Goal: Task Accomplishment & Management: Manage account settings

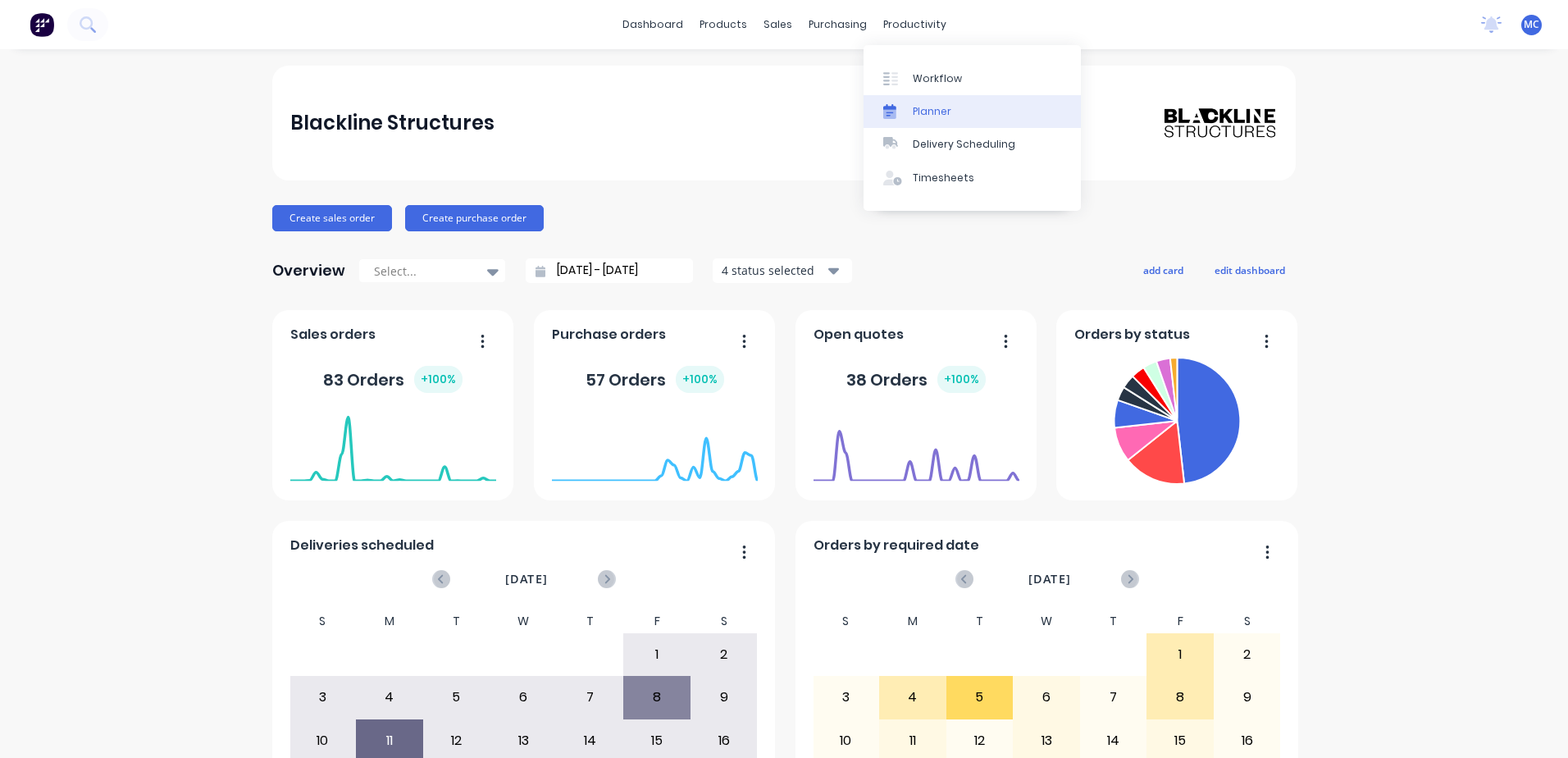
click at [941, 121] on link "Planner" at bounding box center [972, 112] width 217 height 33
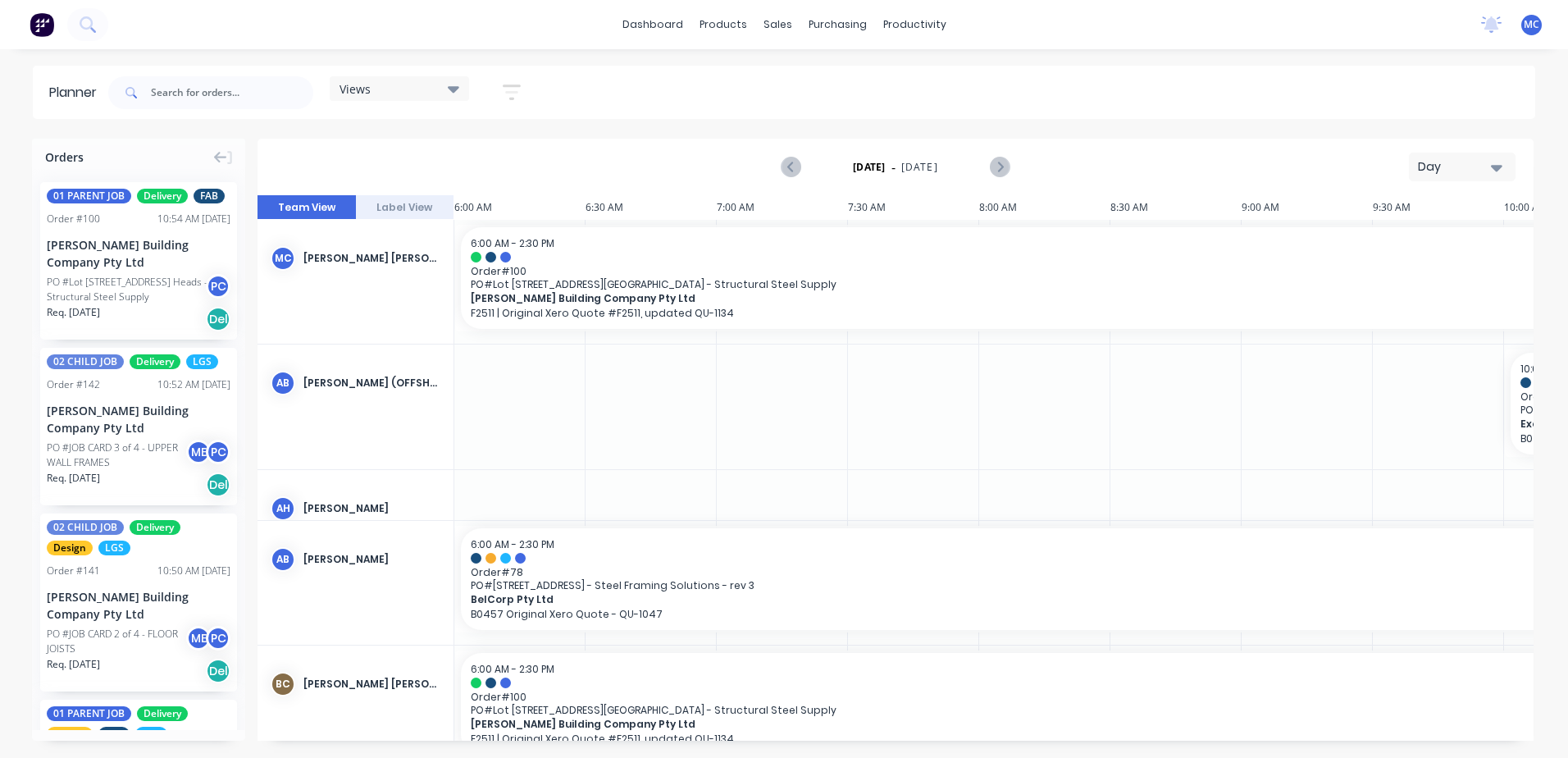
scroll to position [0, 263]
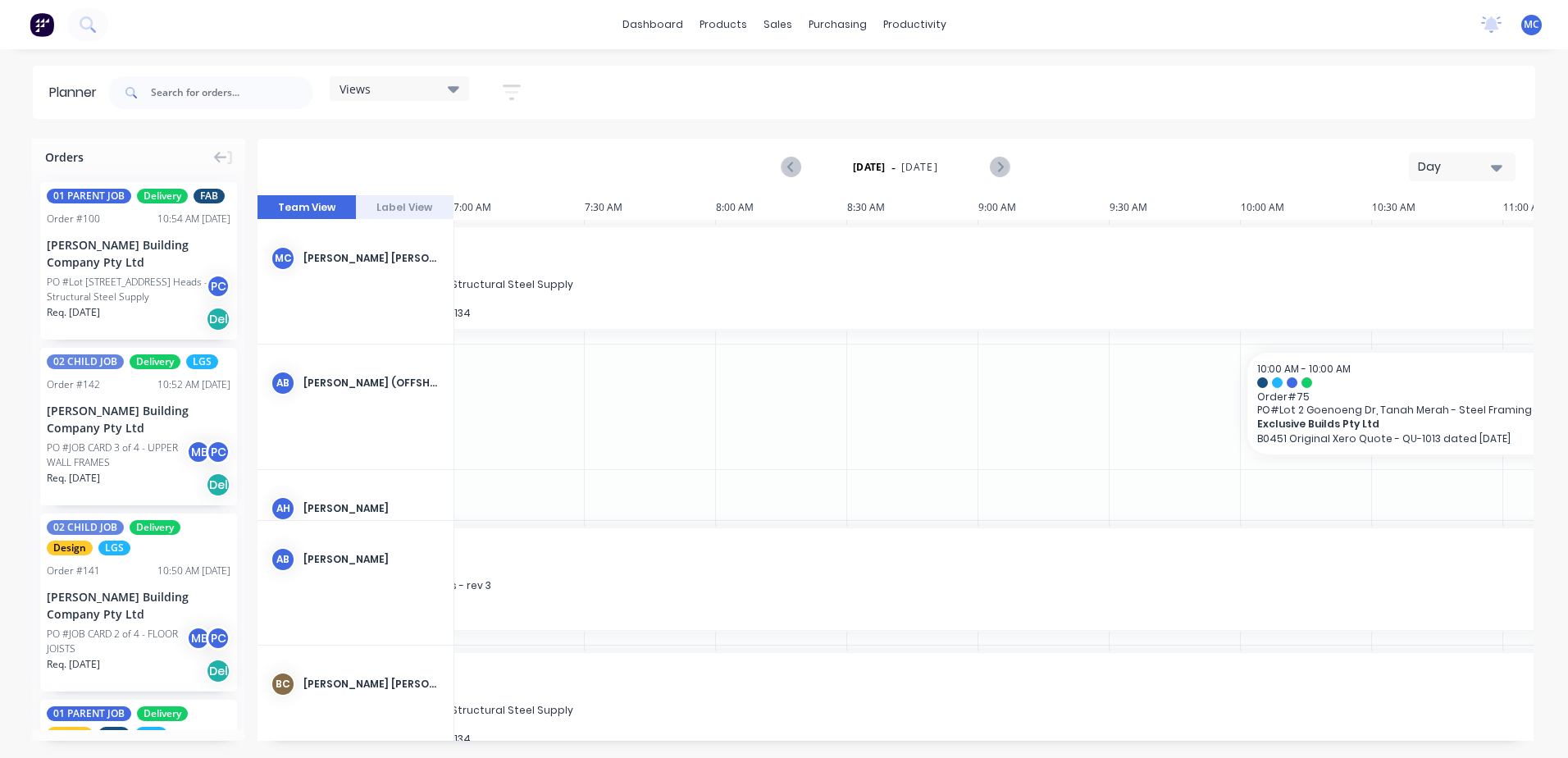
click at [400, 203] on button "Label View" at bounding box center [404, 207] width 99 height 25
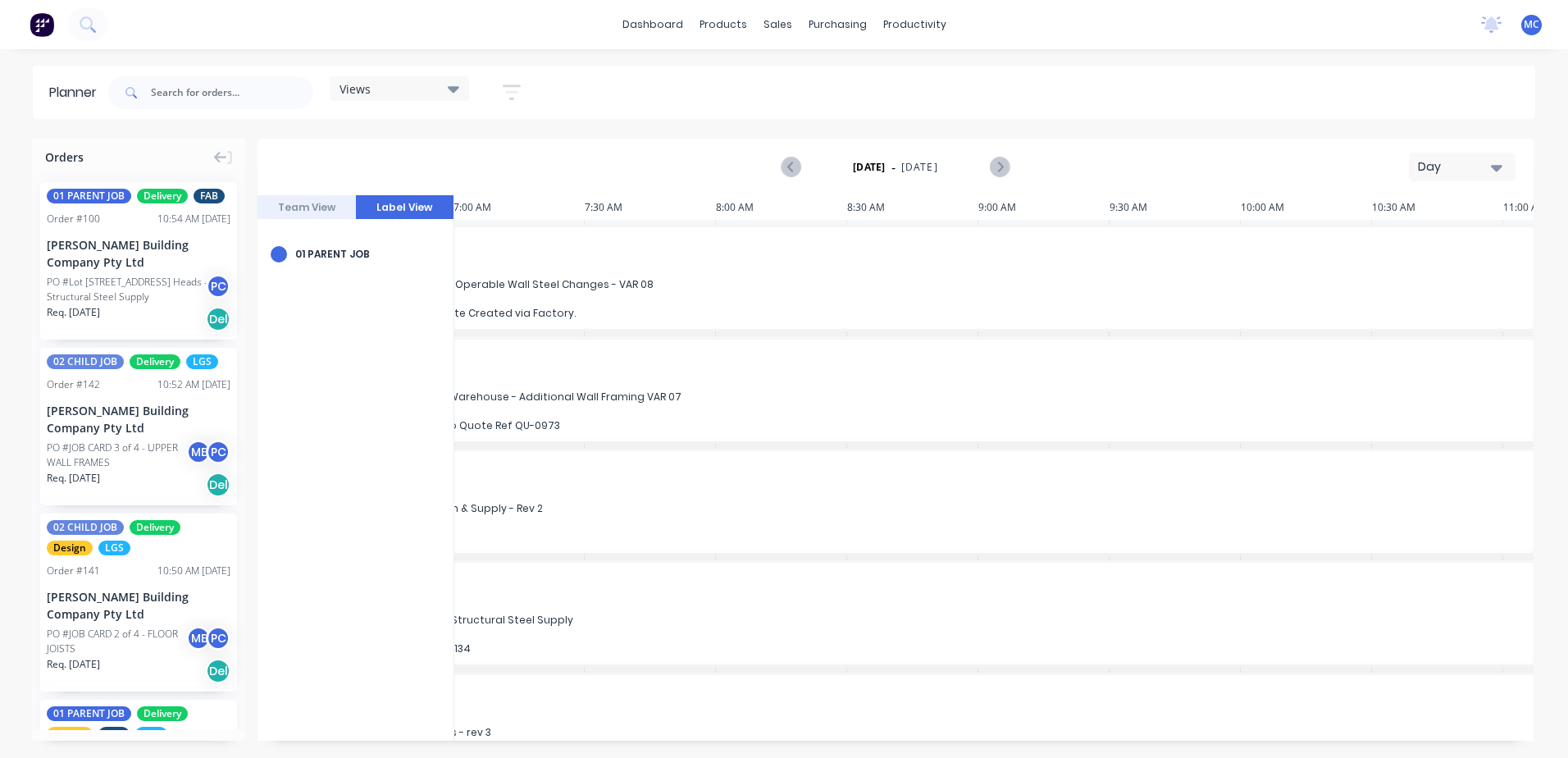
click at [317, 193] on div "[DATE] - [DATE] Day" at bounding box center [896, 166] width 1276 height 57
click at [329, 205] on button "Team View" at bounding box center [307, 207] width 99 height 25
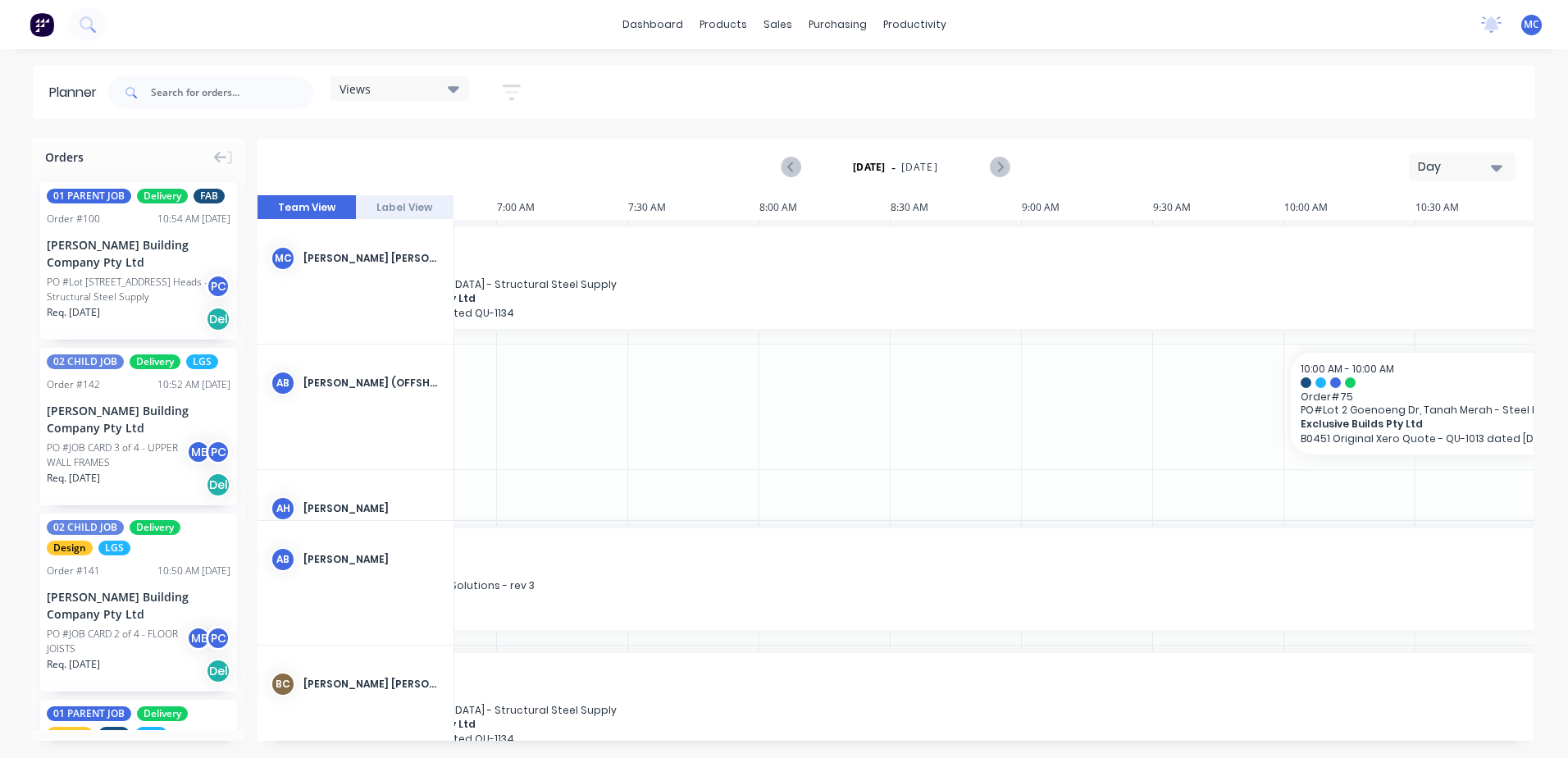
scroll to position [0, 0]
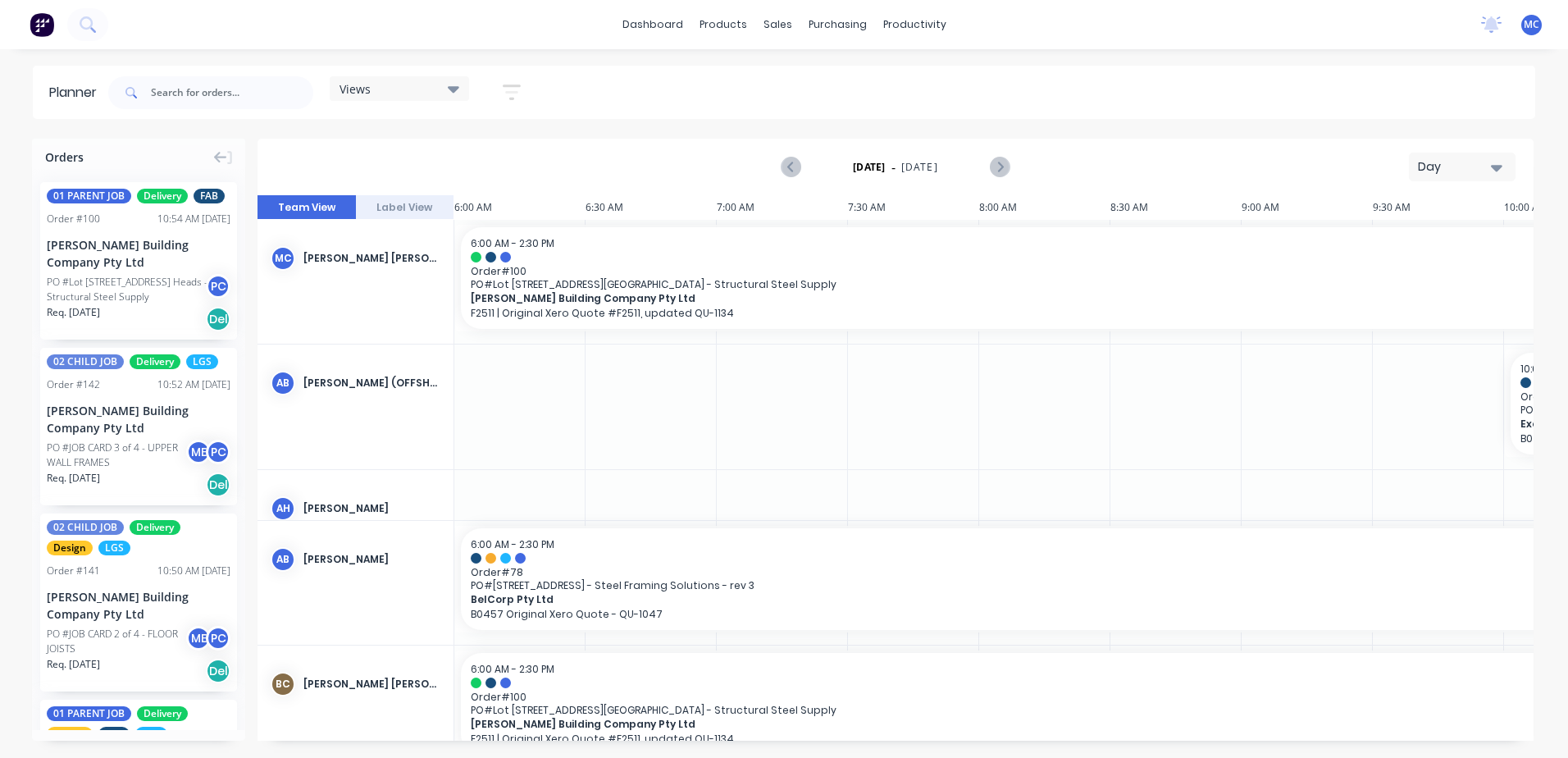
click at [1202, 165] on div "Day" at bounding box center [1456, 166] width 76 height 17
click at [1202, 238] on div "Week" at bounding box center [1432, 243] width 162 height 33
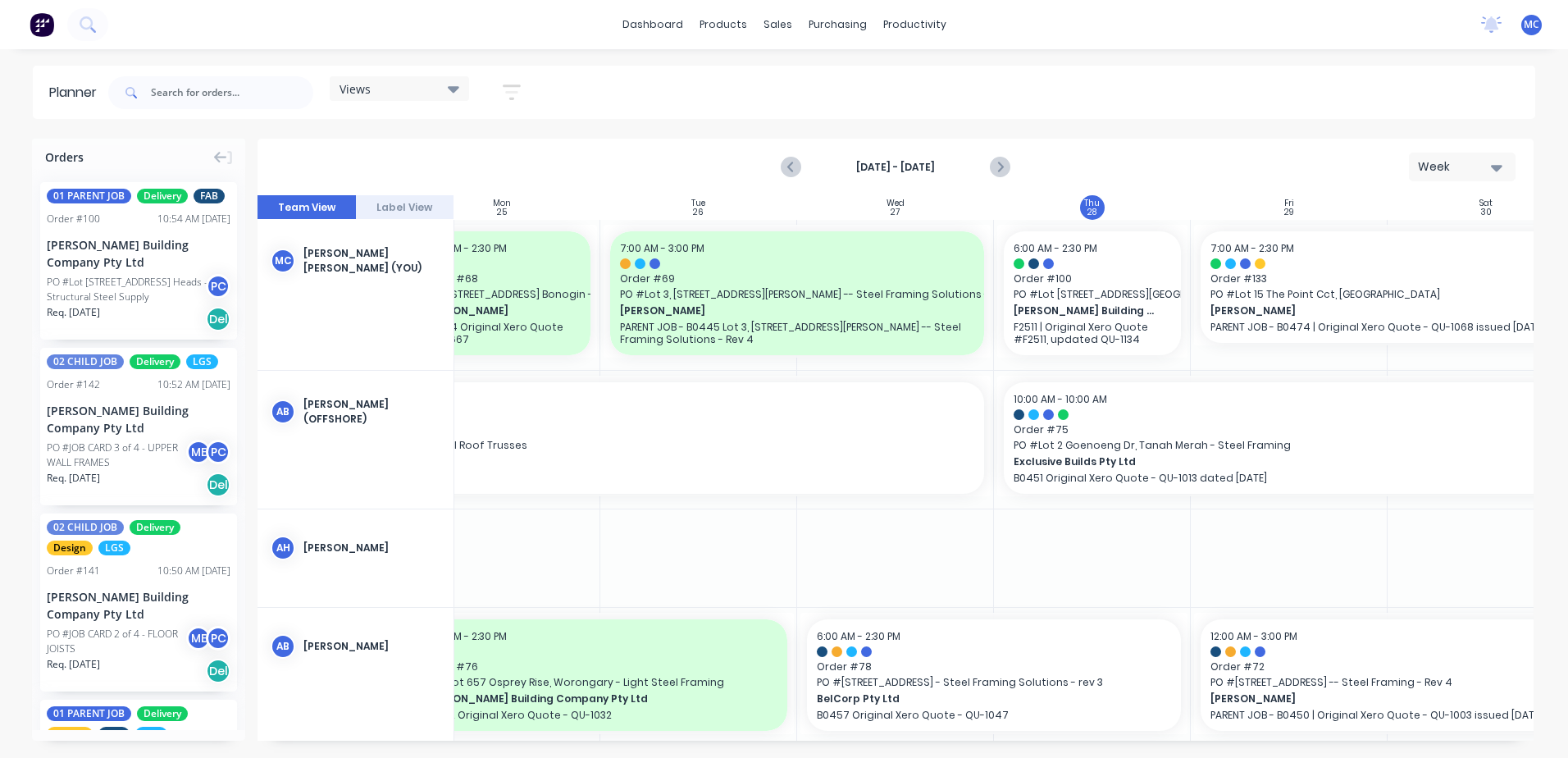
scroll to position [0, 305]
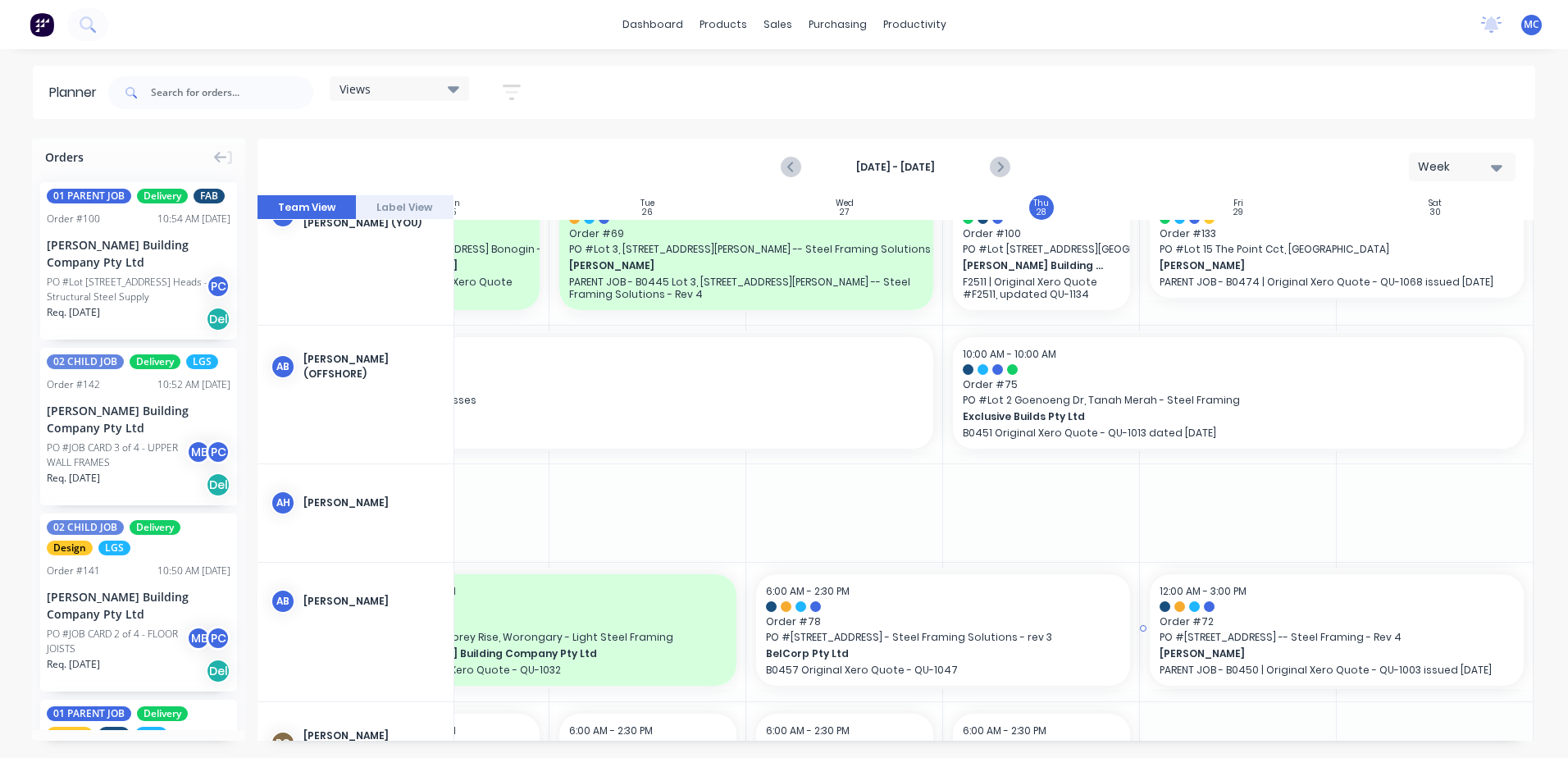
drag, startPoint x: 1160, startPoint y: 732, endPoint x: 1200, endPoint y: 743, distance: 41.5
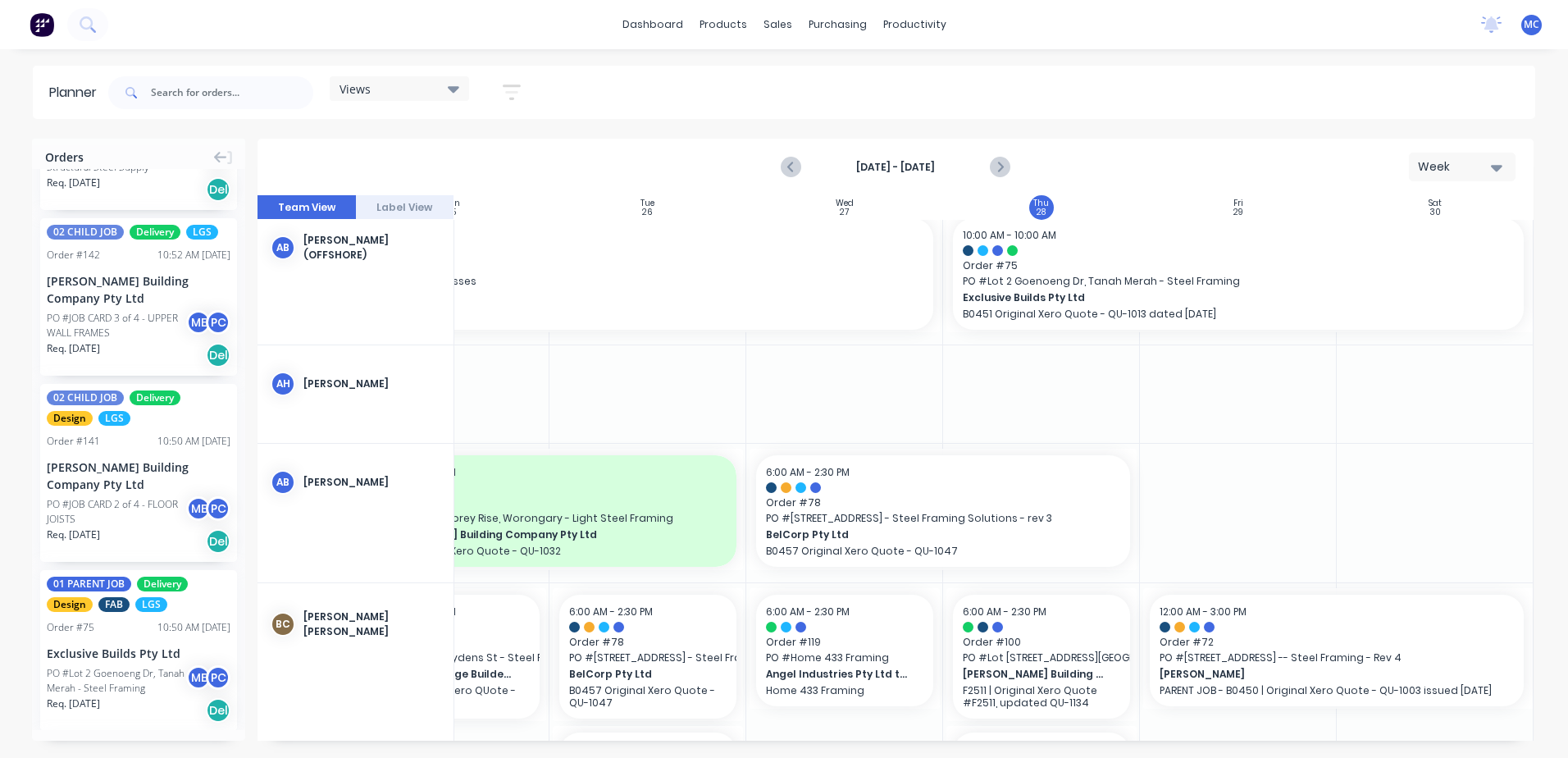
scroll to position [328, 0]
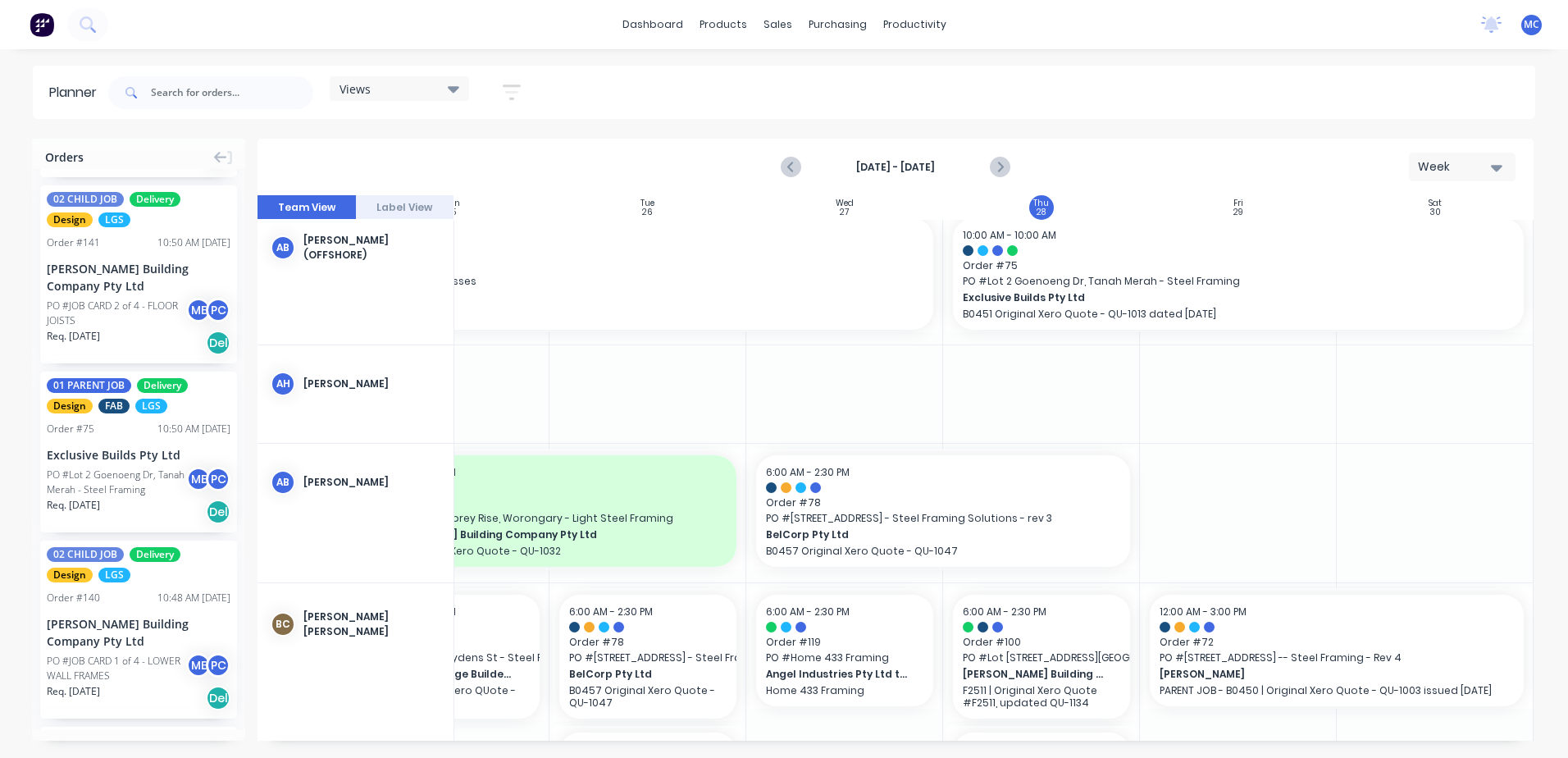
click at [397, 86] on div "Views" at bounding box center [399, 89] width 119 height 15
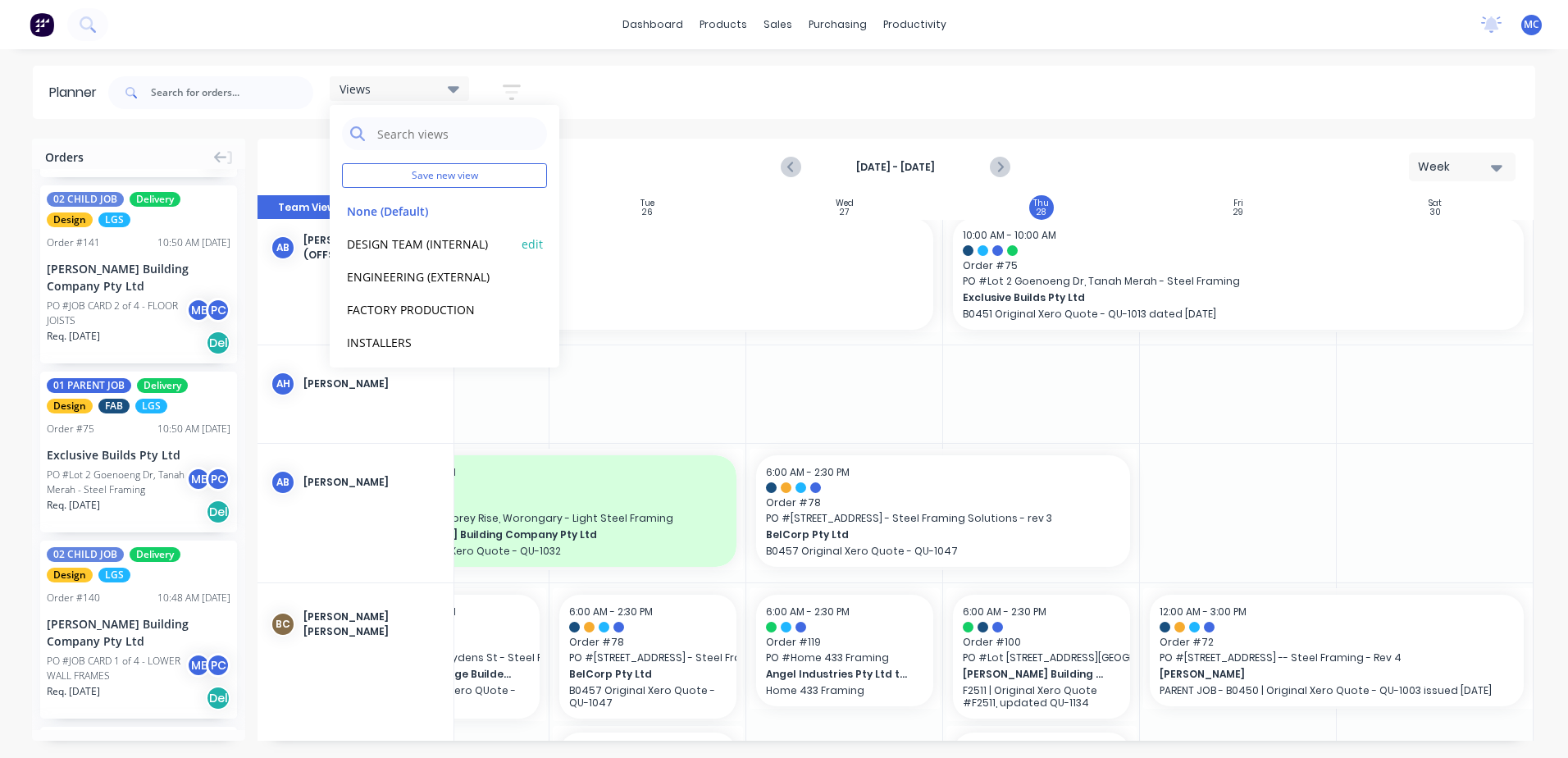
click at [400, 236] on button "DESIGN TEAM (INTERNAL)" at bounding box center [428, 243] width 174 height 19
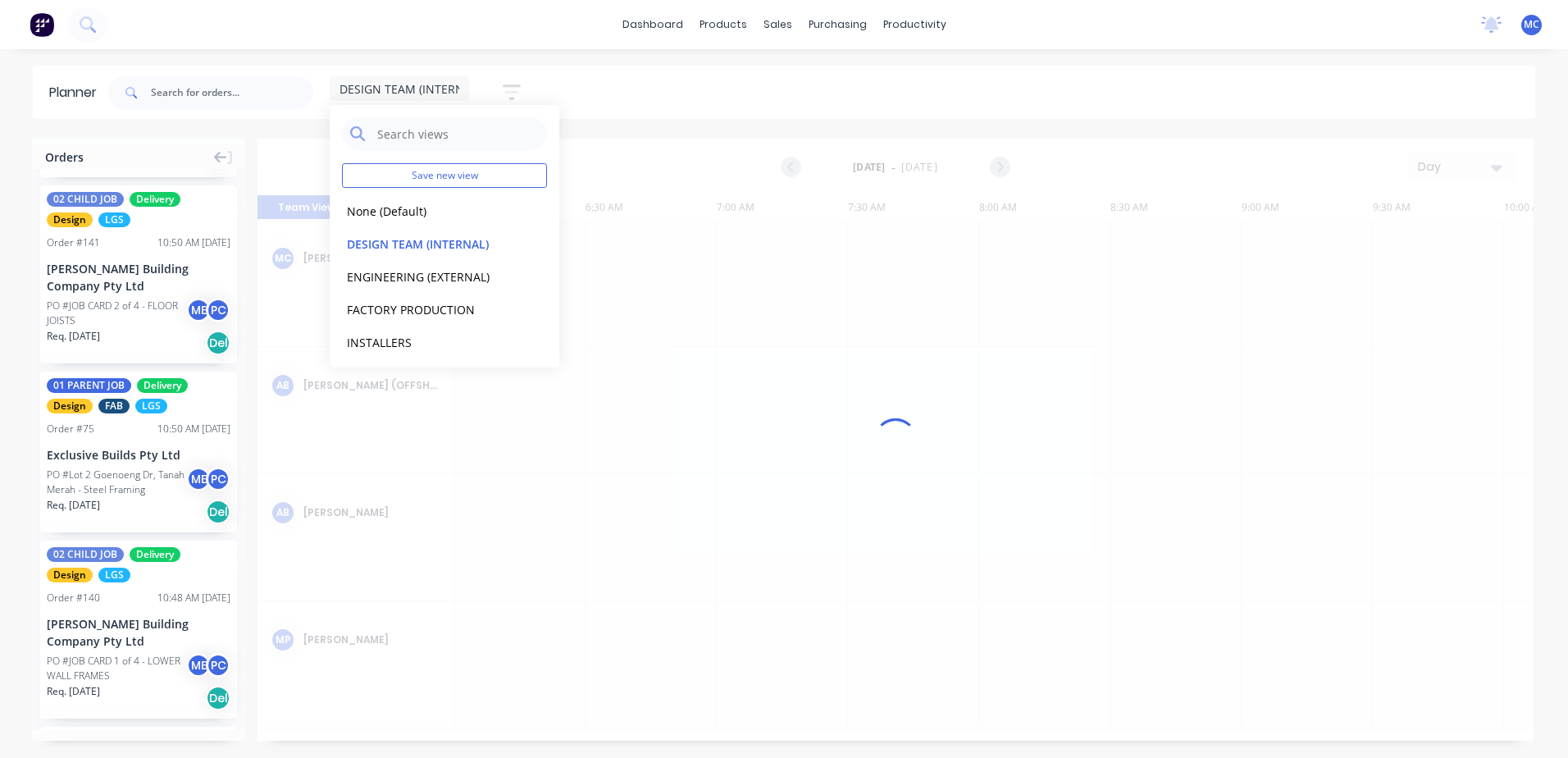
scroll to position [0, 263]
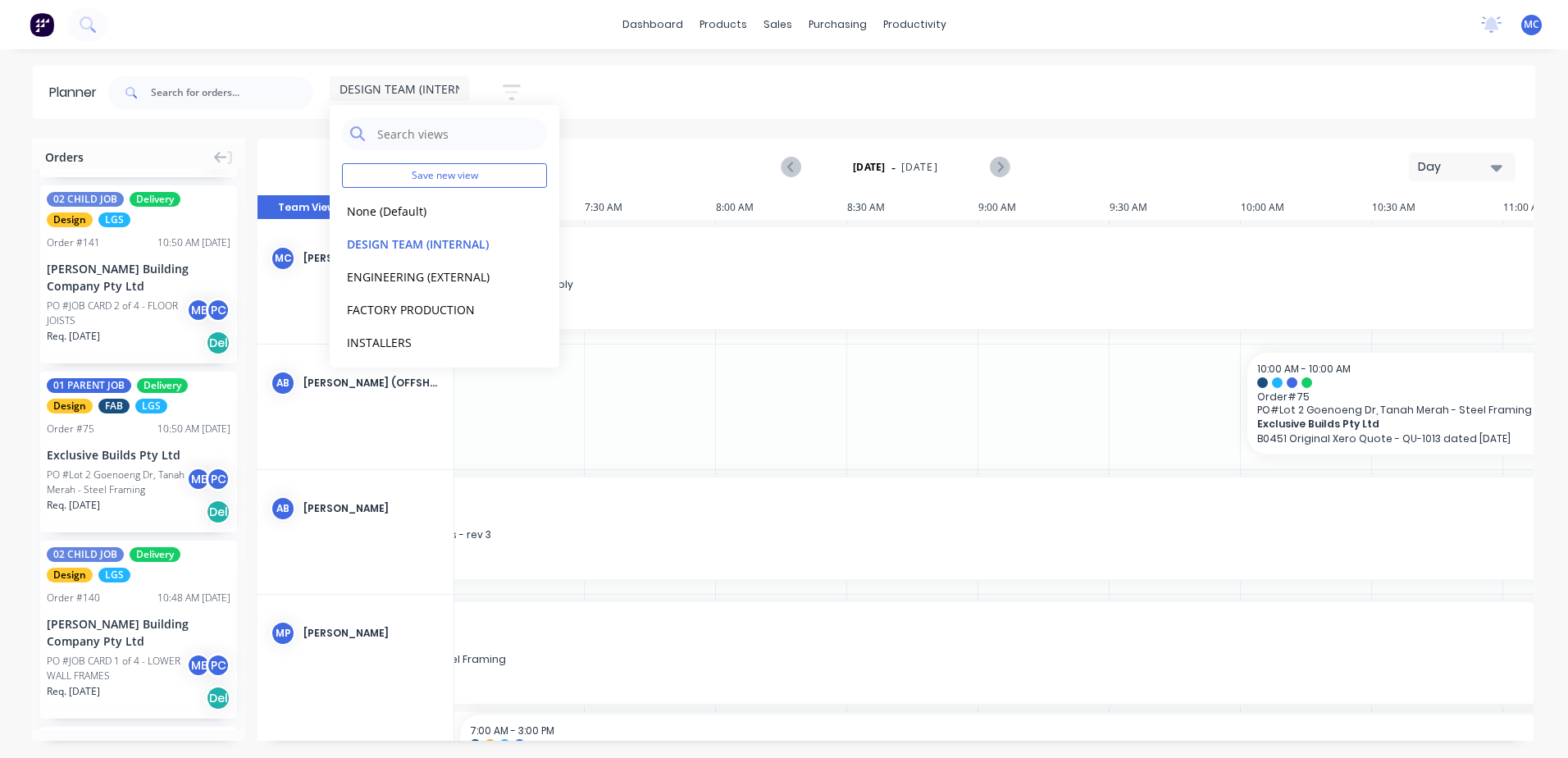
click at [652, 86] on div "DESIGN TEAM (INTERNAL) Save new view None (Default) edit DESIGN TEAM (INTERNAL)…" at bounding box center [819, 92] width 1430 height 49
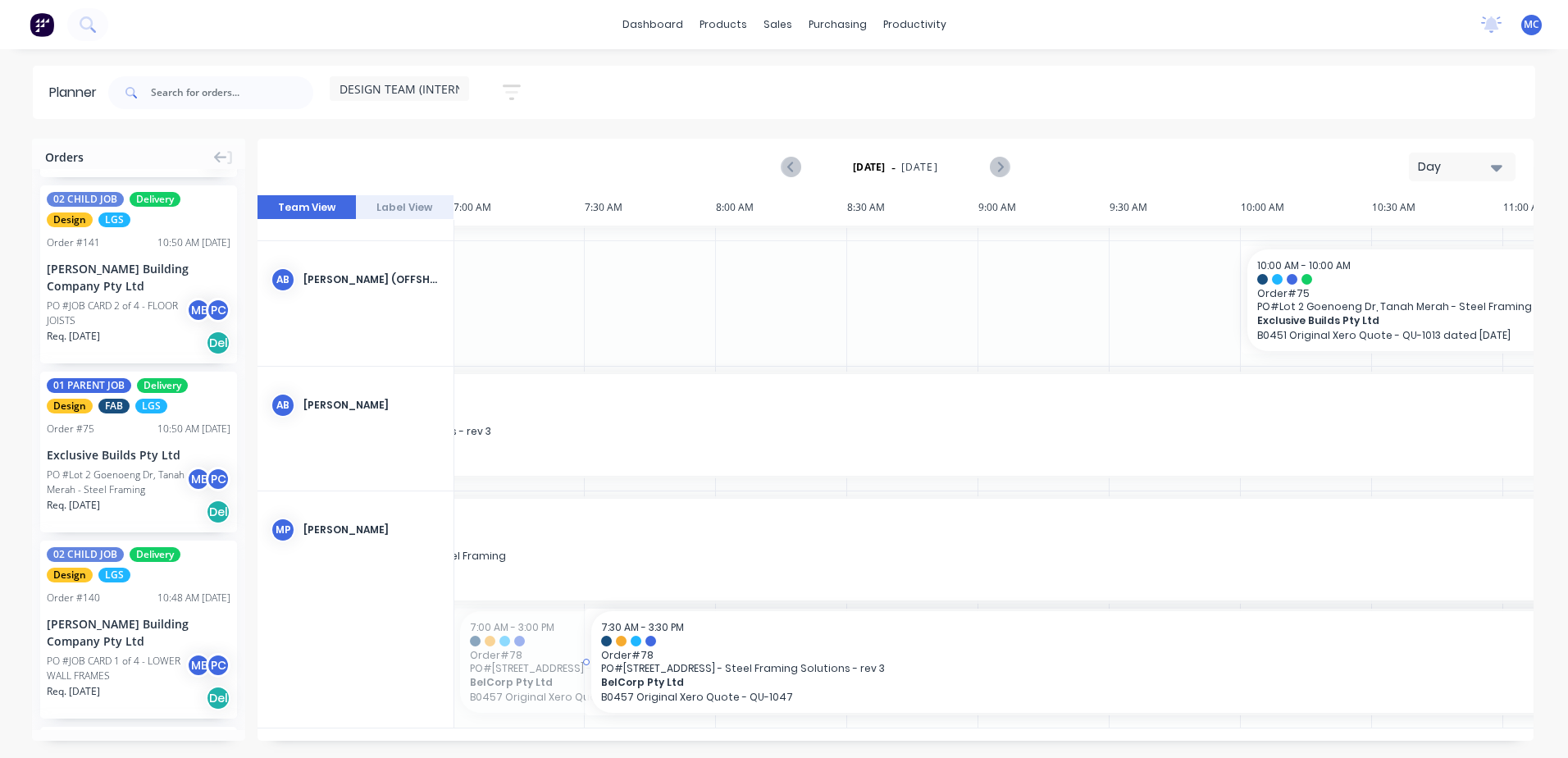
drag, startPoint x: 663, startPoint y: 728, endPoint x: 793, endPoint y: 735, distance: 130.2
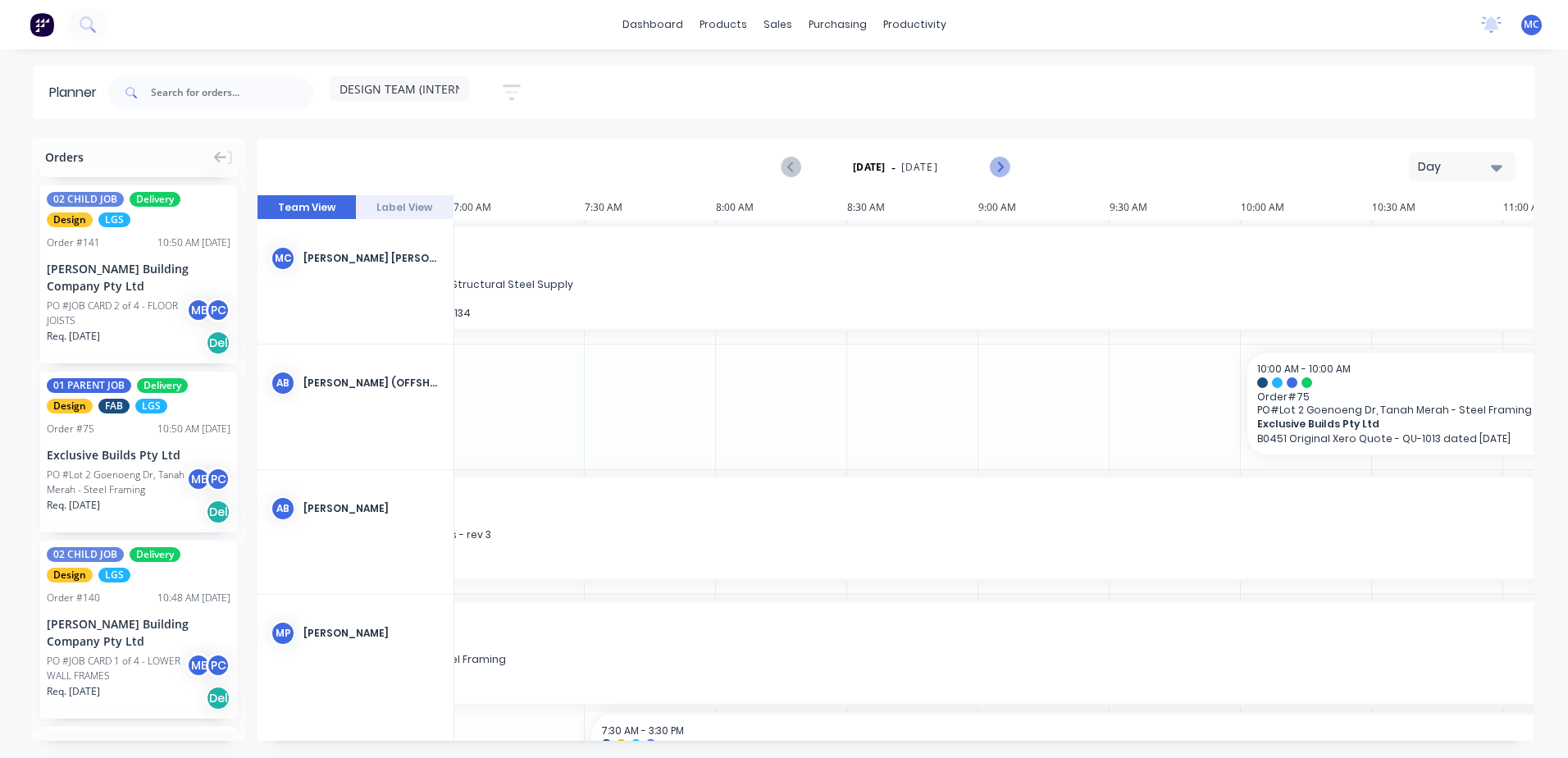
click at [992, 165] on icon "Next page" at bounding box center [1000, 167] width 20 height 20
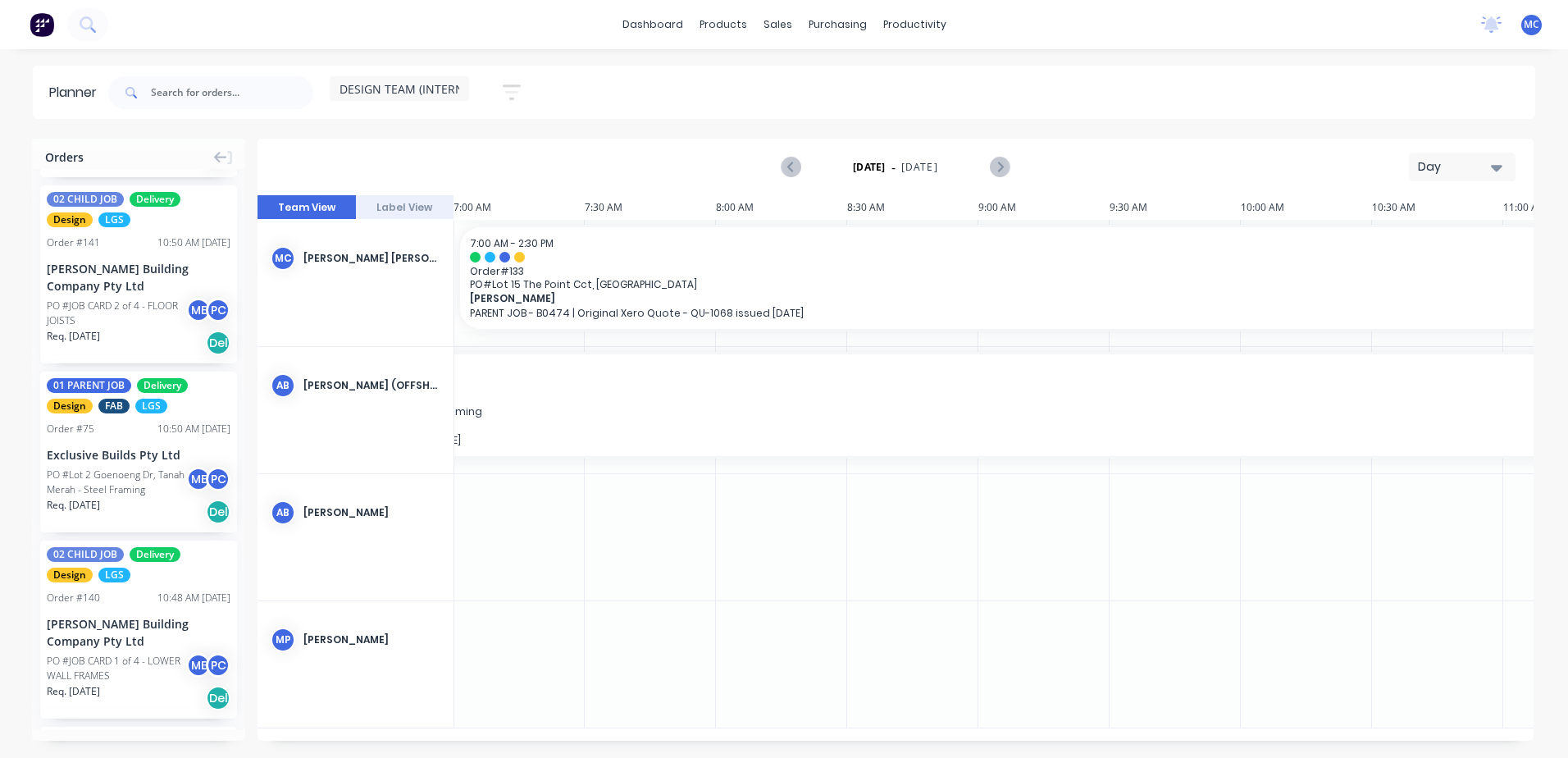
click at [1202, 156] on button "Day" at bounding box center [1461, 166] width 107 height 29
click at [1202, 256] on div "Week" at bounding box center [1432, 243] width 162 height 33
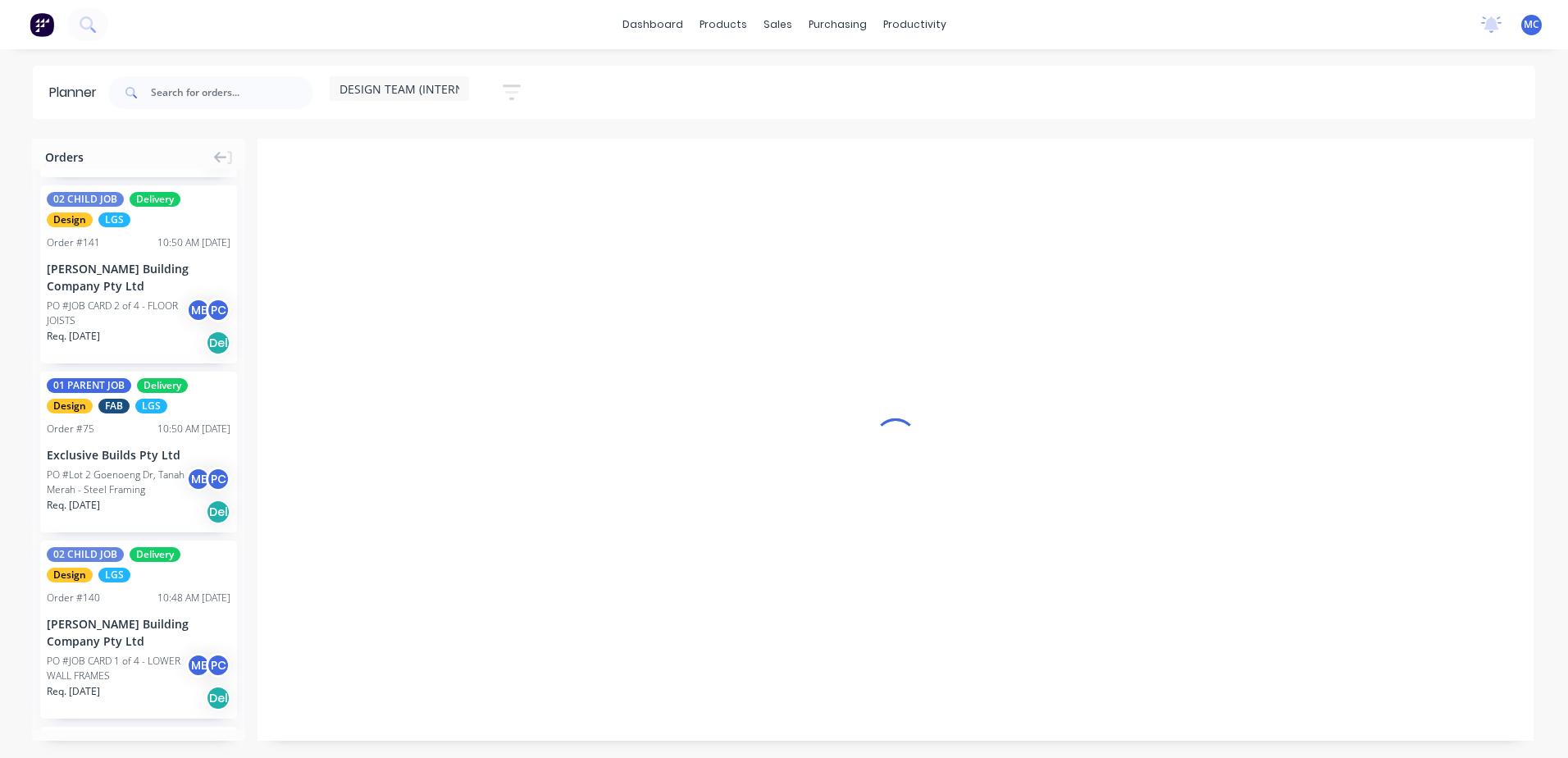
scroll to position [0, 1]
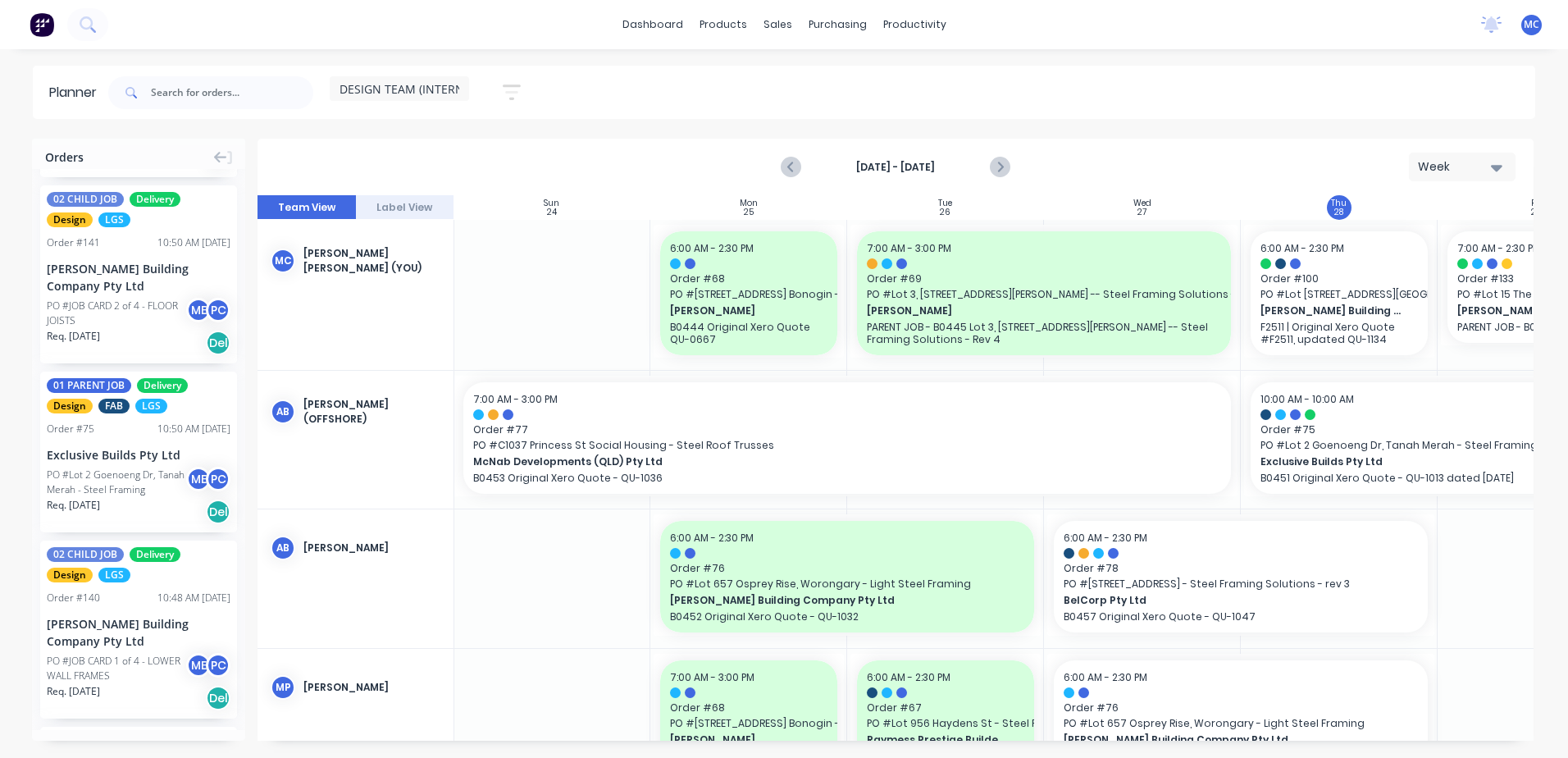
drag, startPoint x: 1013, startPoint y: 744, endPoint x: 1181, endPoint y: 744, distance: 168.0
click at [1181, 728] on div "Orders 01 PARENT JOB Delivery FAB Order # 100 10:54 AM [DATE] [PERSON_NAME] Bui…" at bounding box center [784, 447] width 1568 height 619
drag, startPoint x: 1434, startPoint y: 573, endPoint x: 1477, endPoint y: 571, distance: 43.0
drag, startPoint x: 1255, startPoint y: 742, endPoint x: 1383, endPoint y: 735, distance: 128.2
click at [1202, 728] on div "Orders 01 PARENT JOB Delivery FAB Order # 100 10:54 AM [DATE] [PERSON_NAME] Bui…" at bounding box center [784, 447] width 1568 height 619
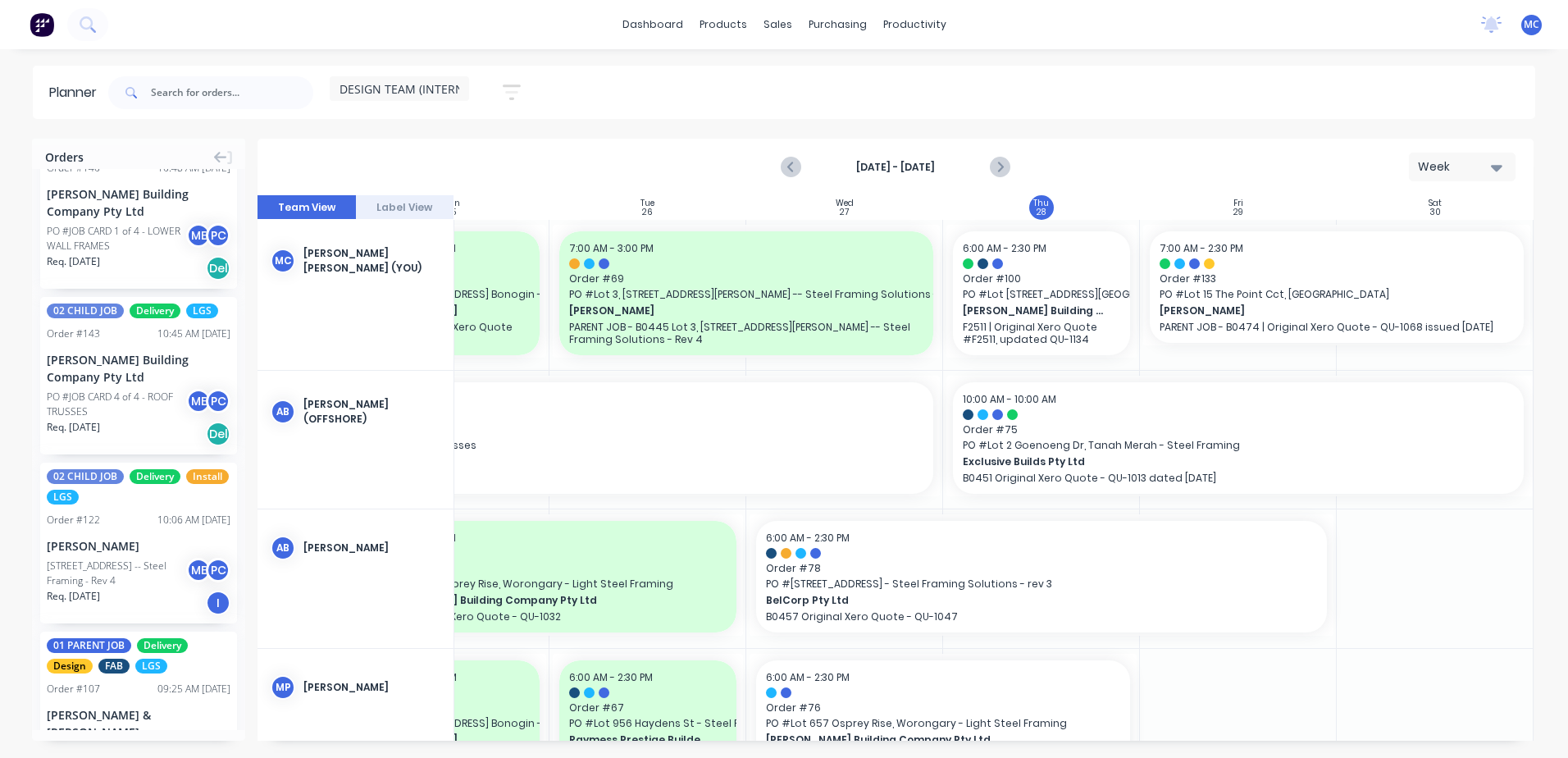
scroll to position [984, 0]
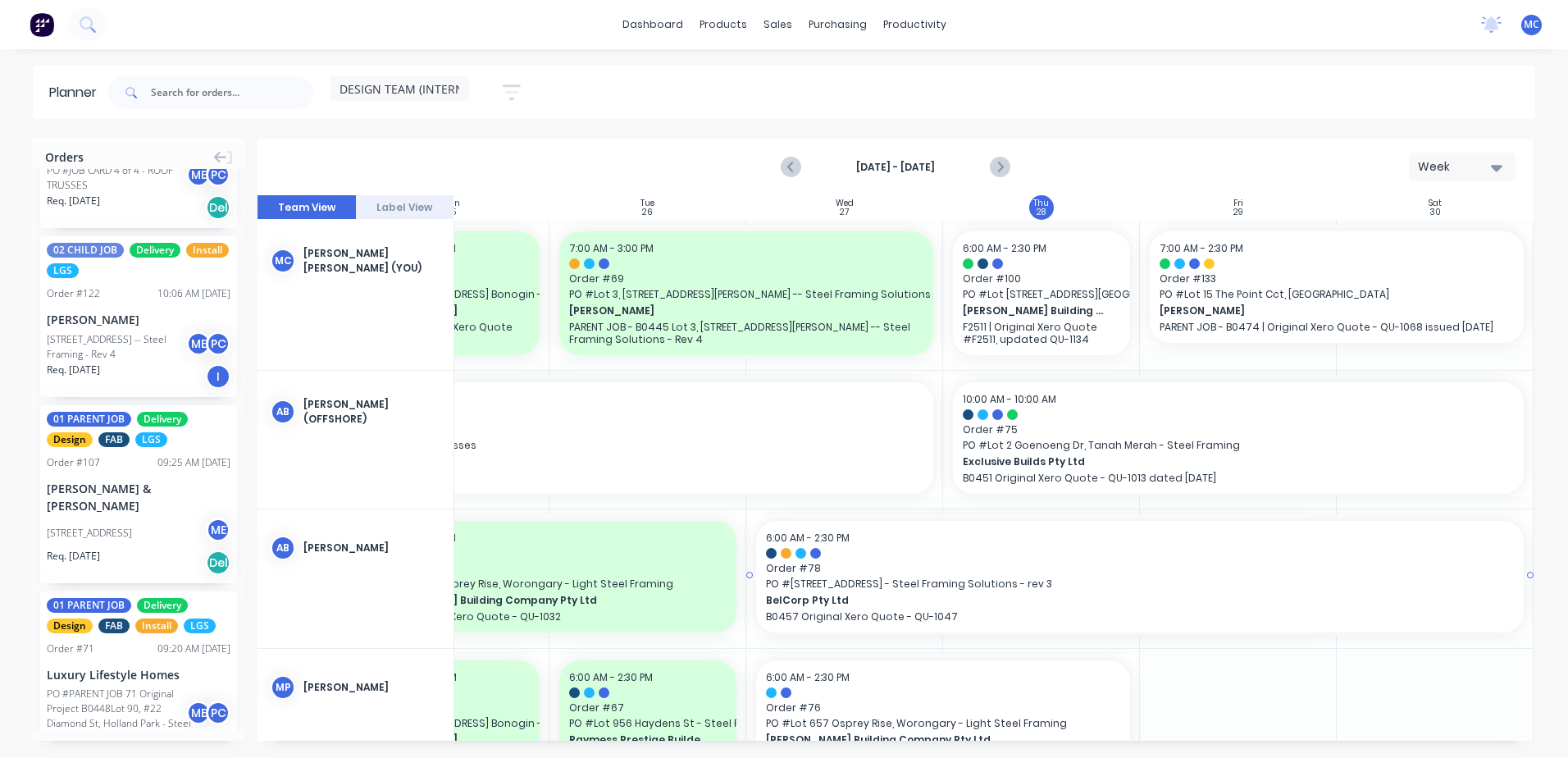
drag, startPoint x: 1327, startPoint y: 572, endPoint x: 1431, endPoint y: 567, distance: 104.1
click at [100, 362] on div "[STREET_ADDRESS] -- Steel Framing - Rev 4" at bounding box center [118, 348] width 144 height 30
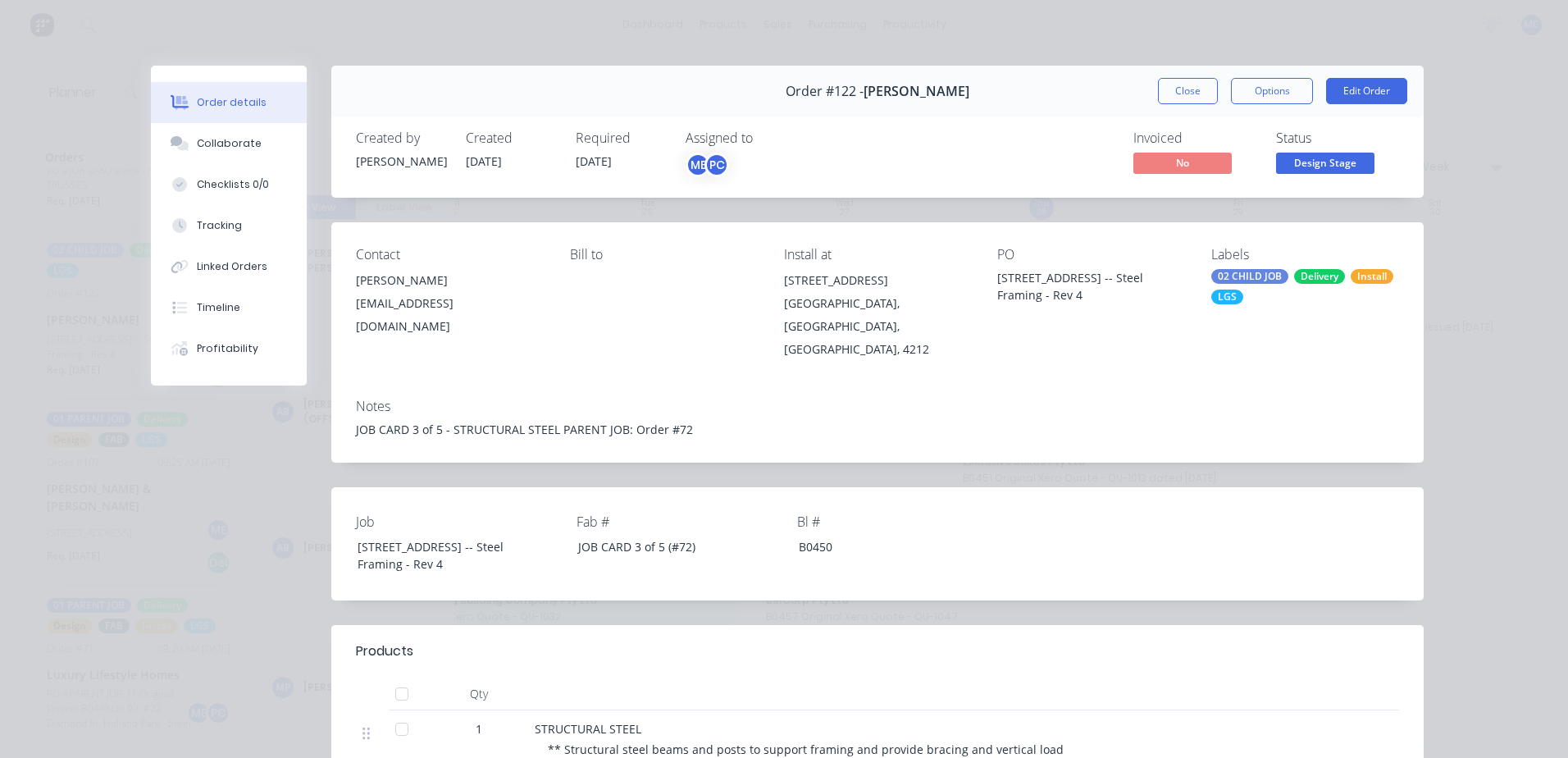
click at [1171, 90] on button "Close" at bounding box center [1188, 91] width 60 height 26
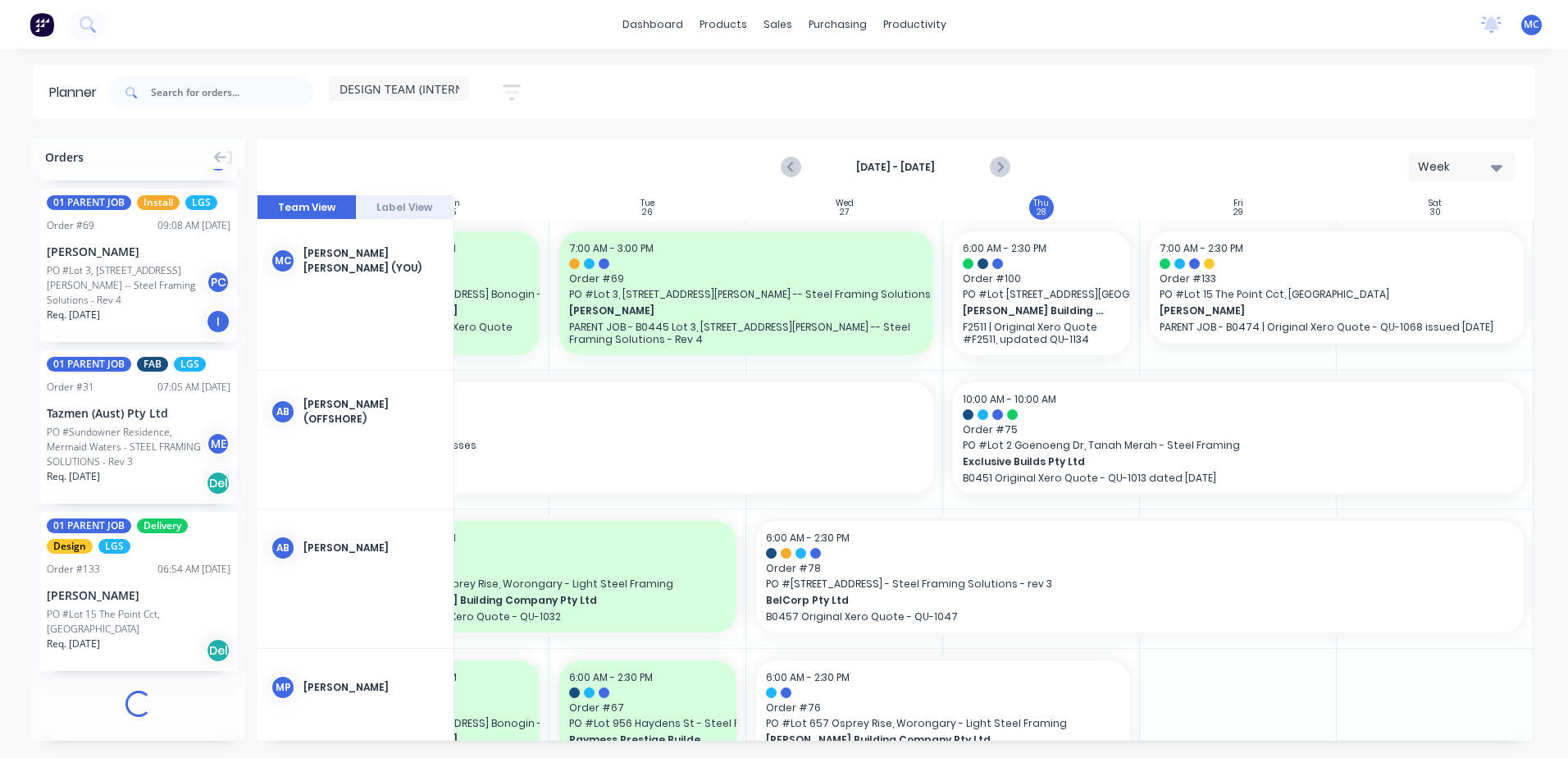
scroll to position [0, 0]
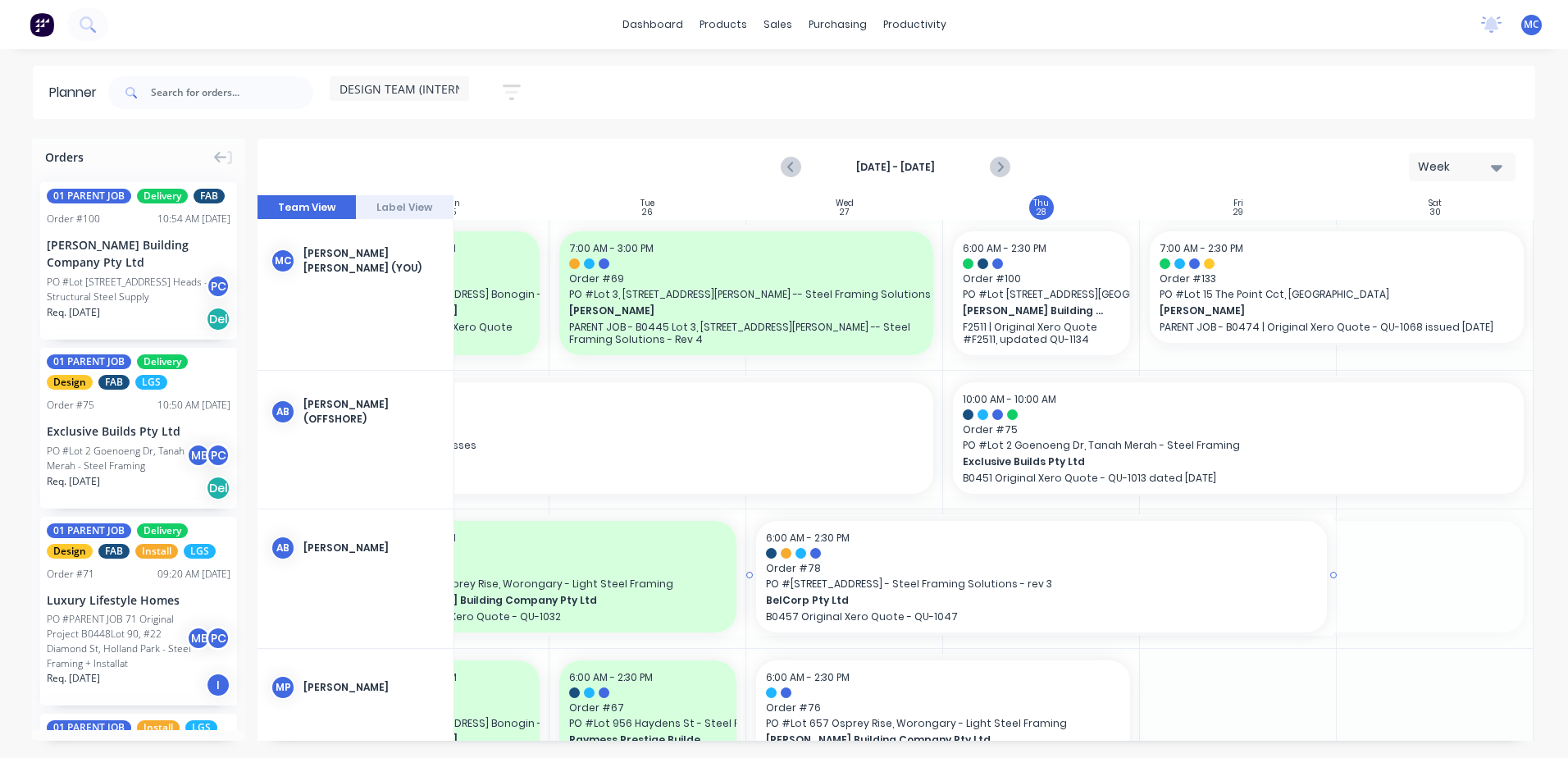
drag, startPoint x: 1521, startPoint y: 575, endPoint x: 1314, endPoint y: 584, distance: 207.2
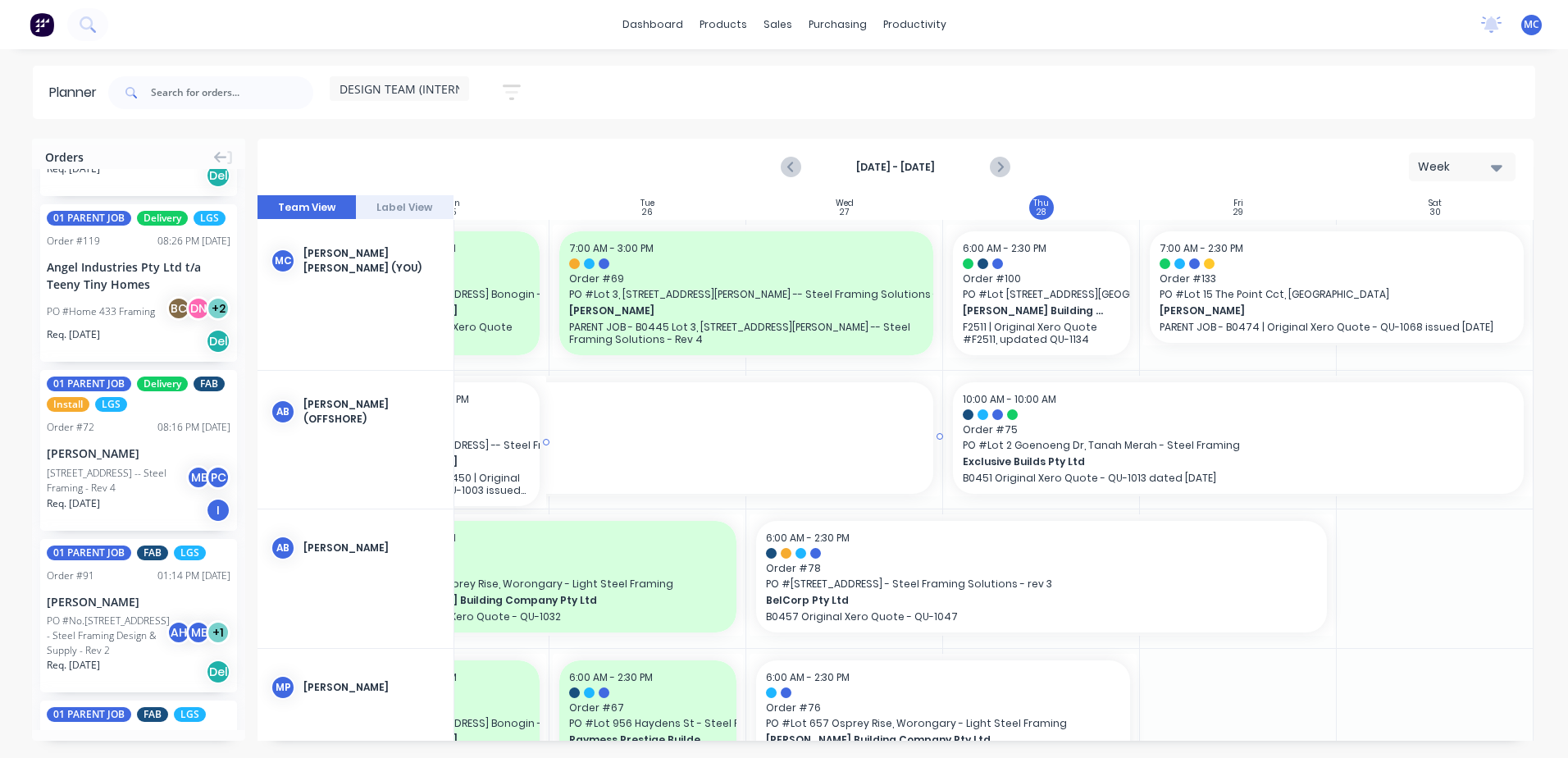
scroll to position [0, 301]
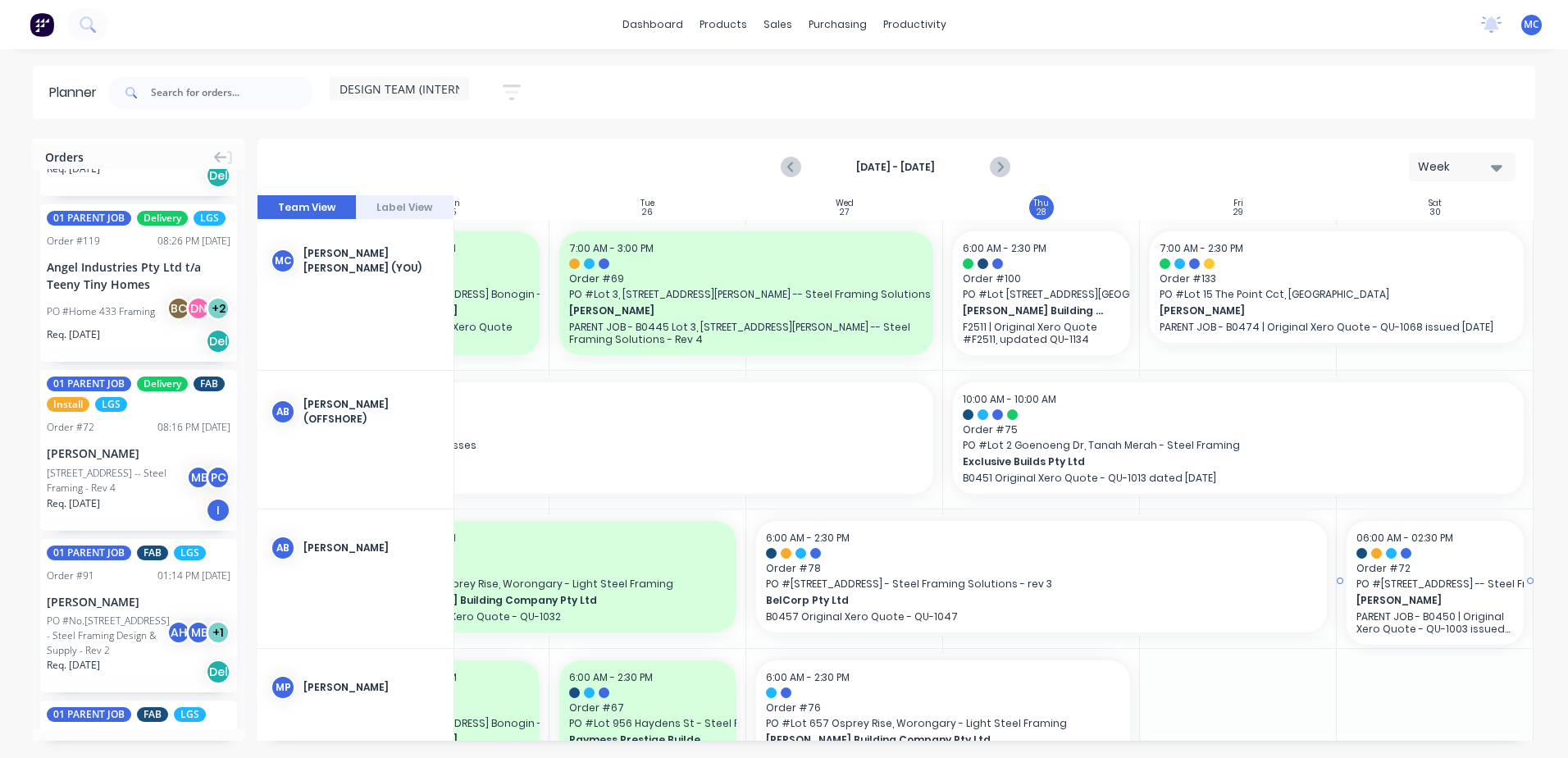
drag, startPoint x: 120, startPoint y: 499, endPoint x: 1396, endPoint y: 541, distance: 1276.7
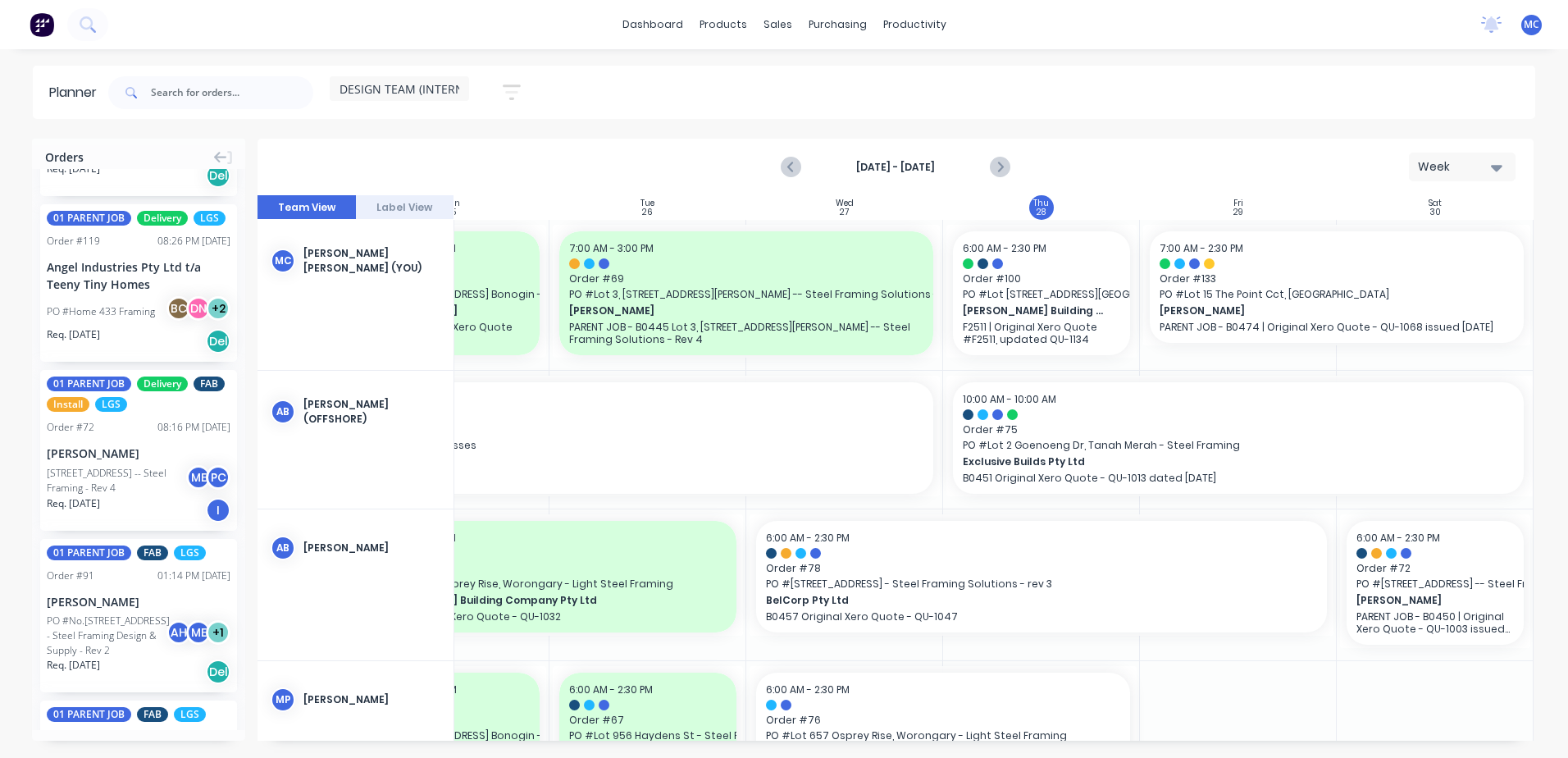
scroll to position [0, 305]
click at [1202, 165] on div "Week" at bounding box center [1456, 166] width 76 height 17
click at [1004, 160] on icon "Next page" at bounding box center [1000, 167] width 20 height 20
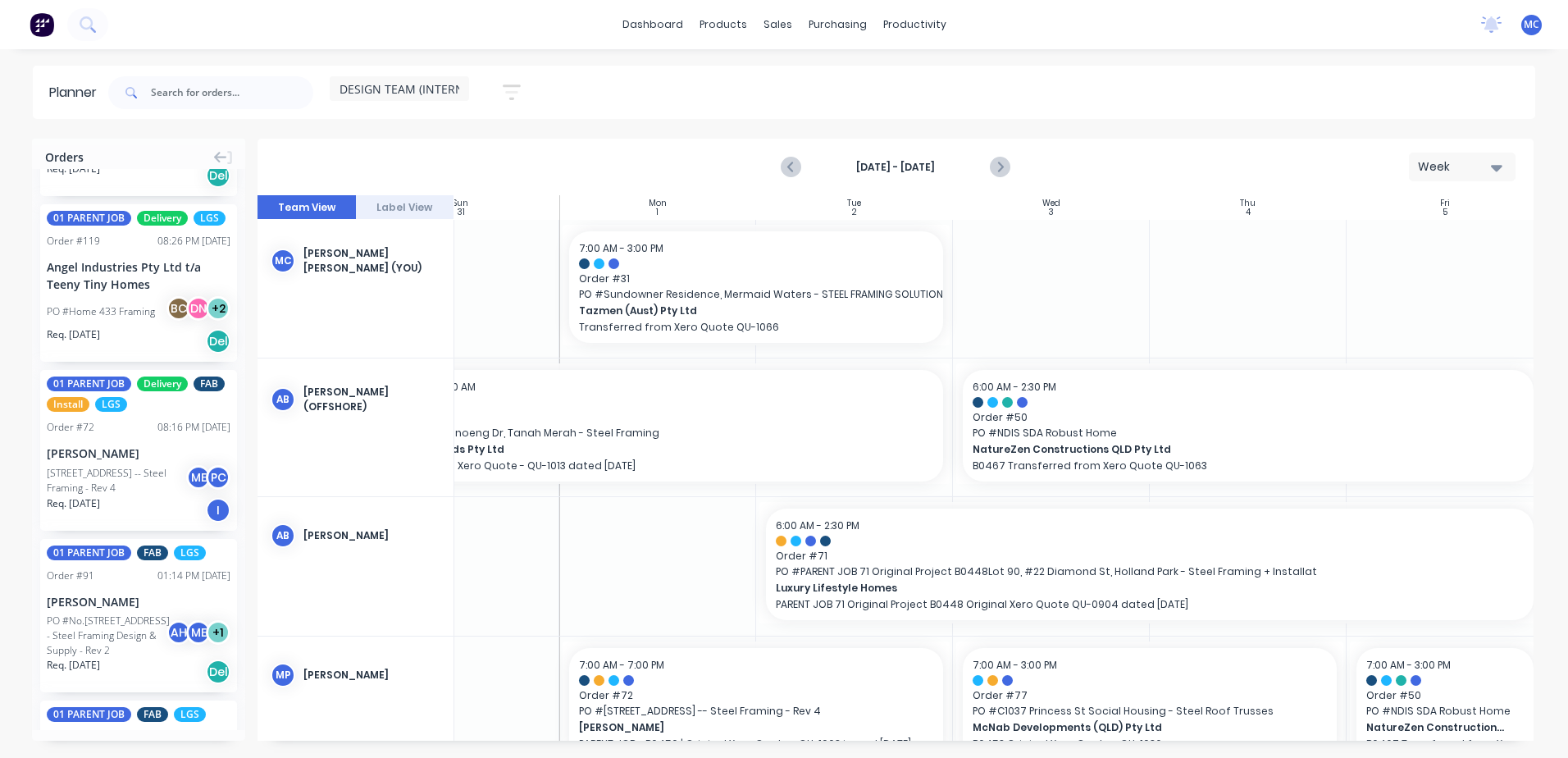
scroll to position [0, 0]
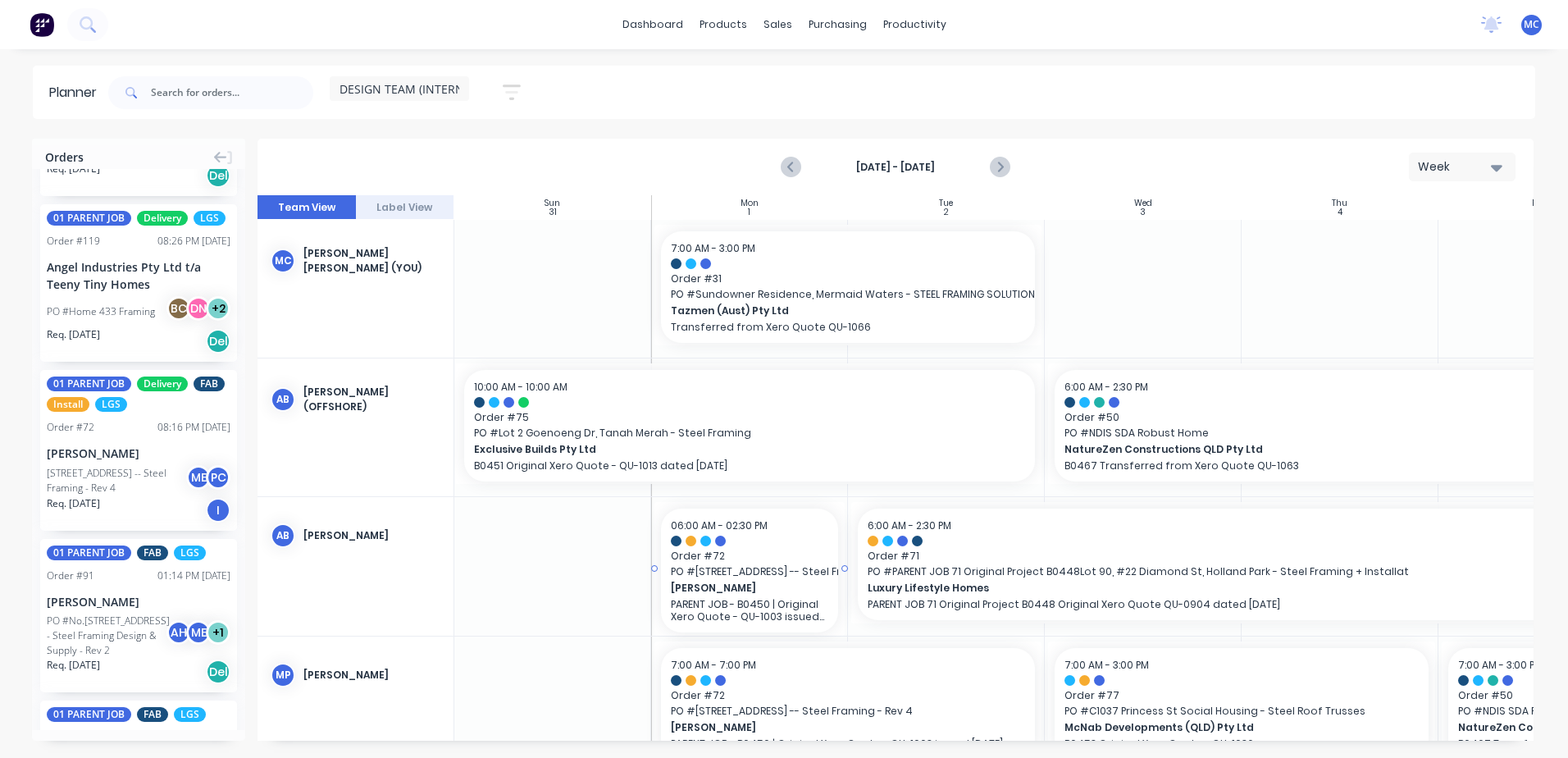
drag, startPoint x: 96, startPoint y: 504, endPoint x: 751, endPoint y: 575, distance: 658.8
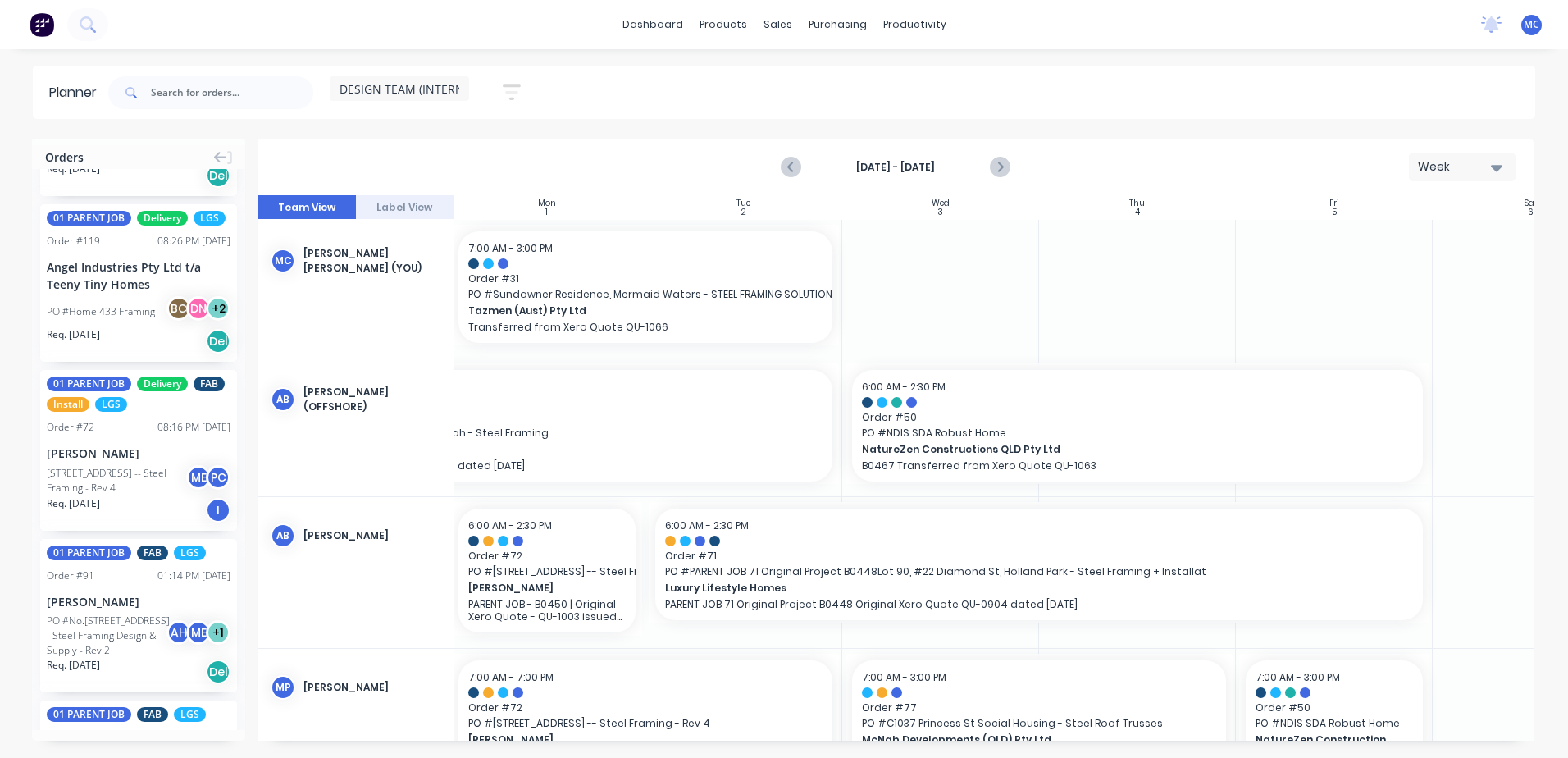
scroll to position [0, 204]
click at [683, 552] on span "Order # 71" at bounding box center [1036, 556] width 748 height 15
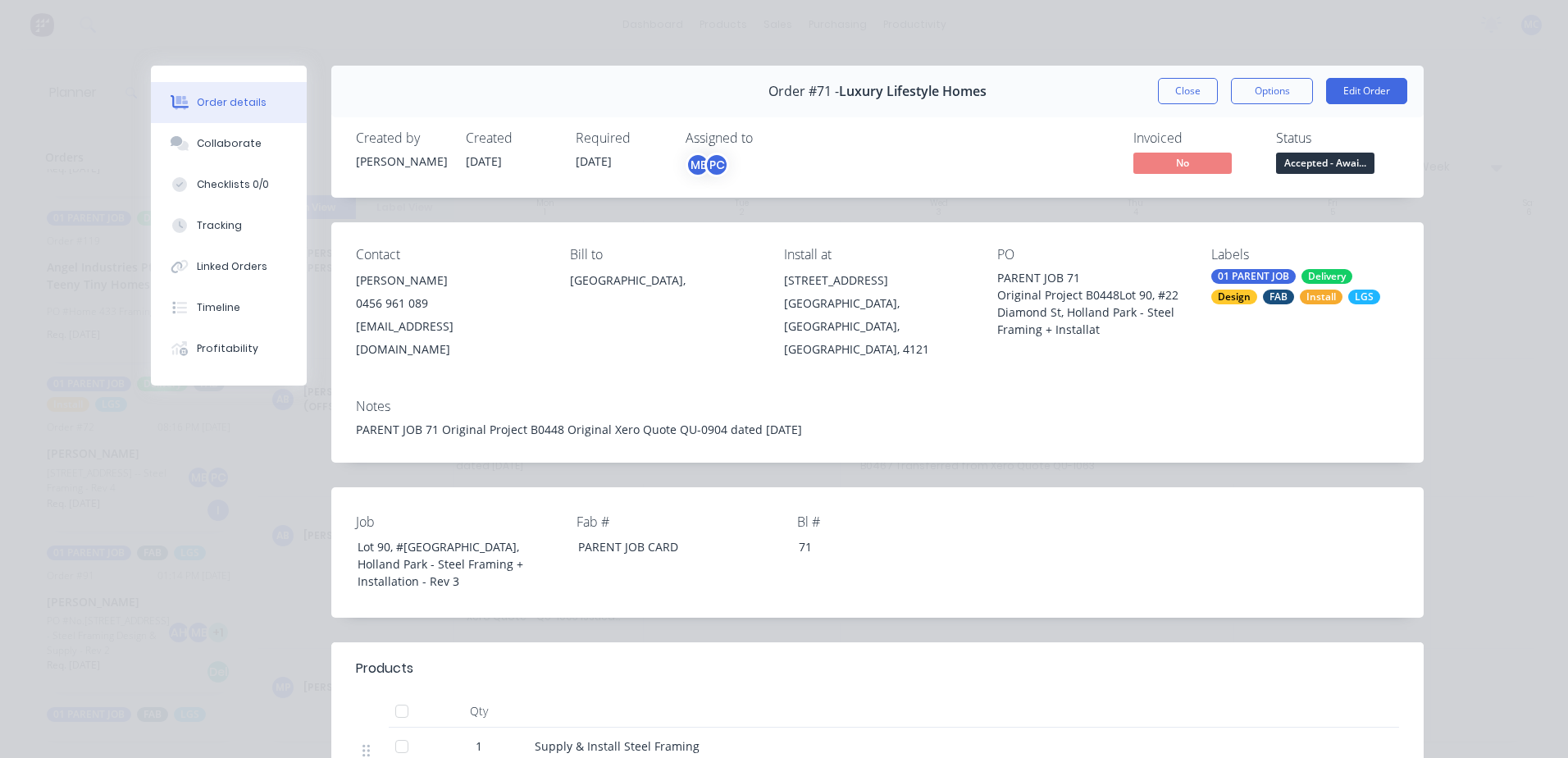
drag, startPoint x: 1189, startPoint y: 87, endPoint x: 1160, endPoint y: 119, distance: 43.2
click at [1189, 86] on button "Close" at bounding box center [1188, 91] width 60 height 26
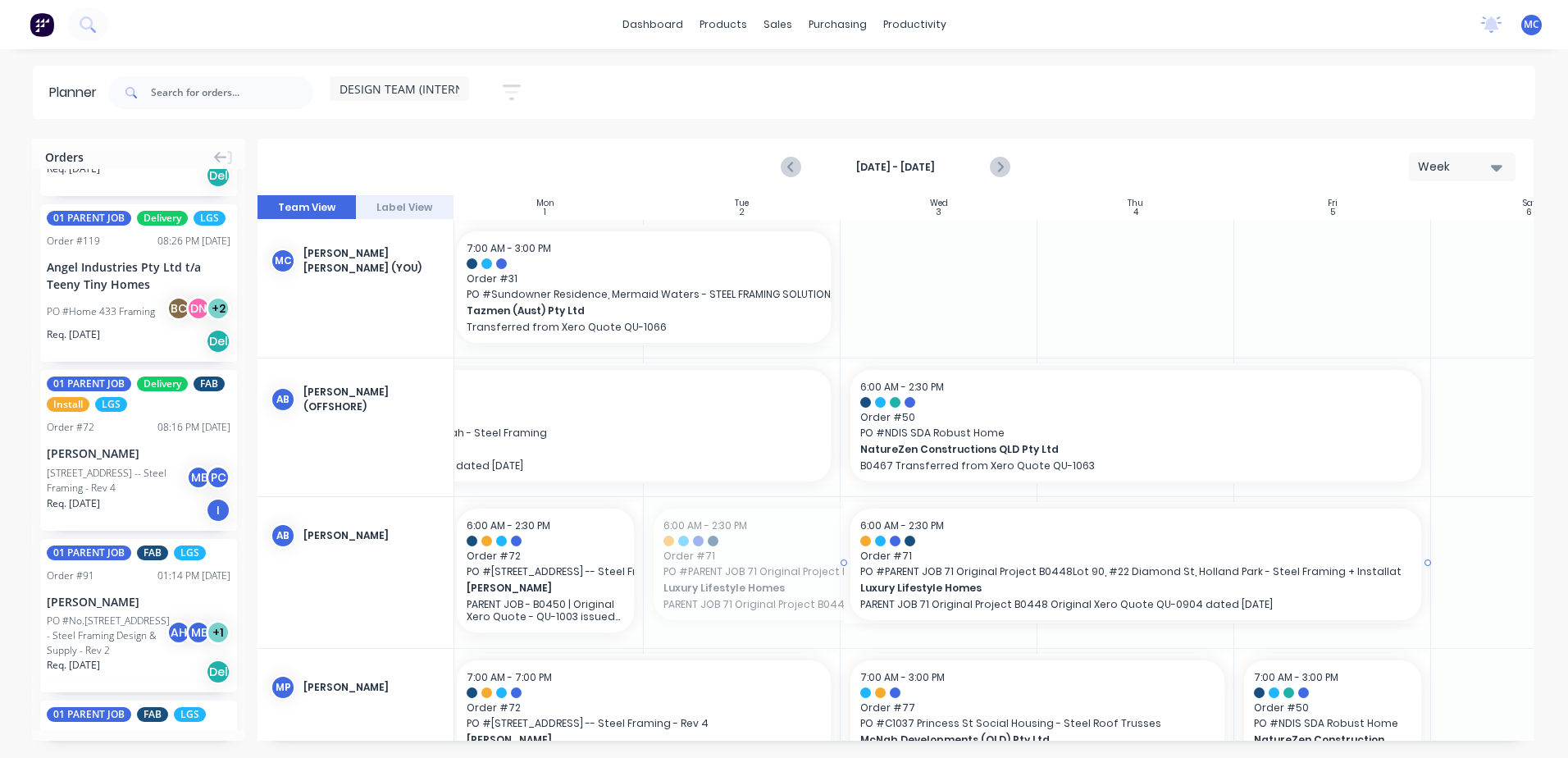
drag, startPoint x: 647, startPoint y: 559, endPoint x: 967, endPoint y: 570, distance: 320.2
click at [639, 564] on div at bounding box center [545, 568] width 190 height 132
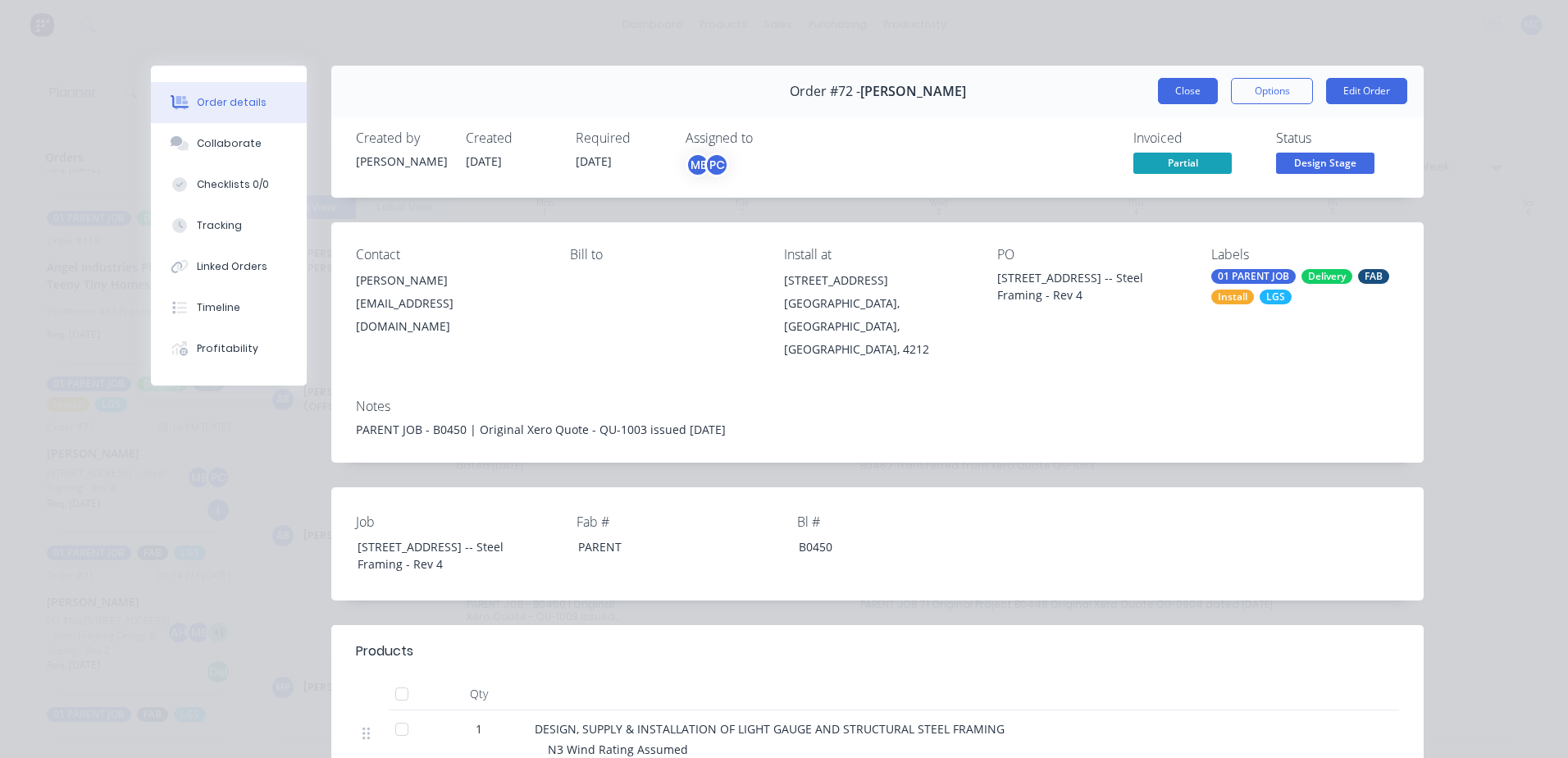
click at [1193, 91] on button "Close" at bounding box center [1188, 91] width 60 height 26
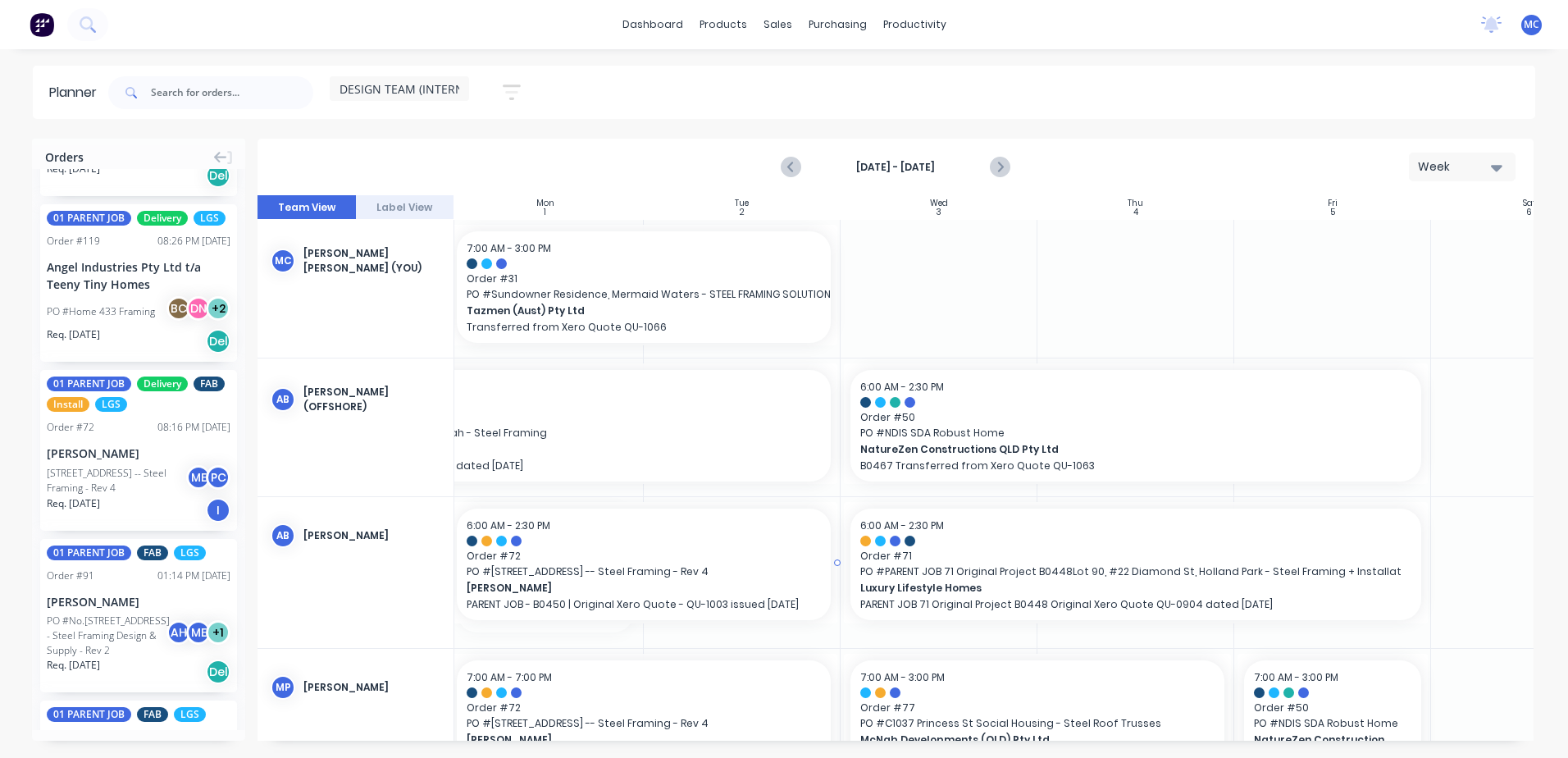
drag, startPoint x: 638, startPoint y: 568, endPoint x: 737, endPoint y: 568, distance: 99.0
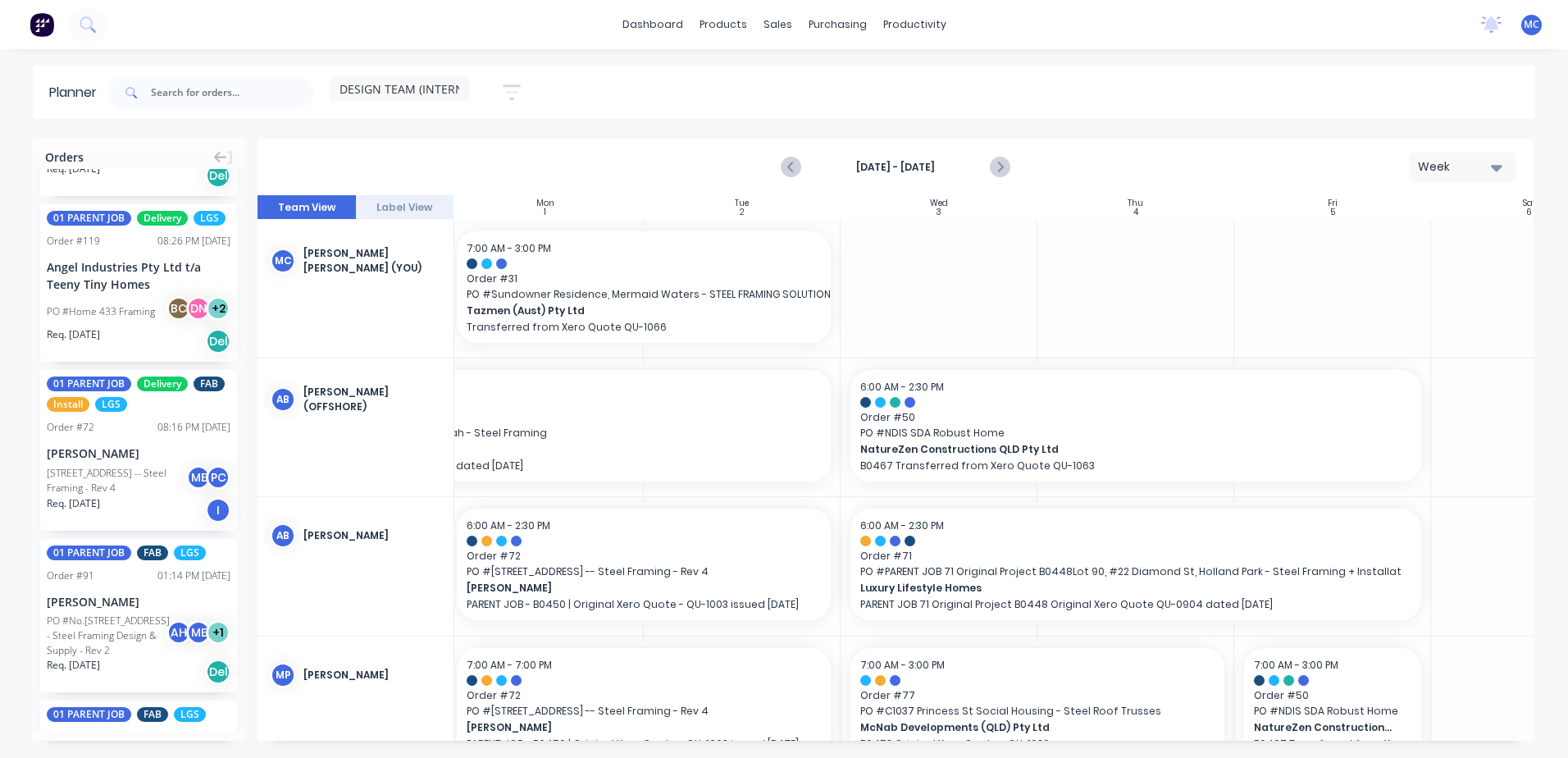
drag, startPoint x: 909, startPoint y: 742, endPoint x: 891, endPoint y: 732, distance: 20.6
click at [882, 728] on div "Orders 01 PARENT JOB Delivery FAB Order # 100 10:54 AM [DATE] [PERSON_NAME] Bui…" at bounding box center [784, 447] width 1568 height 619
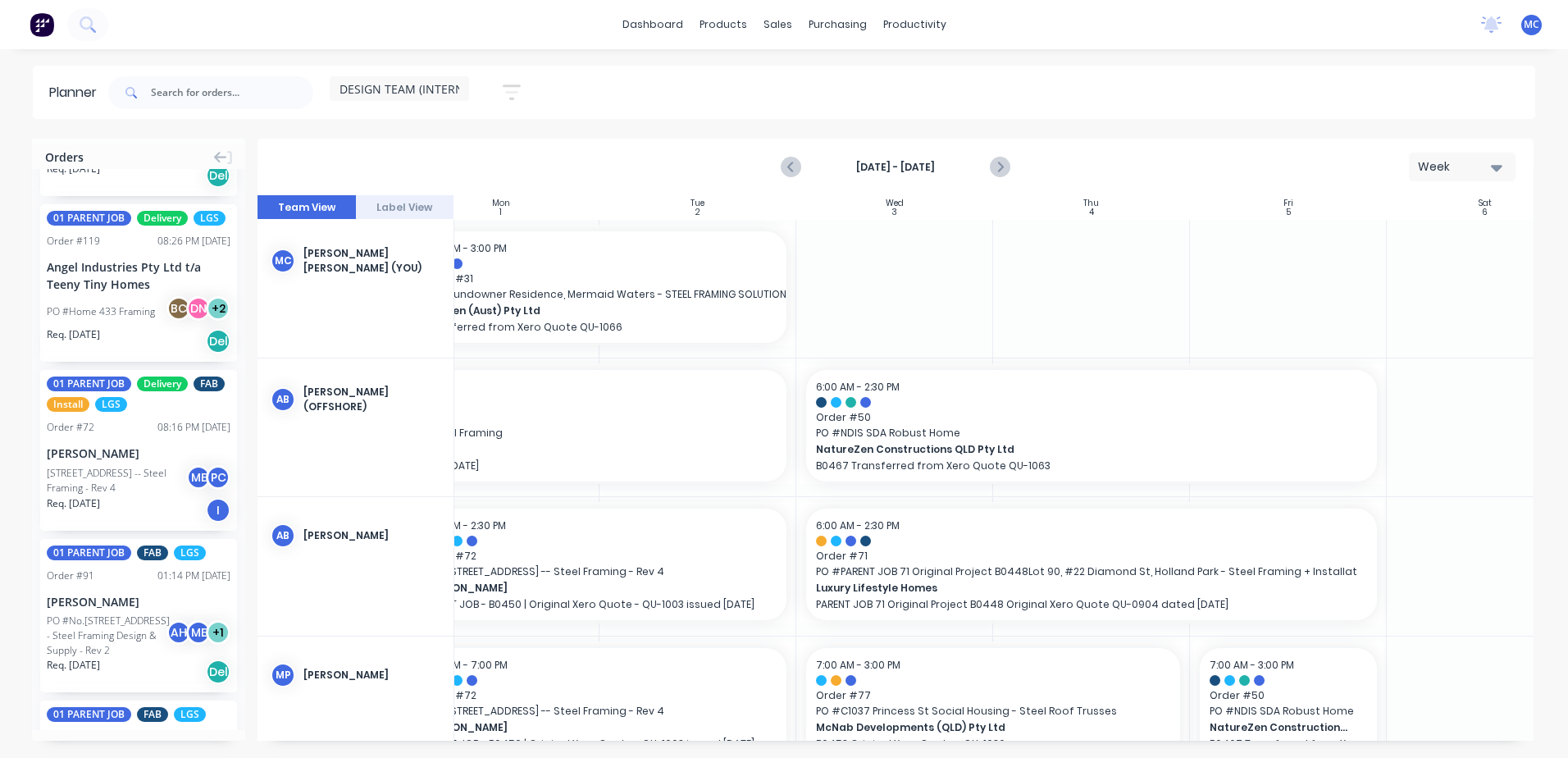
scroll to position [0, 249]
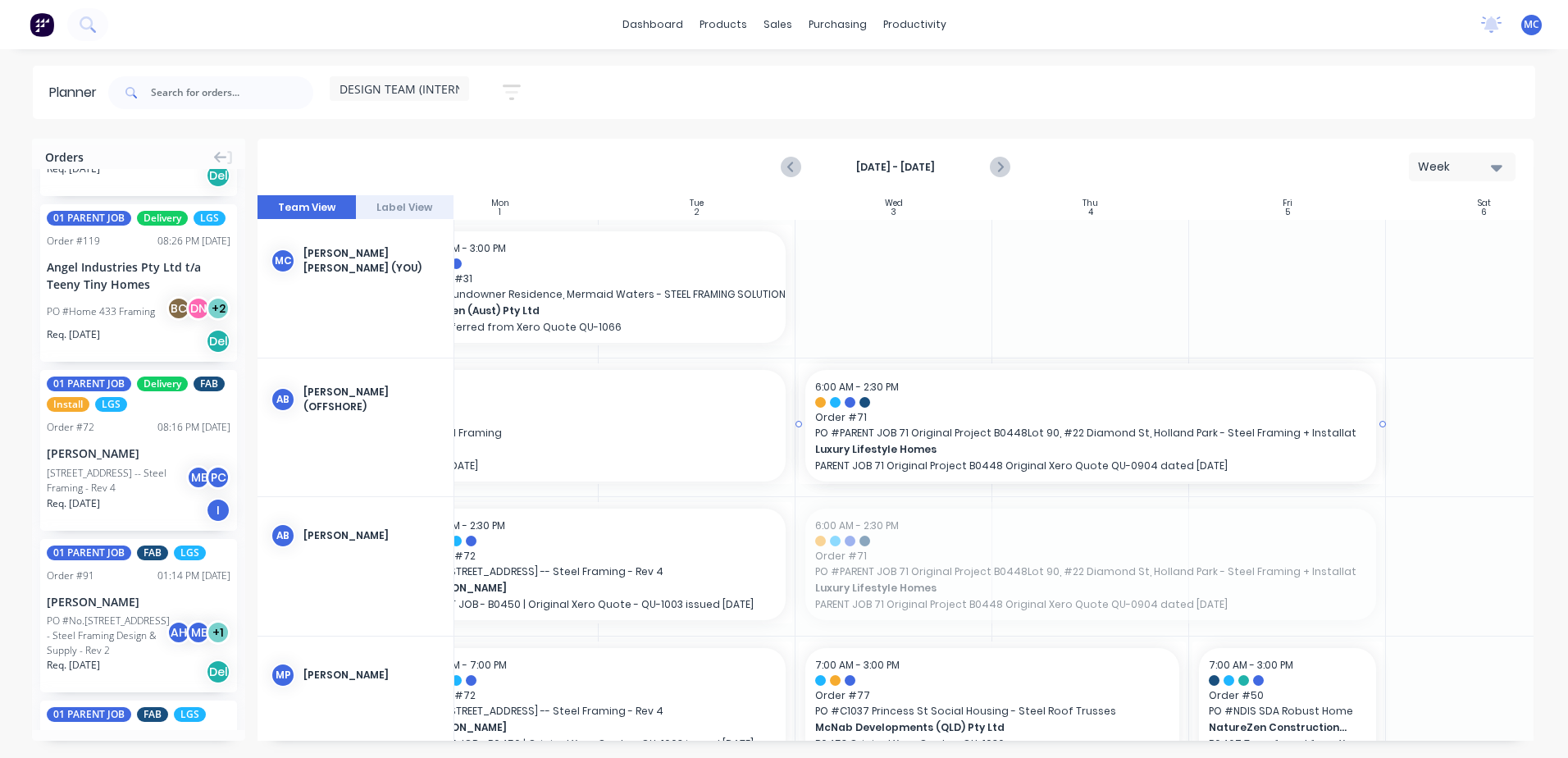
drag, startPoint x: 876, startPoint y: 561, endPoint x: 858, endPoint y: 477, distance: 85.9
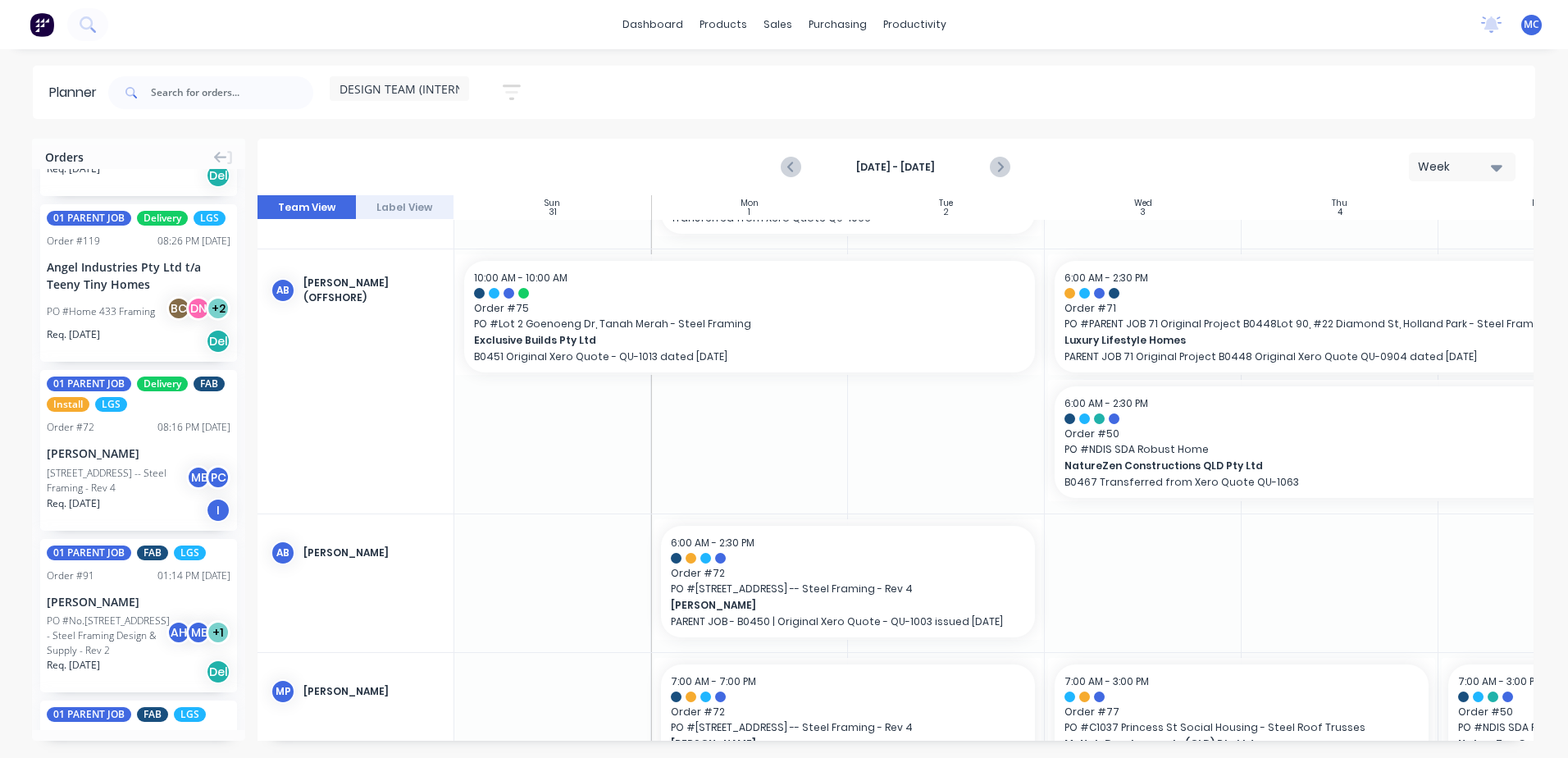
scroll to position [0, 0]
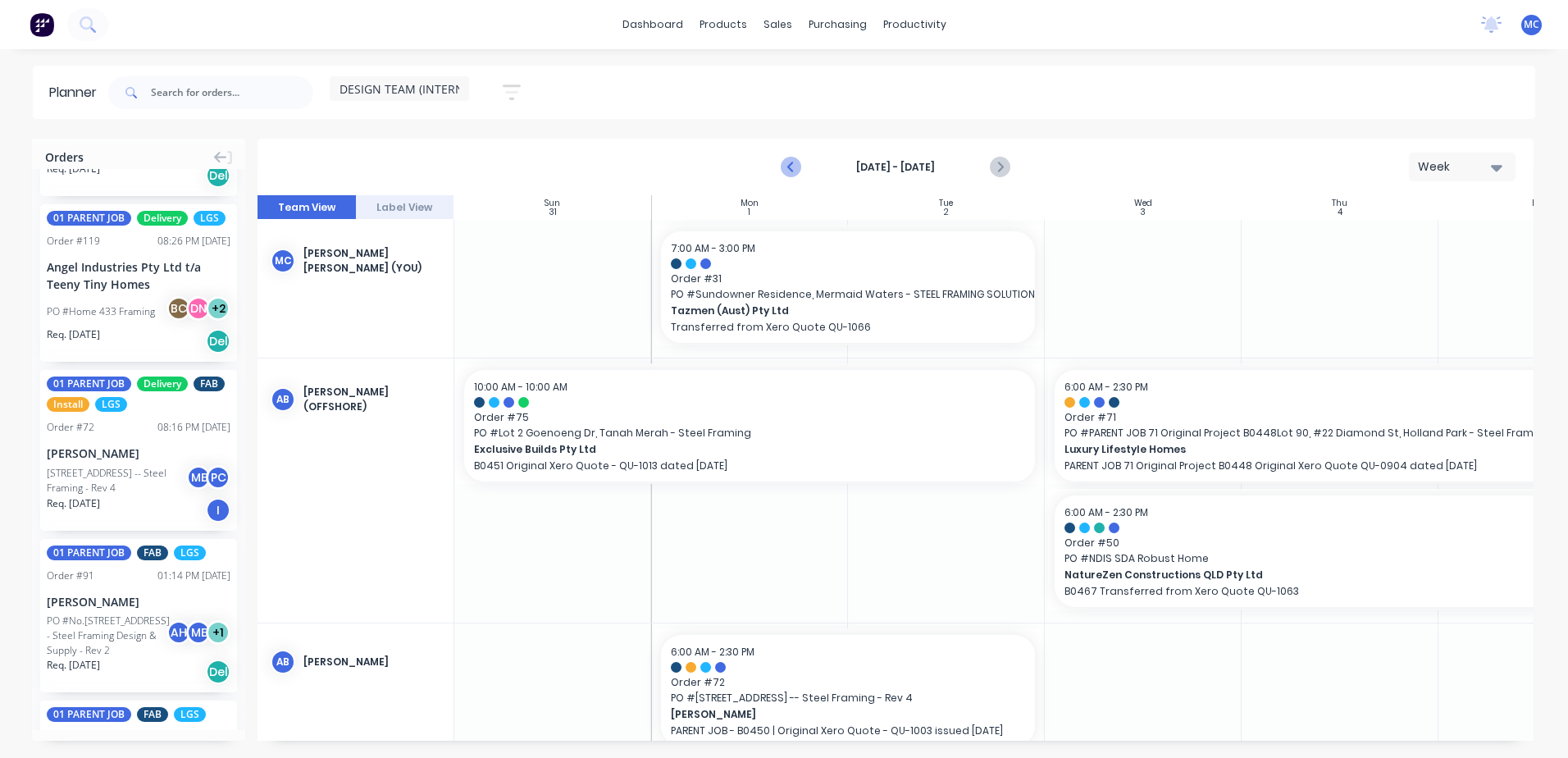
click at [791, 162] on icon "Previous page" at bounding box center [792, 167] width 20 height 20
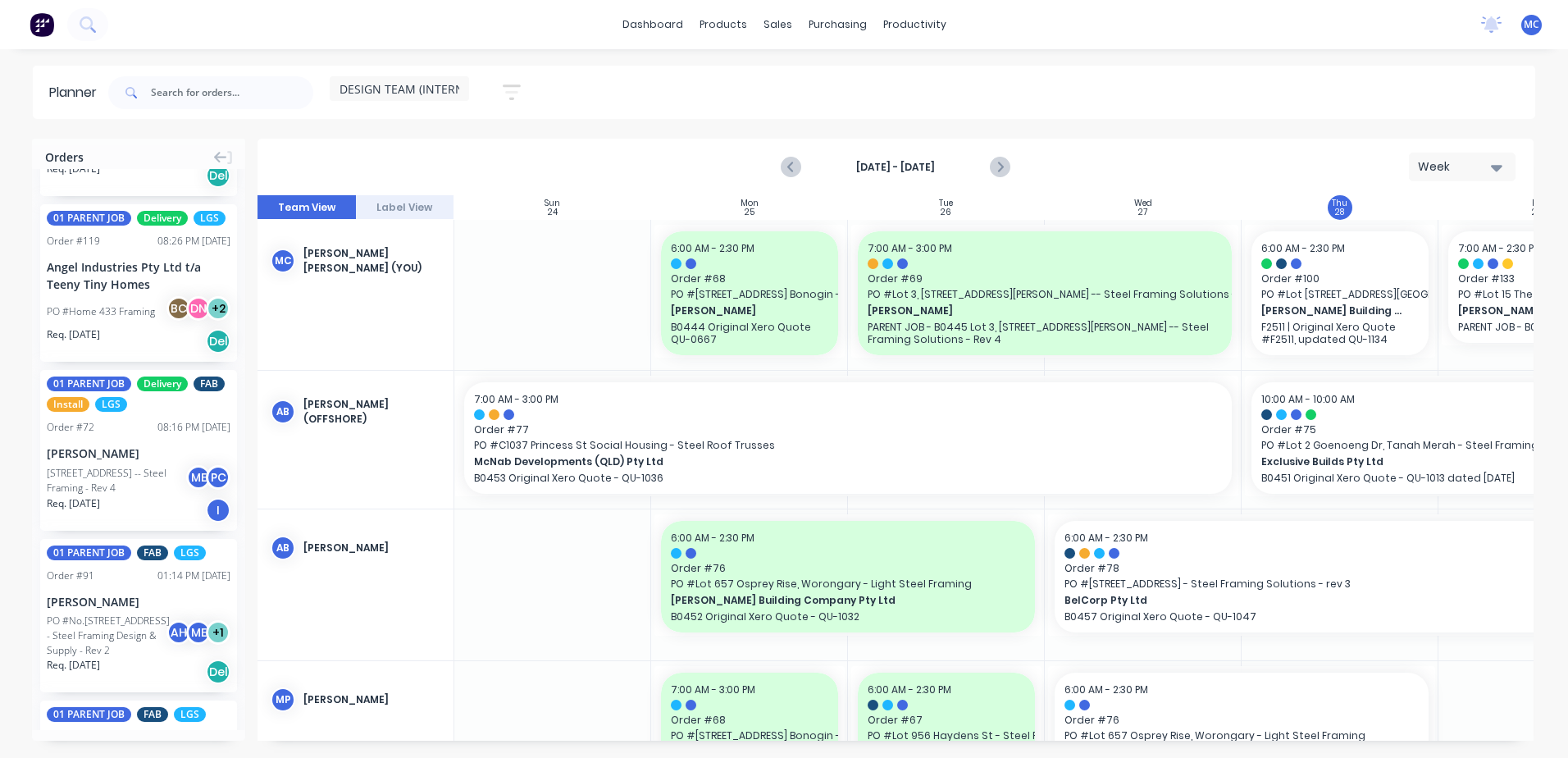
click at [1011, 728] on div "Orders 01 PARENT JOB Delivery FAB Order # 100 10:54 AM [DATE] [PERSON_NAME] Bui…" at bounding box center [784, 447] width 1568 height 619
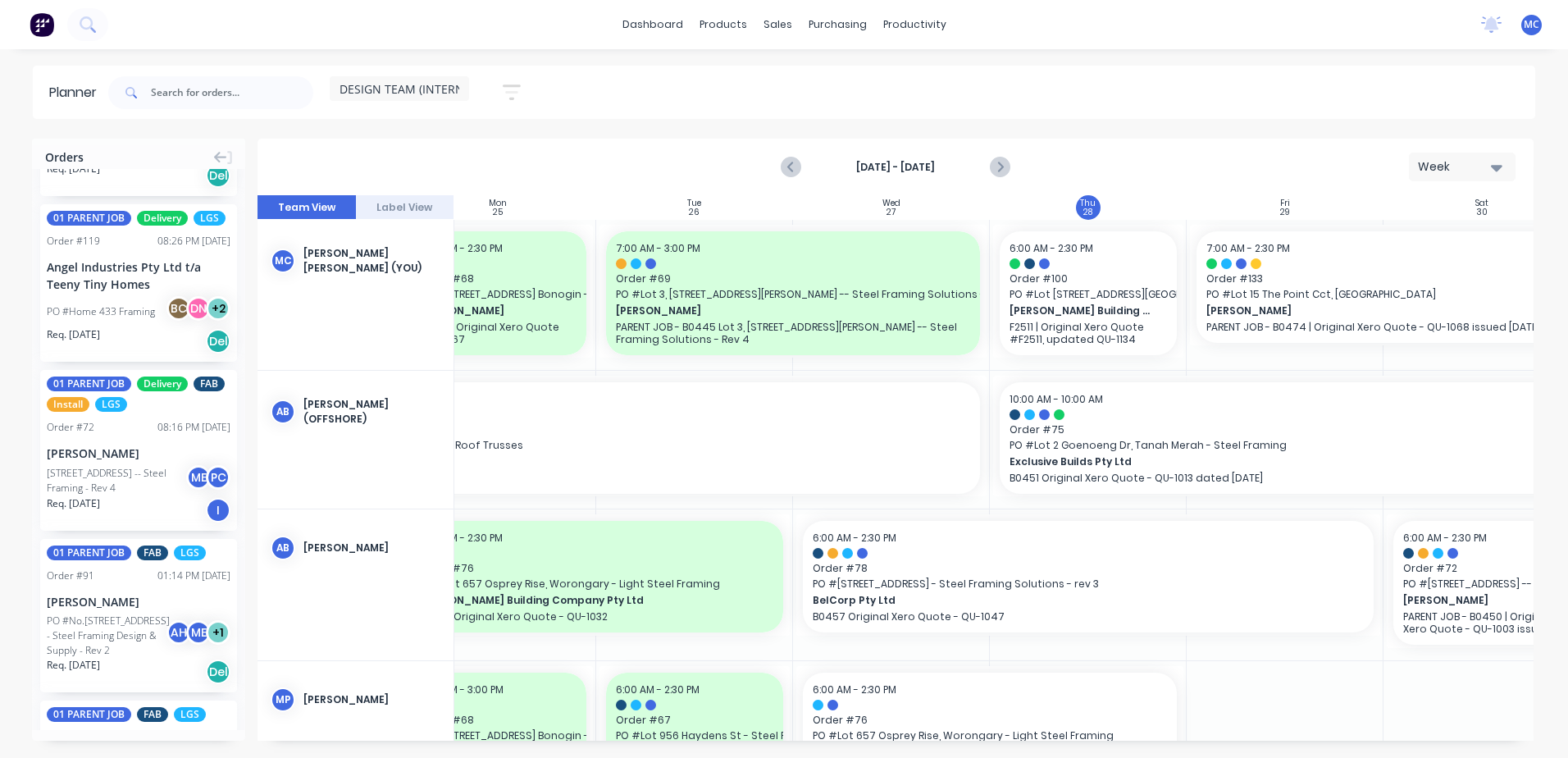
scroll to position [0, 305]
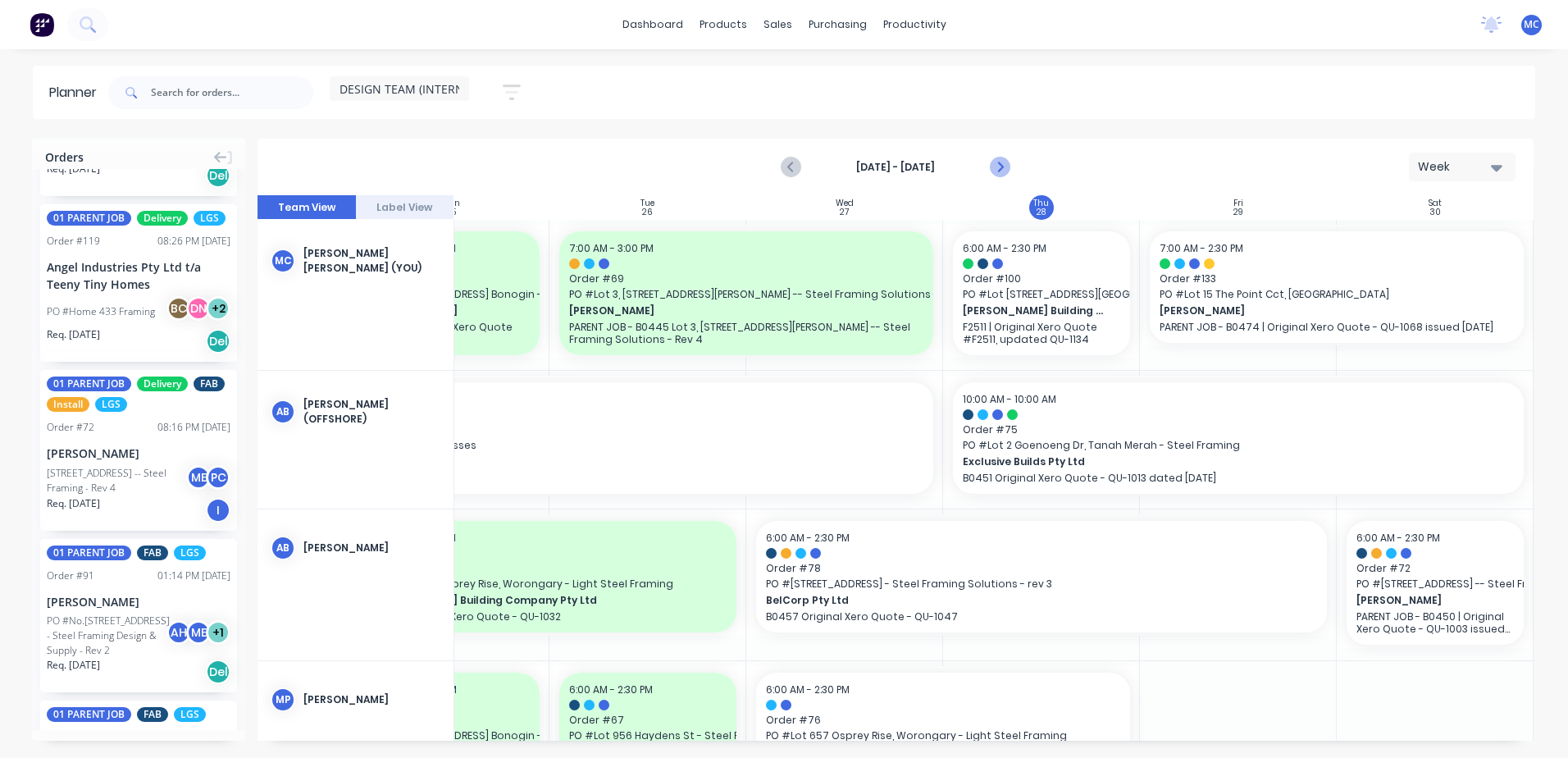
click at [1005, 162] on icon "Next page" at bounding box center [1000, 167] width 20 height 20
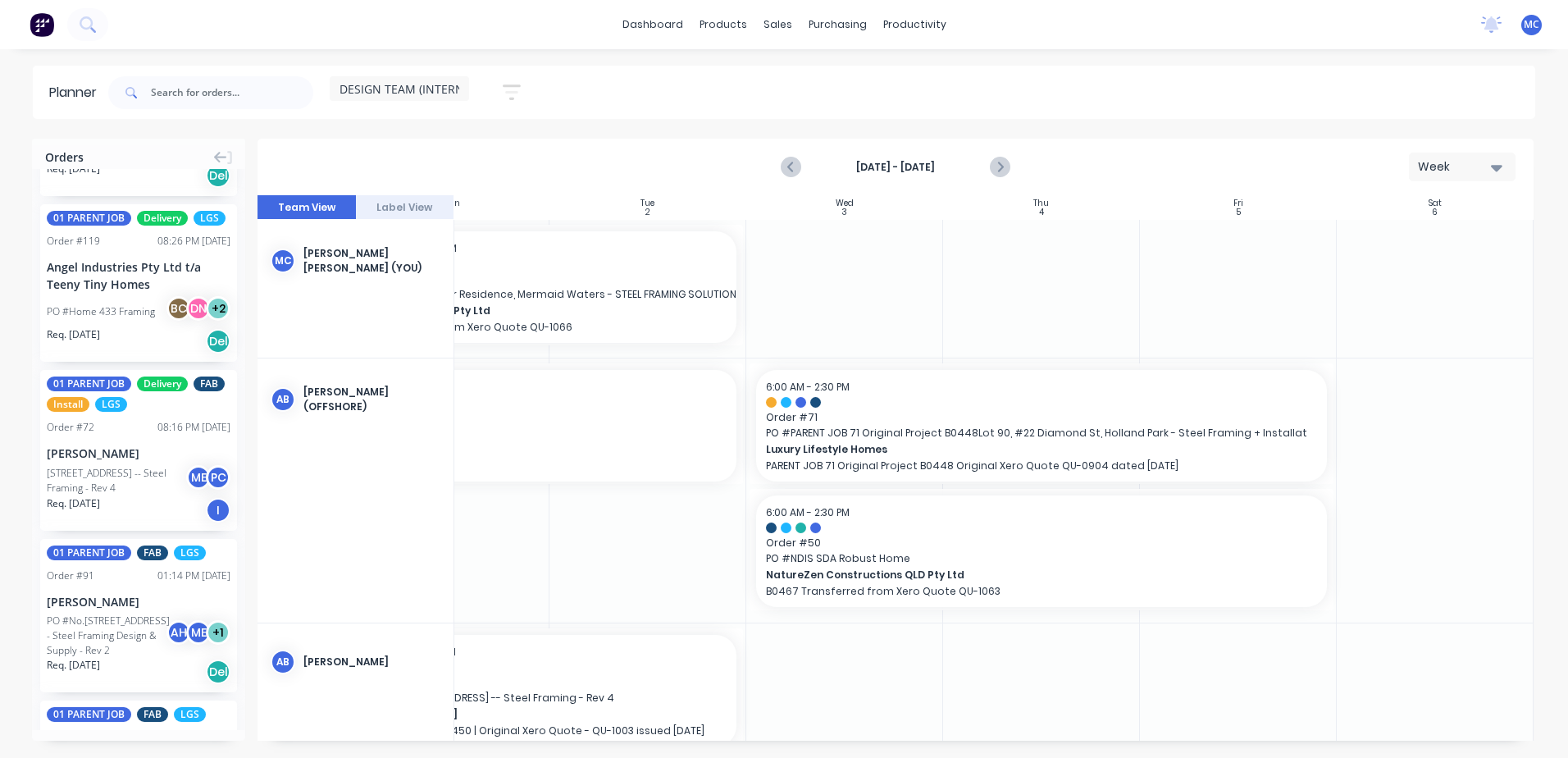
scroll to position [0, 0]
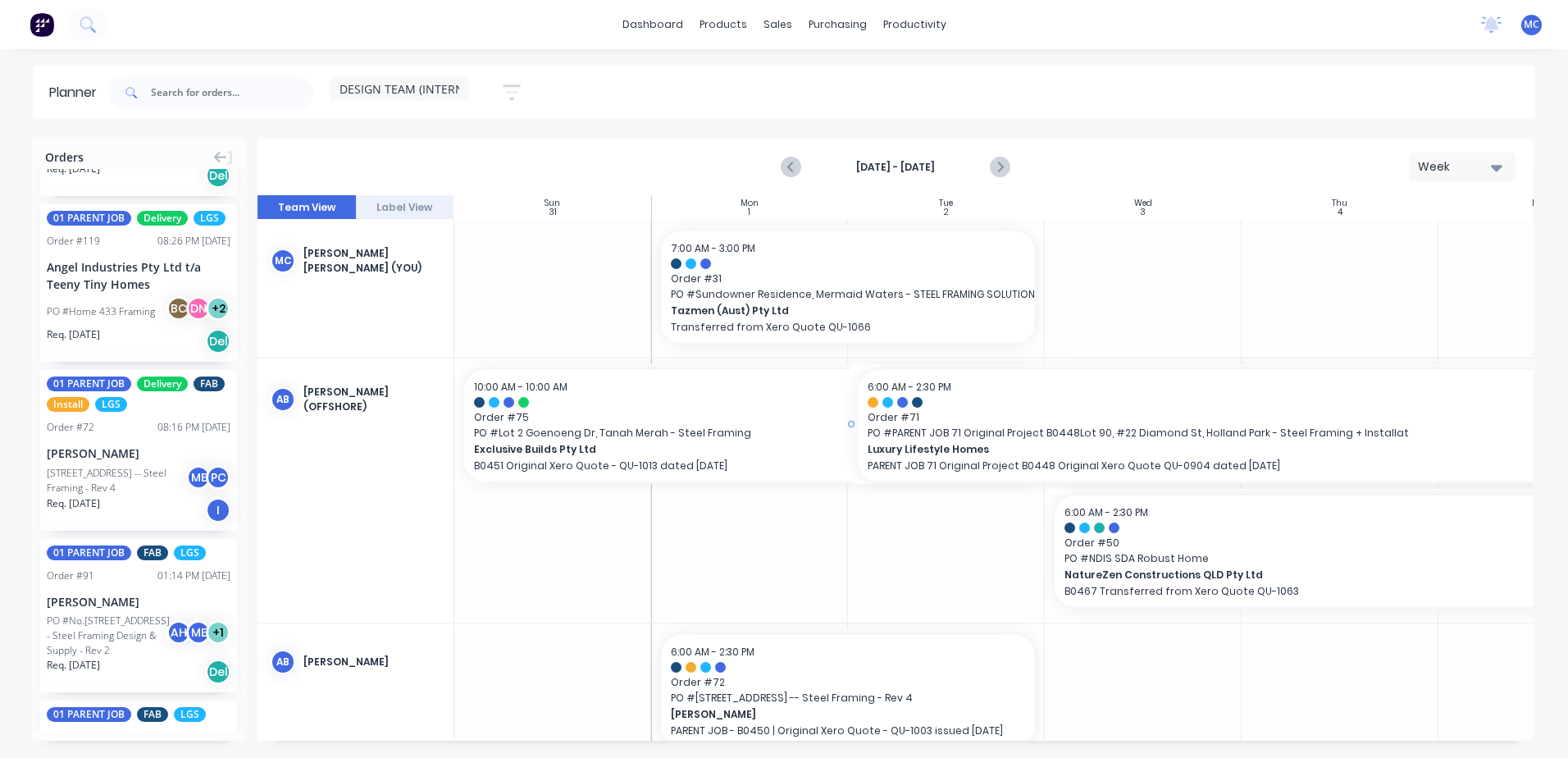
drag, startPoint x: 1045, startPoint y: 424, endPoint x: 855, endPoint y: 425, distance: 190.0
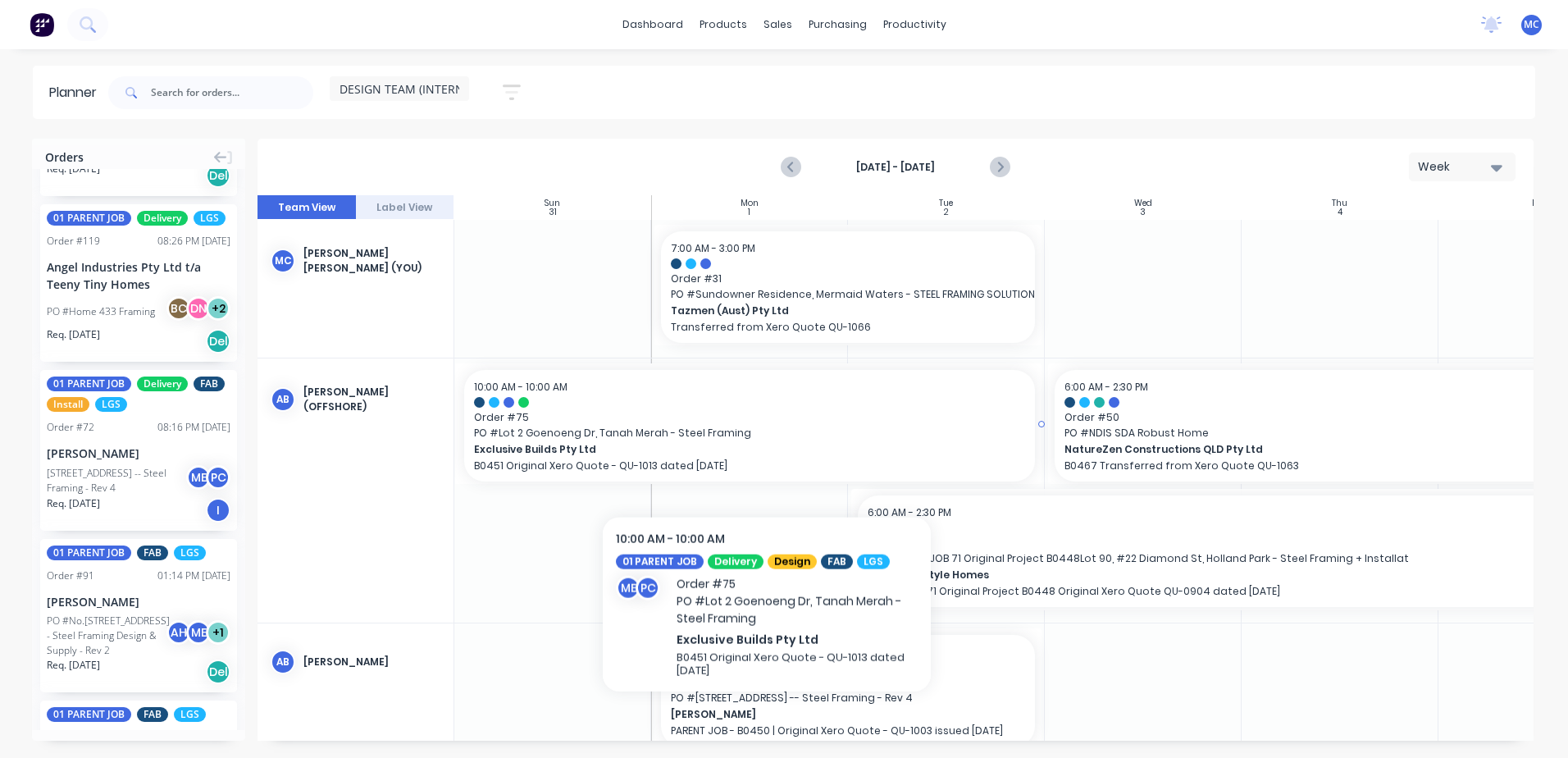
click at [767, 451] on span "Exclusive Builds Pty Ltd" at bounding box center [722, 449] width 496 height 15
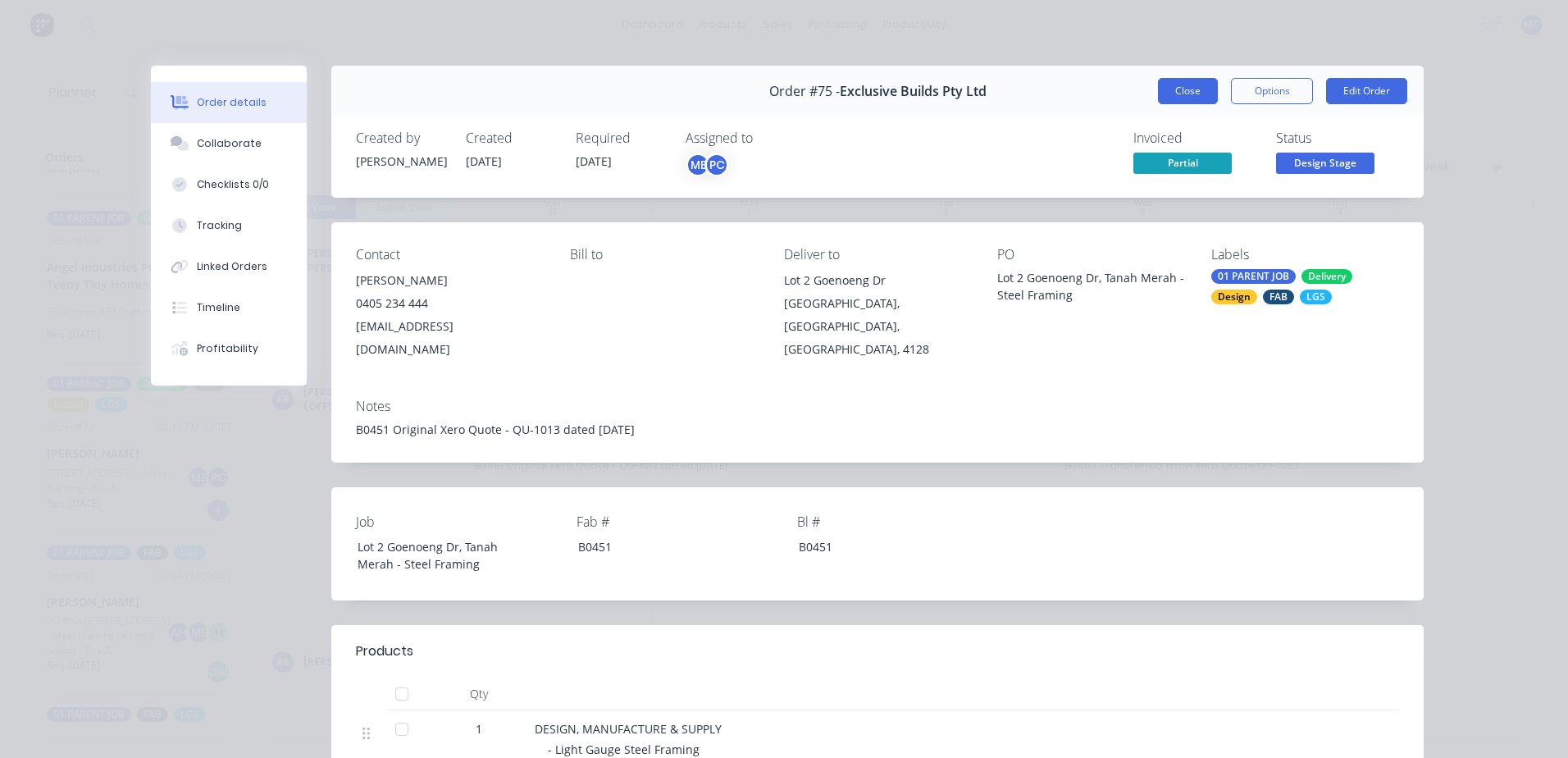
click at [1183, 82] on button "Close" at bounding box center [1188, 91] width 60 height 26
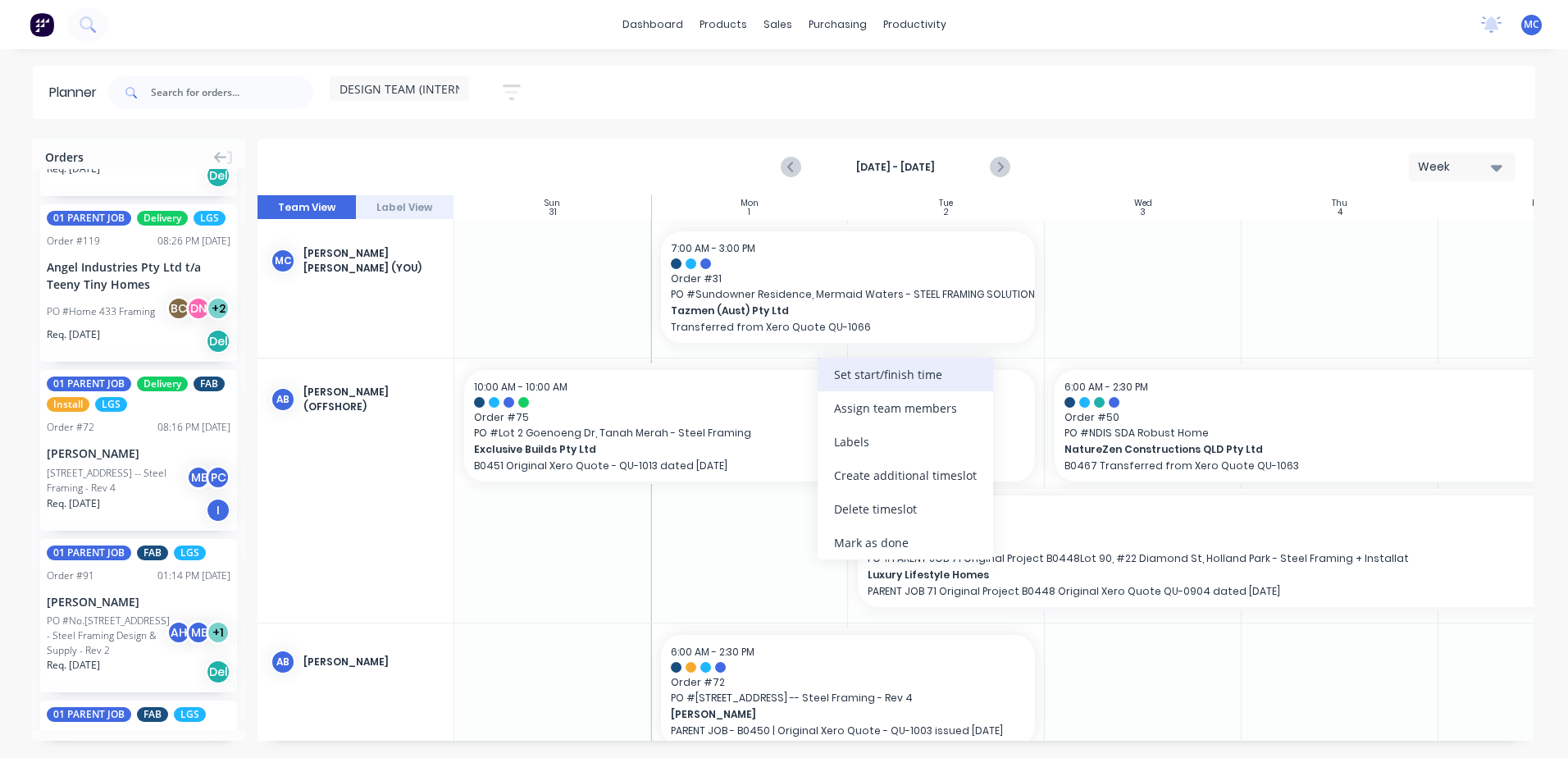
click at [844, 376] on div "Set start/finish time" at bounding box center [905, 375] width 175 height 34
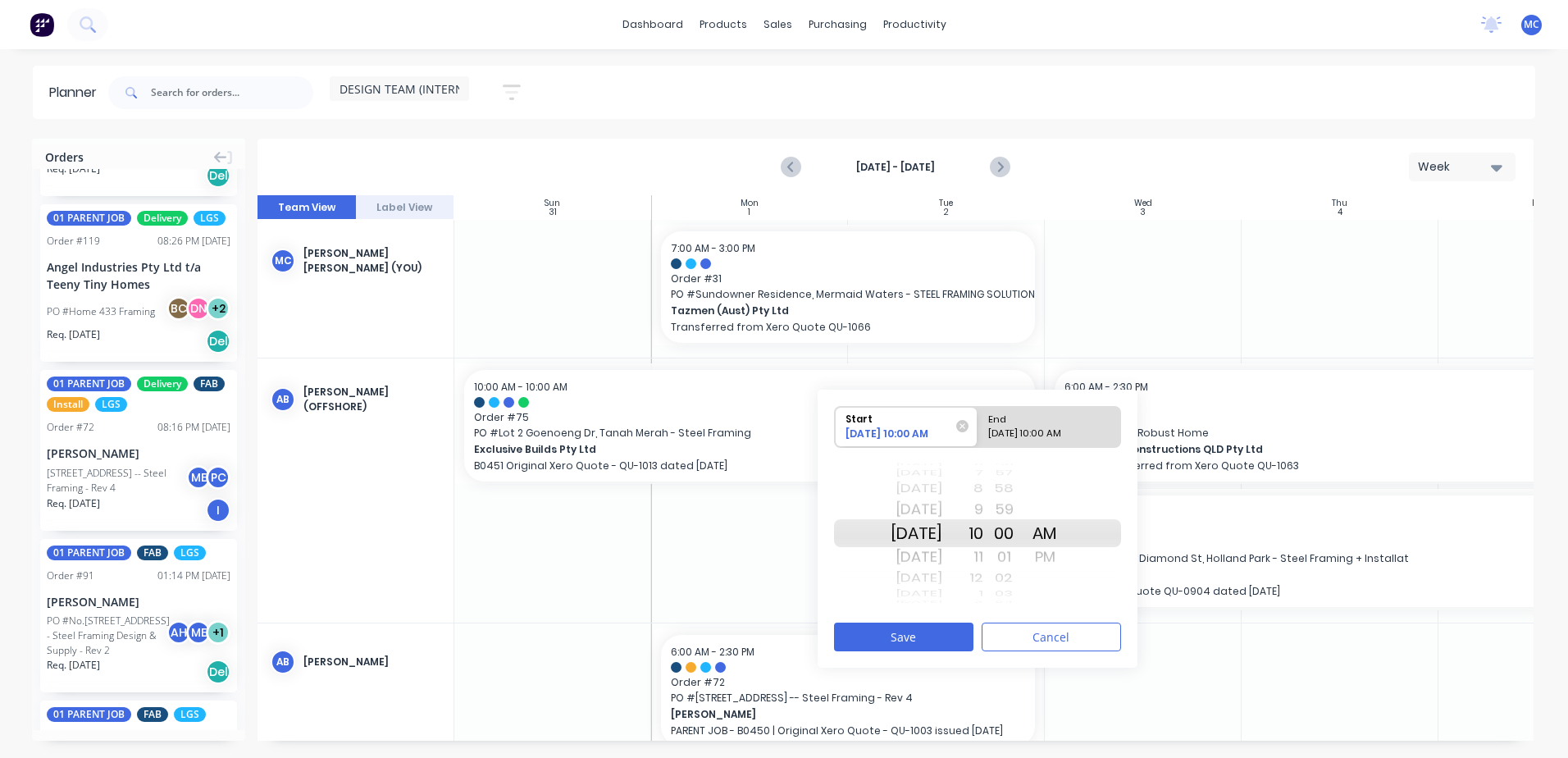
click at [1034, 433] on div "[DATE] 10:00 AM" at bounding box center [1041, 436] width 118 height 21
click at [979, 433] on input "End [DATE] 10:00 AM" at bounding box center [978, 427] width 1 height 40
radio input "true"
click at [942, 511] on div "[DATE]" at bounding box center [916, 509] width 52 height 26
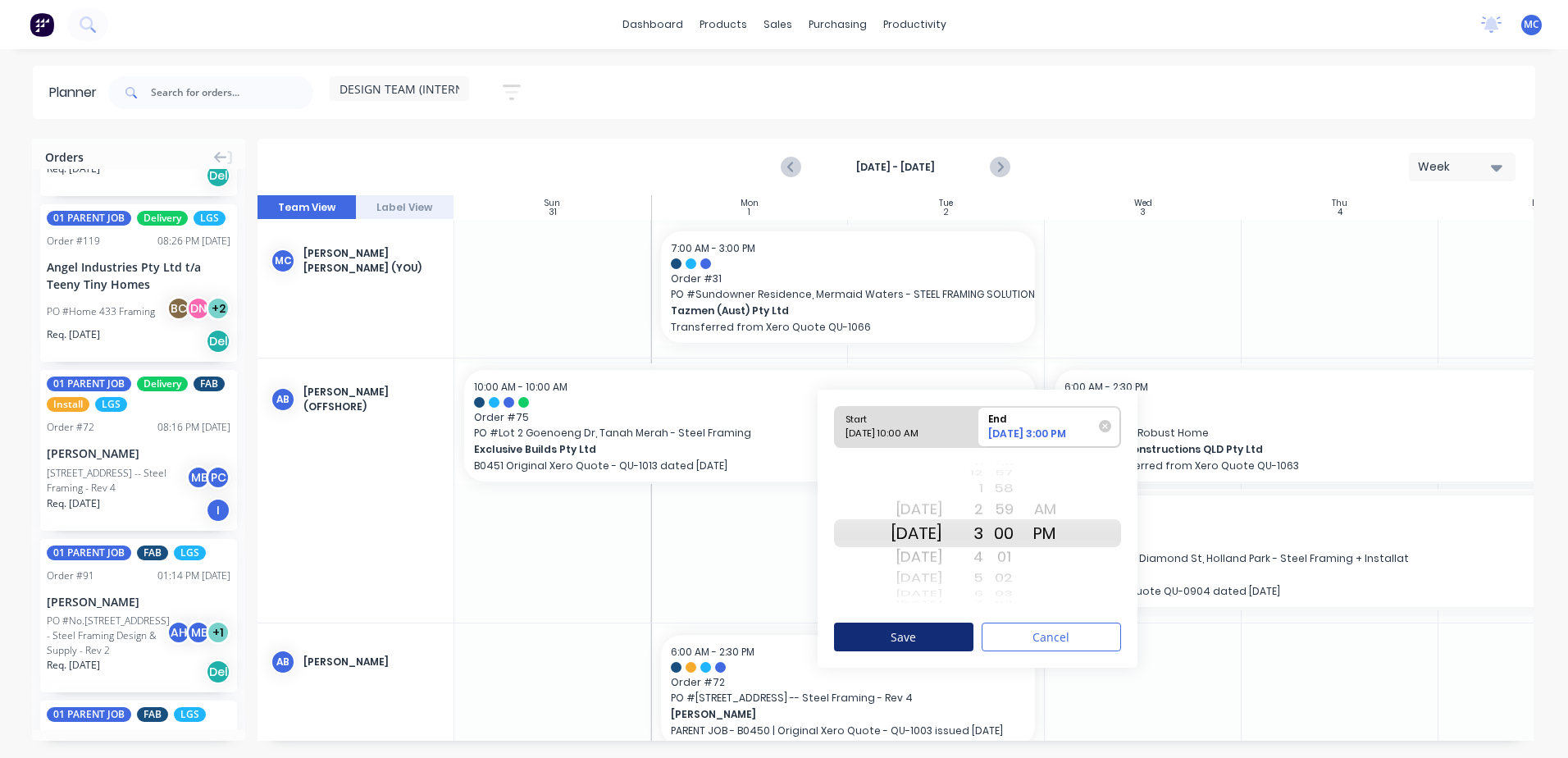
click at [955, 630] on button "Save" at bounding box center [904, 636] width 139 height 29
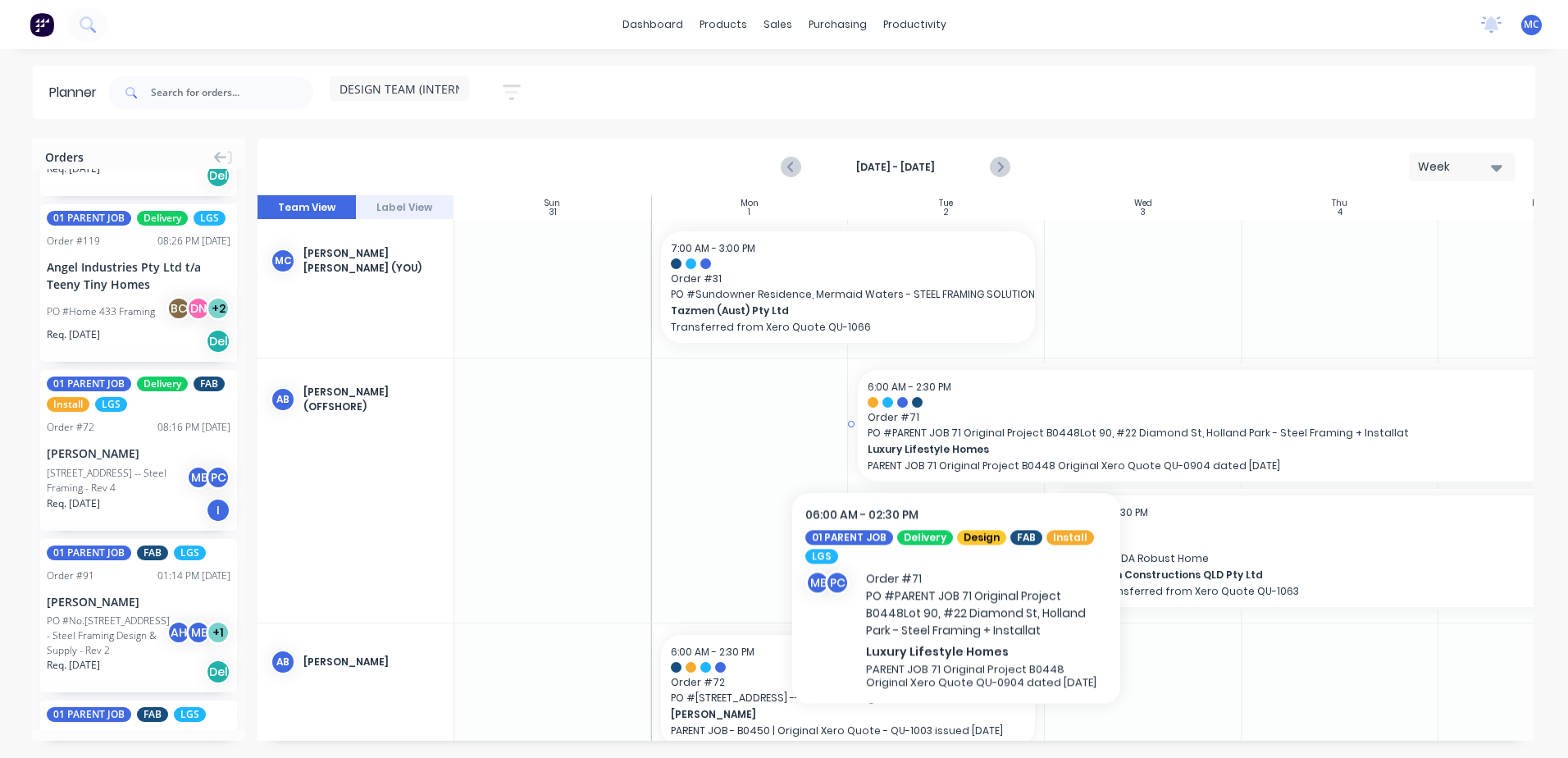
click at [956, 415] on span "Order # 71" at bounding box center [1240, 417] width 748 height 15
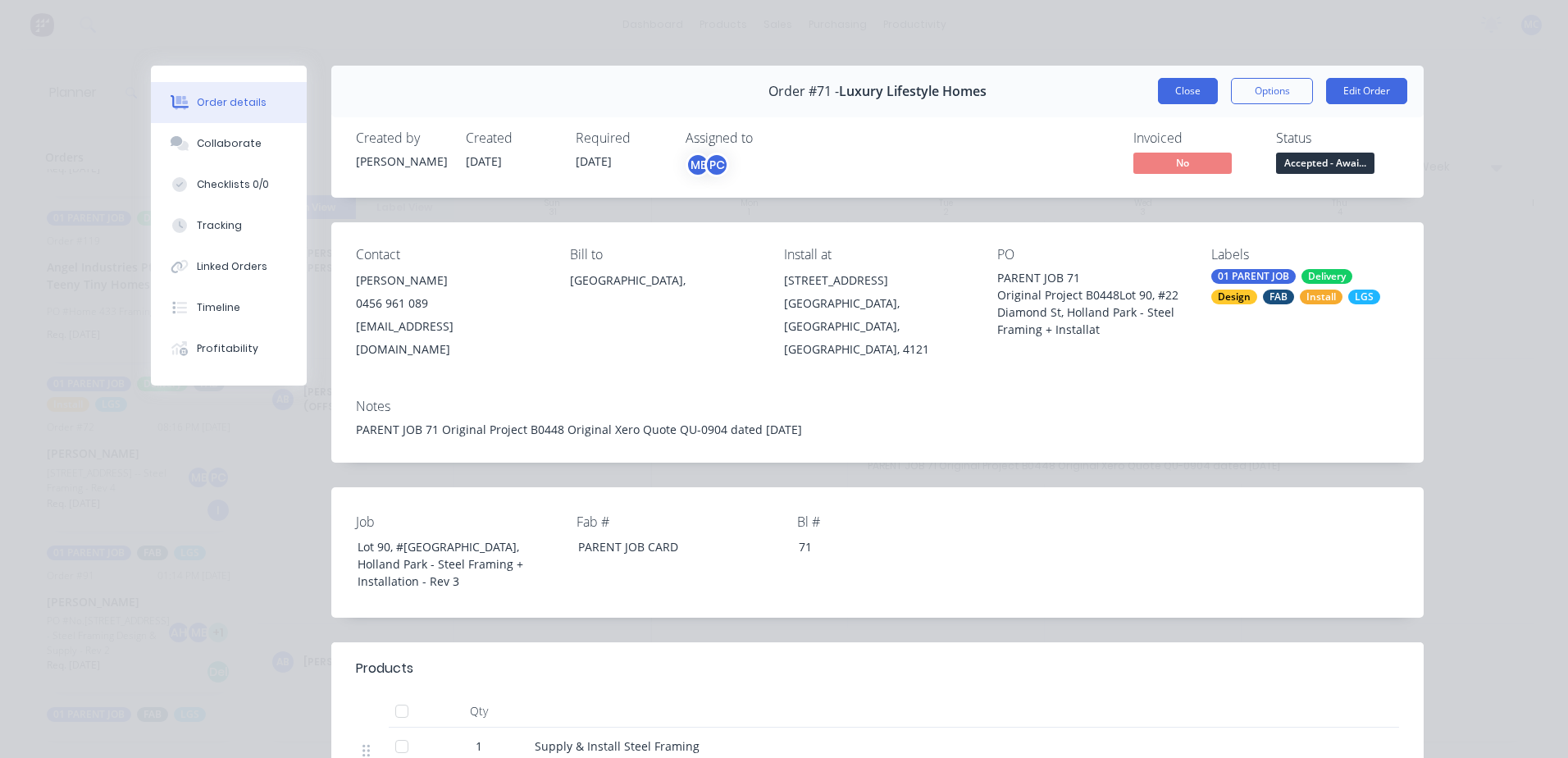
click at [1174, 92] on button "Close" at bounding box center [1188, 91] width 60 height 26
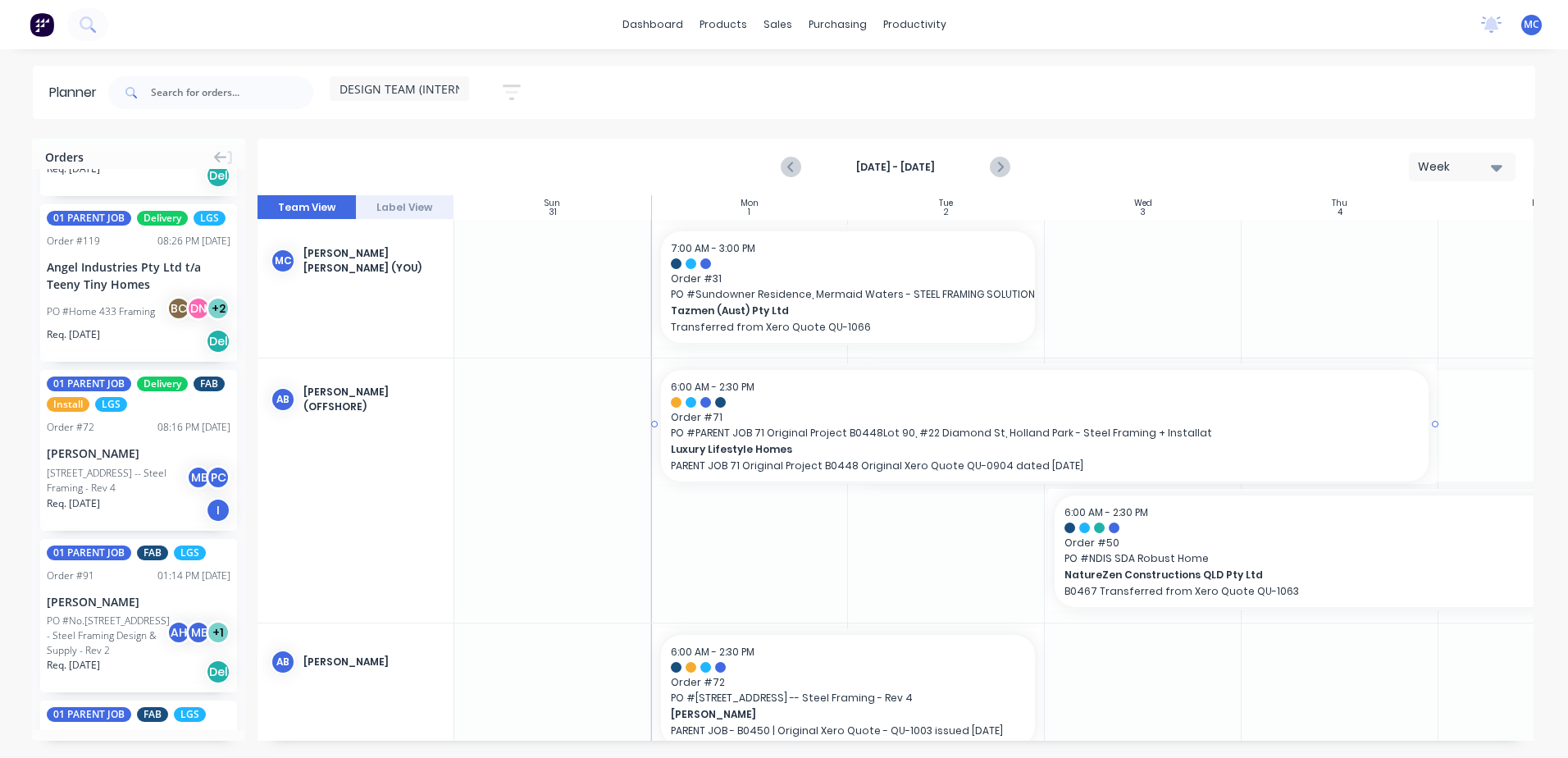
drag, startPoint x: 894, startPoint y: 425, endPoint x: 705, endPoint y: 442, distance: 189.8
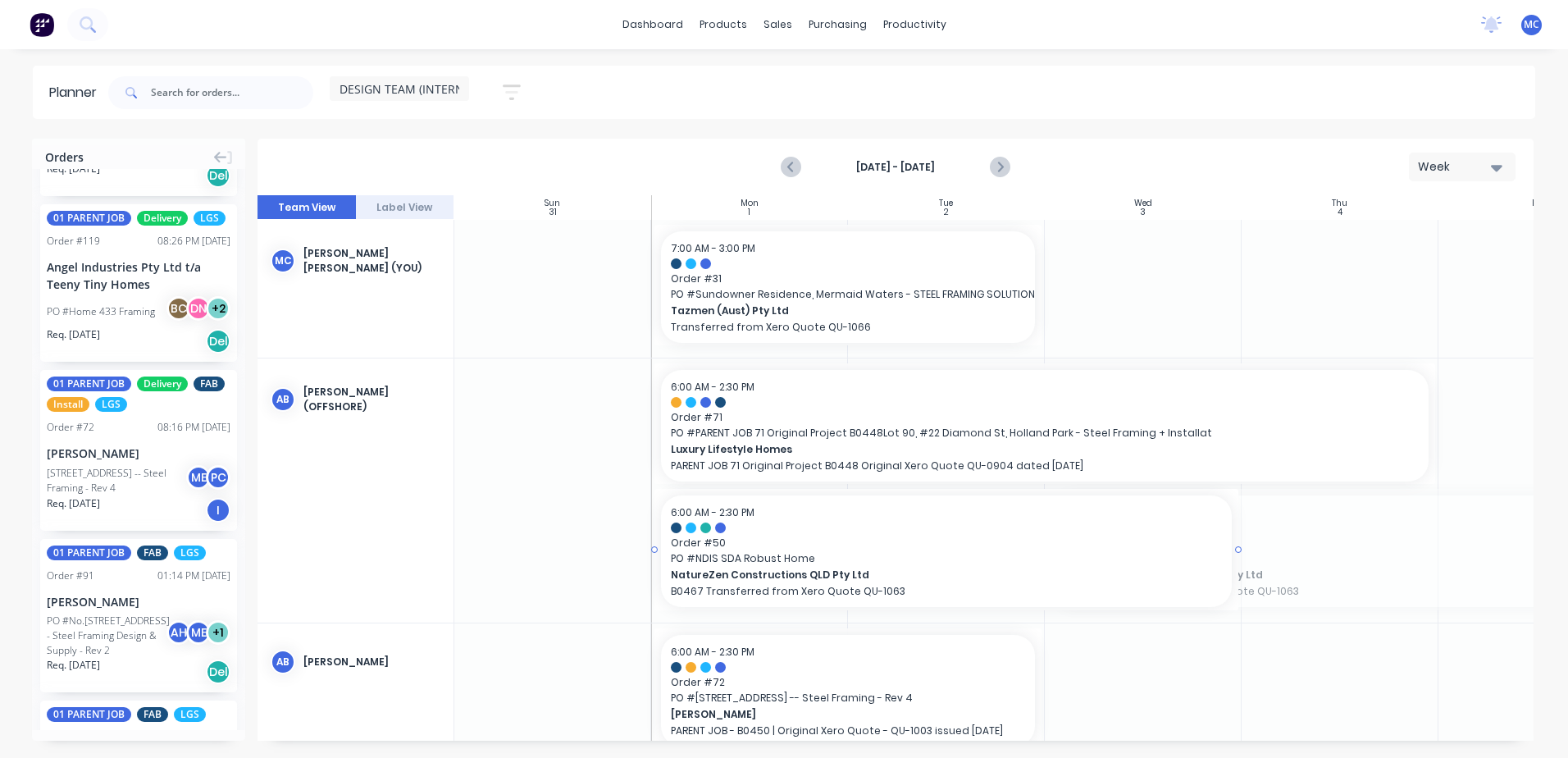
drag, startPoint x: 1113, startPoint y: 543, endPoint x: 766, endPoint y: 553, distance: 347.1
drag, startPoint x: 1239, startPoint y: 546, endPoint x: 1049, endPoint y: 557, distance: 190.3
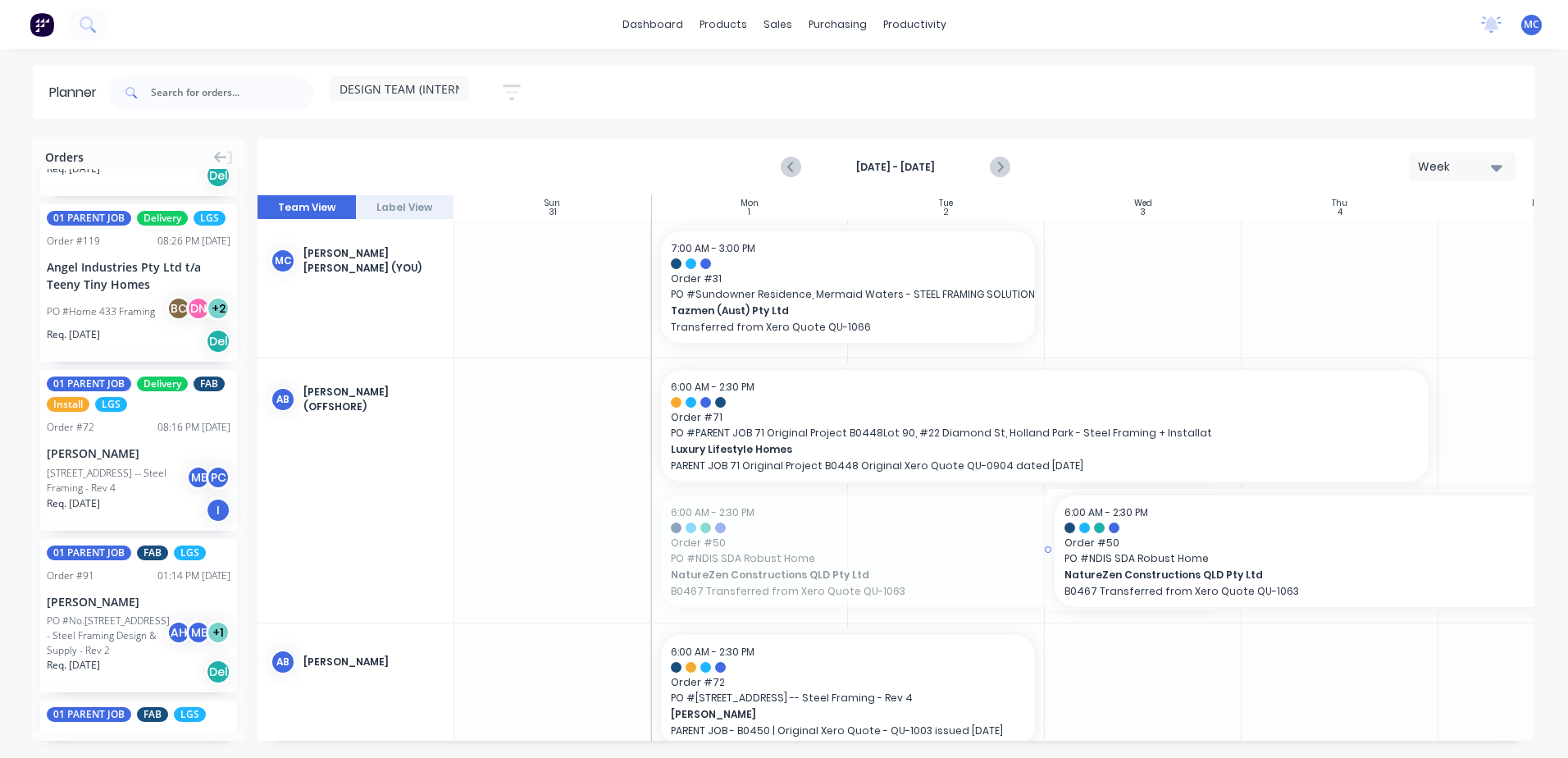
drag, startPoint x: 861, startPoint y: 564, endPoint x: 1256, endPoint y: 548, distance: 395.3
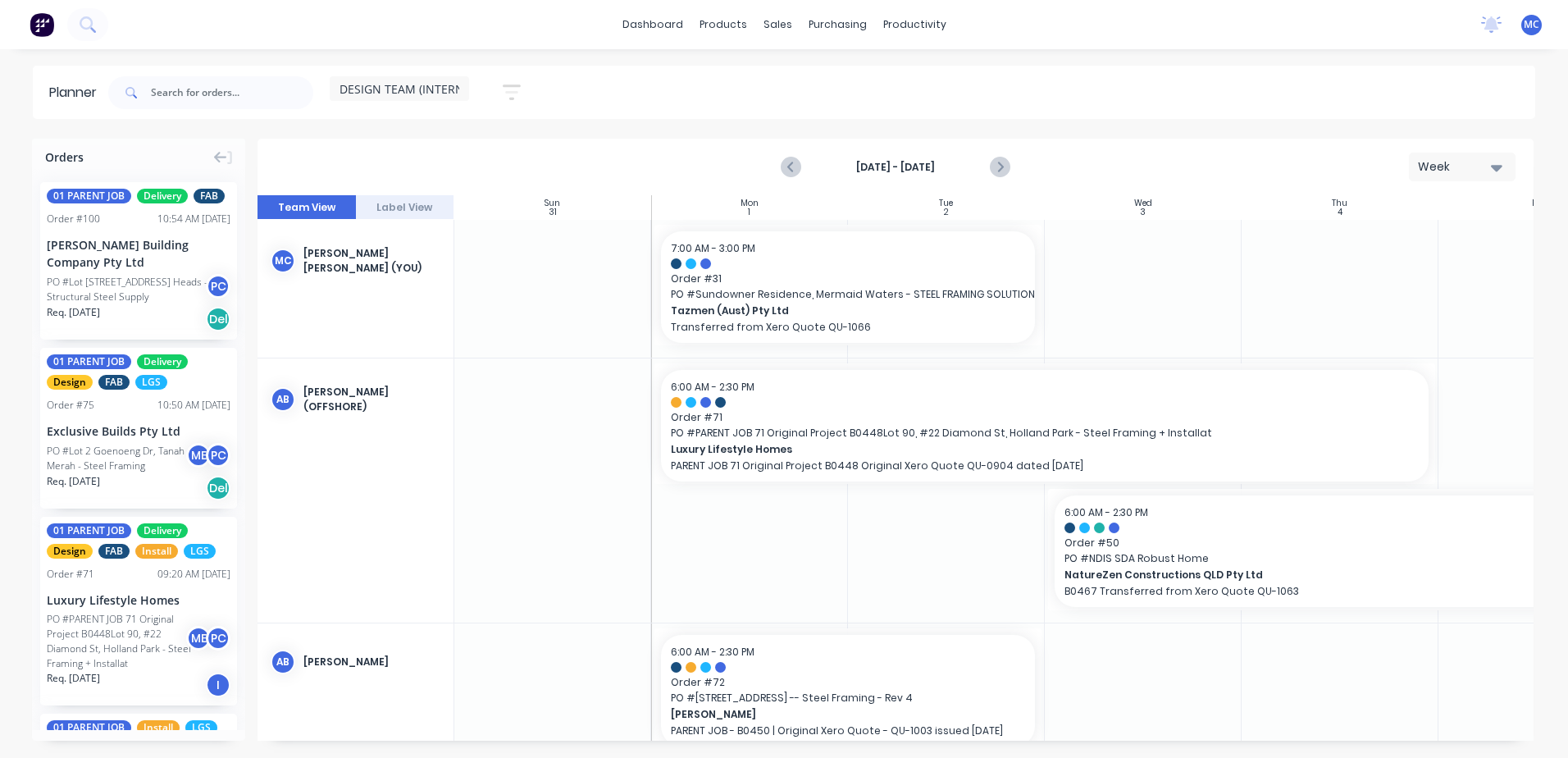
scroll to position [738, 0]
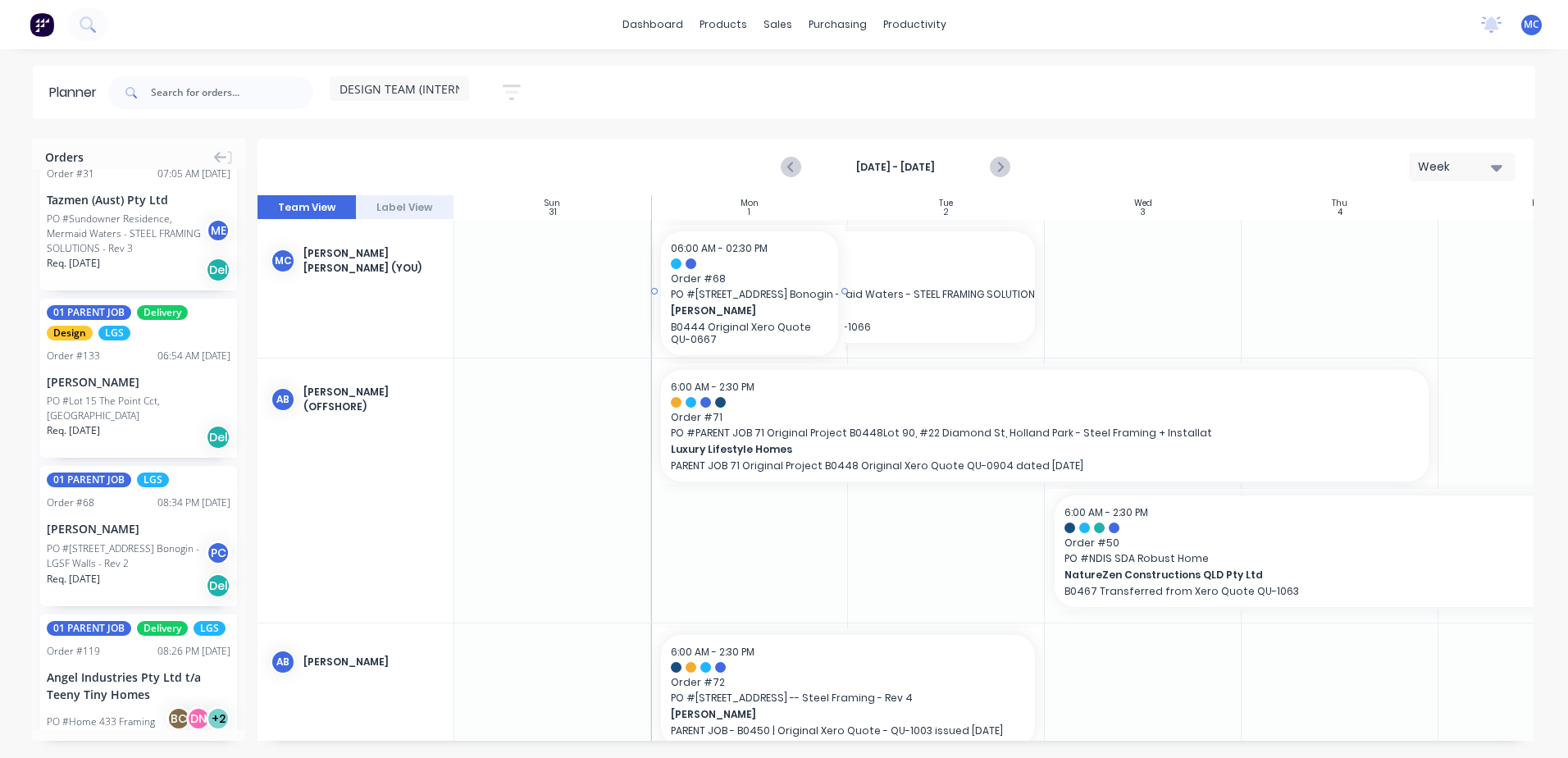
drag, startPoint x: 102, startPoint y: 523, endPoint x: 709, endPoint y: 272, distance: 656.8
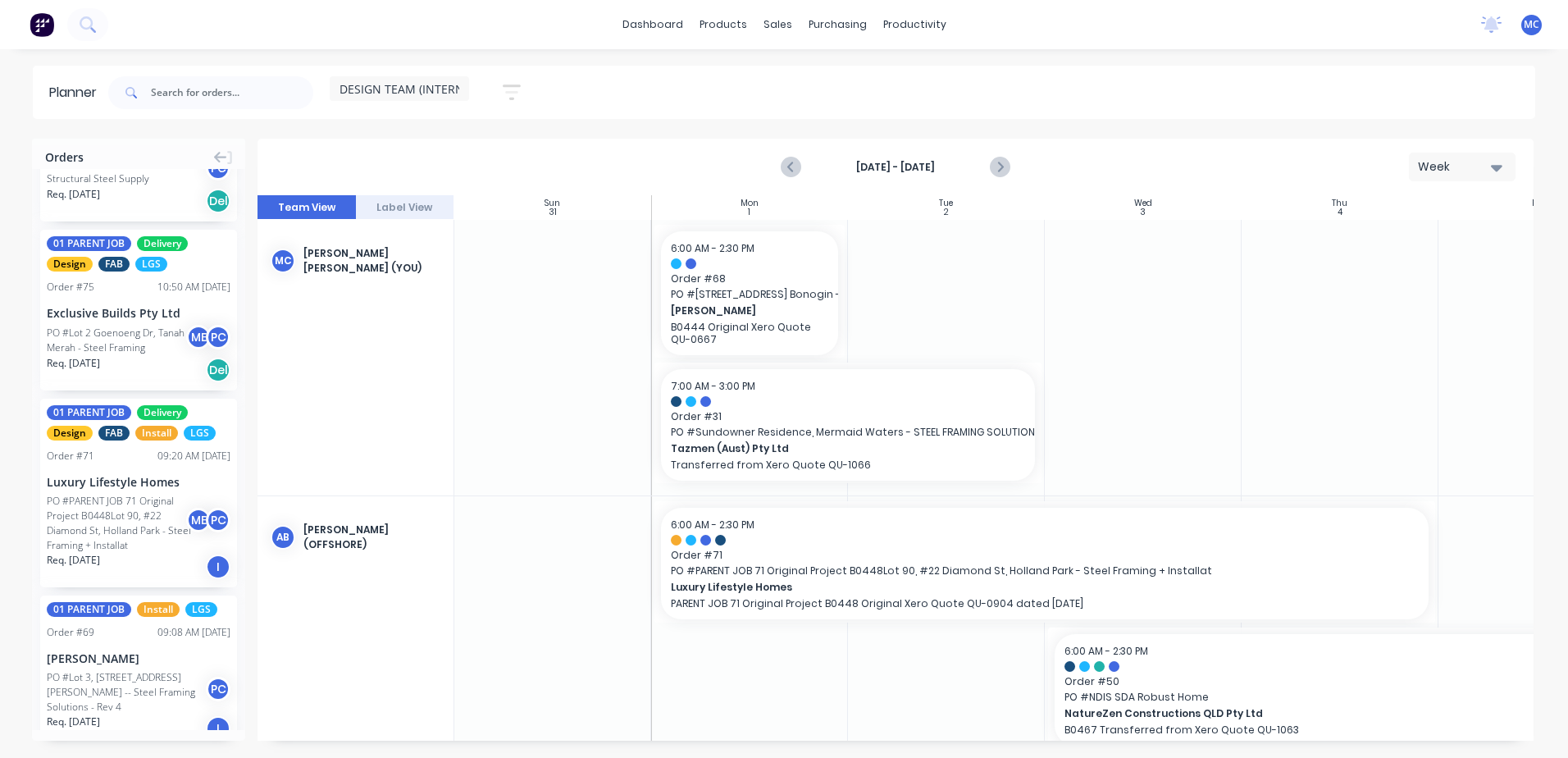
scroll to position [0, 0]
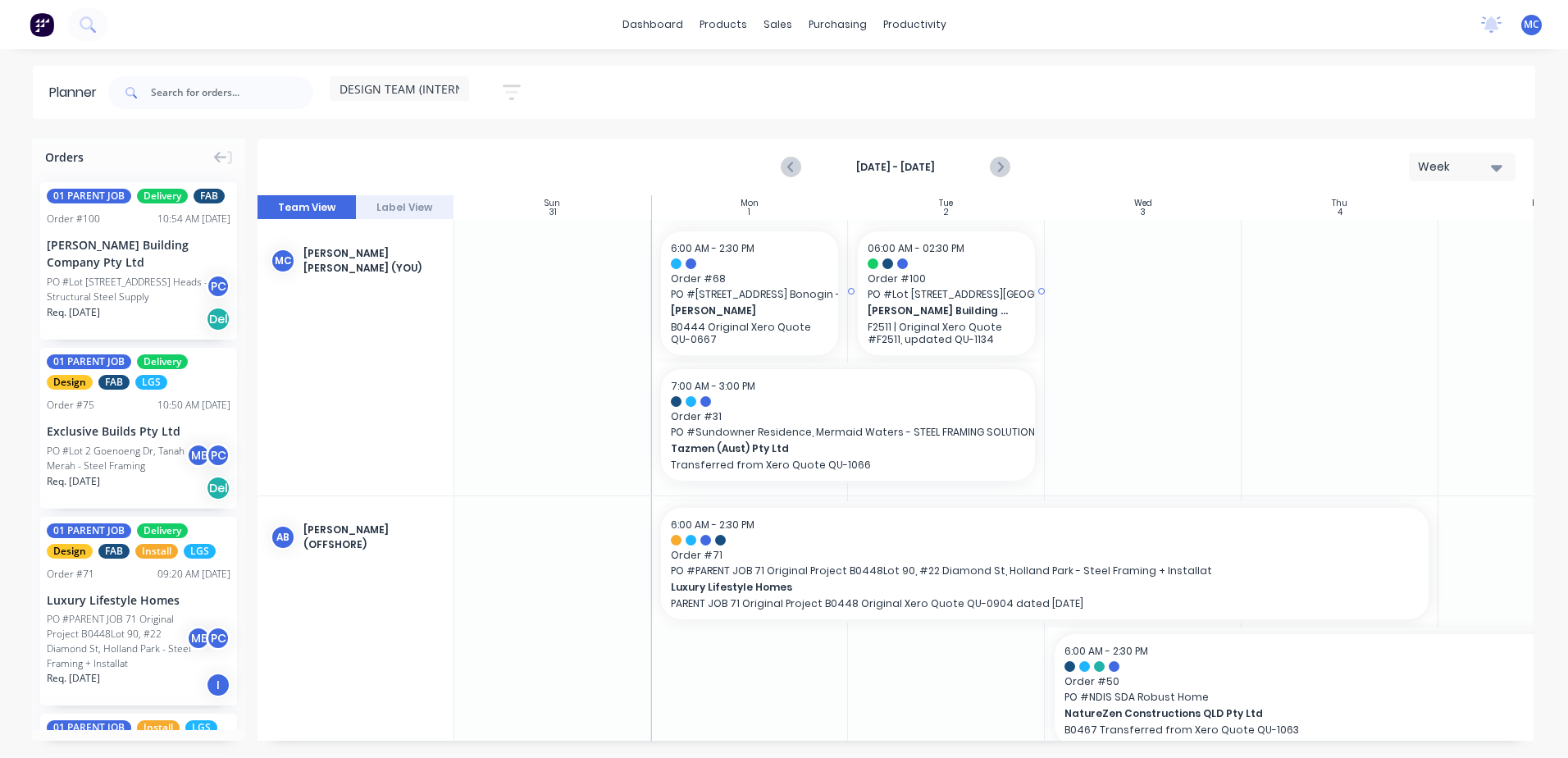
drag, startPoint x: 130, startPoint y: 289, endPoint x: 913, endPoint y: 257, distance: 783.7
click at [183, 91] on input "text" at bounding box center [232, 93] width 162 height 33
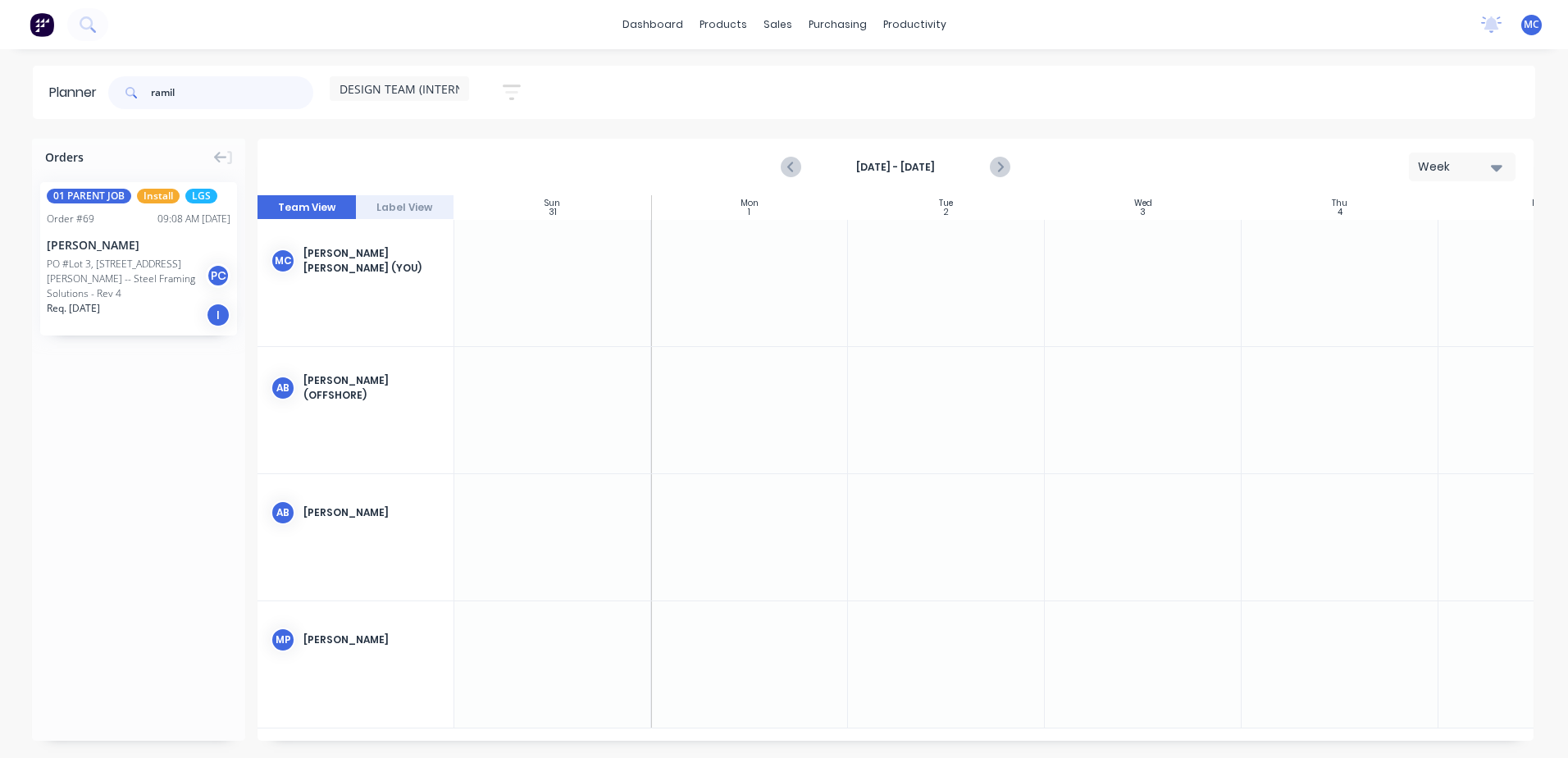
type input "ramil"
drag, startPoint x: 141, startPoint y: 269, endPoint x: 1104, endPoint y: 253, distance: 963.1
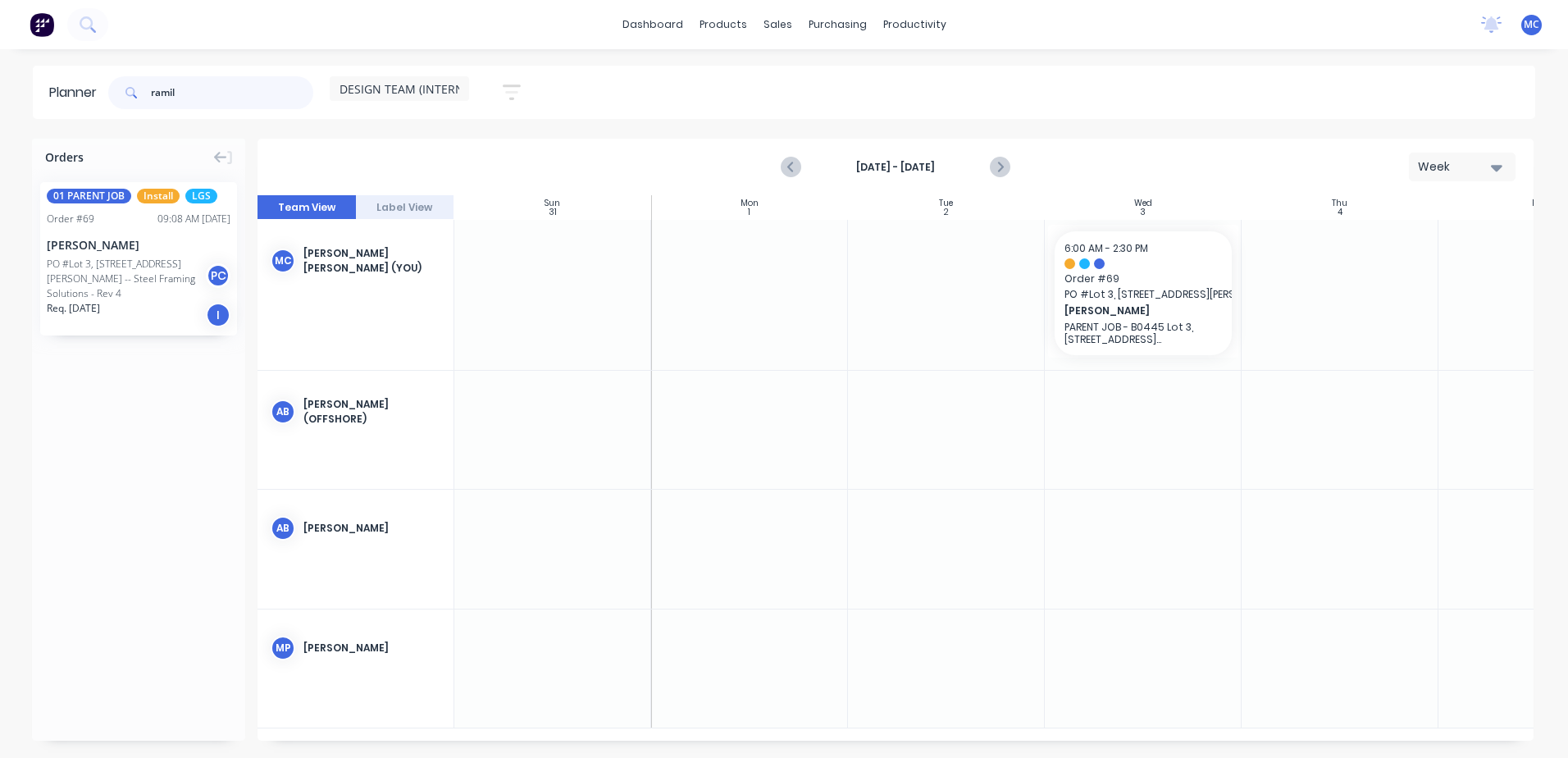
drag, startPoint x: 207, startPoint y: 86, endPoint x: -79, endPoint y: 91, distance: 286.0
click at [0, 91] on html "dashboard products sales purchasing productivity dashboard products Product Cat…" at bounding box center [784, 379] width 1568 height 758
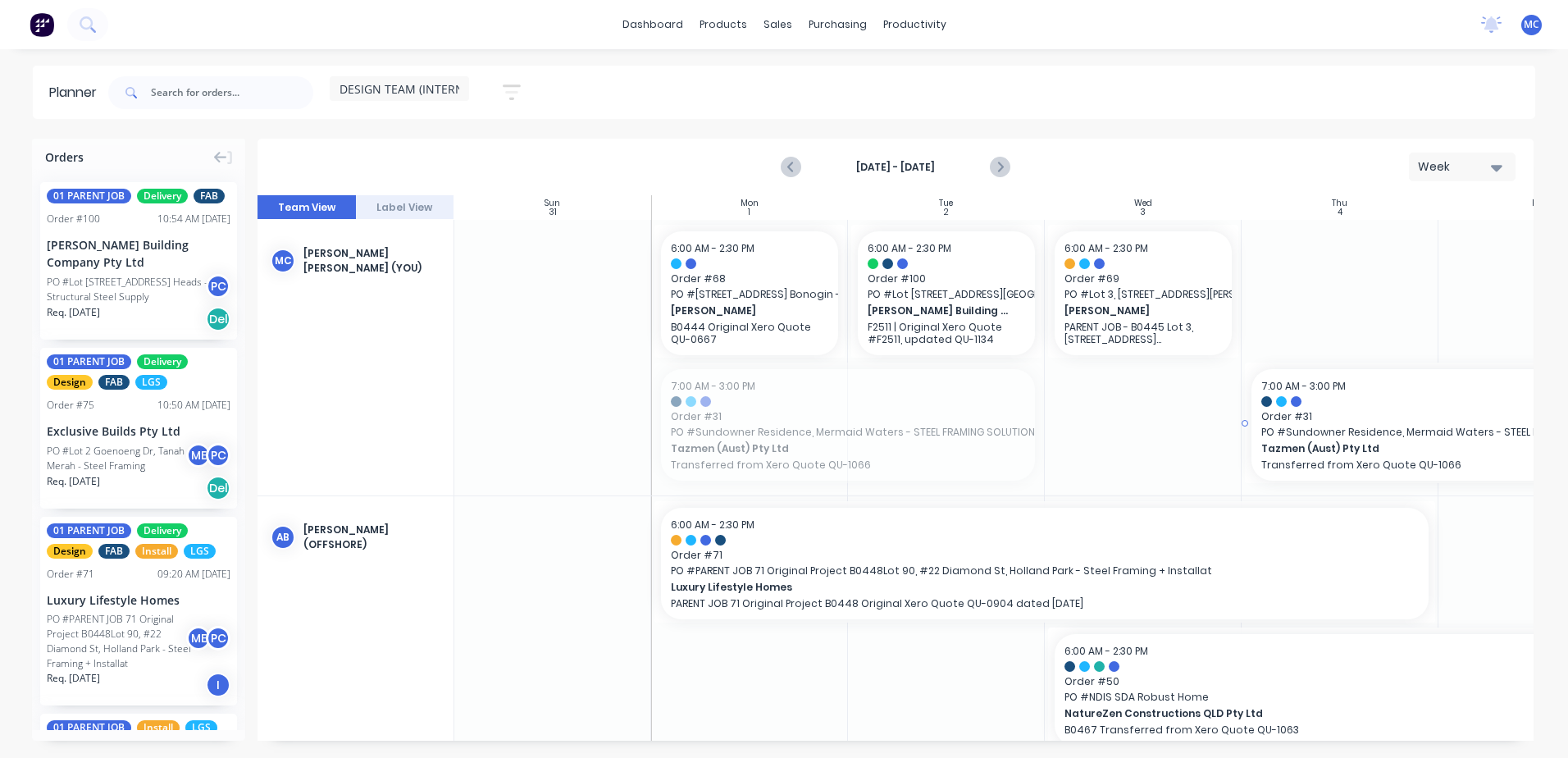
drag, startPoint x: 733, startPoint y: 398, endPoint x: 1303, endPoint y: 258, distance: 586.9
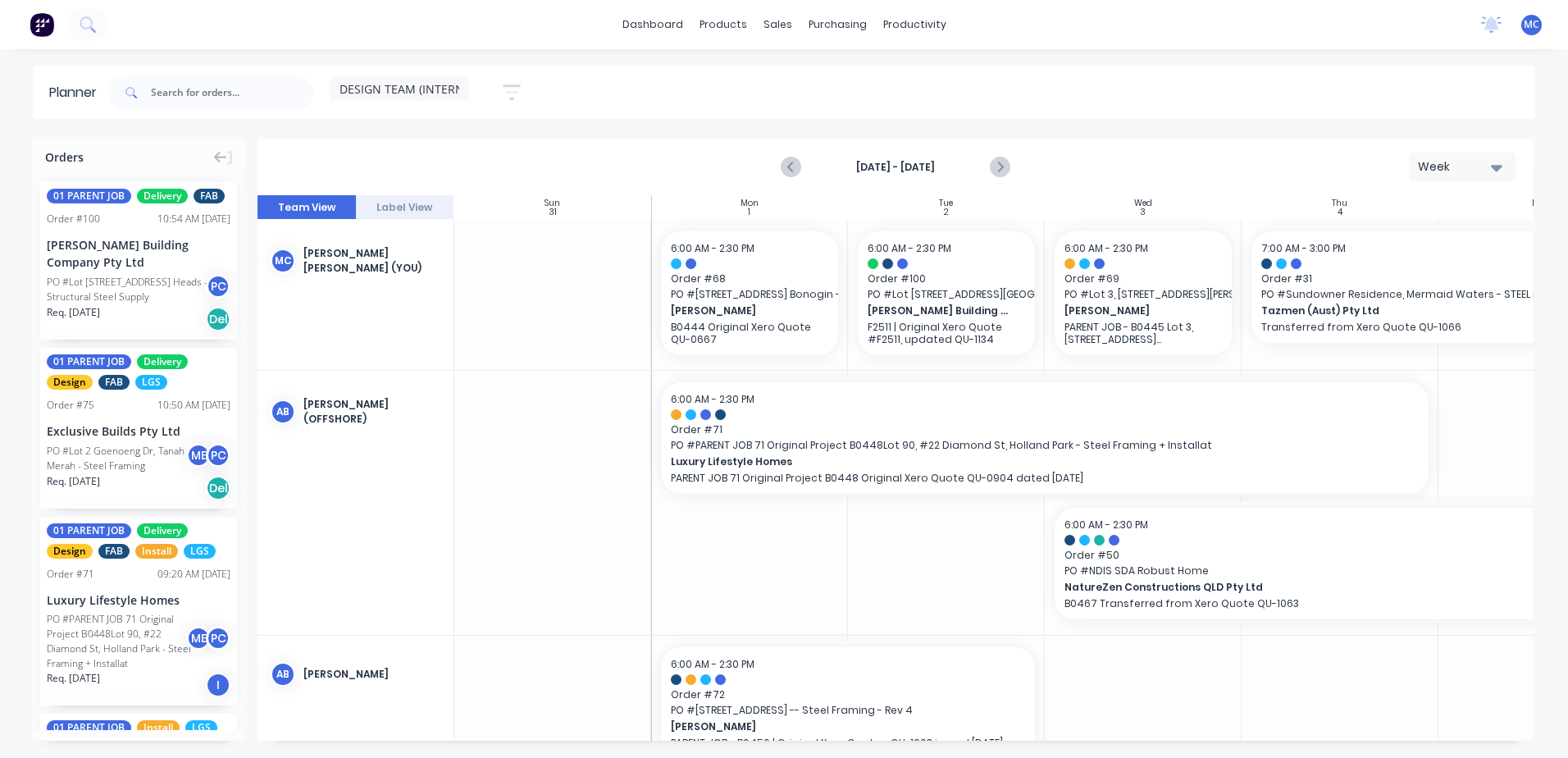
drag, startPoint x: 813, startPoint y: 742, endPoint x: 1128, endPoint y: 732, distance: 315.2
click at [1128, 728] on div "Orders 01 PARENT JOB Delivery FAB Order # 100 10:54 AM [DATE] [PERSON_NAME] Bui…" at bounding box center [784, 447] width 1568 height 619
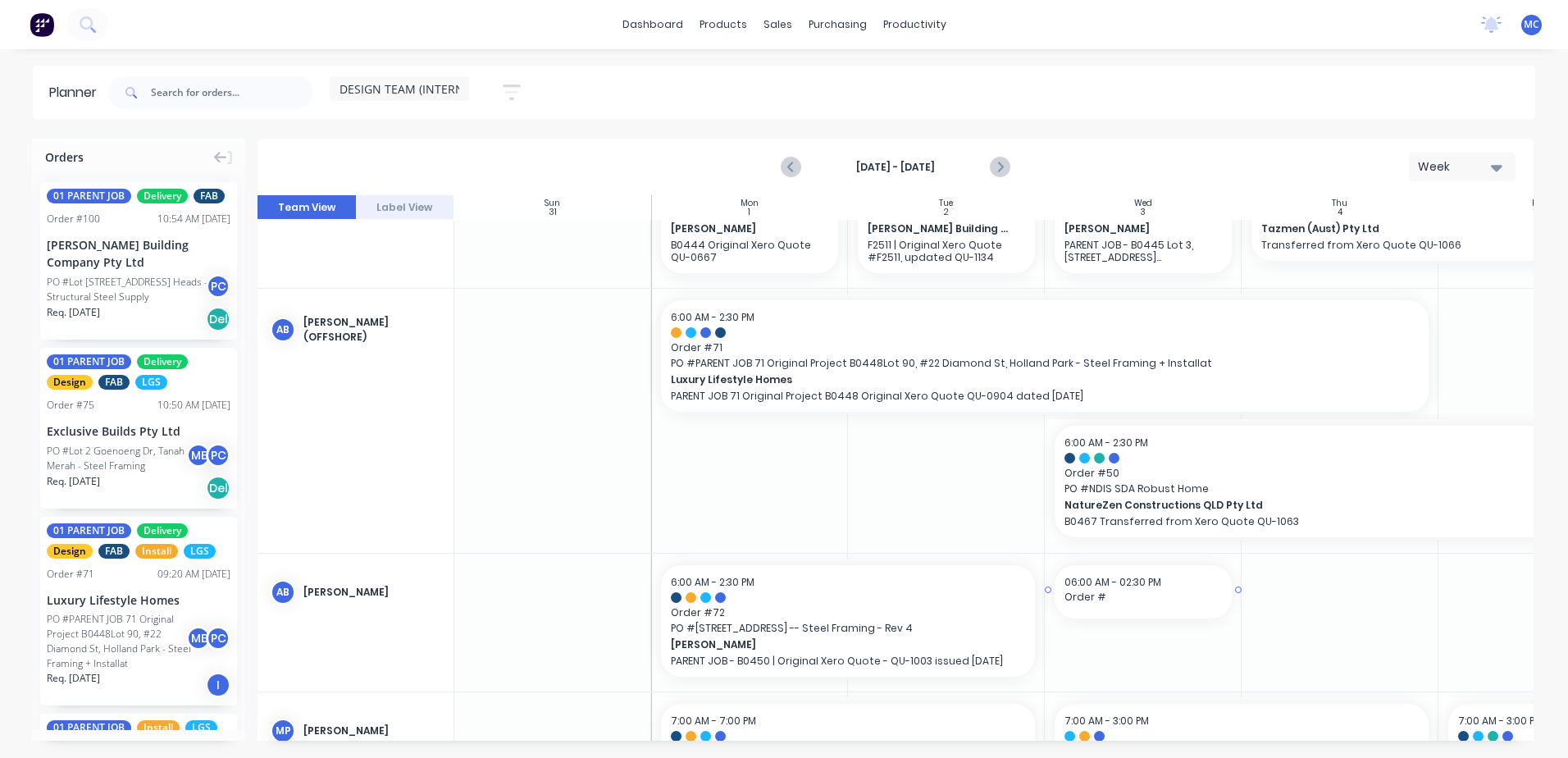
drag, startPoint x: 1059, startPoint y: 732, endPoint x: 1237, endPoint y: 742, distance: 178.3
click at [1202, 728] on div "Orders 01 PARENT JOB Delivery FAB Order # 100 10:54 AM [DATE] [PERSON_NAME] Bui…" at bounding box center [784, 447] width 1568 height 619
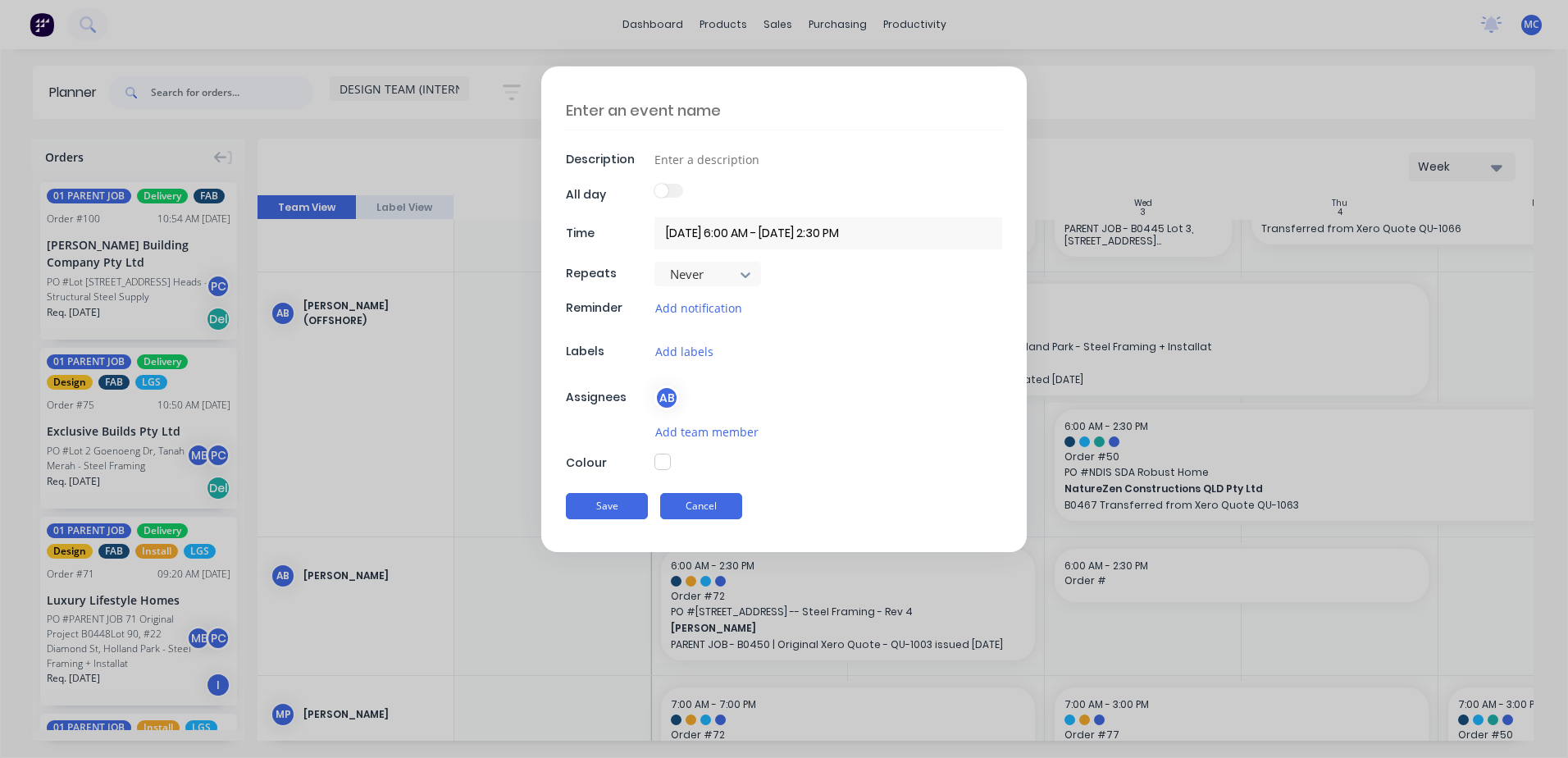
click at [705, 505] on button "Cancel" at bounding box center [701, 506] width 82 height 26
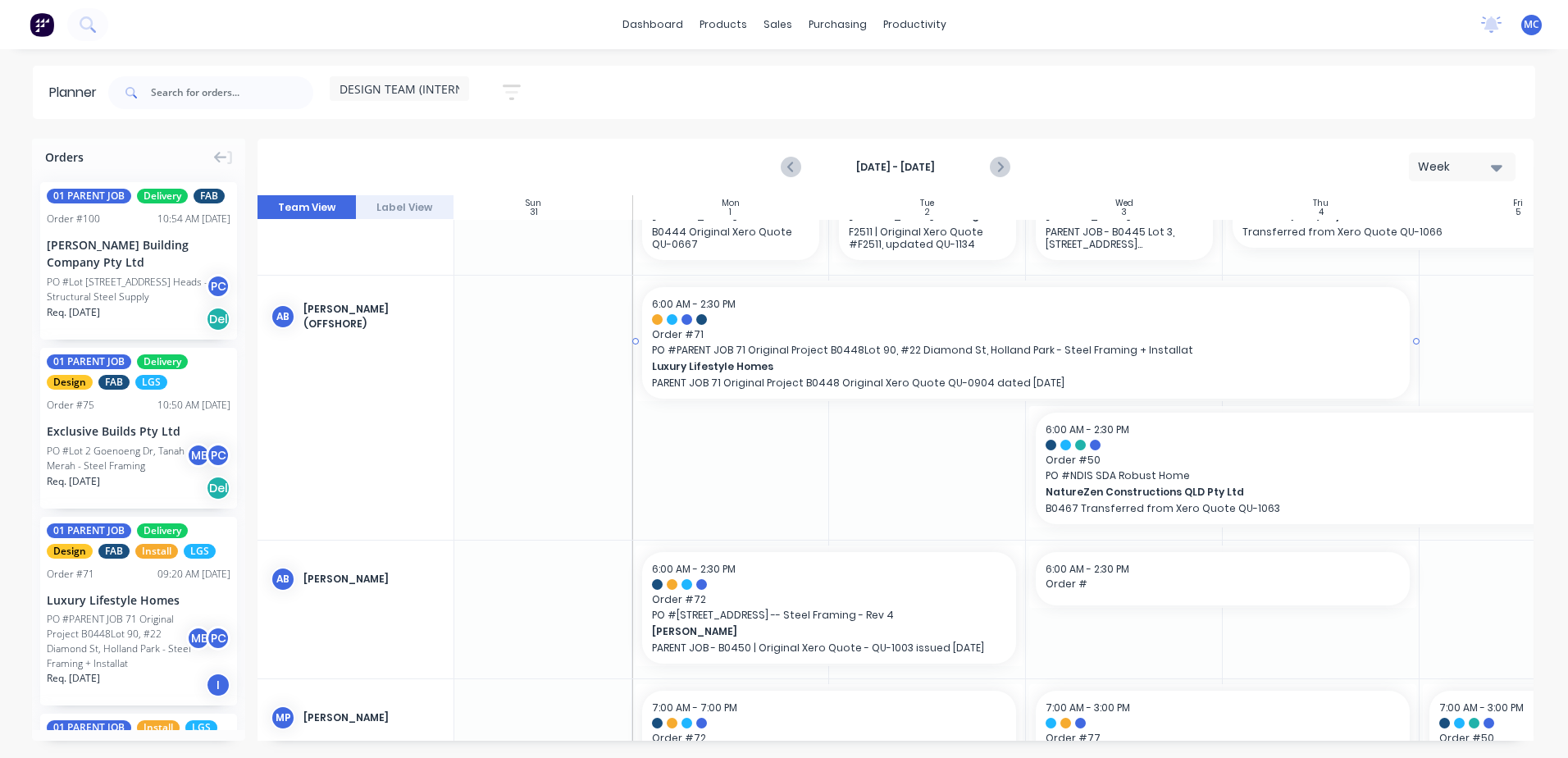
scroll to position [203, 19]
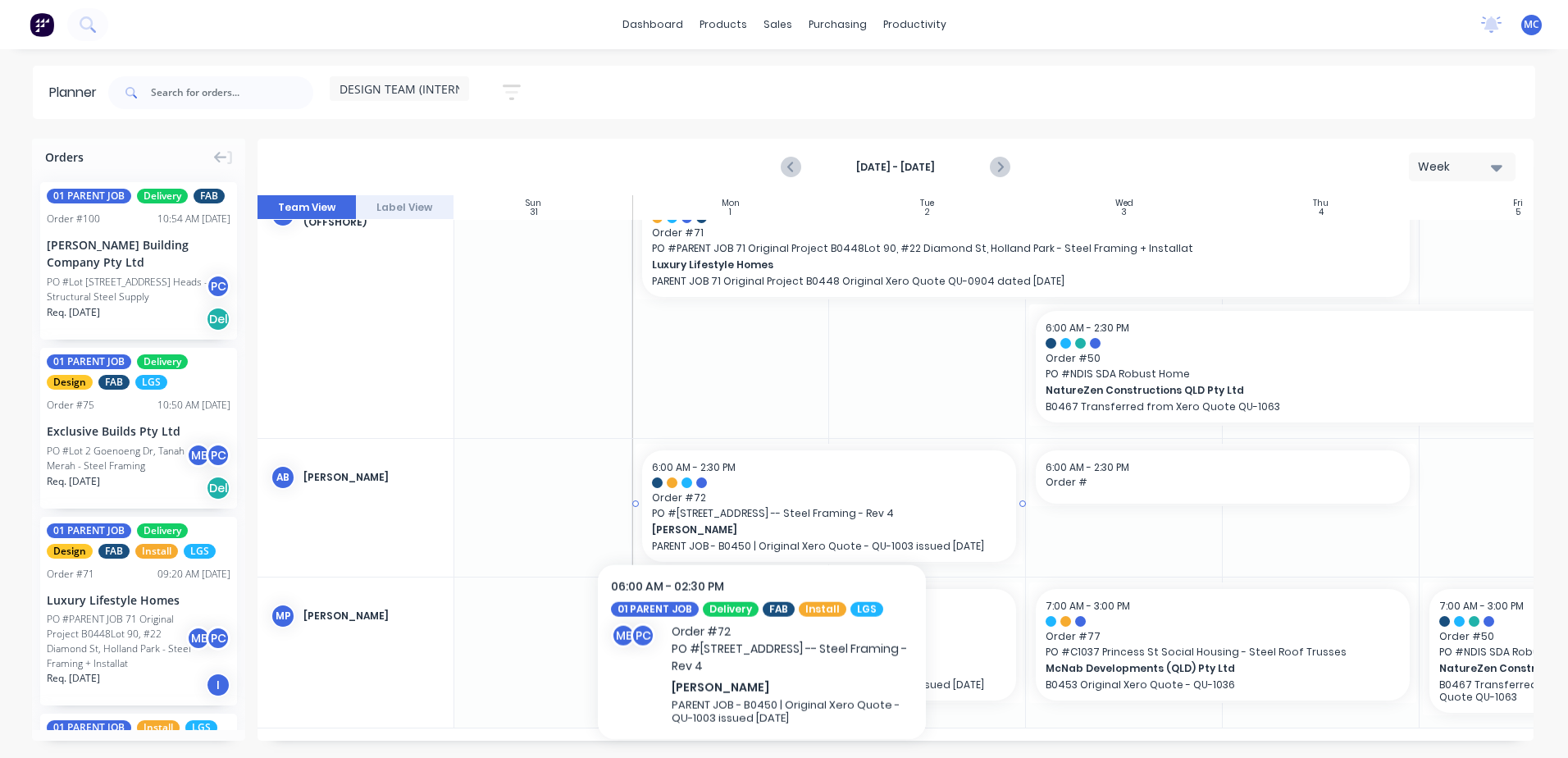
click at [762, 506] on span "[STREET_ADDRESS] -- Steel Framing - Rev 4" at bounding box center [829, 513] width 354 height 15
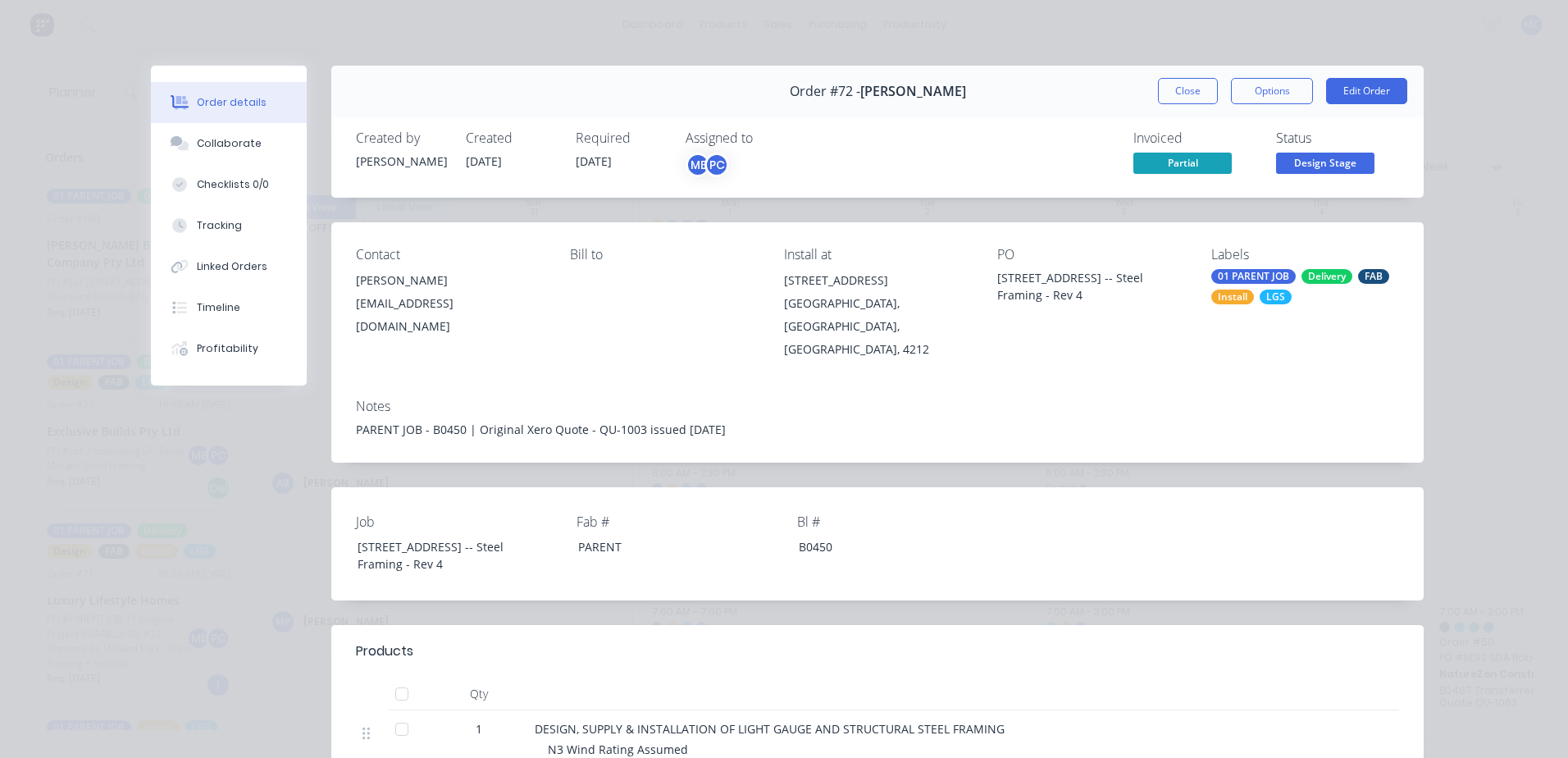
click at [1201, 95] on button "Close" at bounding box center [1188, 91] width 60 height 26
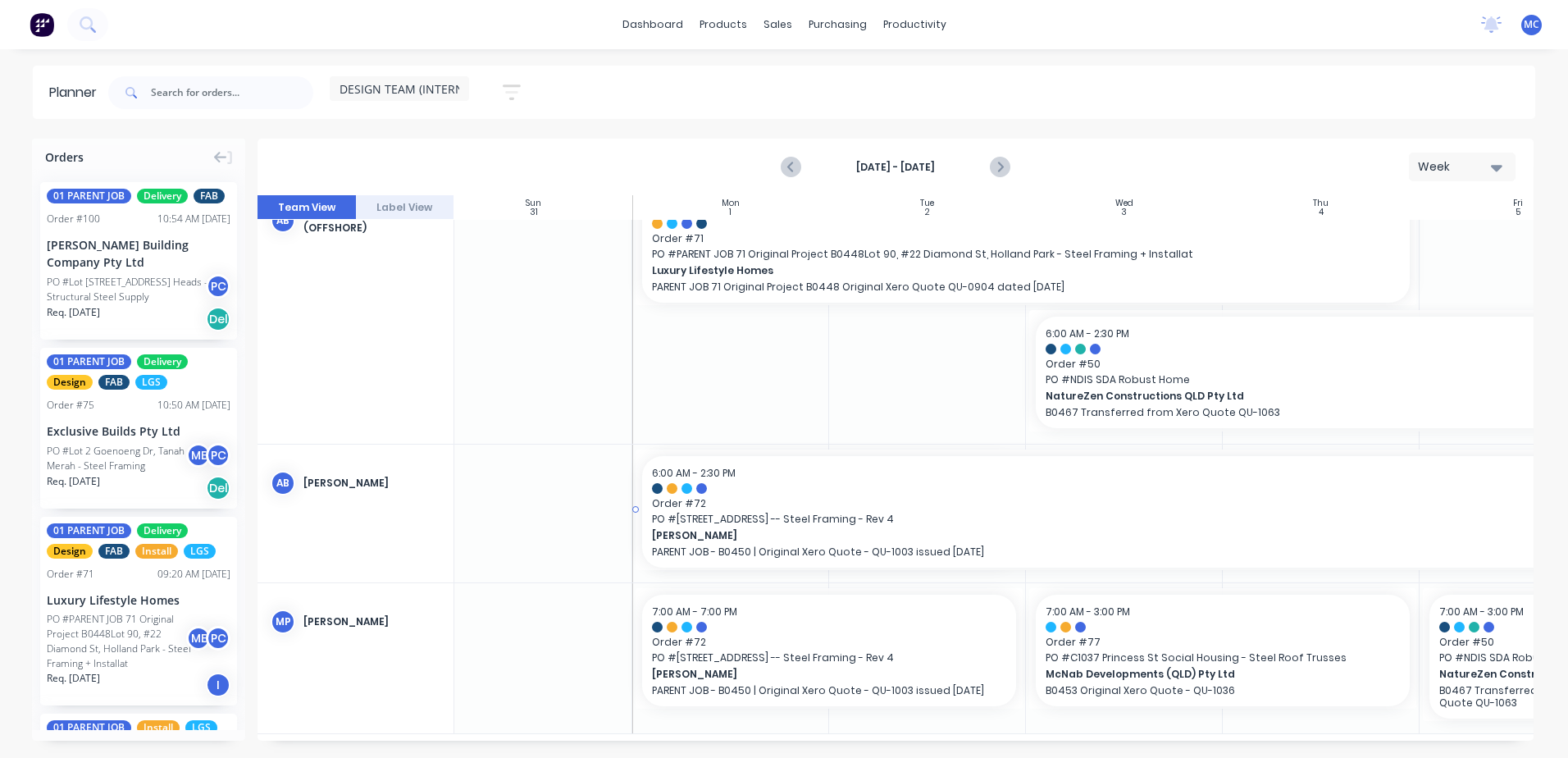
drag, startPoint x: 1021, startPoint y: 509, endPoint x: 1439, endPoint y: 500, distance: 418.1
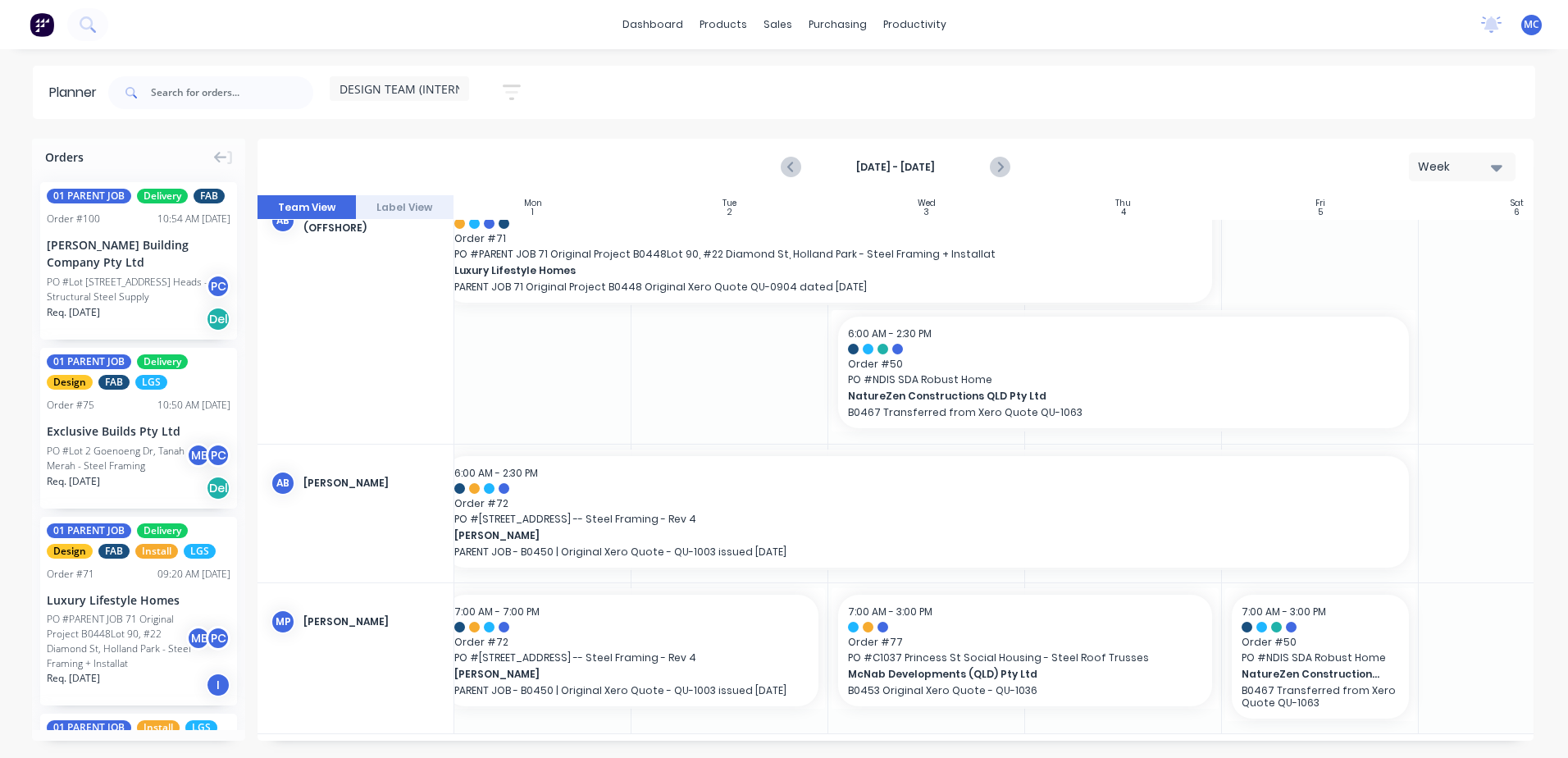
scroll to position [191, 285]
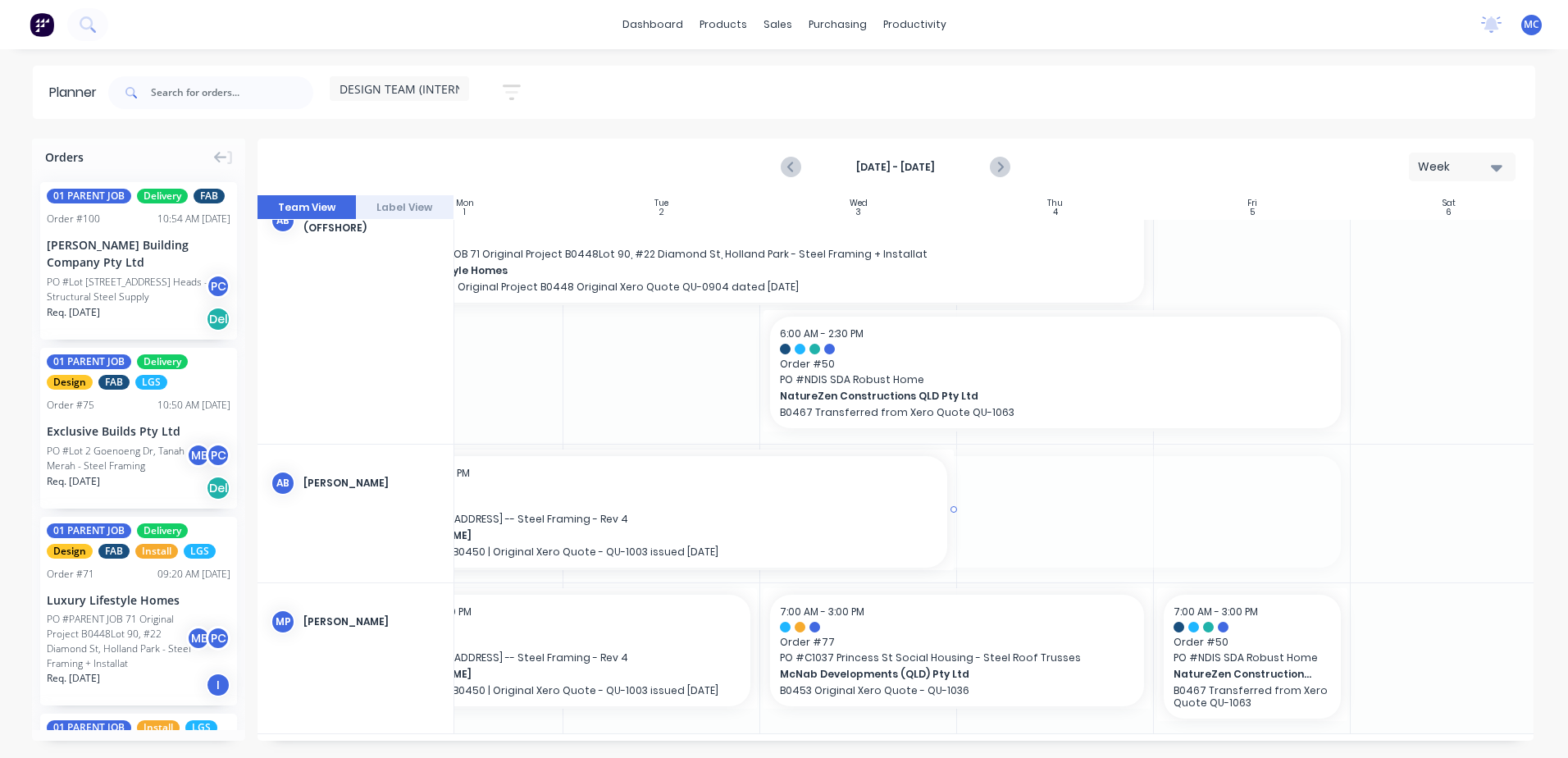
drag, startPoint x: 1344, startPoint y: 507, endPoint x: 875, endPoint y: 522, distance: 469.2
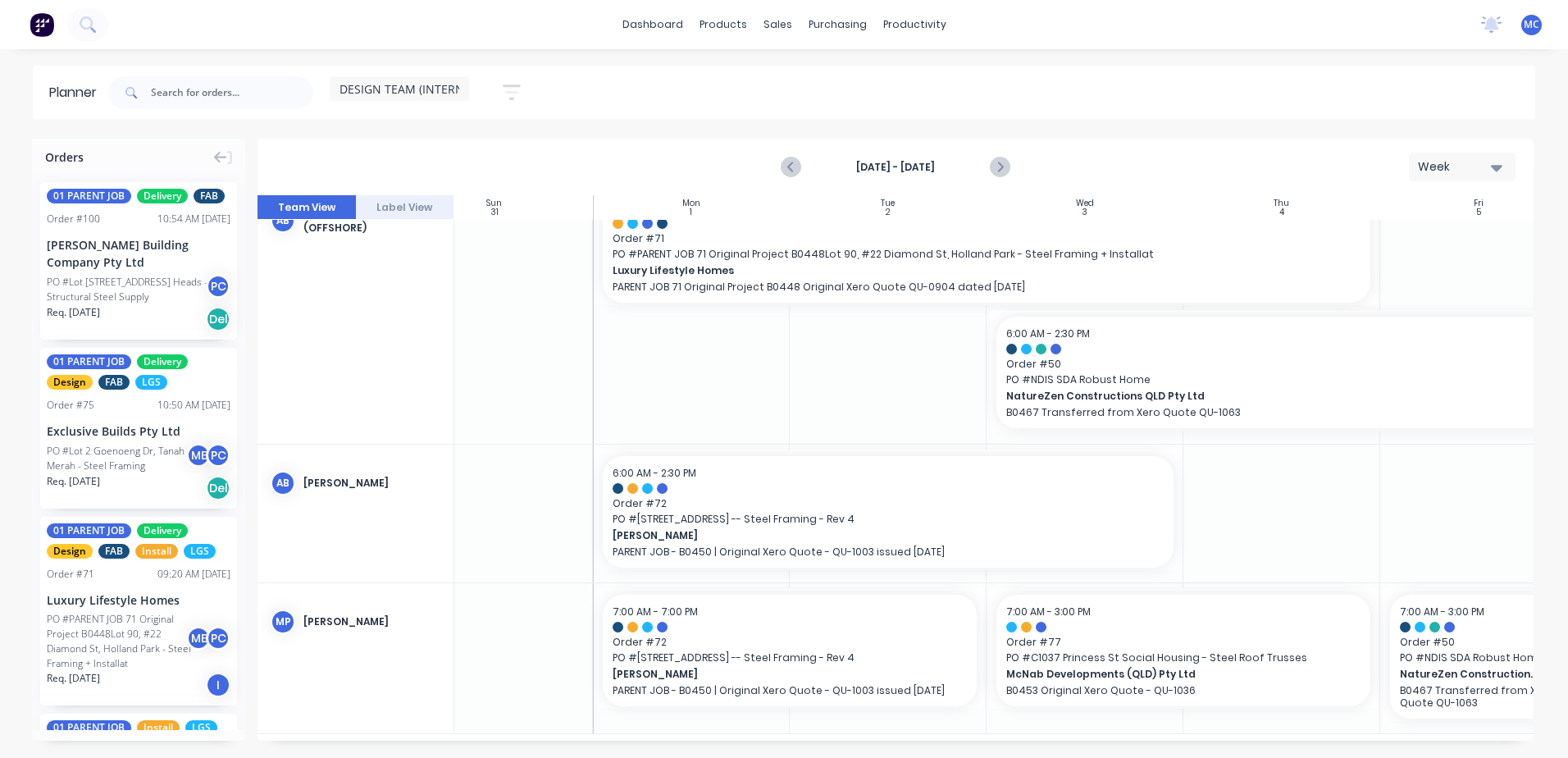
scroll to position [191, 0]
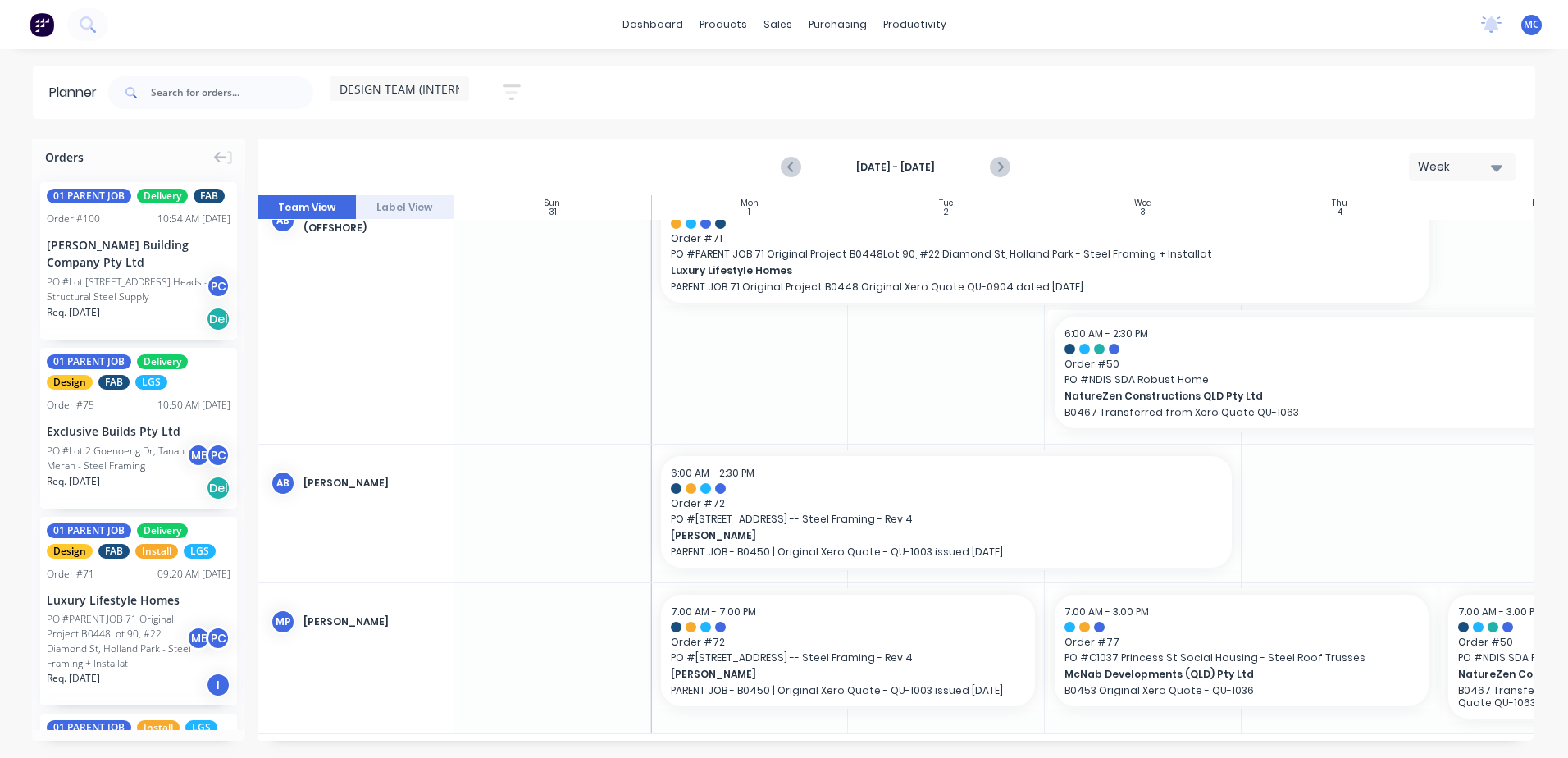
click at [113, 158] on div "Orders" at bounding box center [138, 153] width 213 height 30
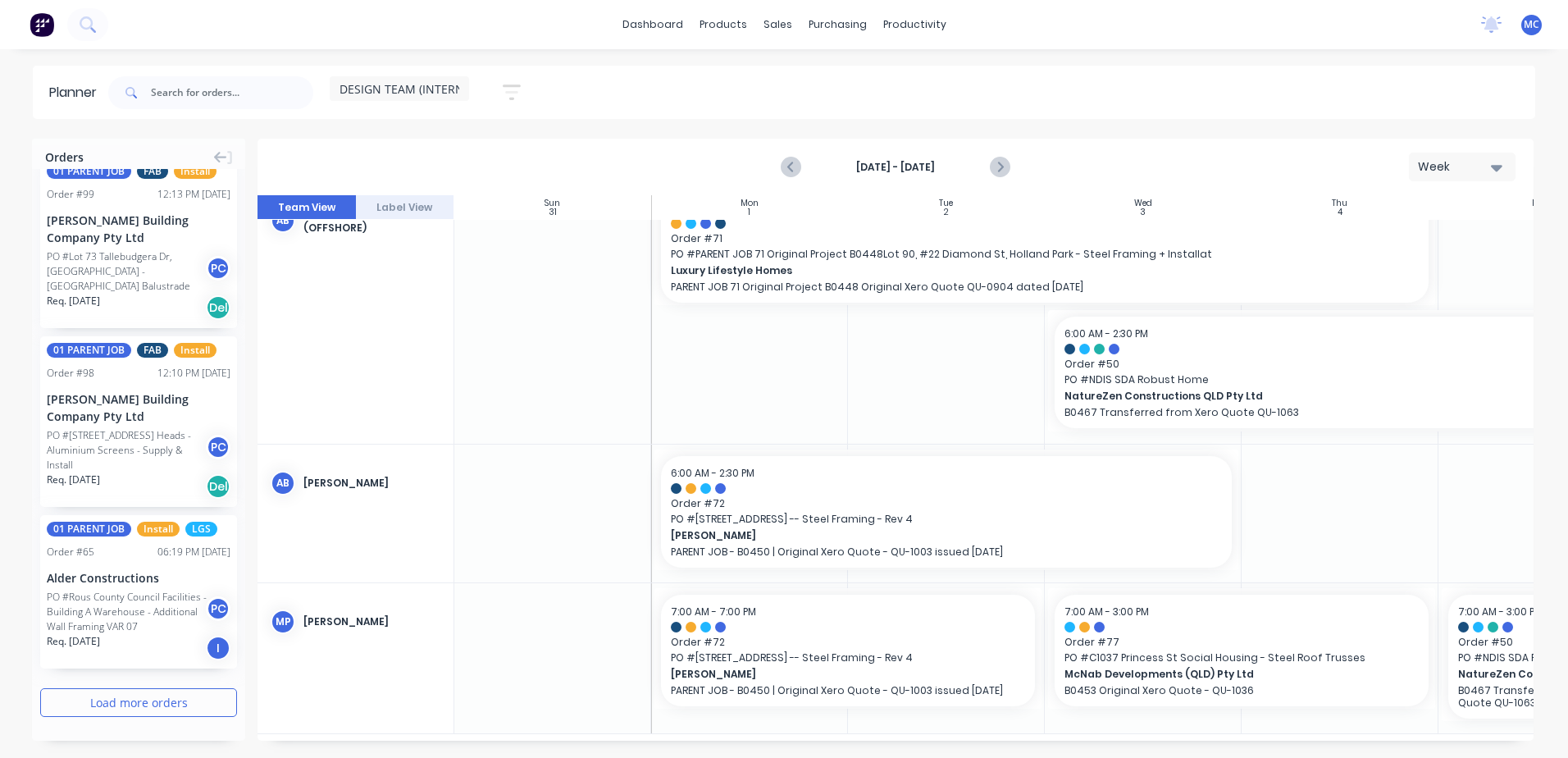
scroll to position [2969, 0]
click at [155, 703] on button "Load more orders" at bounding box center [138, 702] width 197 height 29
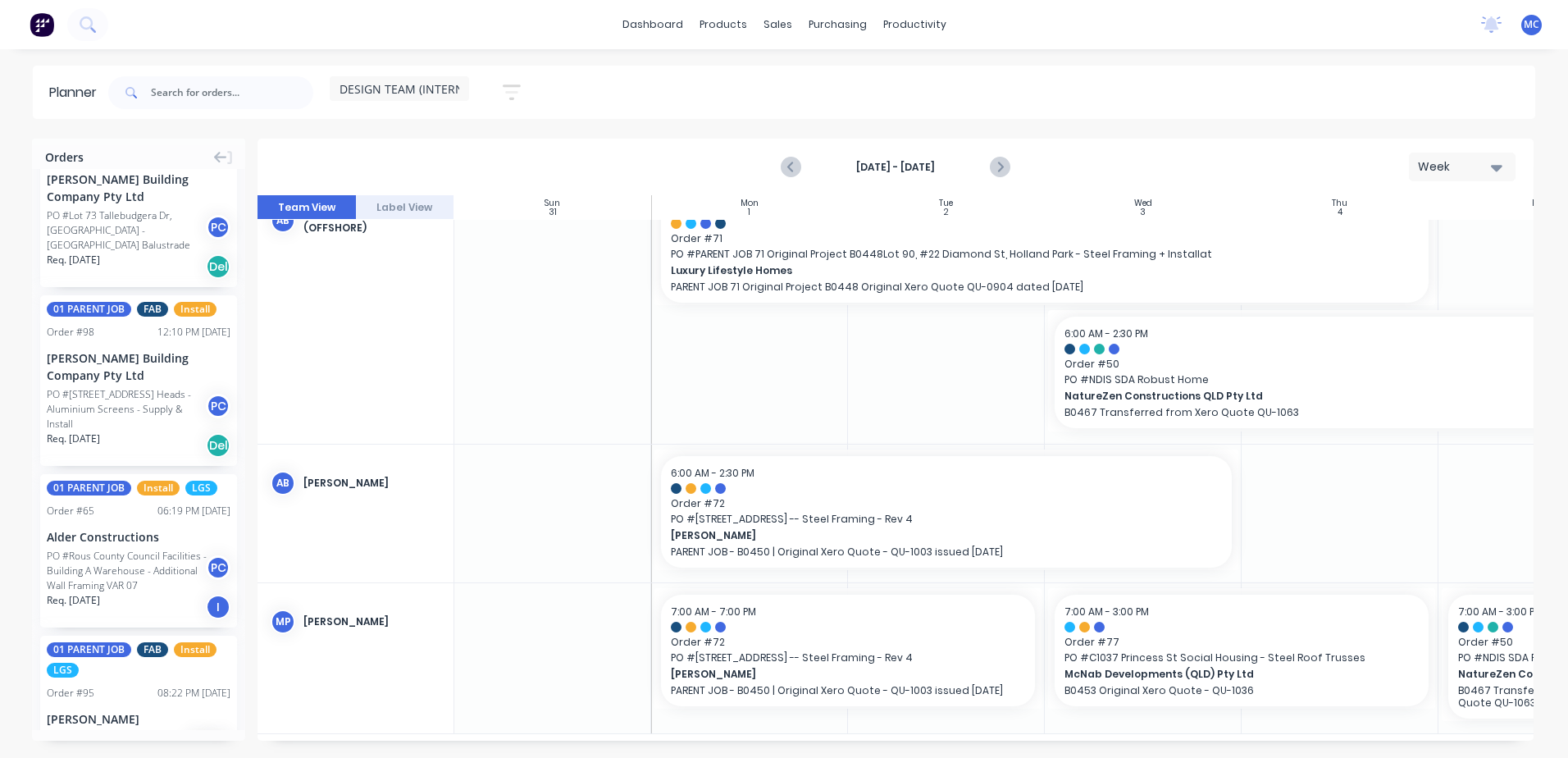
scroll to position [3707, 0]
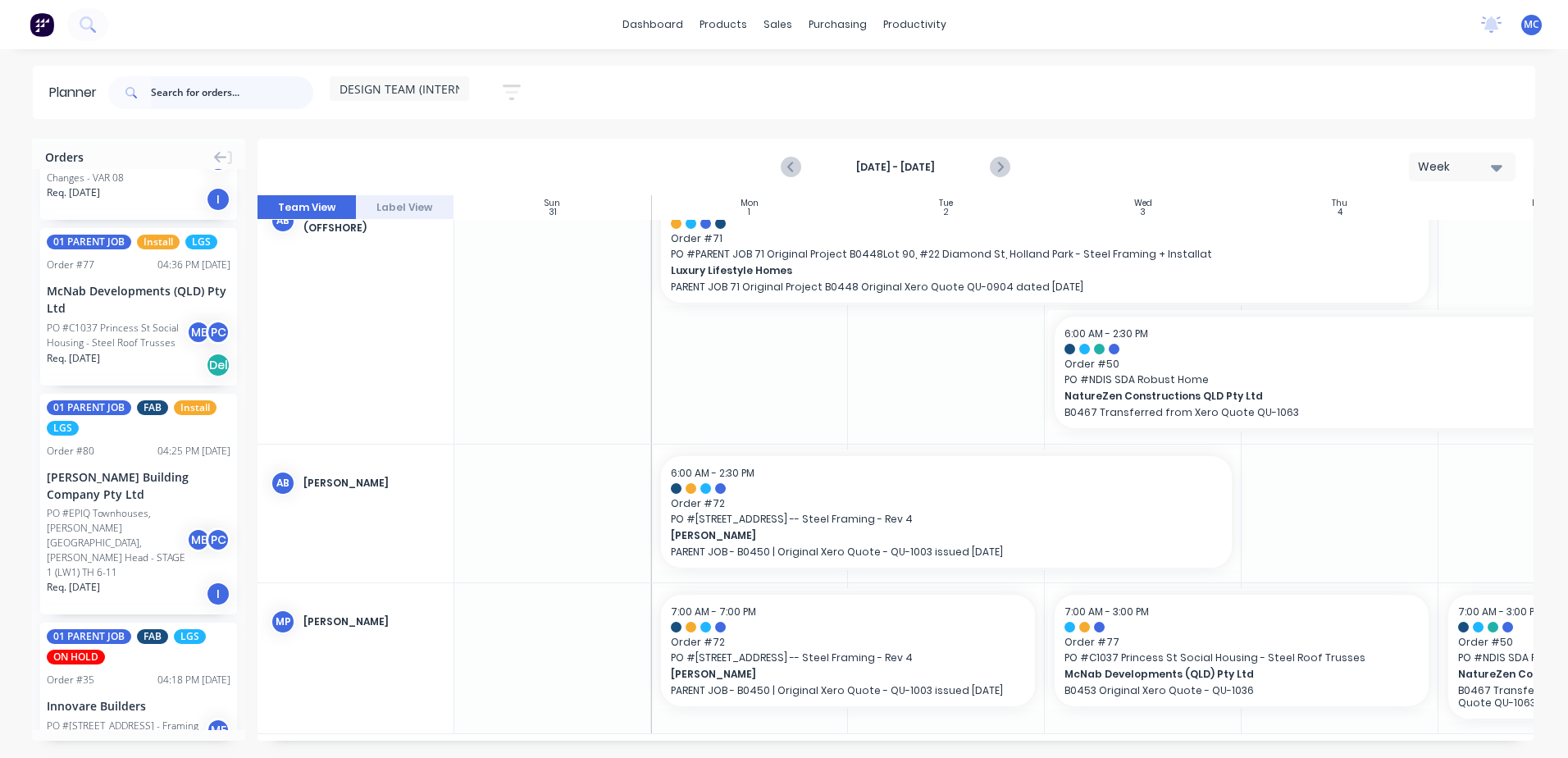
click at [195, 88] on input "text" at bounding box center [232, 93] width 162 height 33
click at [125, 89] on span at bounding box center [129, 93] width 43 height 33
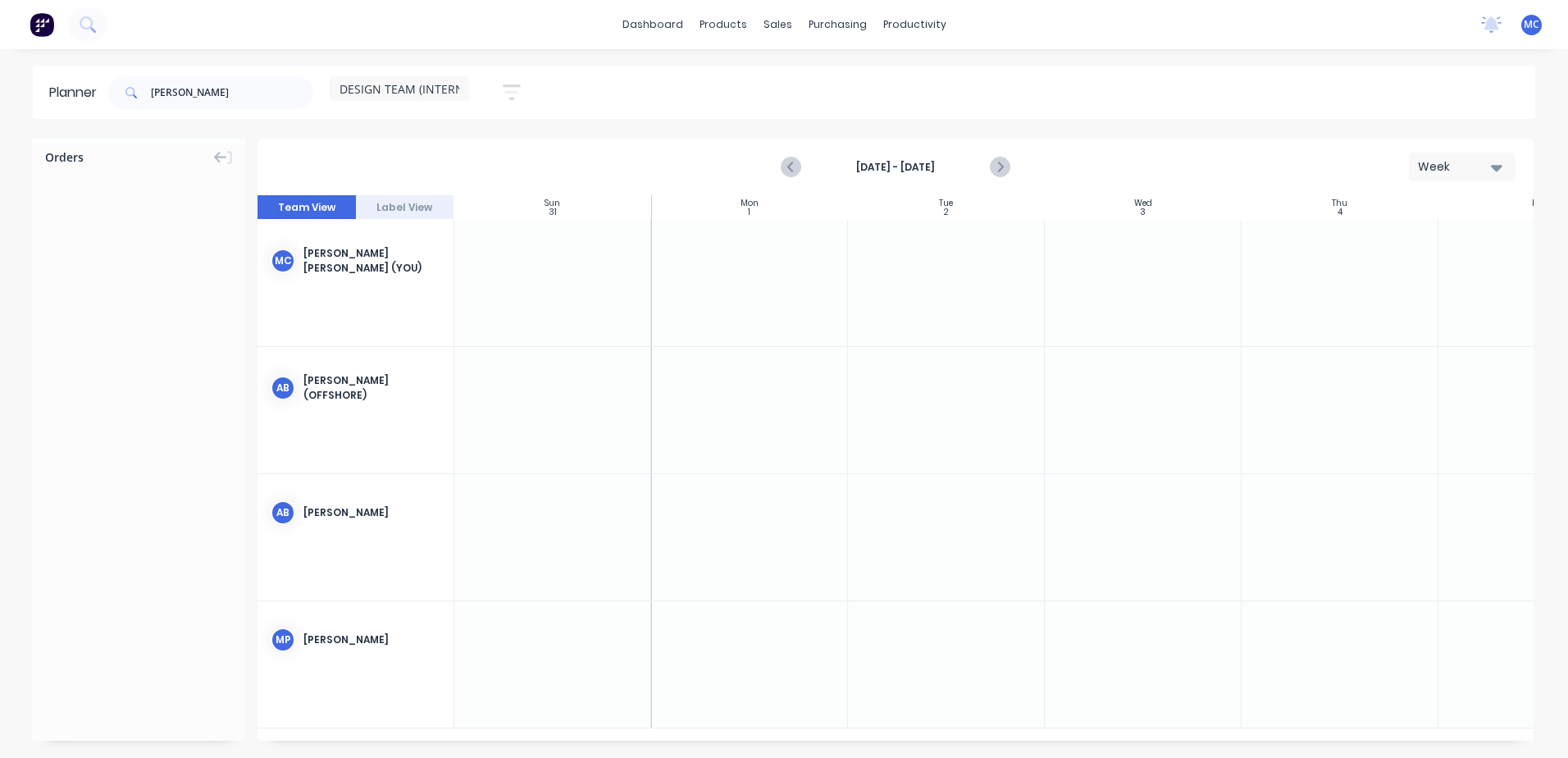
scroll to position [0, 0]
click at [131, 92] on icon at bounding box center [131, 93] width 12 height 12
drag, startPoint x: 202, startPoint y: 91, endPoint x: 95, endPoint y: 83, distance: 107.3
click at [95, 83] on header "Planner [PERSON_NAME] DESIGN TEAM (INTERNAL) Save new view None (Default) edit …" at bounding box center [784, 93] width 1502 height 54
drag, startPoint x: 179, startPoint y: 91, endPoint x: 133, endPoint y: 91, distance: 46.0
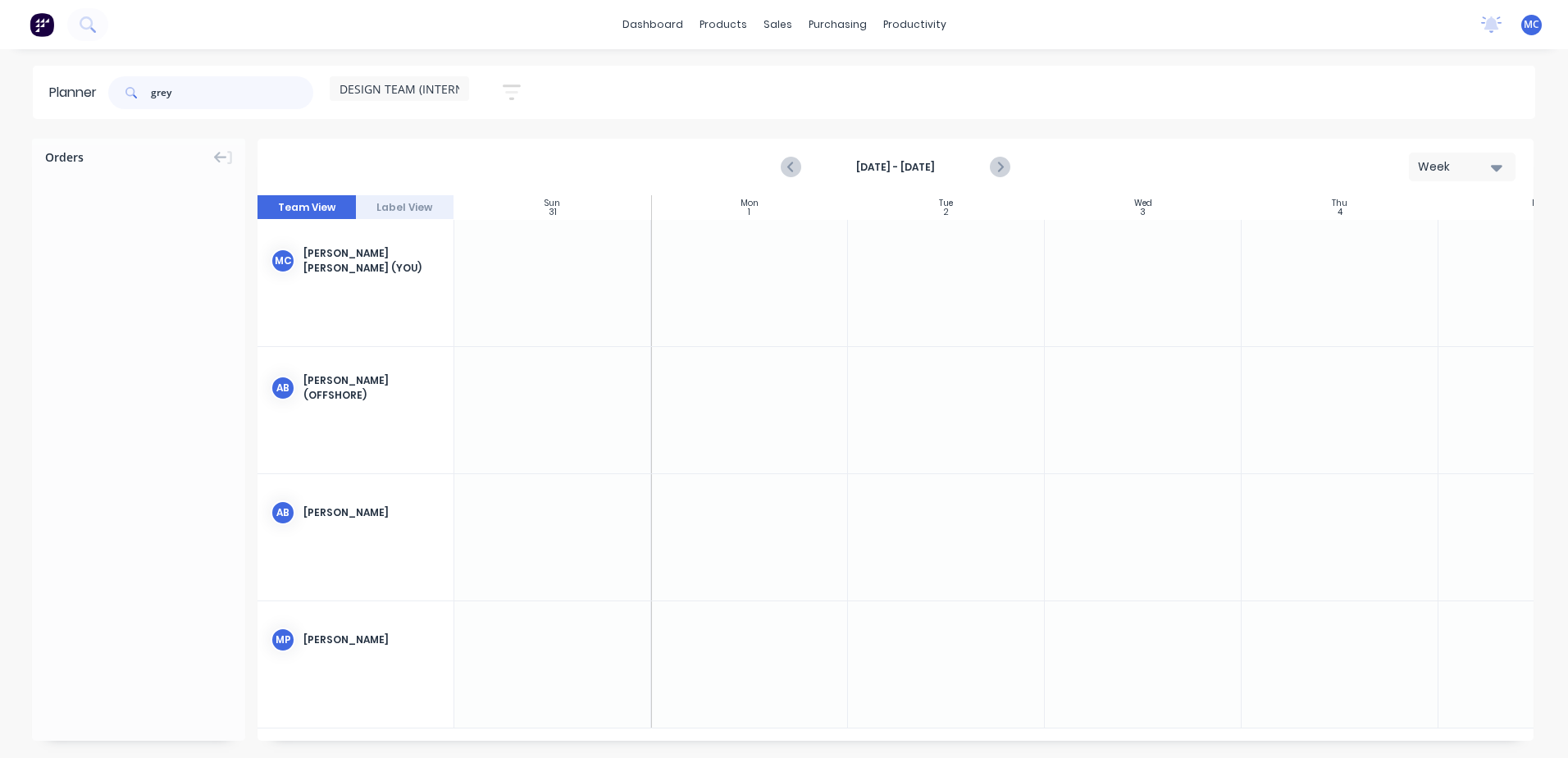
click at [133, 91] on div "grey" at bounding box center [211, 93] width 205 height 33
type input "palara"
drag, startPoint x: 242, startPoint y: 85, endPoint x: -82, endPoint y: 95, distance: 324.2
click at [0, 95] on html "dashboard products sales purchasing productivity dashboard products Product Cat…" at bounding box center [784, 379] width 1568 height 758
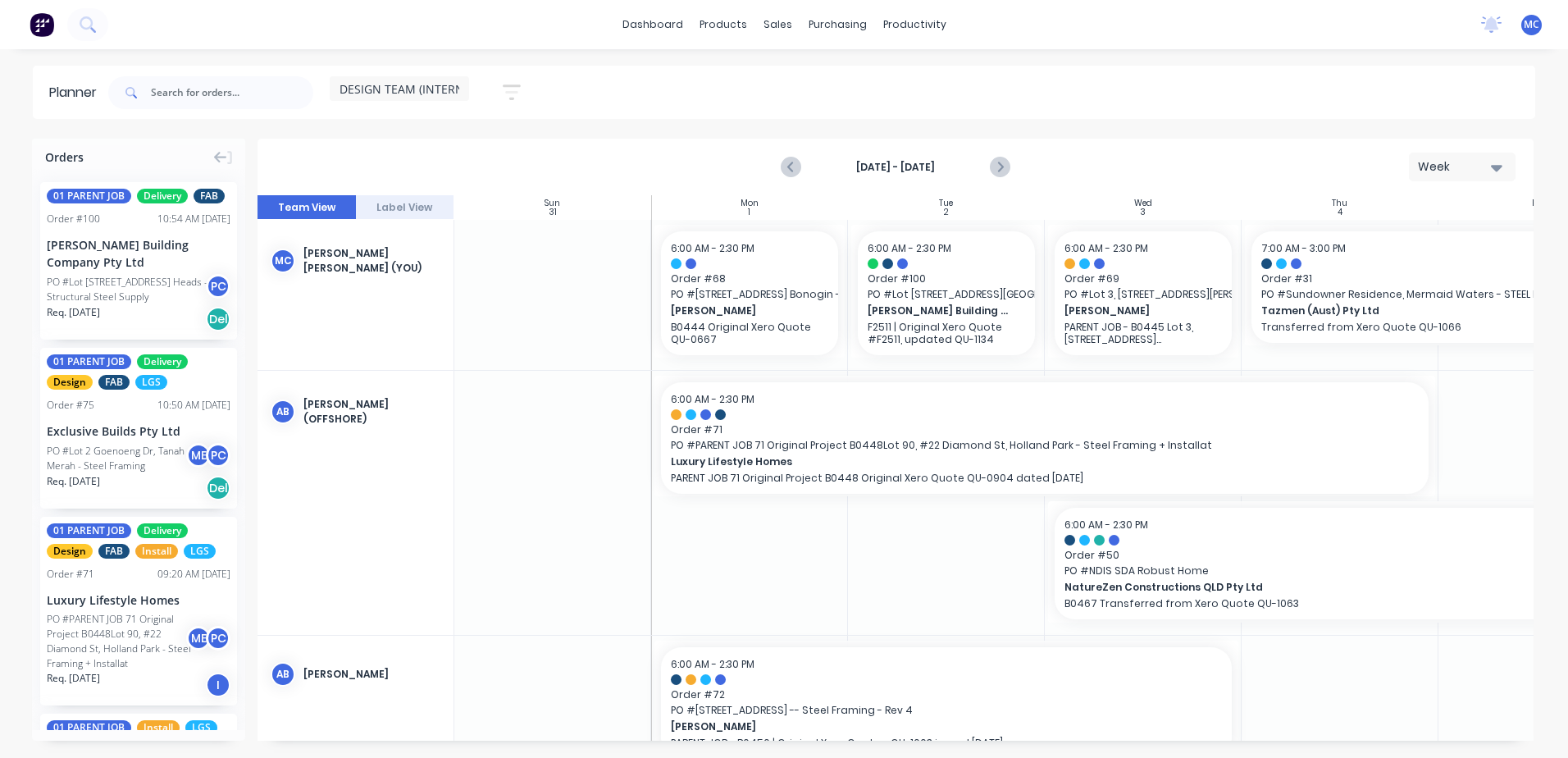
drag, startPoint x: 613, startPoint y: 742, endPoint x: 1081, endPoint y: 740, distance: 468.0
click at [1081, 728] on div "Orders 01 PARENT JOB Delivery FAB Order # 100 10:54 AM [DATE] [PERSON_NAME] Bui…" at bounding box center [784, 447] width 1568 height 619
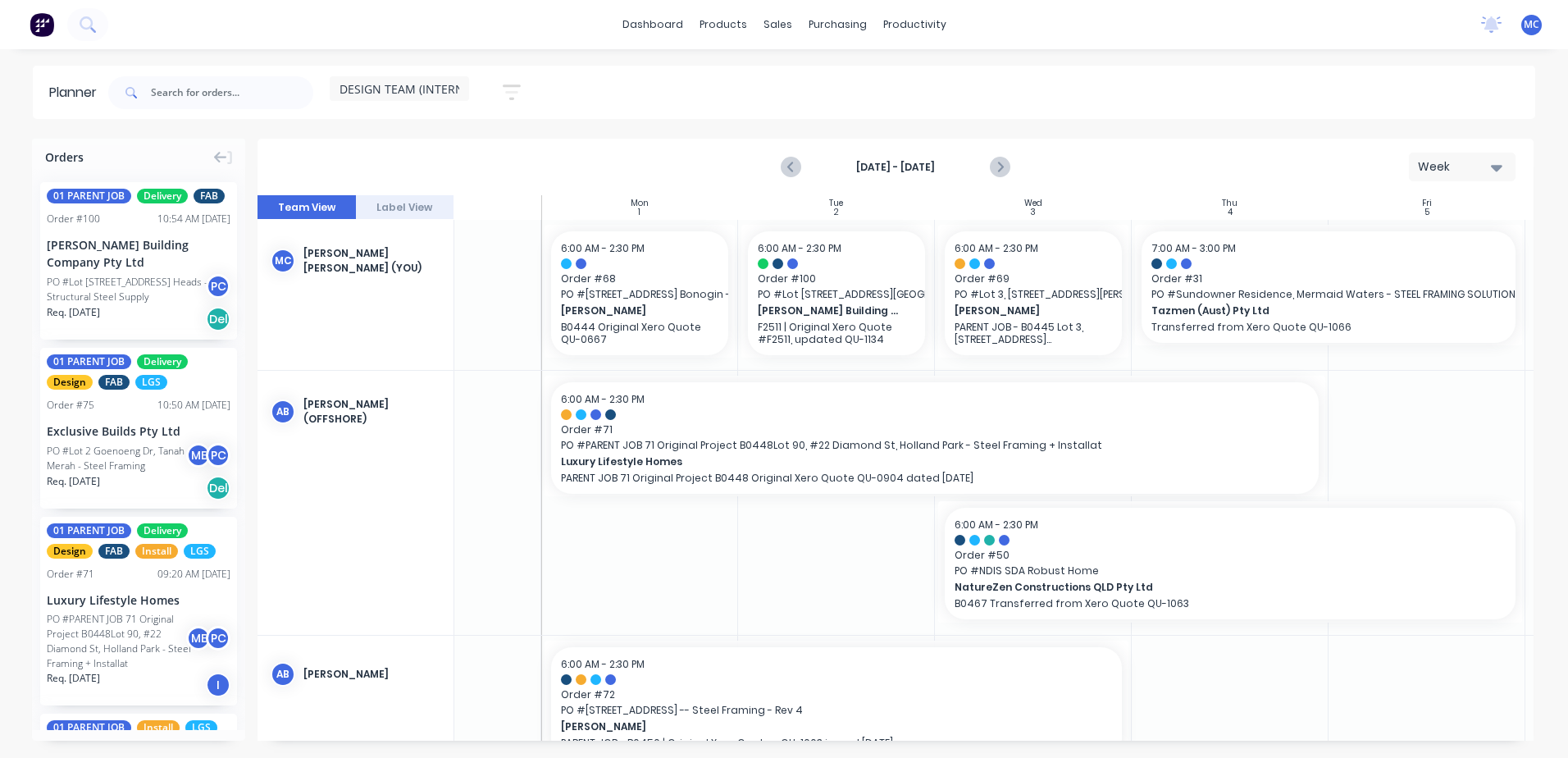
scroll to position [0, 305]
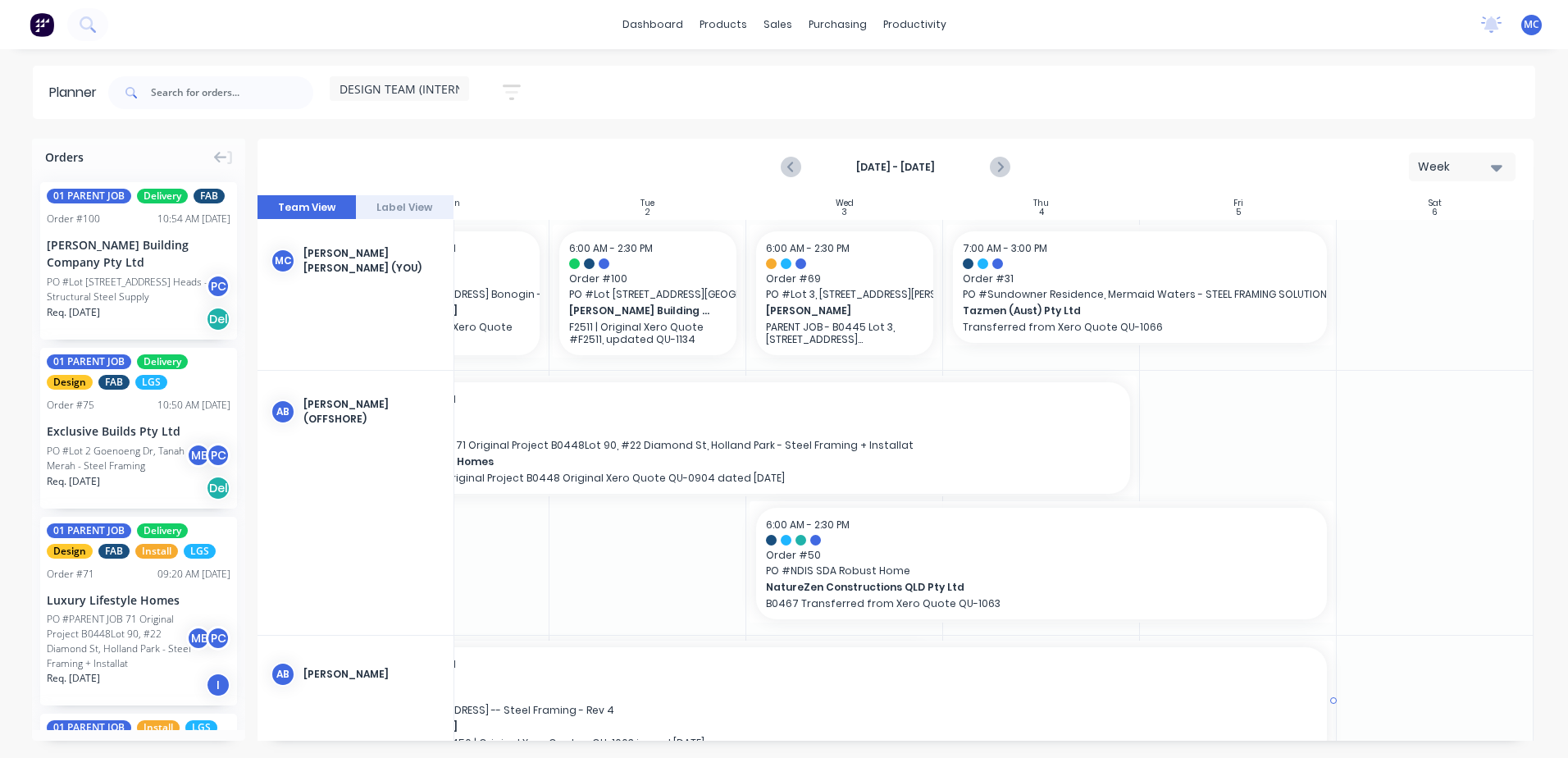
drag, startPoint x: 936, startPoint y: 695, endPoint x: 1287, endPoint y: 676, distance: 351.5
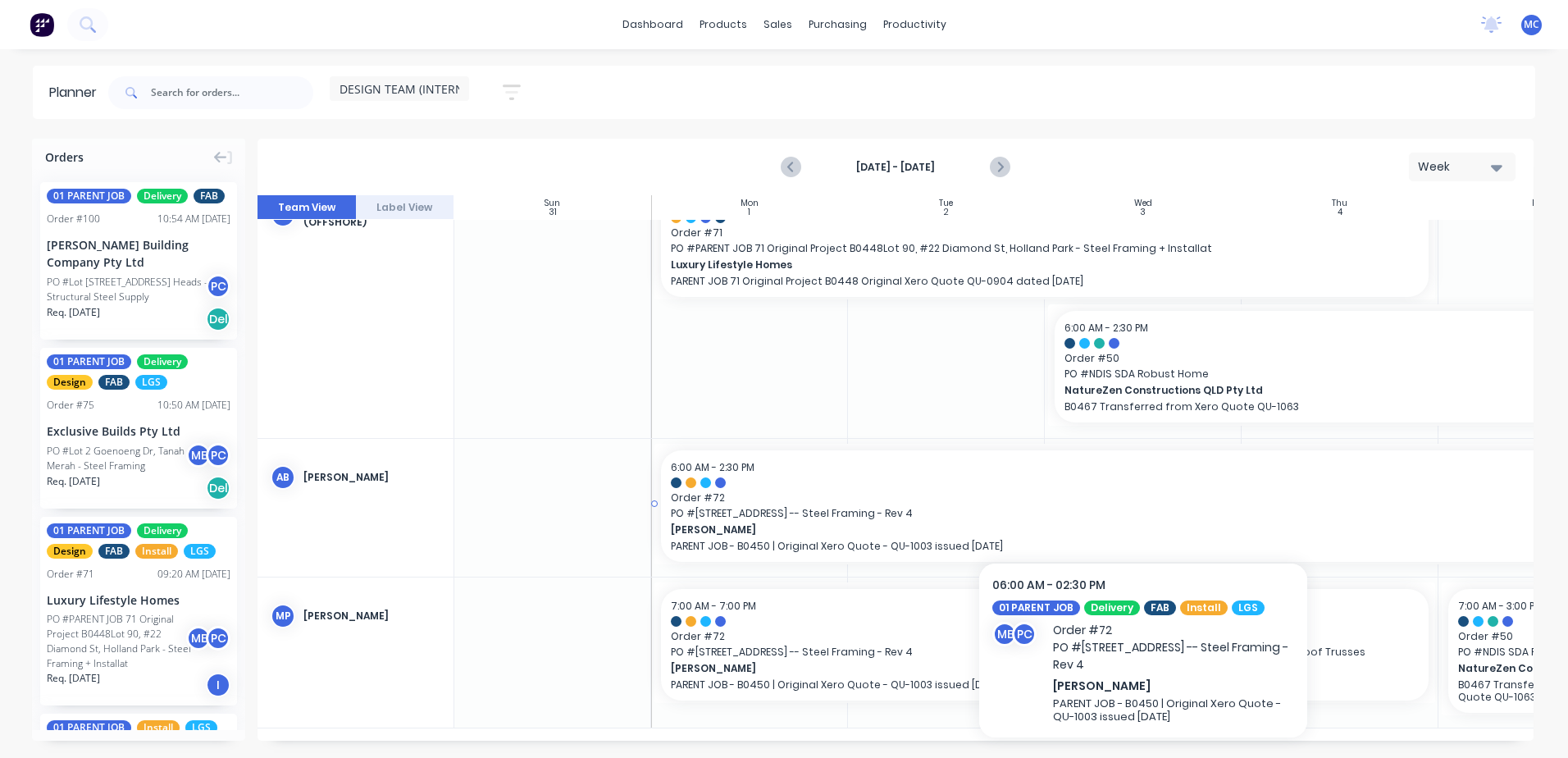
scroll to position [191, 0]
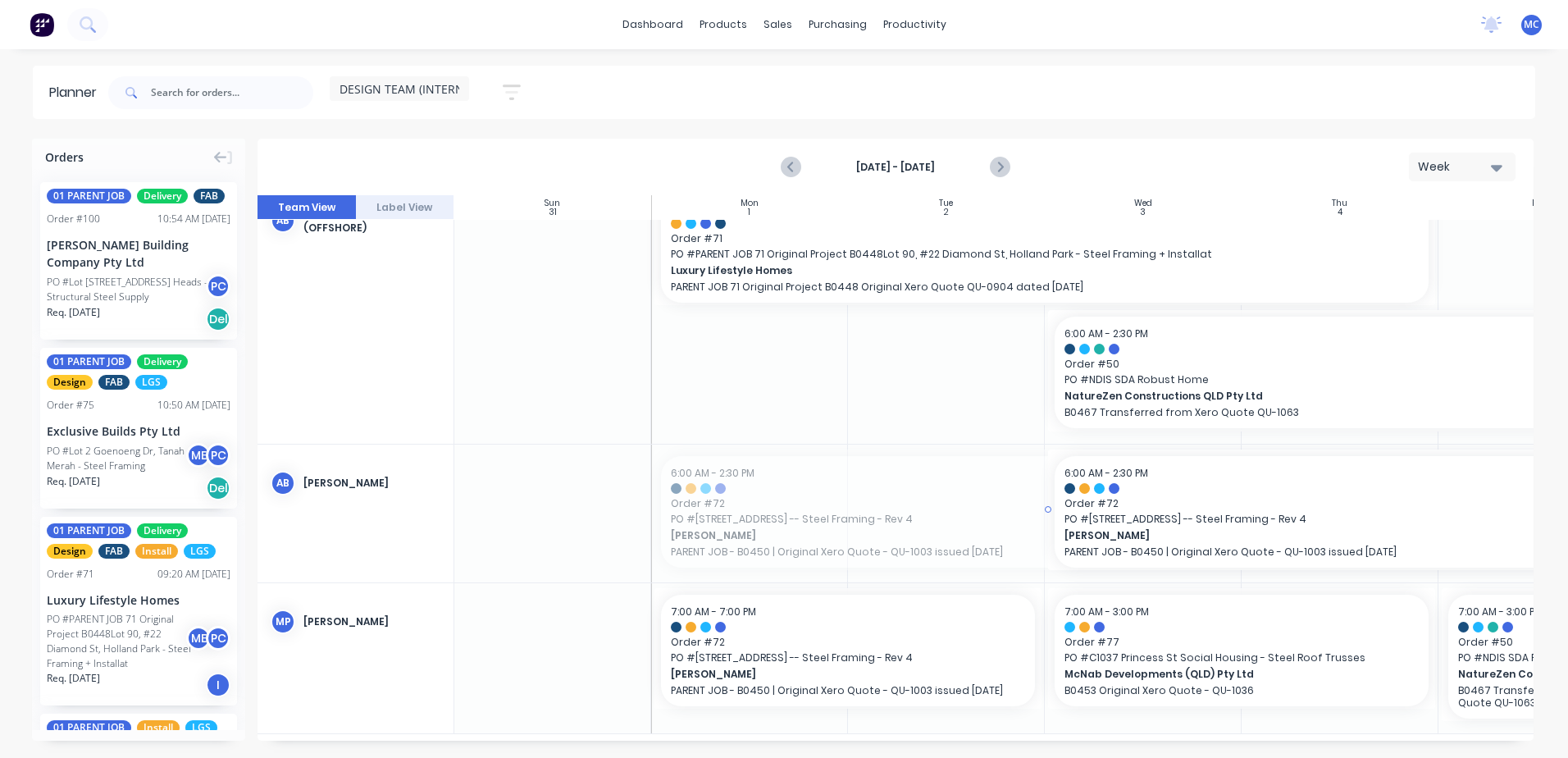
drag, startPoint x: 652, startPoint y: 503, endPoint x: 1116, endPoint y: 510, distance: 464.1
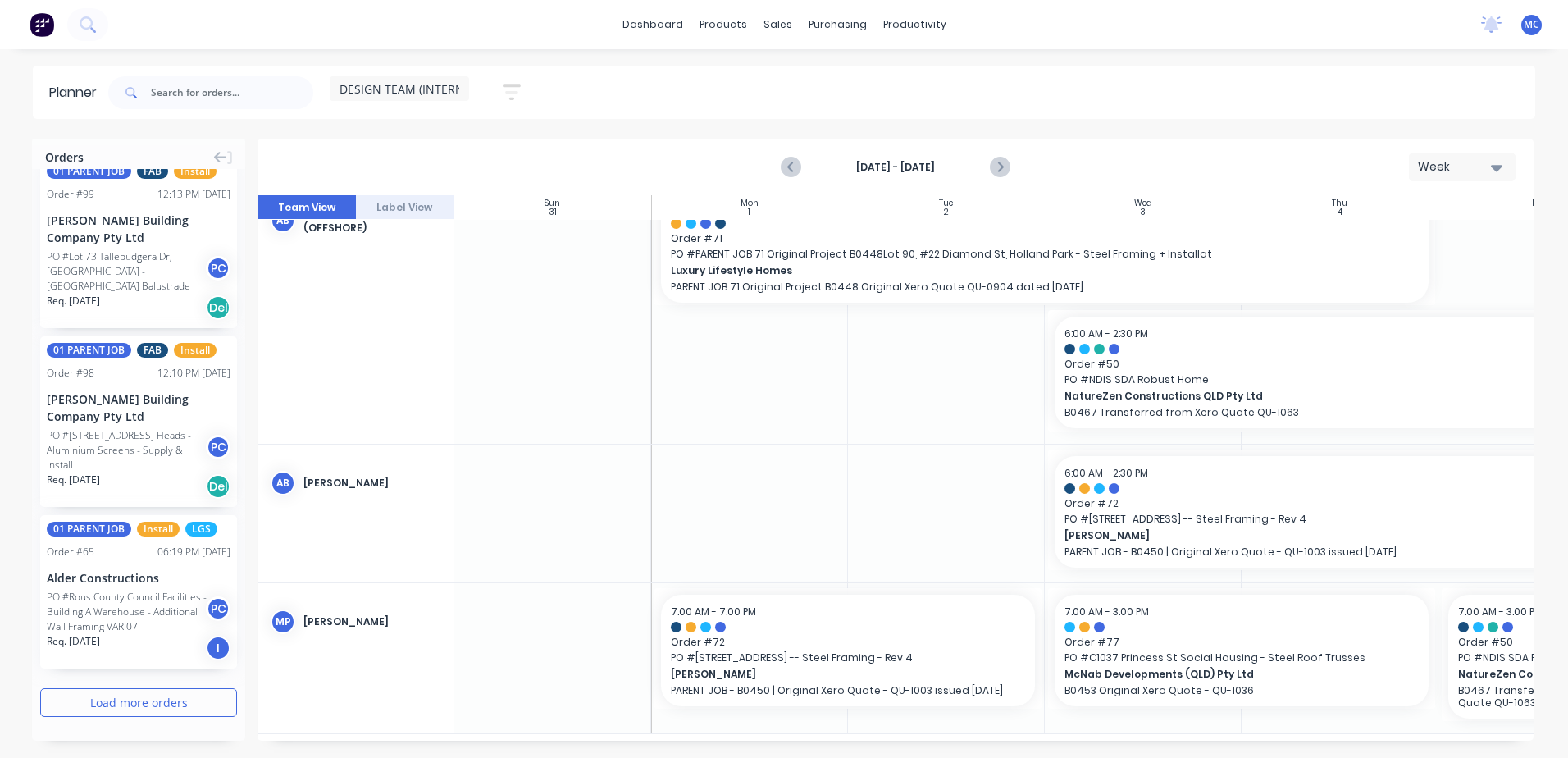
scroll to position [2969, 0]
click at [117, 706] on button "Load more orders" at bounding box center [138, 702] width 197 height 29
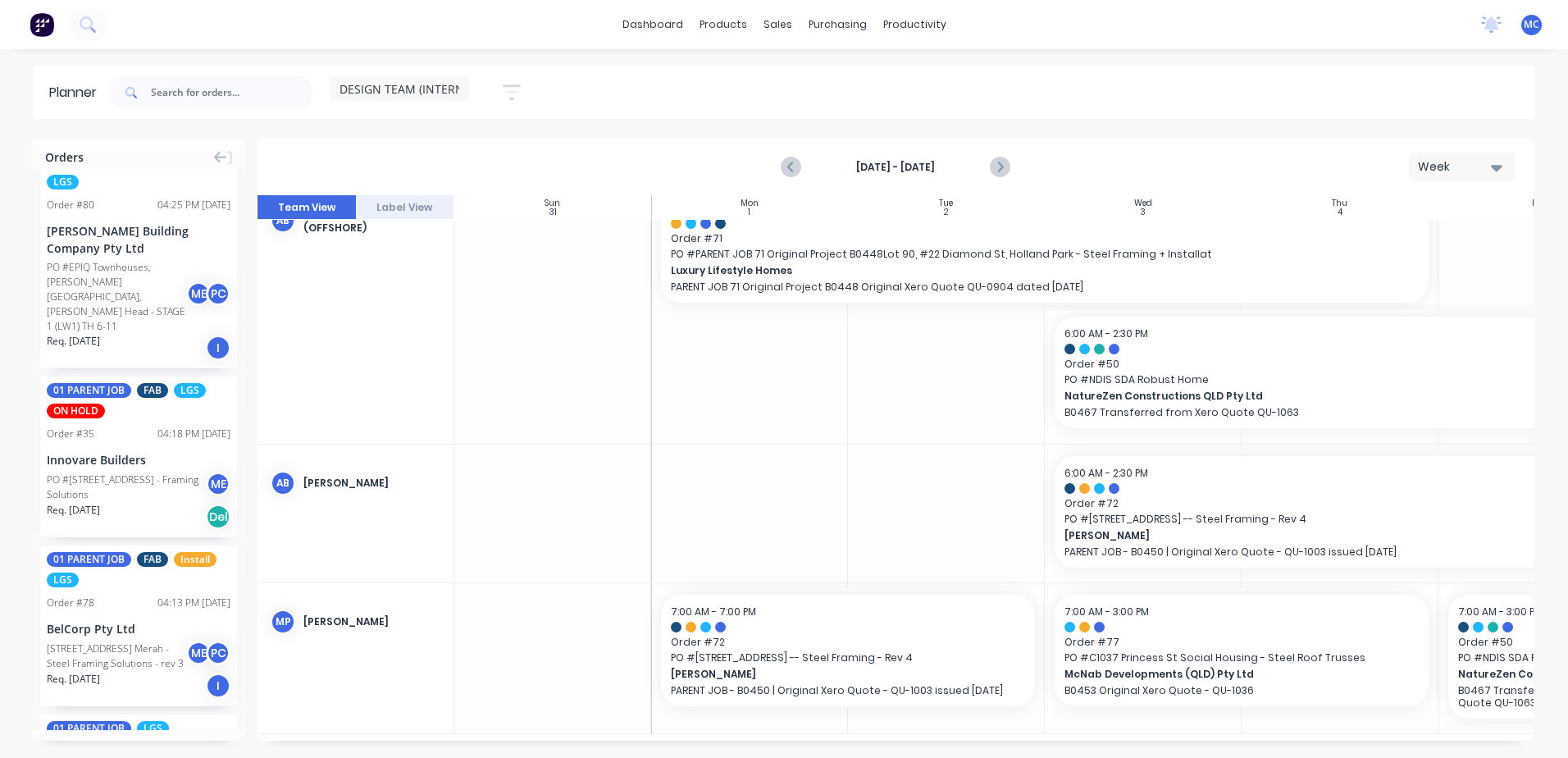
scroll to position [4155, 0]
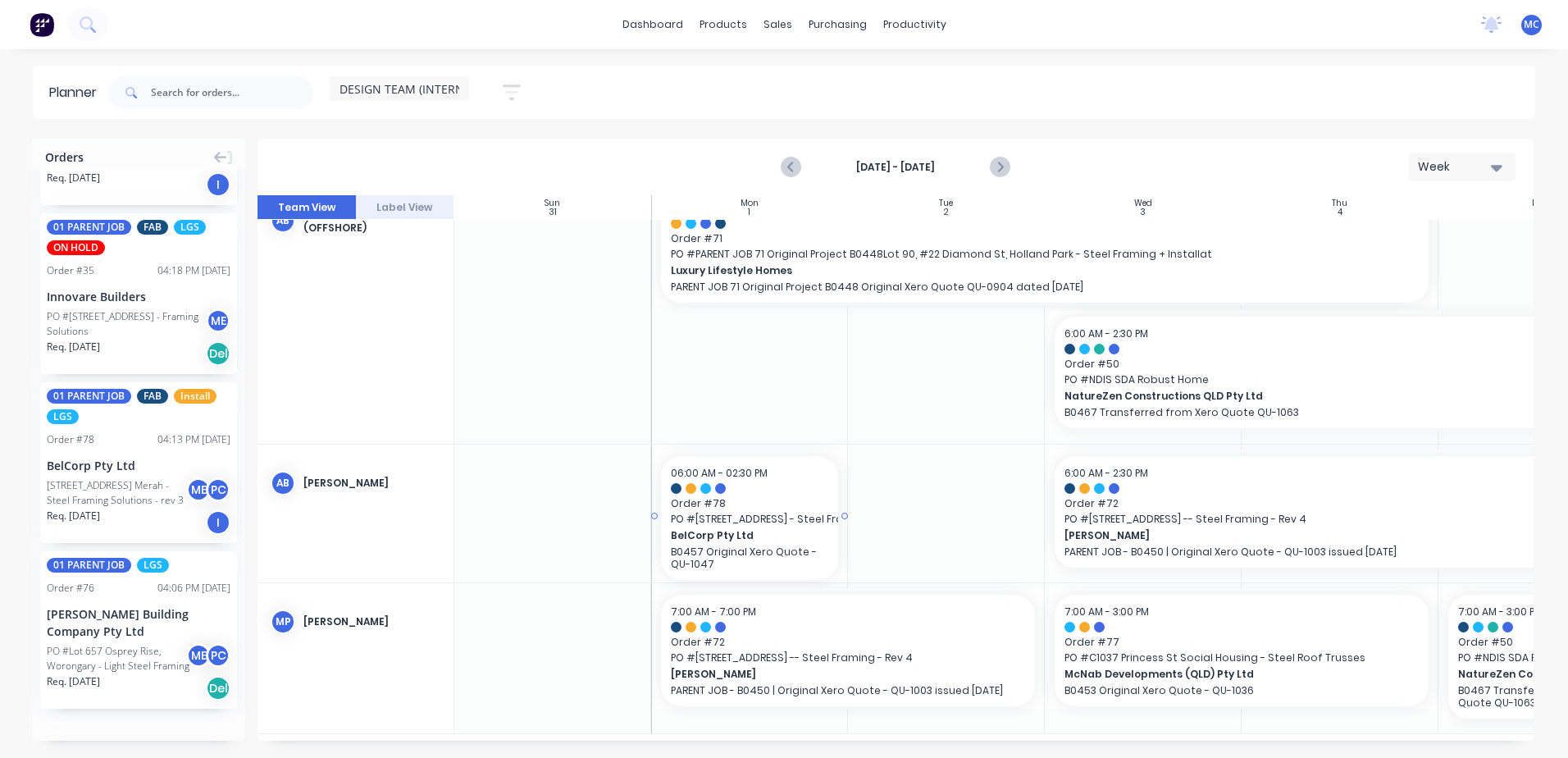
drag, startPoint x: 114, startPoint y: 460, endPoint x: 713, endPoint y: 482, distance: 599.4
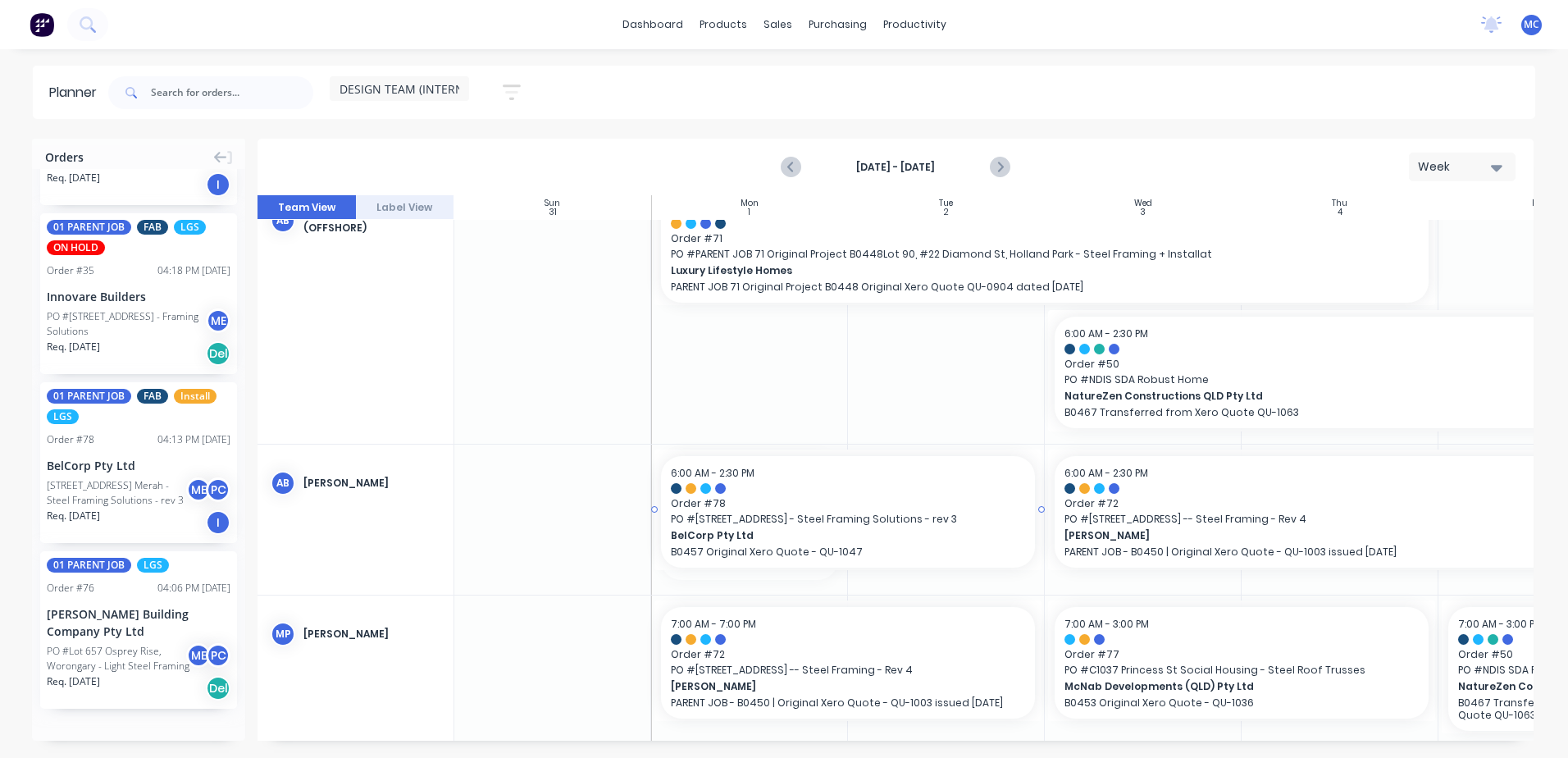
drag, startPoint x: 846, startPoint y: 512, endPoint x: 972, endPoint y: 505, distance: 126.2
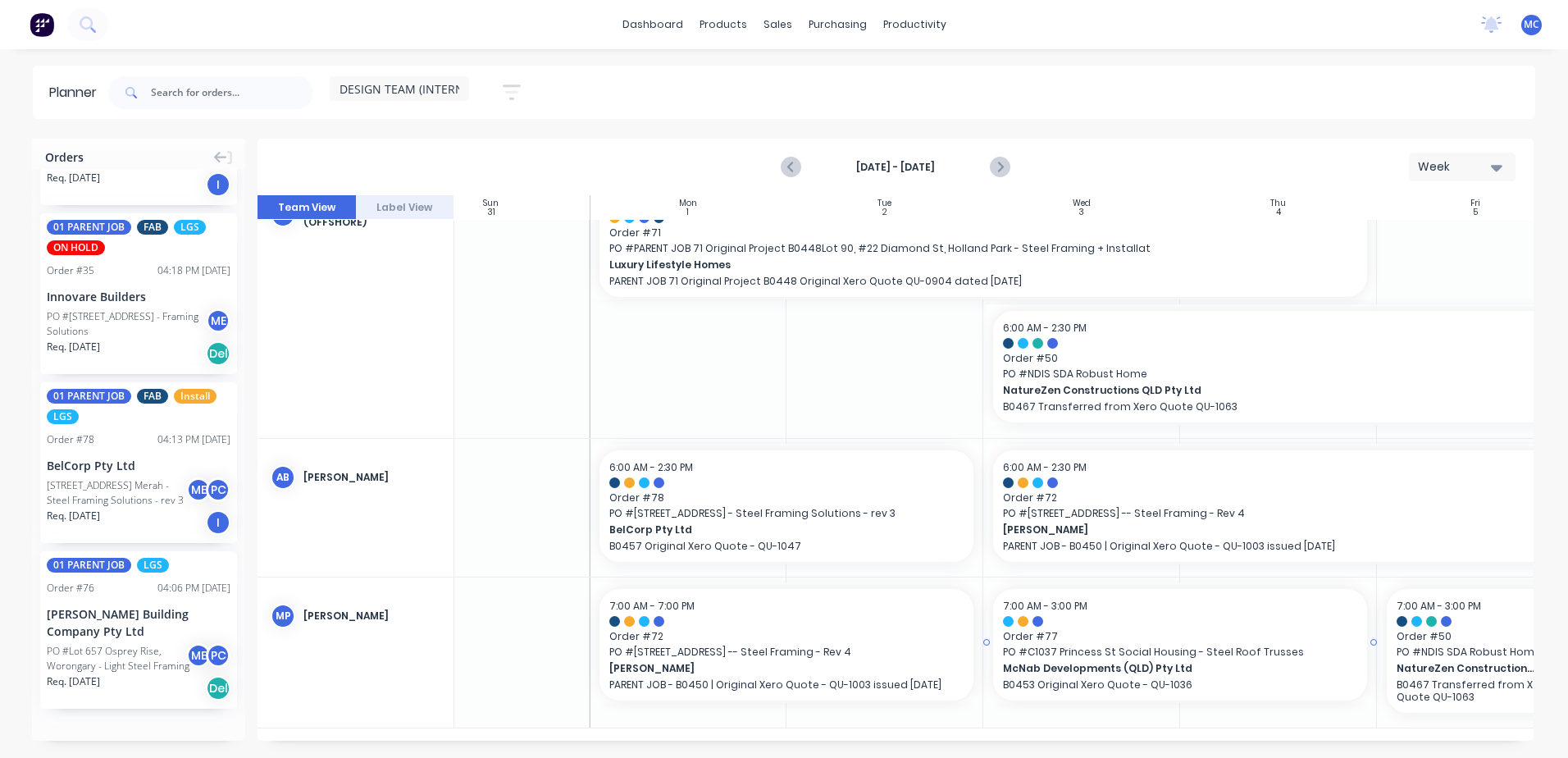
scroll to position [203, 62]
click at [789, 166] on icon "Previous page" at bounding box center [790, 166] width 7 height 13
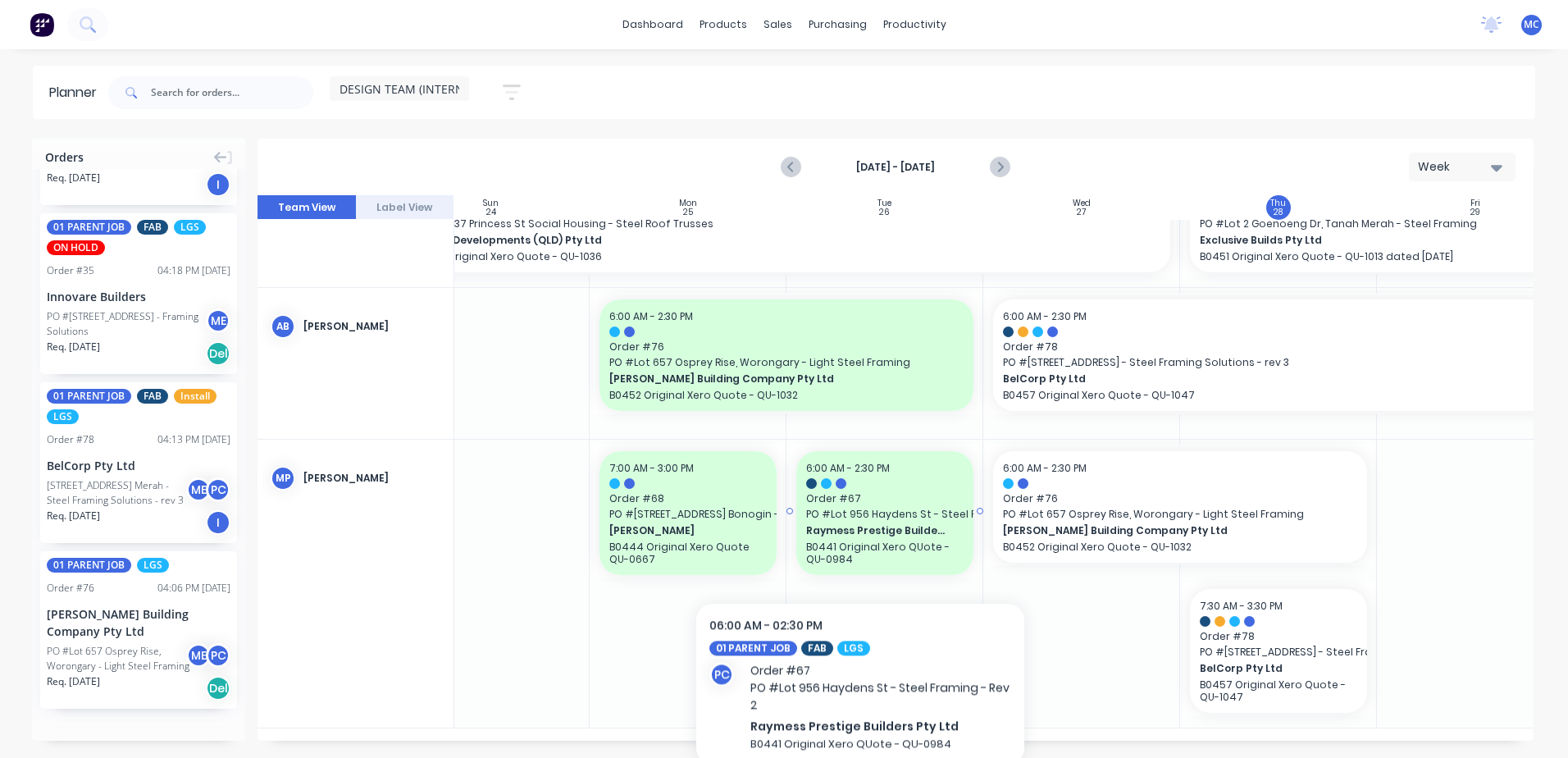
scroll to position [216, 62]
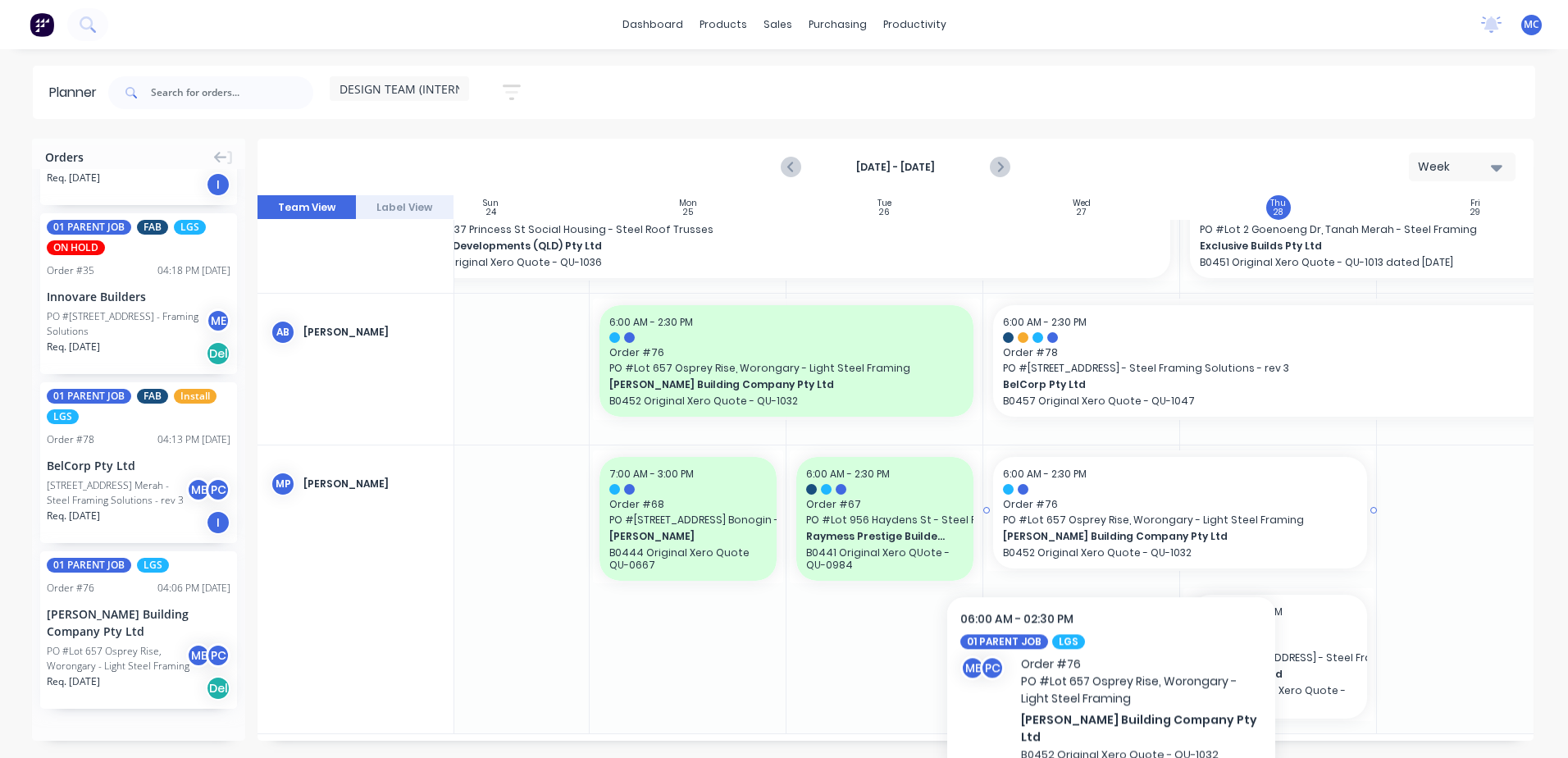
click at [1111, 536] on span "[PERSON_NAME] Building Company Pty Ltd" at bounding box center [1162, 536] width 319 height 15
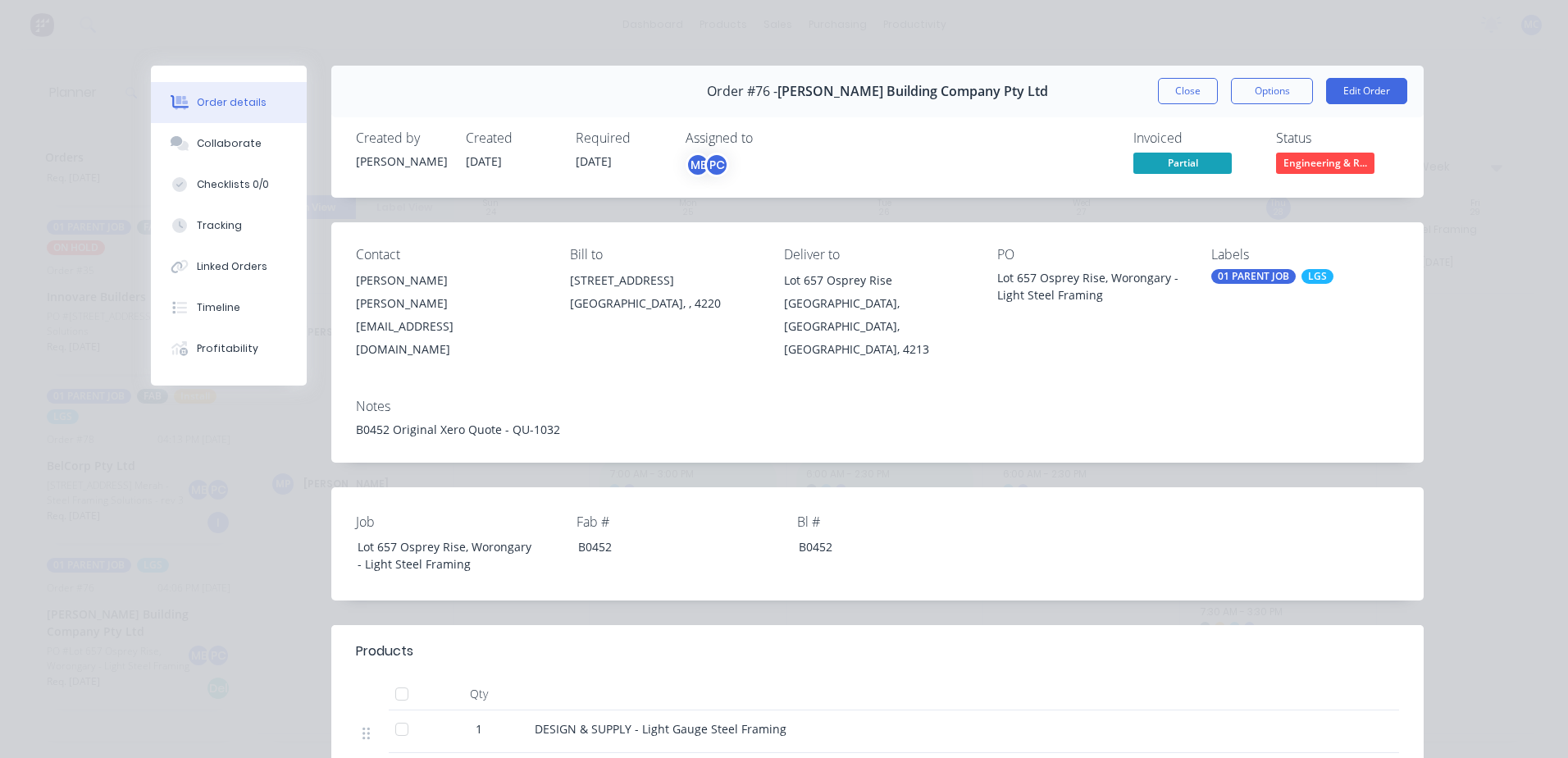
click at [1183, 91] on button "Close" at bounding box center [1188, 91] width 60 height 26
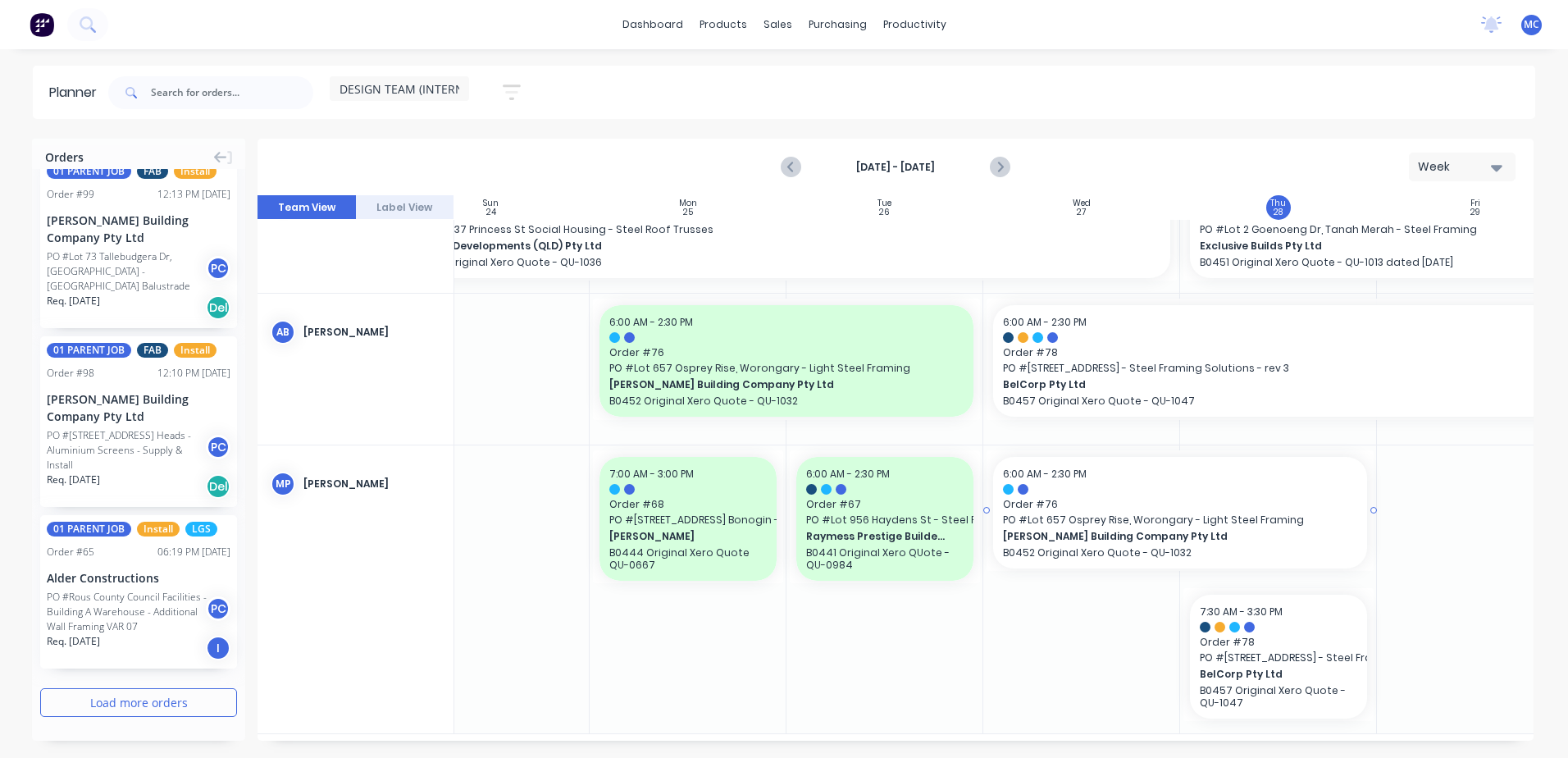
scroll to position [2969, 0]
click at [1202, 676] on div "Mark as done" at bounding box center [1297, 679] width 175 height 34
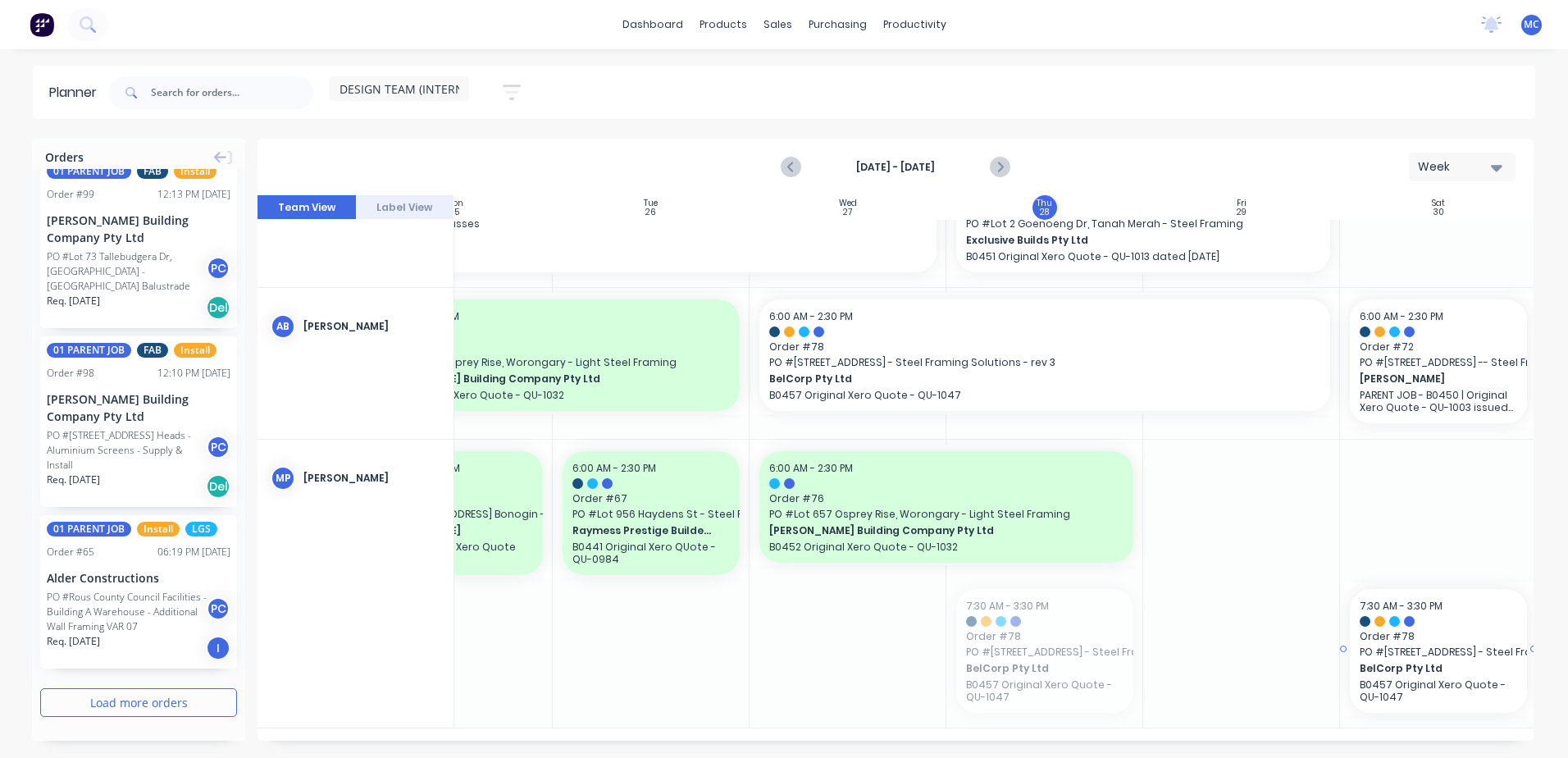
scroll to position [228, 305]
drag, startPoint x: 1279, startPoint y: 637, endPoint x: 1567, endPoint y: 572, distance: 295.2
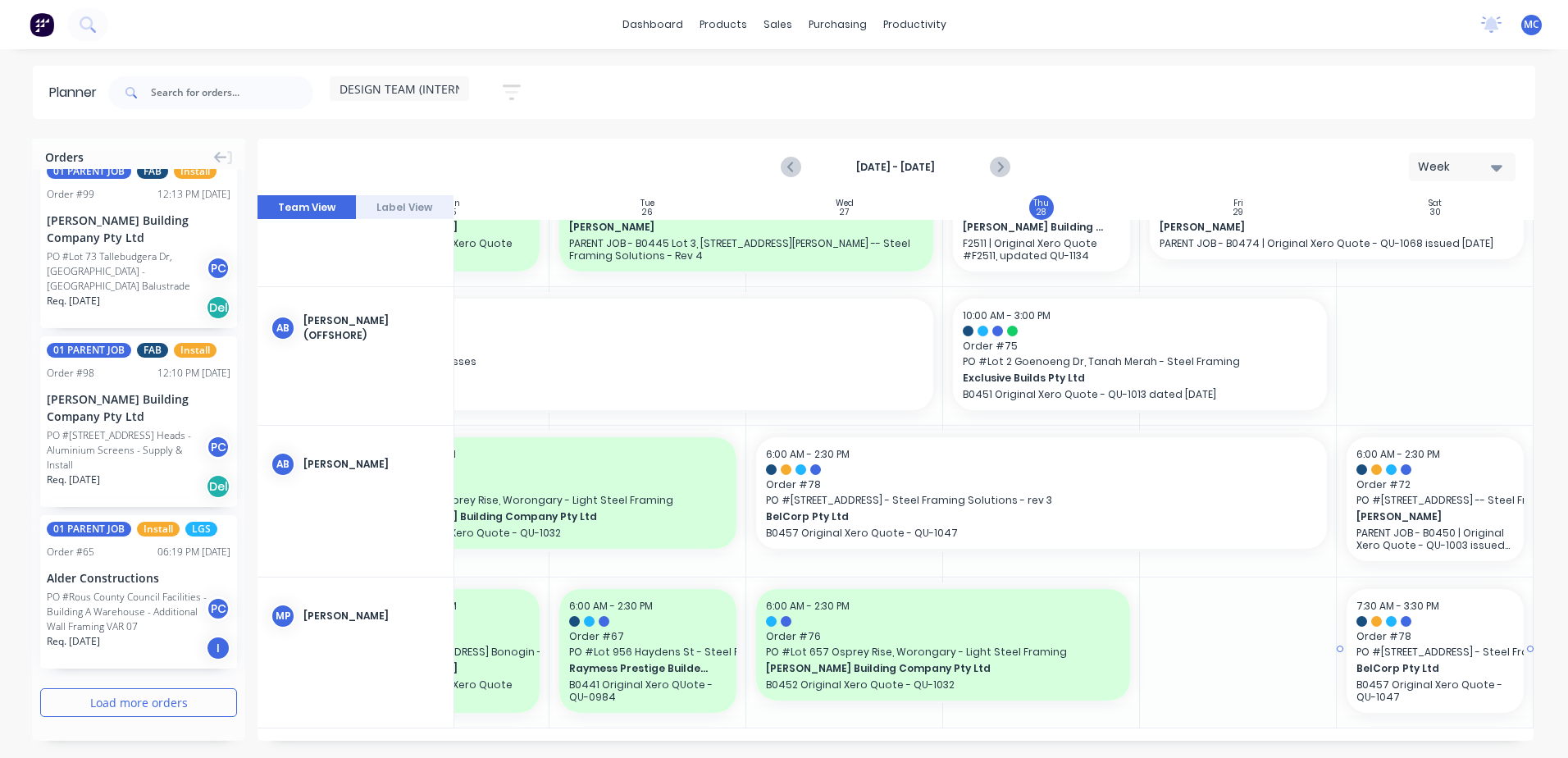
click at [1202, 630] on span "Order # 78" at bounding box center [1435, 636] width 157 height 15
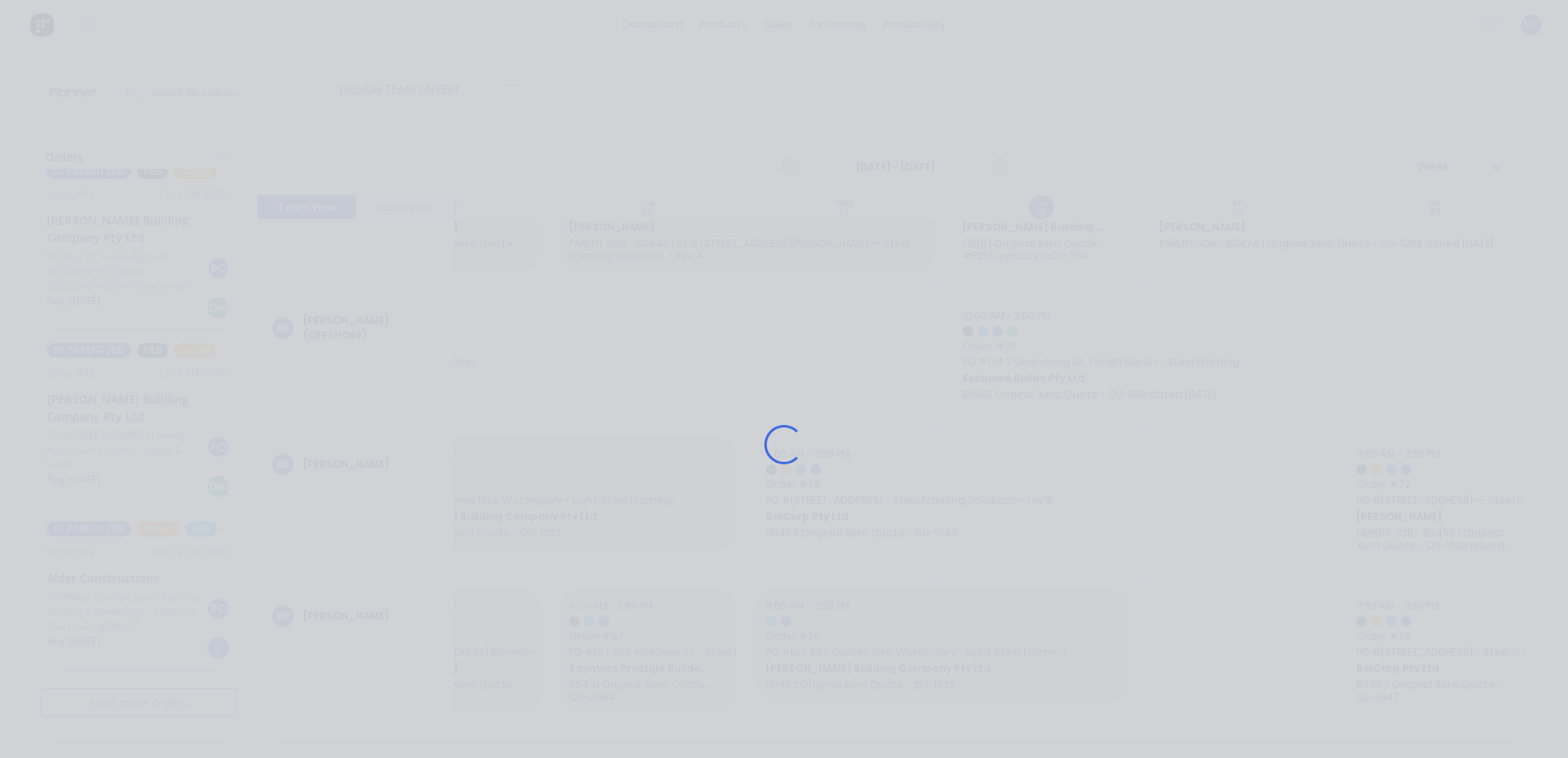
scroll to position [78, 305]
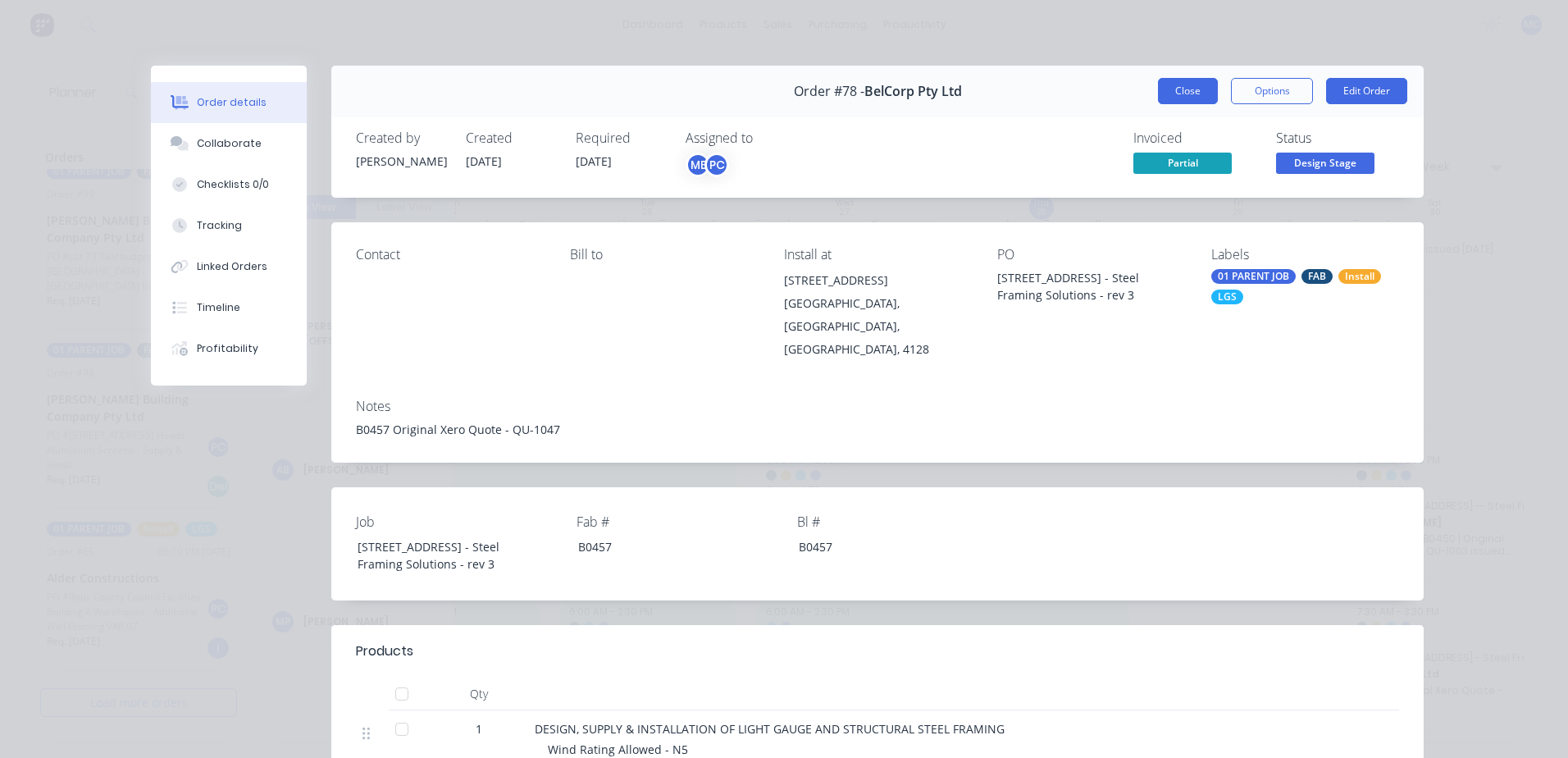
click at [1183, 100] on button "Close" at bounding box center [1188, 91] width 60 height 26
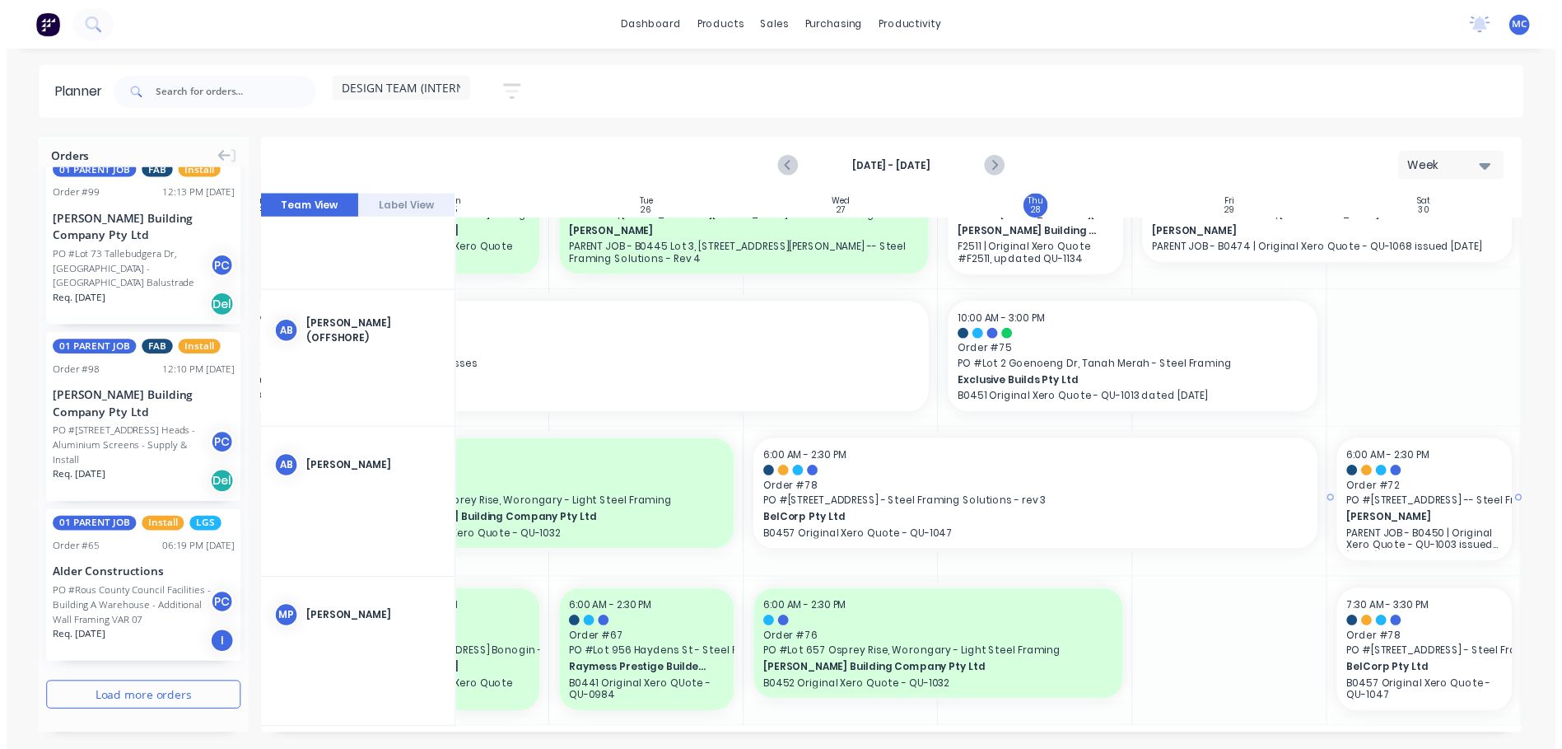
scroll to position [2981, 0]
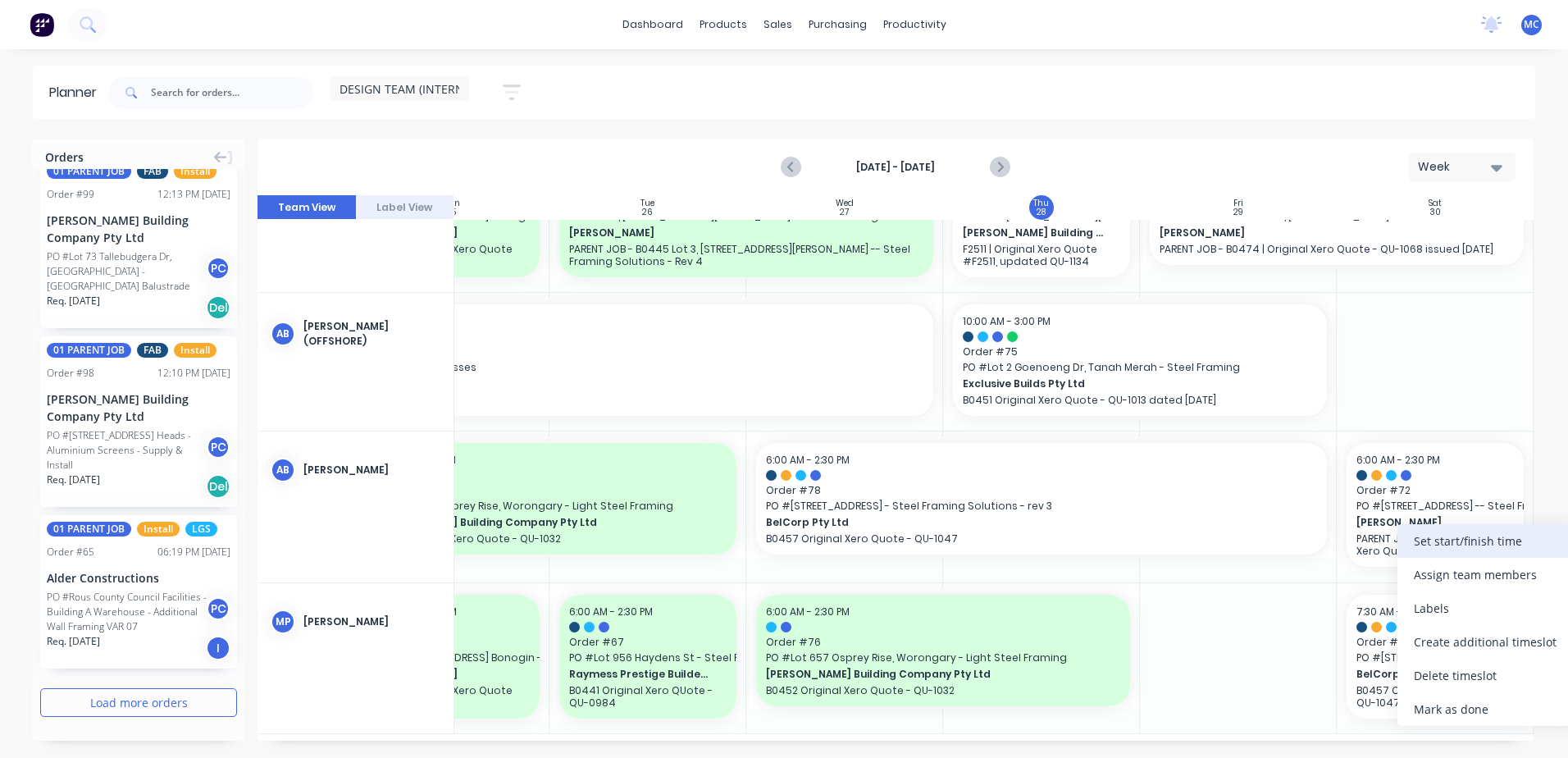
click at [1202, 538] on div "Set start/finish time" at bounding box center [1484, 541] width 175 height 34
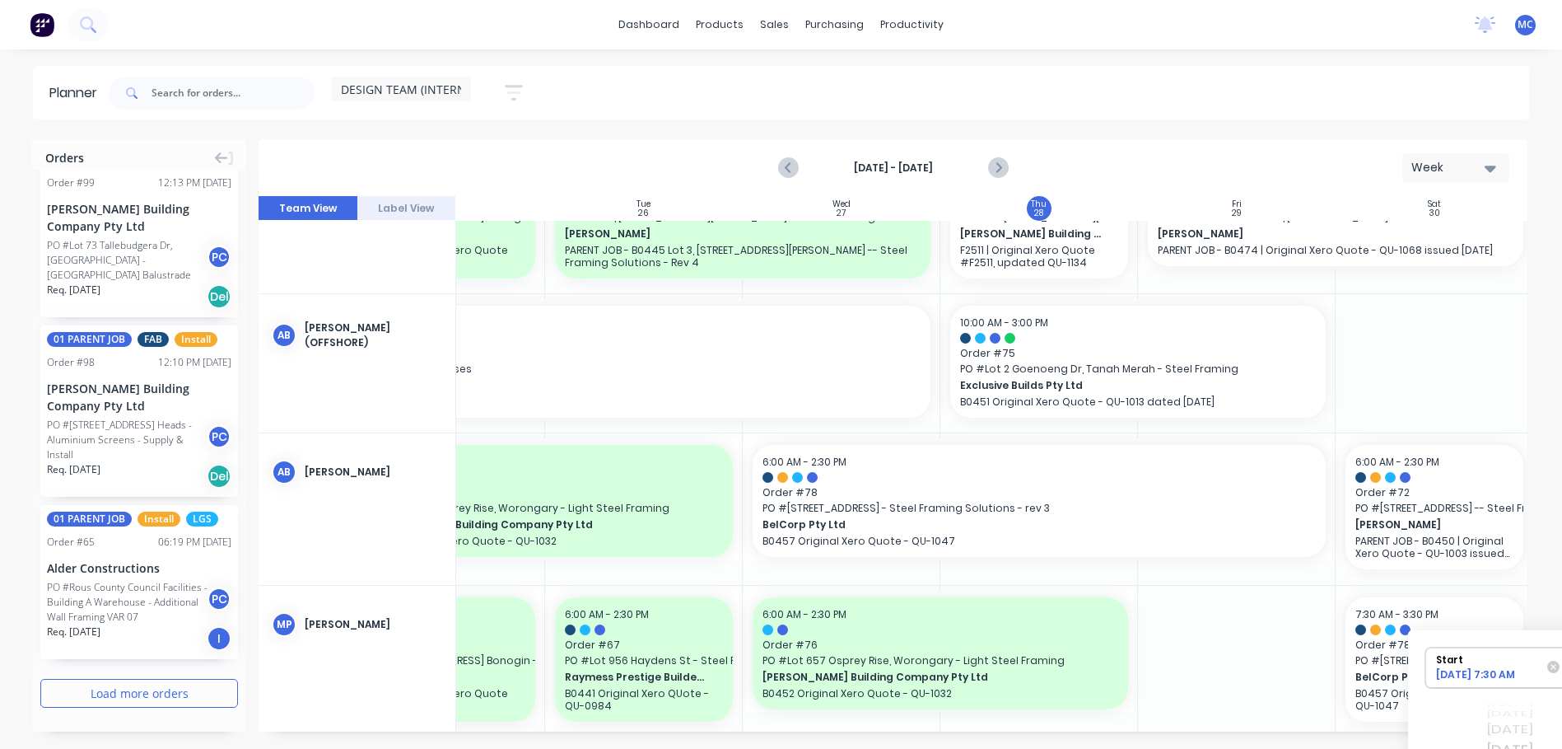
drag, startPoint x: 1437, startPoint y: 639, endPoint x: 1015, endPoint y: 488, distance: 447.8
click at [1015, 488] on div "Orders 01 PARENT JOB Delivery FAB Order # 100 10:54 AM [DATE] [PERSON_NAME] Bui…" at bounding box center [781, 443] width 1562 height 609
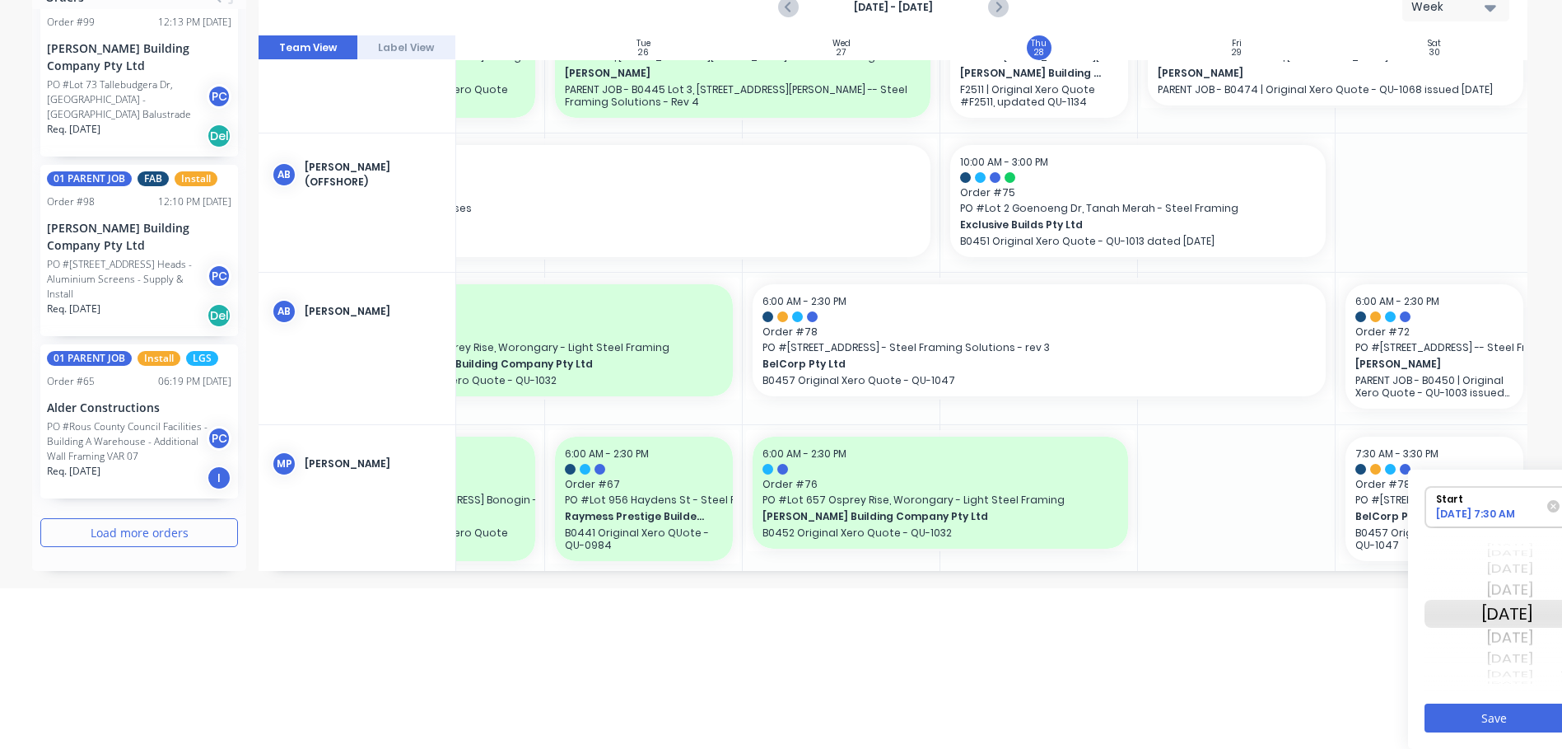
scroll to position [161, 167]
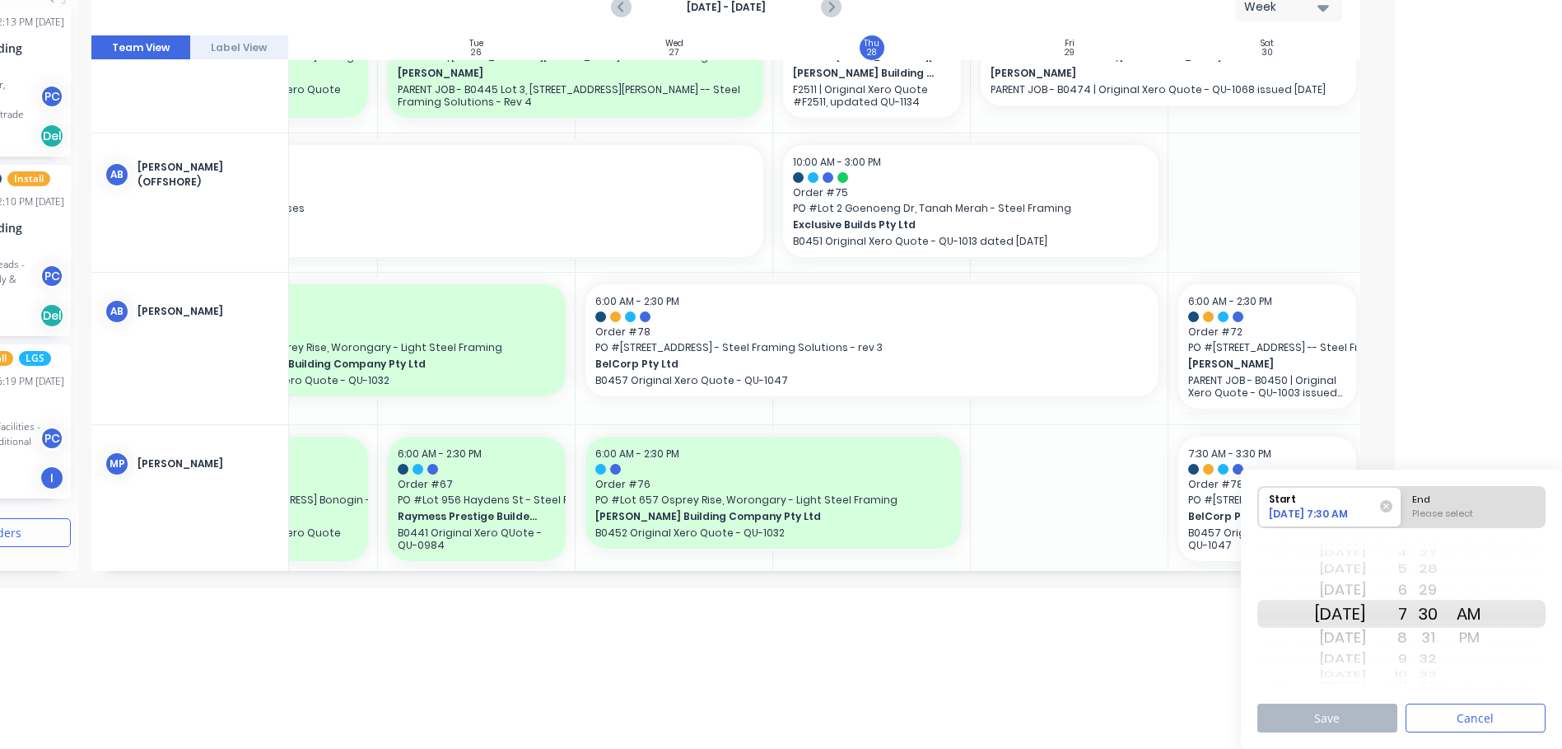
click at [1207, 497] on div "End" at bounding box center [1474, 497] width 134 height 21
click at [1207, 497] on input "End Please select" at bounding box center [1402, 507] width 1 height 40
radio input "true"
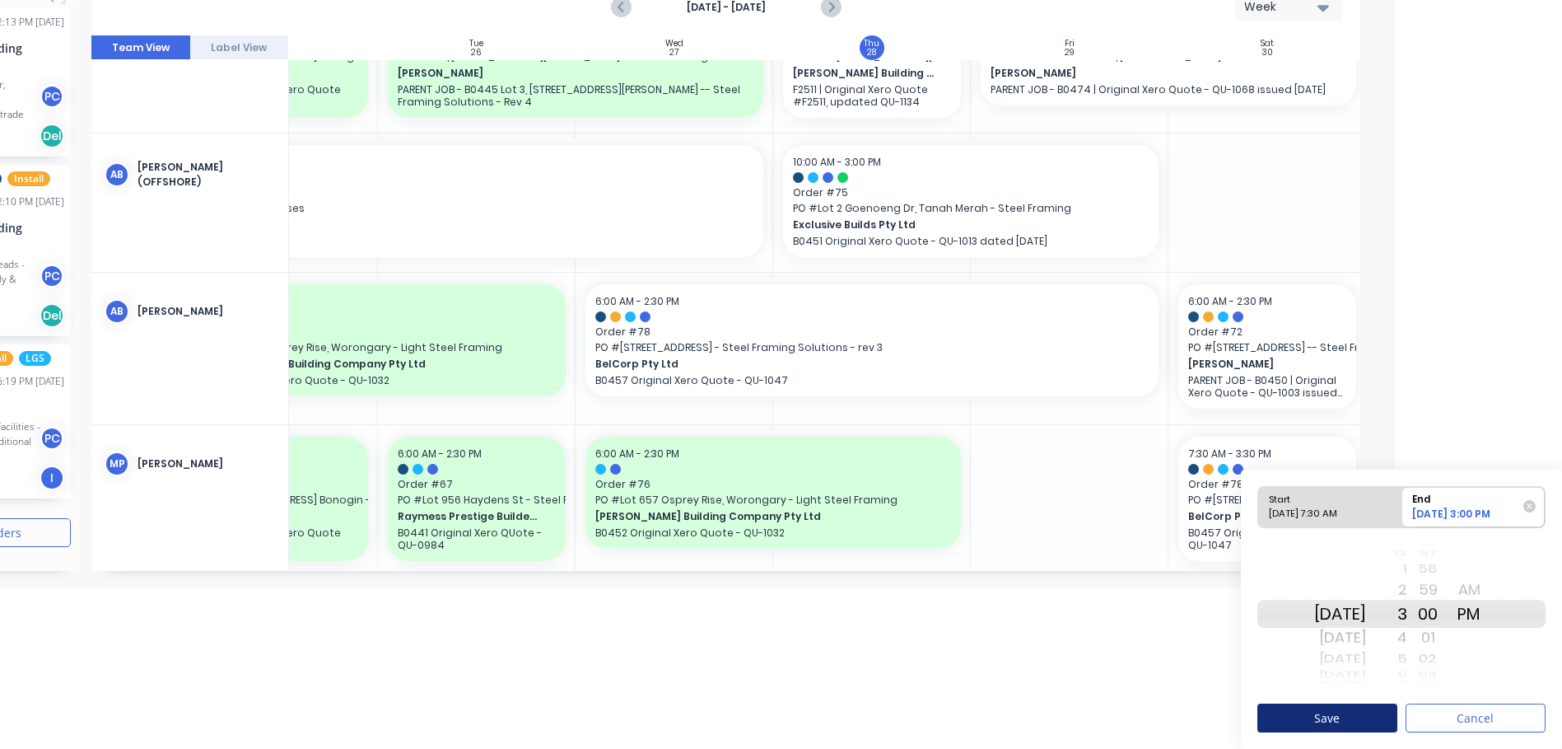
click at [1207, 717] on button "Save" at bounding box center [1328, 717] width 140 height 29
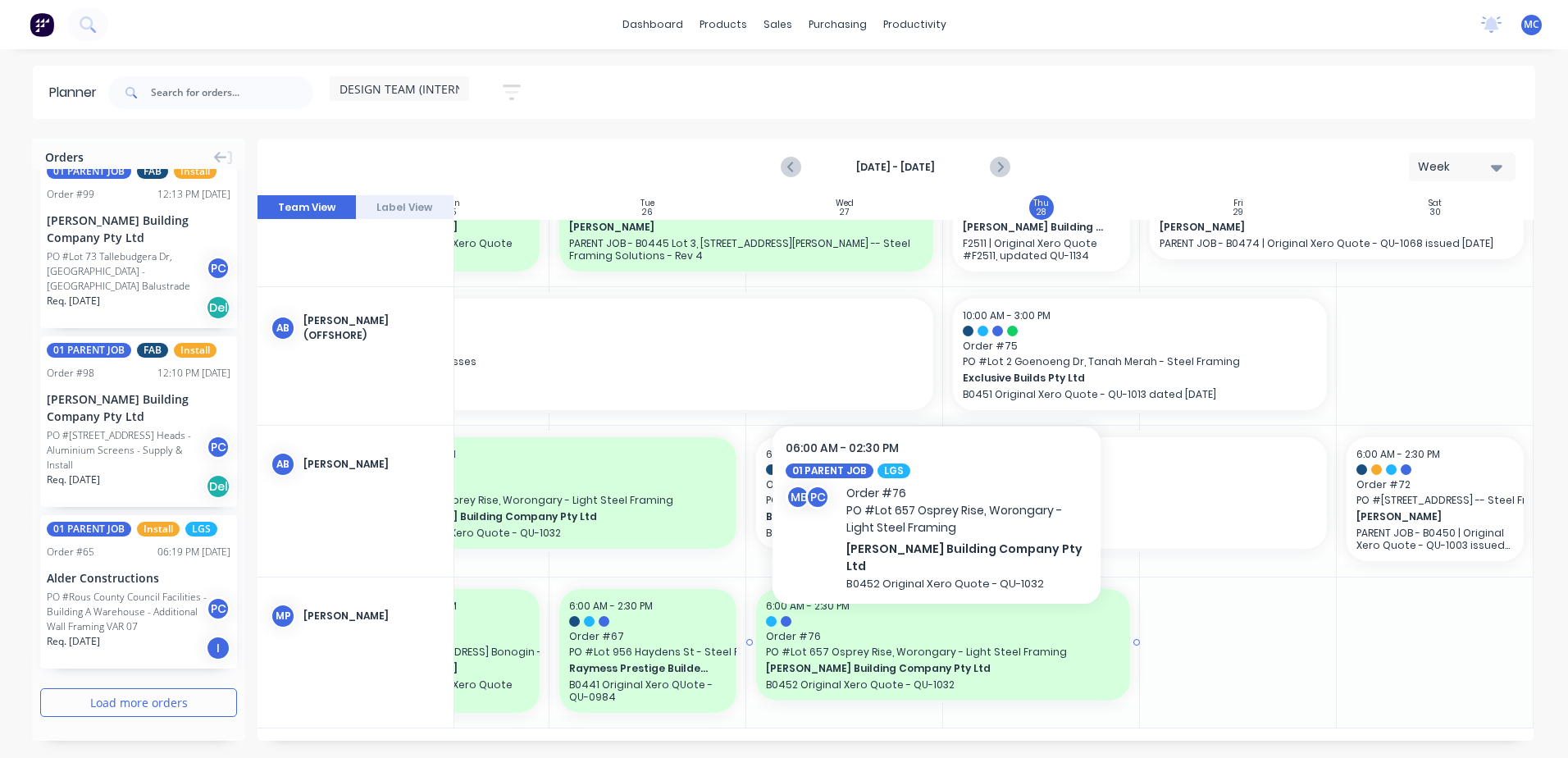
scroll to position [91, 305]
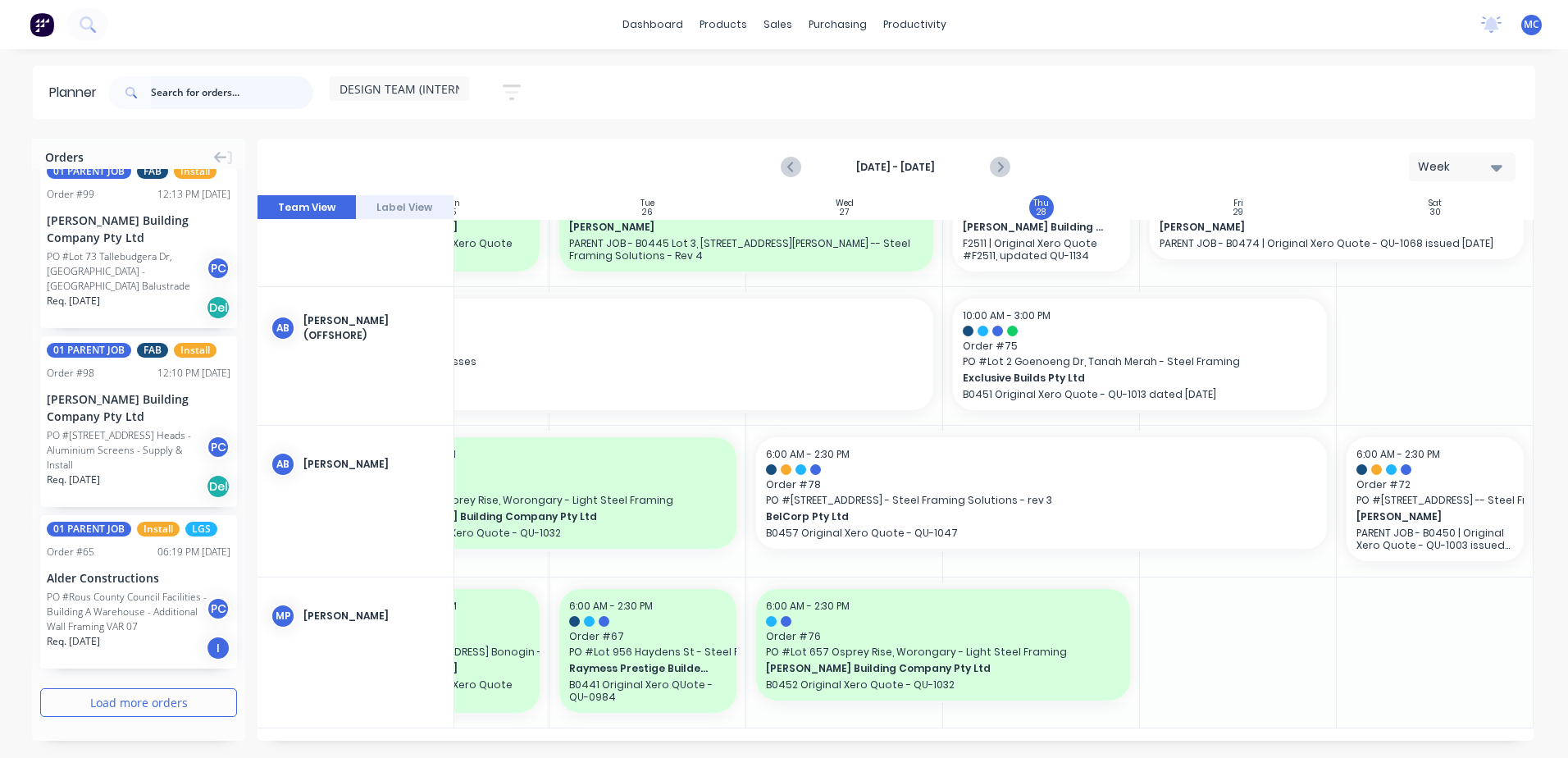
click at [197, 92] on input "text" at bounding box center [232, 93] width 162 height 33
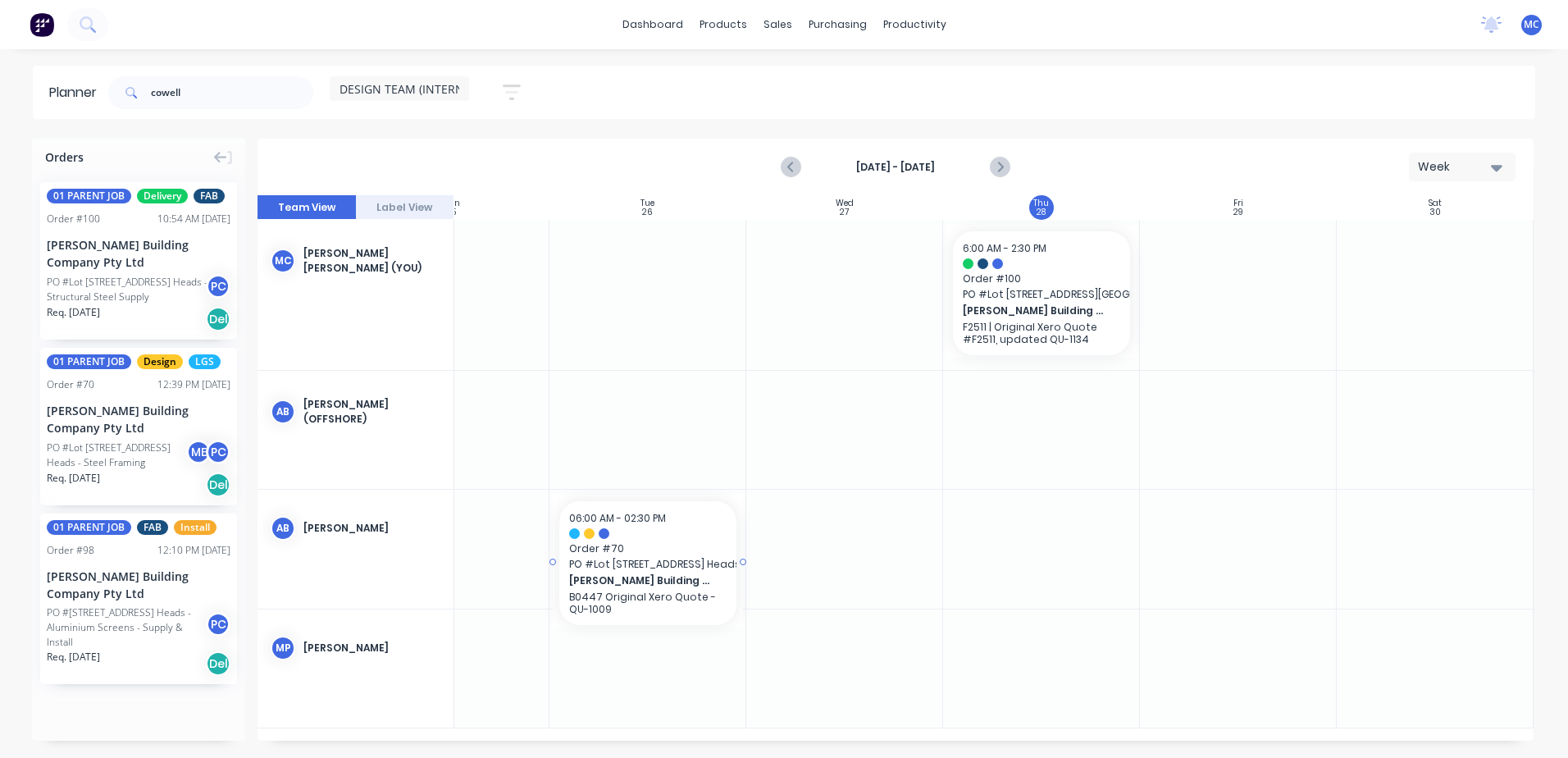
scroll to position [0, 295]
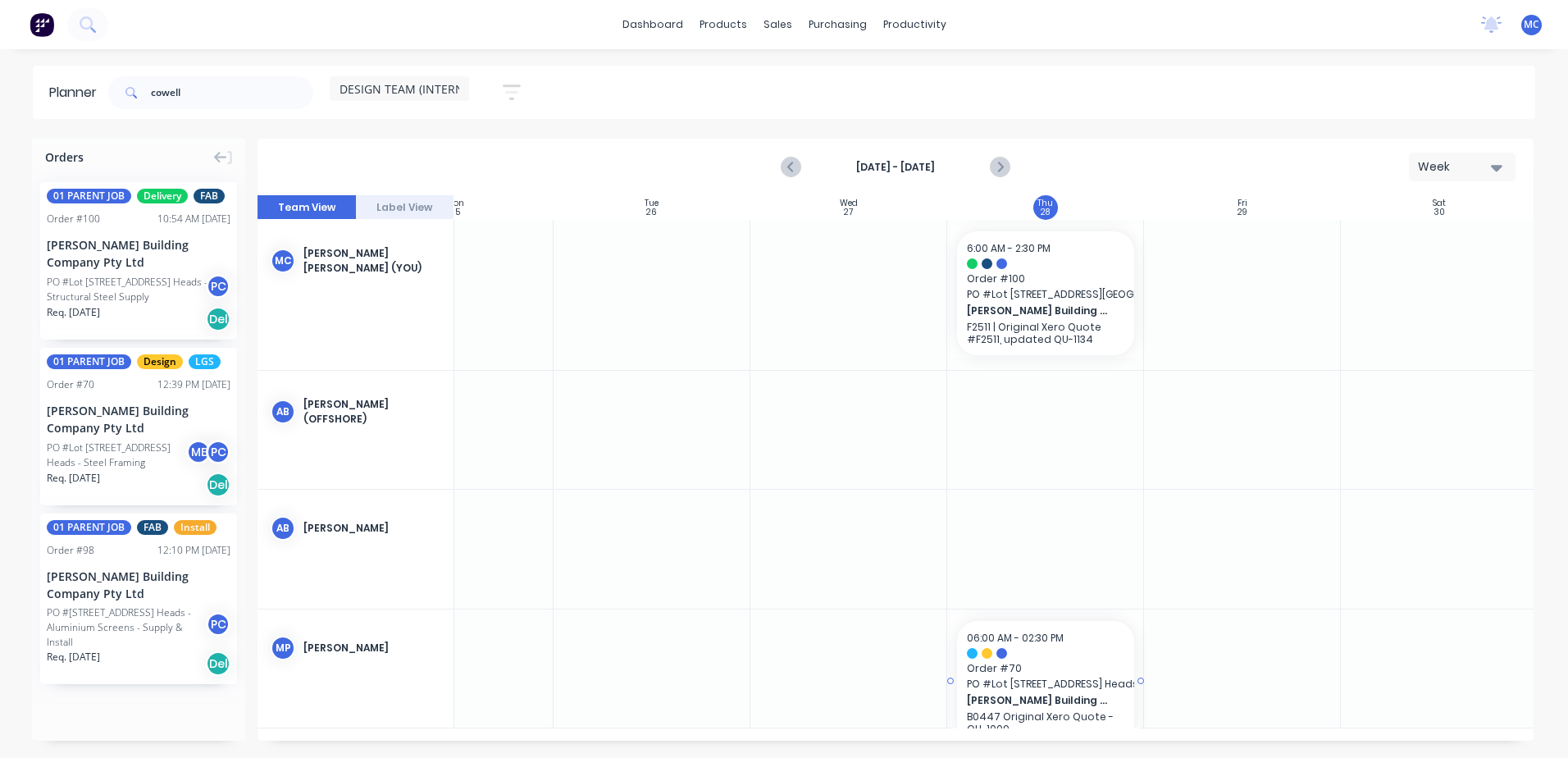
drag, startPoint x: 123, startPoint y: 435, endPoint x: 1121, endPoint y: 662, distance: 1023.5
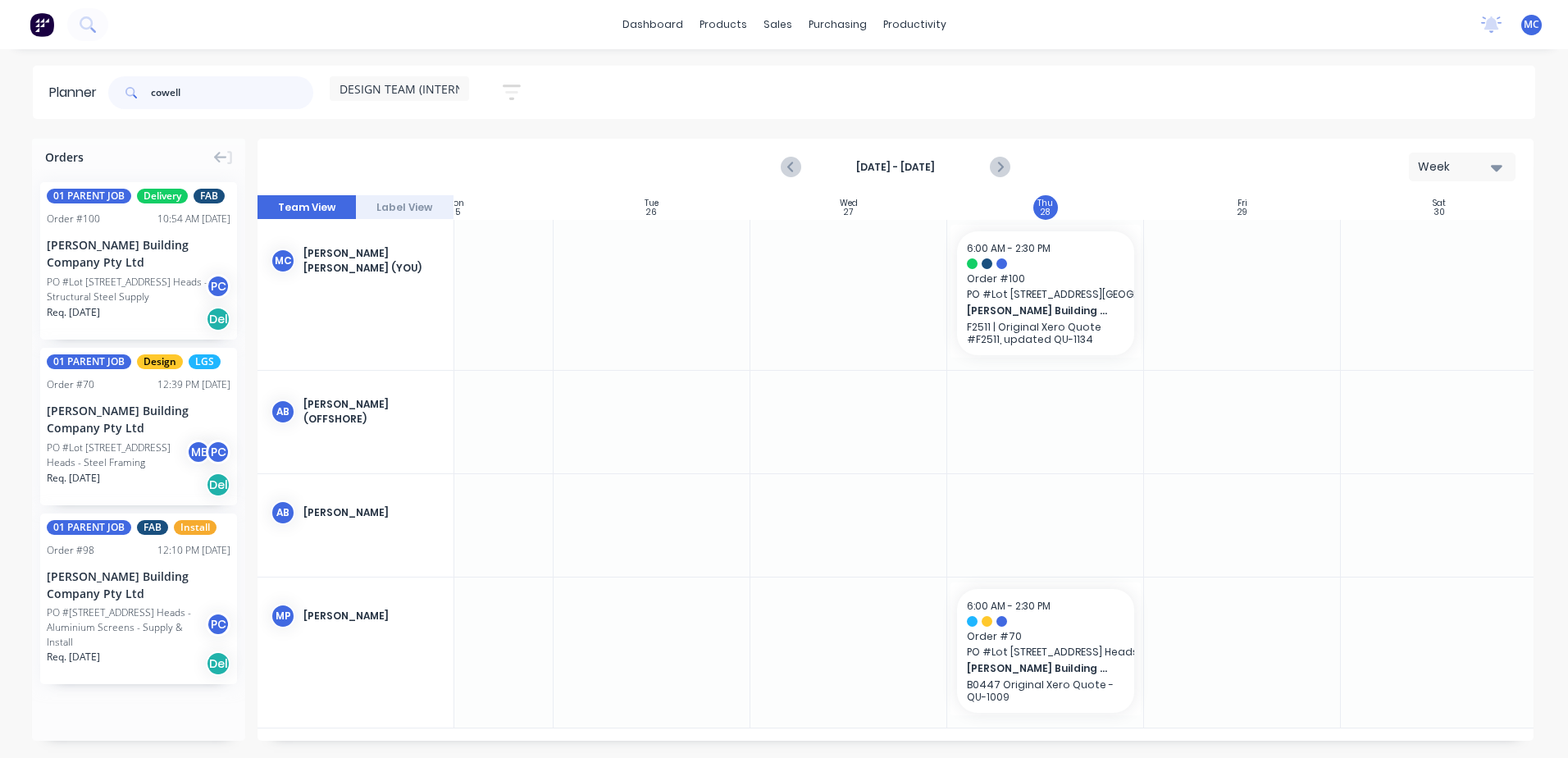
drag, startPoint x: 191, startPoint y: 97, endPoint x: -24, endPoint y: 101, distance: 215.0
click at [0, 101] on html "dashboard products sales purchasing productivity dashboard products Product Cat…" at bounding box center [784, 379] width 1568 height 758
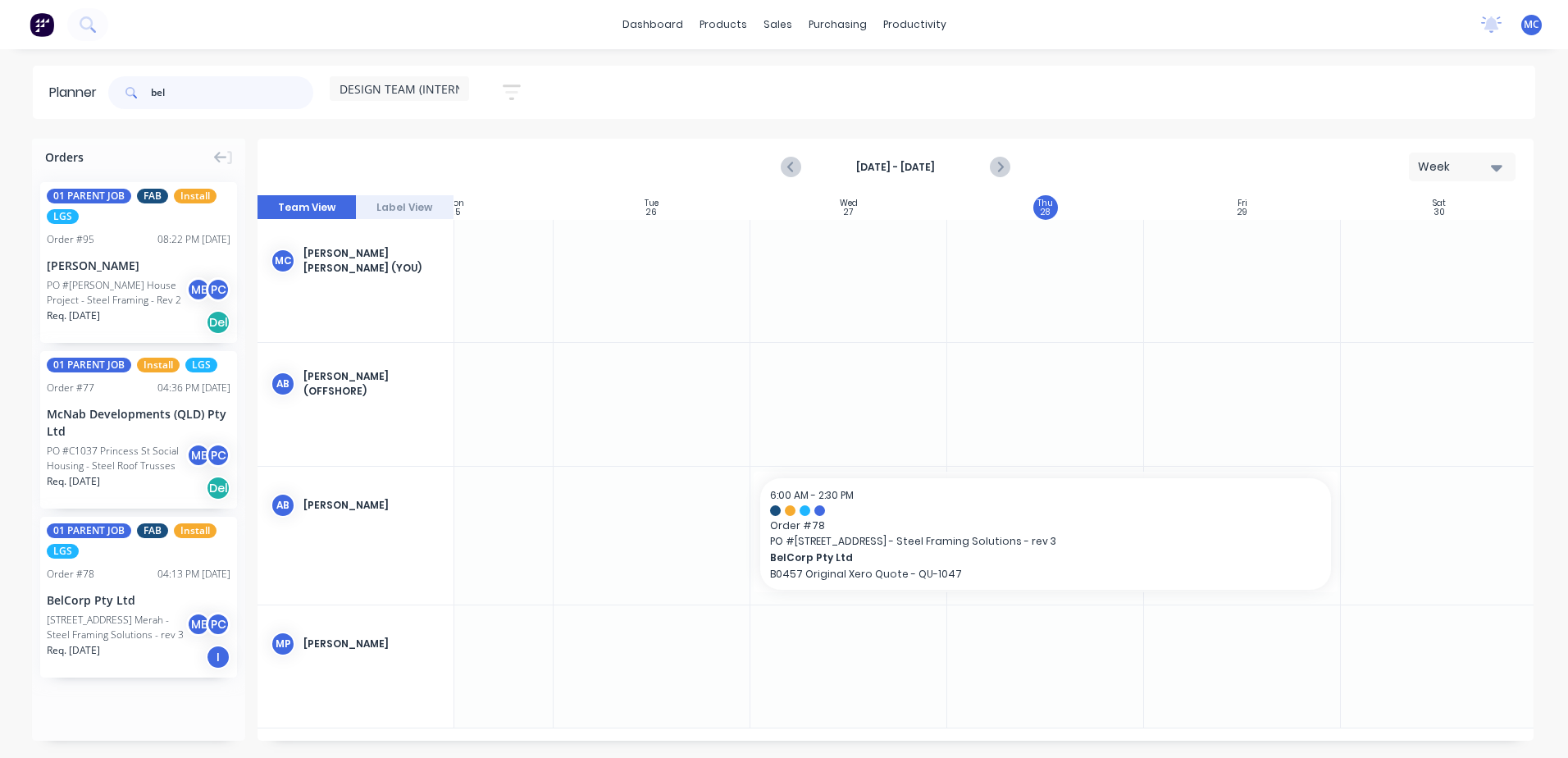
type input "bel"
drag, startPoint x: 97, startPoint y: 593, endPoint x: 951, endPoint y: 631, distance: 854.8
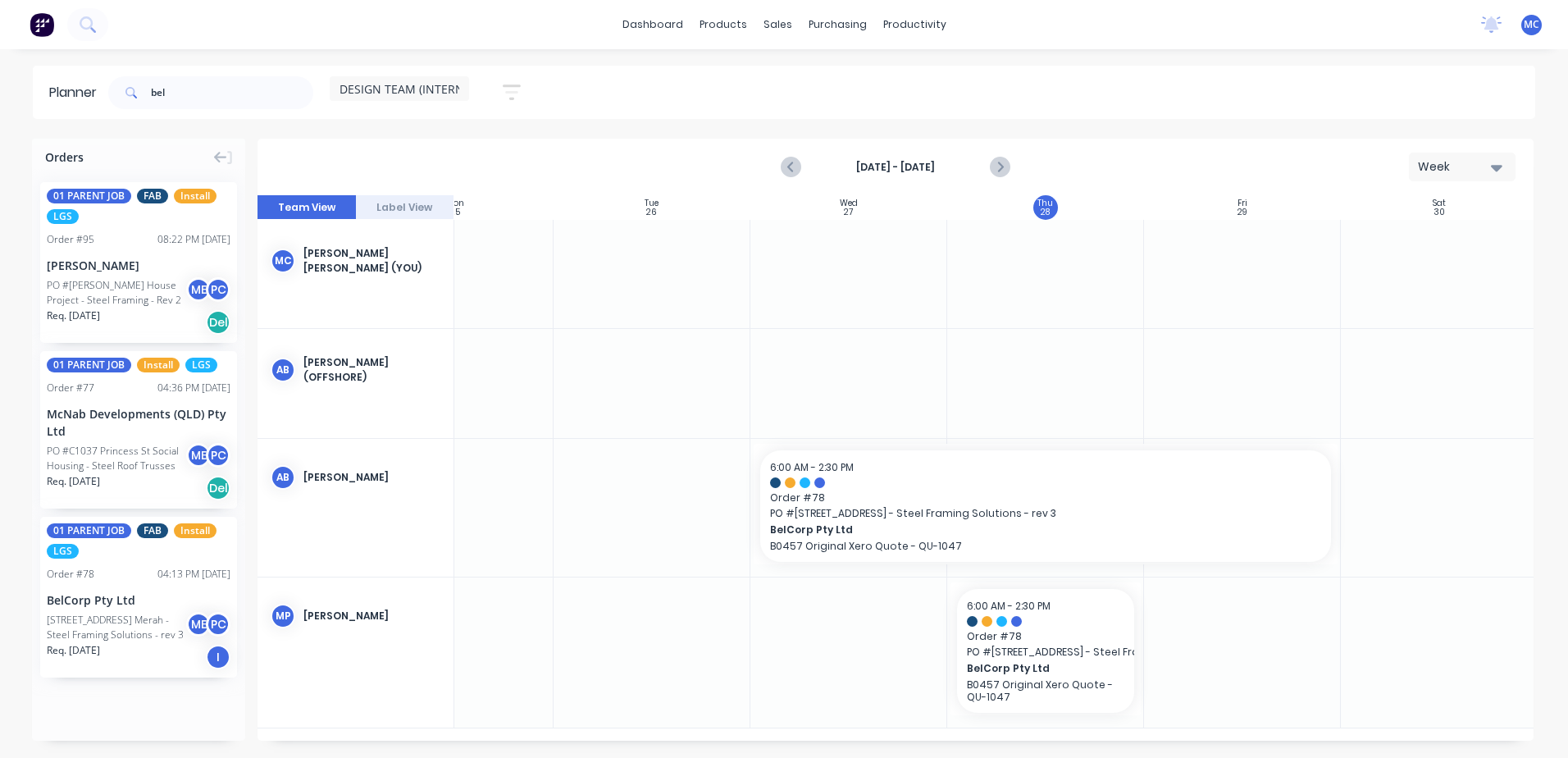
click at [728, 99] on div "bel DESIGN TEAM (INTERNAL) Save new view None (Default) edit DESIGN TEAM (INTER…" at bounding box center [819, 92] width 1430 height 49
drag, startPoint x: 202, startPoint y: 91, endPoint x: 81, endPoint y: 88, distance: 121.0
click at [81, 88] on header "Planner bel DESIGN TEAM (INTERNAL) Save new view None (Default) edit DESIGN TEA…" at bounding box center [784, 93] width 1502 height 54
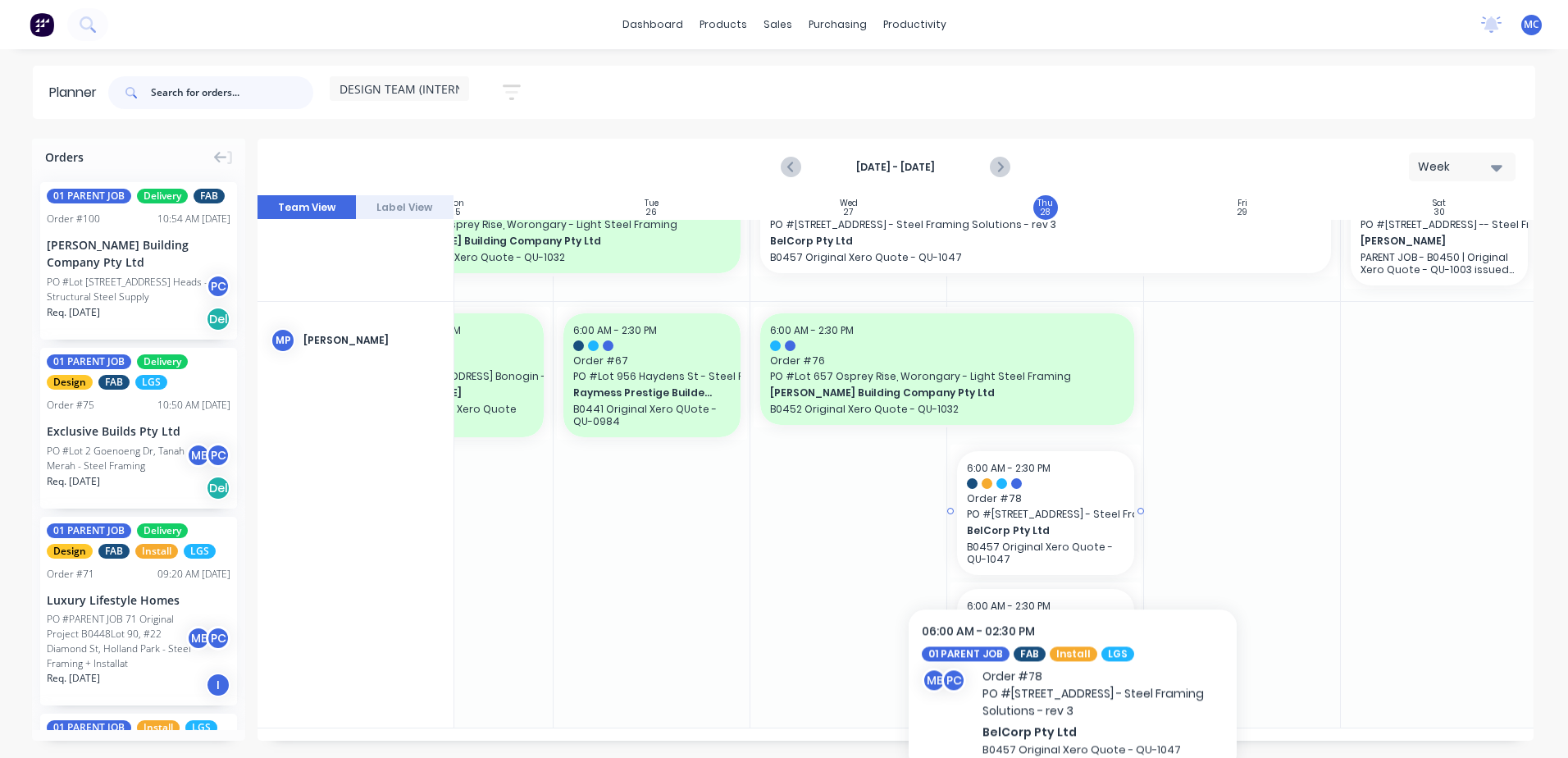
scroll to position [354, 295]
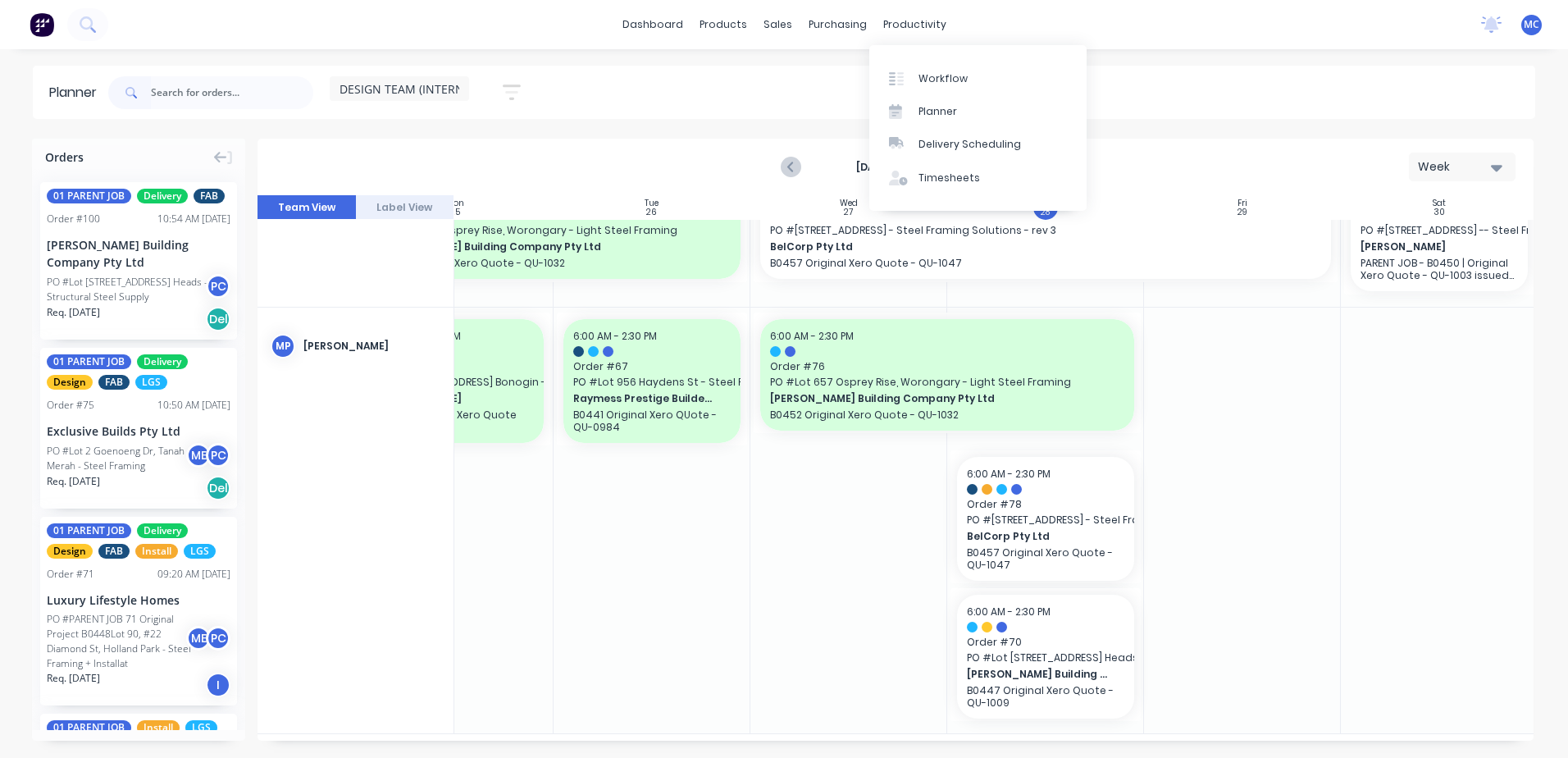
click at [1114, 162] on div "[DATE] - [DATE] Week" at bounding box center [895, 167] width 1272 height 54
click at [1002, 162] on icon "Next page" at bounding box center [1000, 167] width 20 height 20
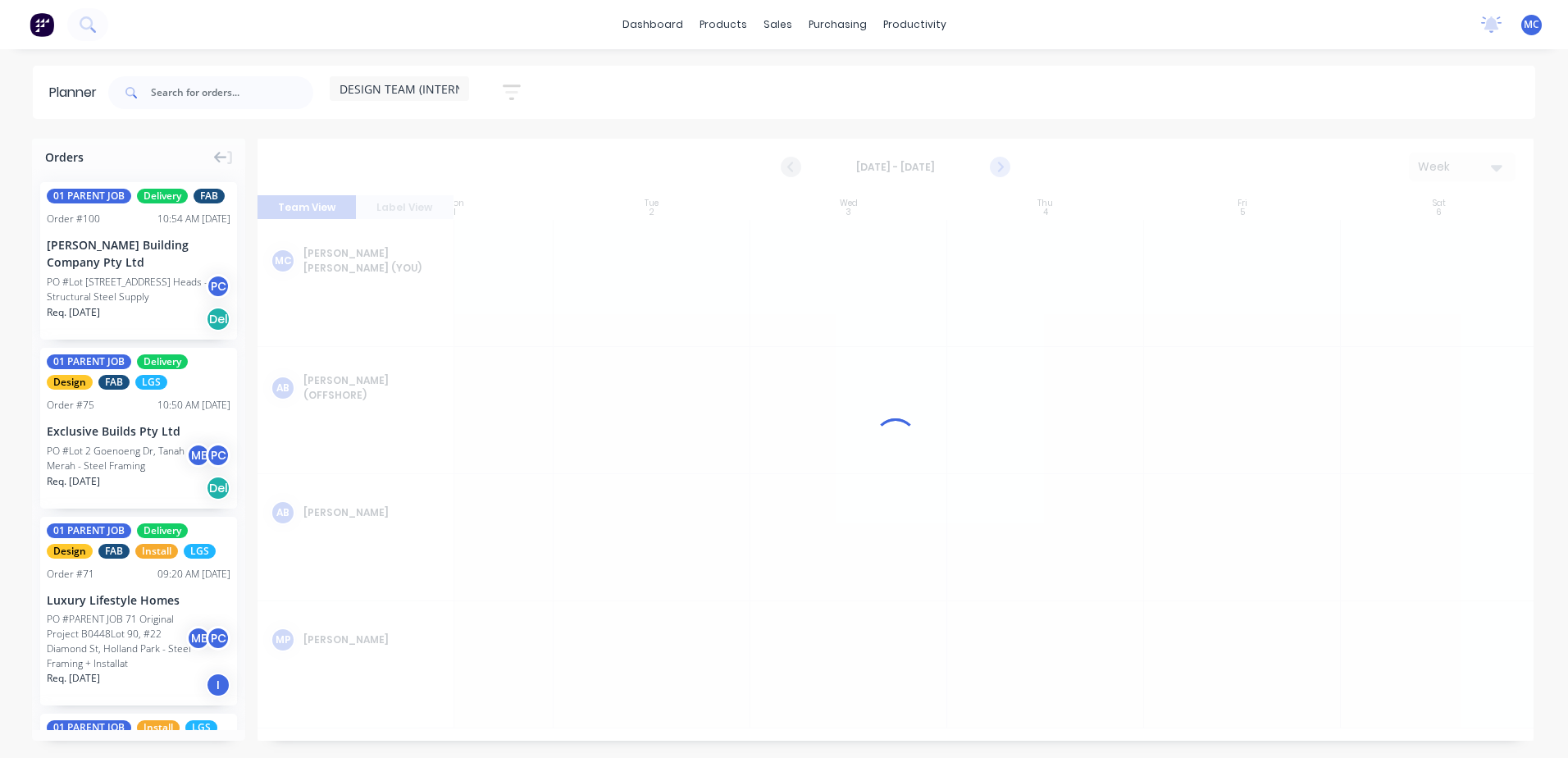
scroll to position [0, 295]
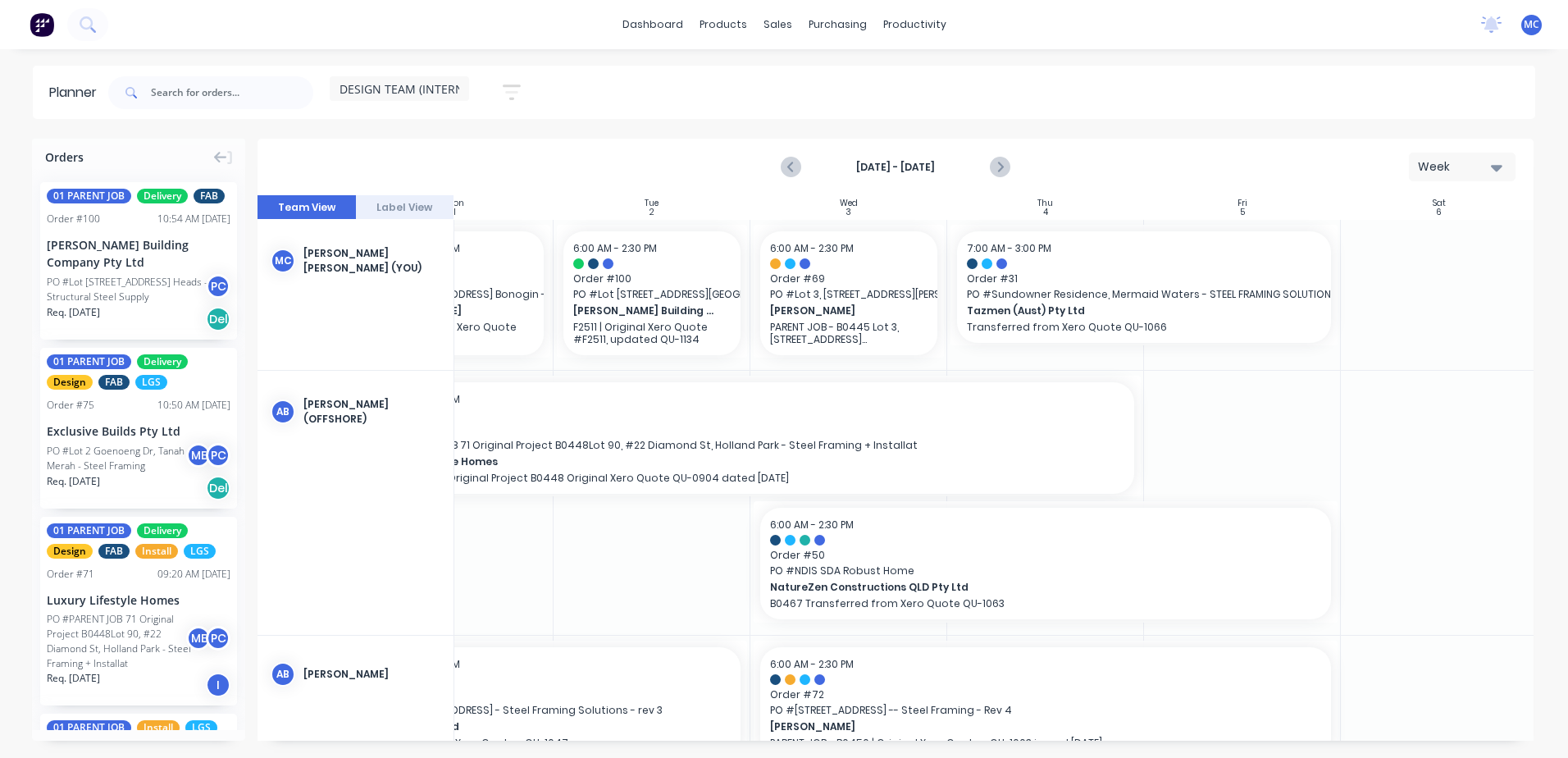
drag, startPoint x: 839, startPoint y: 741, endPoint x: 631, endPoint y: 746, distance: 208.1
click at [631, 728] on div "Orders 01 PARENT JOB Delivery FAB Order # 100 10:54 AM [DATE] [PERSON_NAME] Bui…" at bounding box center [784, 447] width 1568 height 619
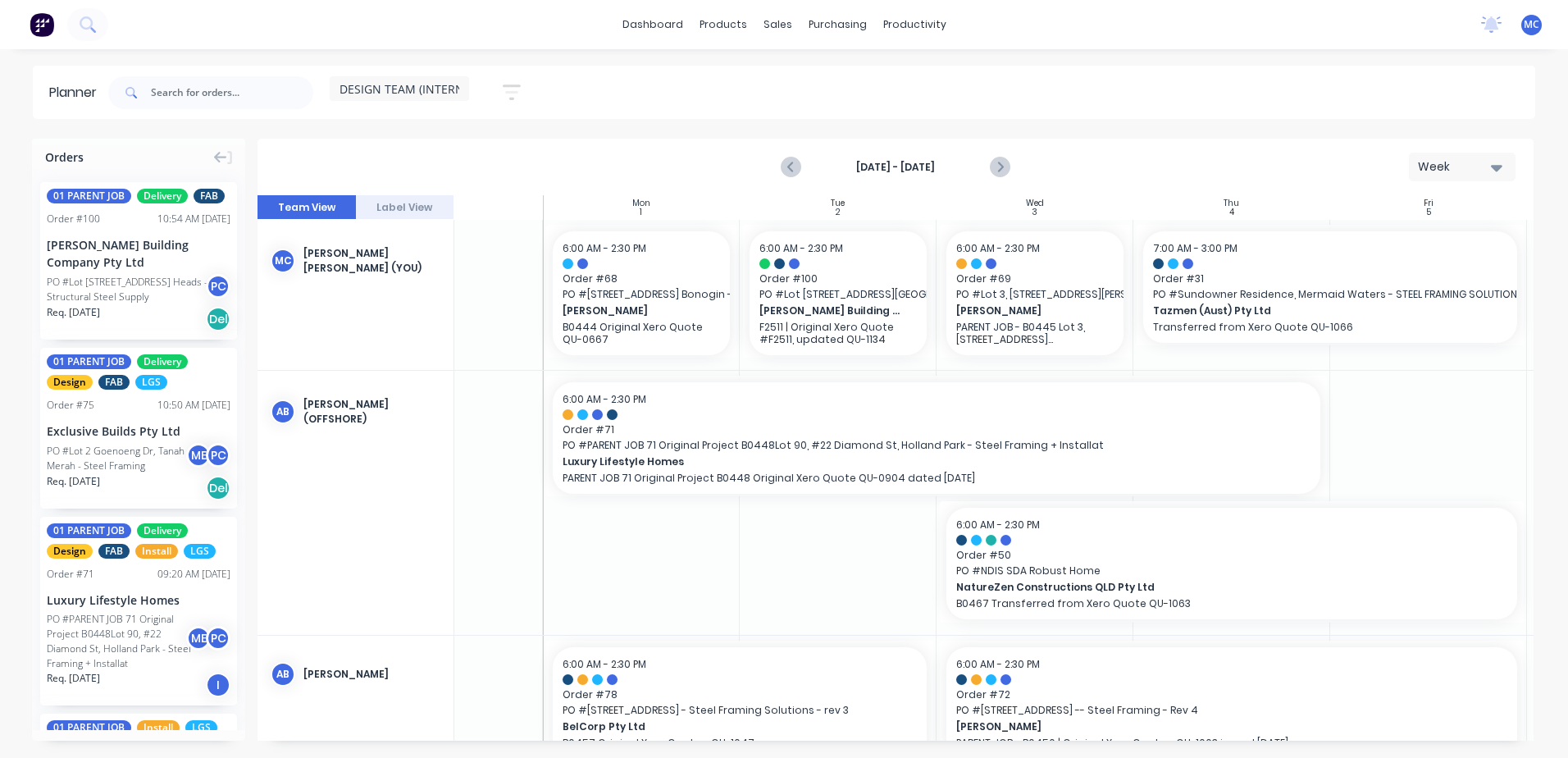
scroll to position [0, 152]
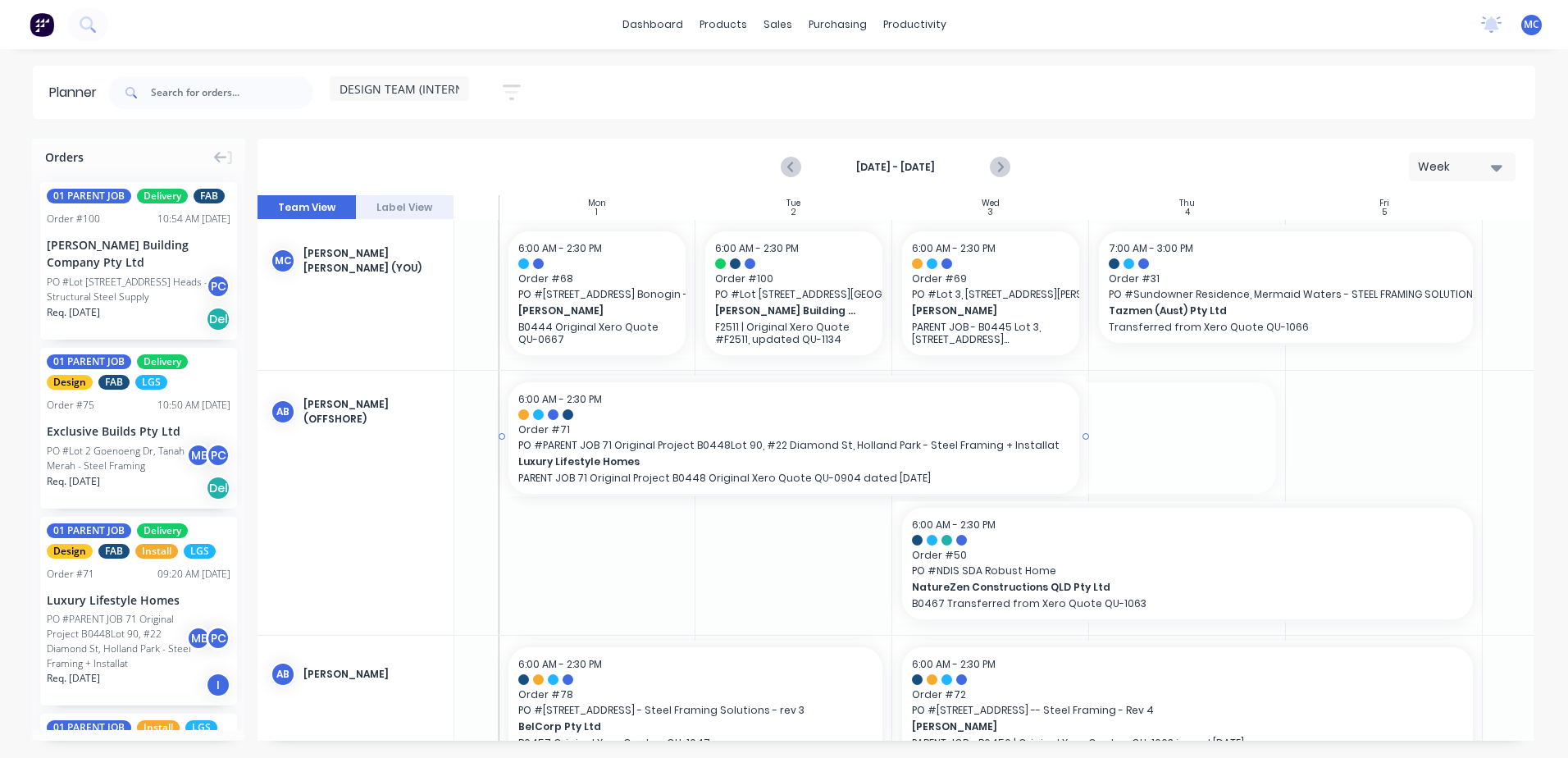
drag, startPoint x: 1280, startPoint y: 434, endPoint x: 1059, endPoint y: 446, distance: 221.3
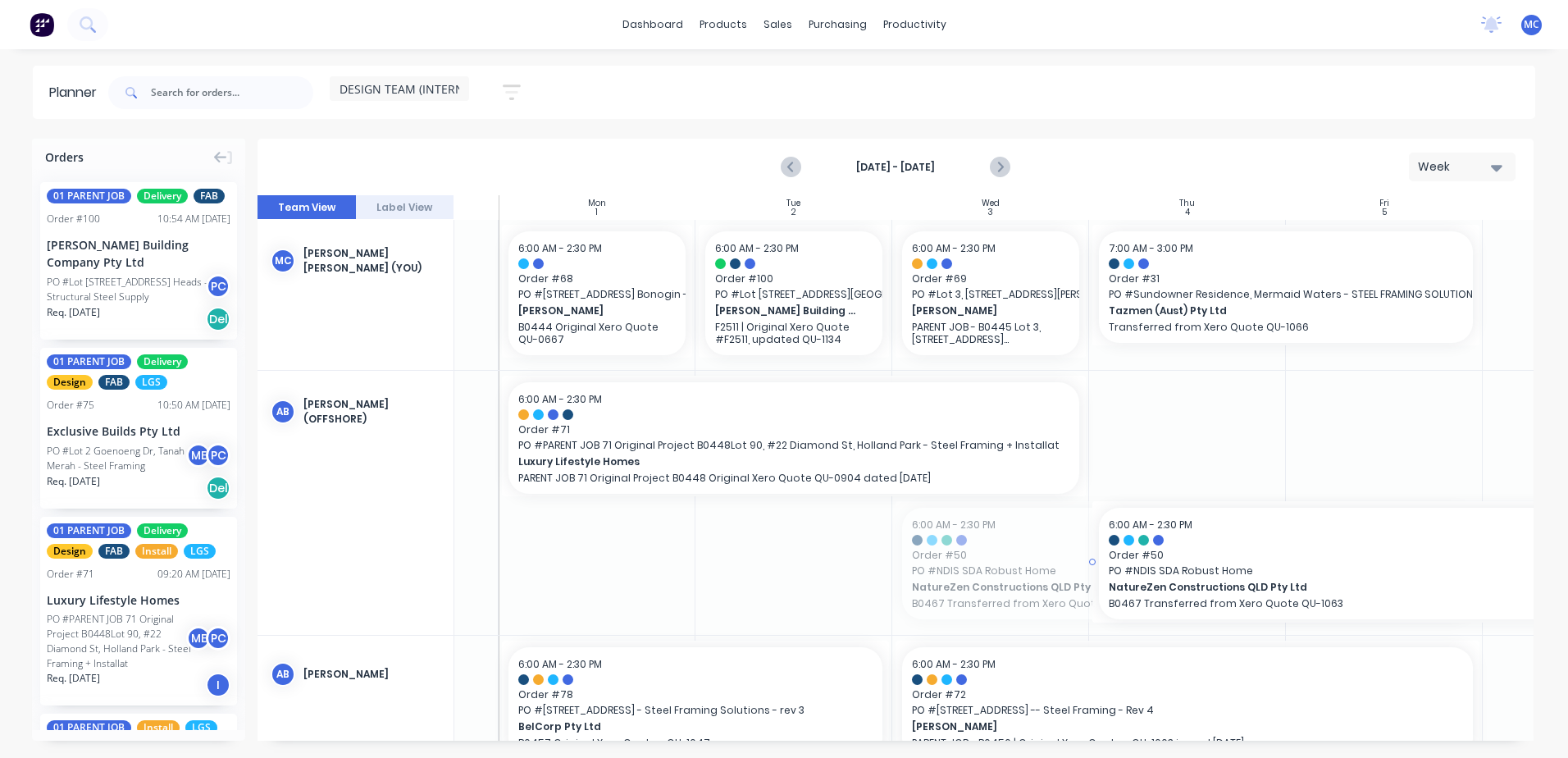
drag, startPoint x: 1048, startPoint y: 571, endPoint x: 1160, endPoint y: 406, distance: 199.4
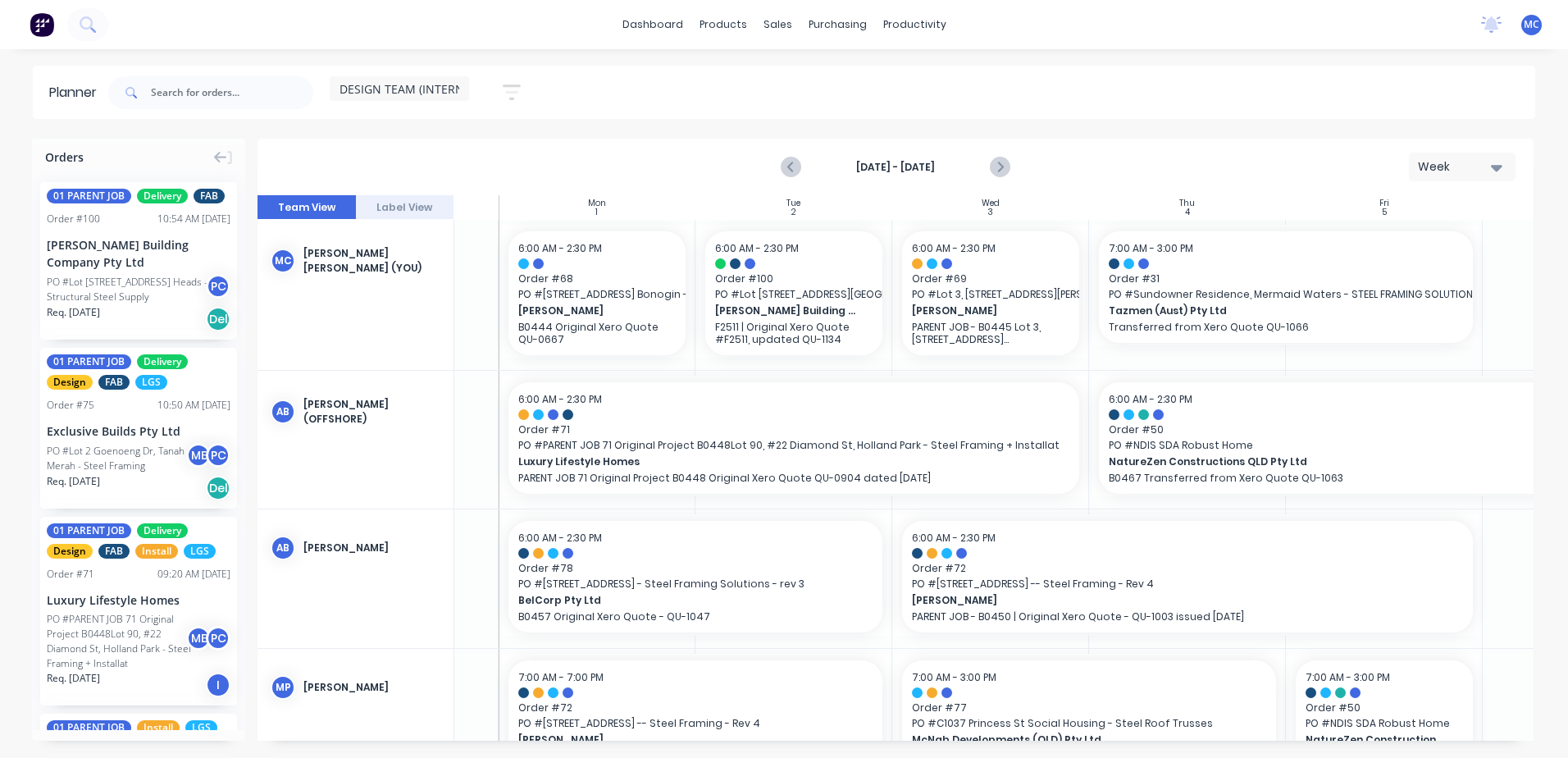
scroll to position [0, 305]
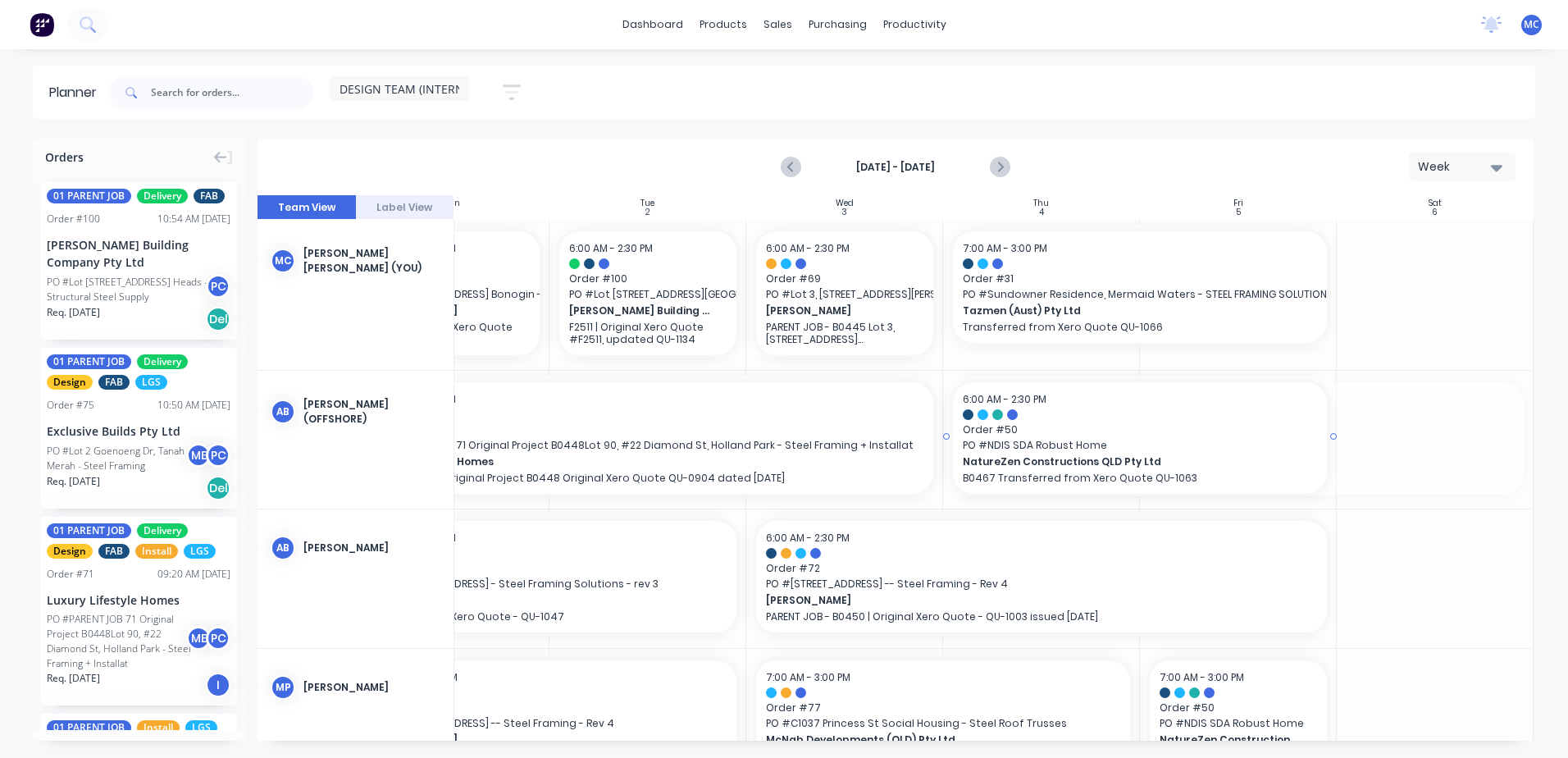
drag, startPoint x: 1522, startPoint y: 436, endPoint x: 1321, endPoint y: 436, distance: 201.0
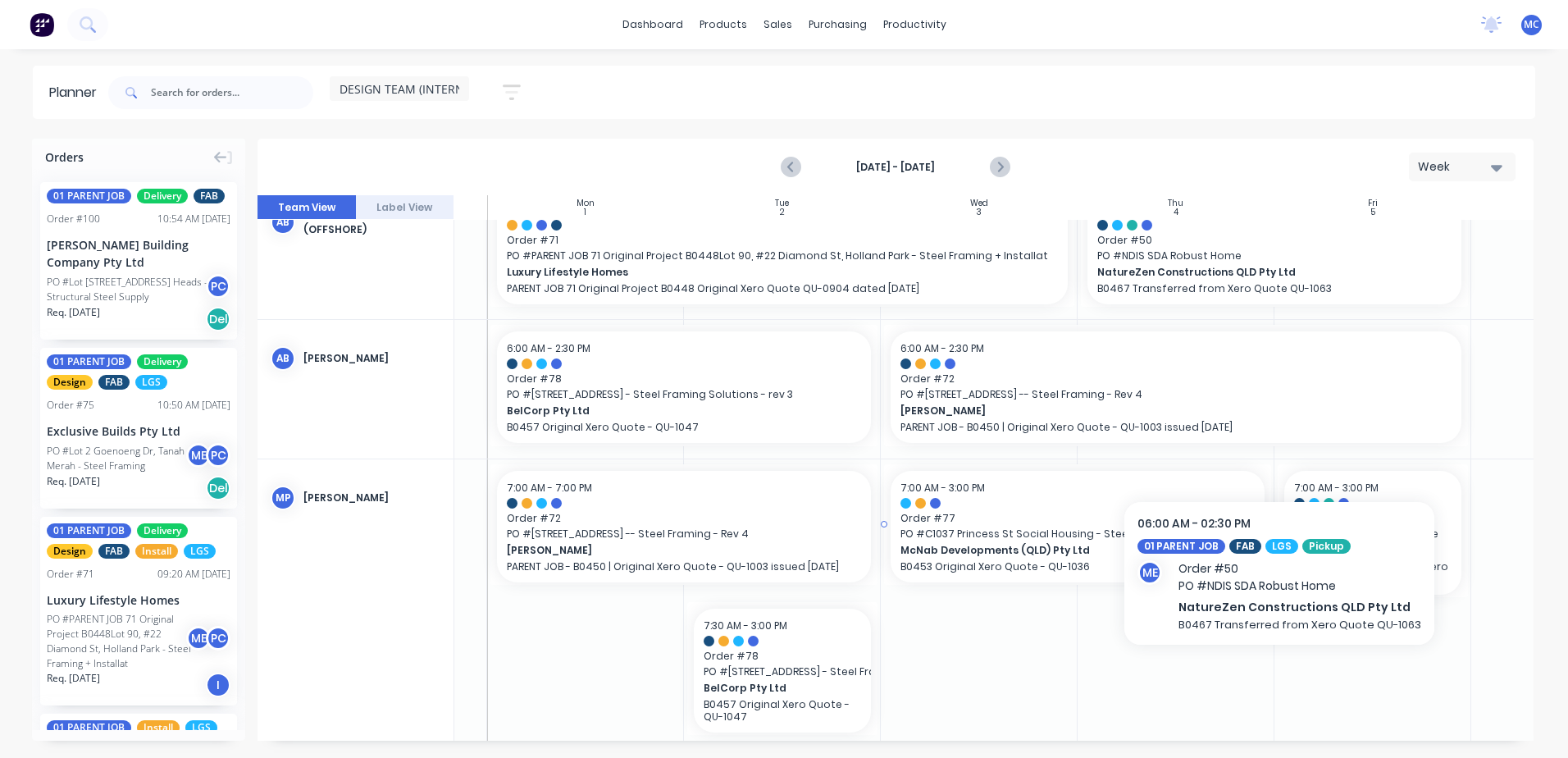
scroll to position [216, 164]
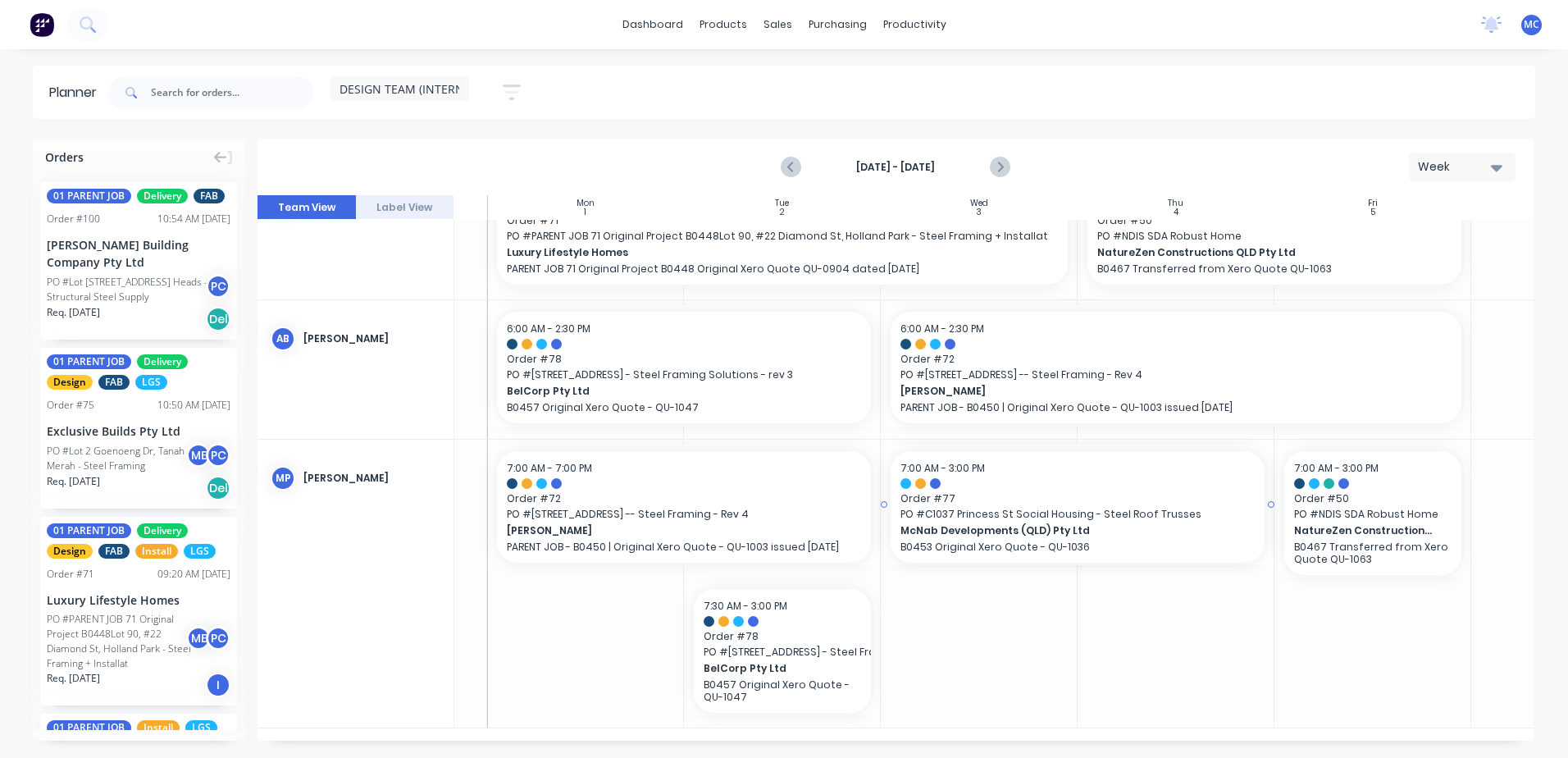
drag, startPoint x: 991, startPoint y: 514, endPoint x: 1005, endPoint y: 530, distance: 21.3
click at [997, 161] on icon "Next page" at bounding box center [999, 166] width 7 height 13
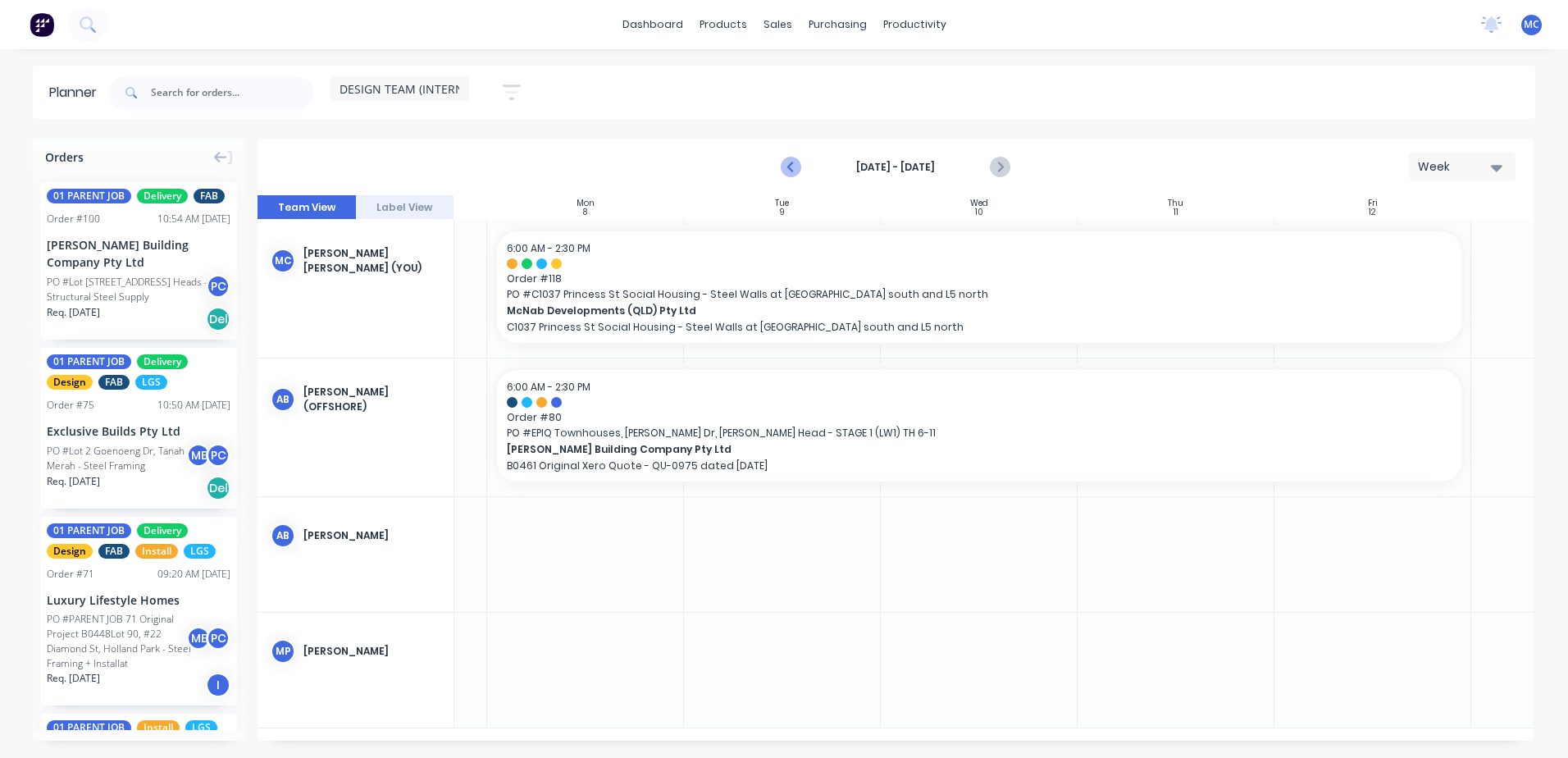
click at [785, 165] on icon "Previous page" at bounding box center [792, 167] width 20 height 20
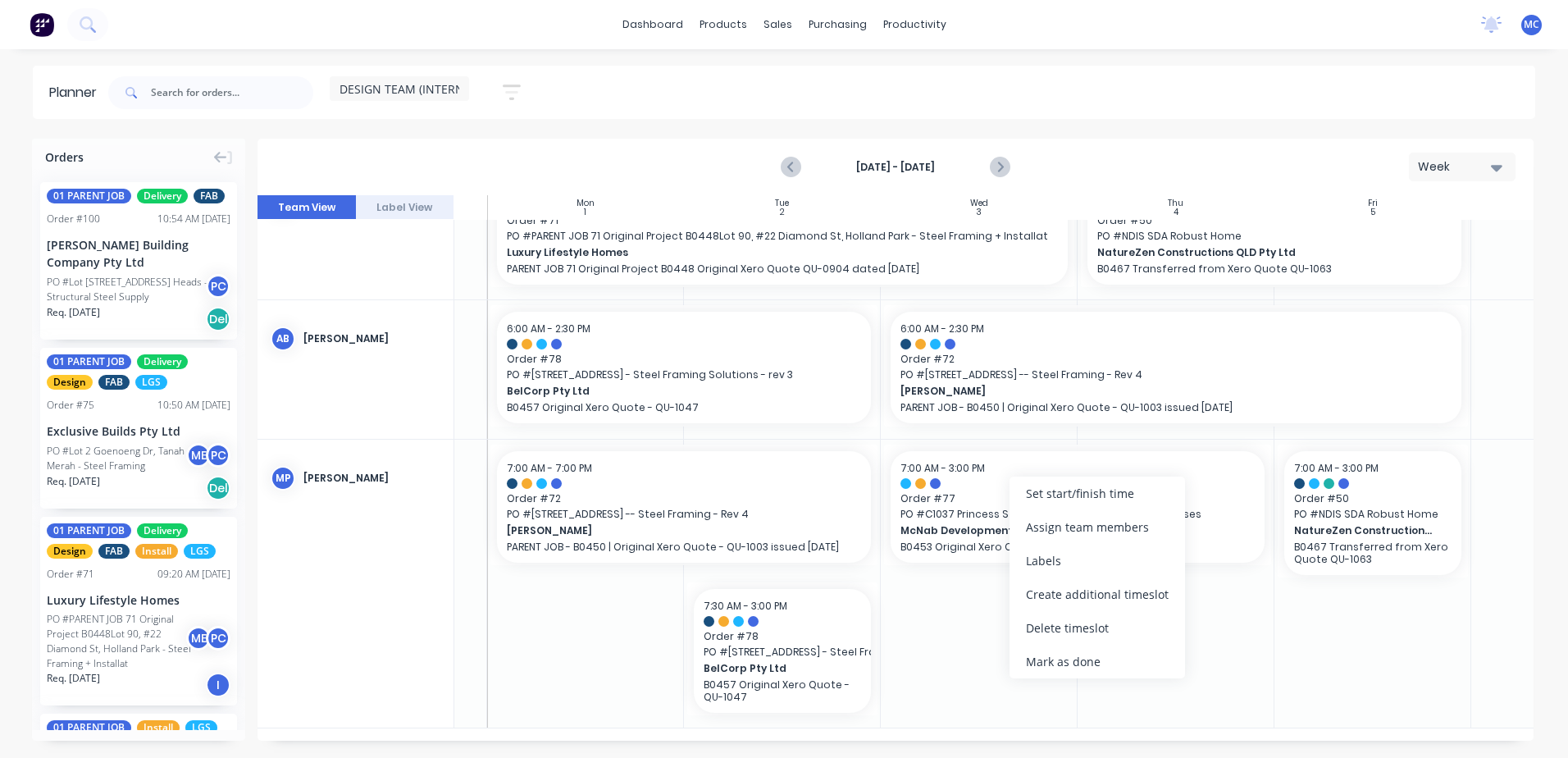
scroll to position [203, 164]
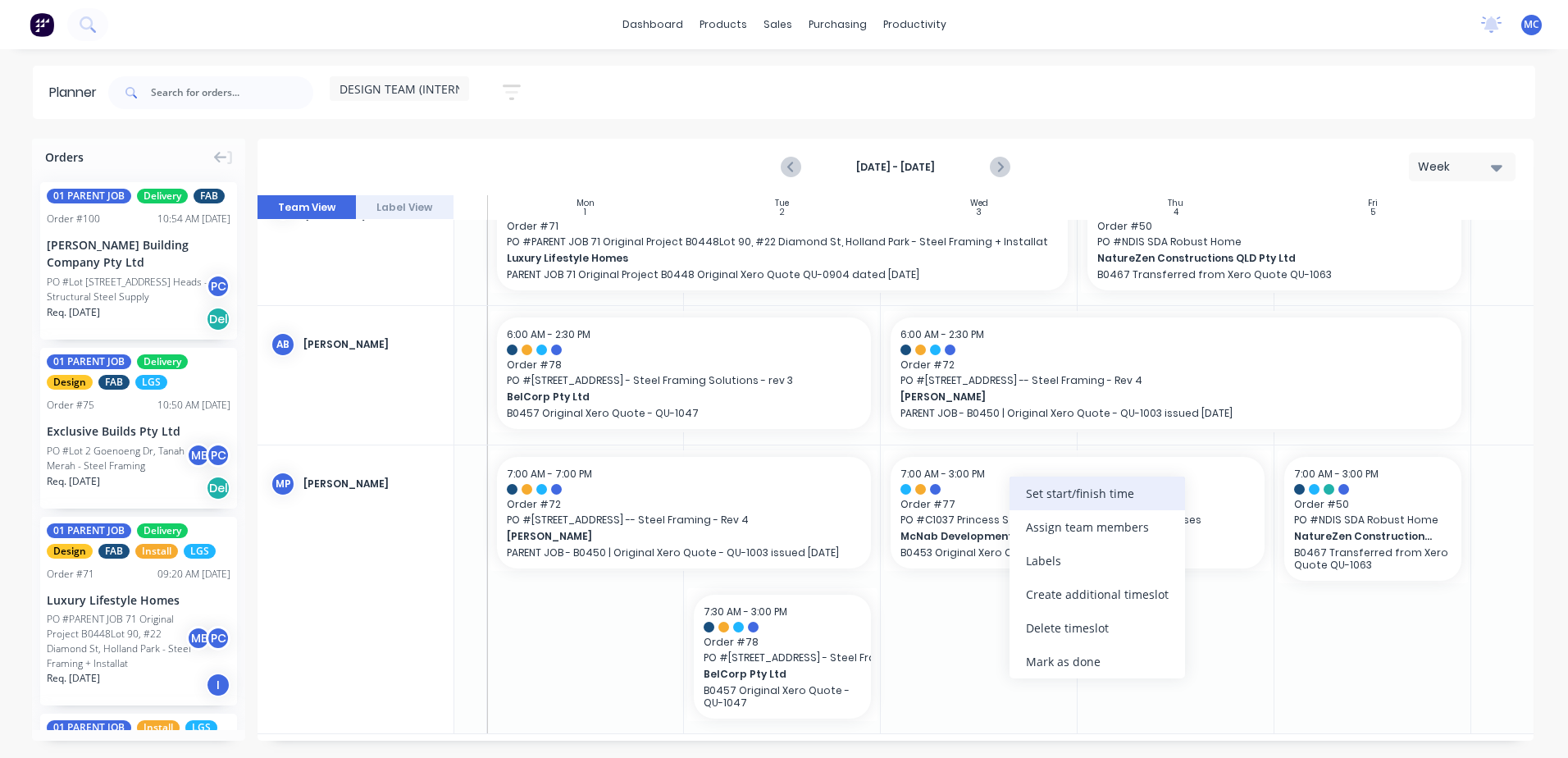
click at [1081, 489] on div "Set start/finish time" at bounding box center [1097, 494] width 175 height 34
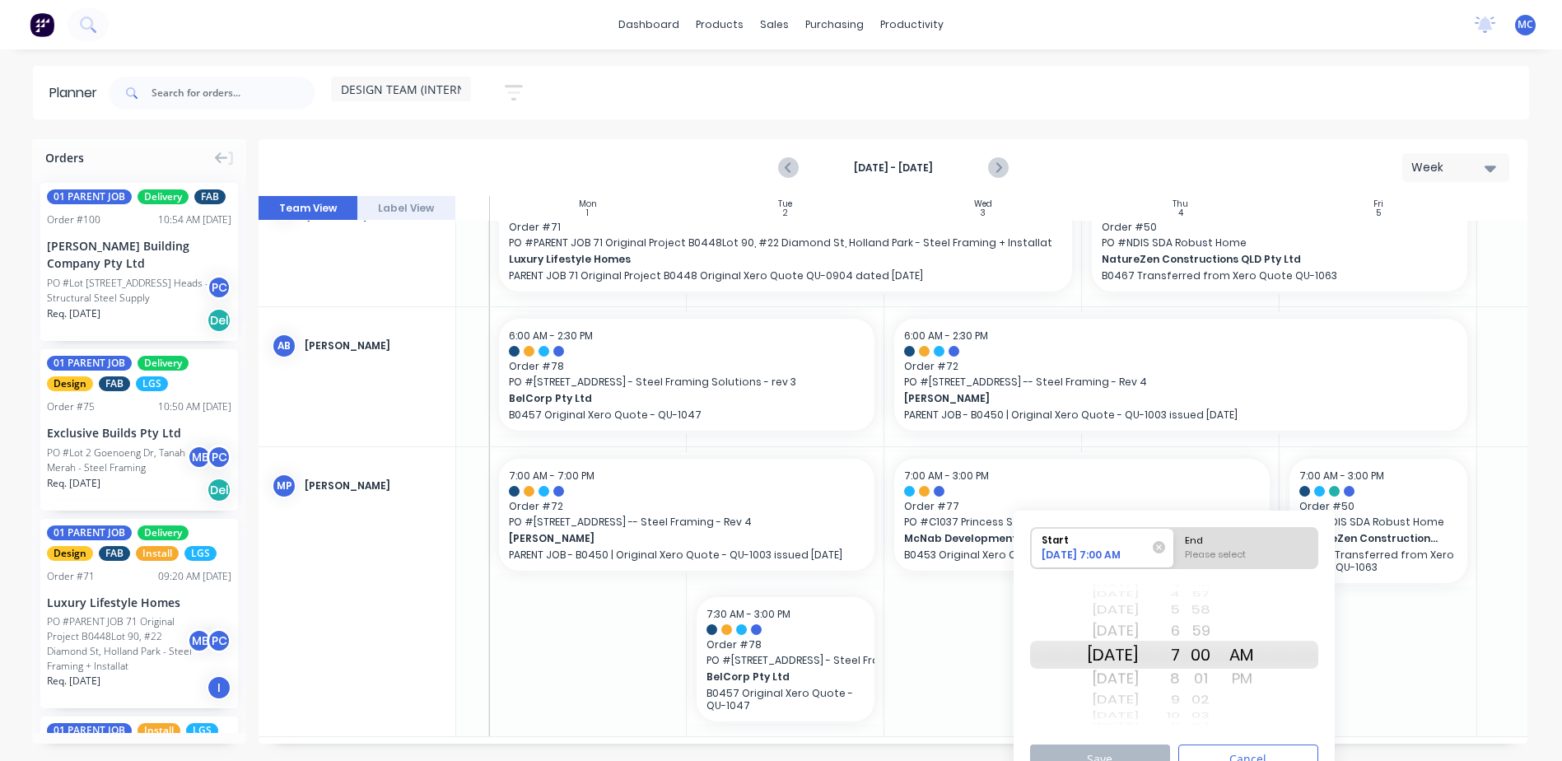
click at [1207, 547] on span "End Please select" at bounding box center [1245, 548] width 143 height 40
click at [1175, 547] on input "End Please select" at bounding box center [1174, 548] width 1 height 40
radio input "true"
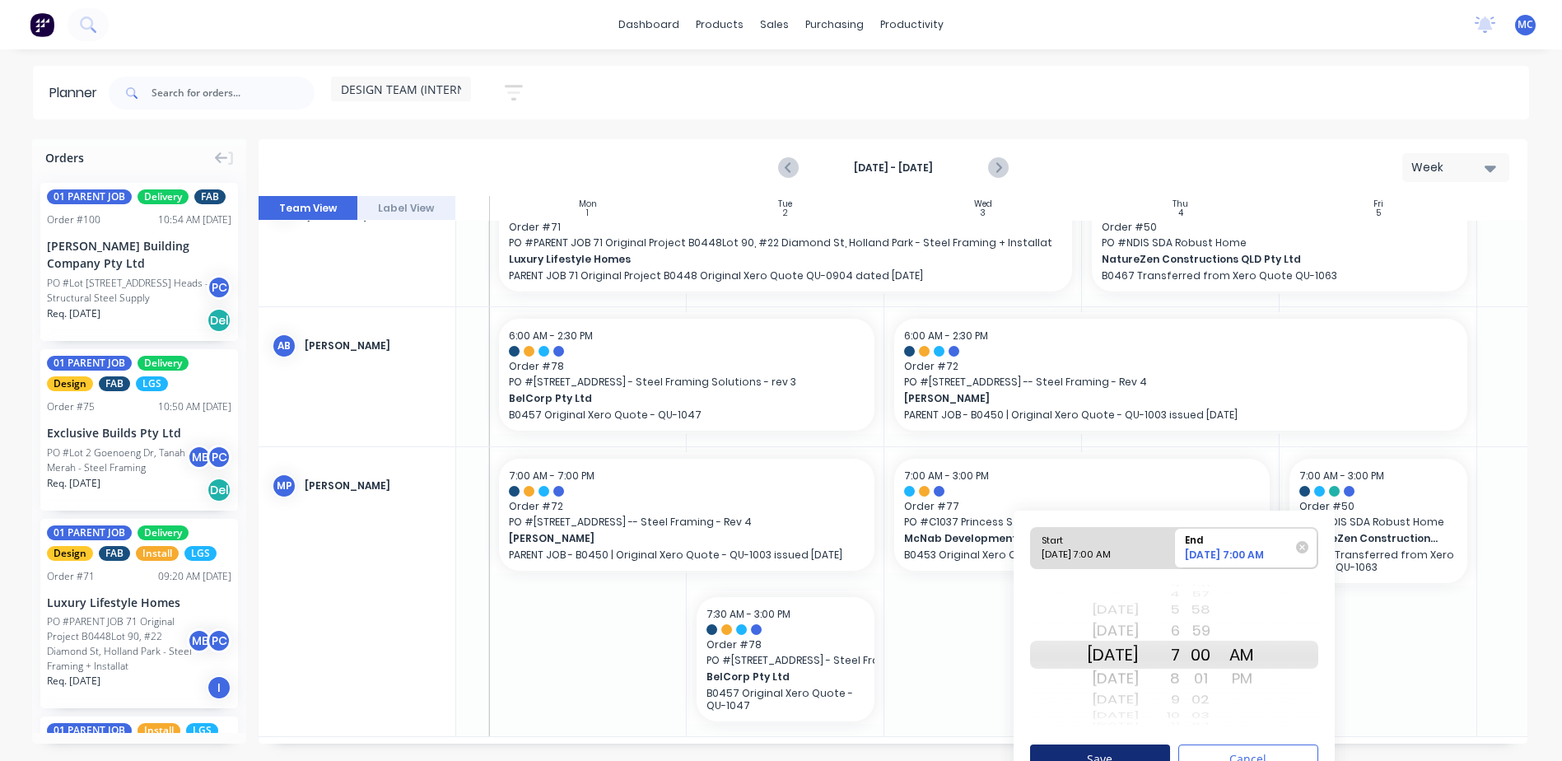
click at [1150, 731] on button "Save" at bounding box center [1100, 759] width 140 height 29
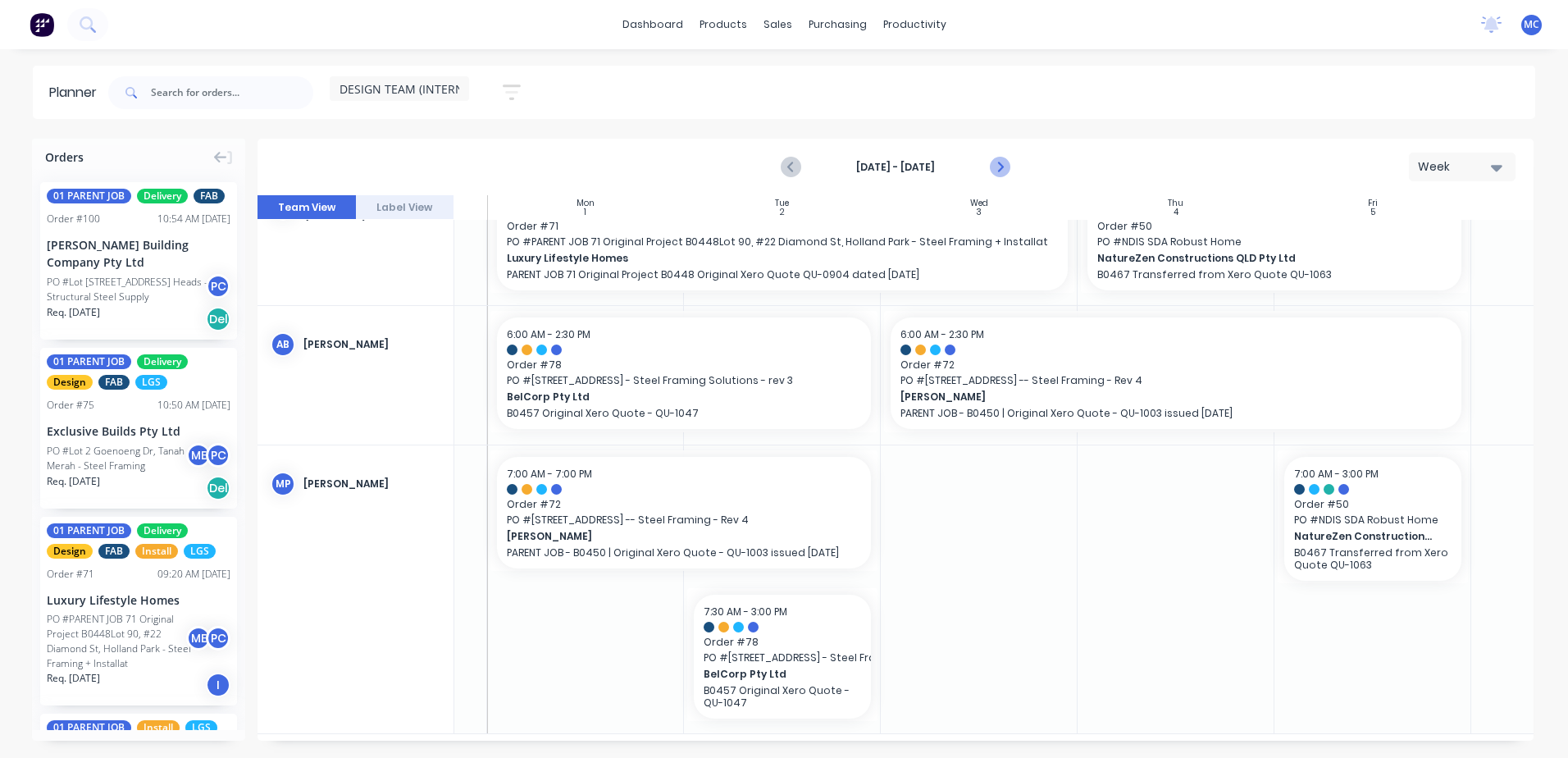
click at [1003, 159] on icon "Next page" at bounding box center [1000, 167] width 20 height 20
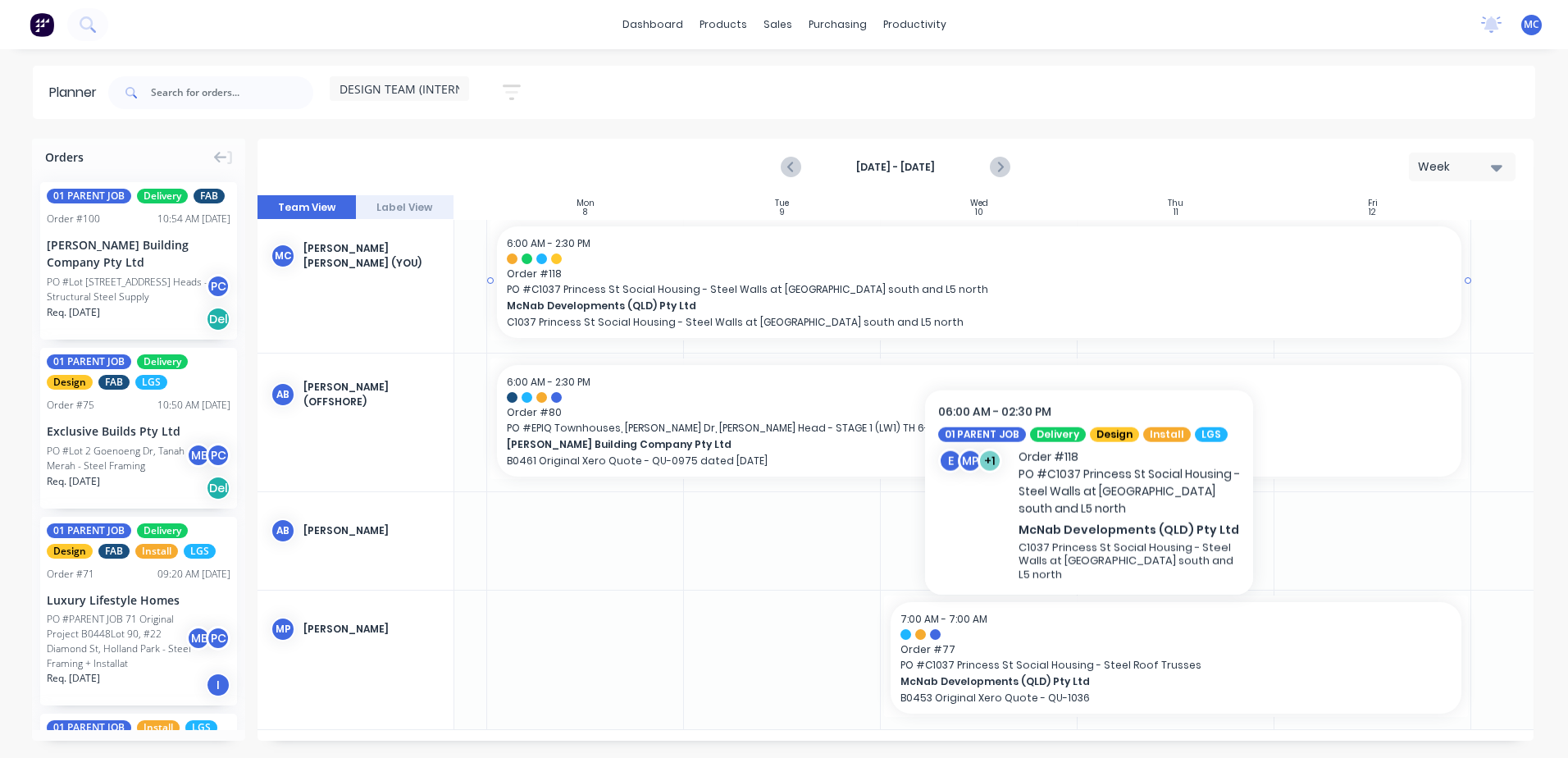
scroll to position [0, 164]
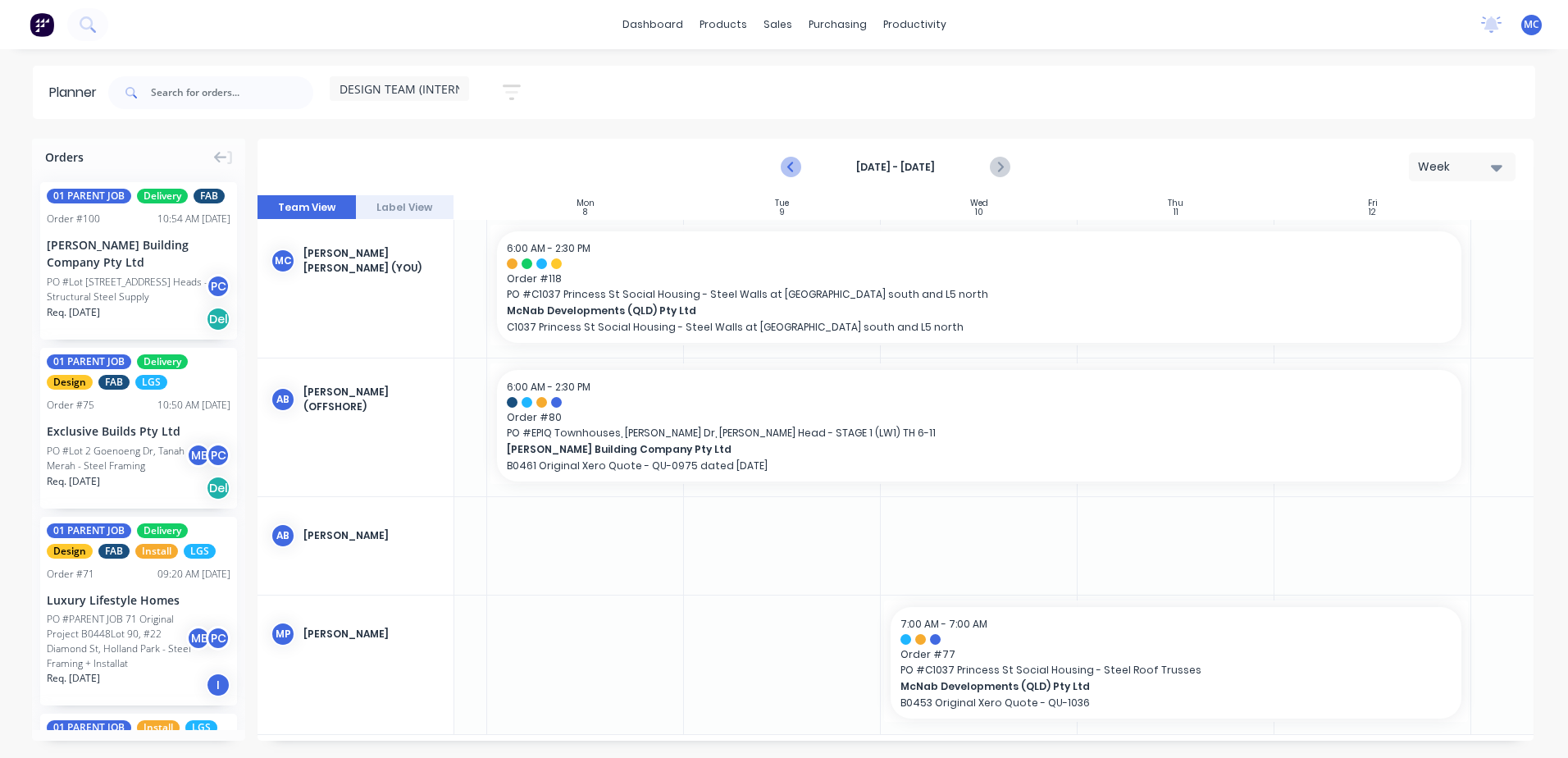
click at [797, 165] on icon "Previous page" at bounding box center [792, 167] width 20 height 20
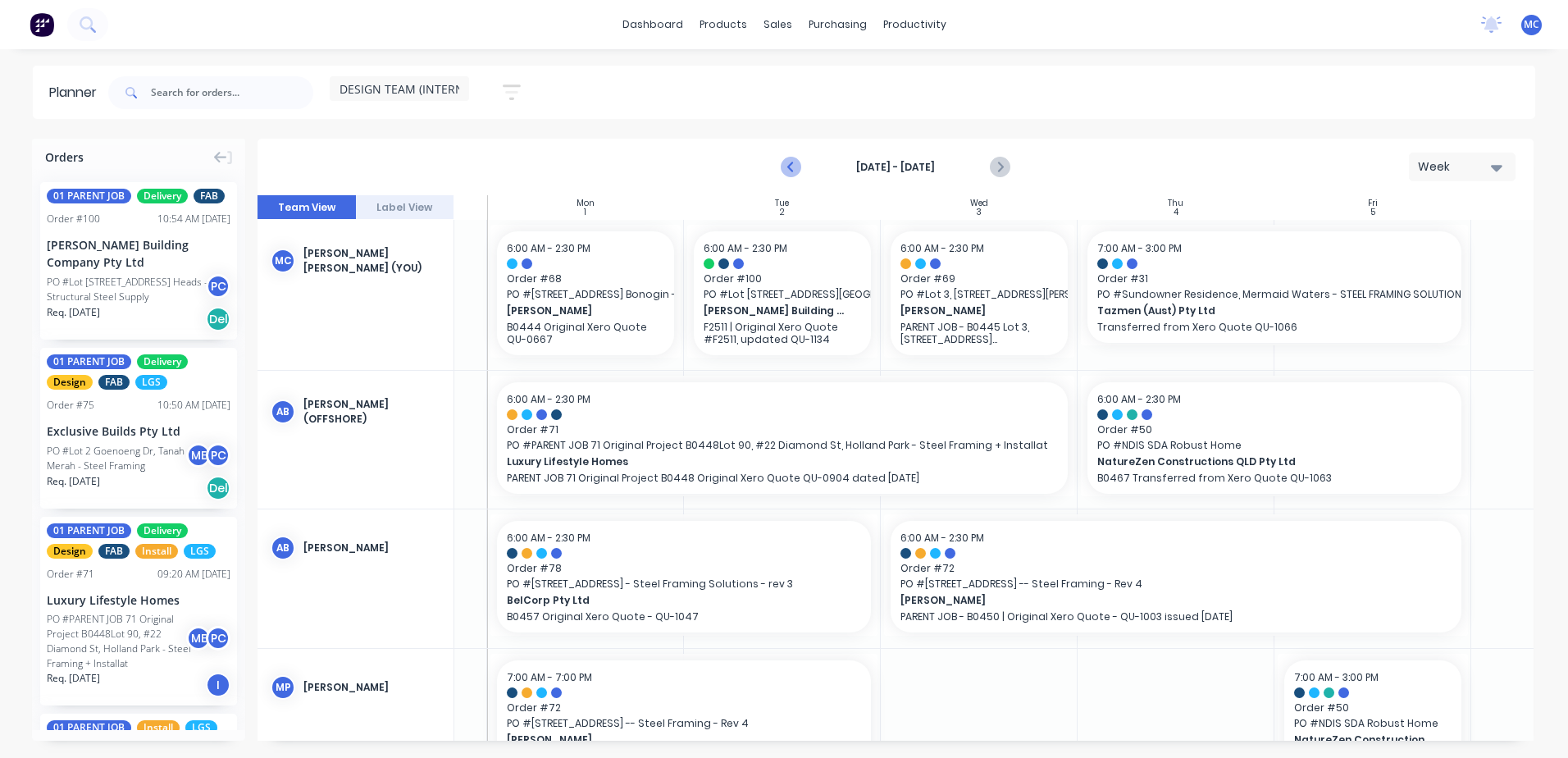
click at [787, 165] on icon "Previous page" at bounding box center [792, 167] width 20 height 20
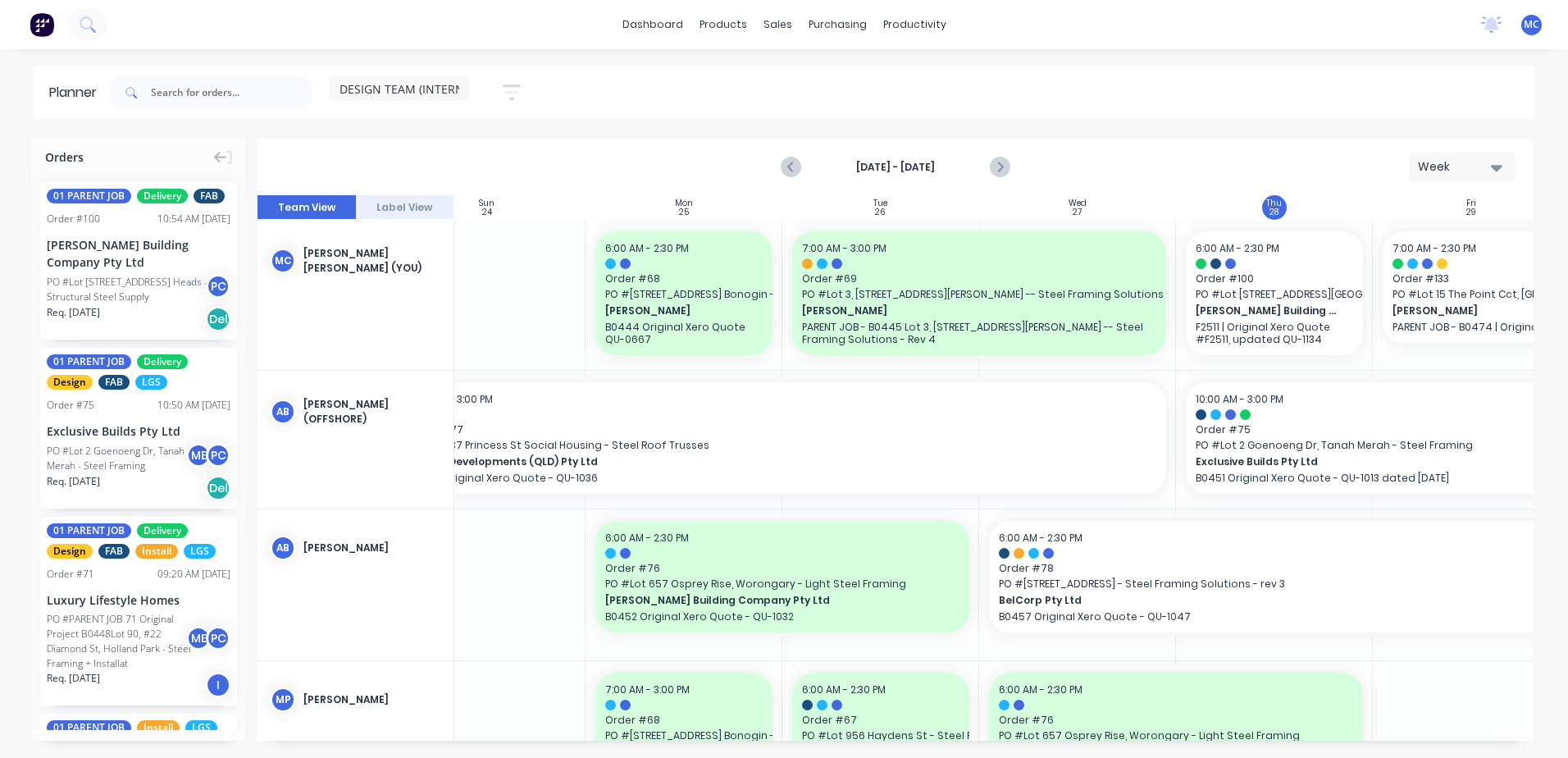
scroll to position [0, 0]
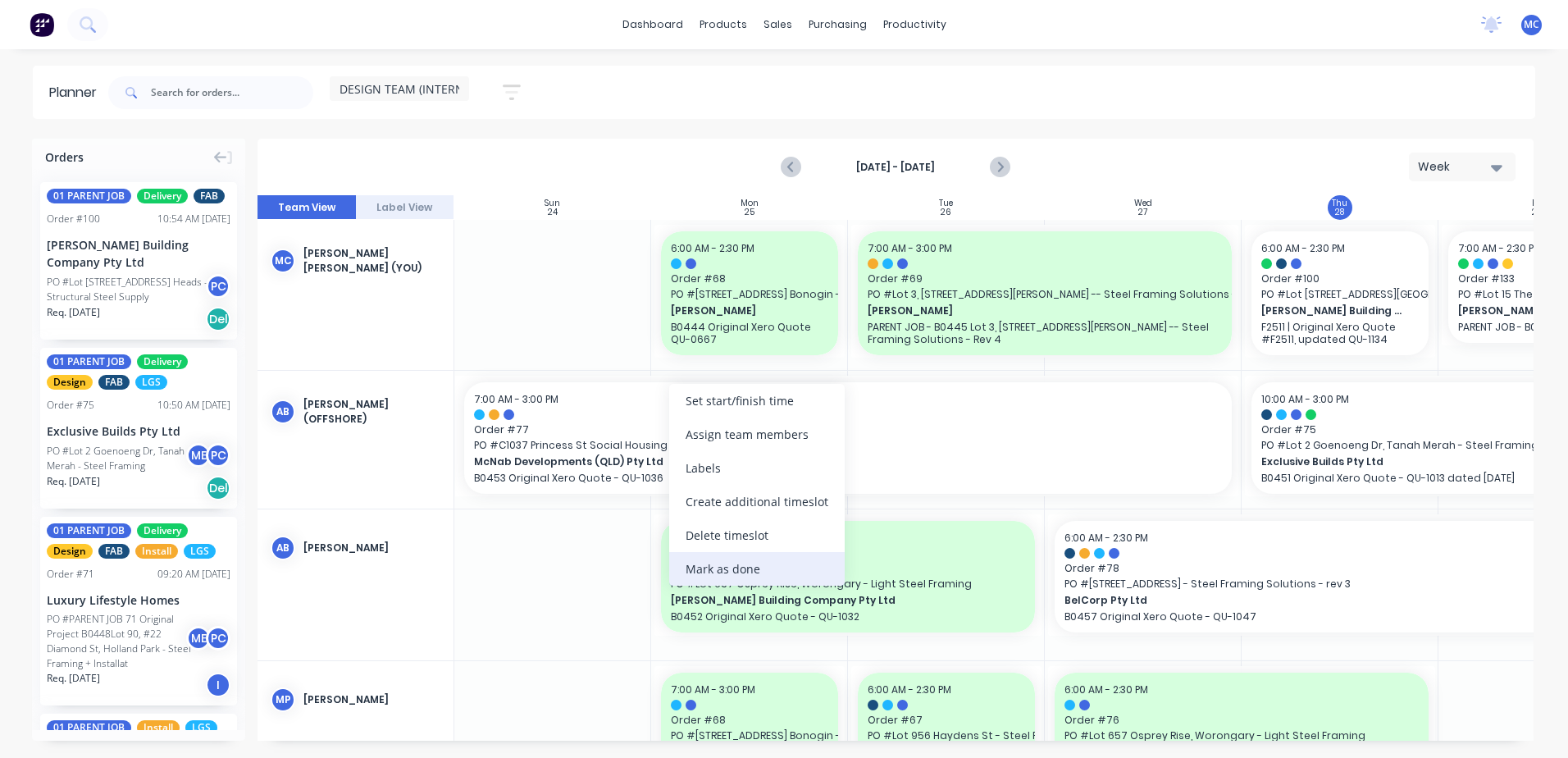
click at [729, 568] on div "Mark as done" at bounding box center [757, 569] width 175 height 34
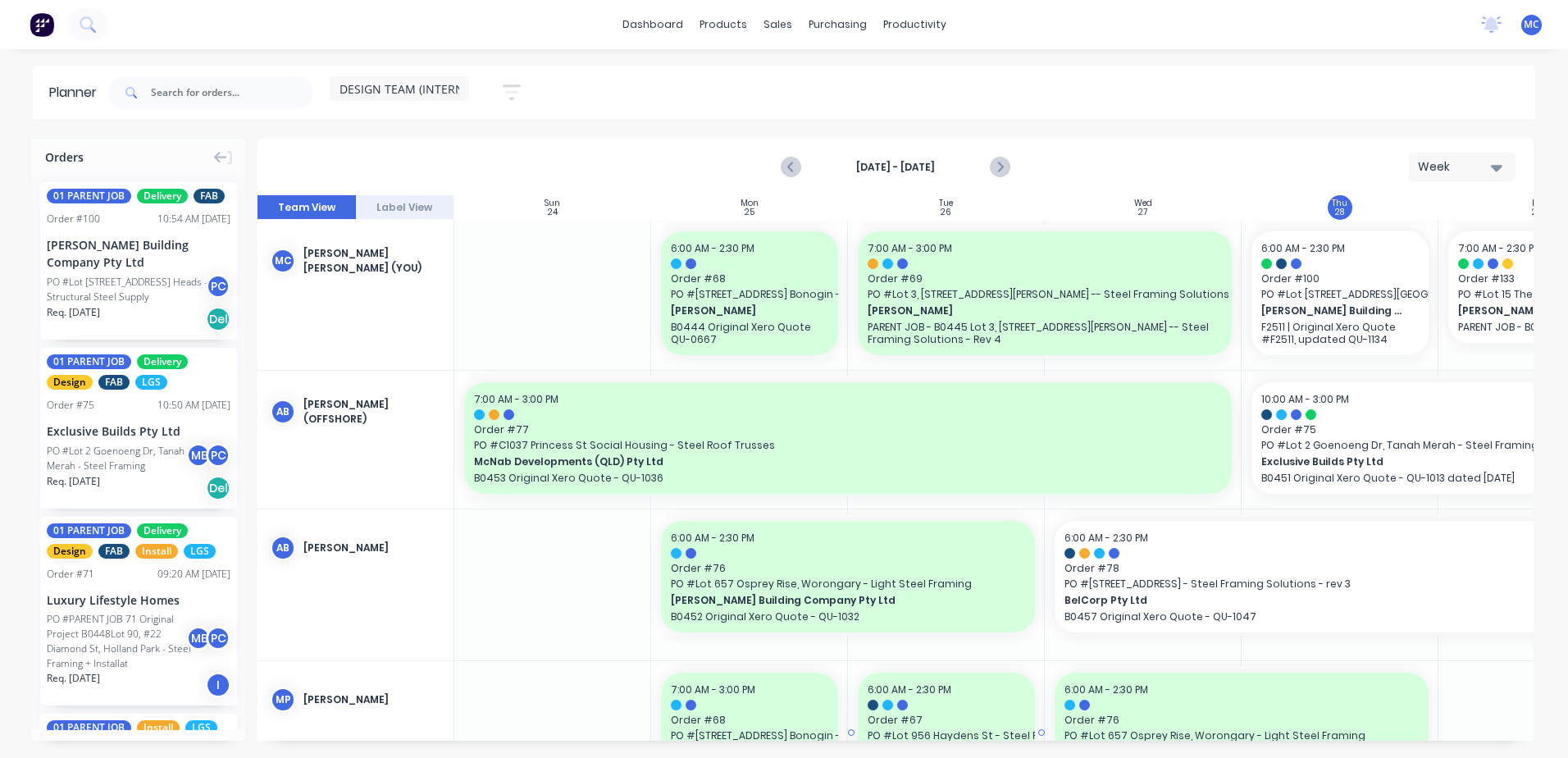
drag, startPoint x: 375, startPoint y: 741, endPoint x: 1015, endPoint y: 704, distance: 641.1
click at [1015, 704] on div "Orders 01 PARENT JOB Delivery FAB Order # 100 10:54 AM [DATE] [PERSON_NAME] Bui…" at bounding box center [784, 447] width 1568 height 619
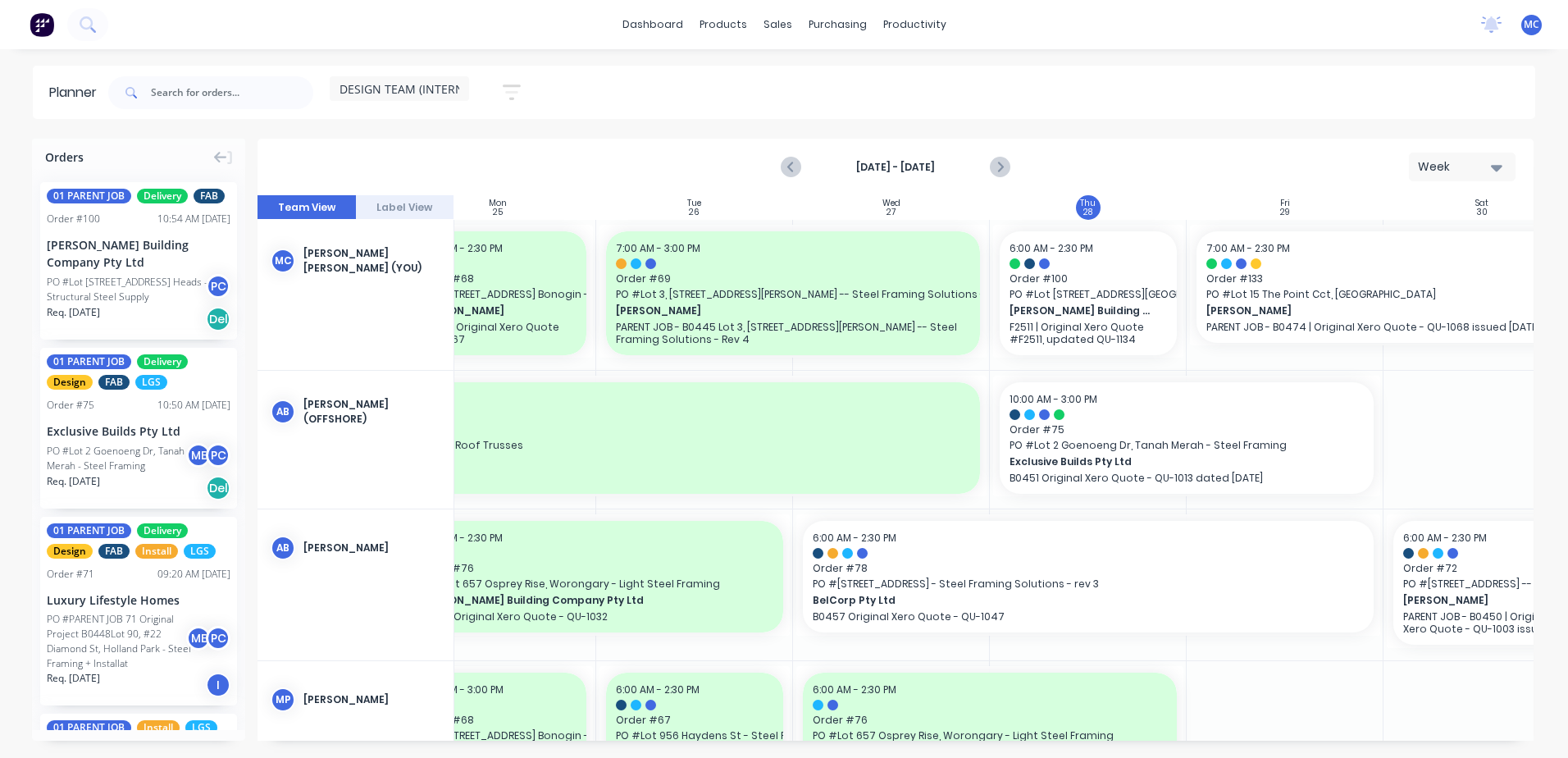
scroll to position [0, 305]
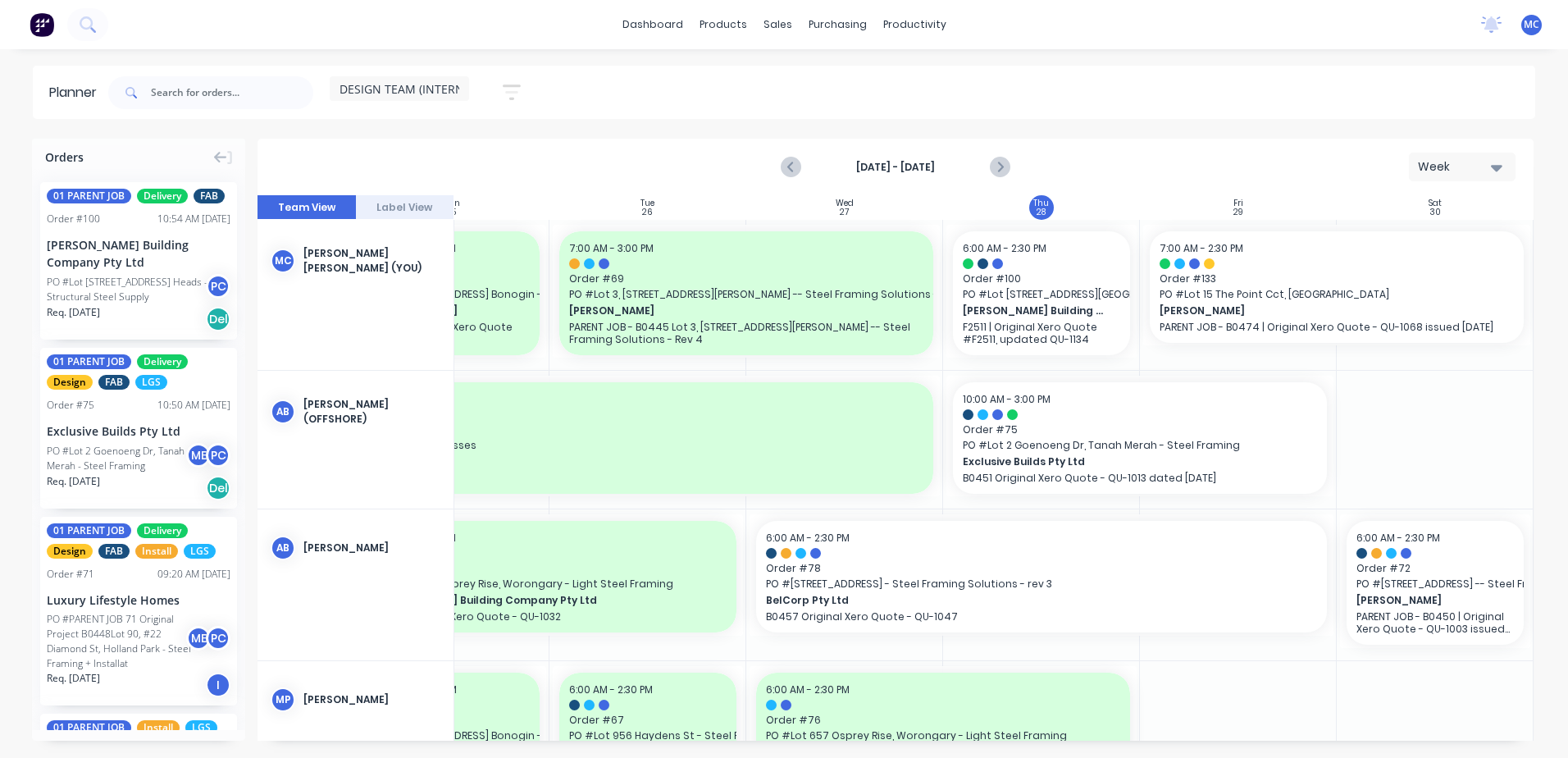
click at [407, 86] on span "DESIGN TEAM (INTERNAL)" at bounding box center [410, 89] width 141 height 17
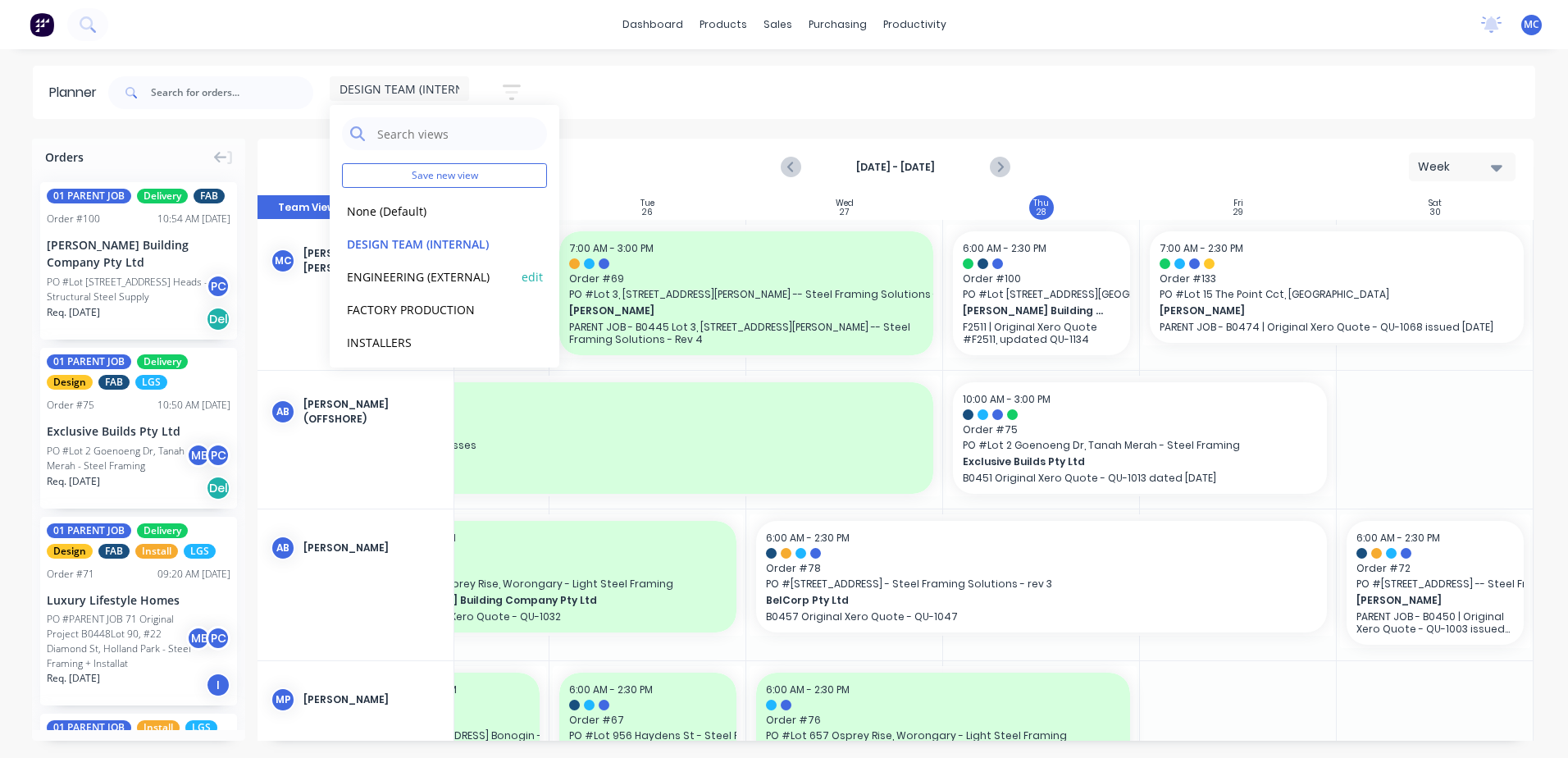
click at [399, 276] on button "ENGINEERING (EXTERNAL)" at bounding box center [428, 276] width 174 height 19
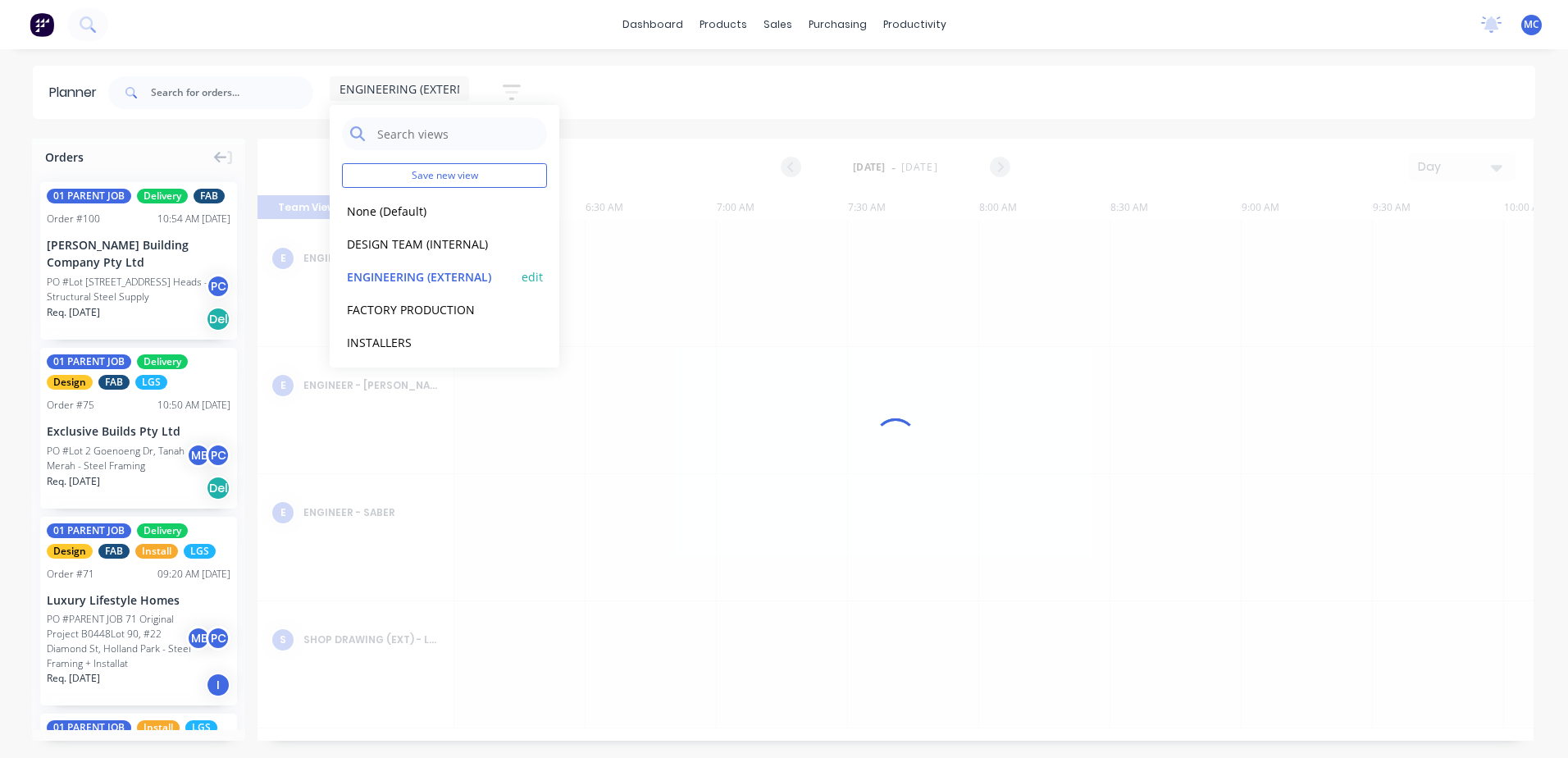
scroll to position [0, 263]
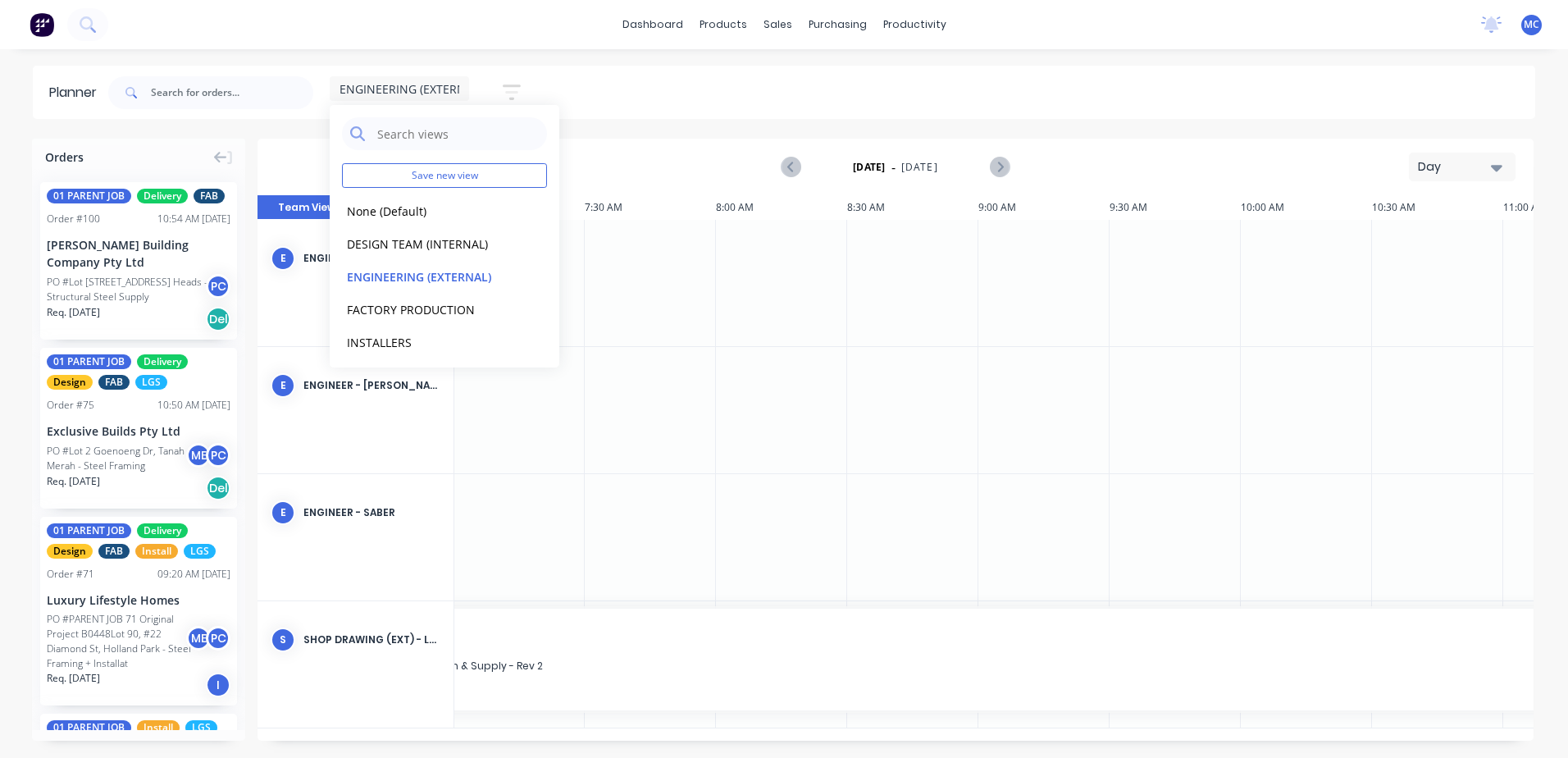
click at [624, 124] on div "Planner ENGINEERING (EXTERNAL) Save new view None (Default) edit DESIGN TEAM (I…" at bounding box center [784, 411] width 1568 height 691
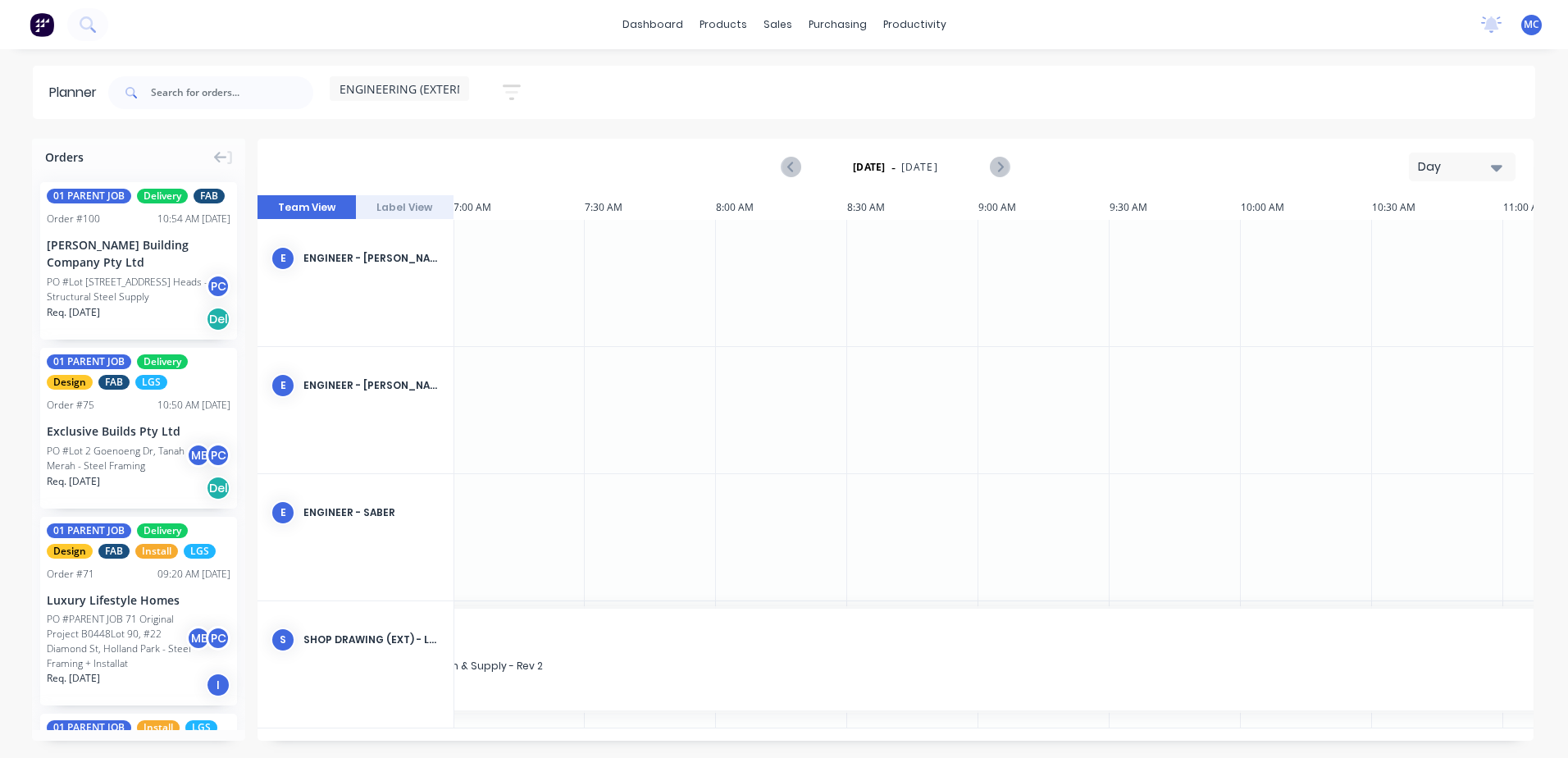
click at [1202, 169] on div "Day" at bounding box center [1456, 166] width 76 height 17
click at [1202, 243] on div "Week" at bounding box center [1432, 243] width 162 height 33
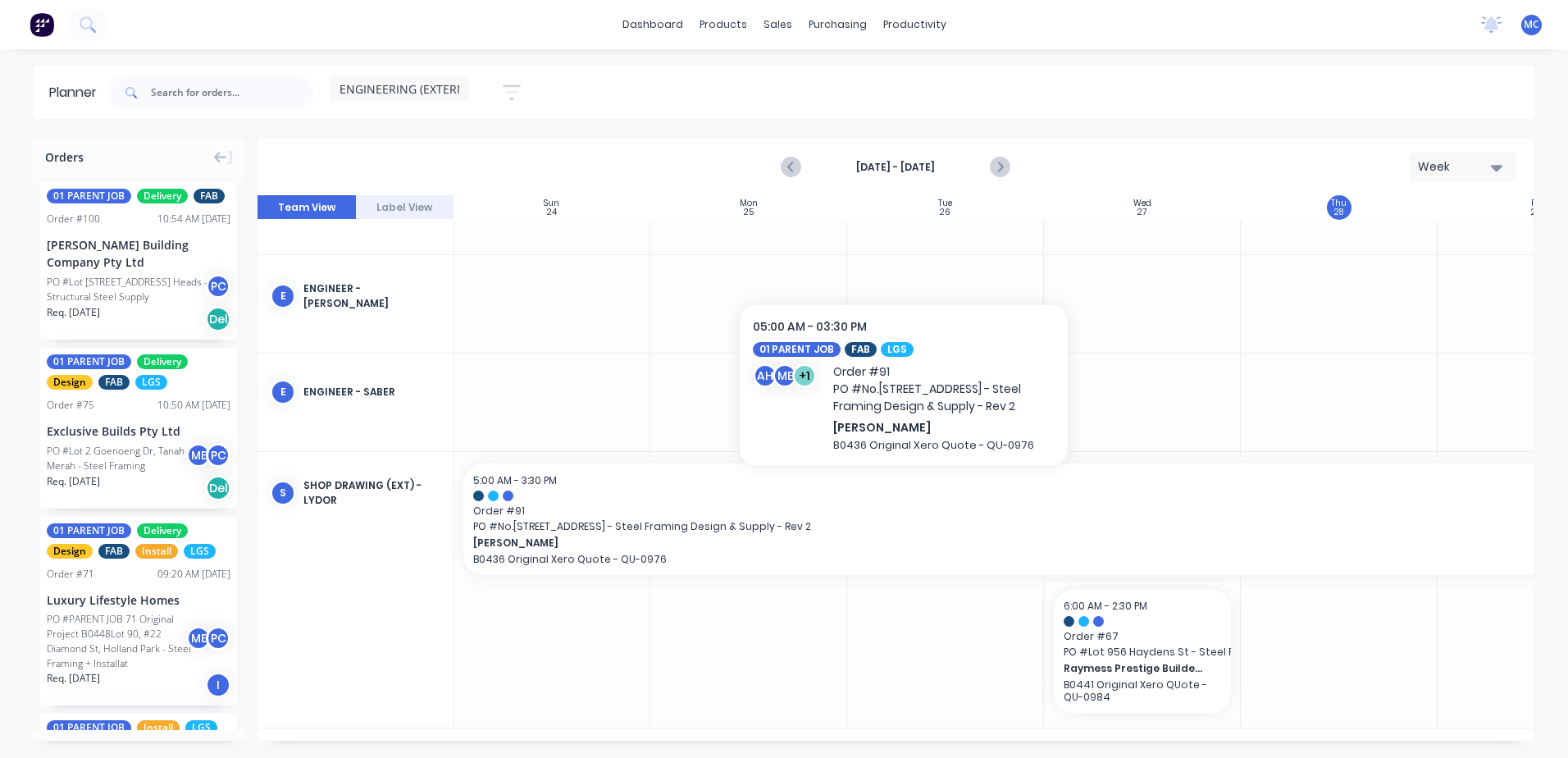
scroll to position [0, 1]
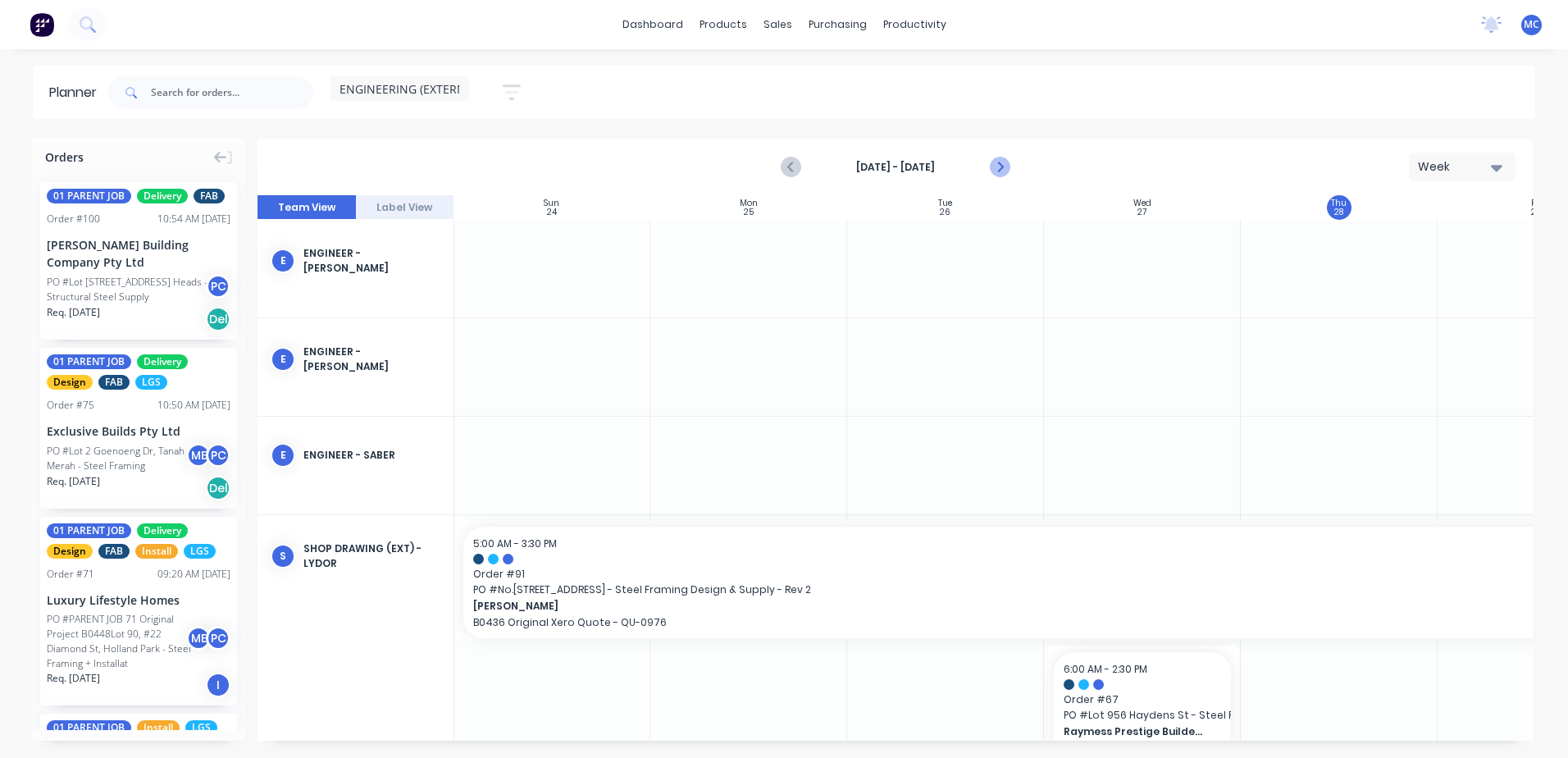
click at [997, 160] on icon "Next page" at bounding box center [1000, 167] width 20 height 20
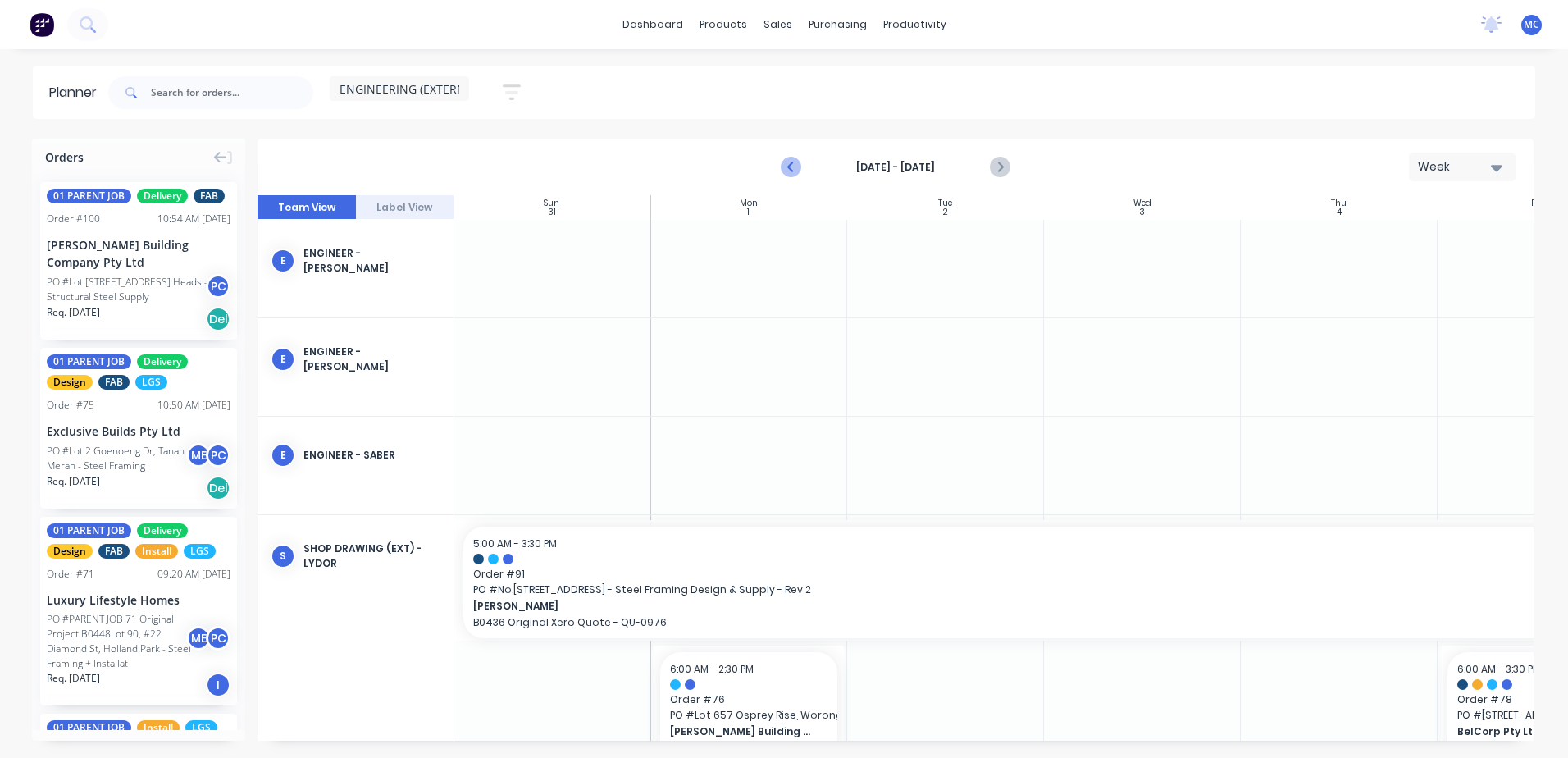
click at [794, 169] on icon "Previous page" at bounding box center [792, 167] width 20 height 20
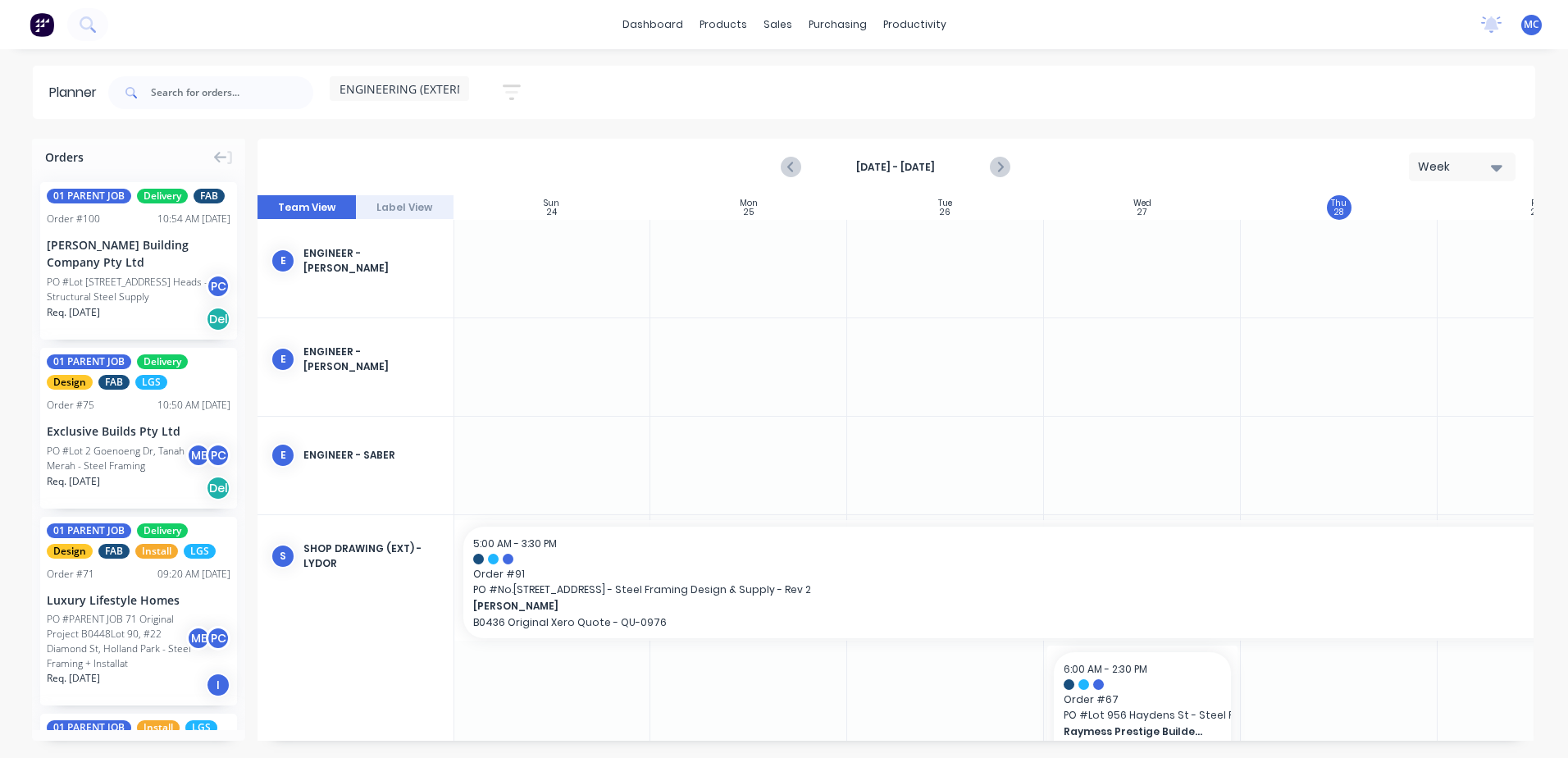
click at [433, 93] on span "ENGINEERING (EXTERNAL)" at bounding box center [410, 89] width 142 height 17
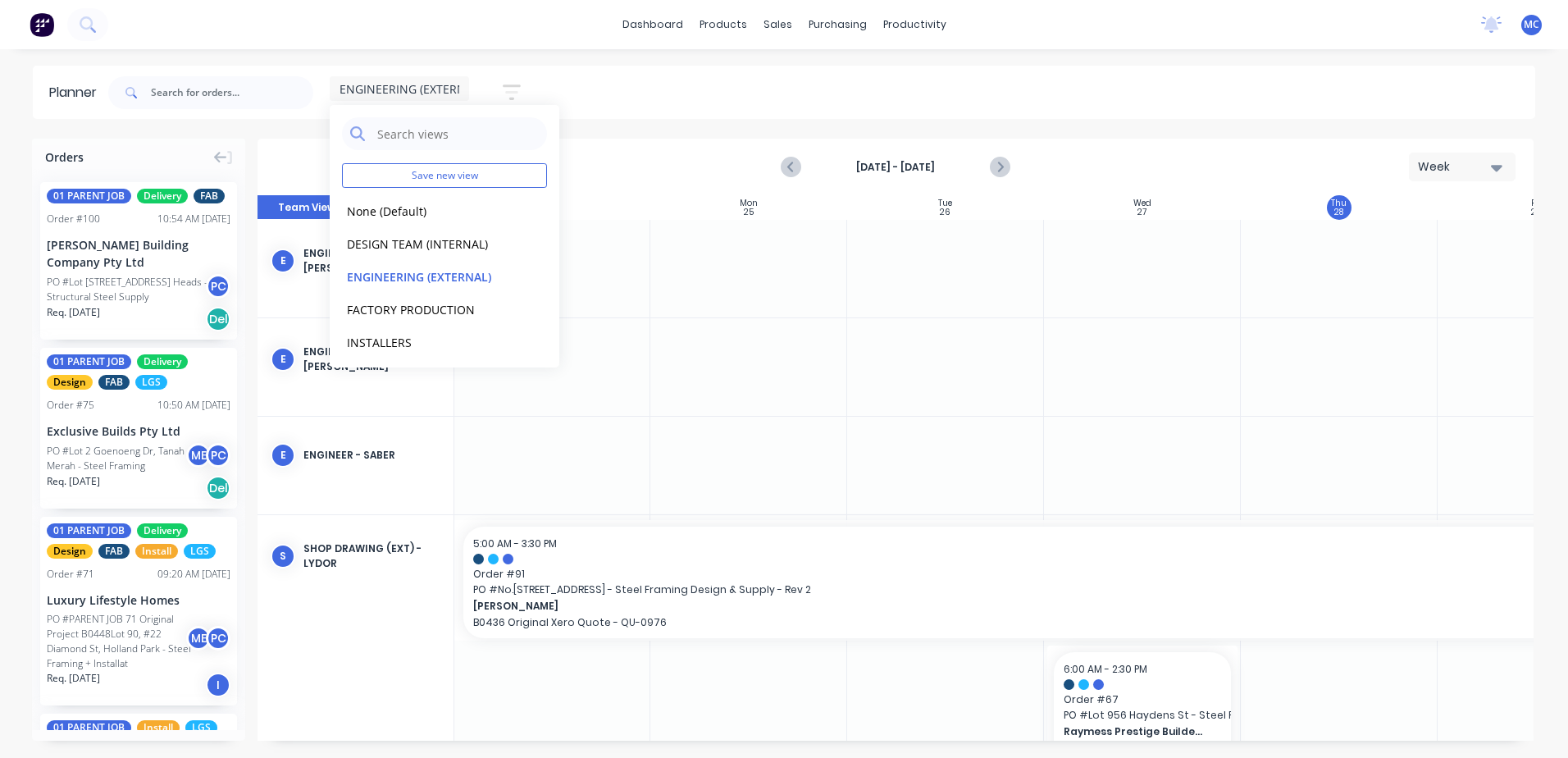
click at [506, 88] on icon "button" at bounding box center [512, 92] width 18 height 21
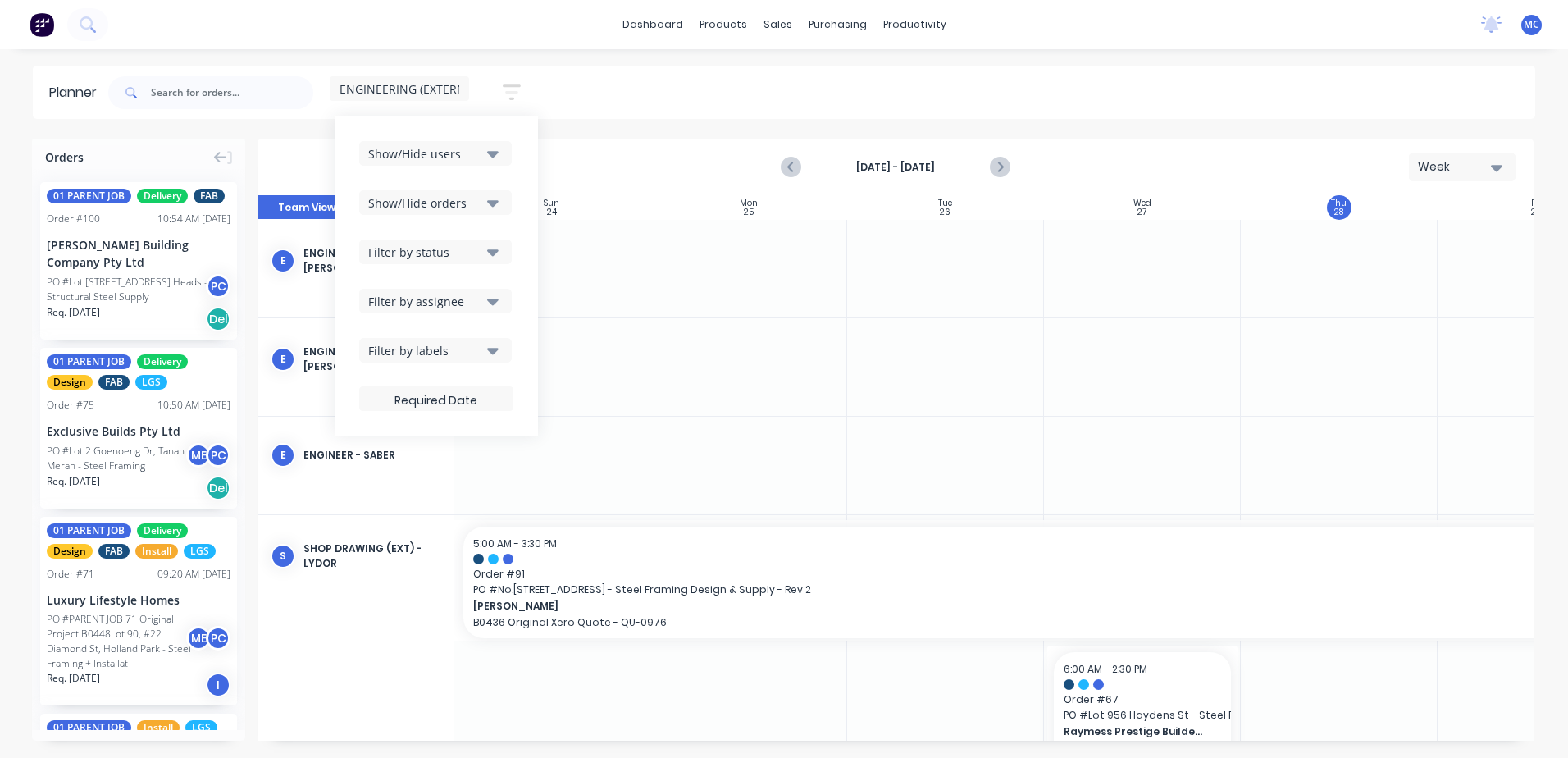
click at [498, 150] on icon "button" at bounding box center [493, 153] width 12 height 18
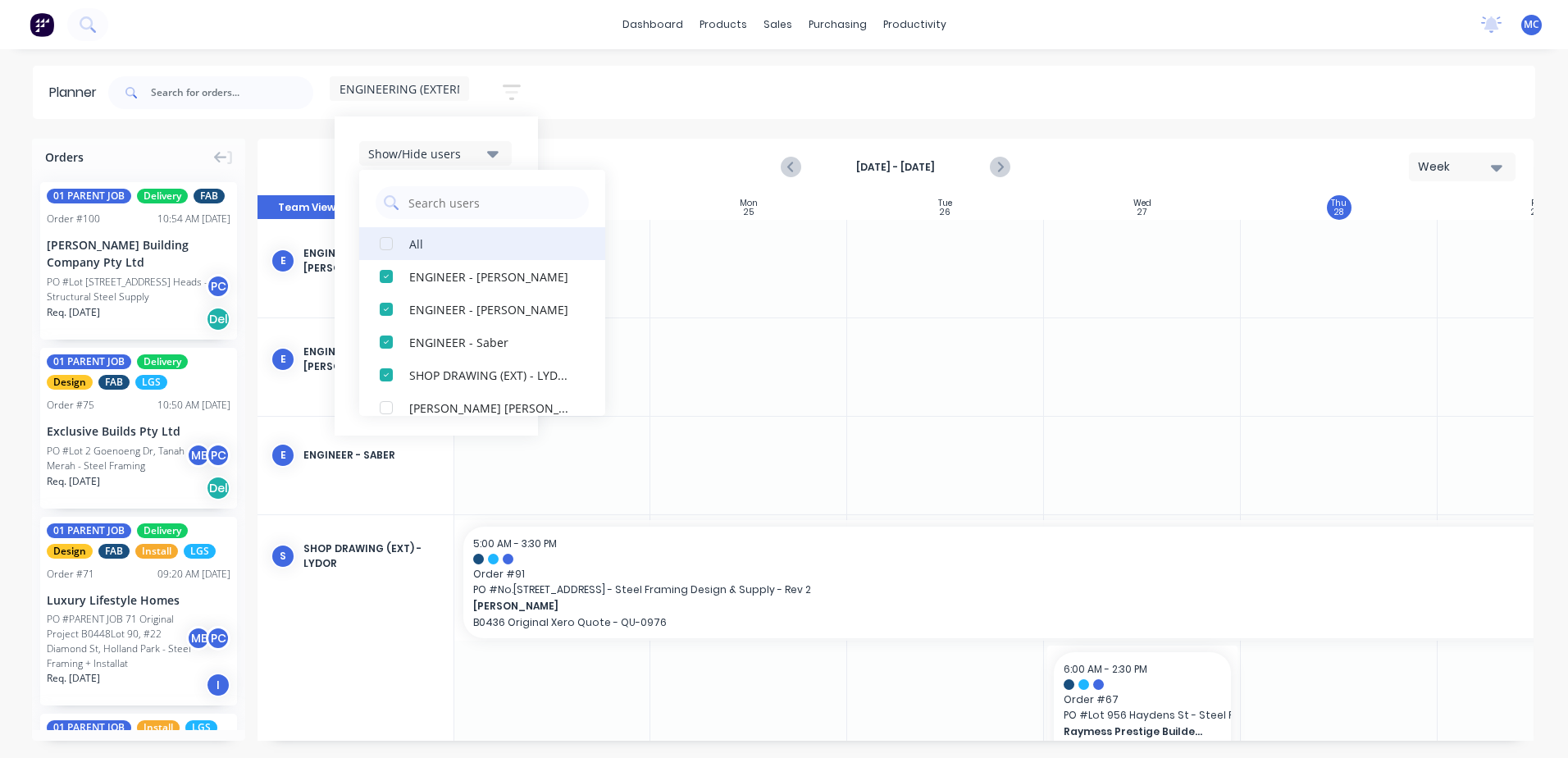
click at [386, 244] on div "button" at bounding box center [385, 243] width 33 height 33
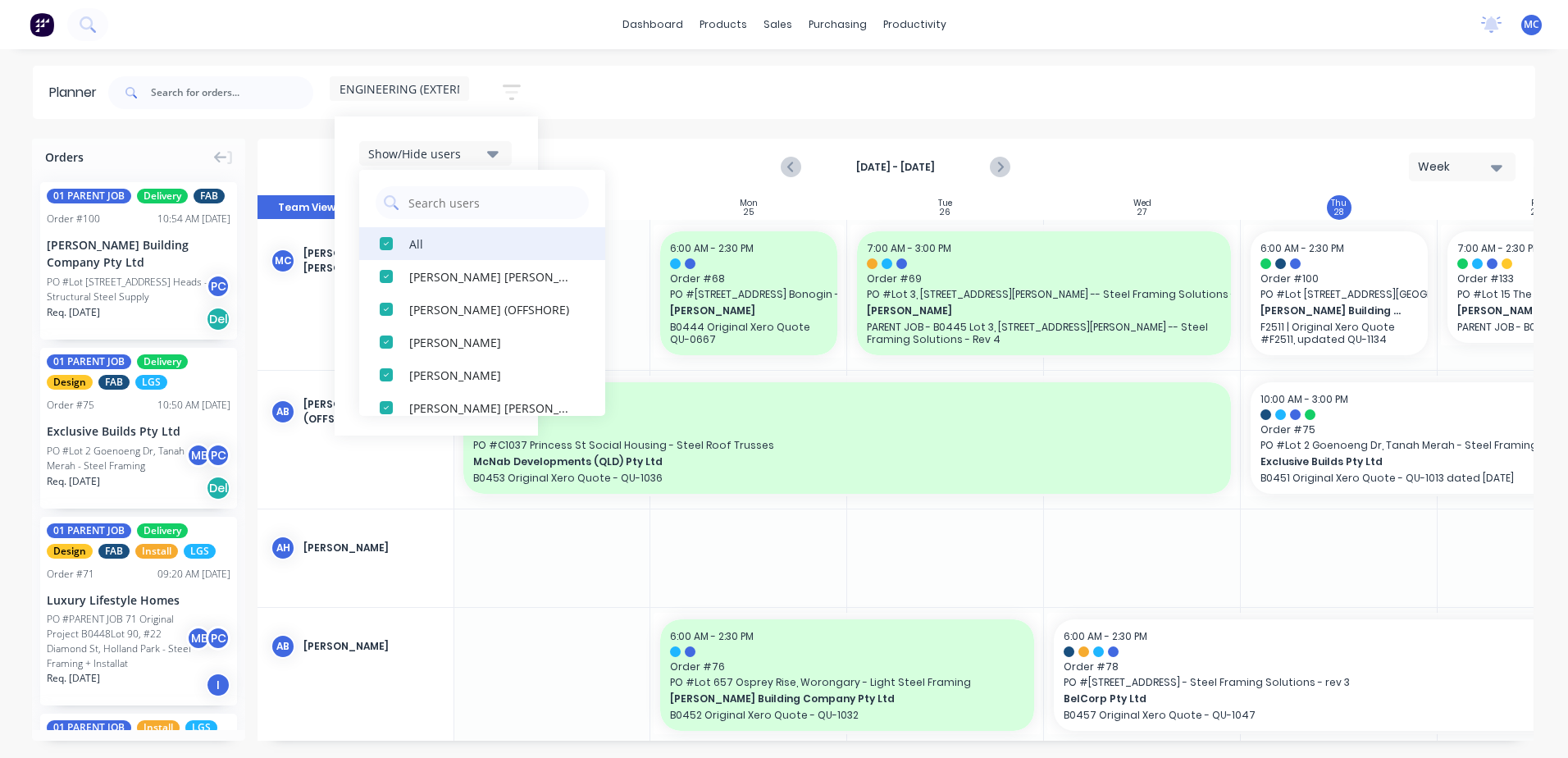
click at [391, 239] on div "button" at bounding box center [385, 243] width 33 height 33
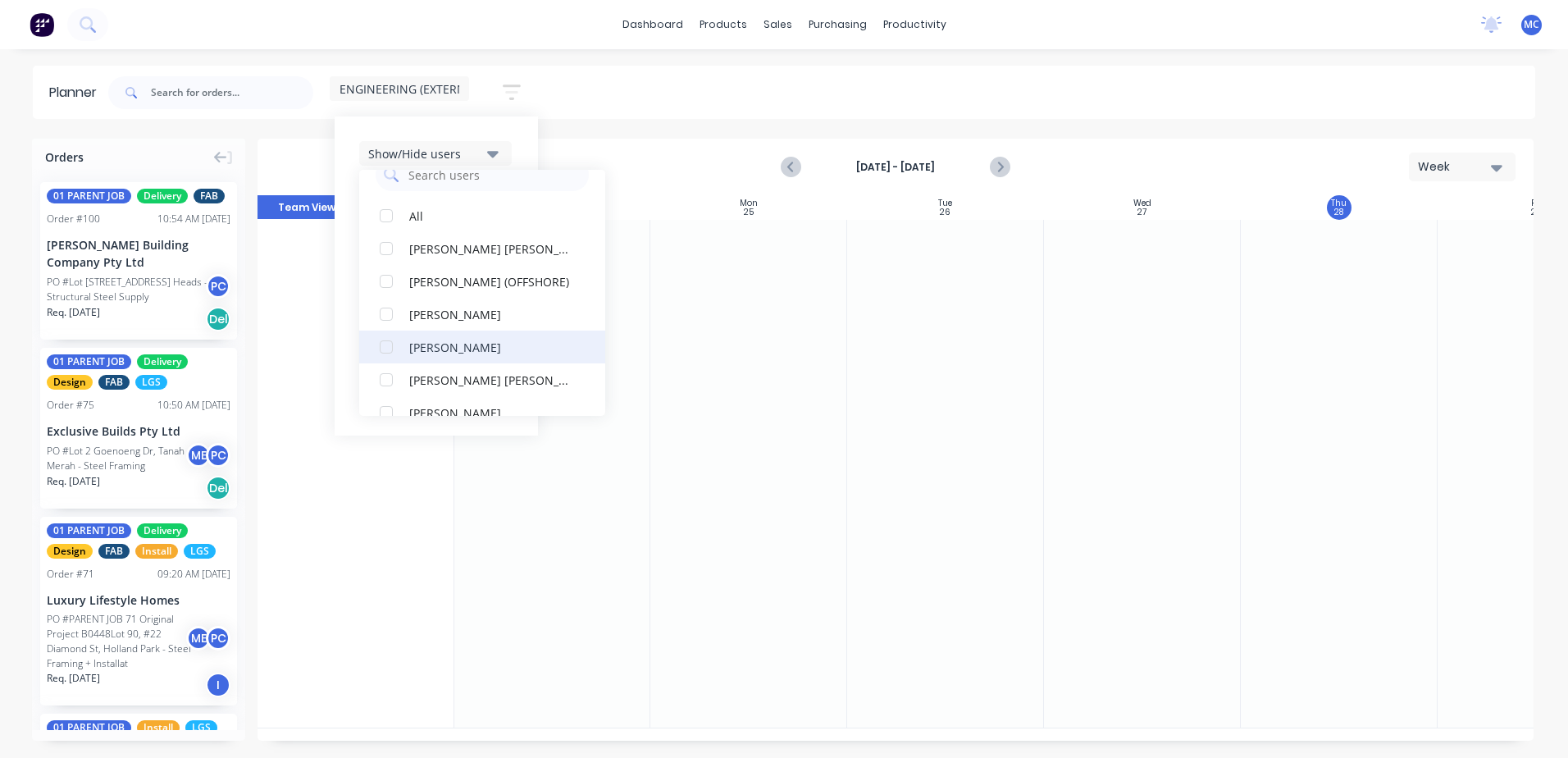
scroll to position [0, 0]
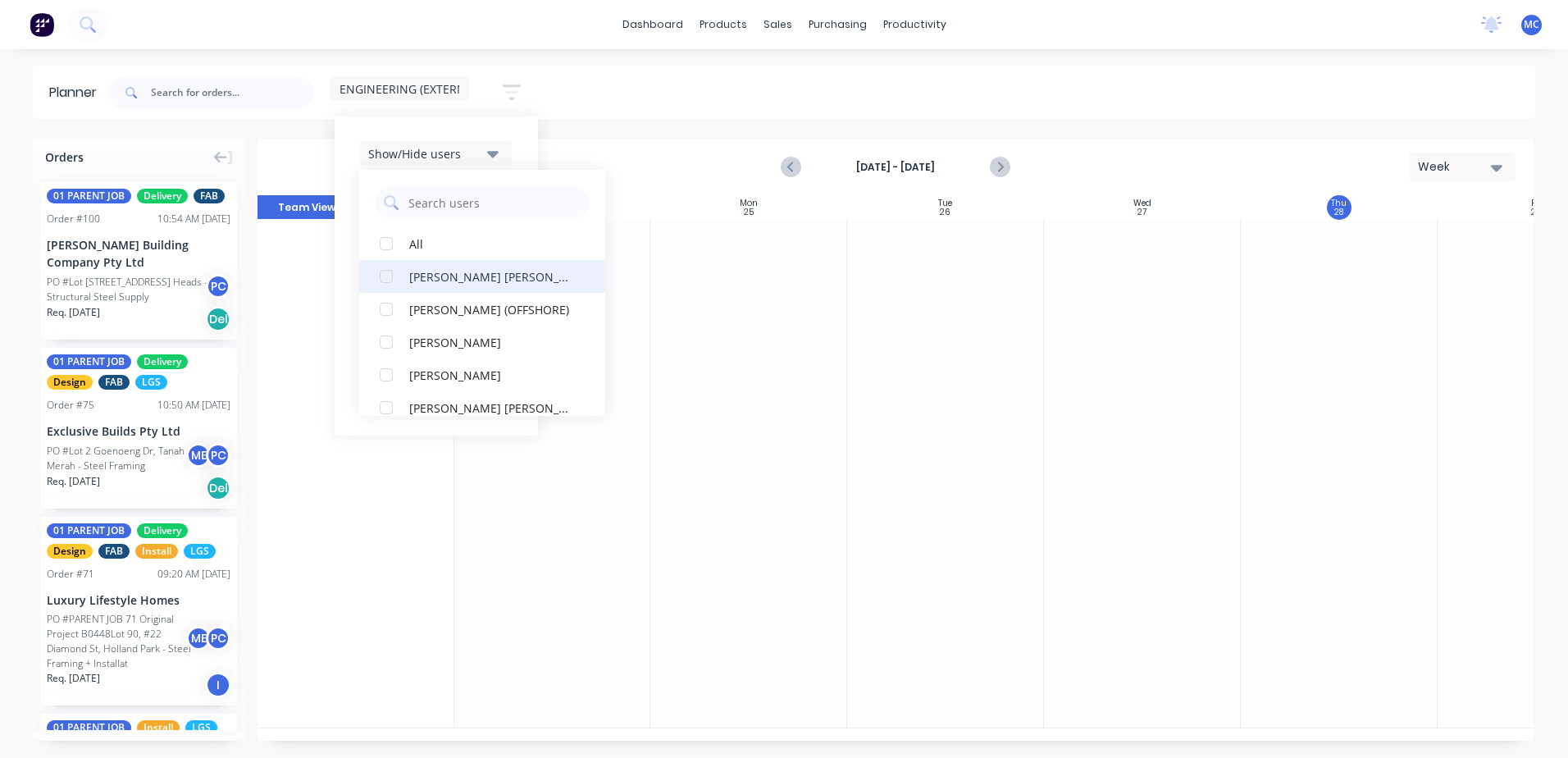
click at [388, 276] on div "button" at bounding box center [385, 276] width 33 height 33
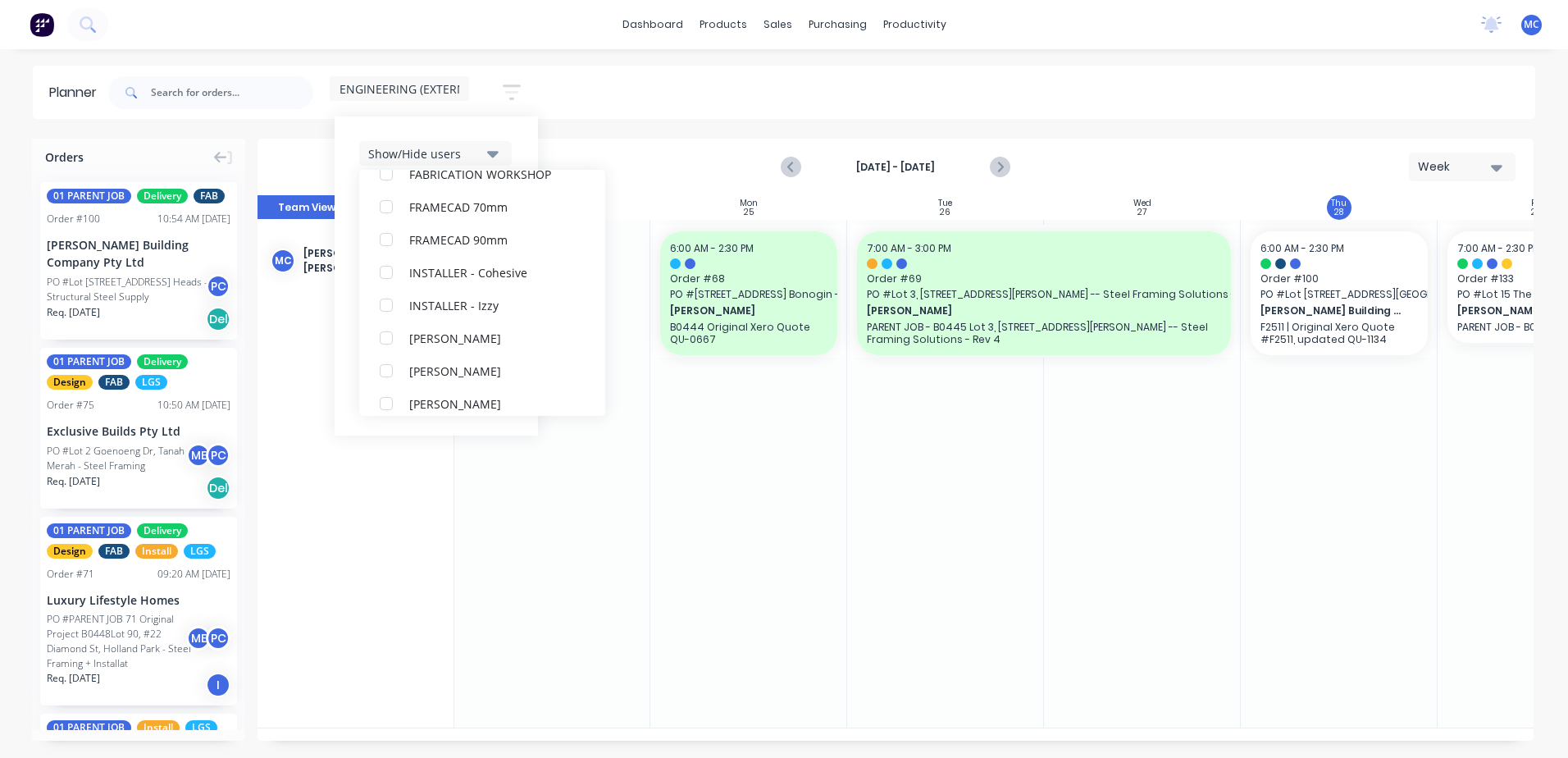
scroll to position [246, 0]
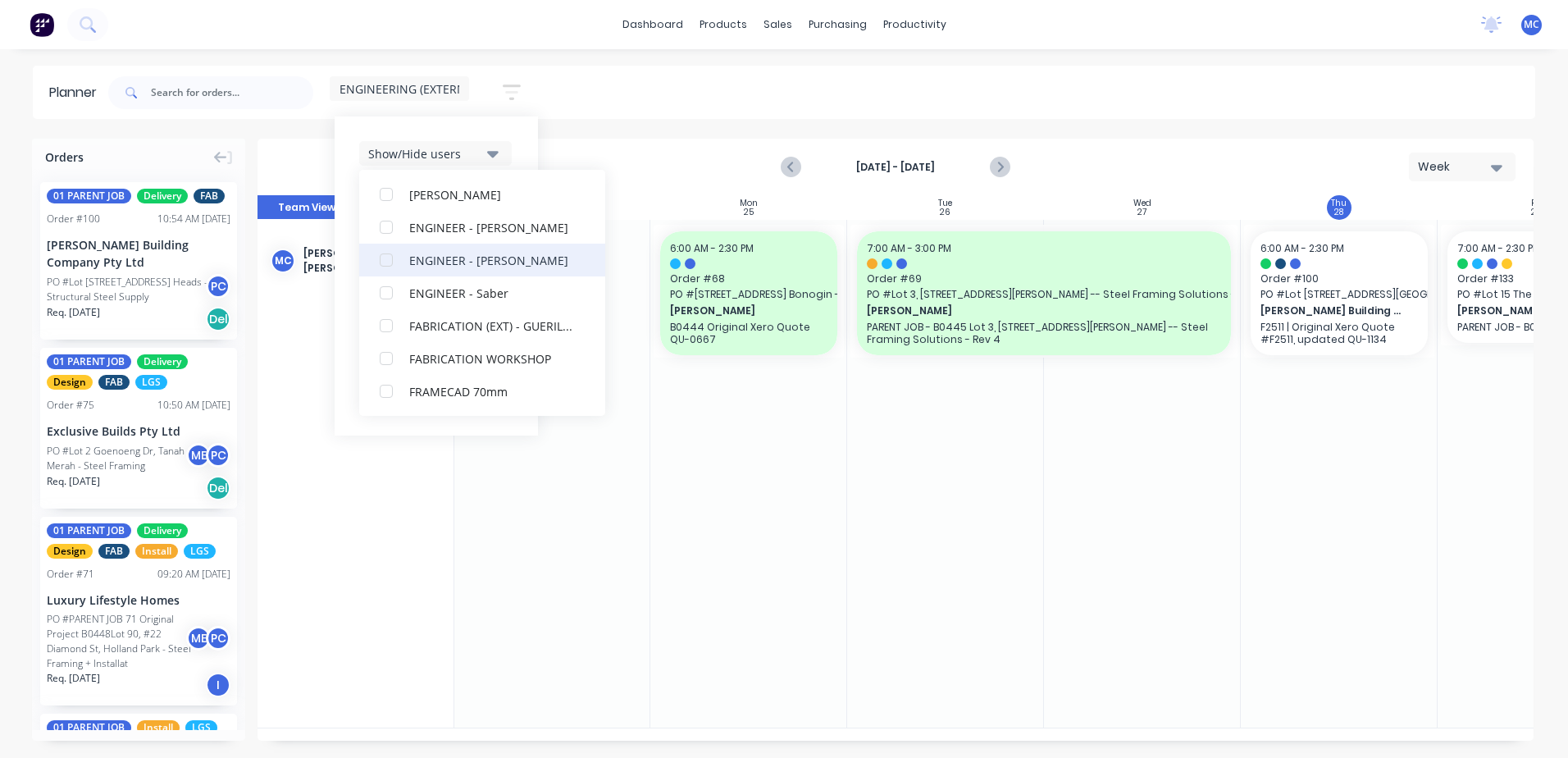
click at [383, 264] on div "button" at bounding box center [385, 260] width 33 height 33
click at [390, 268] on div "button" at bounding box center [385, 260] width 33 height 33
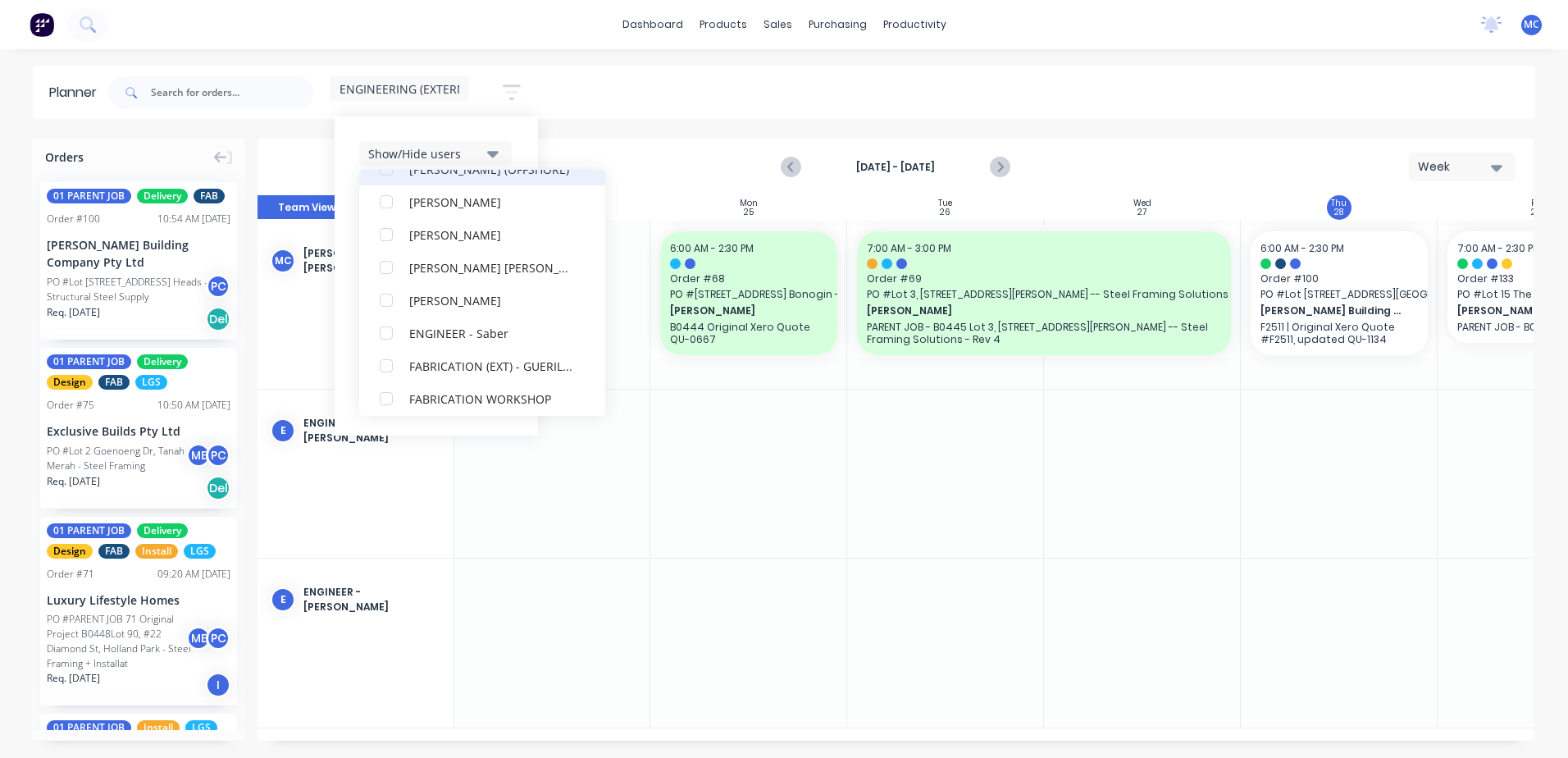
scroll to position [213, 0]
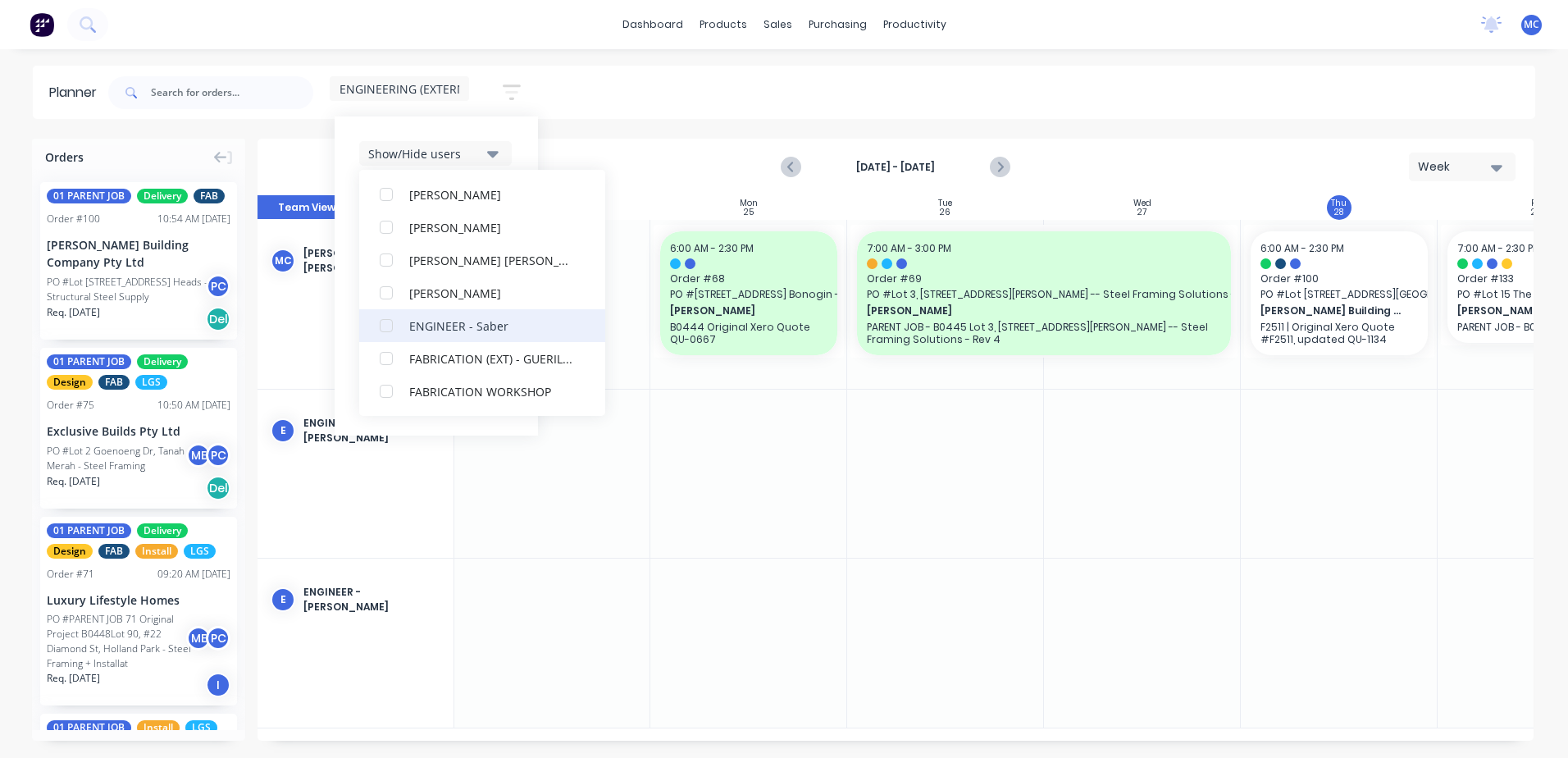
click at [392, 324] on div "button" at bounding box center [385, 325] width 33 height 33
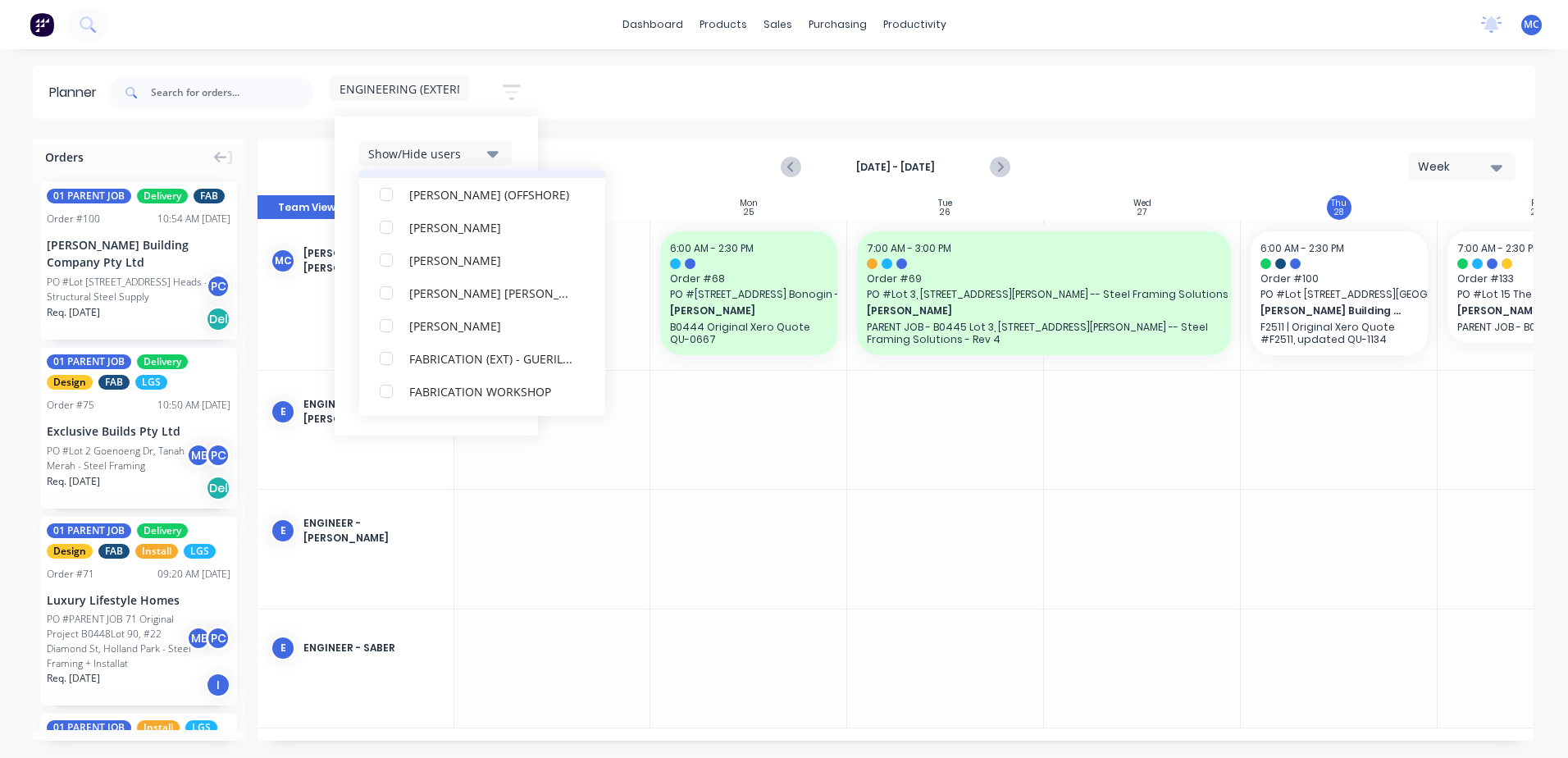
scroll to position [49, 0]
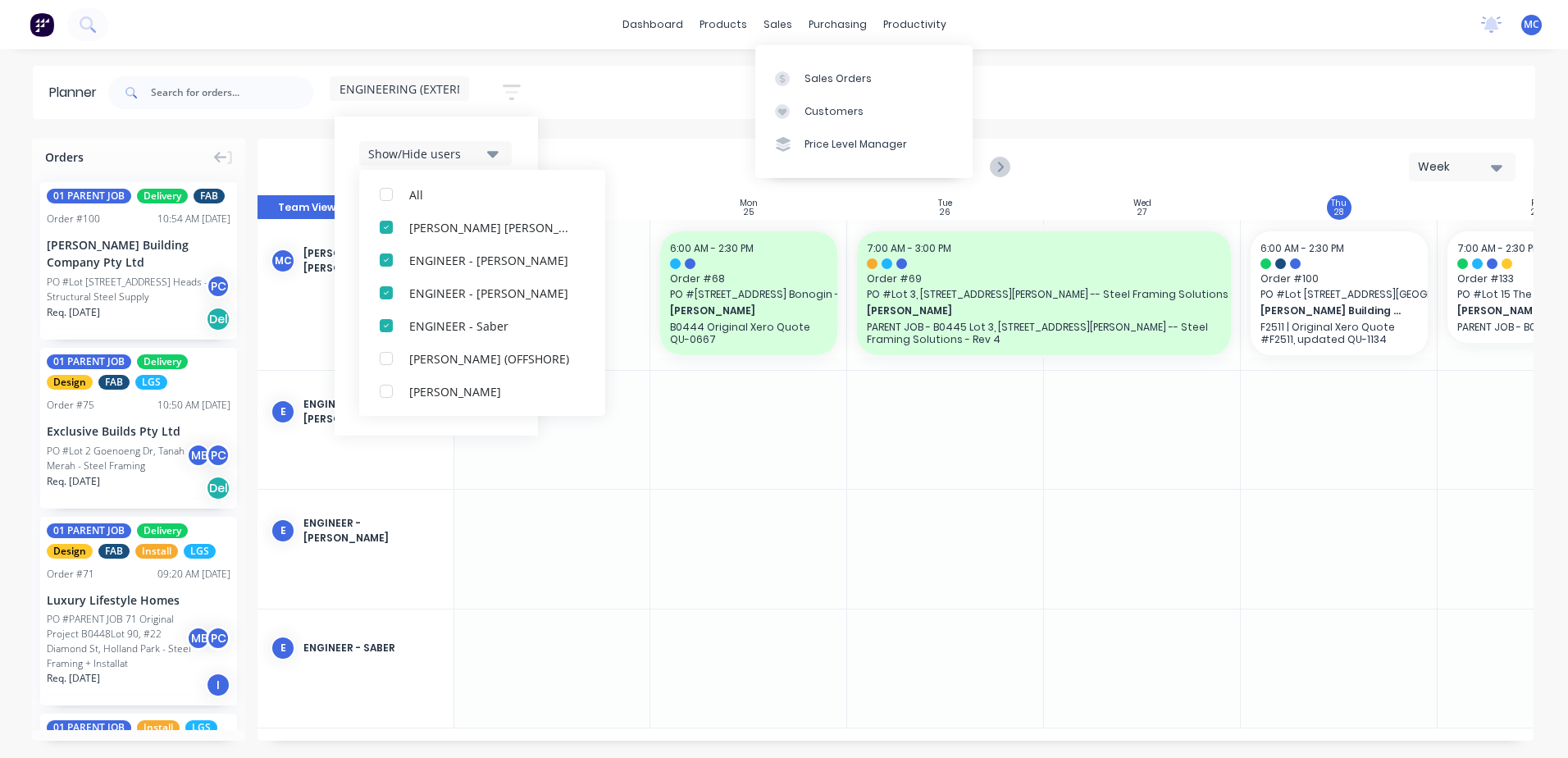
click at [673, 99] on div "ENGINEERING (EXTERNAL) Save new view None (Default) edit DESIGN TEAM (INTERNAL)…" at bounding box center [819, 92] width 1430 height 49
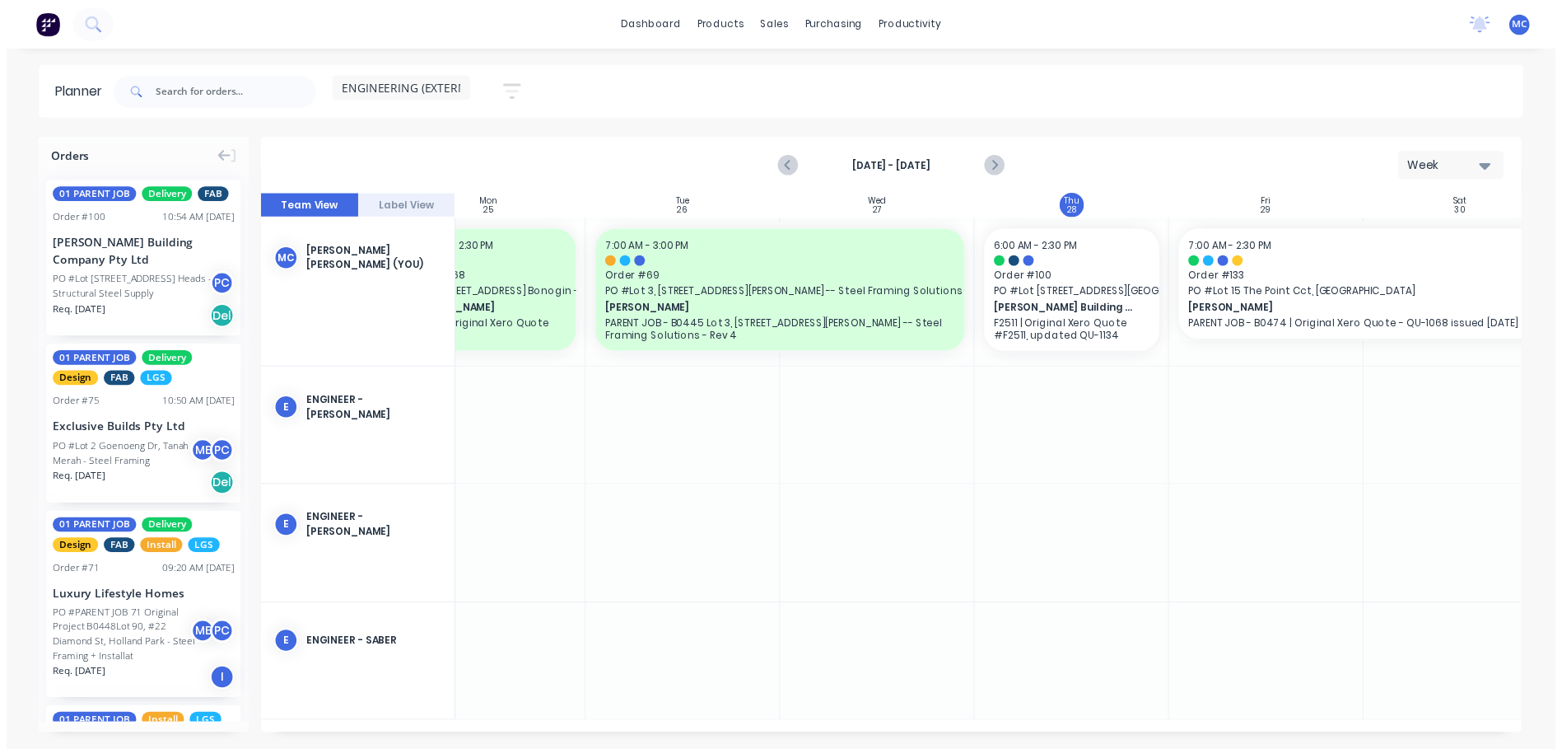
scroll to position [0, 300]
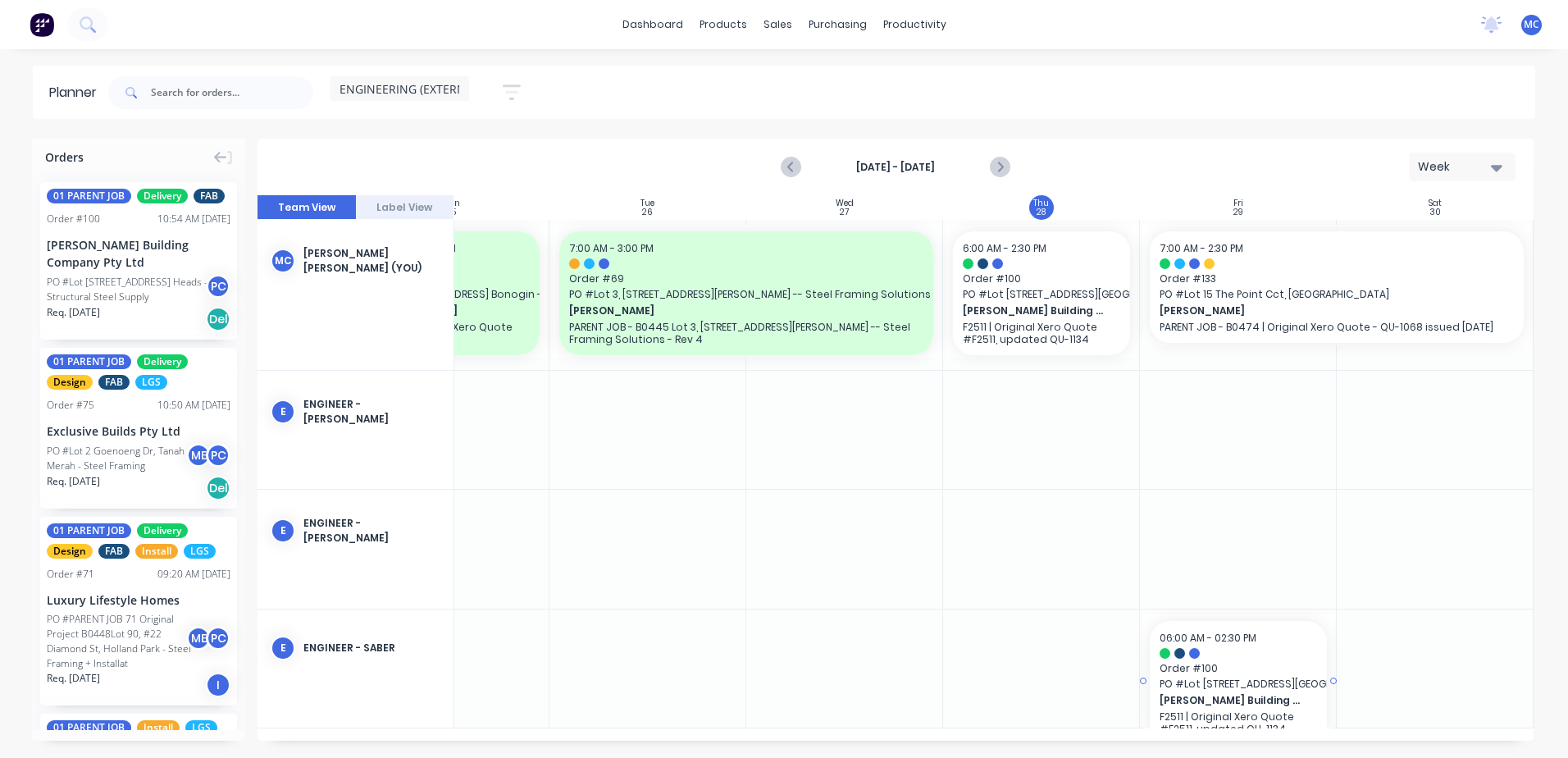
drag, startPoint x: 97, startPoint y: 288, endPoint x: 1179, endPoint y: 637, distance: 1136.9
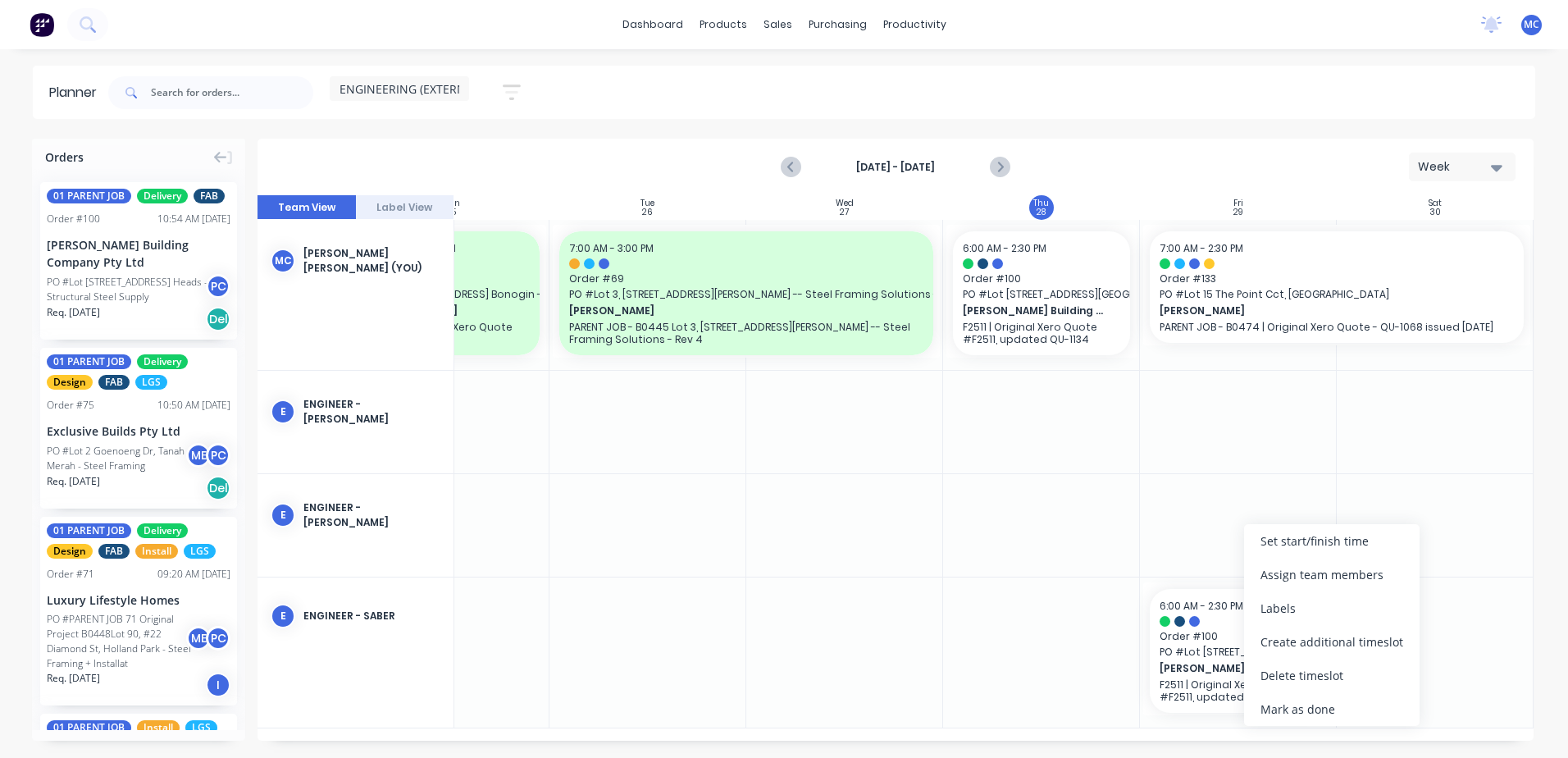
click at [1202, 544] on div "Set start/finish time" at bounding box center [1331, 541] width 175 height 34
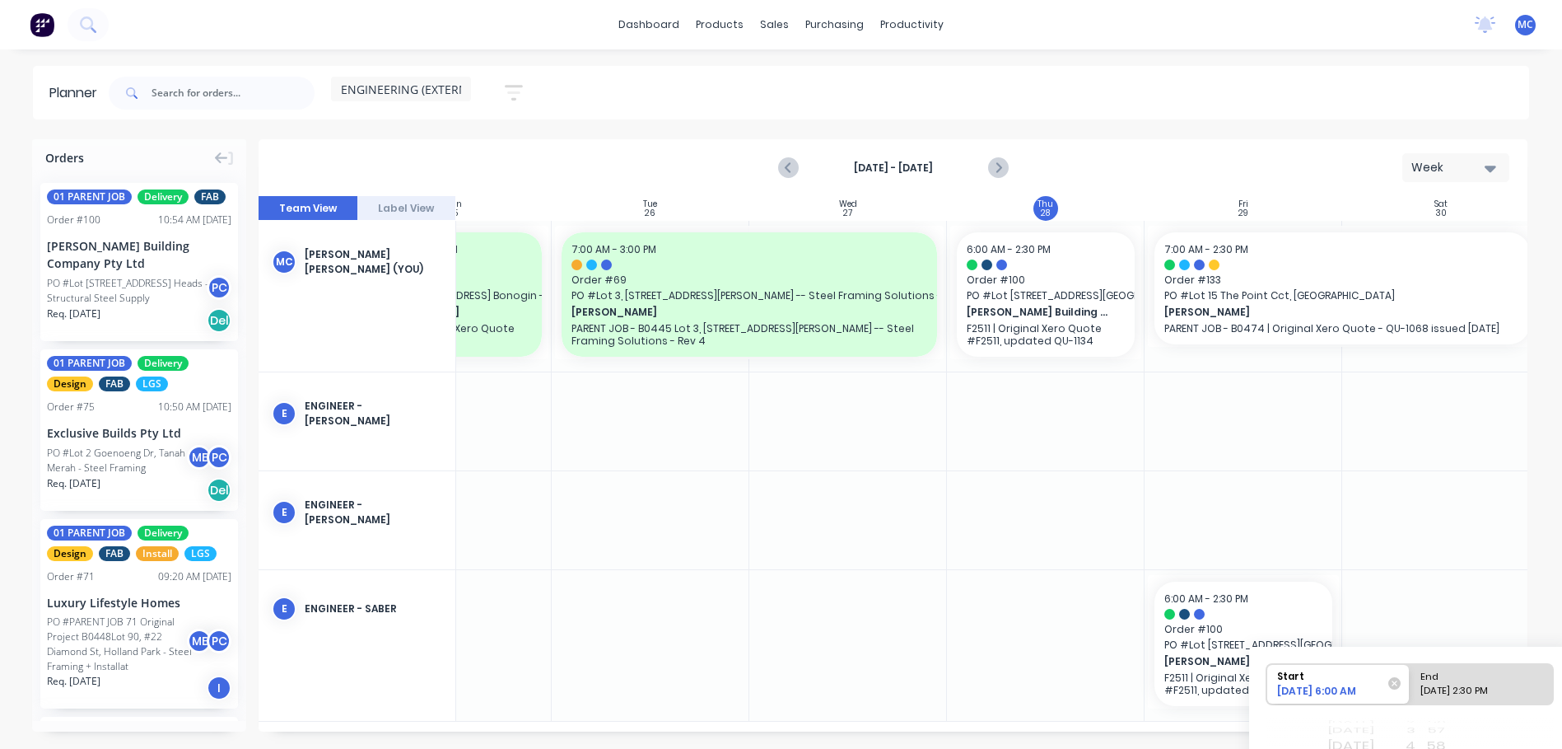
drag, startPoint x: 1422, startPoint y: 650, endPoint x: 1235, endPoint y: 404, distance: 309.2
click at [1207, 404] on div "Orders 01 PARENT JOB Delivery FAB Order # 100 10:54 AM [DATE] [PERSON_NAME] Bui…" at bounding box center [781, 443] width 1562 height 609
drag, startPoint x: 1257, startPoint y: 654, endPoint x: 1160, endPoint y: 538, distance: 151.4
click at [1160, 538] on div "Orders 01 PARENT JOB Delivery FAB Order # 100 10:54 AM [DATE] [PERSON_NAME] Bui…" at bounding box center [781, 443] width 1562 height 609
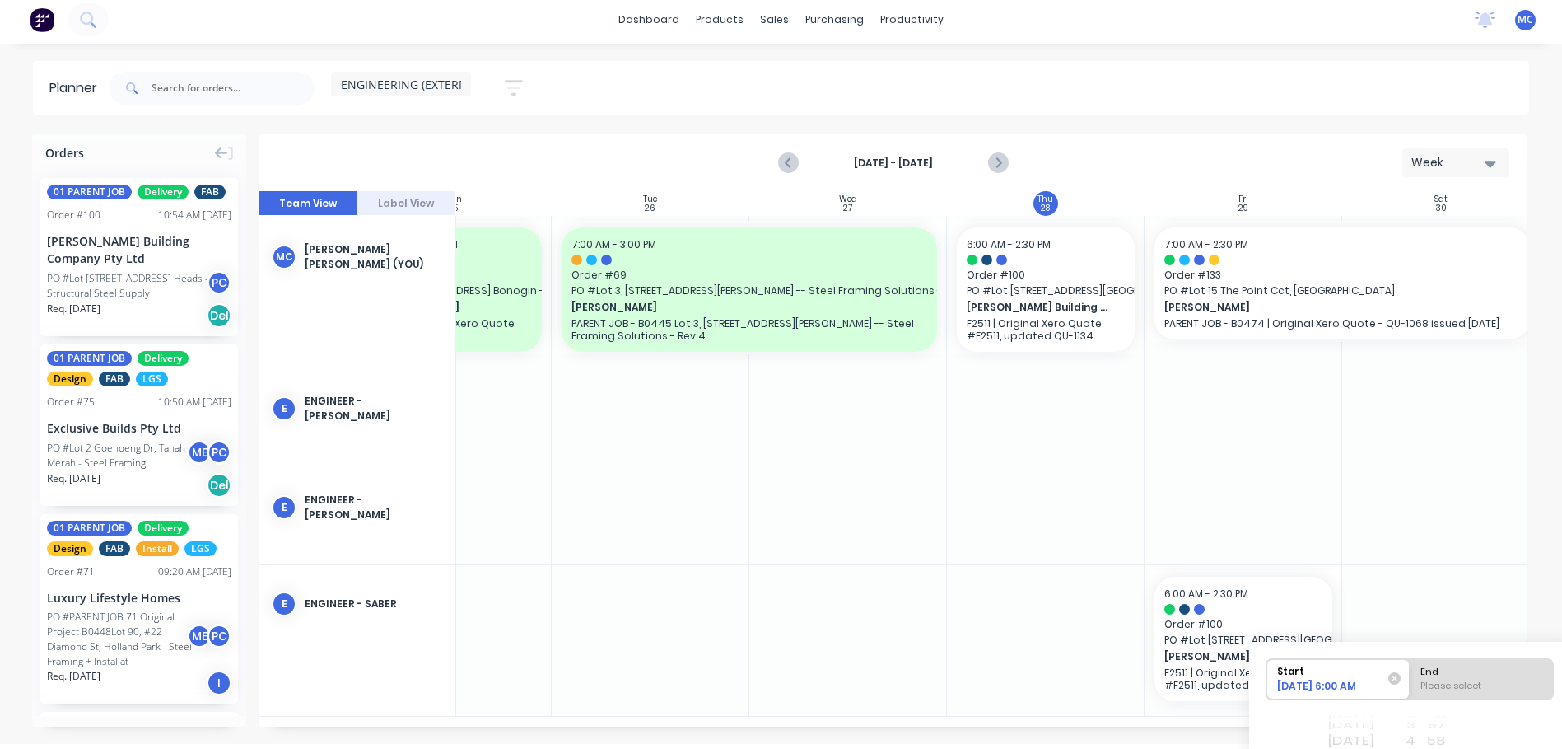
scroll to position [177, 0]
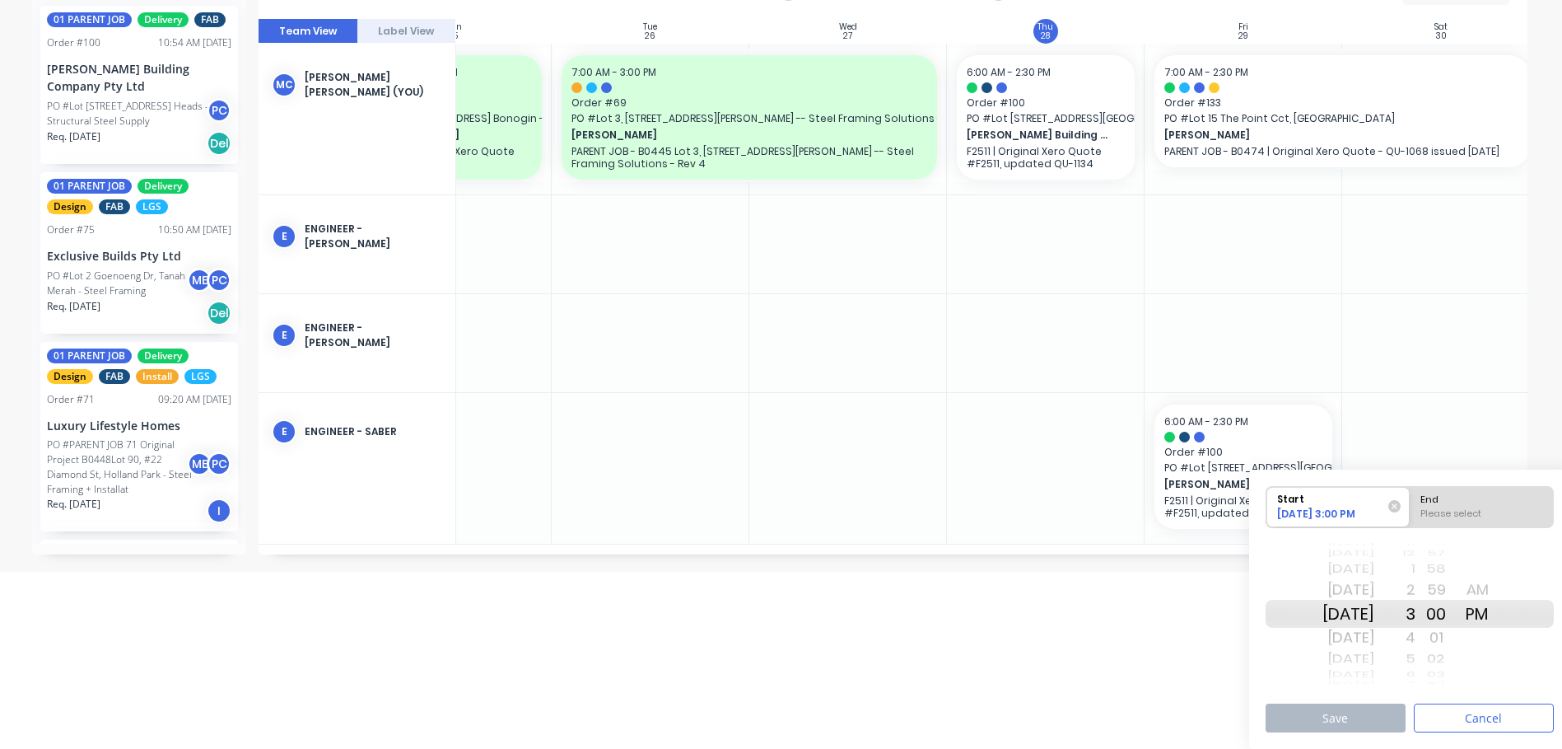
click at [1207, 505] on div "End" at bounding box center [1482, 497] width 134 height 21
click at [1207, 505] on input "End Please select" at bounding box center [1410, 507] width 1 height 40
radio input "true"
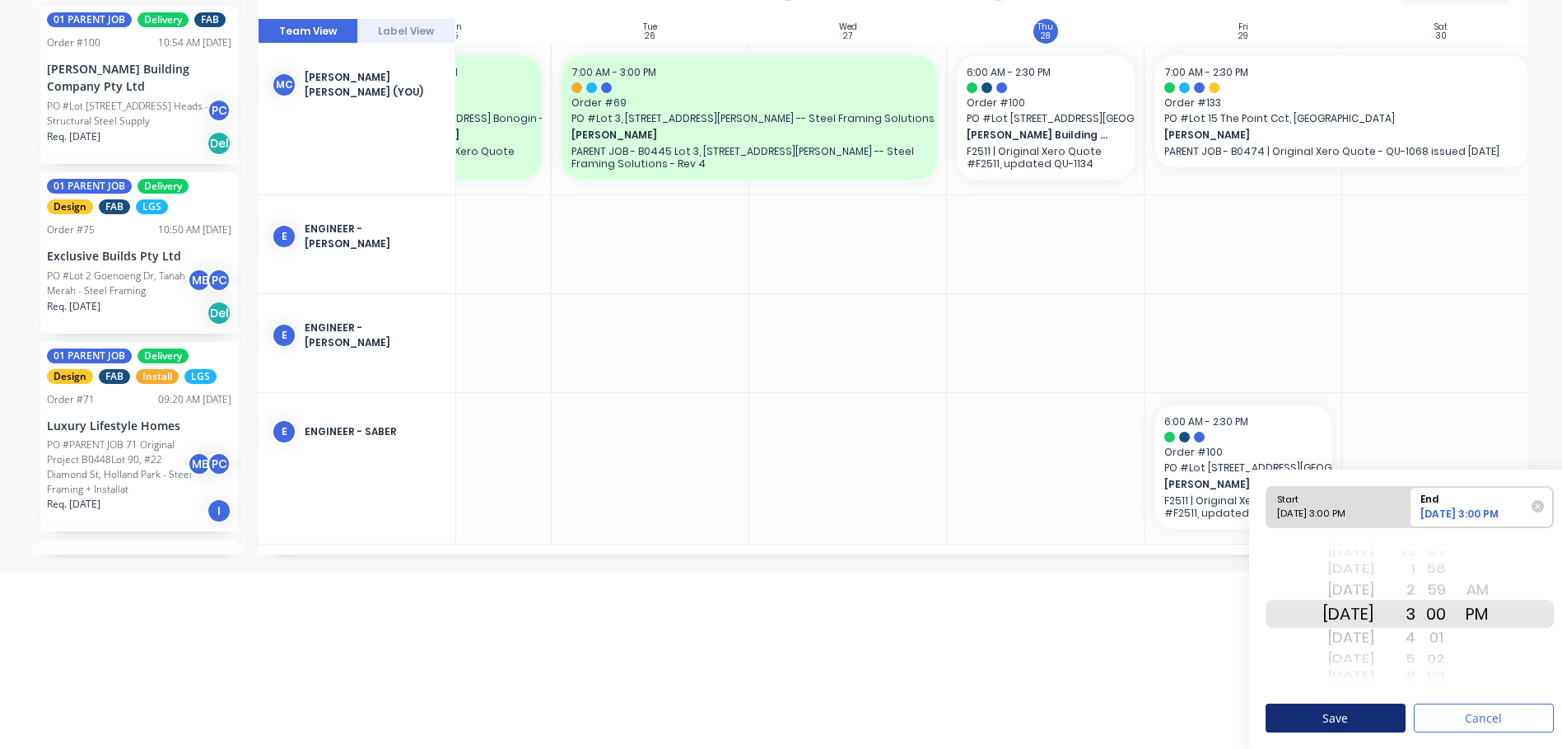
click at [1207, 712] on button "Save" at bounding box center [1336, 717] width 140 height 29
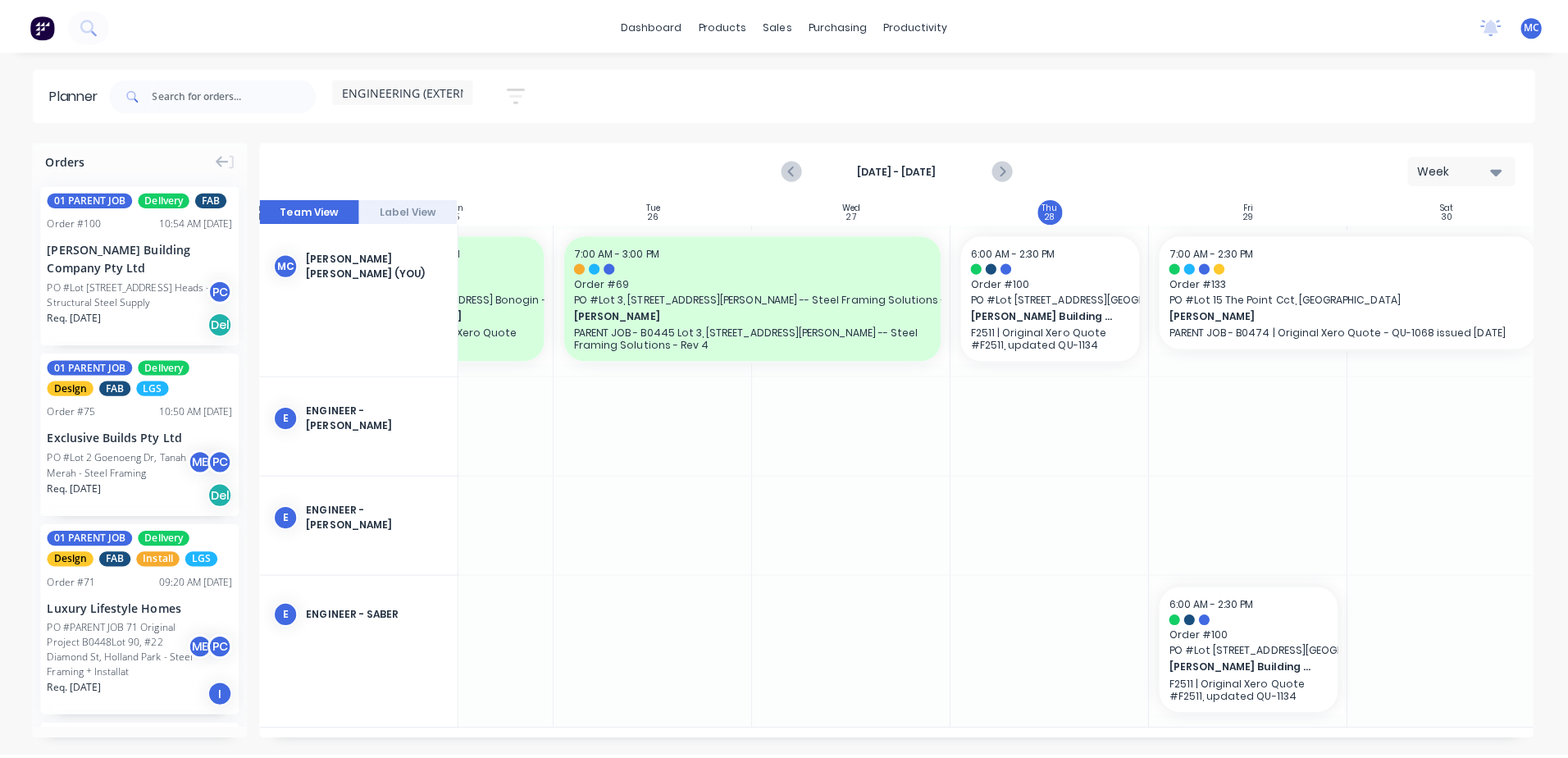
scroll to position [0, 0]
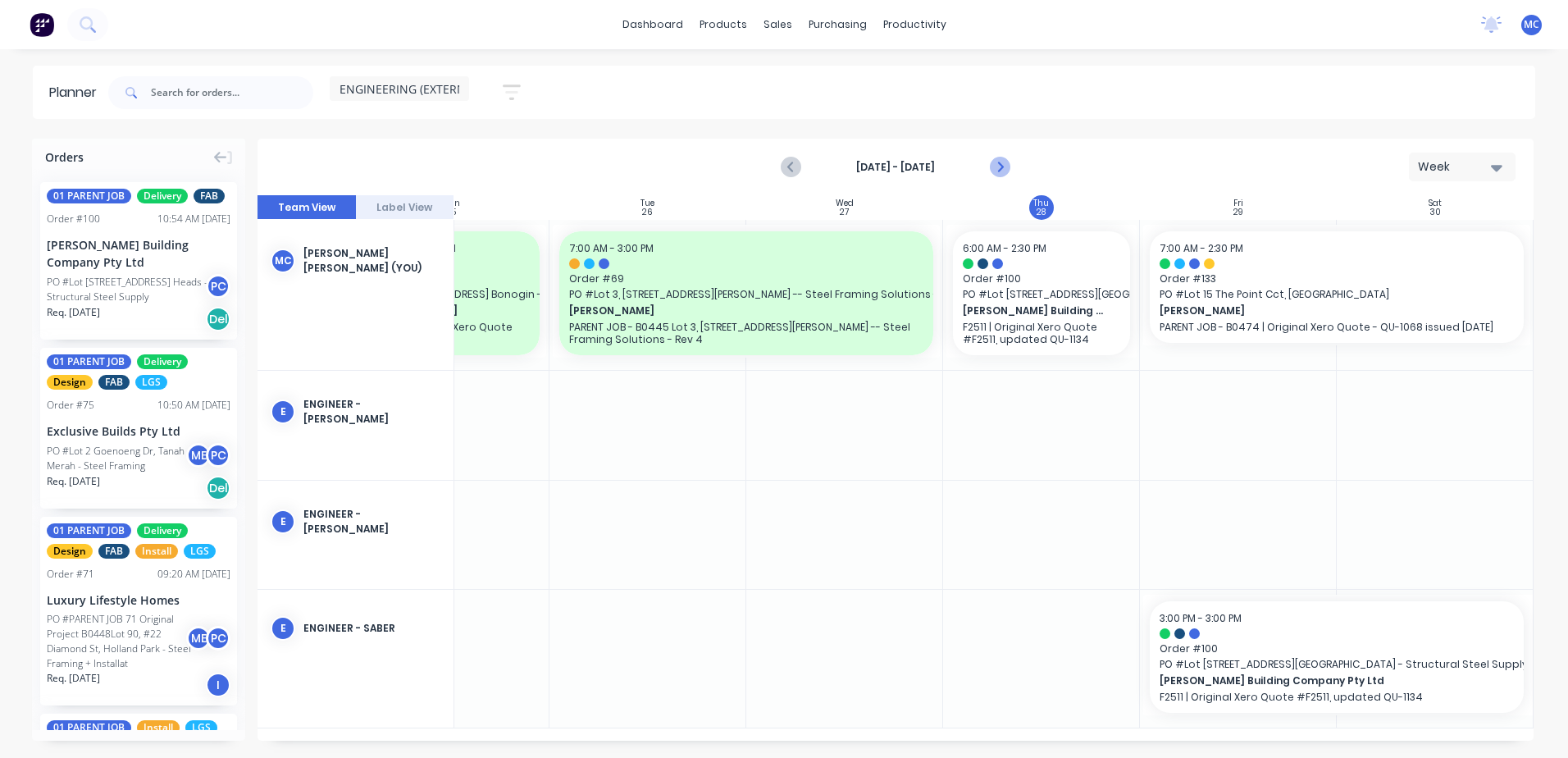
click at [995, 165] on icon "Next page" at bounding box center [1000, 167] width 20 height 20
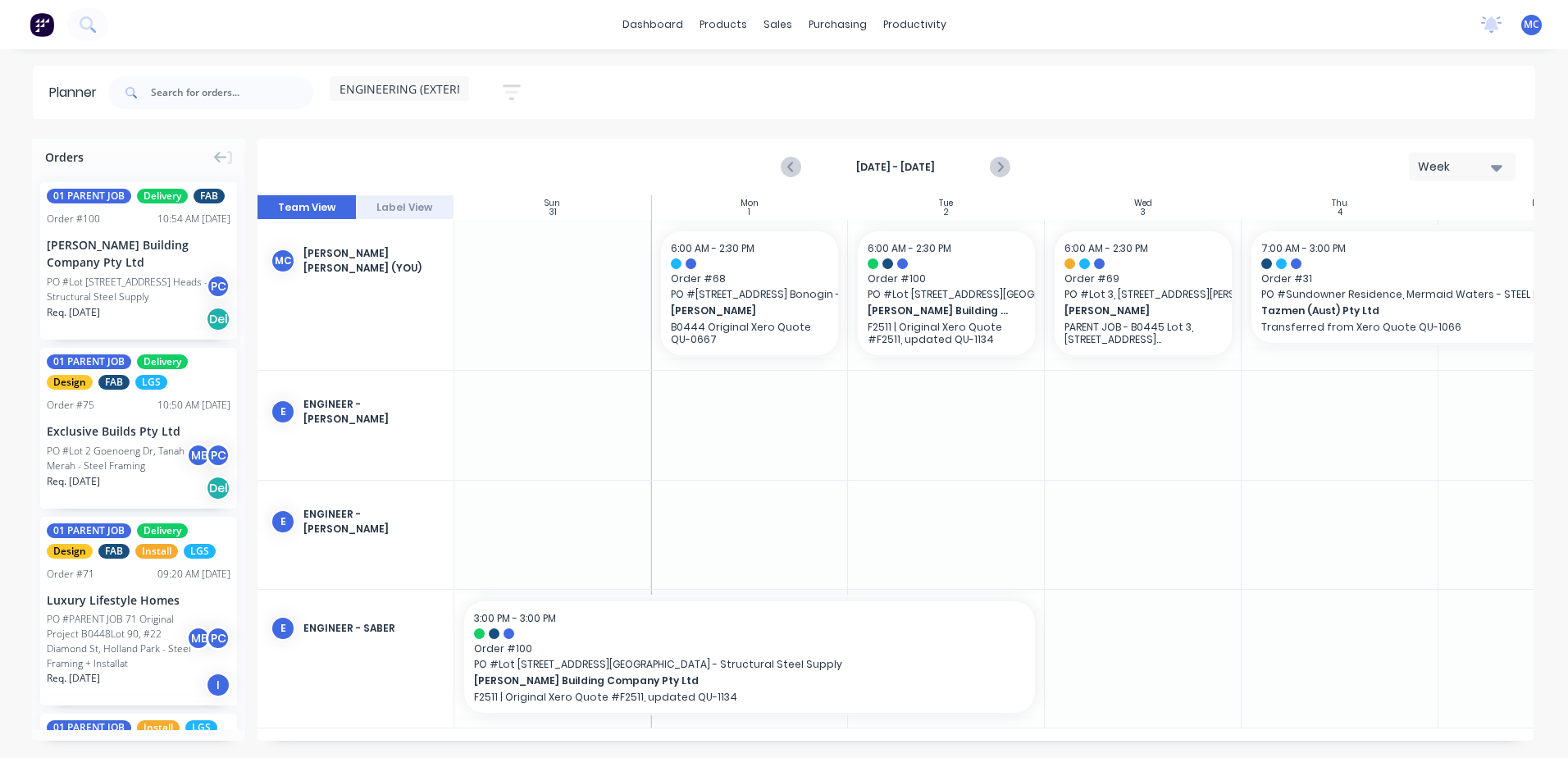
click at [425, 92] on span "ENGINEERING (EXTERNAL)" at bounding box center [410, 89] width 142 height 17
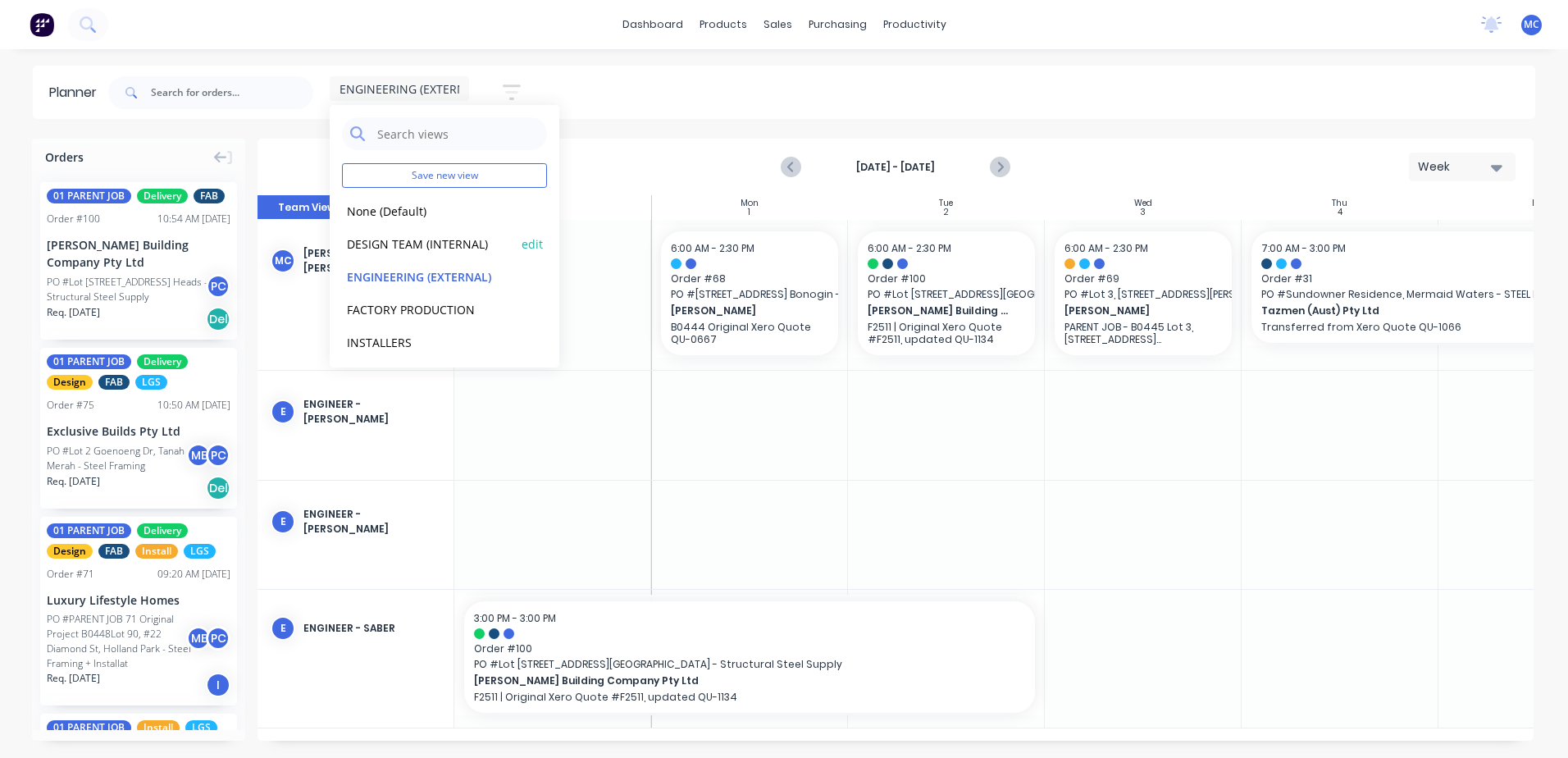
click at [411, 244] on button "DESIGN TEAM (INTERNAL)" at bounding box center [428, 243] width 174 height 19
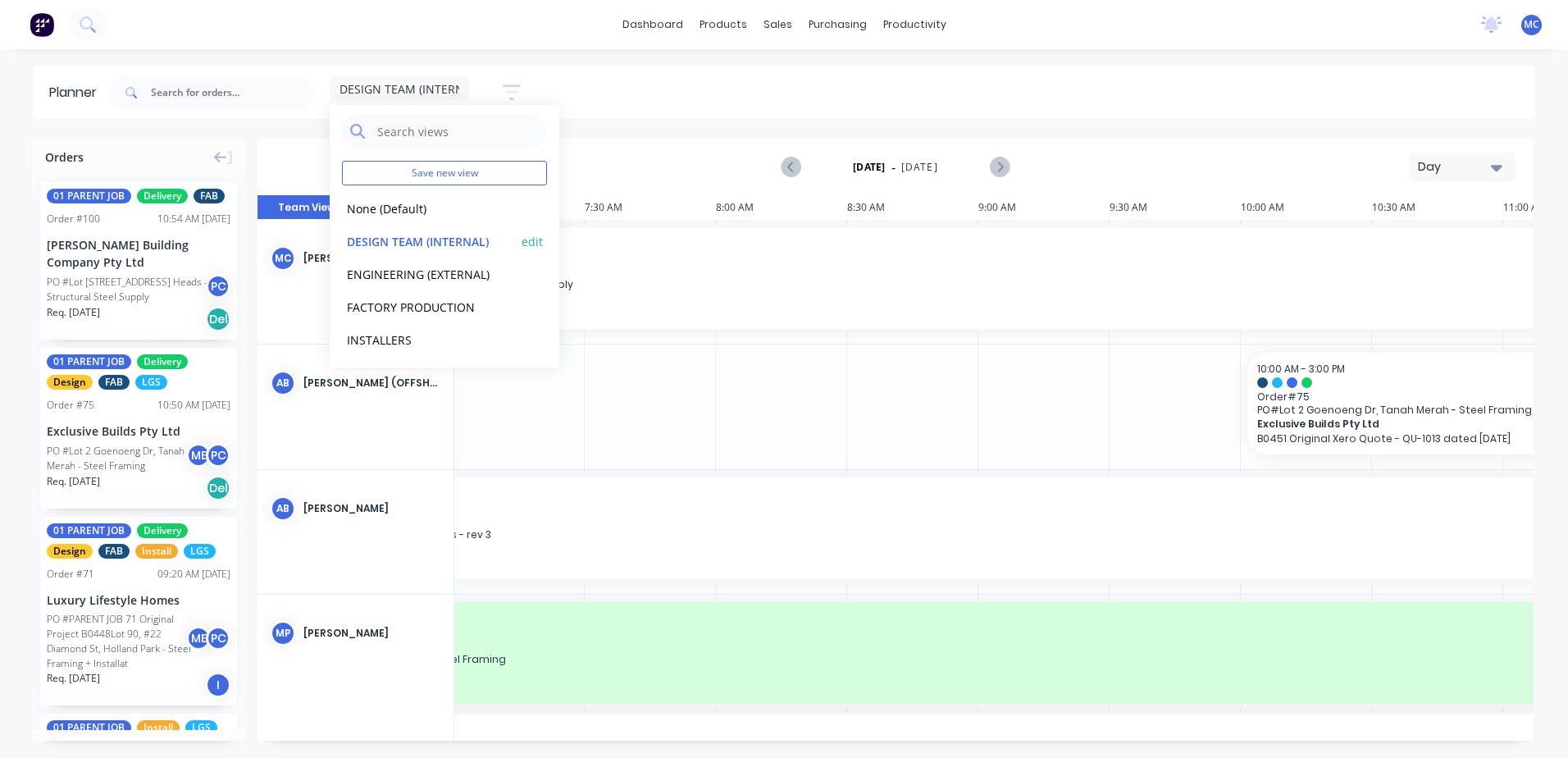
scroll to position [3, 0]
click at [690, 77] on div "DESIGN TEAM (INTERNAL) Save new view None (Default) edit DESIGN TEAM (INTERNAL)…" at bounding box center [819, 92] width 1430 height 49
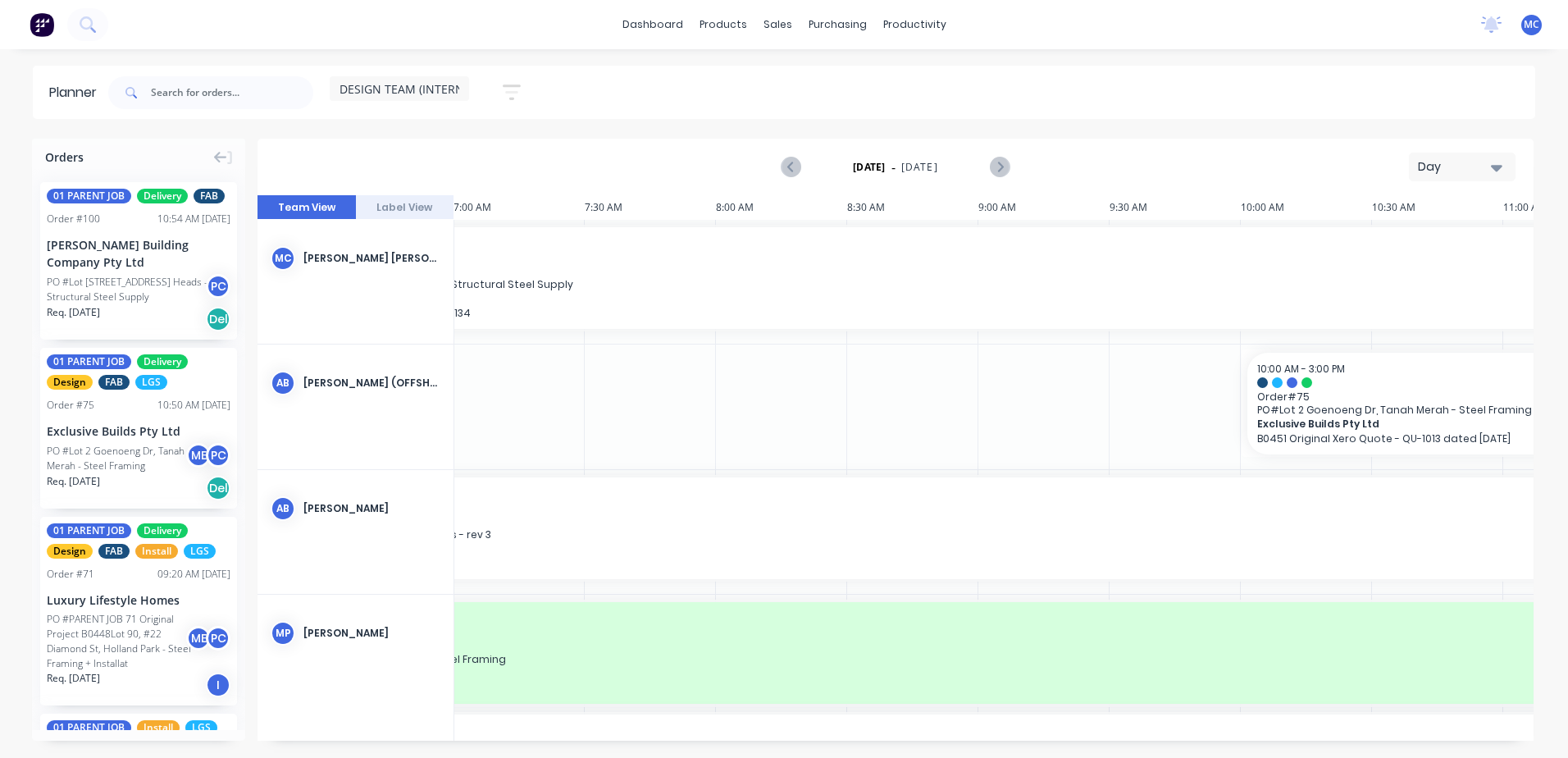
click at [509, 86] on icon "button" at bounding box center [512, 93] width 18 height 16
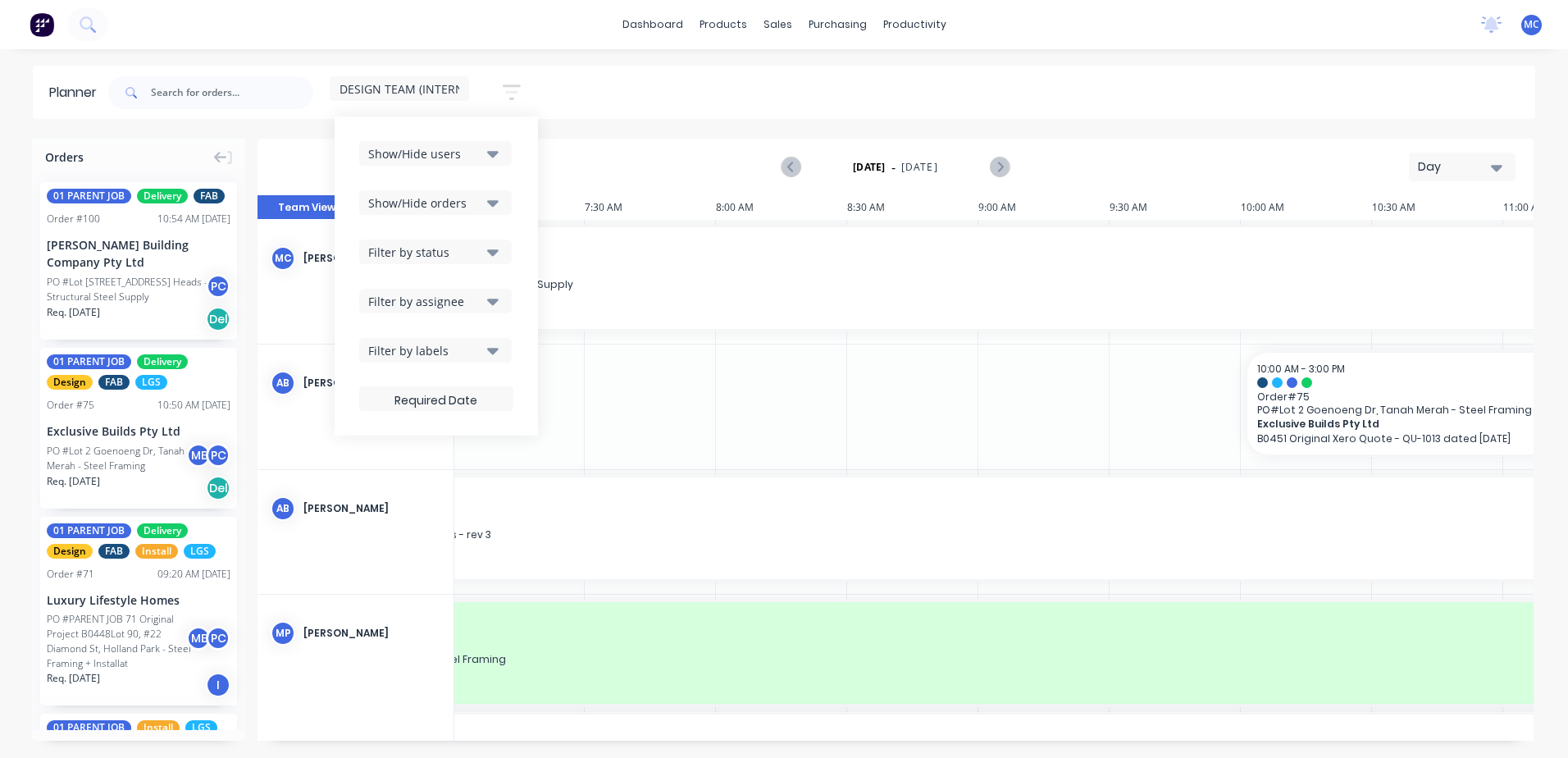
click at [481, 158] on div "Show/Hide users" at bounding box center [425, 153] width 113 height 17
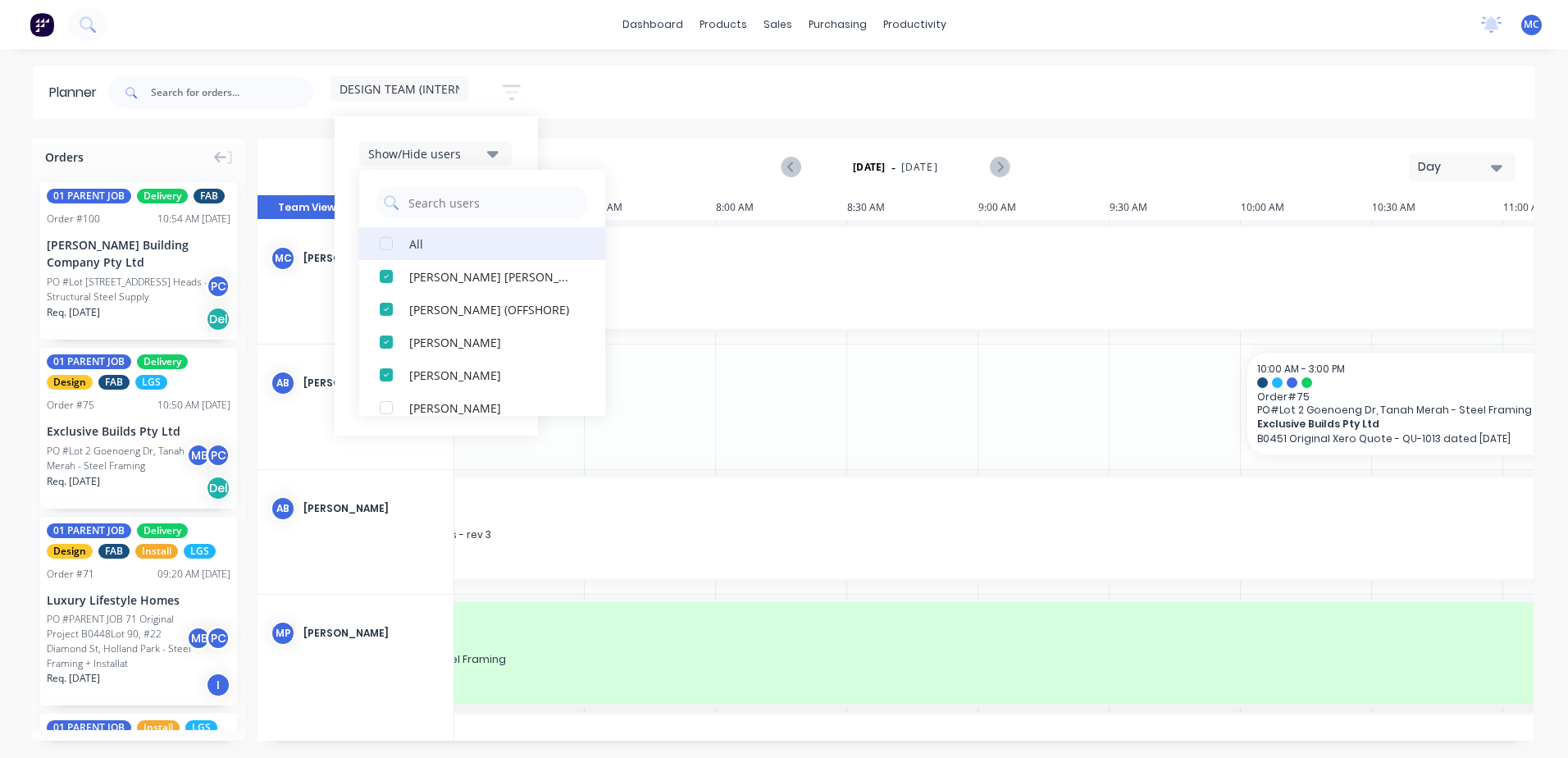
click at [387, 254] on div "button" at bounding box center [385, 243] width 33 height 33
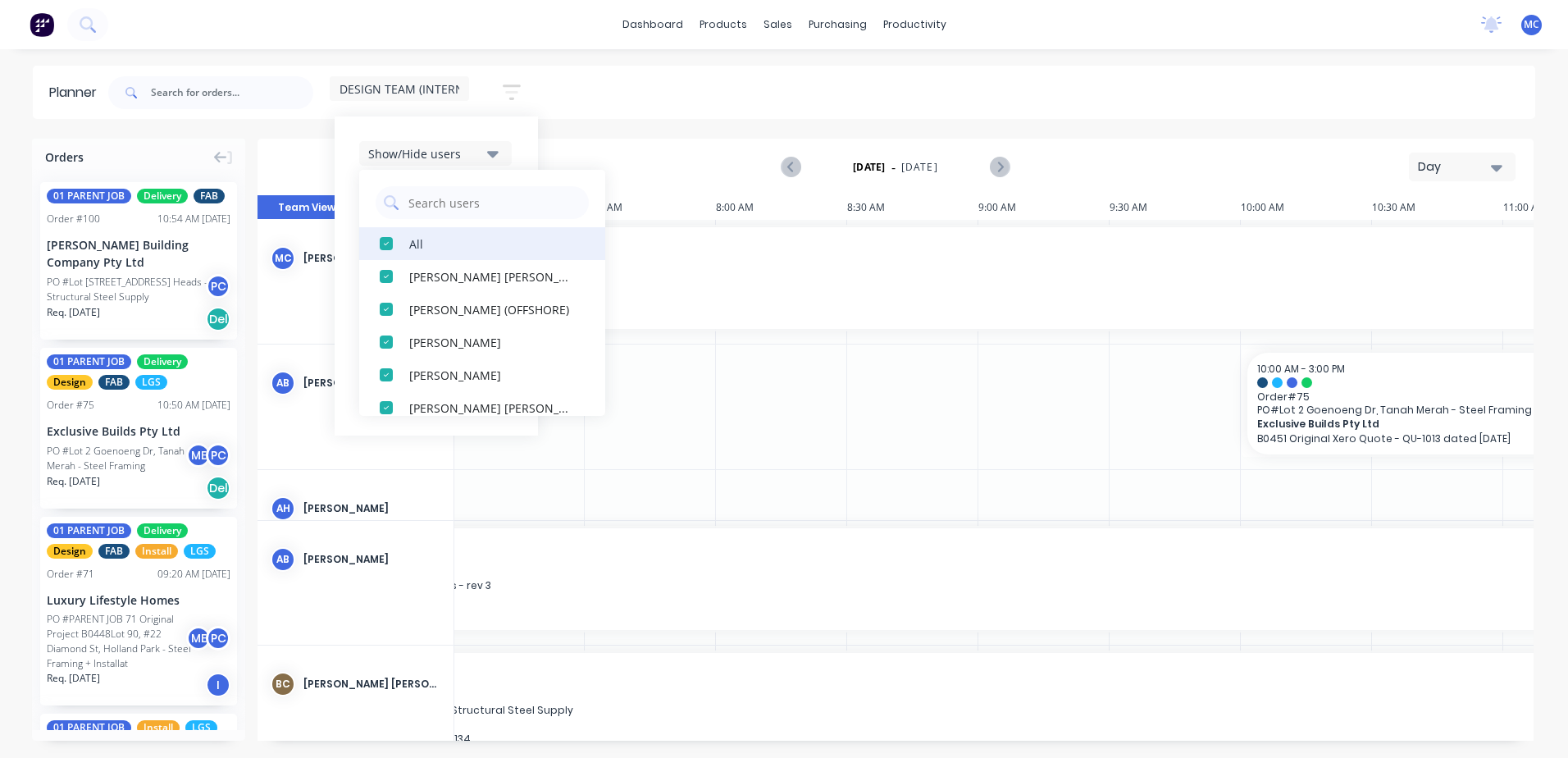
click at [387, 254] on div "button" at bounding box center [385, 243] width 33 height 33
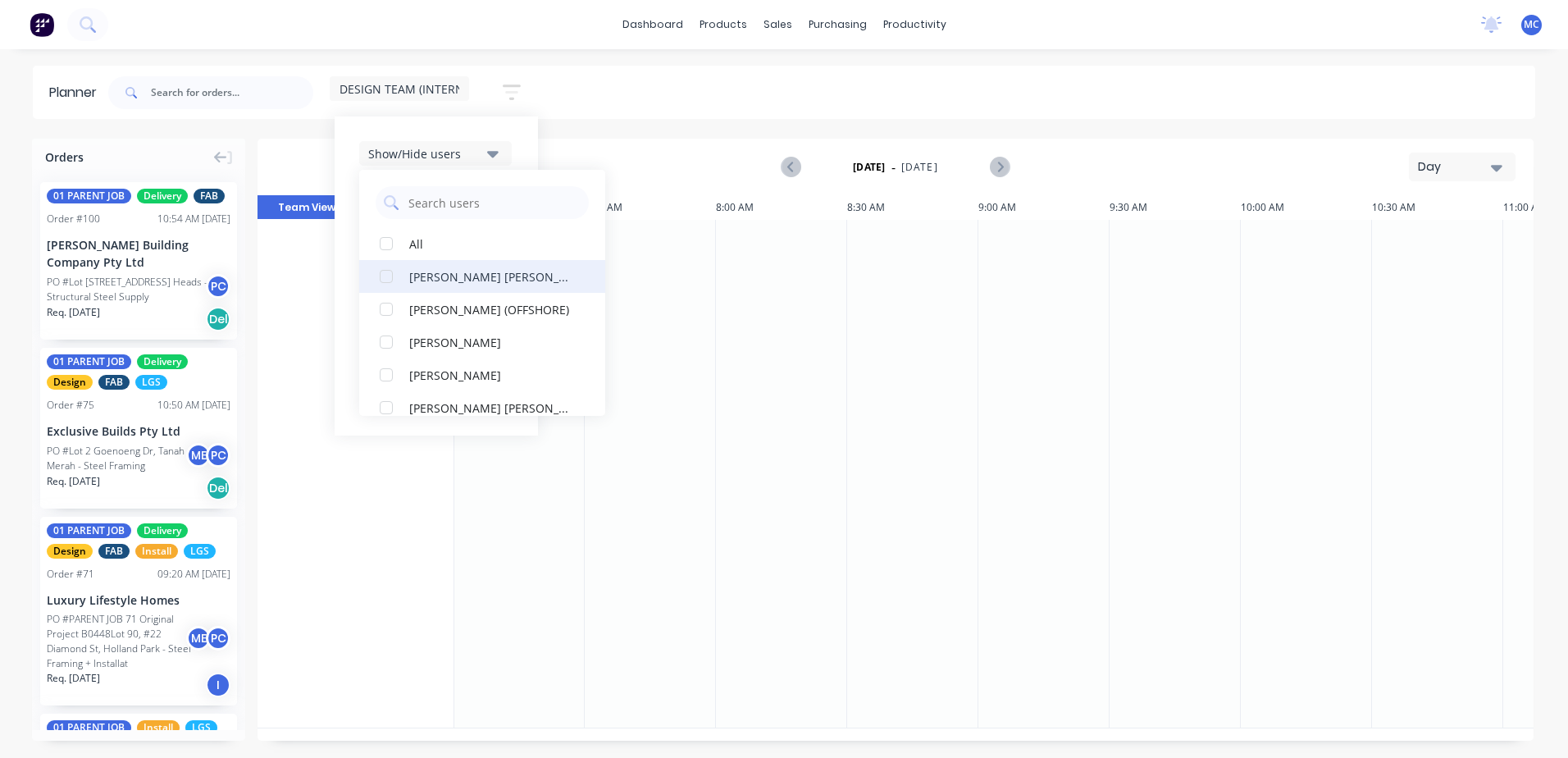
click at [388, 276] on div "button" at bounding box center [385, 276] width 33 height 33
click at [396, 333] on div "button" at bounding box center [385, 342] width 33 height 33
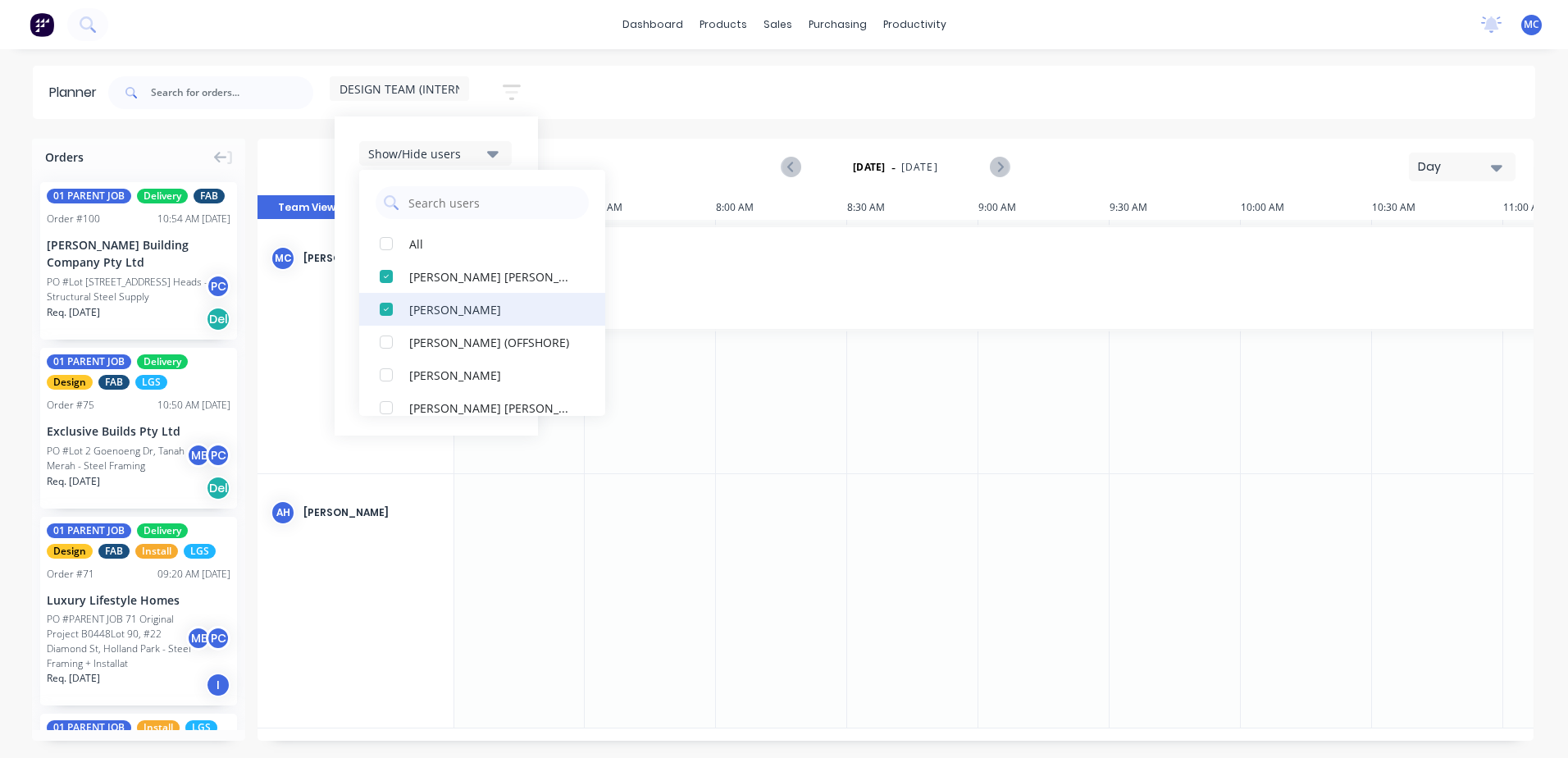
click at [392, 314] on div "button" at bounding box center [385, 309] width 33 height 33
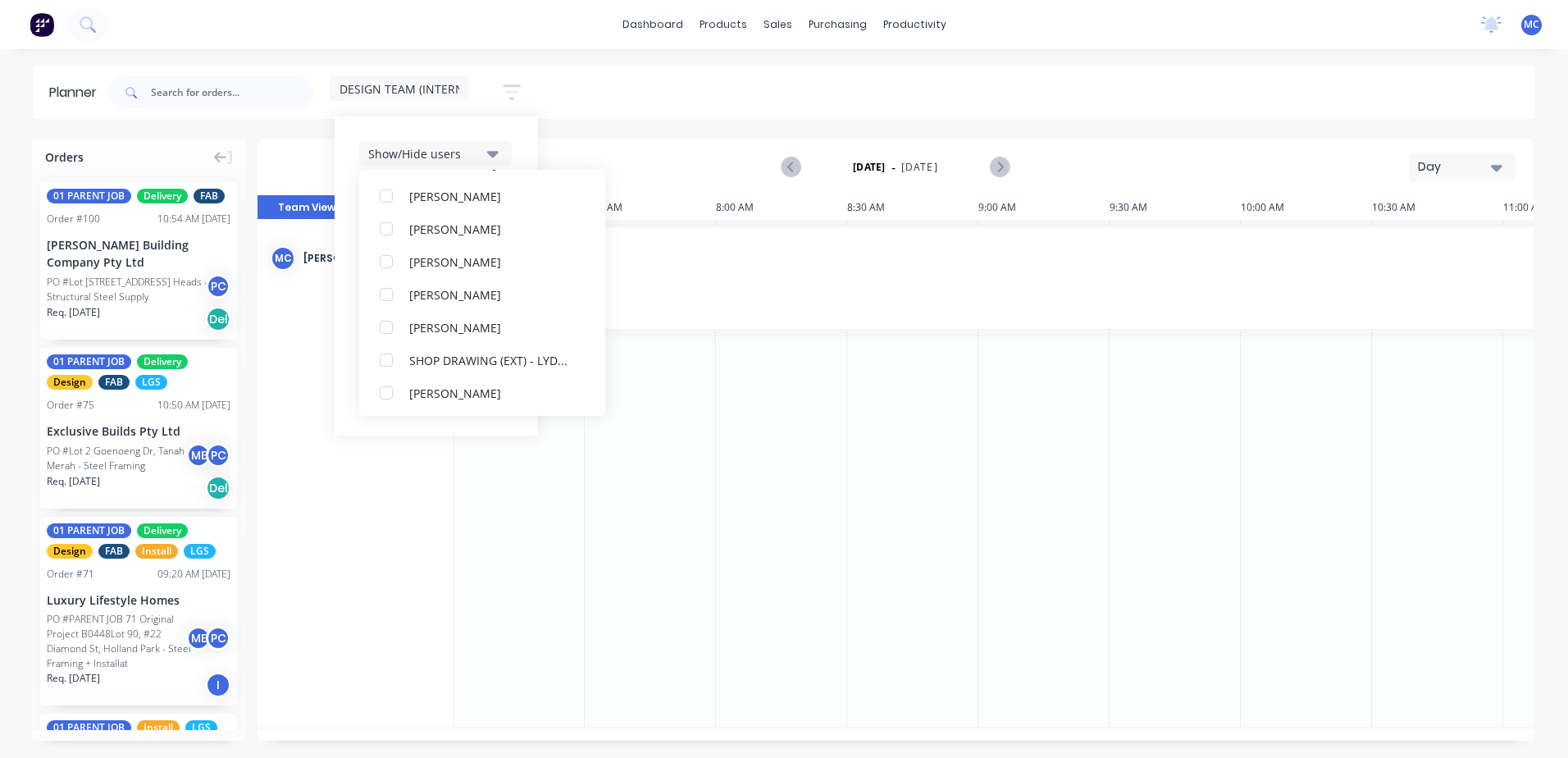
scroll to position [575, 0]
click at [383, 232] on div "button" at bounding box center [385, 227] width 33 height 33
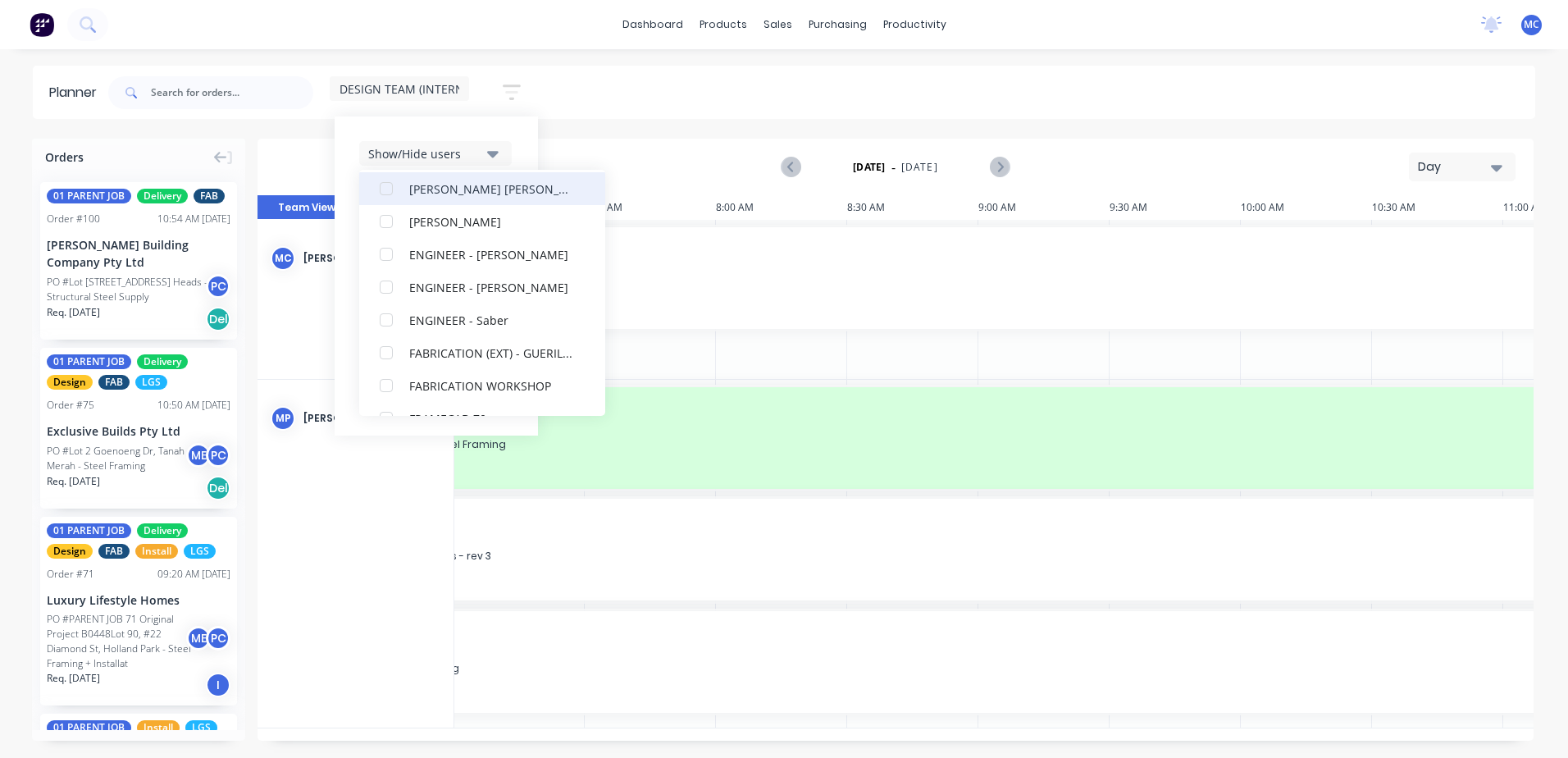
scroll to position [246, 0]
click at [383, 261] on div "button" at bounding box center [385, 260] width 33 height 33
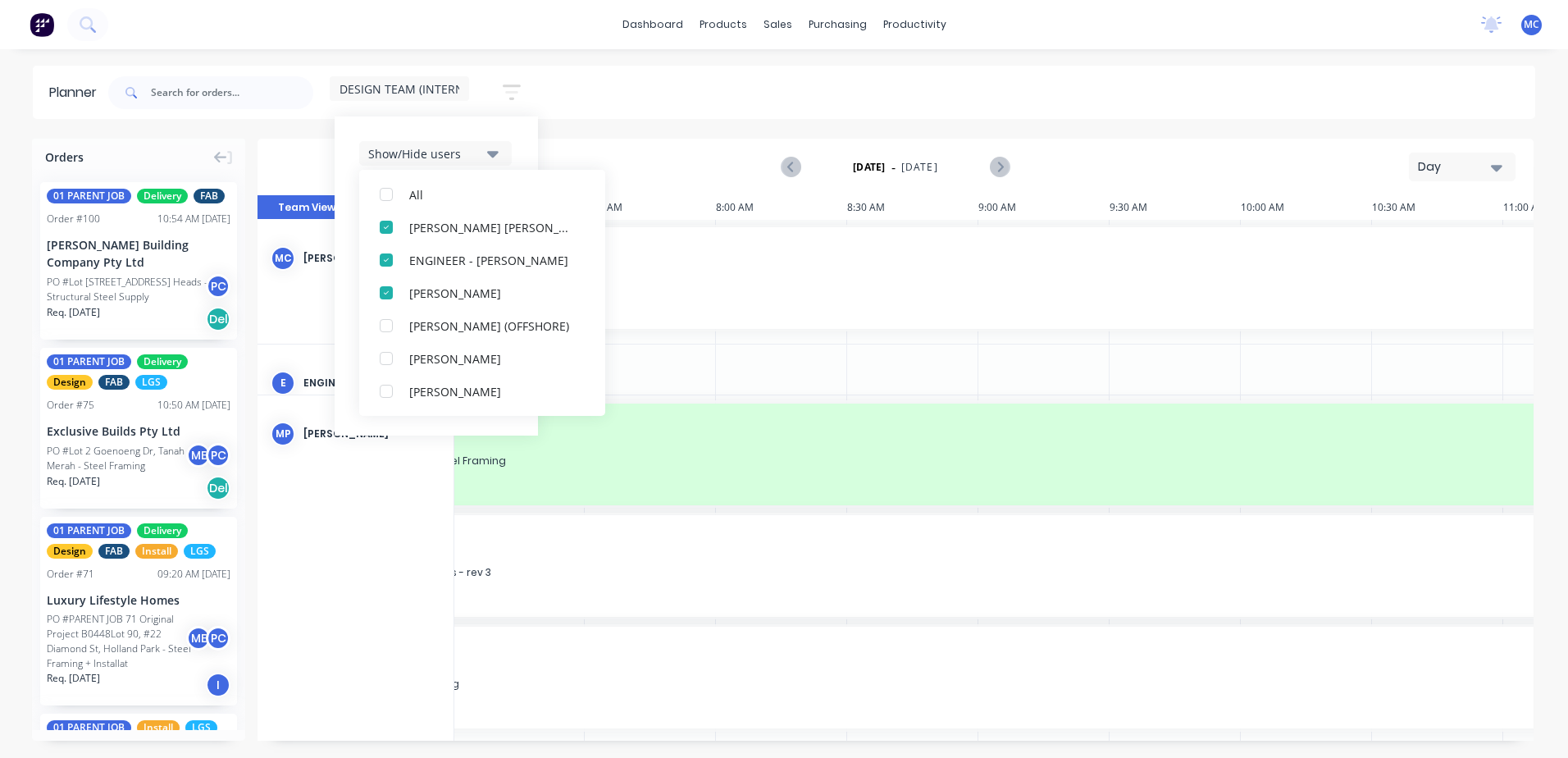
click at [755, 72] on div "DESIGN TEAM (INTERNAL) Save new view None (Default) edit DESIGN TEAM (INTERNAL)…" at bounding box center [819, 92] width 1430 height 49
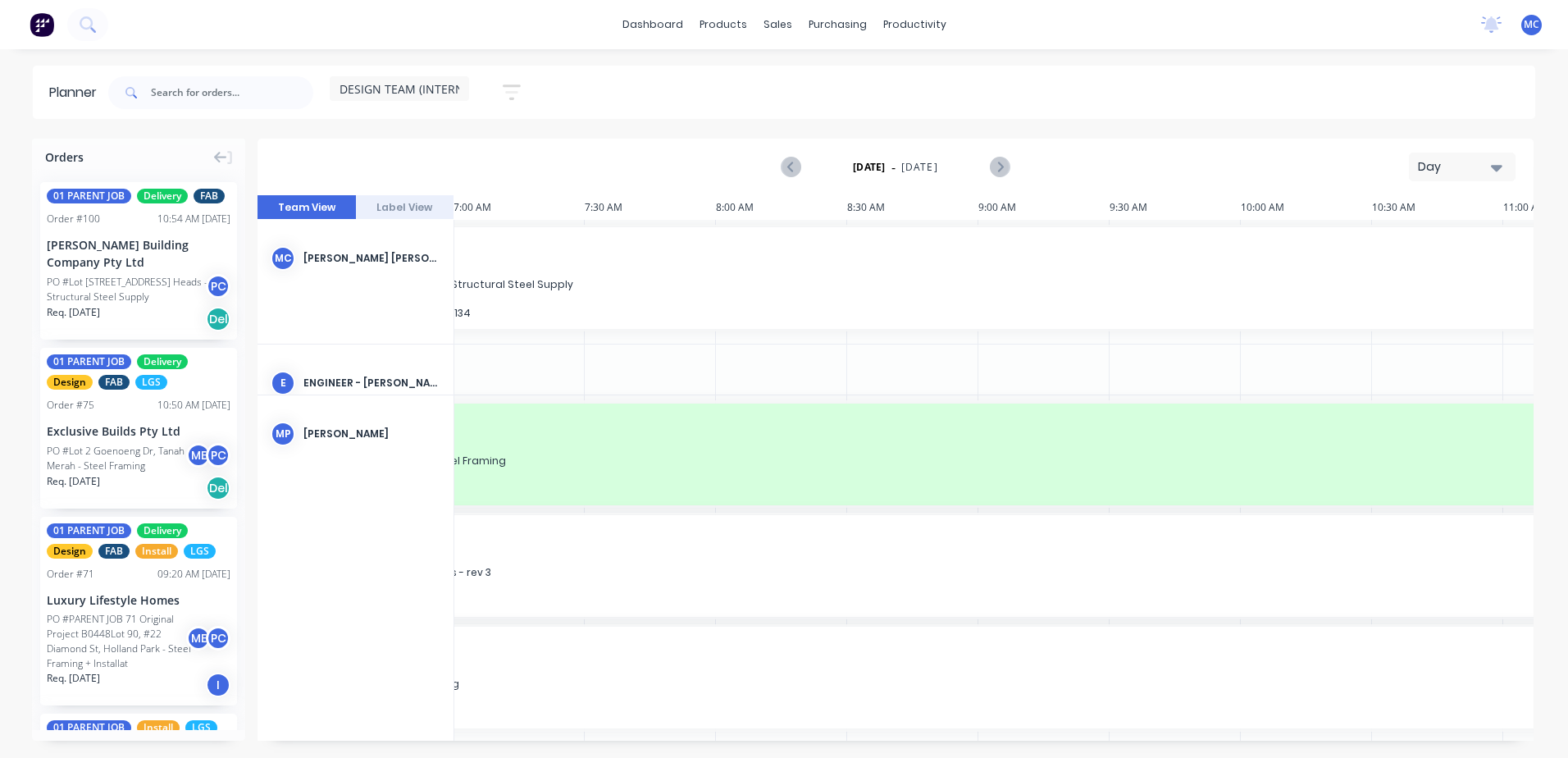
scroll to position [23, 263]
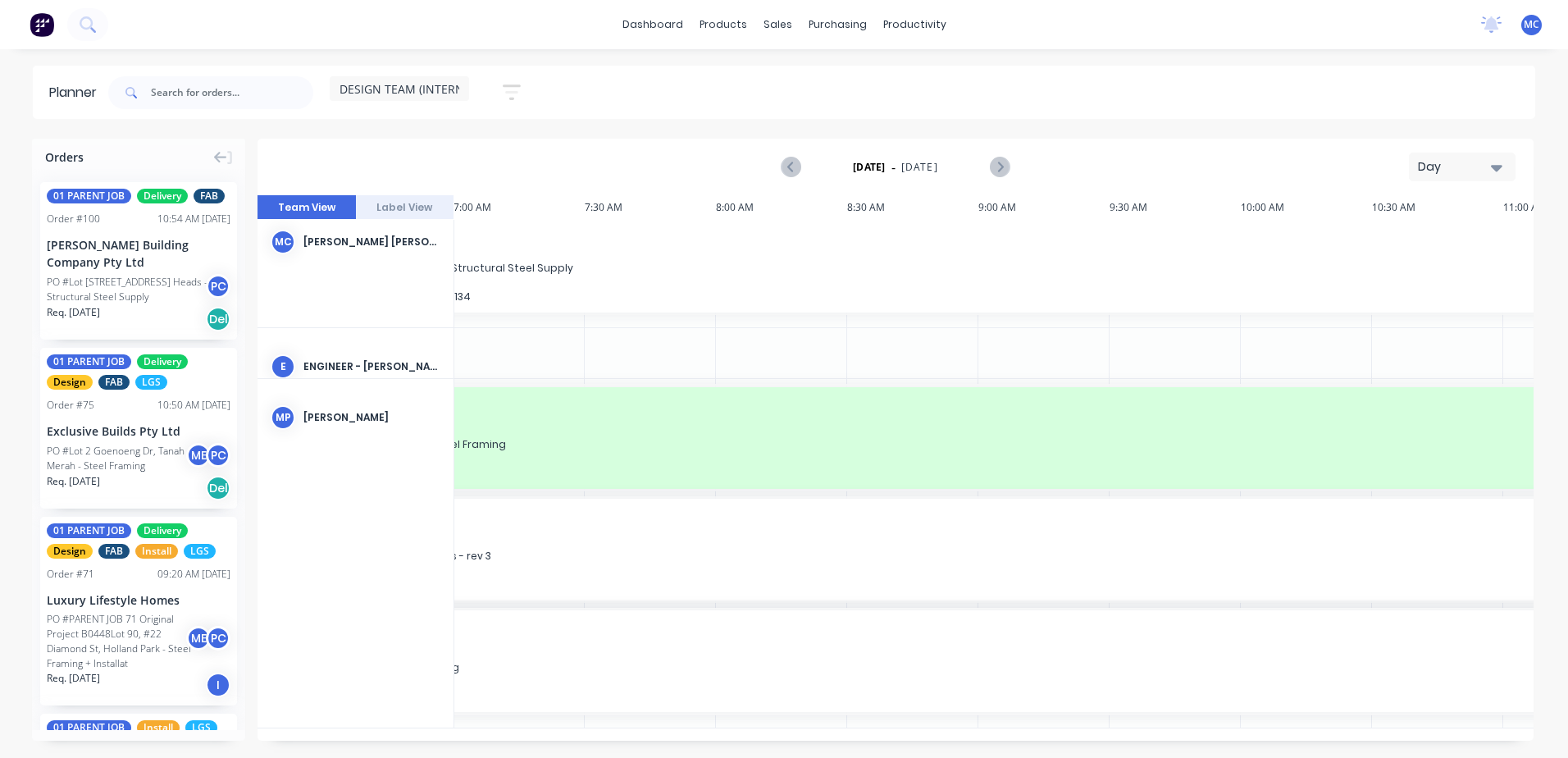
drag, startPoint x: 857, startPoint y: 731, endPoint x: 846, endPoint y: 732, distance: 11.0
click at [1202, 164] on div "Day" at bounding box center [1456, 166] width 76 height 17
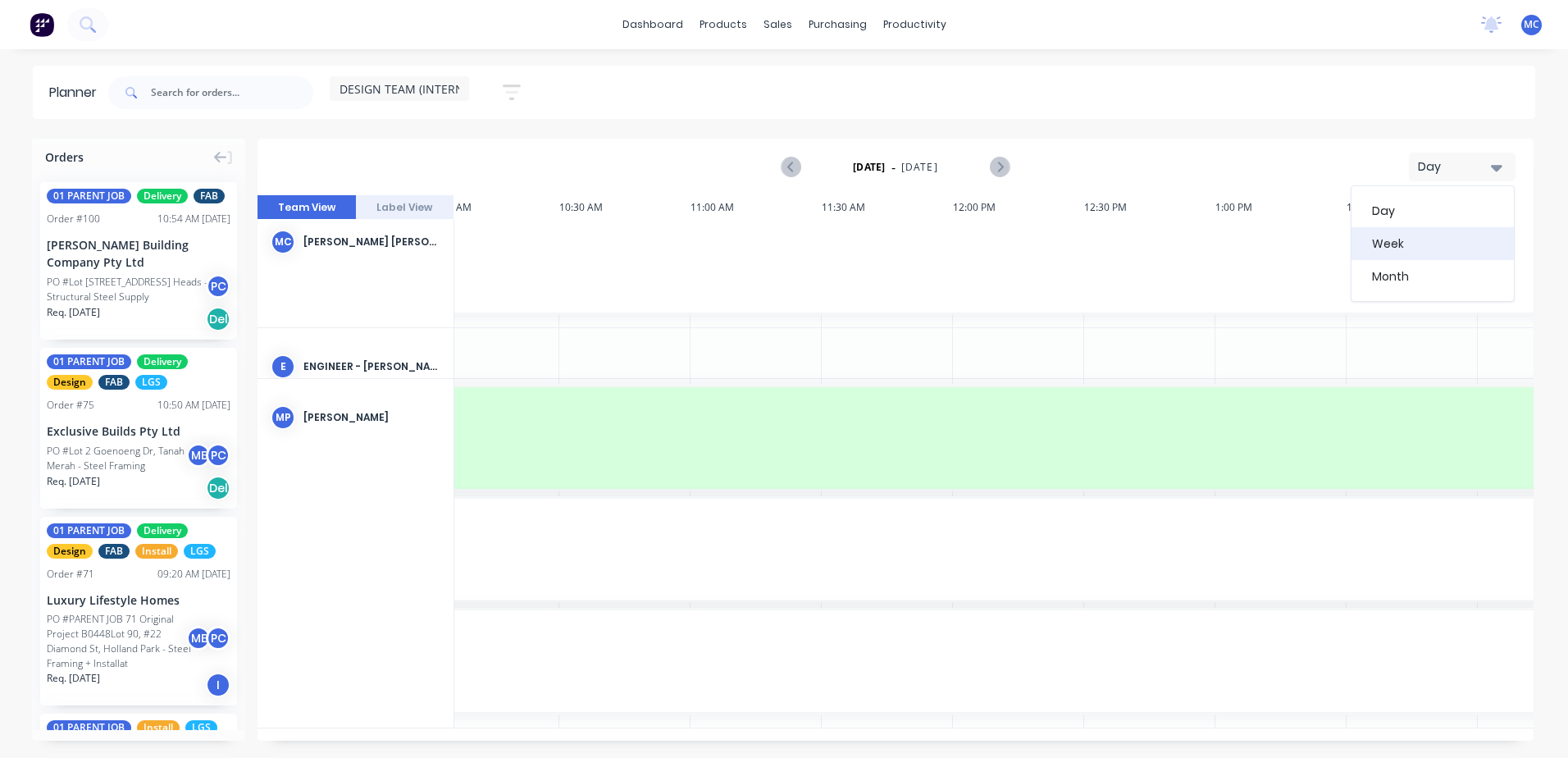
click at [1202, 234] on div "Week" at bounding box center [1432, 243] width 162 height 33
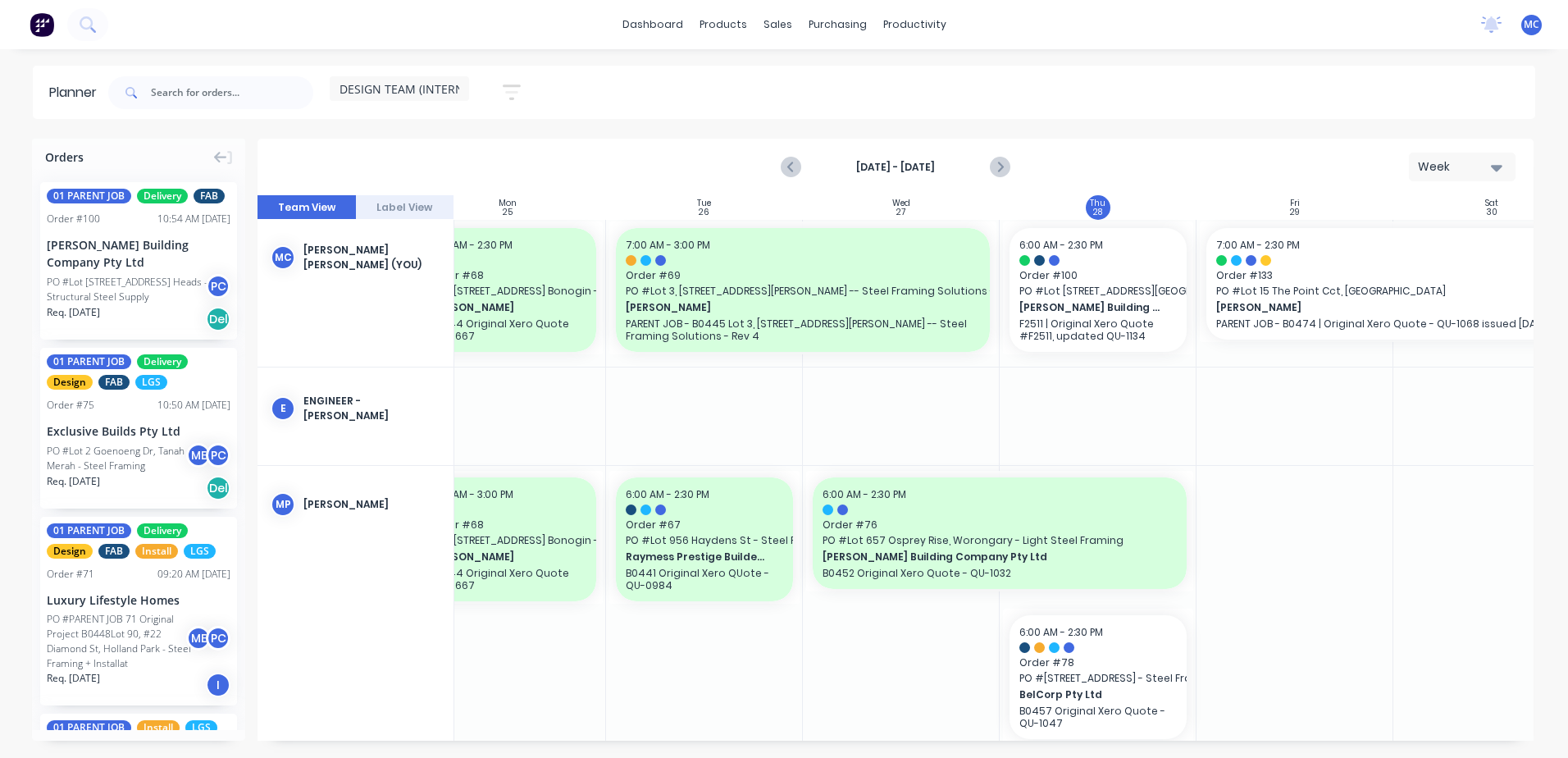
scroll to position [0, 242]
click at [187, 95] on input "text" at bounding box center [232, 93] width 162 height 33
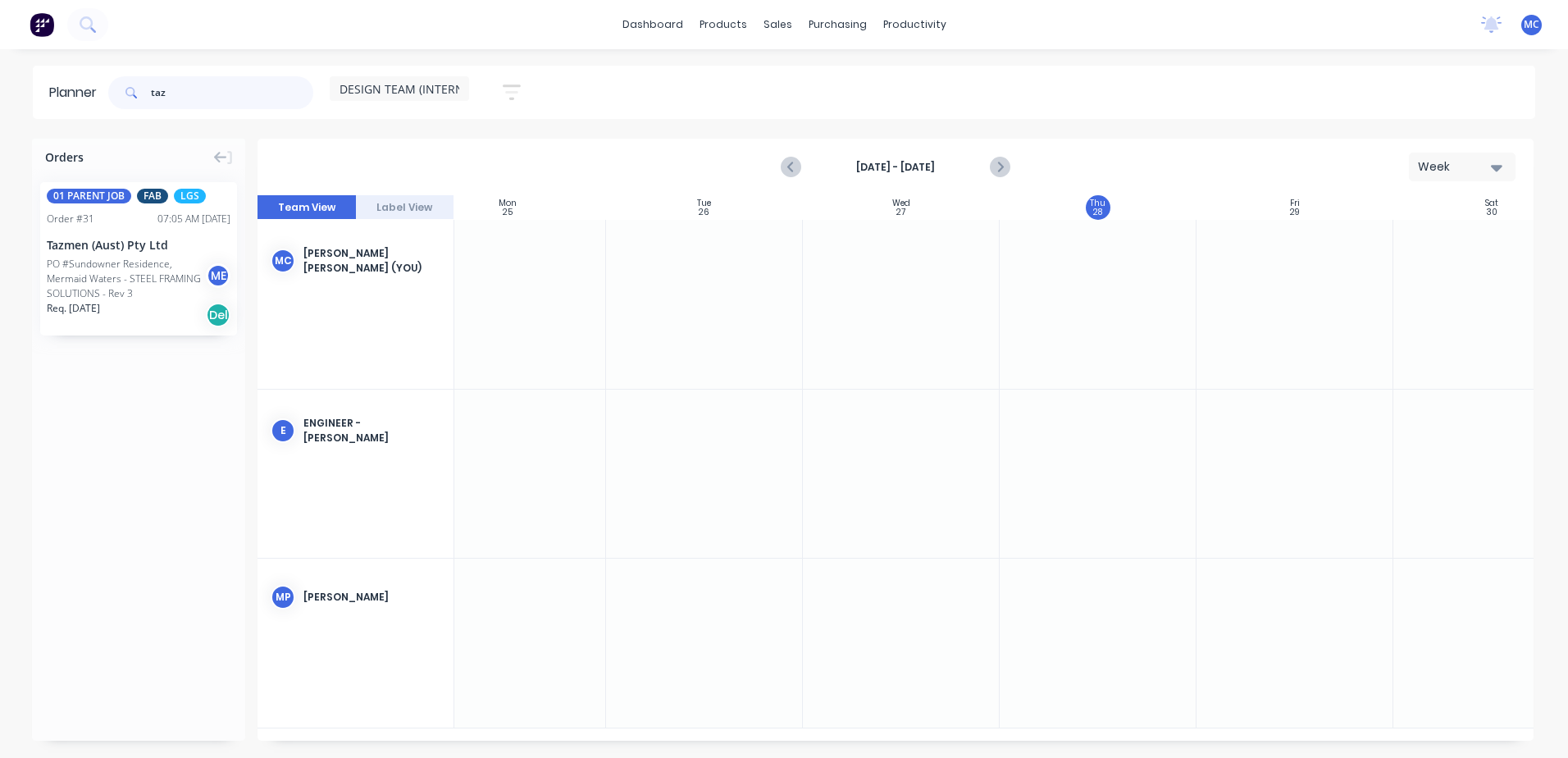
type input "taz"
drag, startPoint x: 109, startPoint y: 259, endPoint x: 1054, endPoint y: 647, distance: 1021.6
click at [177, 91] on input "taz" at bounding box center [232, 93] width 162 height 33
click at [100, 88] on header "Planner taz DESIGN TEAM (INTERNAL) Save new view None (Default) edit DESIGN TEA…" at bounding box center [784, 93] width 1502 height 54
click at [110, 263] on div "PO #Sundowner Residence, Mermaid Waters - STEEL FRAMING SOLUTIONS - Rev 3" at bounding box center [128, 279] width 164 height 44
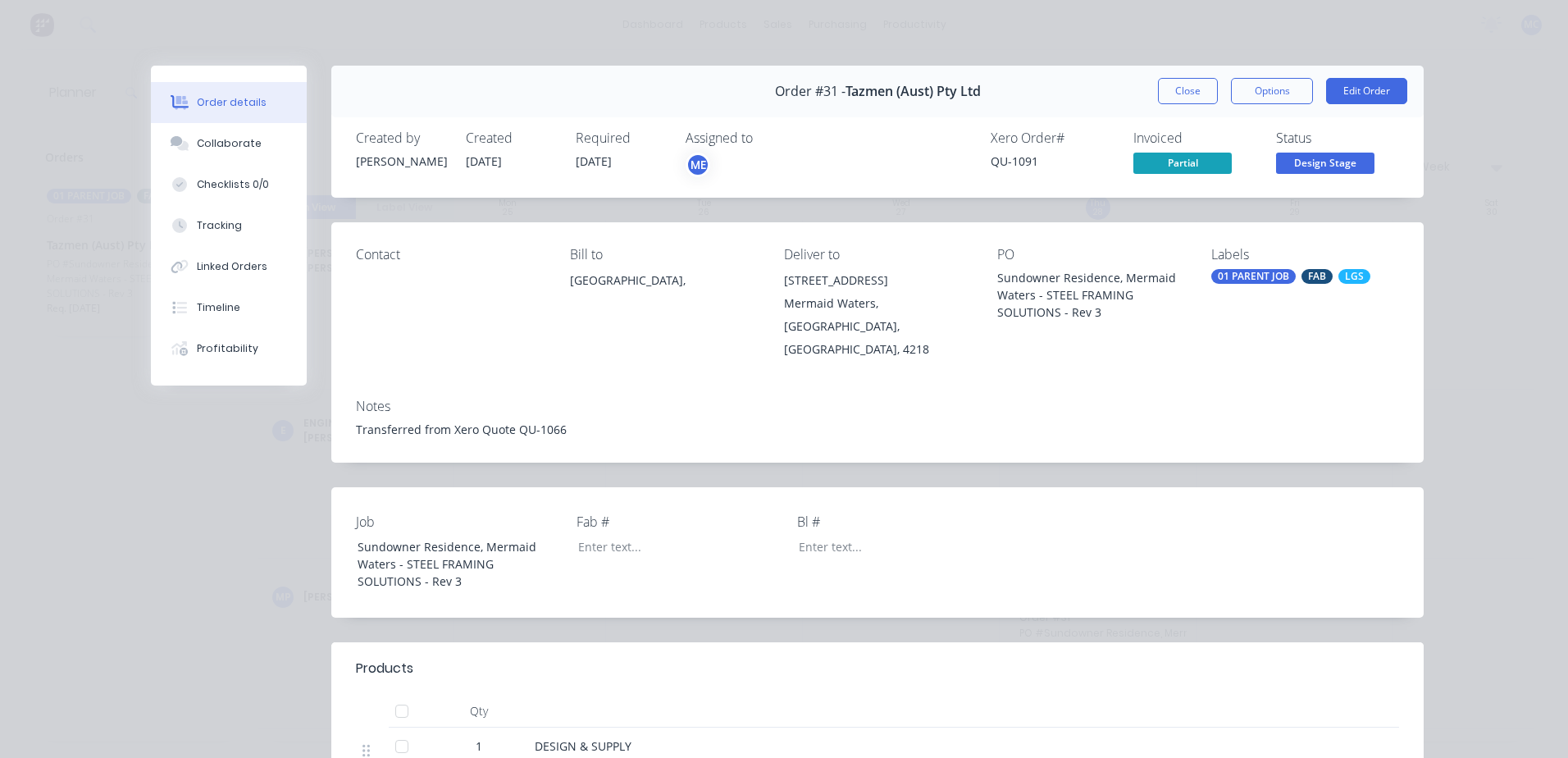
click at [1178, 77] on div "Order #31 - Tazmen (Aust) Pty Ltd Close Options Edit Order" at bounding box center [877, 92] width 1092 height 52
click at [1183, 91] on button "Close" at bounding box center [1188, 91] width 60 height 26
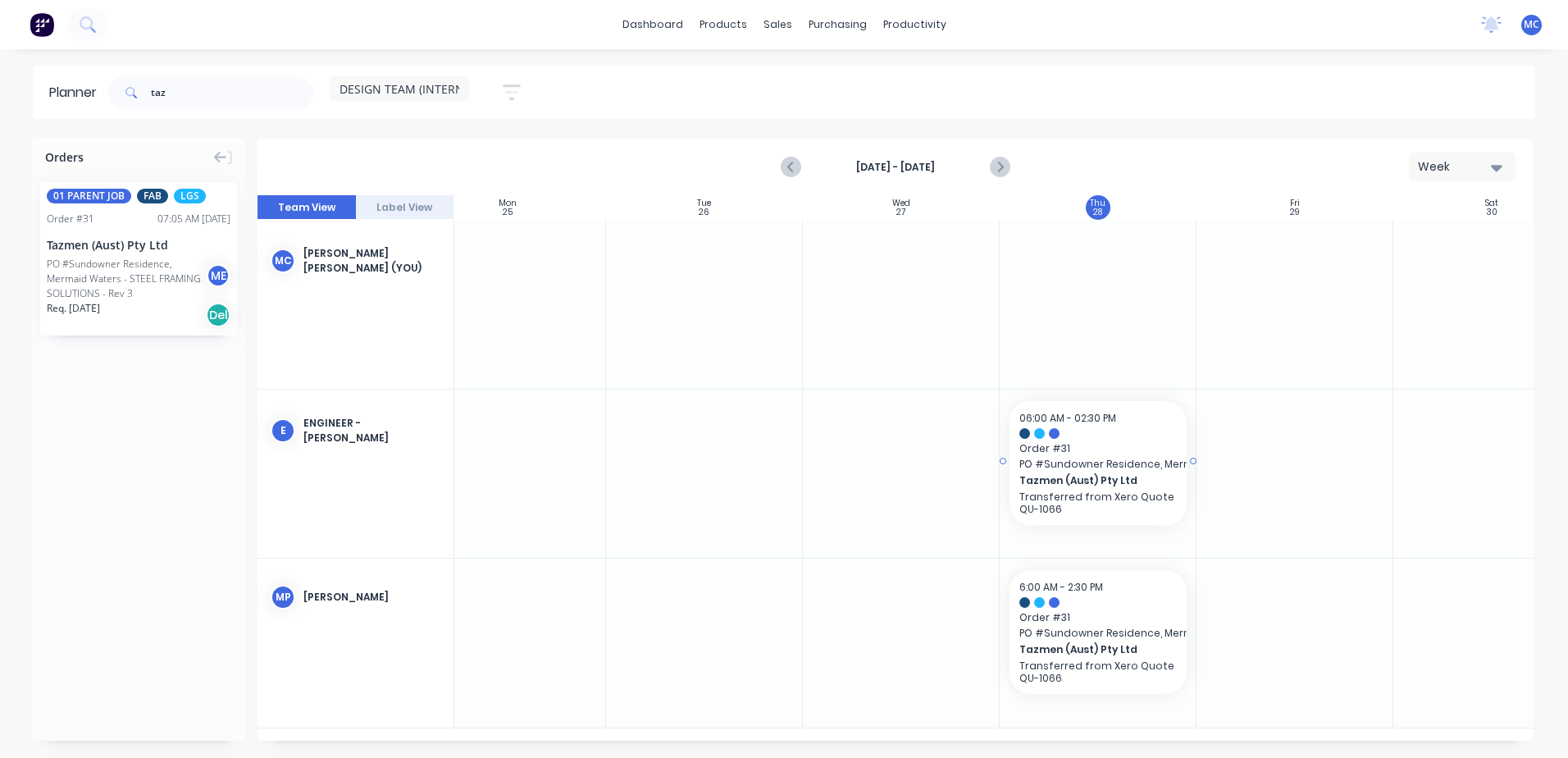
drag, startPoint x: 90, startPoint y: 270, endPoint x: 1145, endPoint y: 498, distance: 1079.4
click at [1112, 435] on div "Set start/finish time" at bounding box center [1172, 425] width 175 height 34
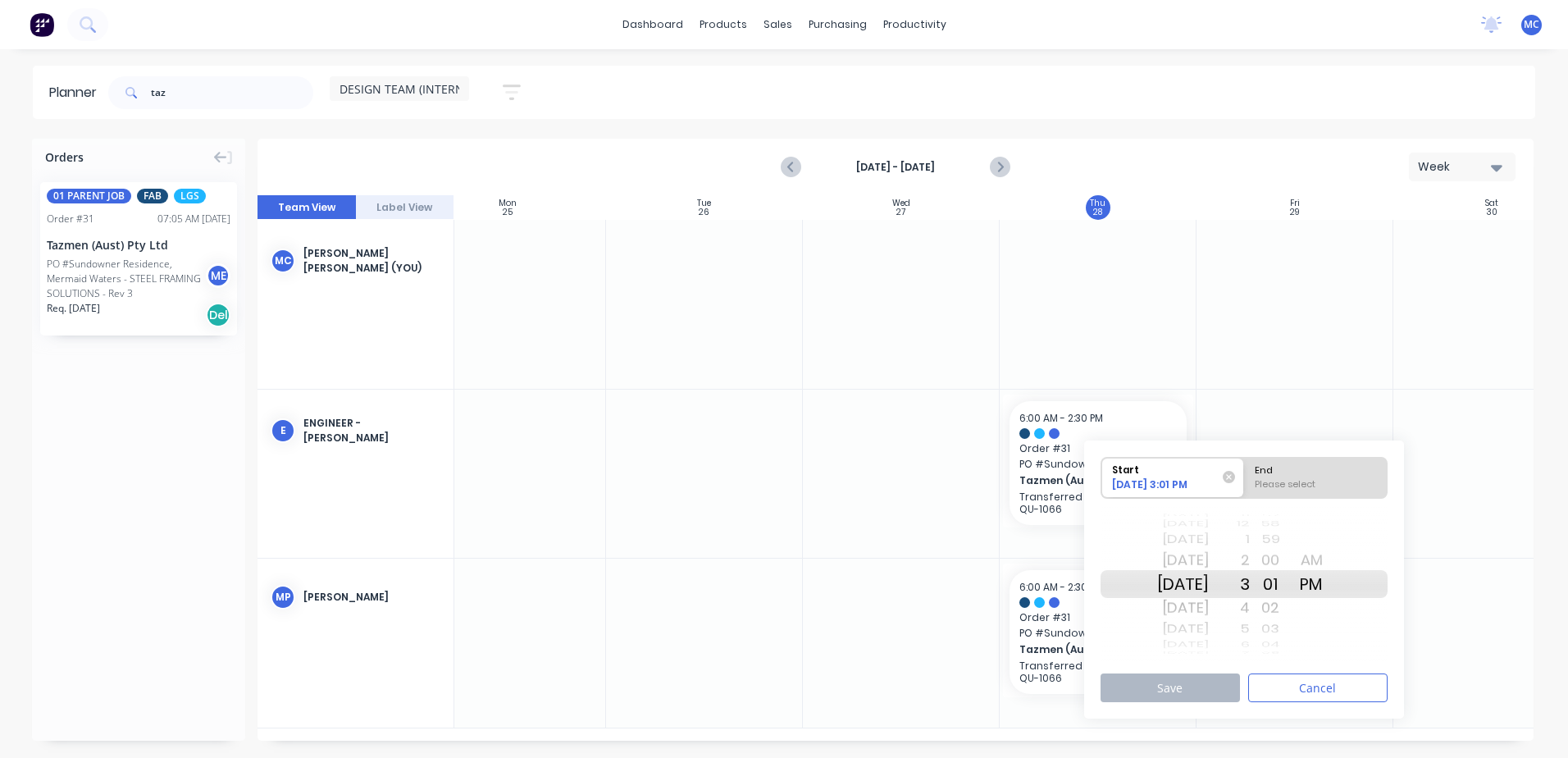
click at [1202, 481] on div "Please select" at bounding box center [1315, 487] width 133 height 21
click at [1202, 481] on input "End Please select" at bounding box center [1243, 478] width 1 height 40
radio input "true"
click at [1151, 690] on button "Save" at bounding box center [1170, 687] width 139 height 29
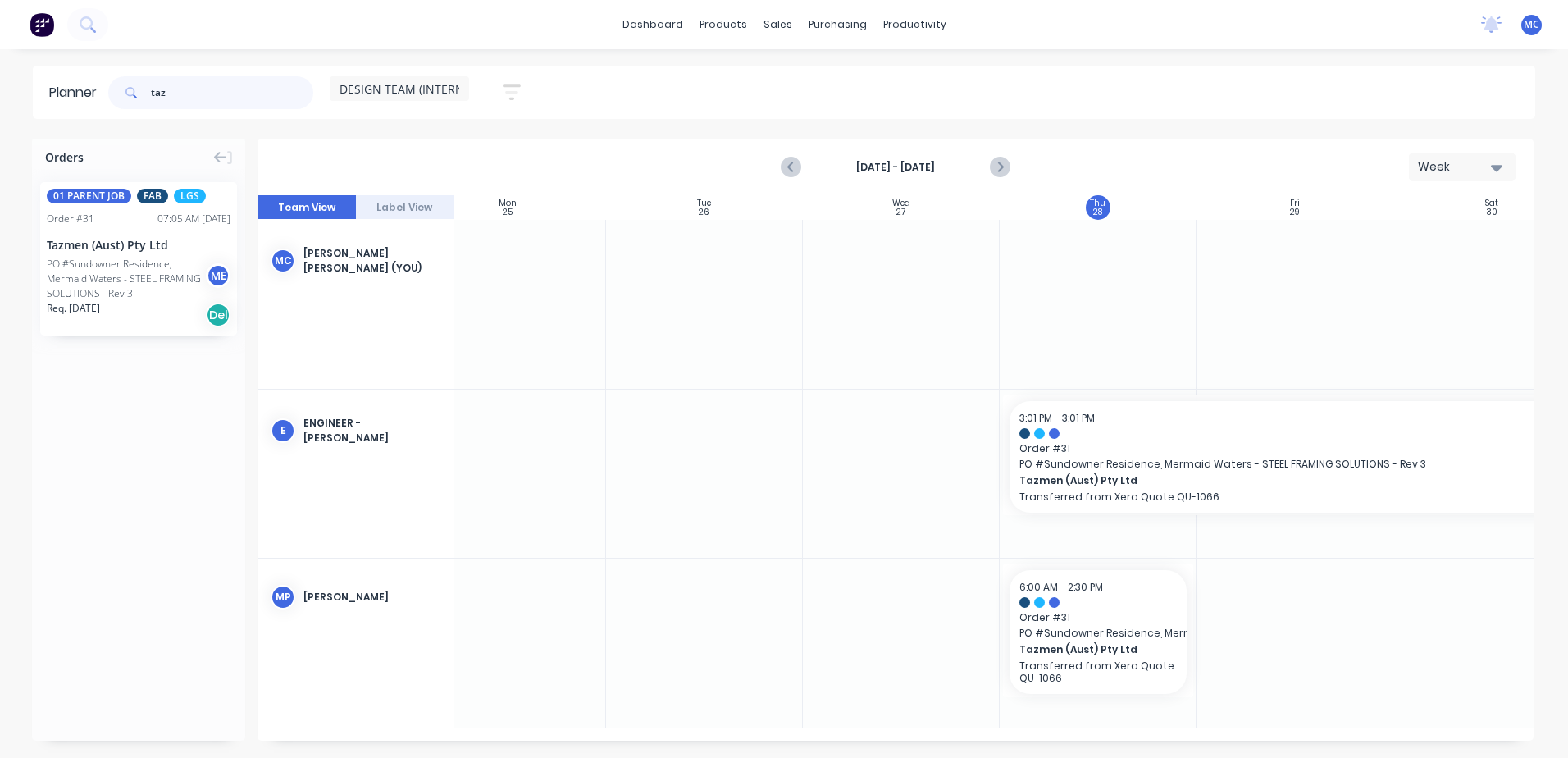
drag, startPoint x: 173, startPoint y: 92, endPoint x: 36, endPoint y: 92, distance: 137.0
click at [36, 92] on header "Planner taz DESIGN TEAM (INTERNAL) Save new view None (Default) edit DESIGN TEA…" at bounding box center [784, 93] width 1502 height 54
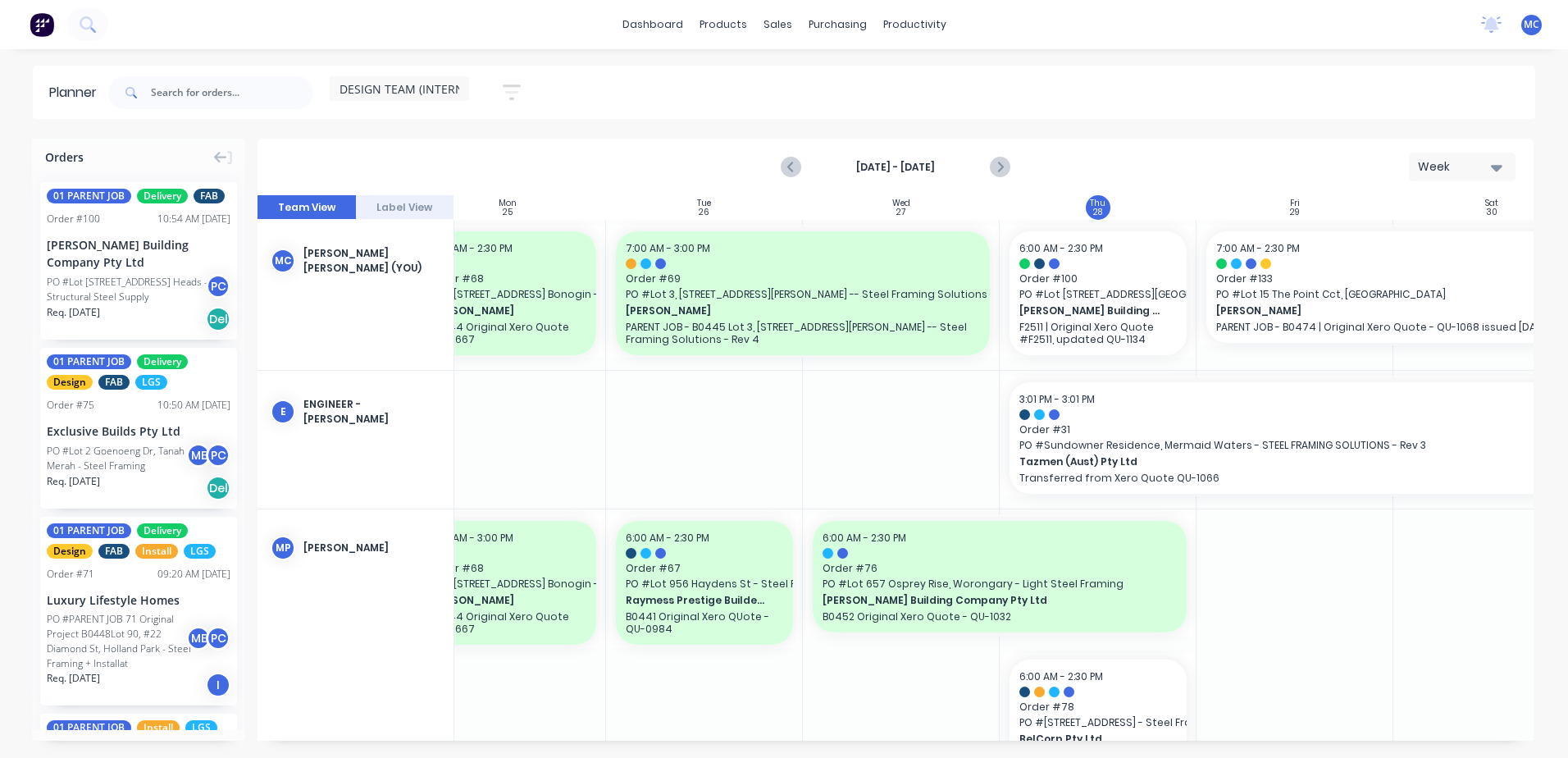
click at [513, 88] on icon "button" at bounding box center [512, 92] width 18 height 21
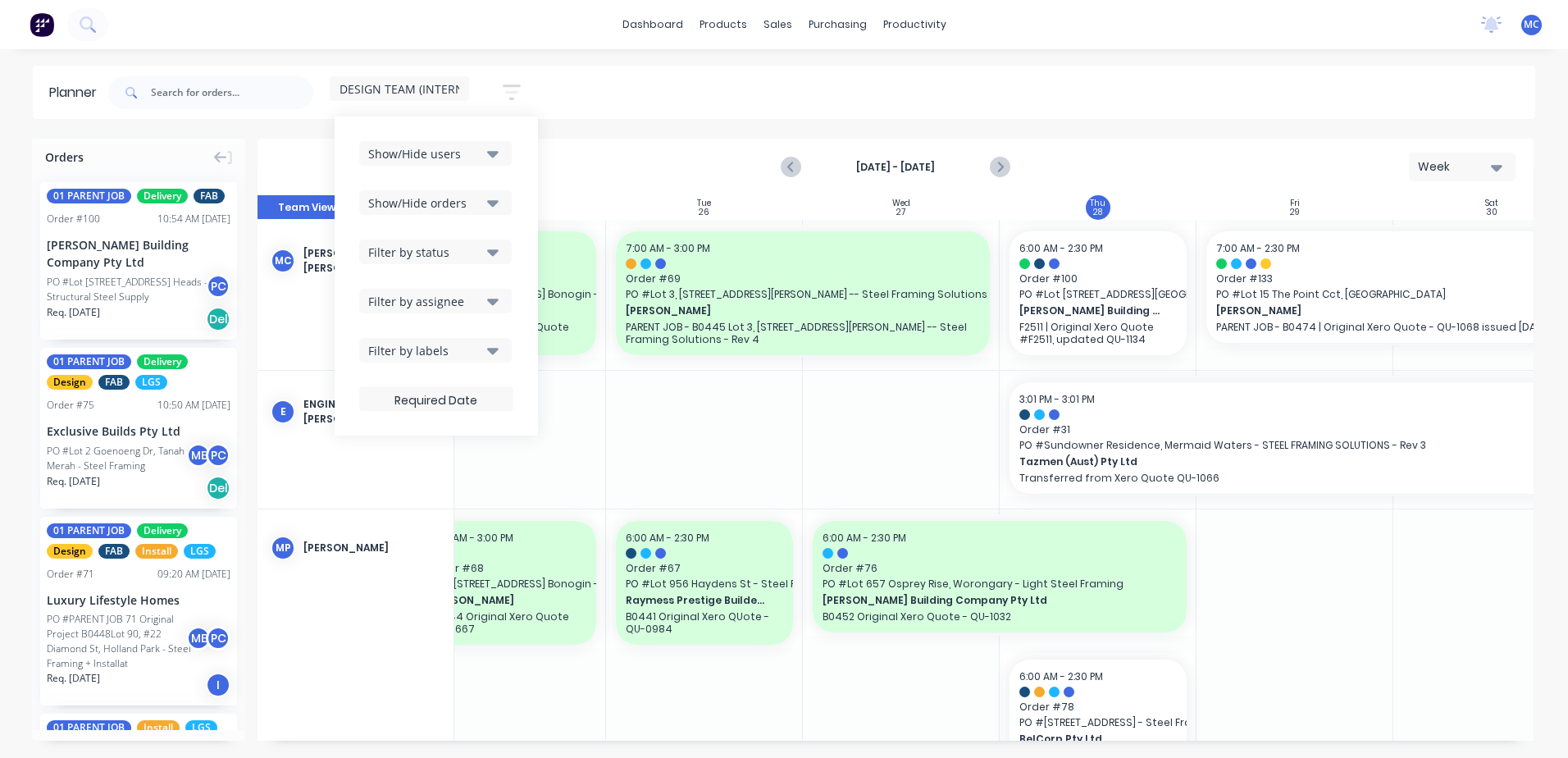
click at [478, 157] on div "Show/Hide users" at bounding box center [425, 153] width 113 height 17
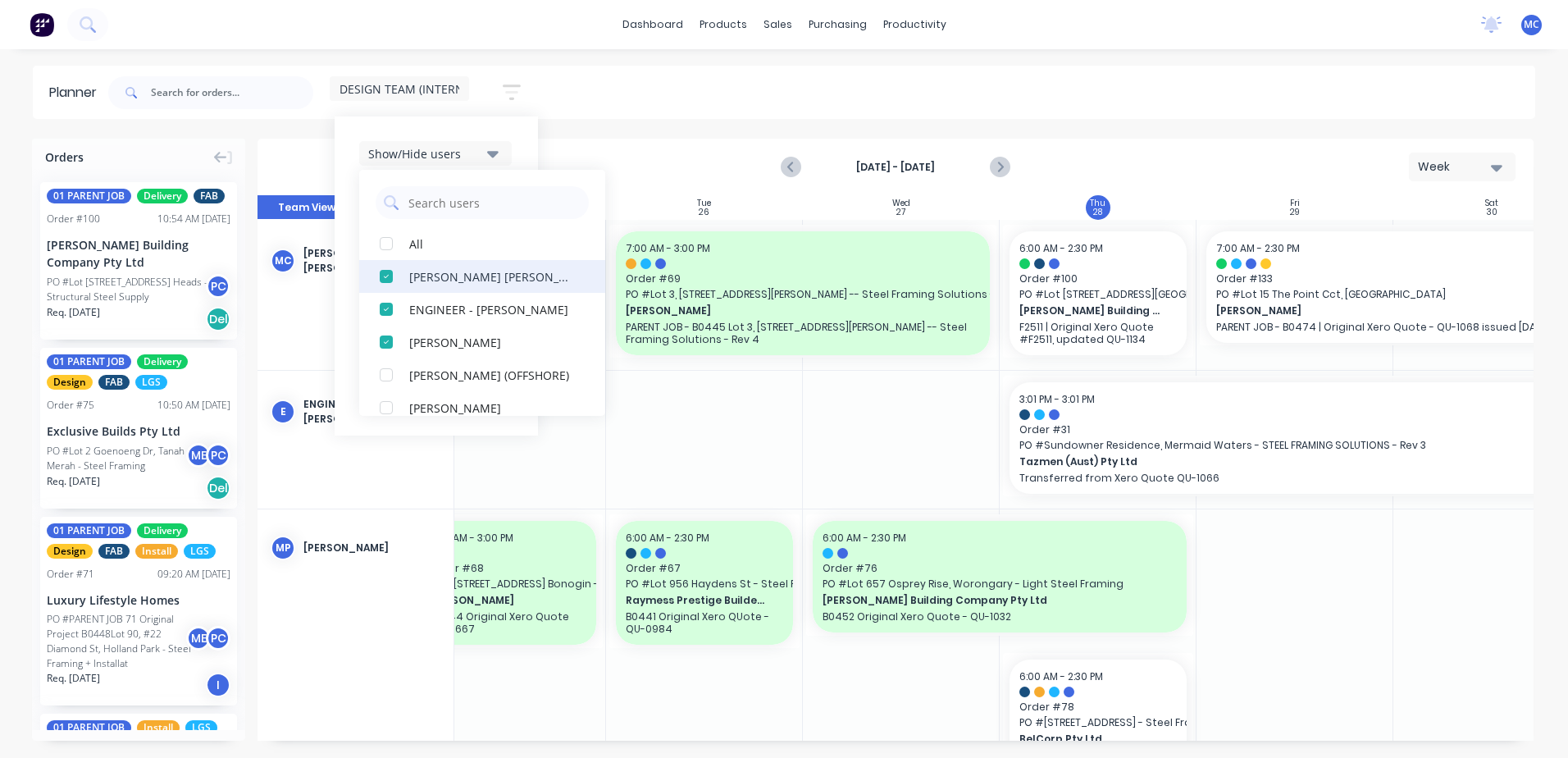
click at [386, 276] on div "button" at bounding box center [385, 276] width 33 height 33
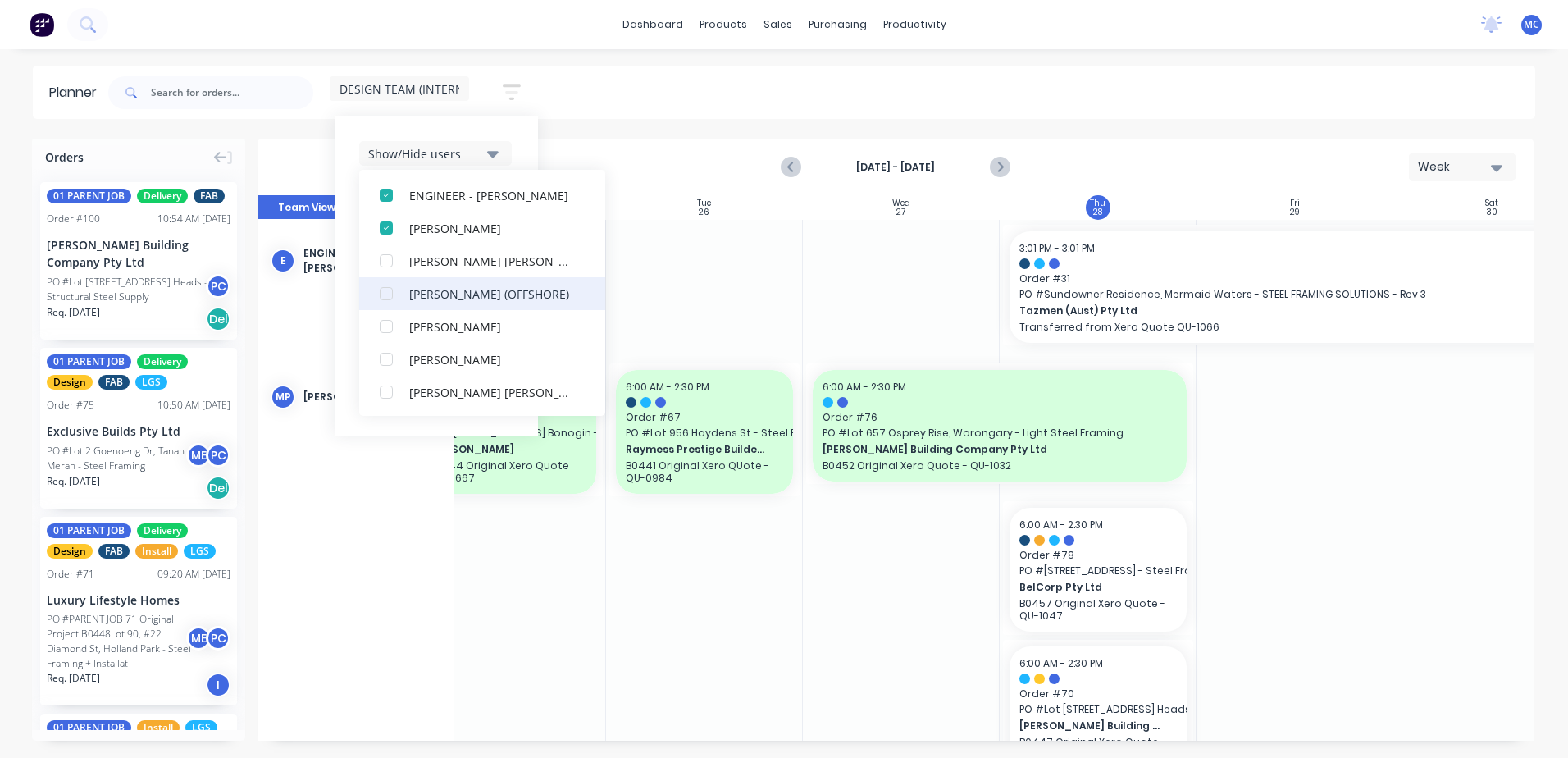
scroll to position [82, 0]
click at [383, 361] on div "button" at bounding box center [385, 358] width 33 height 33
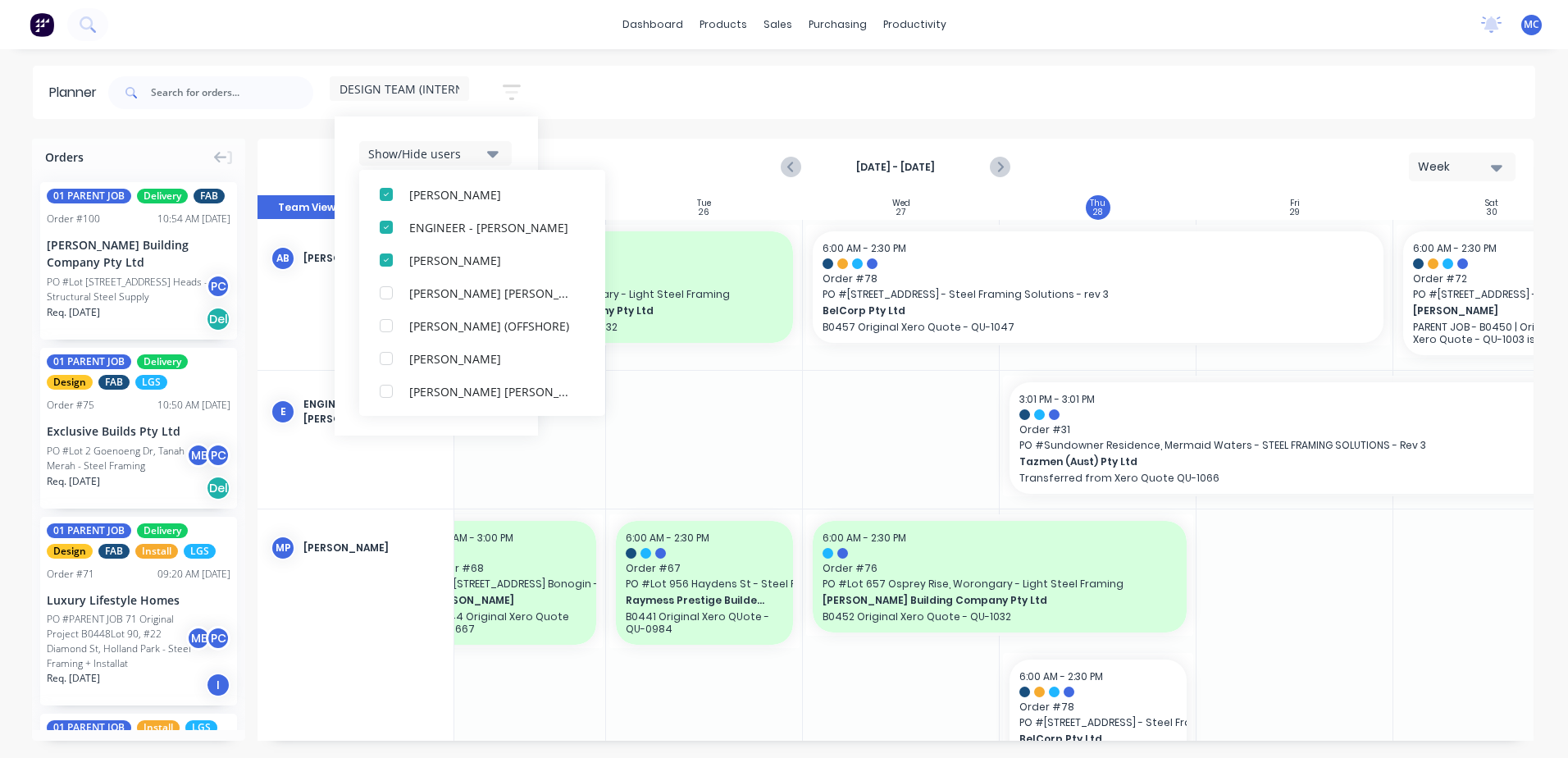
click at [718, 88] on div "DESIGN TEAM (INTERNAL) Save new view None (Default) edit DESIGN TEAM (INTERNAL)…" at bounding box center [819, 92] width 1430 height 49
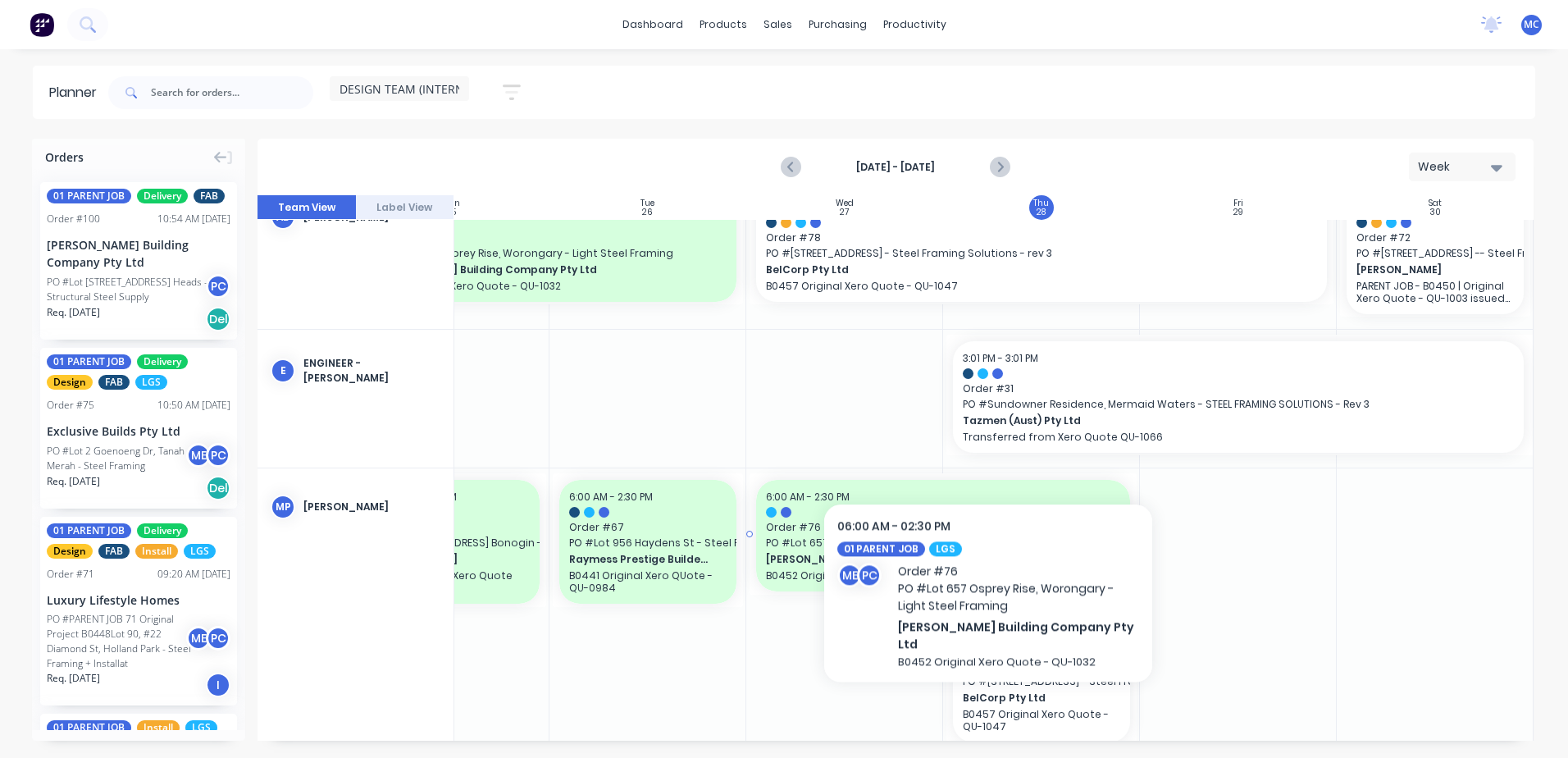
scroll to position [0, 305]
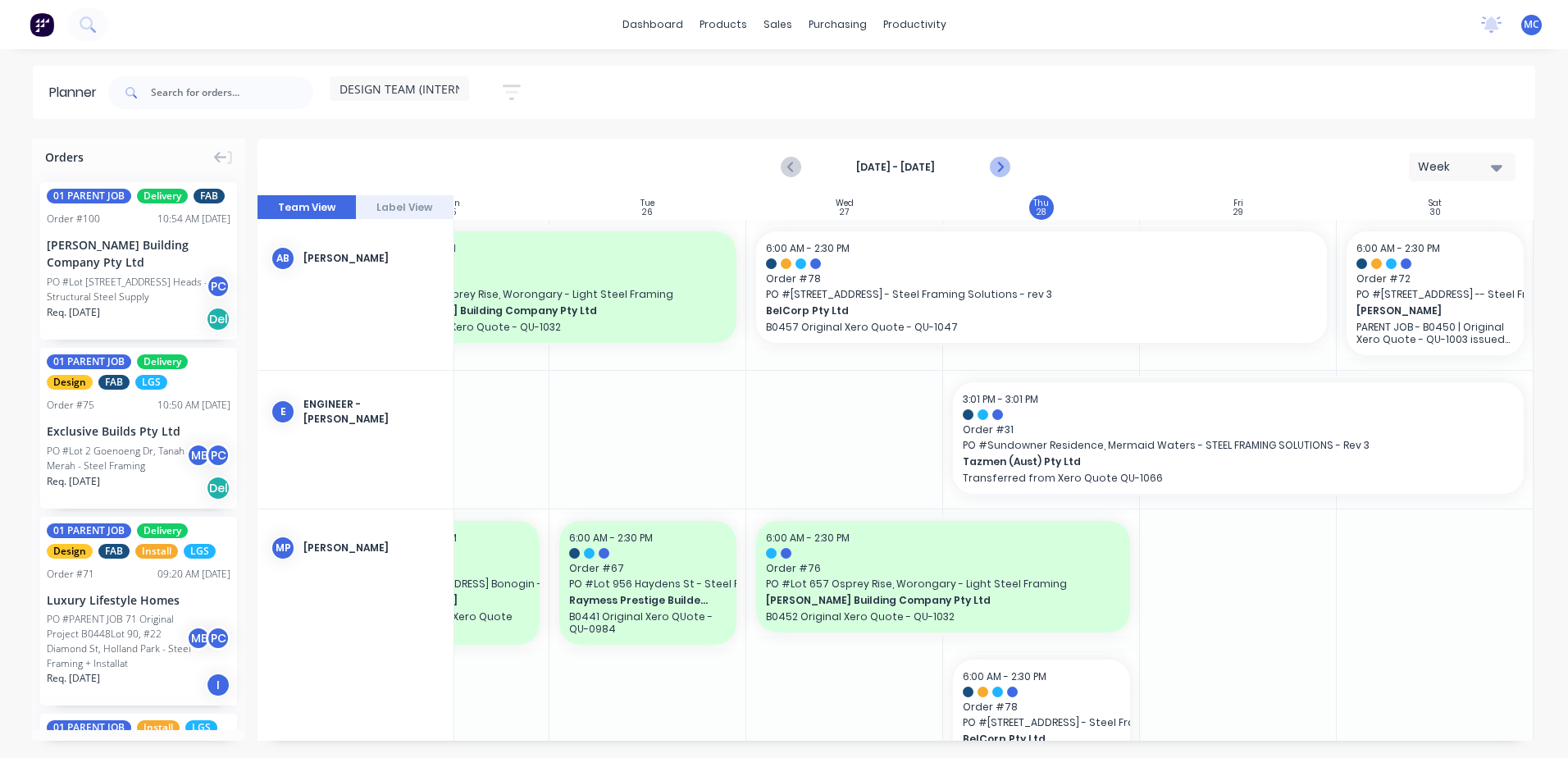
click at [1005, 166] on icon "Next page" at bounding box center [1000, 167] width 20 height 20
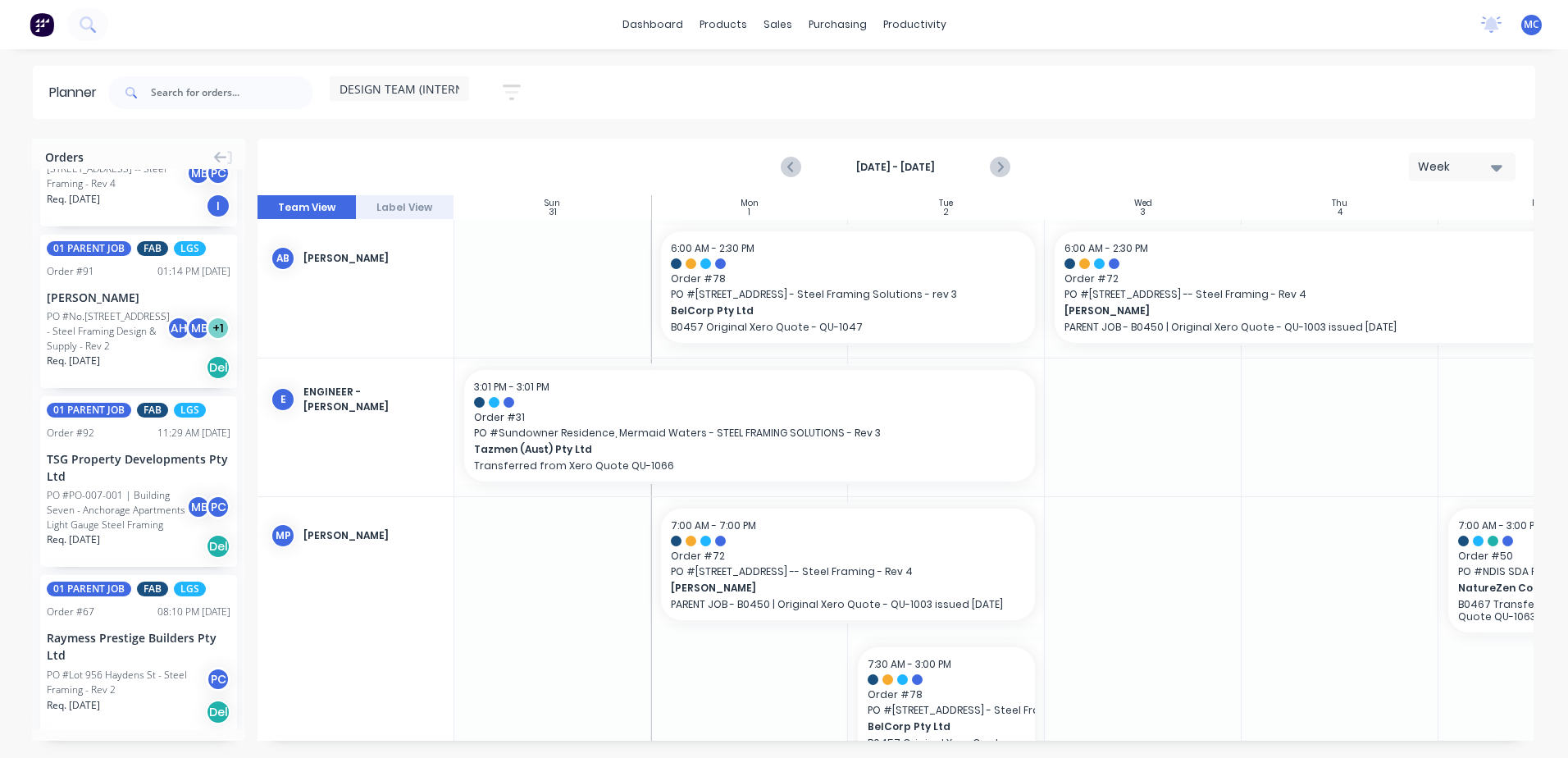
scroll to position [1476, 0]
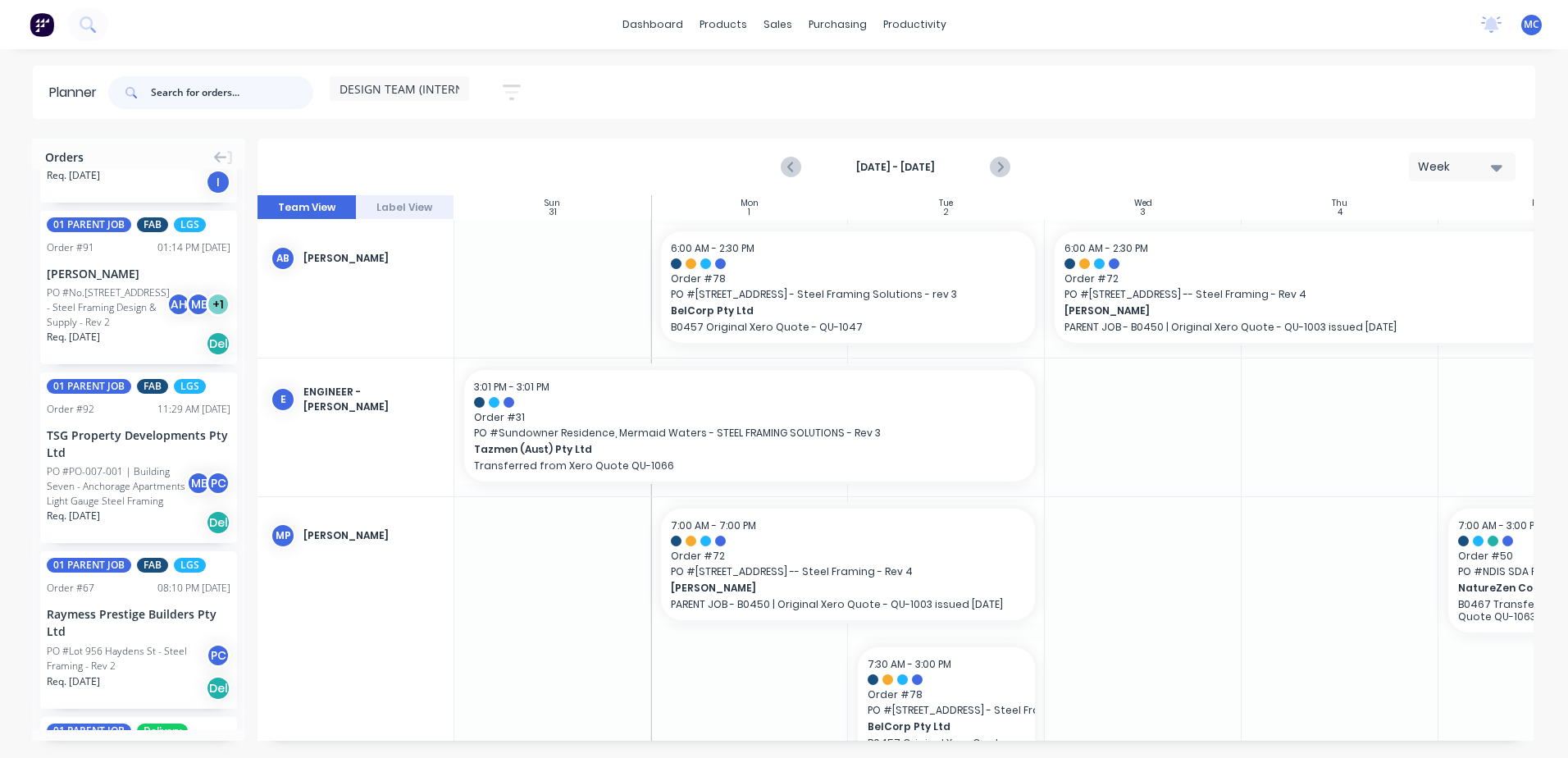
click at [174, 87] on input "text" at bounding box center [232, 93] width 162 height 33
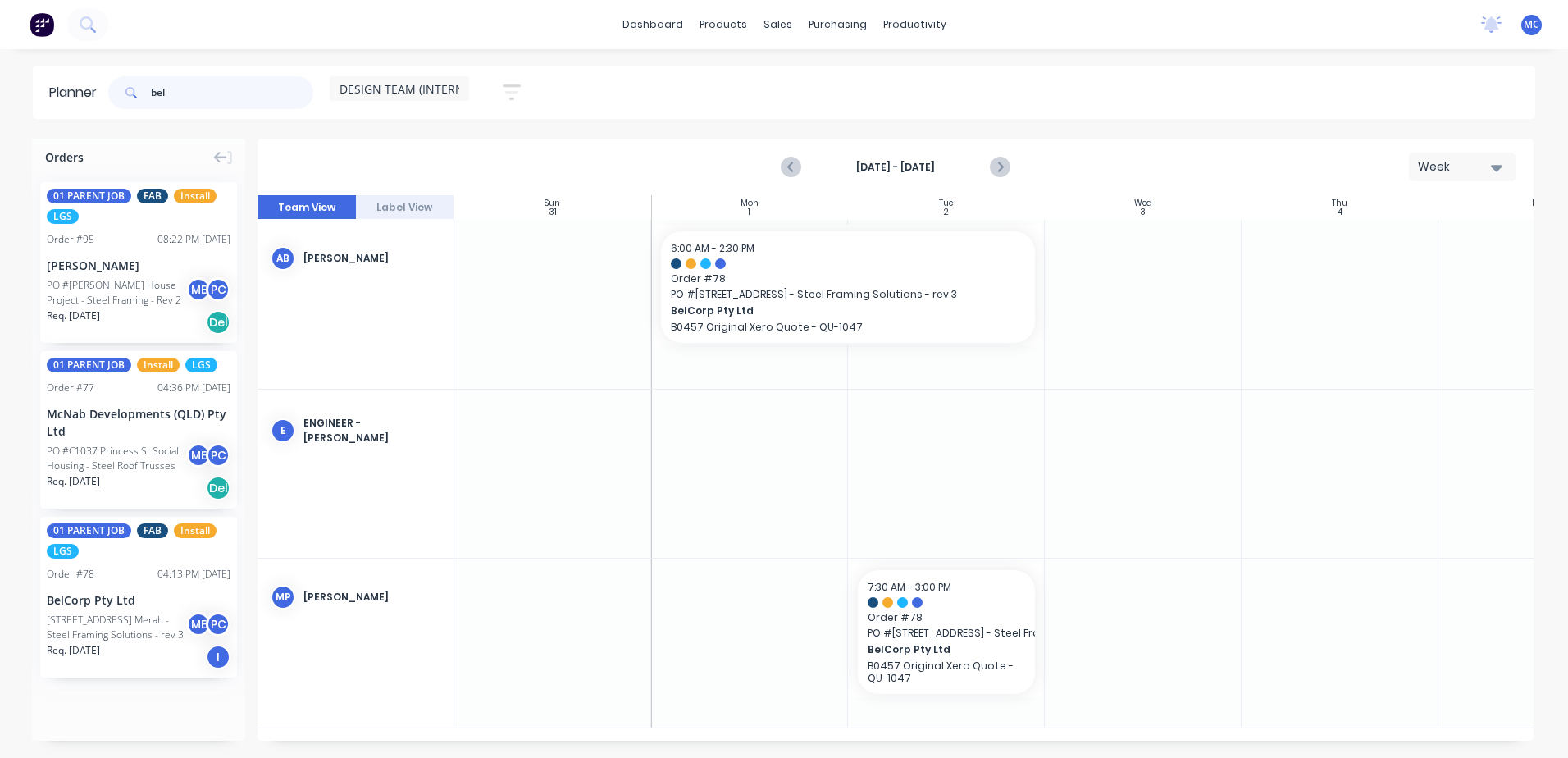
type input "bel"
drag, startPoint x: 114, startPoint y: 598, endPoint x: 727, endPoint y: 472, distance: 625.8
drag, startPoint x: 848, startPoint y: 452, endPoint x: 1057, endPoint y: 468, distance: 209.6
type textarea "x"
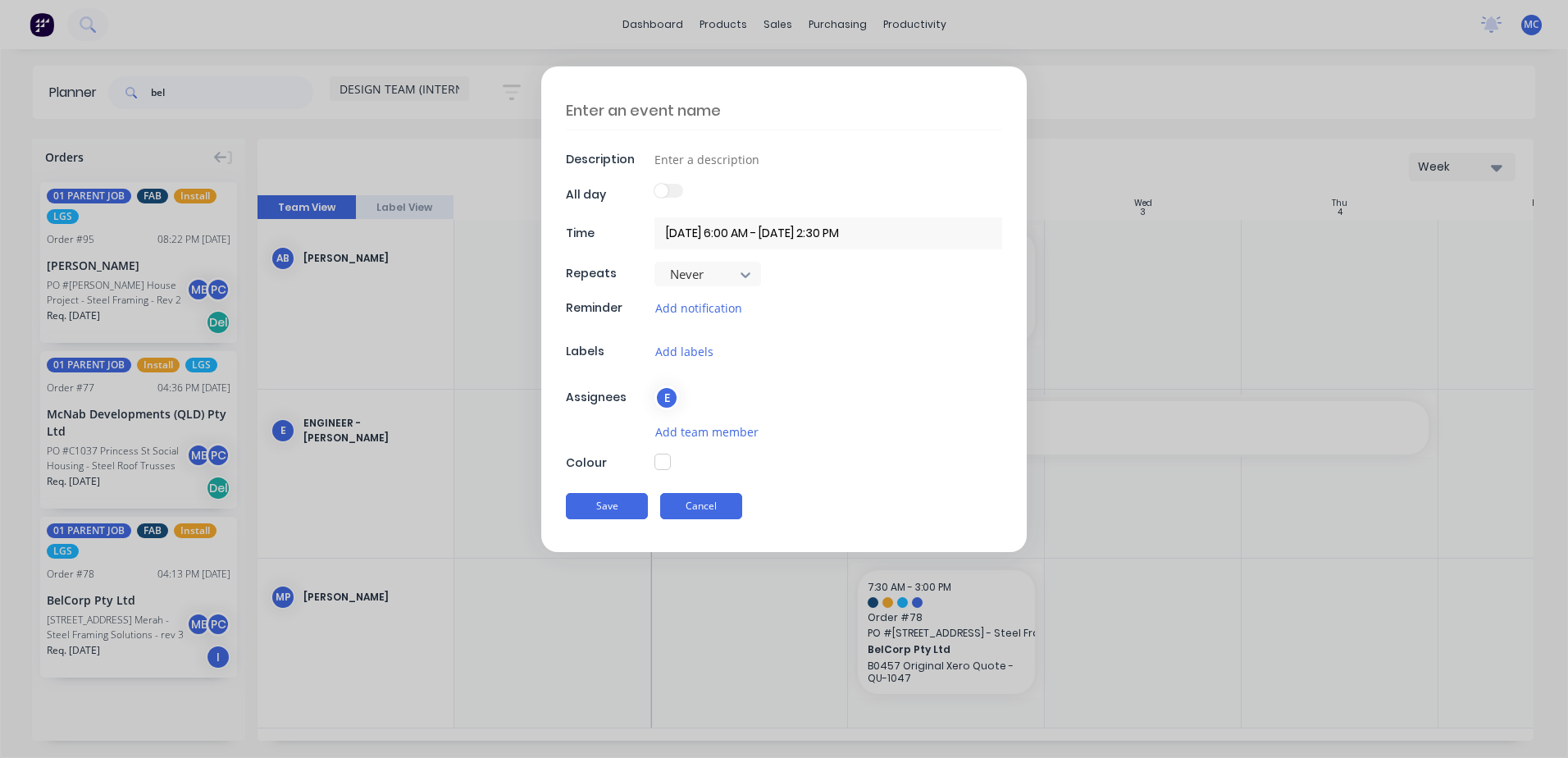
click at [719, 514] on button "Cancel" at bounding box center [701, 506] width 82 height 26
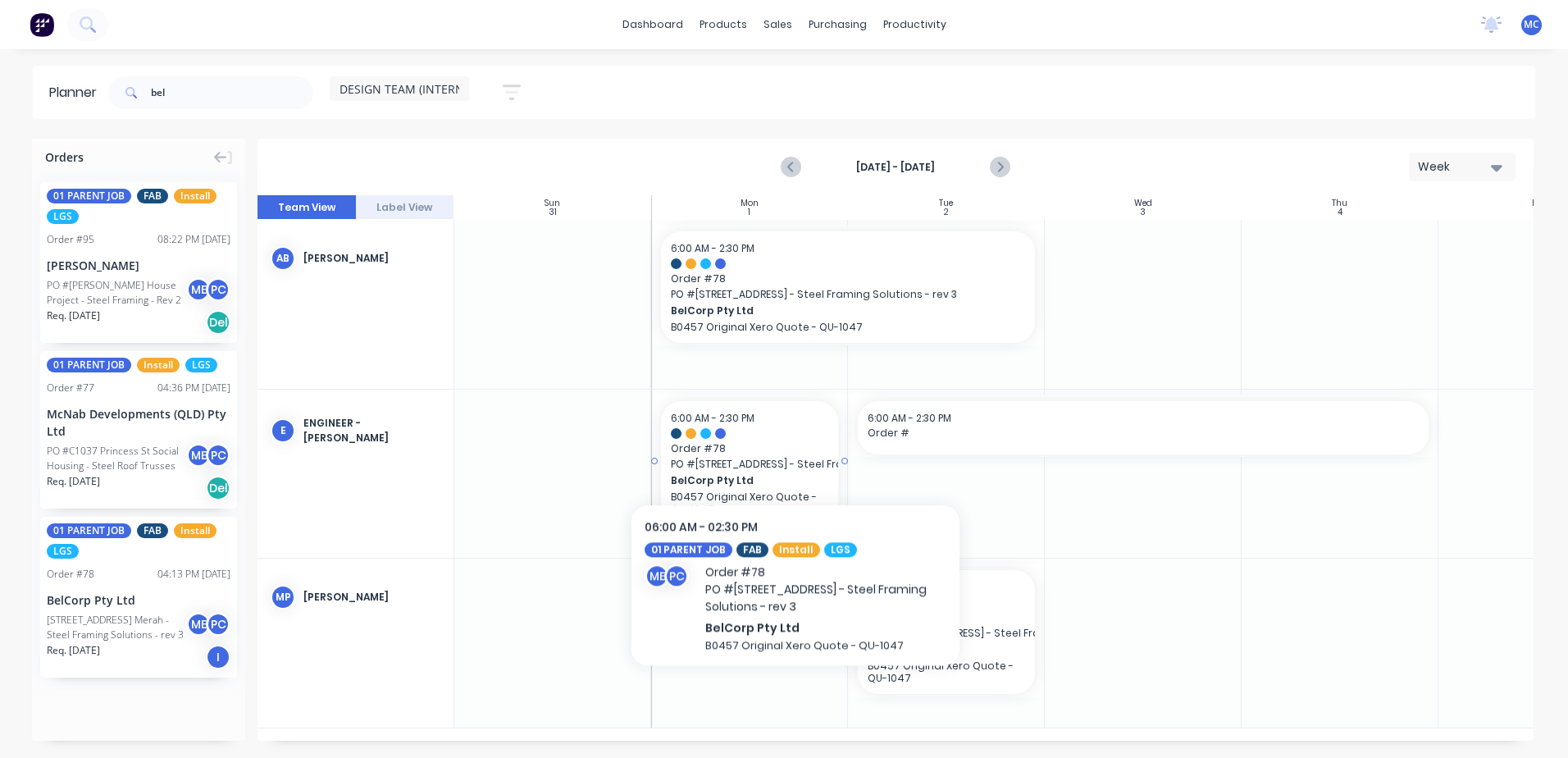
click at [795, 444] on span "Order # 78" at bounding box center [750, 448] width 157 height 15
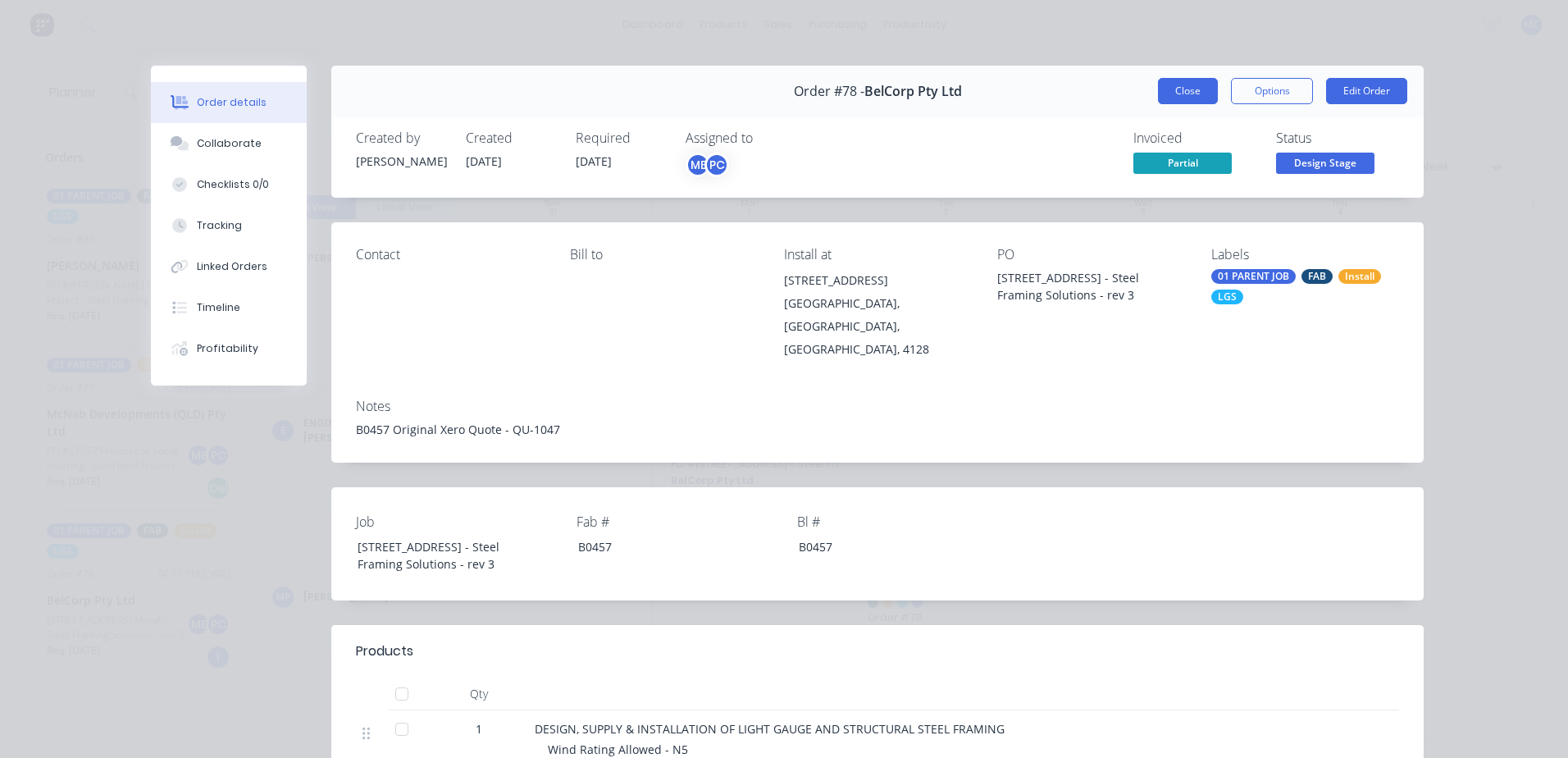
click at [1178, 85] on button "Close" at bounding box center [1188, 91] width 60 height 26
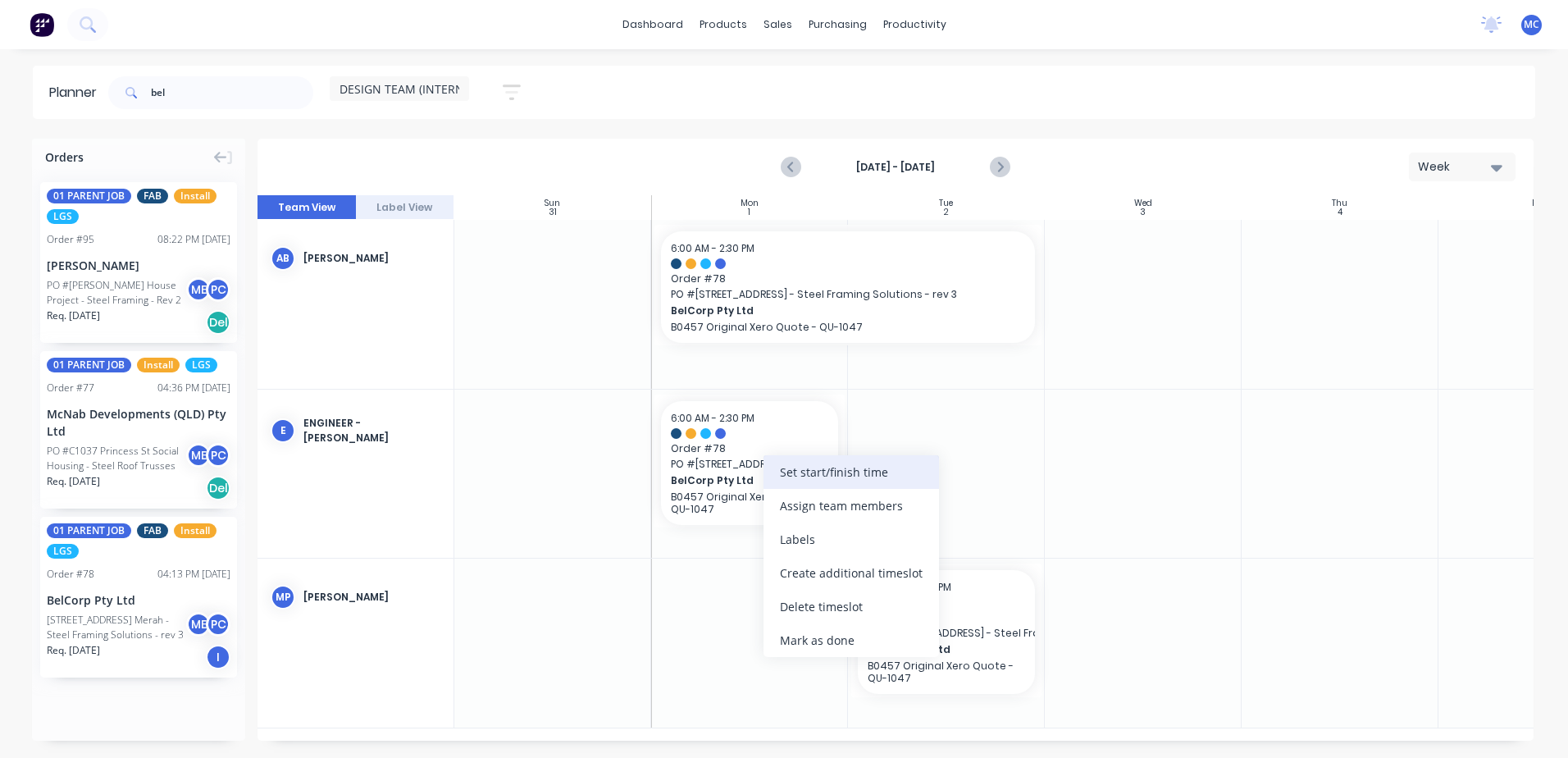
click at [821, 468] on div "Set start/finish time" at bounding box center [851, 472] width 175 height 34
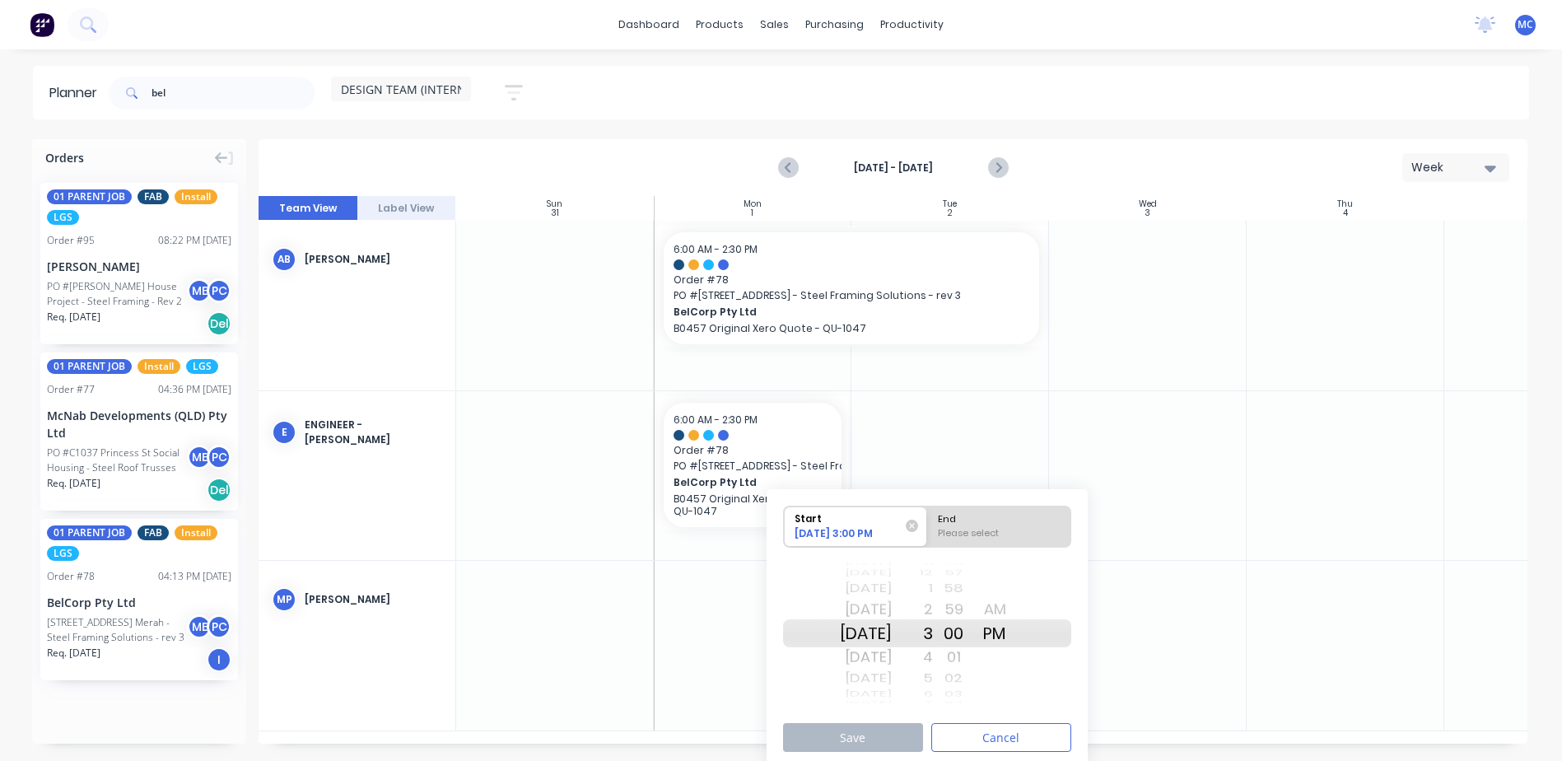
click at [997, 529] on div "Please select" at bounding box center [999, 536] width 134 height 21
click at [928, 529] on input "End Please select" at bounding box center [927, 527] width 1 height 40
radio input "true"
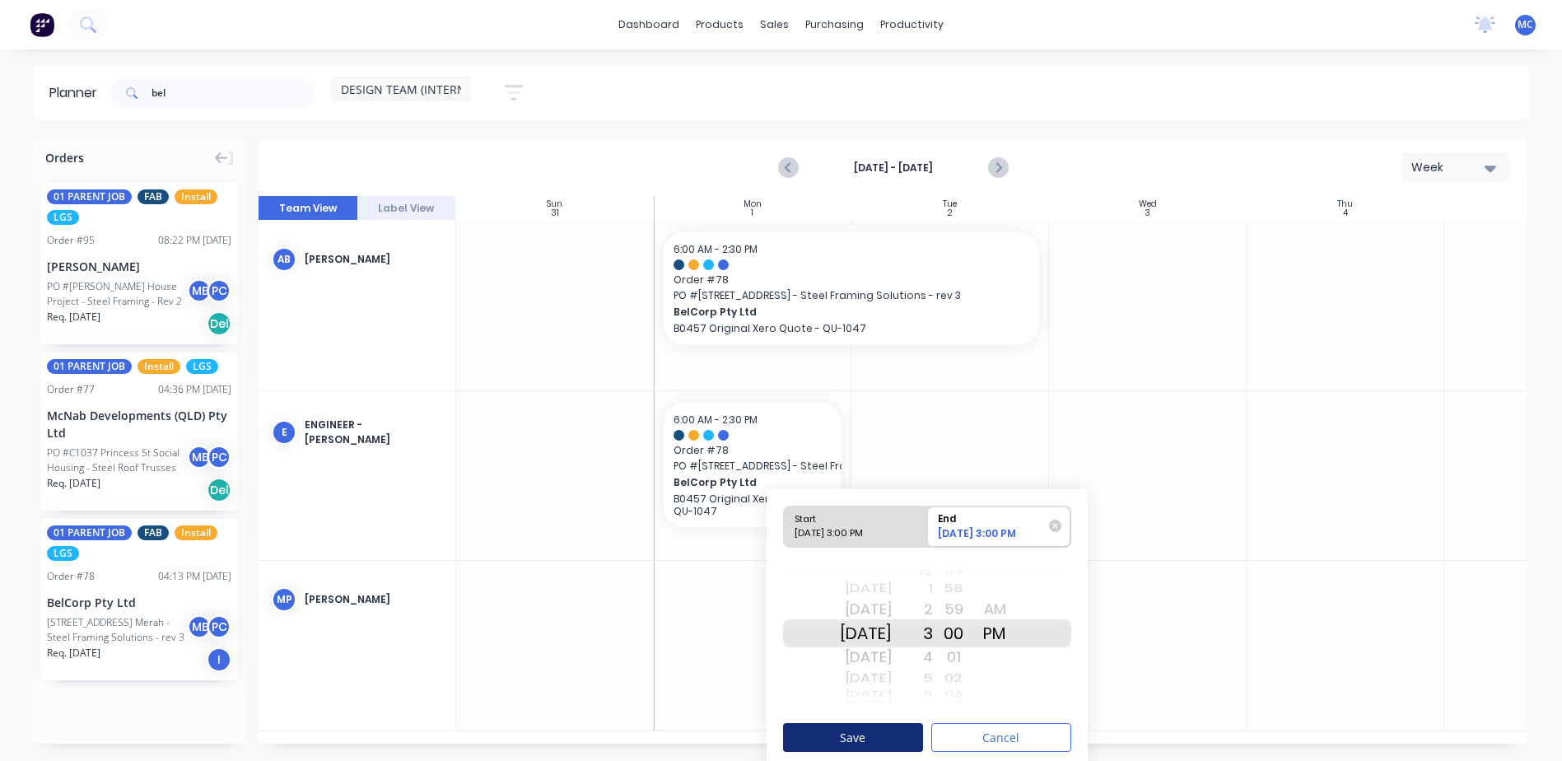
click at [868, 725] on button "Save" at bounding box center [853, 737] width 140 height 29
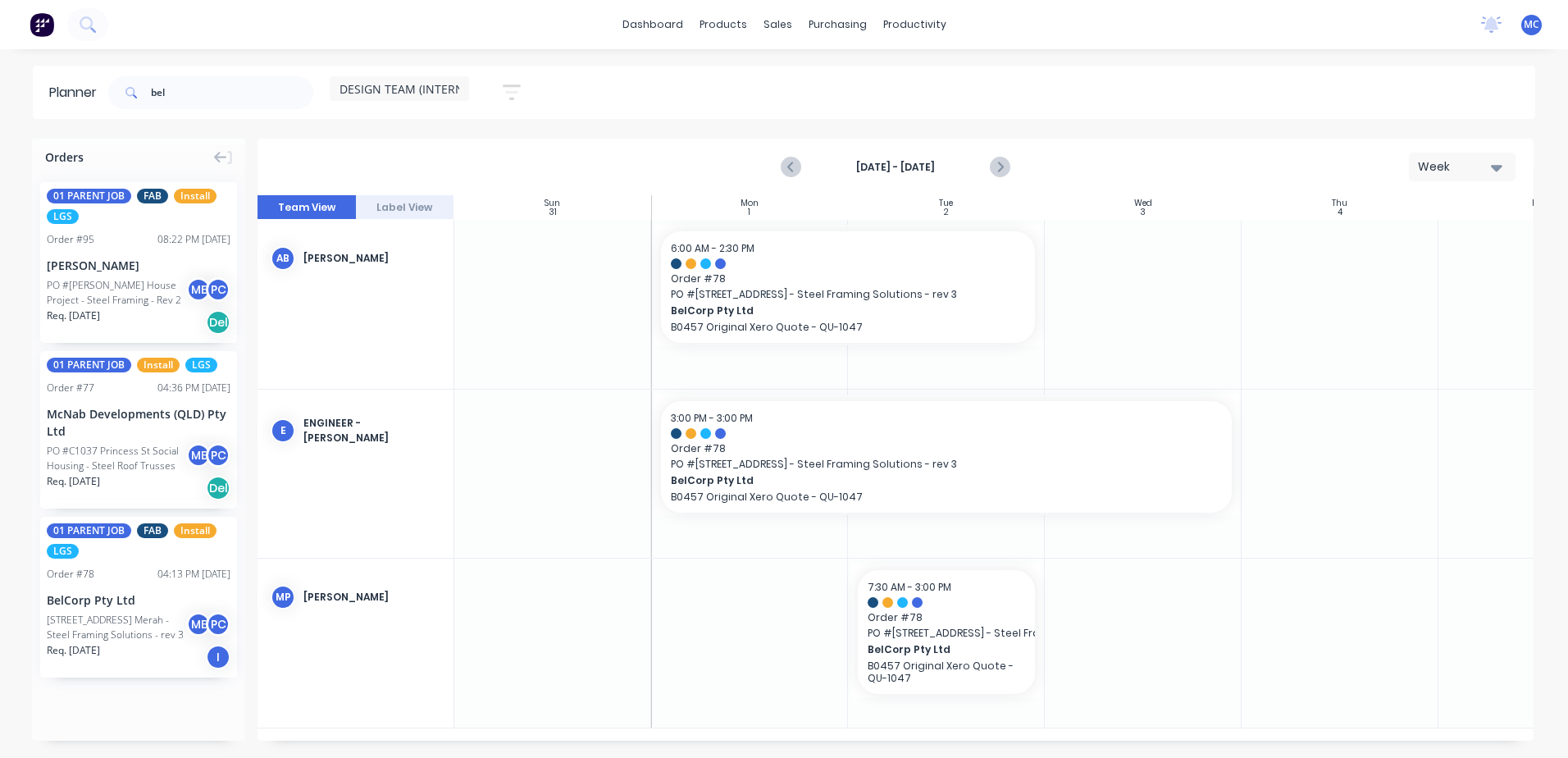
click at [511, 102] on icon "button" at bounding box center [512, 92] width 18 height 21
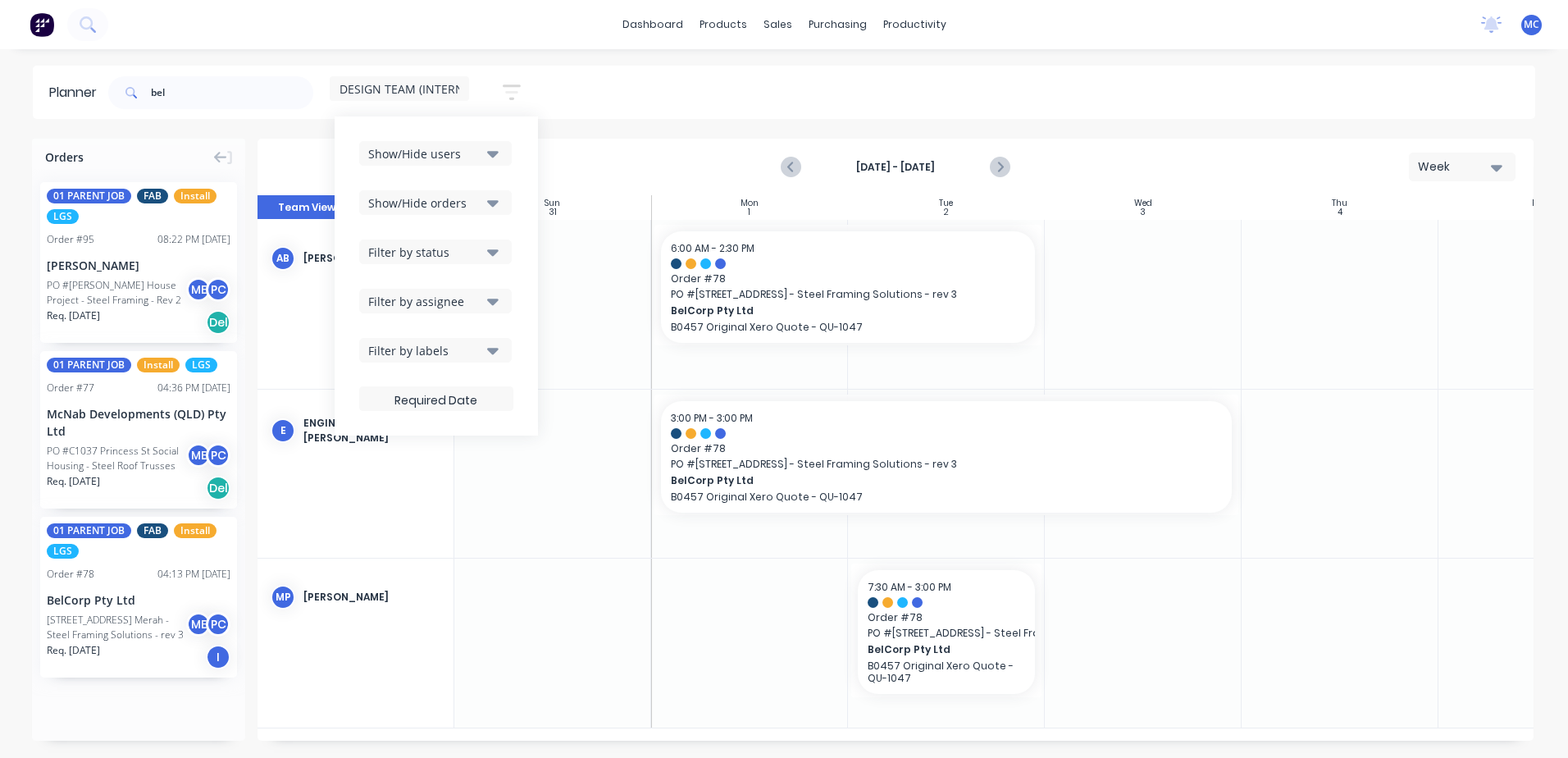
click at [482, 154] on div "Show/Hide users" at bounding box center [425, 153] width 113 height 17
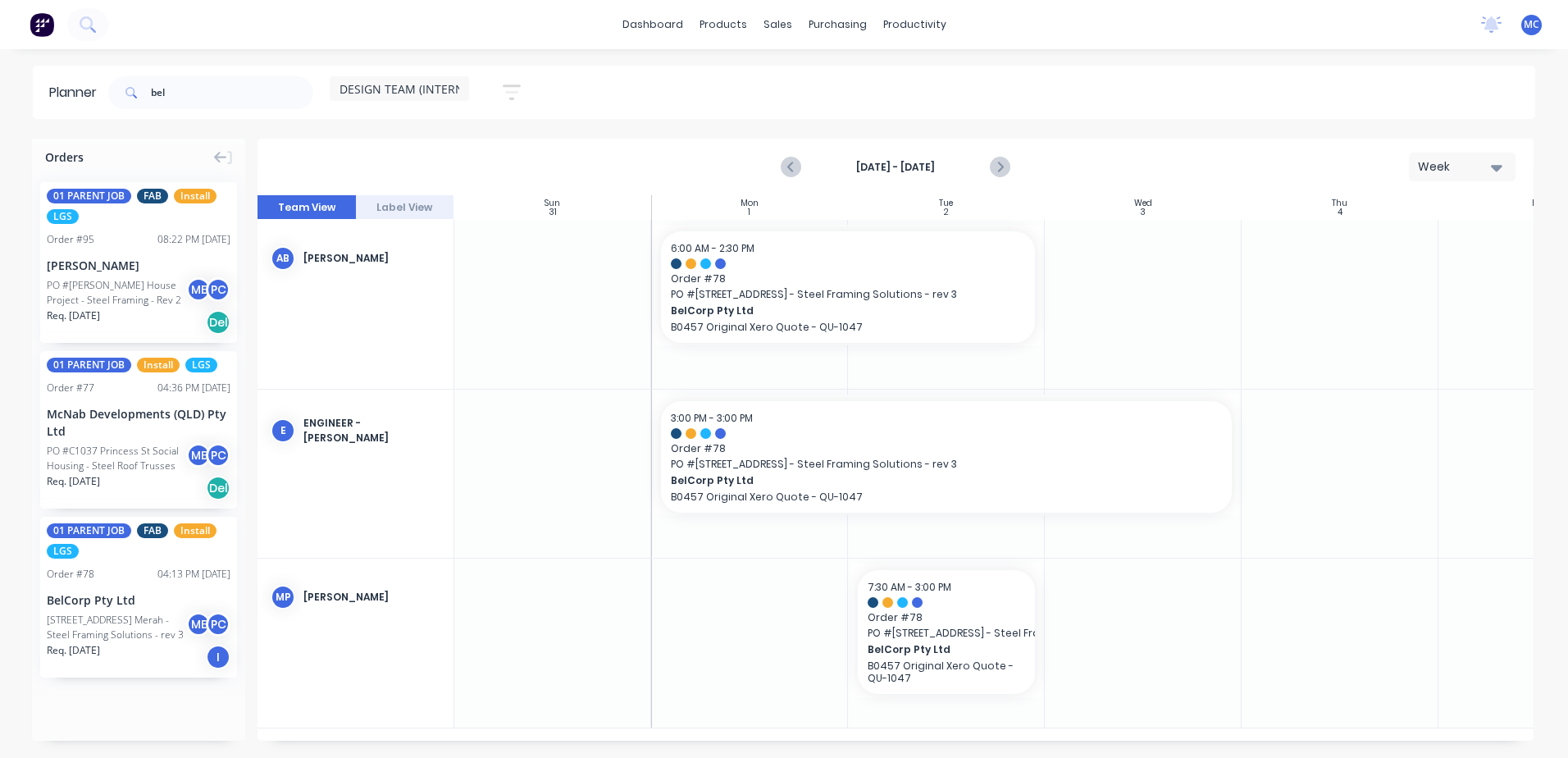
click at [629, 97] on div "bel DESIGN TEAM (INTERNAL) Save new view None (Default) edit DESIGN TEAM (INTER…" at bounding box center [819, 92] width 1430 height 49
drag, startPoint x: 1263, startPoint y: 741, endPoint x: 1420, endPoint y: 746, distance: 157.1
click at [1202, 728] on div "Orders 01 PARENT JOB FAB Install LGS Order # 95 08:22 PM [DATE] [PERSON_NAME] P…" at bounding box center [784, 447] width 1568 height 619
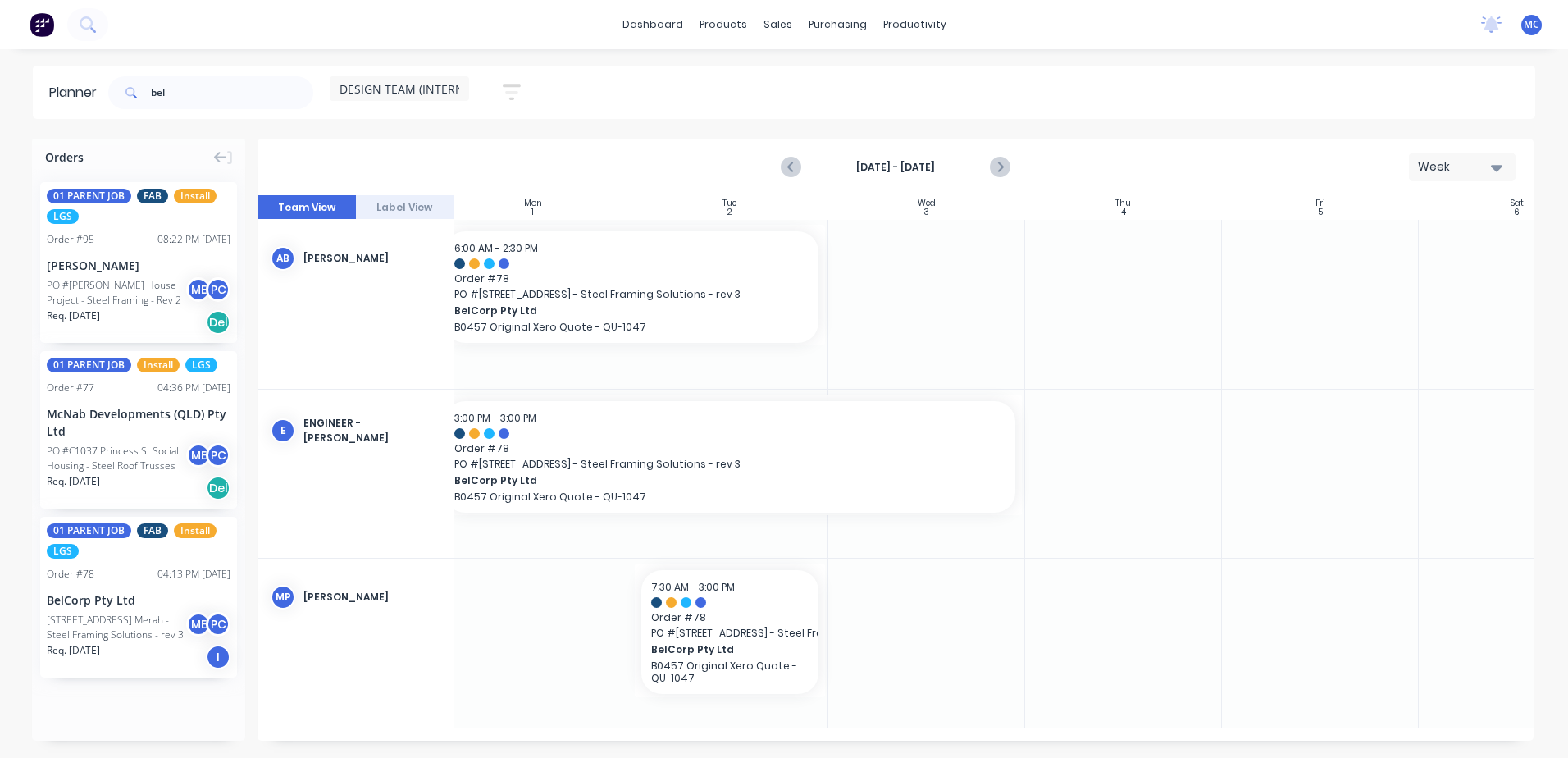
scroll to position [0, 228]
click at [187, 86] on input "bel" at bounding box center [232, 93] width 162 height 33
type input "b"
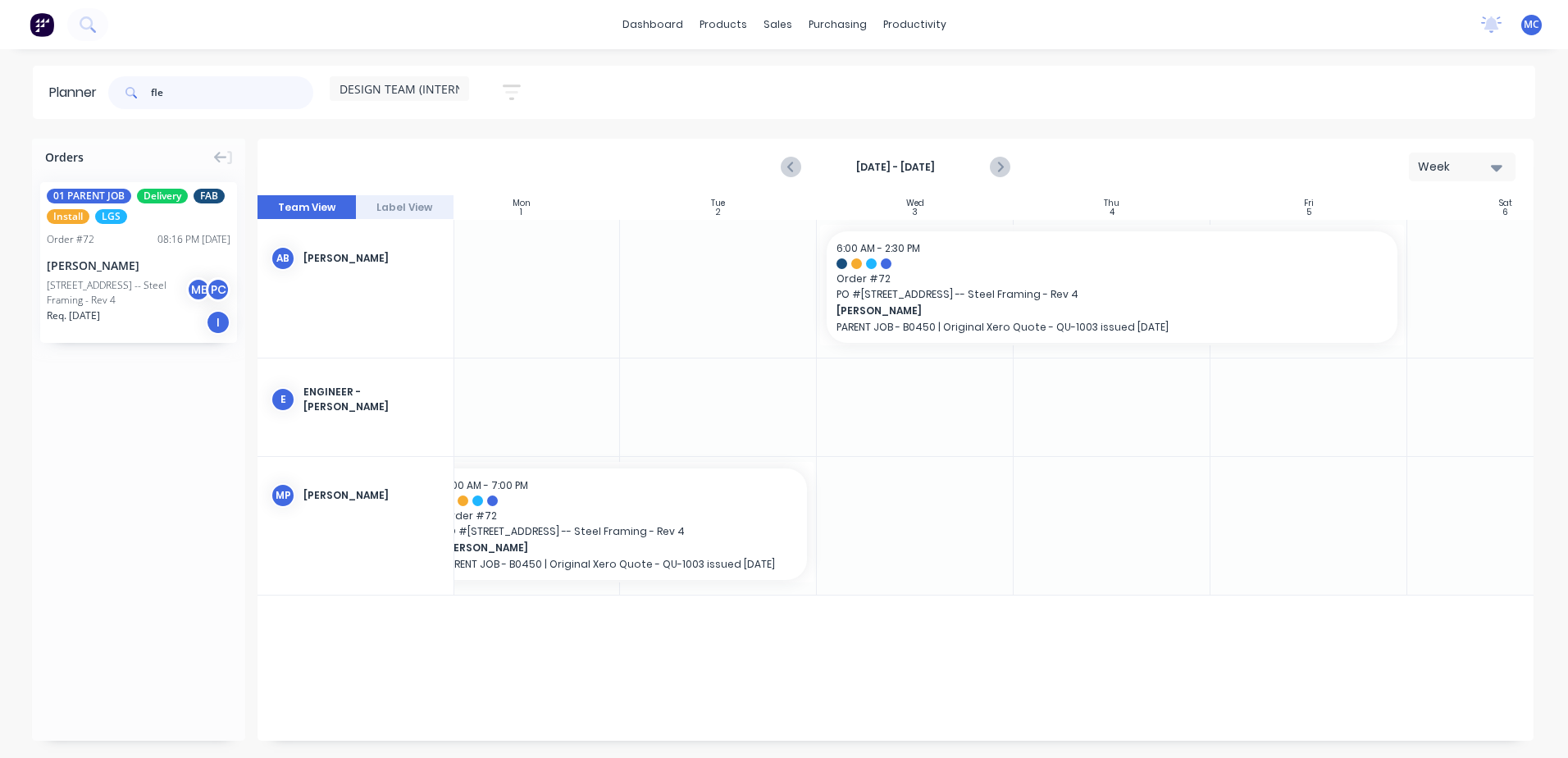
type input "fle"
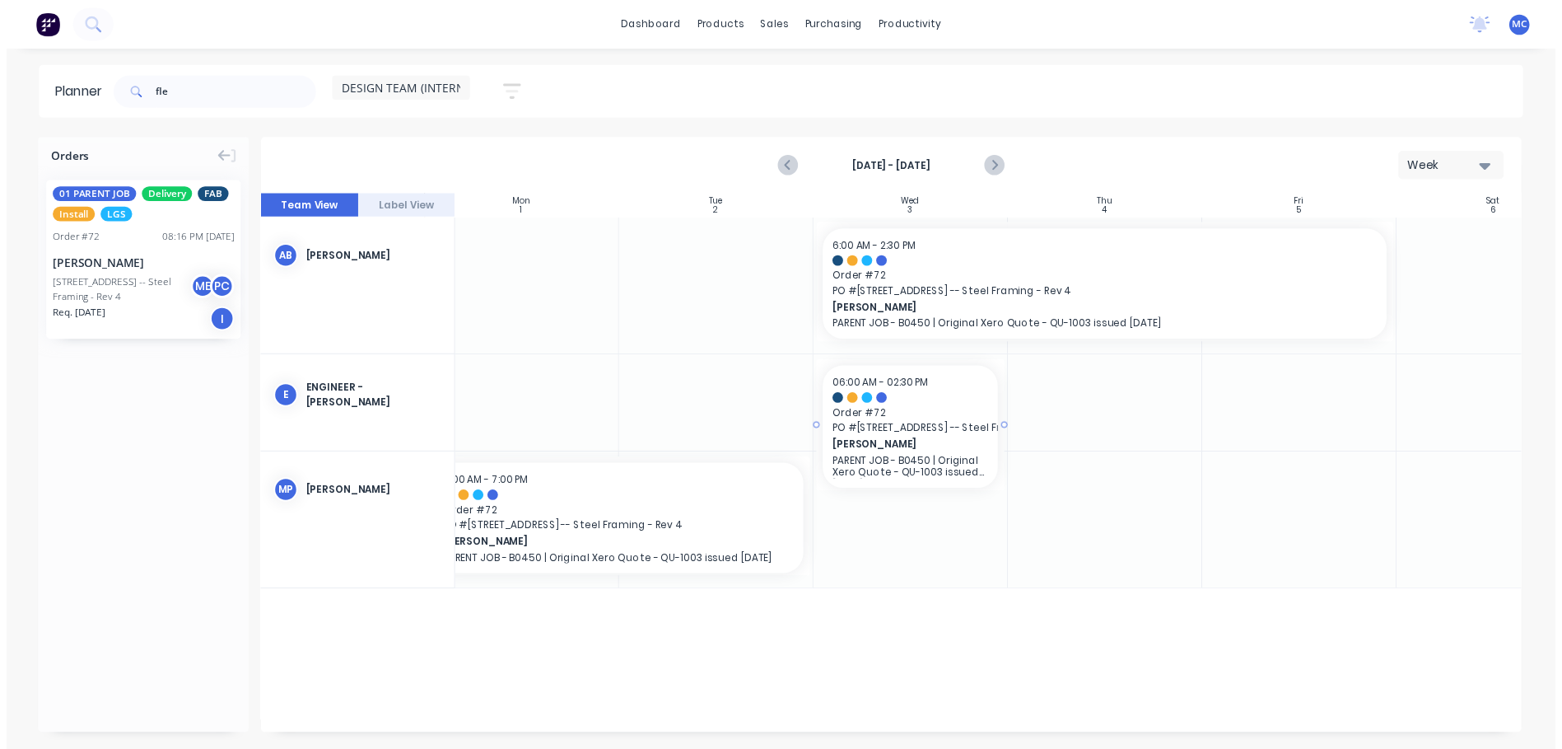
scroll to position [0, 225]
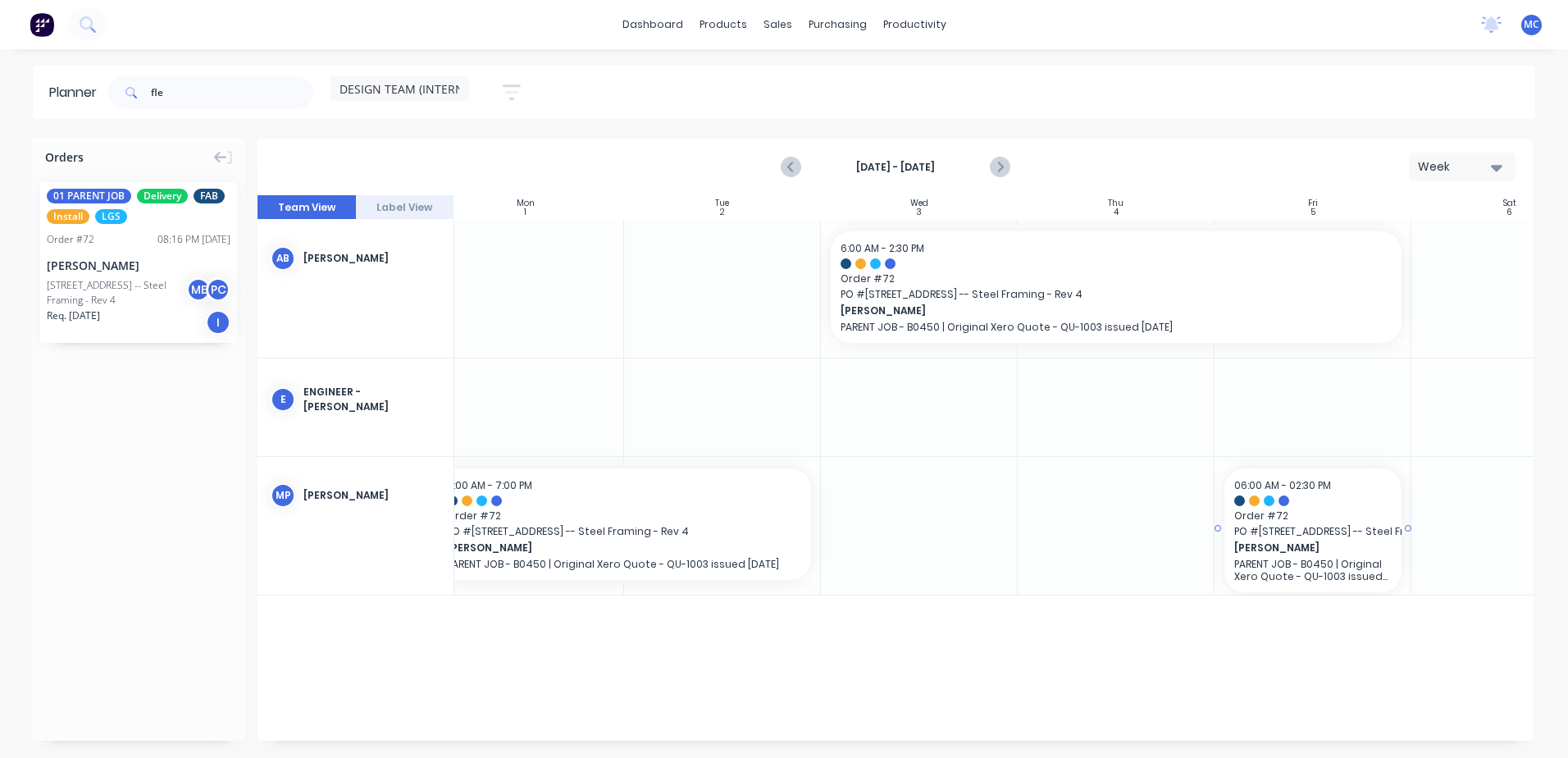
drag, startPoint x: 106, startPoint y: 313, endPoint x: 1265, endPoint y: 480, distance: 1171.0
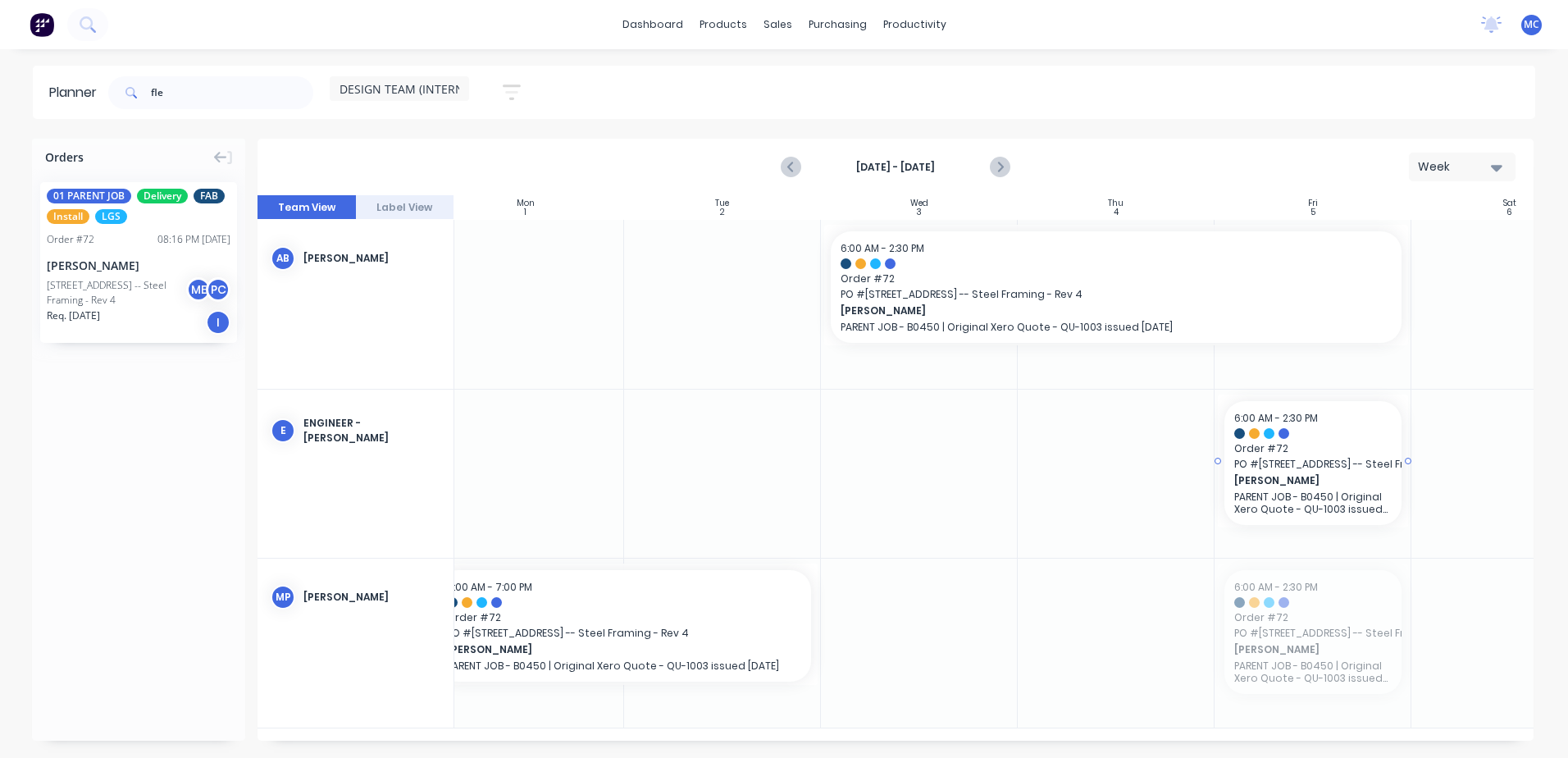
drag, startPoint x: 1324, startPoint y: 623, endPoint x: 1318, endPoint y: 473, distance: 150.1
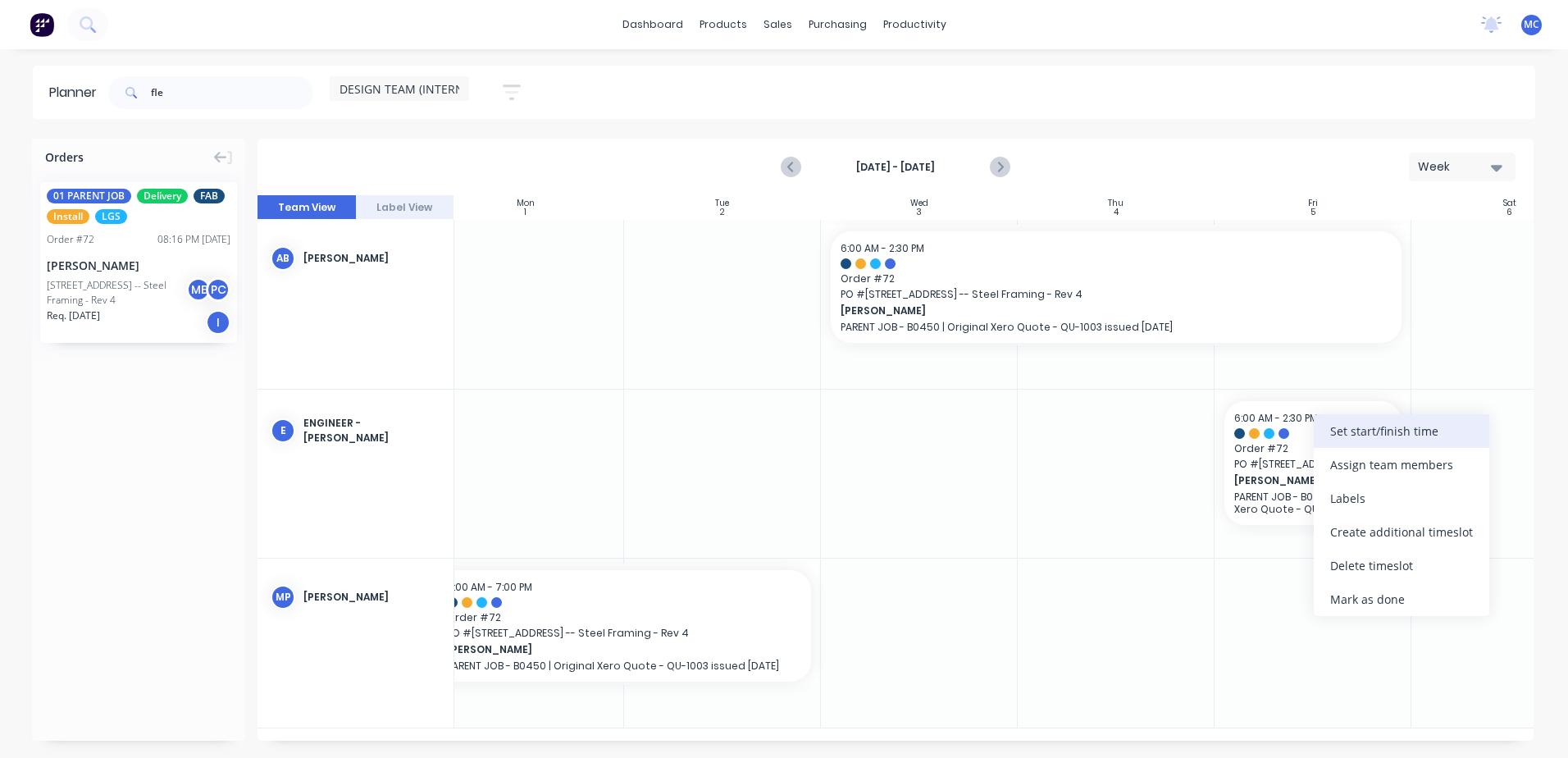
click at [1202, 428] on div "Set start/finish time" at bounding box center [1401, 431] width 175 height 34
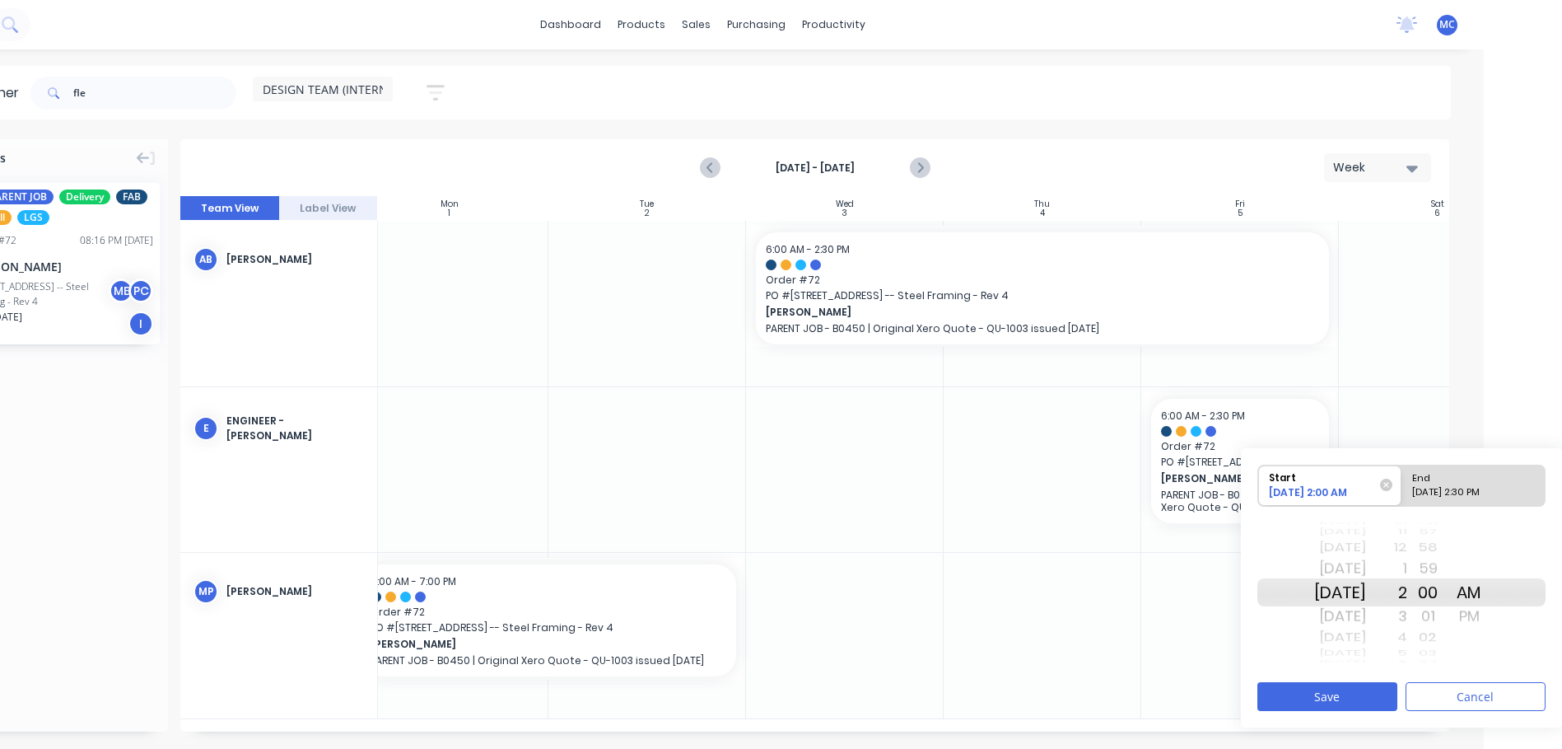
scroll to position [12, 78]
click at [1207, 583] on div "AM" at bounding box center [1469, 592] width 41 height 28
click at [1207, 485] on div "Please select" at bounding box center [1474, 495] width 134 height 21
click at [1207, 481] on input "End Please select" at bounding box center [1402, 485] width 1 height 40
radio input "true"
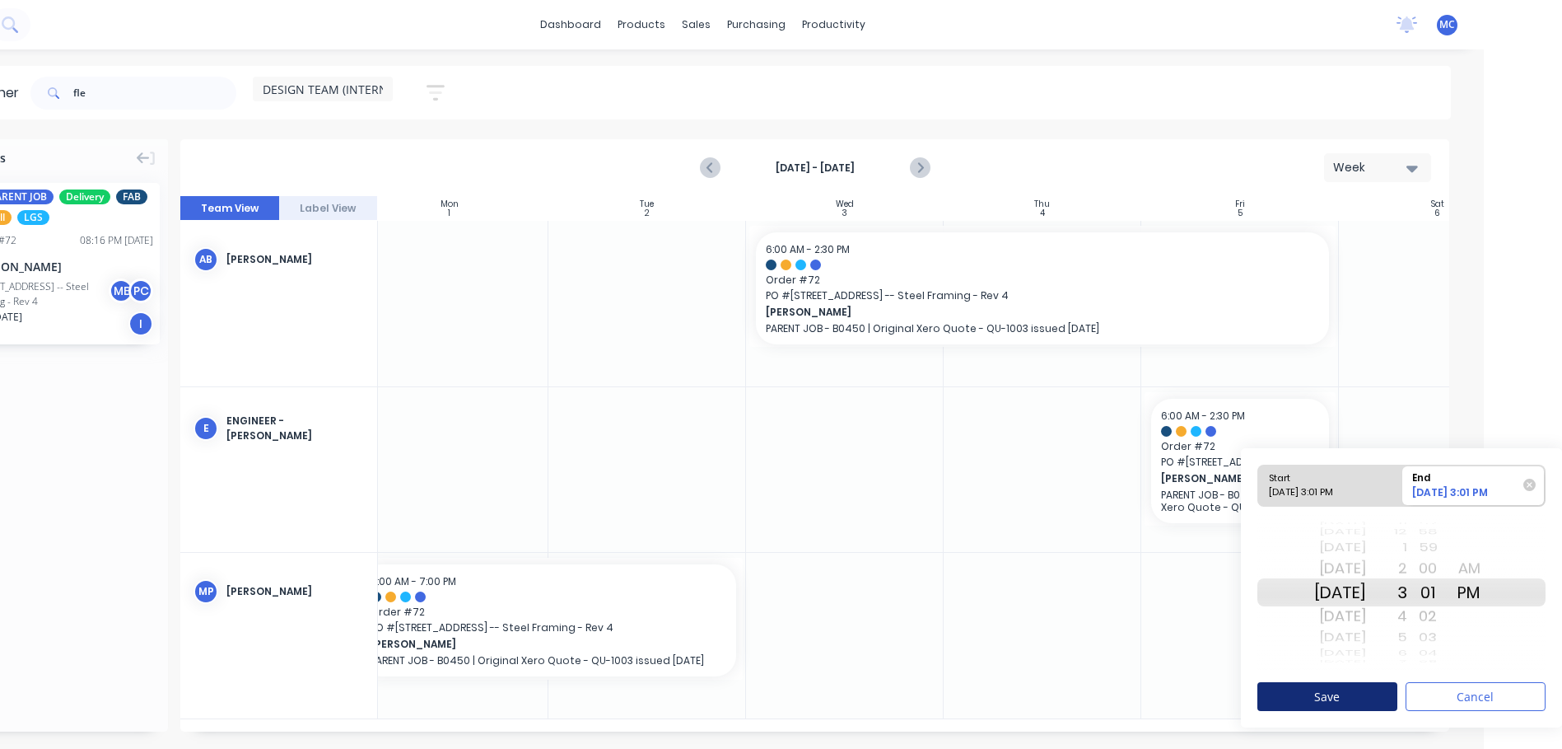
click at [1207, 688] on button "Save" at bounding box center [1328, 696] width 140 height 29
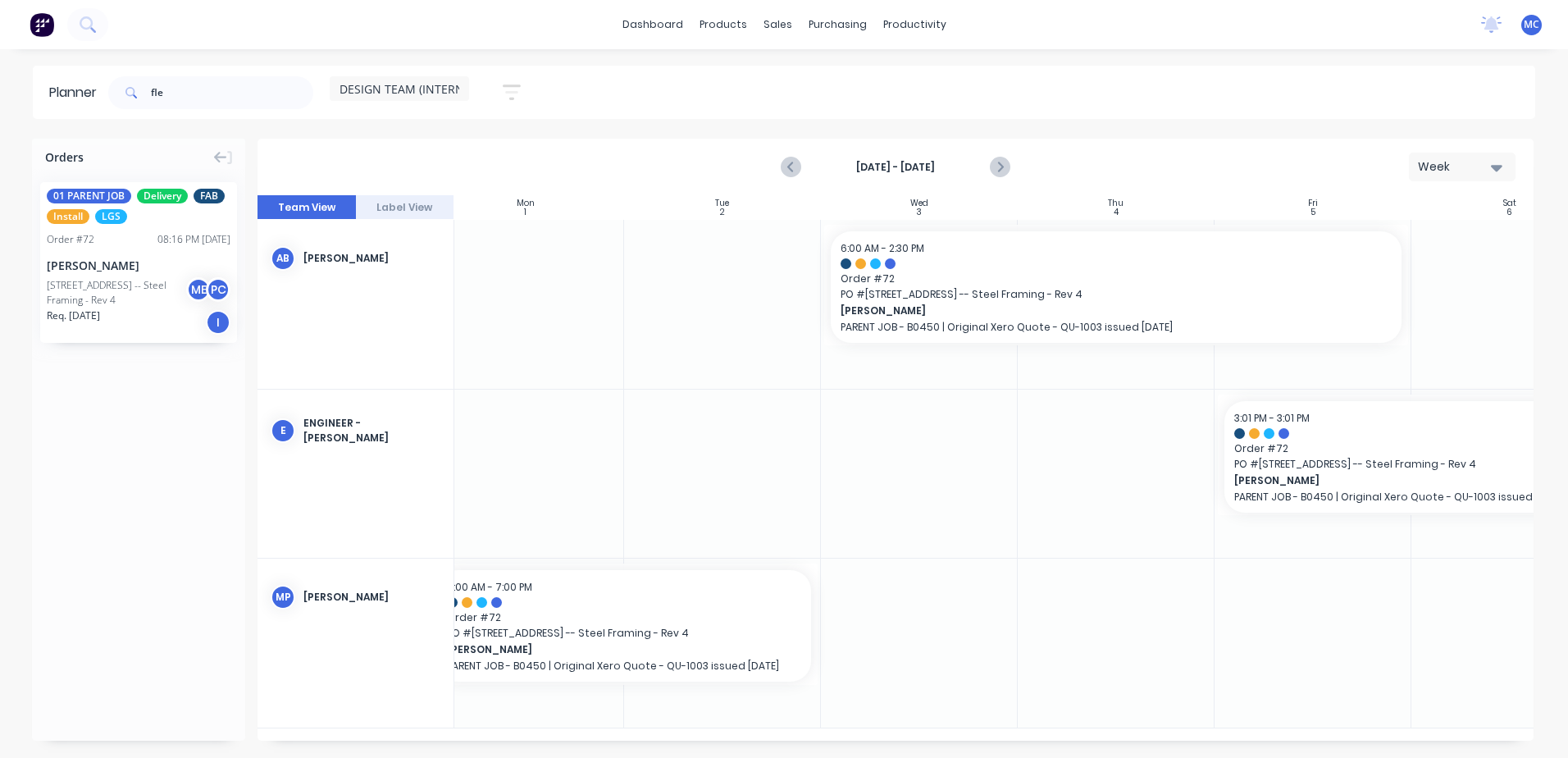
drag, startPoint x: 933, startPoint y: 741, endPoint x: 804, endPoint y: 730, distance: 129.5
click at [804, 728] on div "Orders 01 PARENT JOB Delivery FAB Install LGS Order # 72 08:16 PM [DATE][GEOGRA…" at bounding box center [784, 447] width 1568 height 619
click at [461, 728] on div "Sun 31 [DATE] Mon 1 [DATE] Tue 2 [DATE] Wed 3 [DATE] Thu 4 [DATE] Fri 5 [DATE] …" at bounding box center [896, 468] width 1276 height 546
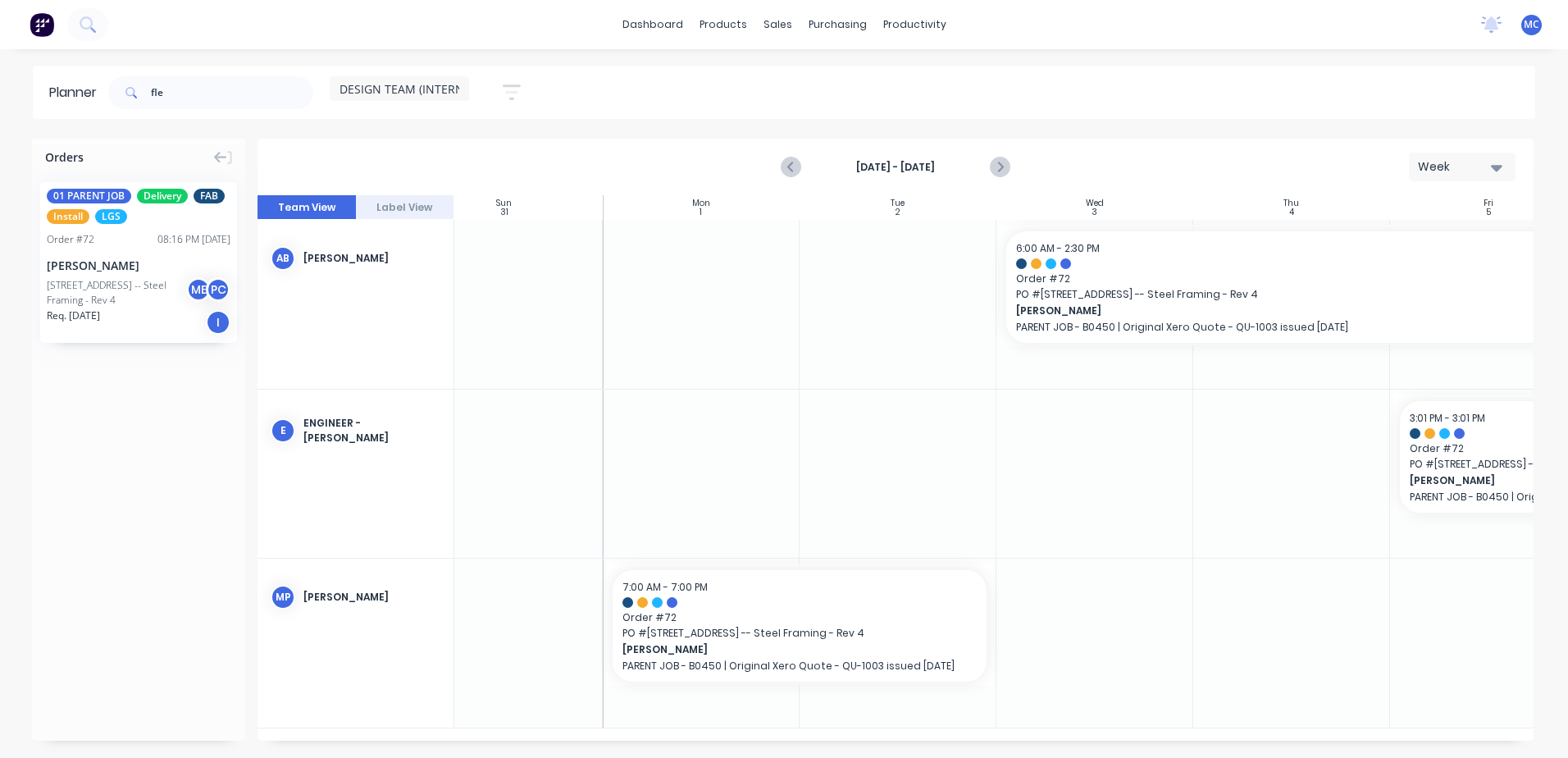
scroll to position [0, 42]
click at [790, 161] on icon "Previous page" at bounding box center [792, 167] width 20 height 20
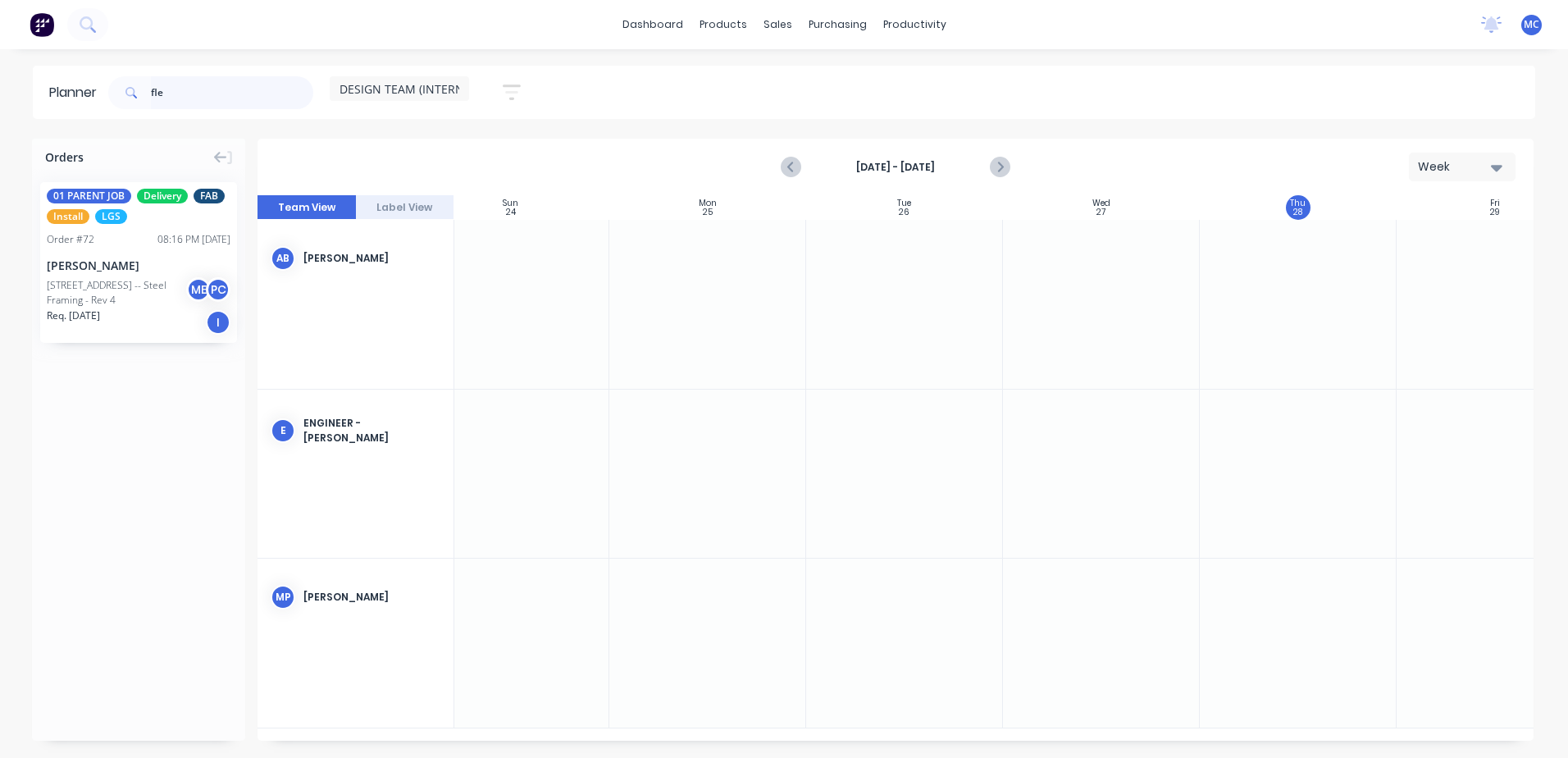
drag, startPoint x: 216, startPoint y: 96, endPoint x: -3, endPoint y: 119, distance: 220.2
click at [0, 119] on html "dashboard products sales purchasing productivity dashboard products Product Cat…" at bounding box center [784, 379] width 1568 height 758
click at [378, 86] on span "DESIGN TEAM (INTERNAL)" at bounding box center [410, 89] width 141 height 17
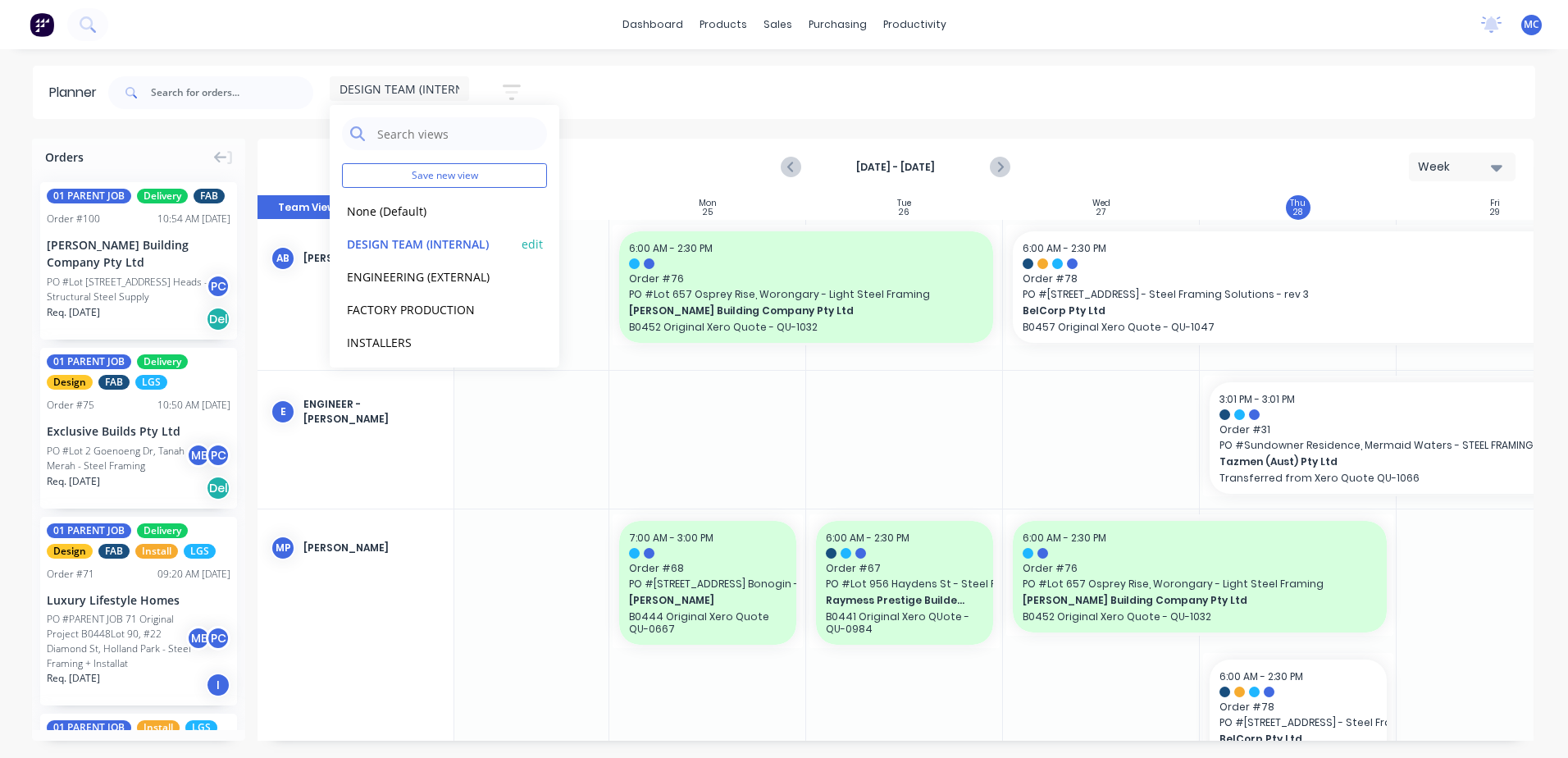
click at [408, 244] on button "DESIGN TEAM (INTERNAL)" at bounding box center [428, 243] width 174 height 19
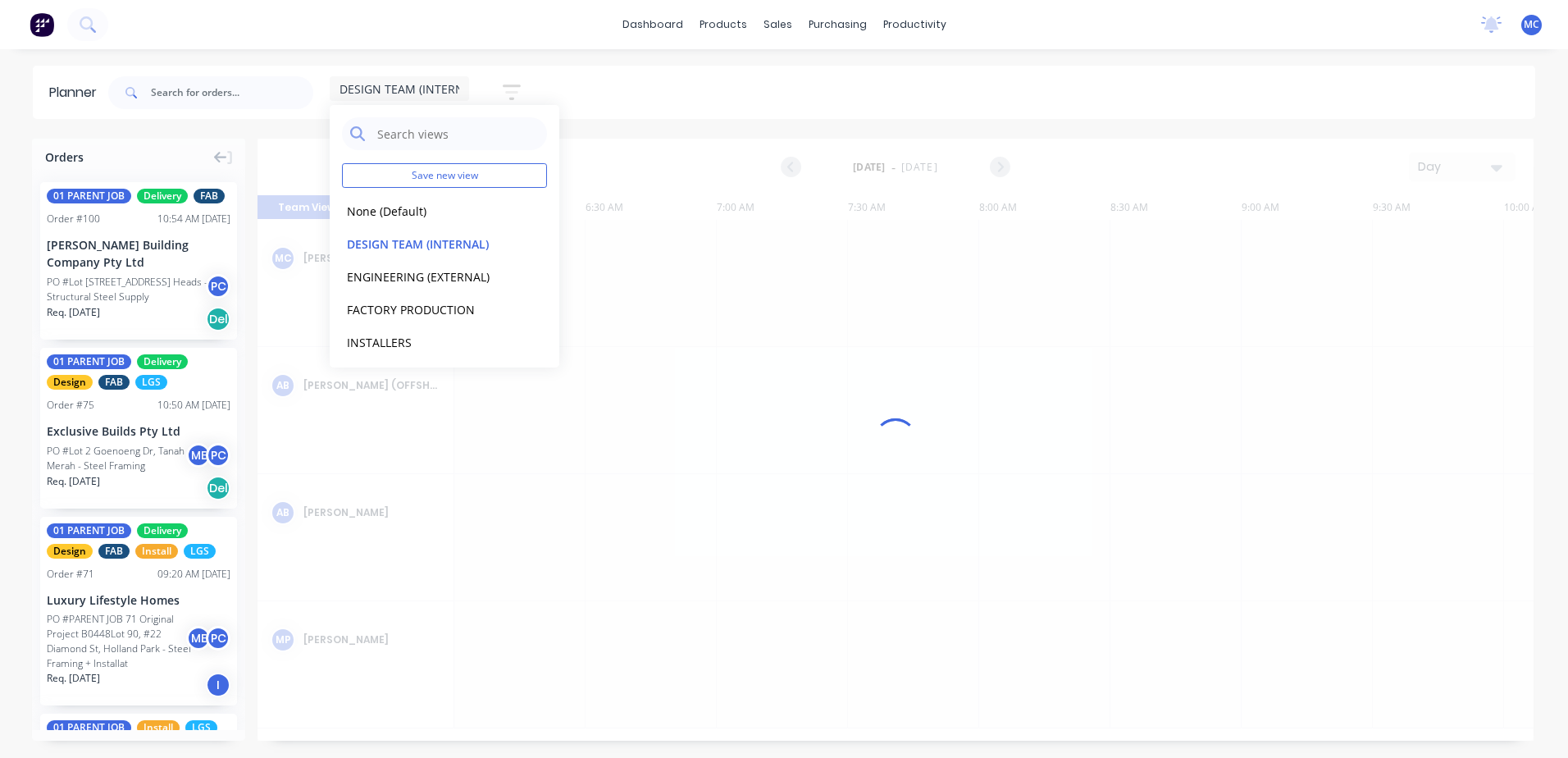
scroll to position [0, 263]
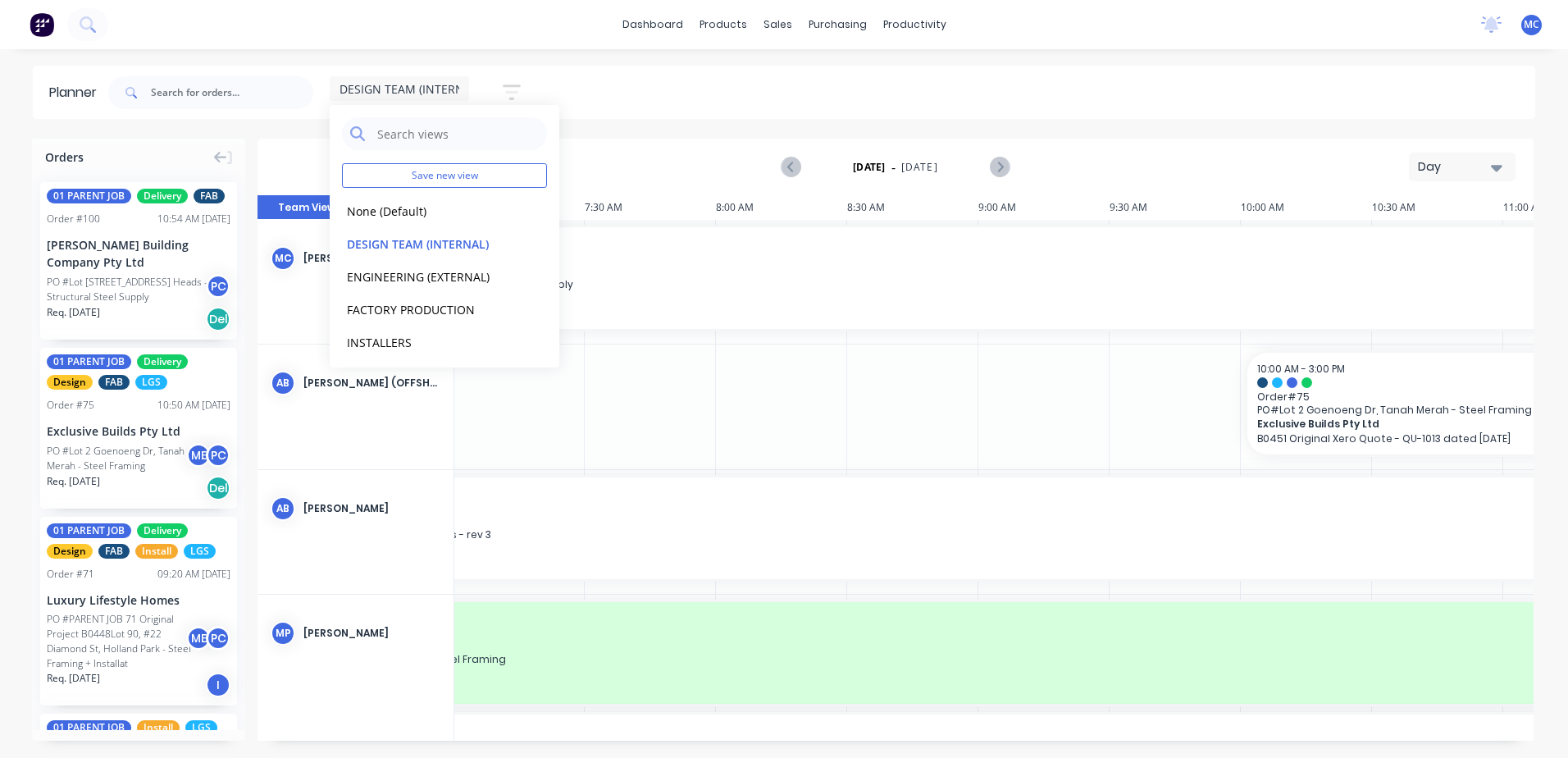
click at [978, 93] on div "DESIGN TEAM (INTERNAL) Save new view None (Default) edit DESIGN TEAM (INTERNAL)…" at bounding box center [819, 92] width 1430 height 49
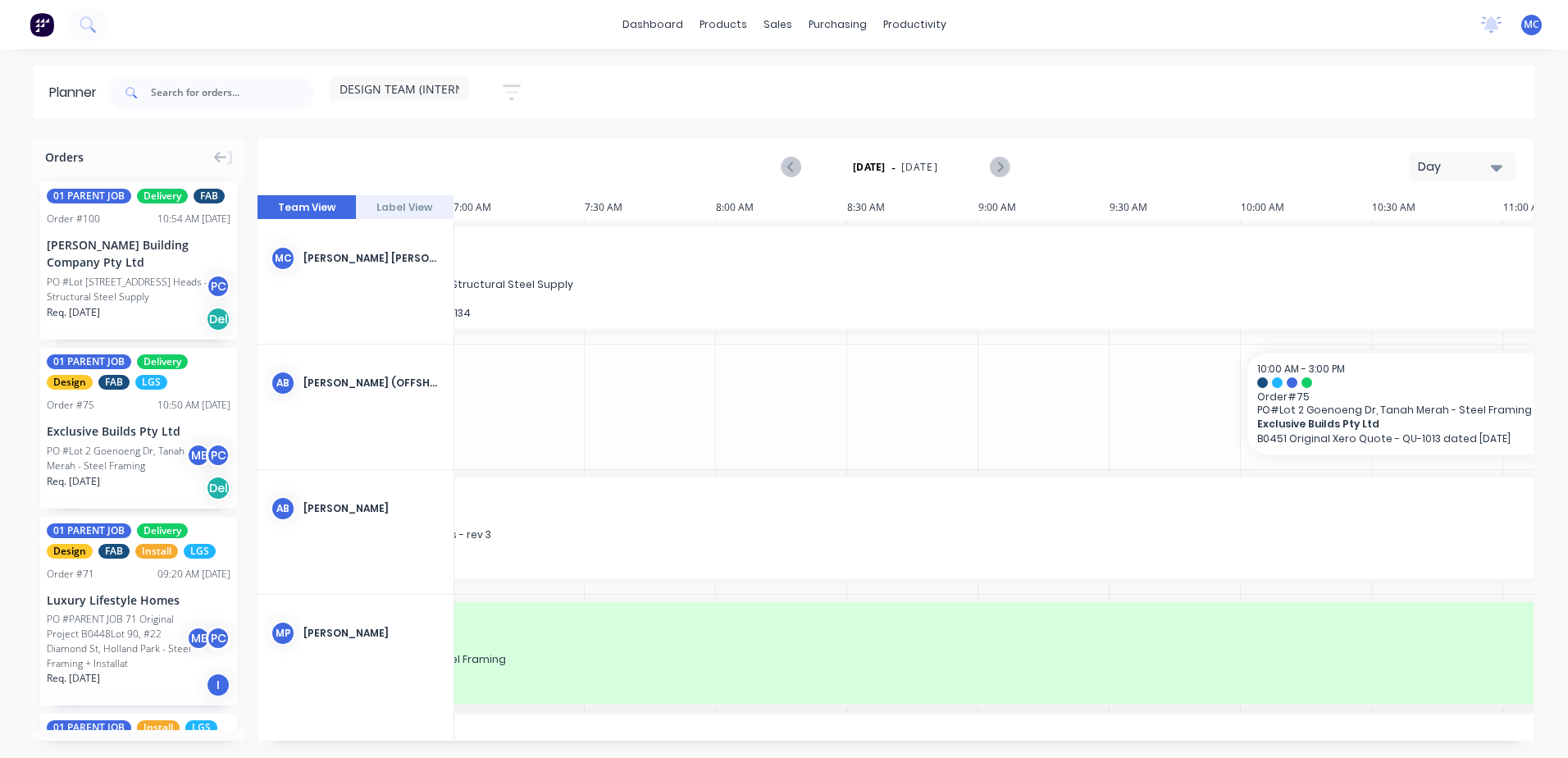
click at [1202, 170] on div "Day" at bounding box center [1456, 166] width 76 height 17
click at [1202, 250] on div "Week" at bounding box center [1432, 243] width 162 height 33
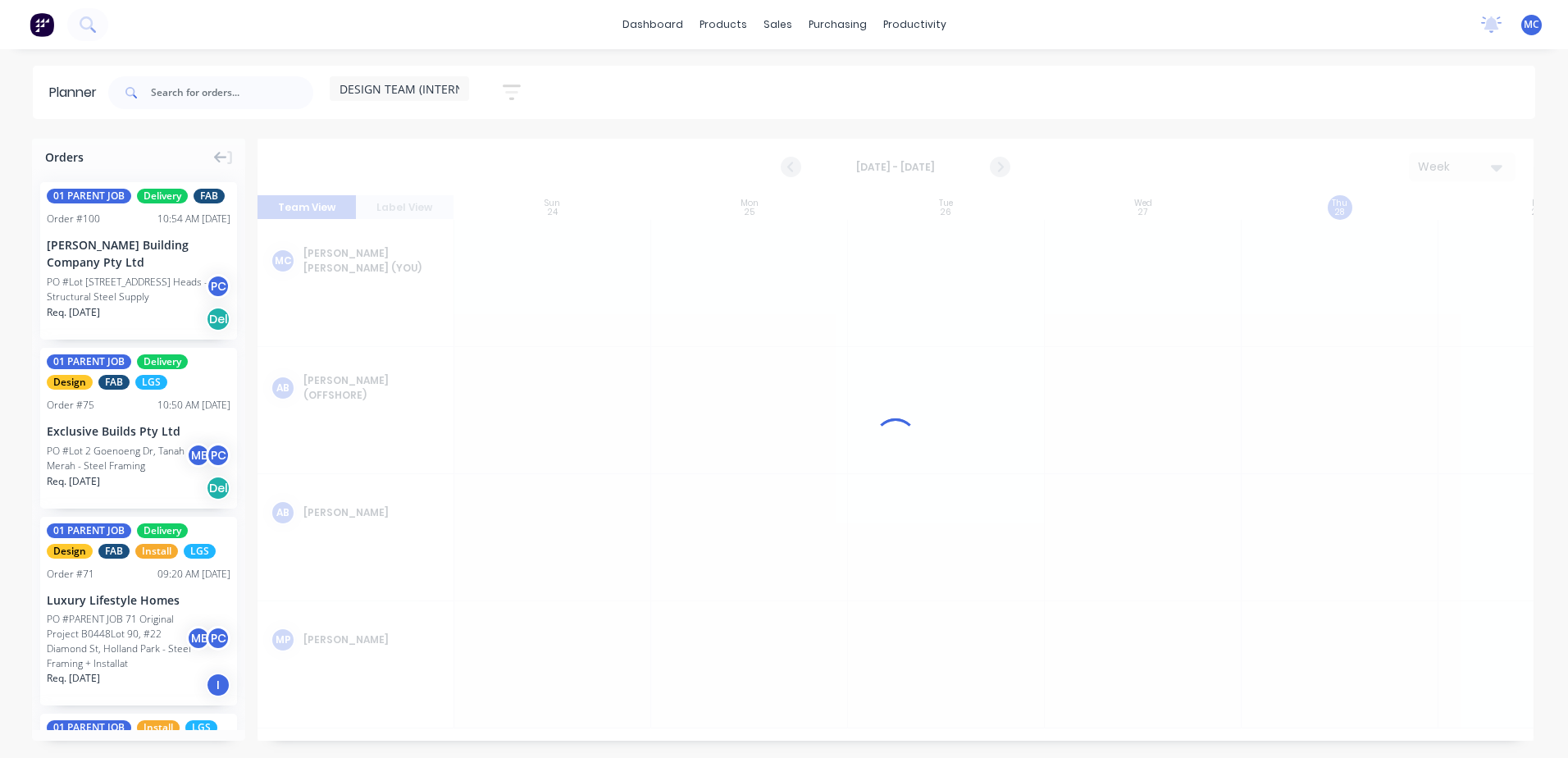
scroll to position [0, 1]
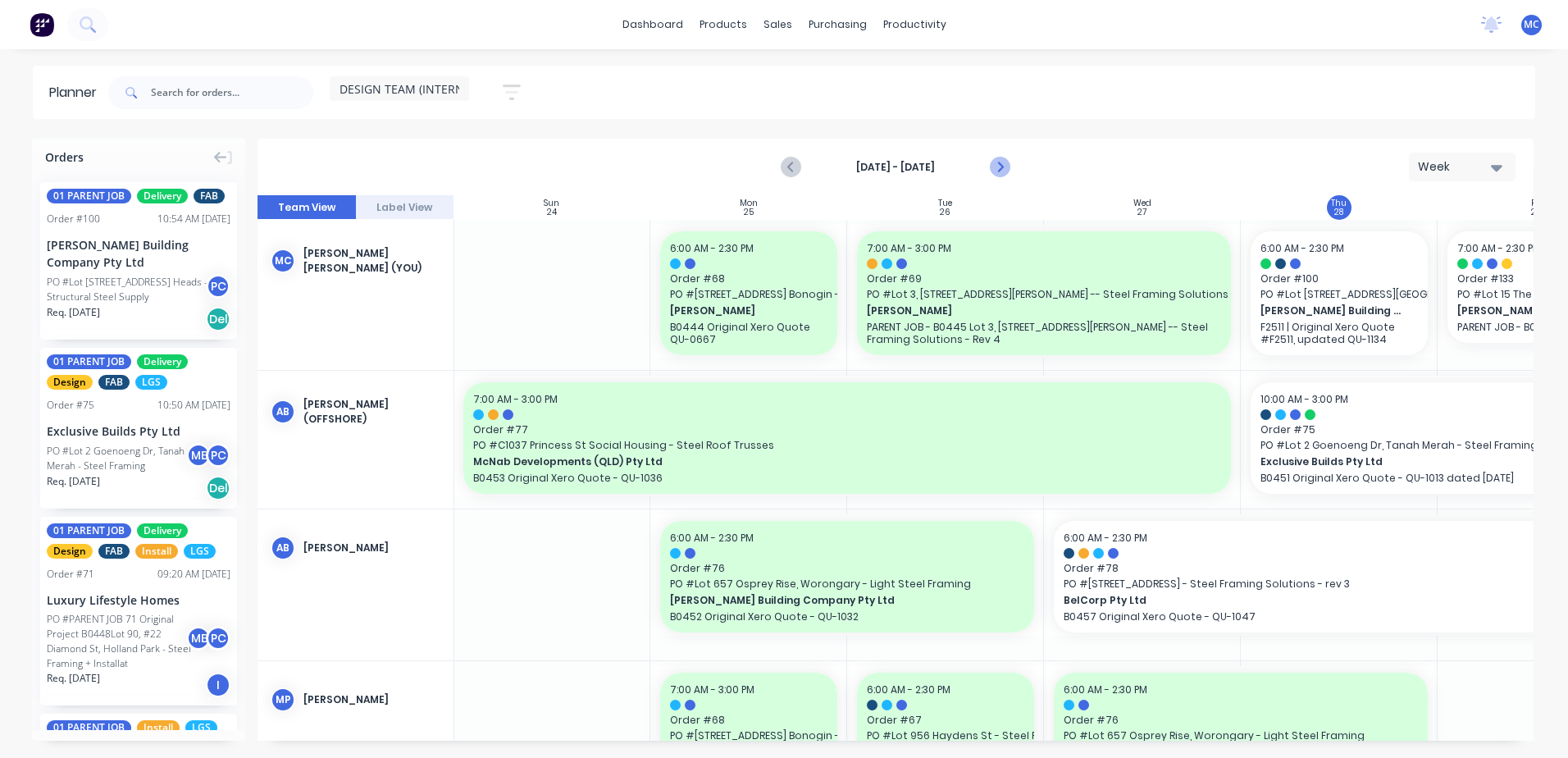
click at [988, 162] on button "Next page" at bounding box center [999, 167] width 33 height 33
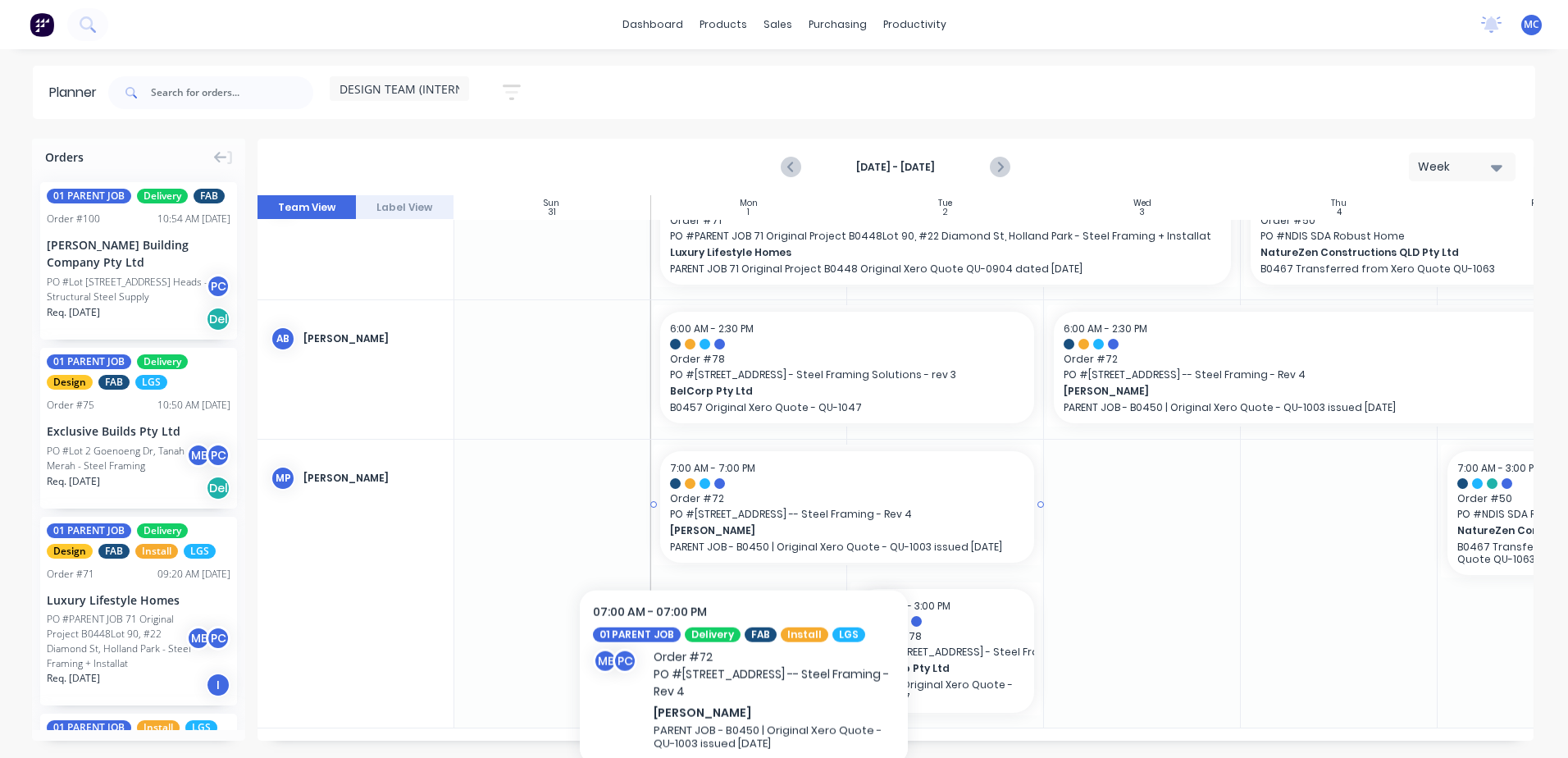
scroll to position [203, 1]
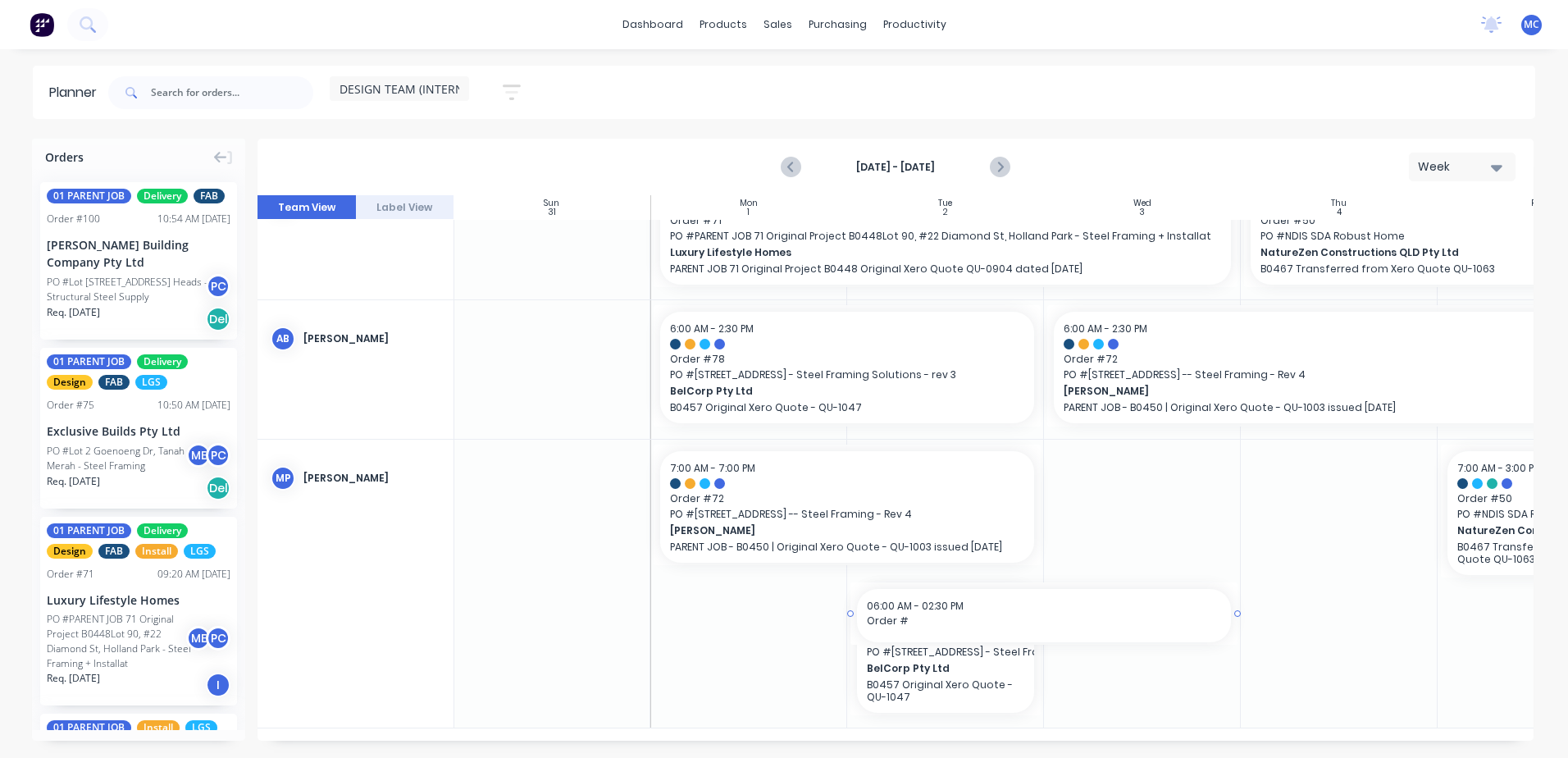
drag, startPoint x: 1041, startPoint y: 732, endPoint x: 1127, endPoint y: 733, distance: 86.0
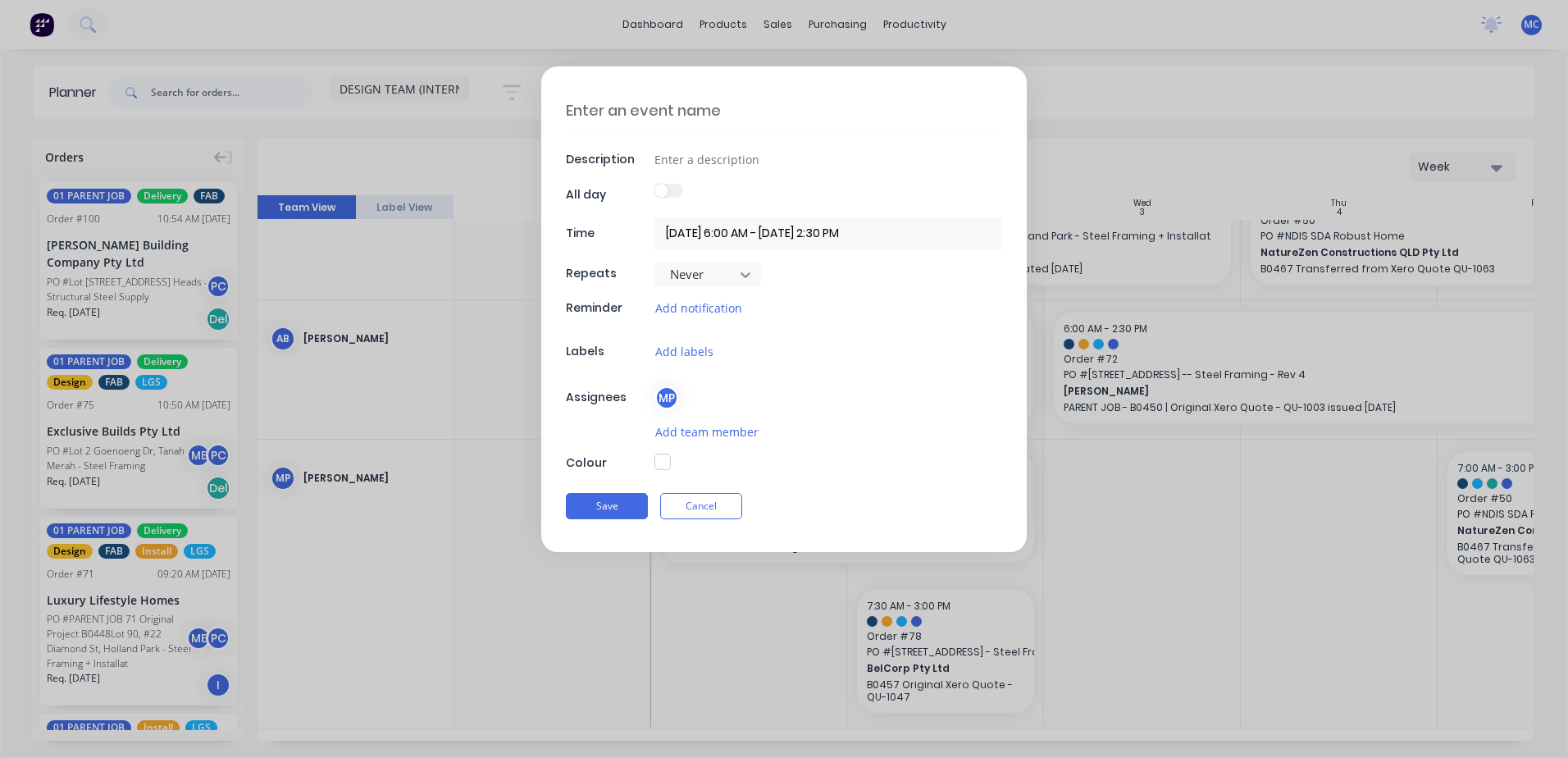
type textarea "x"
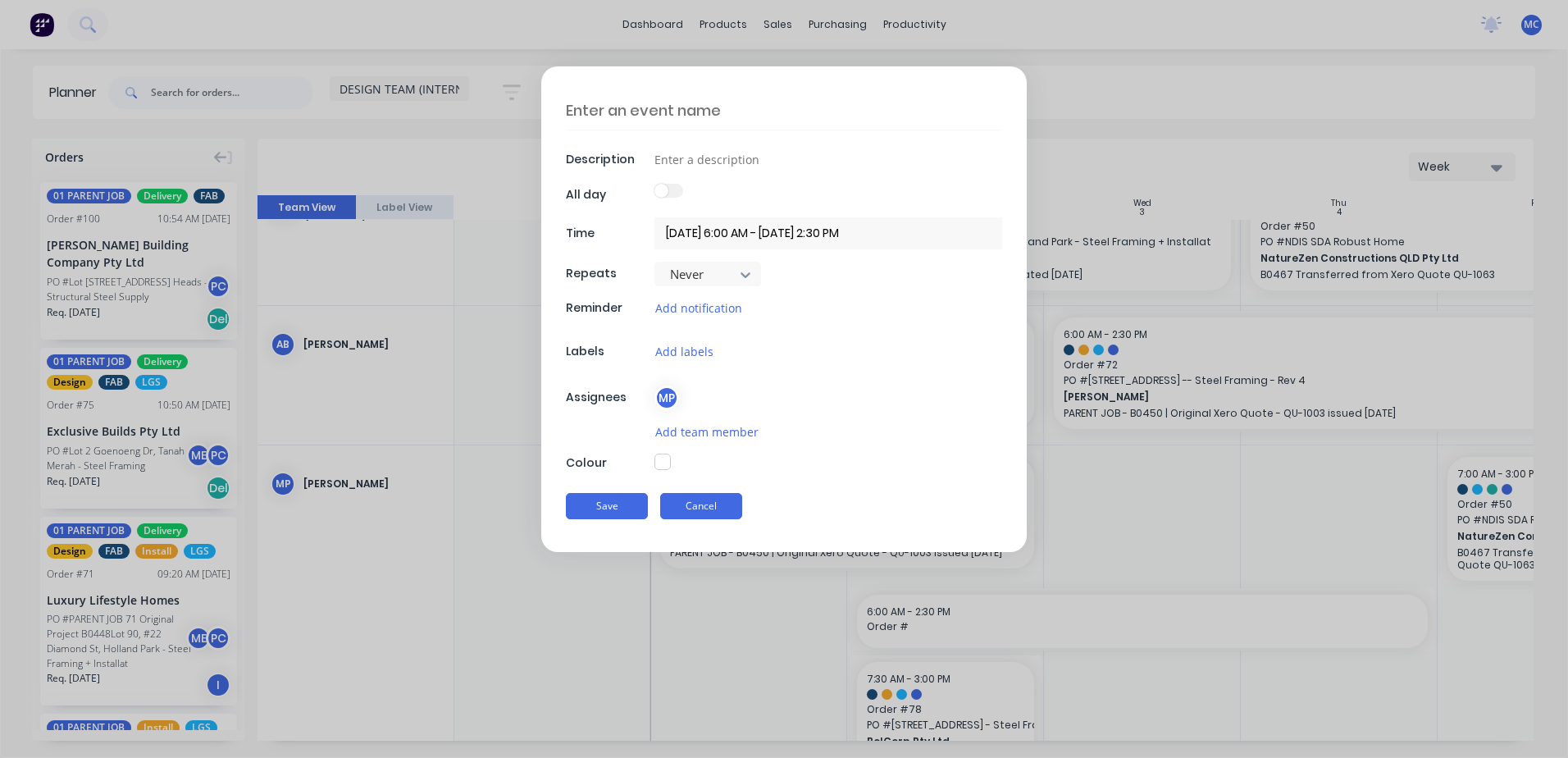
click at [732, 509] on button "Cancel" at bounding box center [701, 506] width 82 height 26
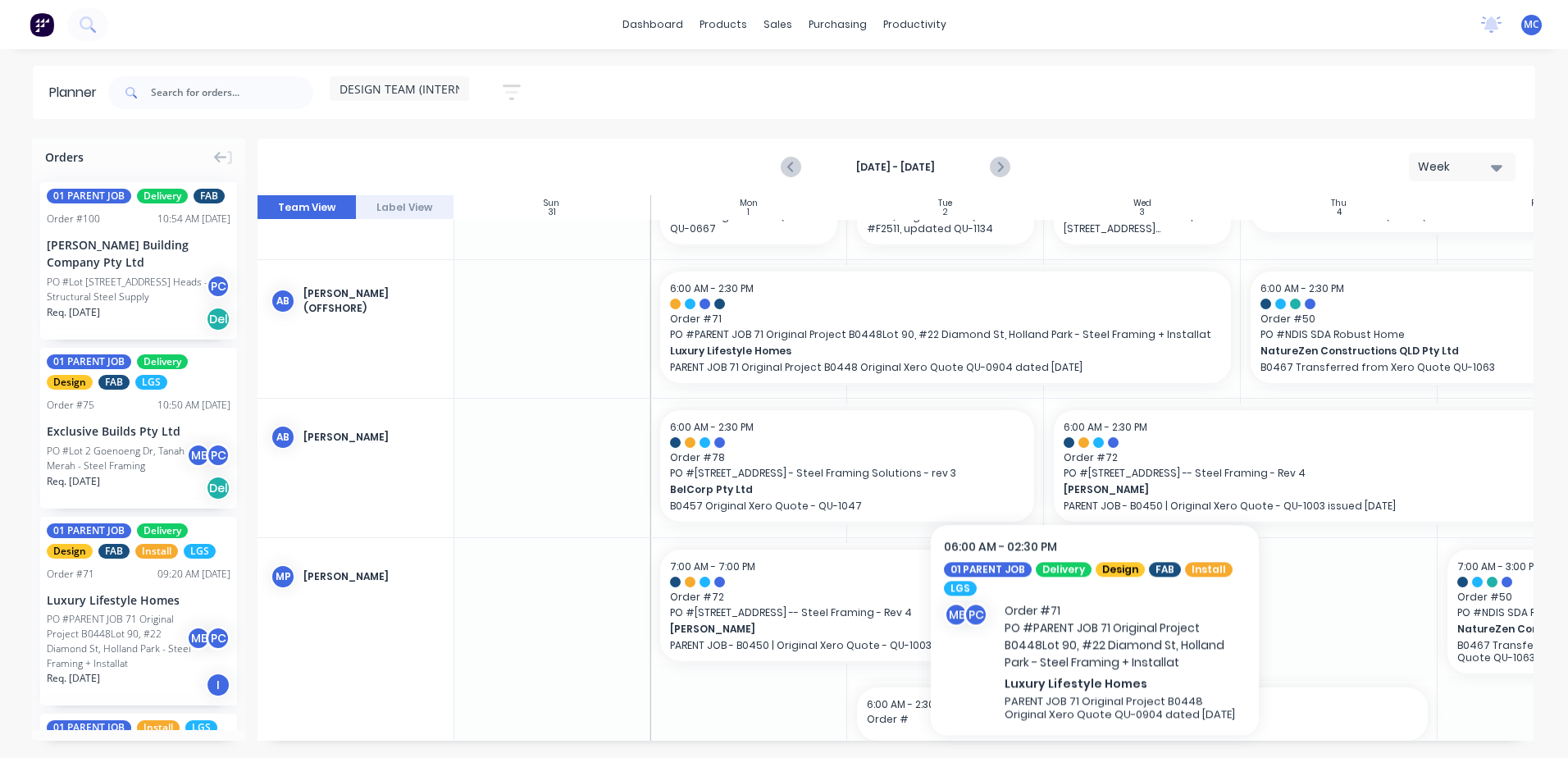
scroll to position [283, 1]
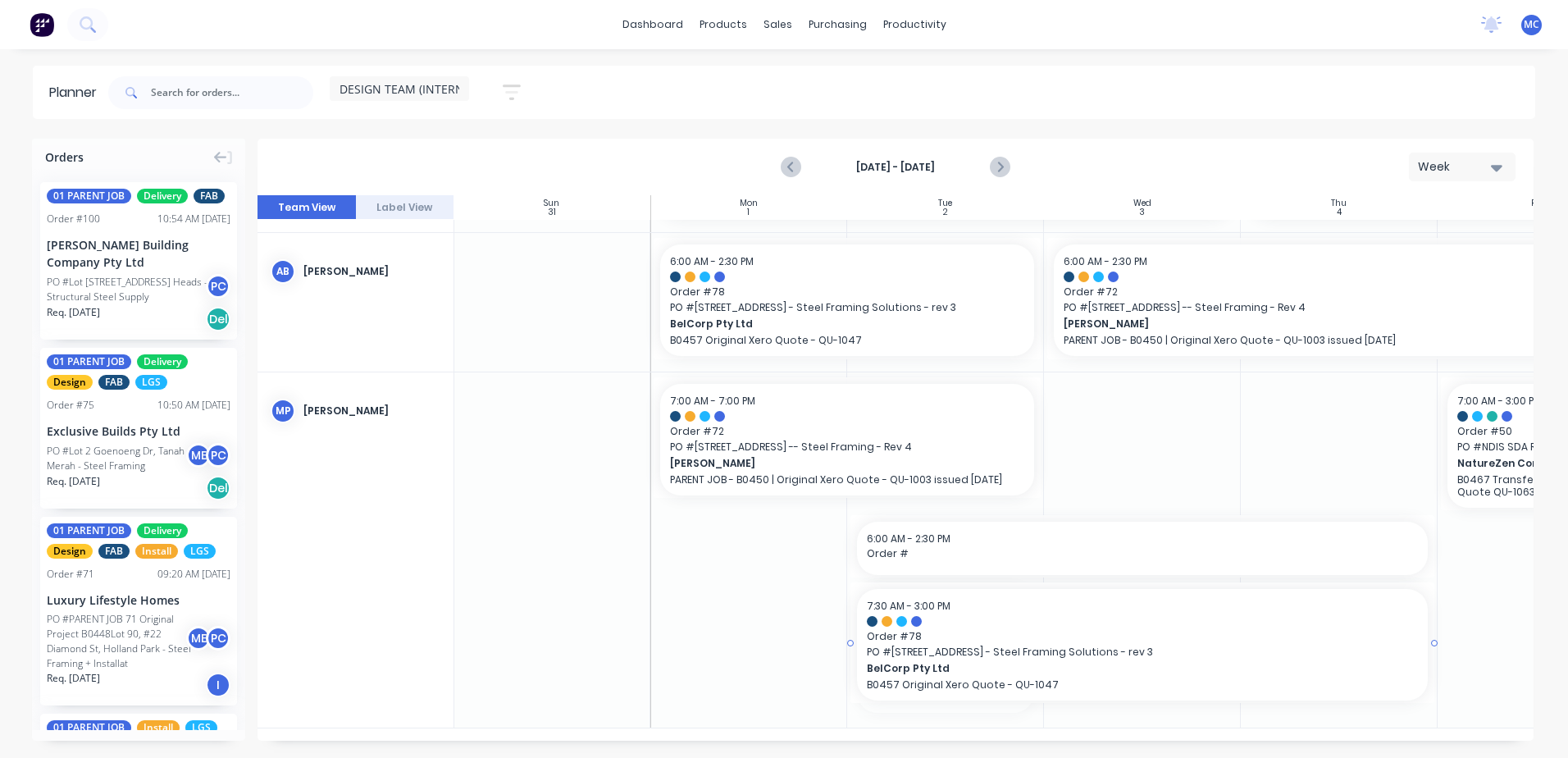
drag, startPoint x: 1038, startPoint y: 639, endPoint x: 1345, endPoint y: 639, distance: 307.0
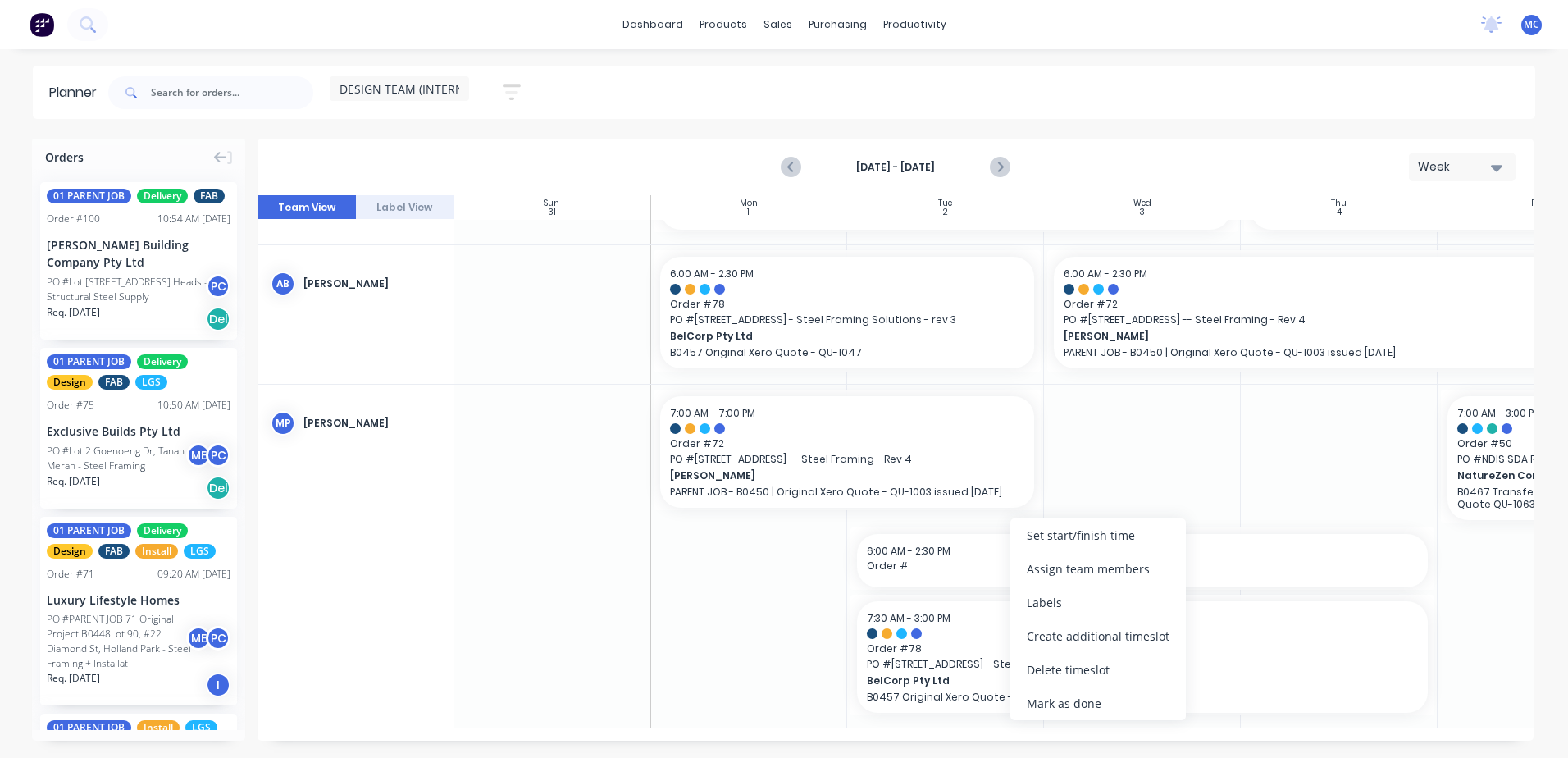
scroll to position [258, 1]
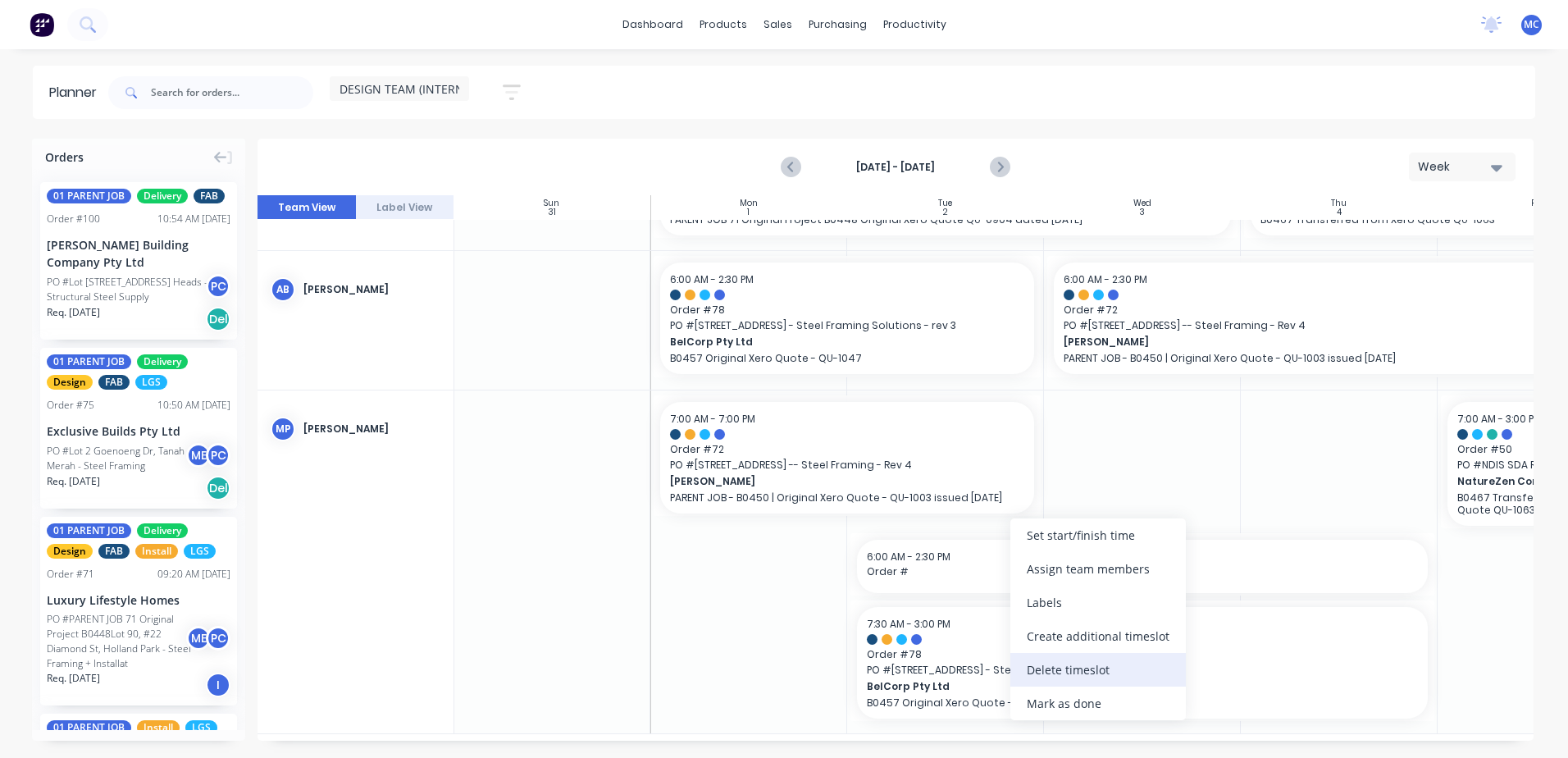
click at [1120, 667] on div "Delete timeslot" at bounding box center [1098, 670] width 175 height 34
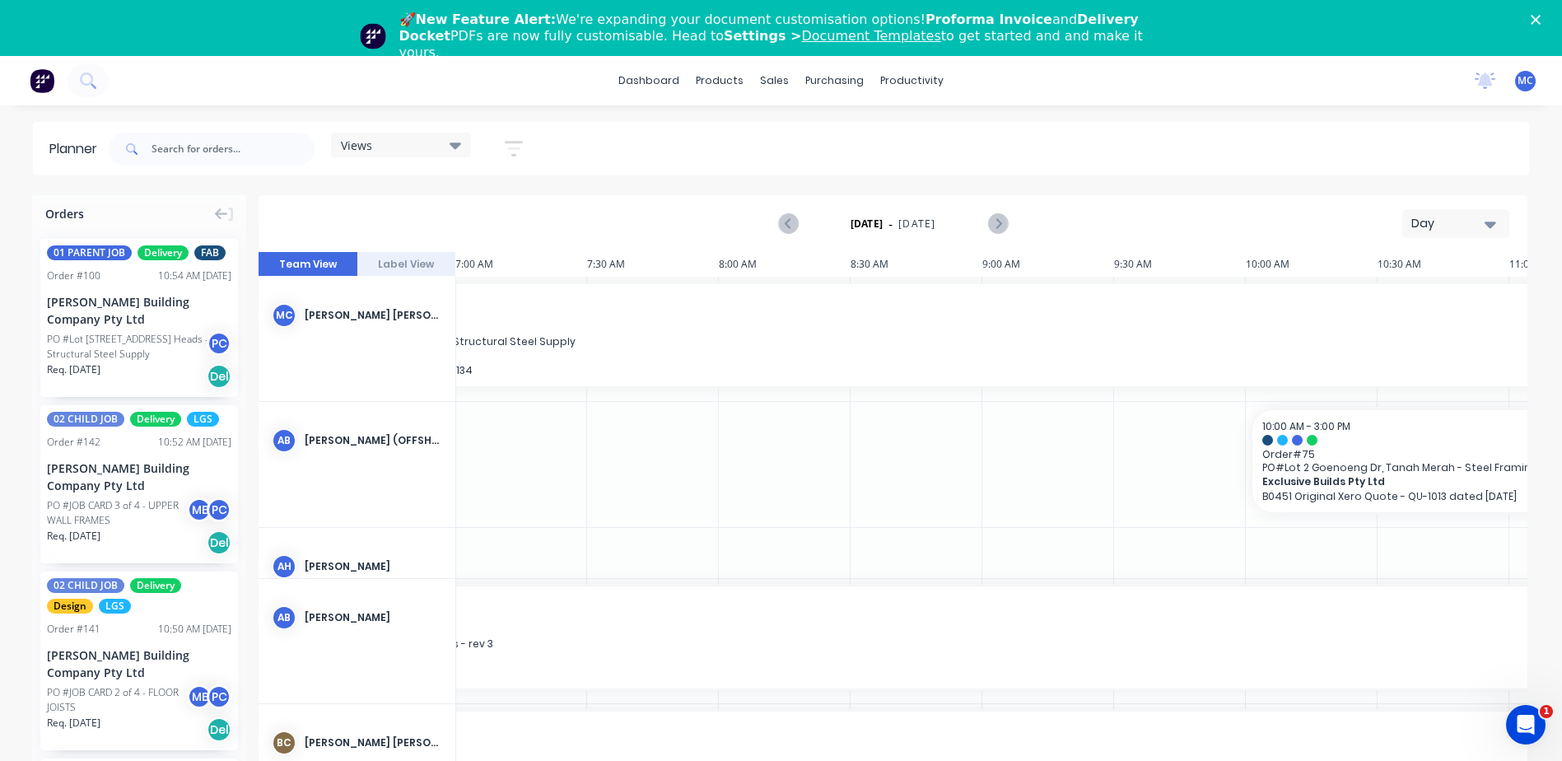
click at [384, 139] on div "Views" at bounding box center [401, 145] width 120 height 15
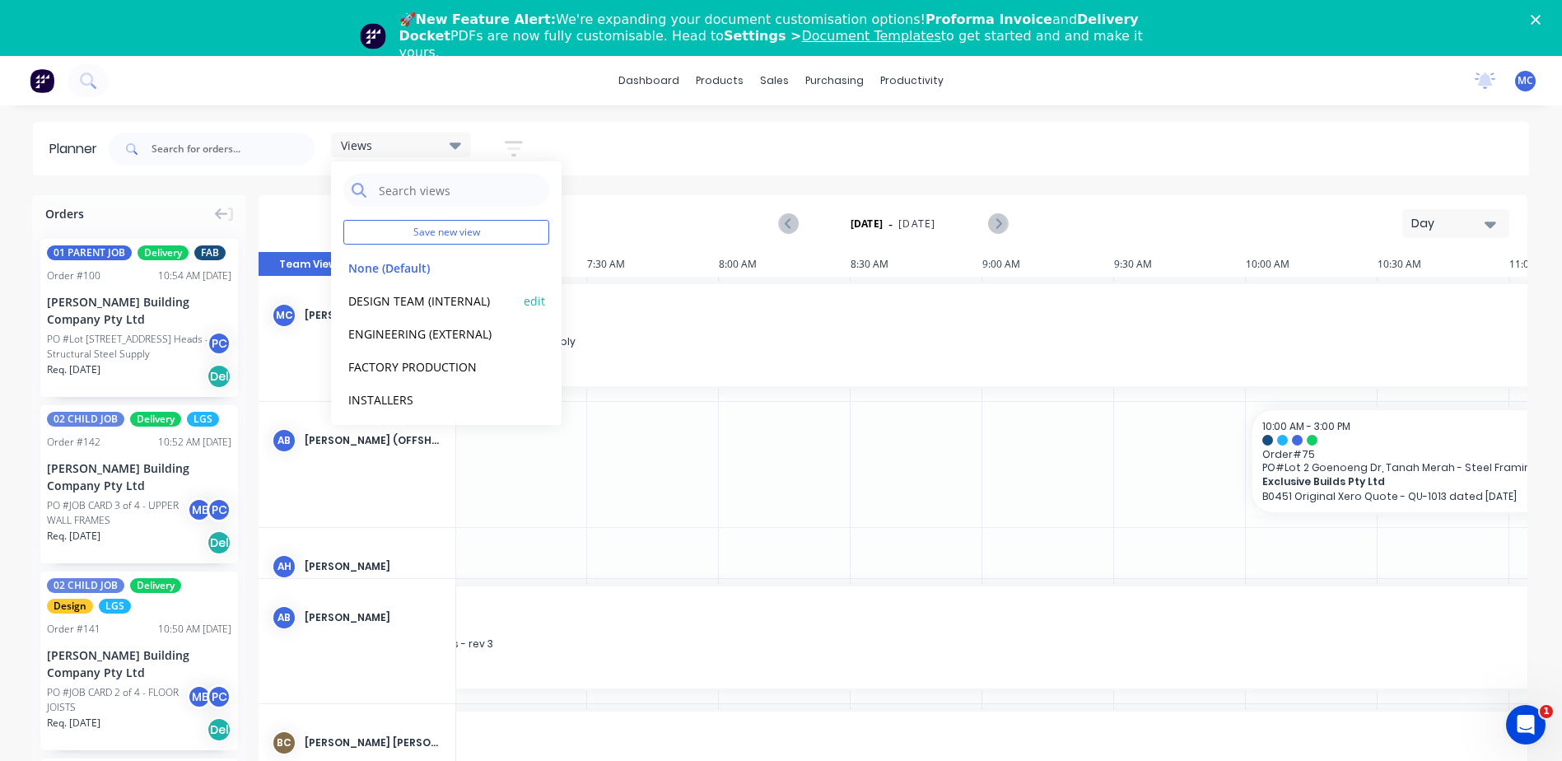
click at [397, 304] on button "DESIGN TEAM (INTERNAL)" at bounding box center [430, 300] width 175 height 19
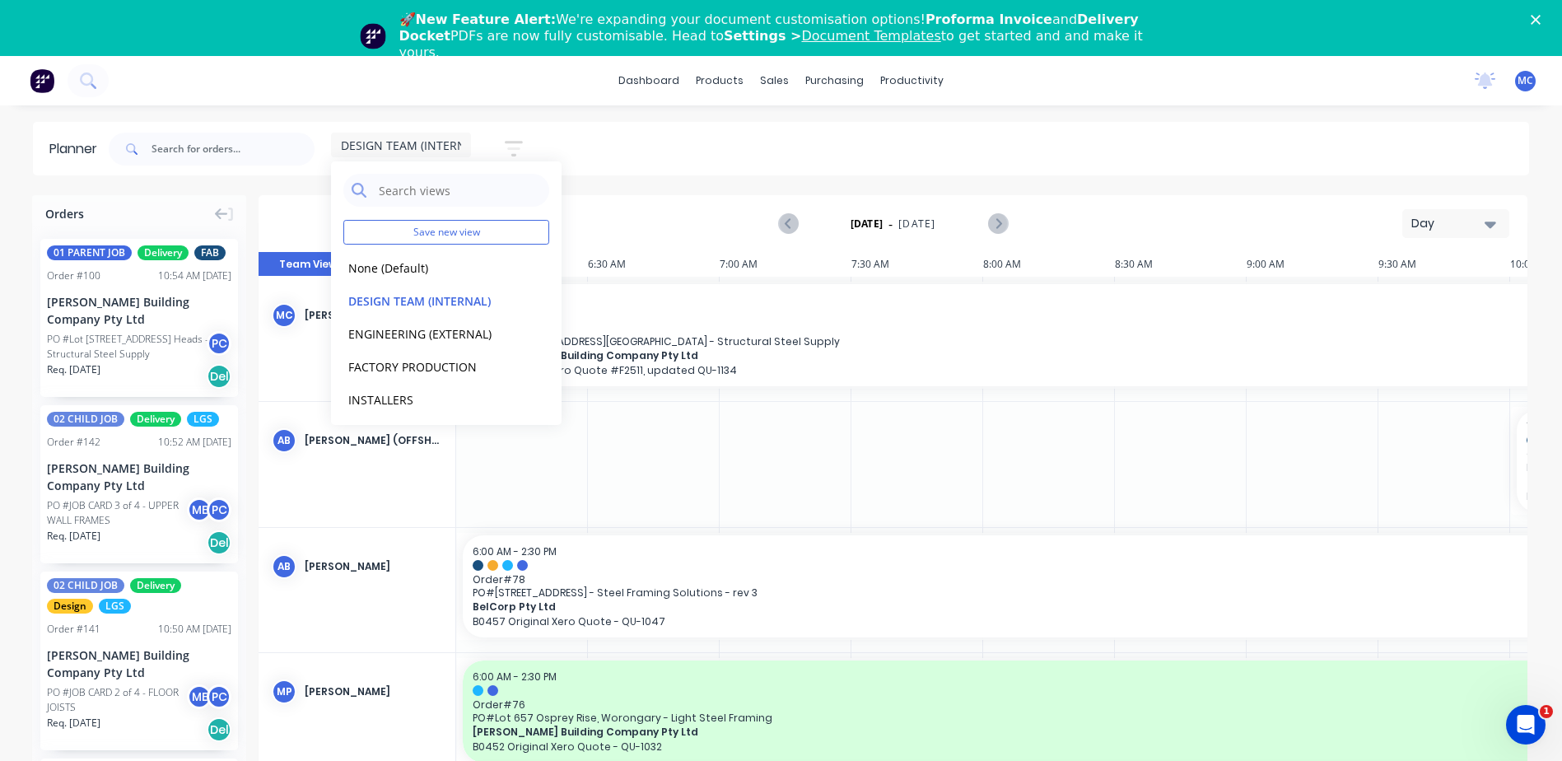
scroll to position [0, 264]
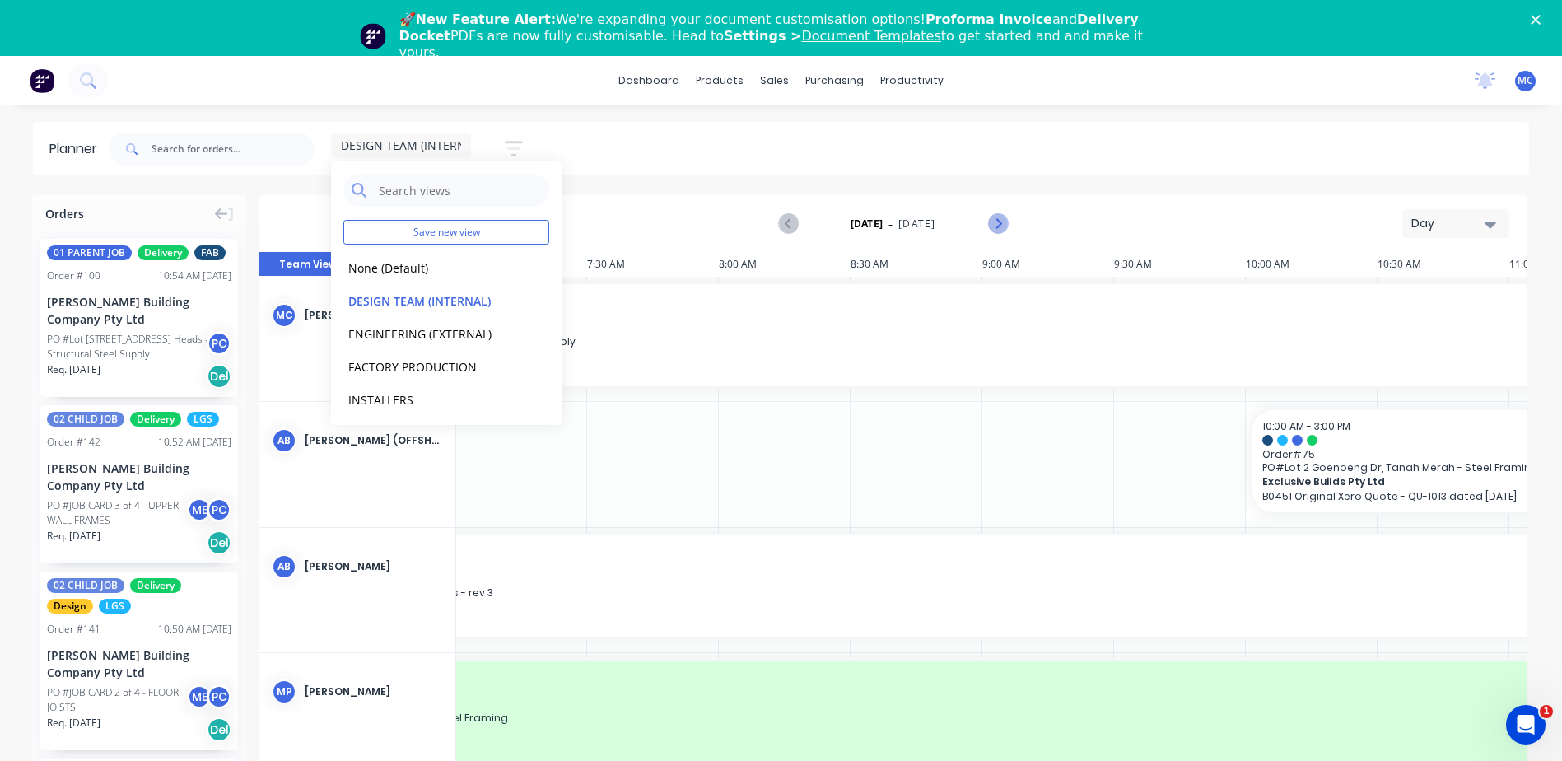
click at [1003, 219] on icon "Next page" at bounding box center [997, 224] width 20 height 20
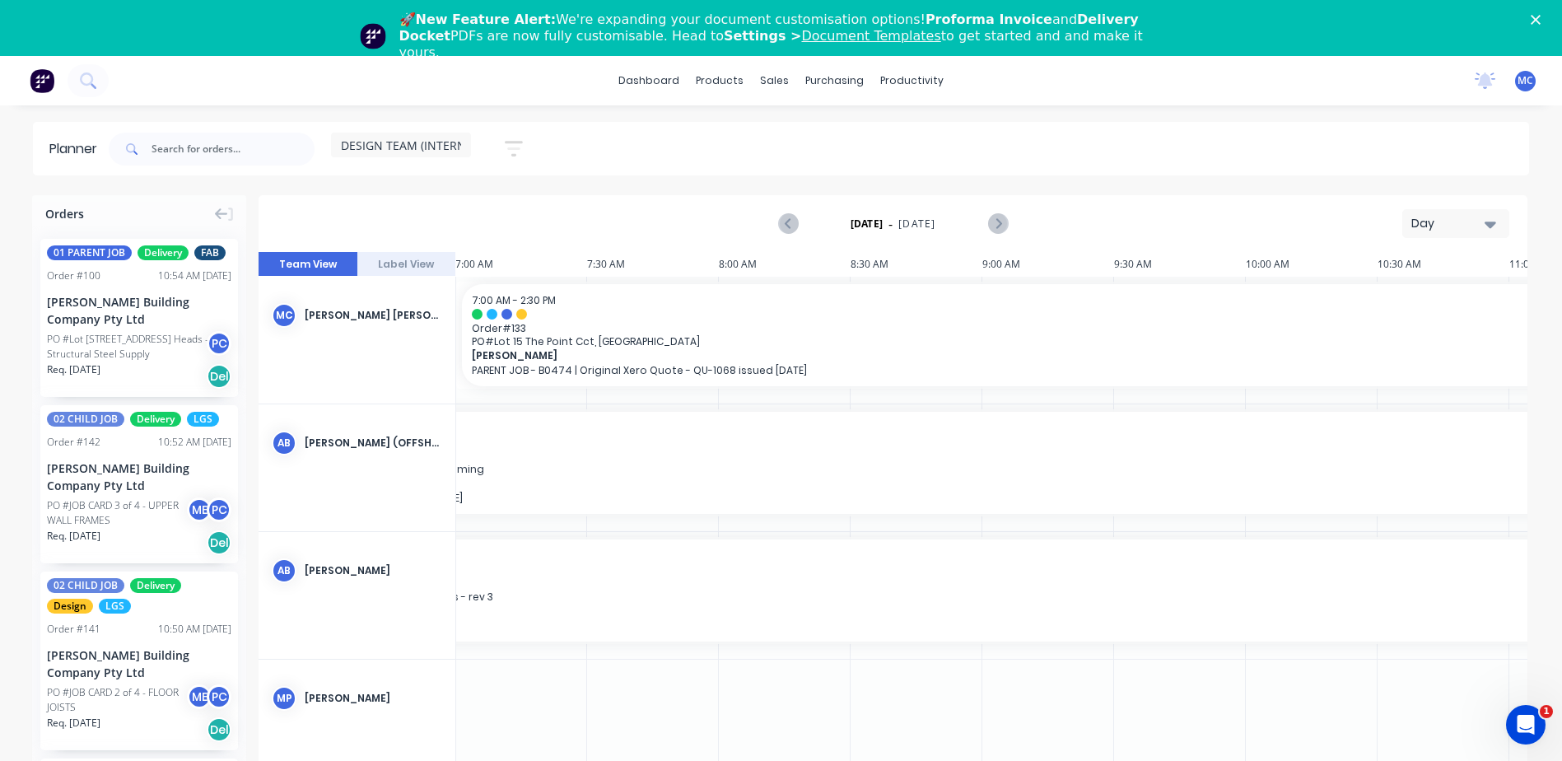
click at [1468, 222] on div "Day" at bounding box center [1450, 223] width 76 height 17
click at [1433, 301] on div "Week" at bounding box center [1426, 300] width 163 height 33
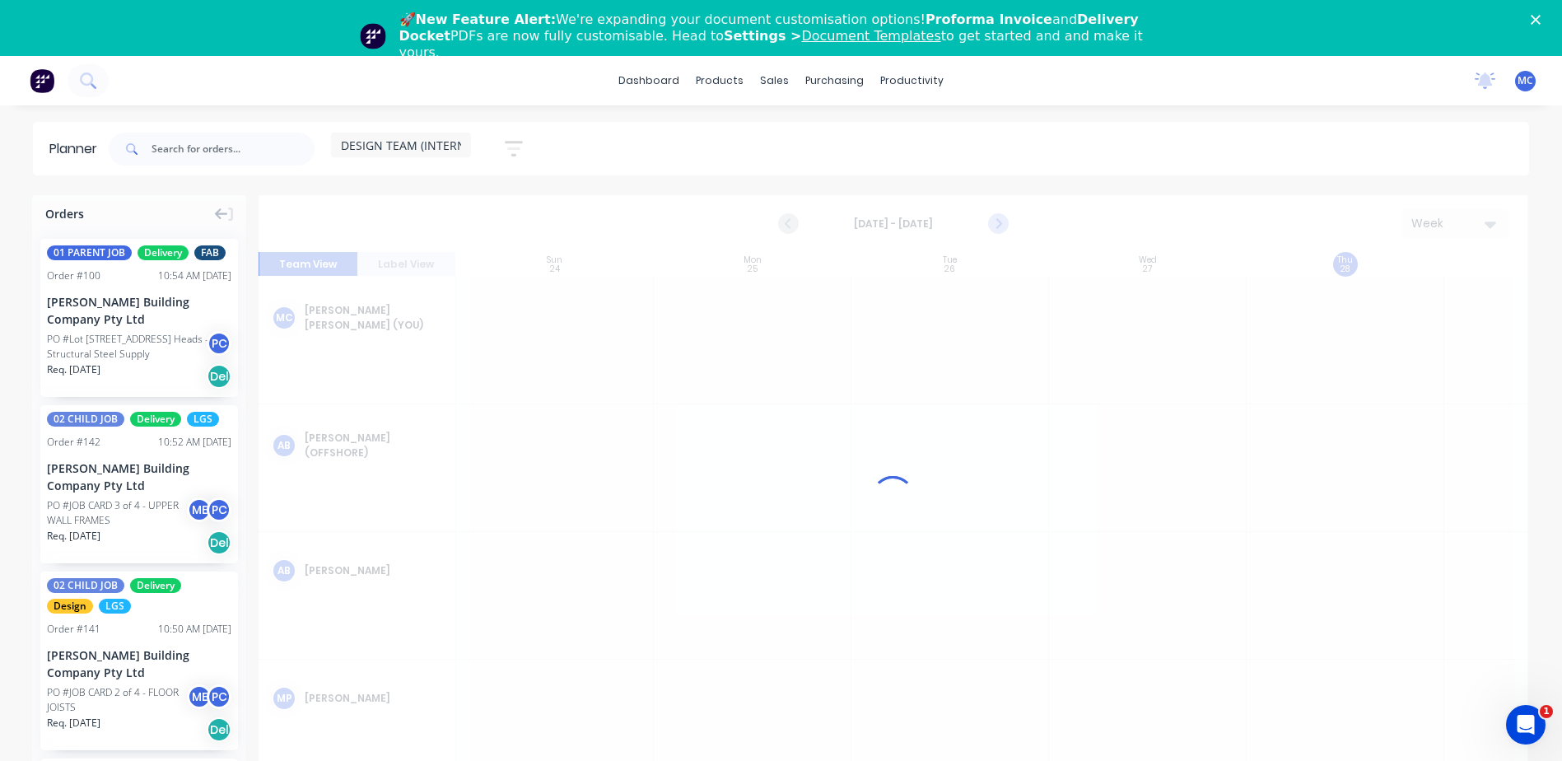
scroll to position [0, 1]
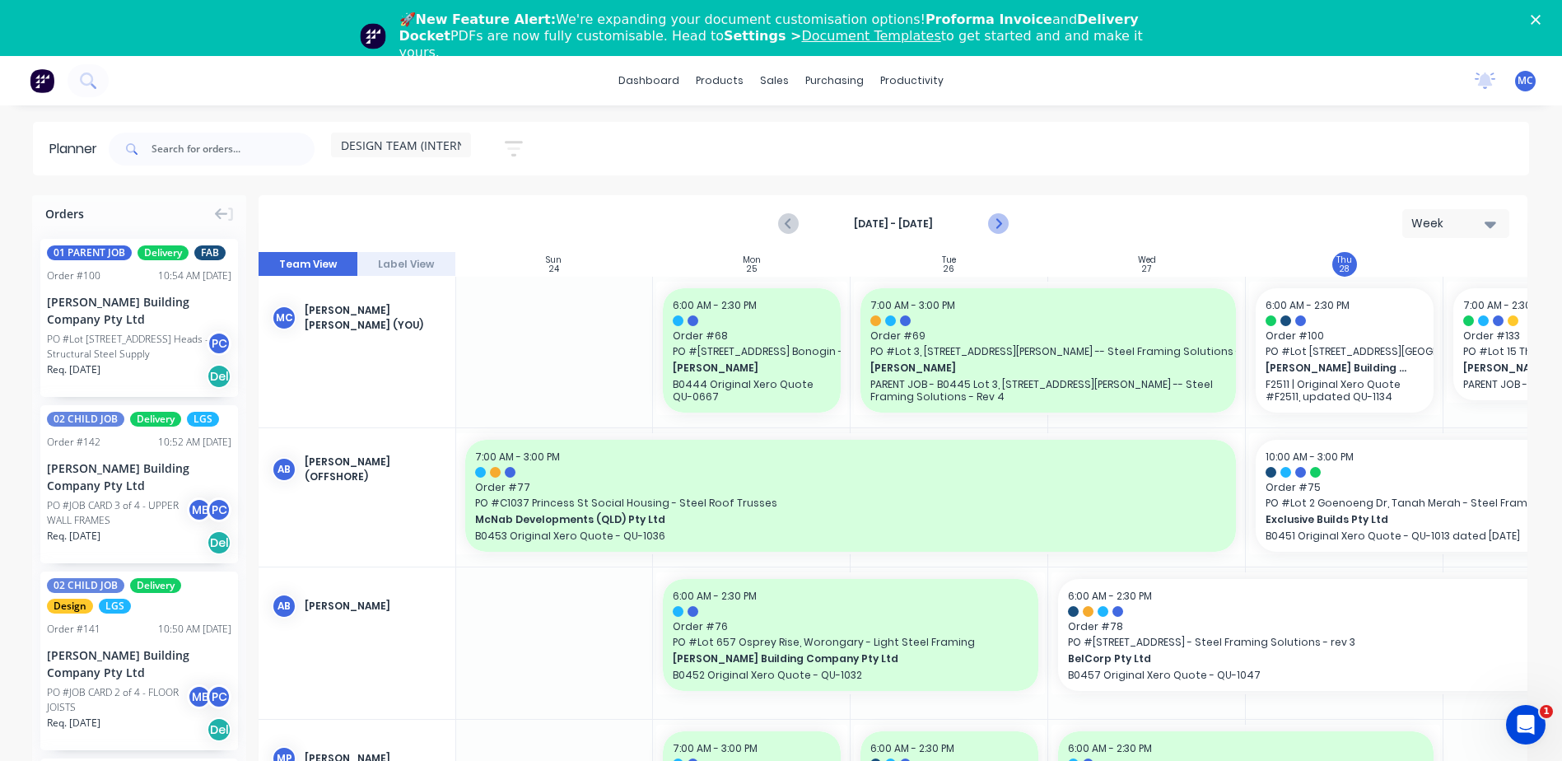
click at [987, 215] on button "Next page" at bounding box center [997, 224] width 33 height 33
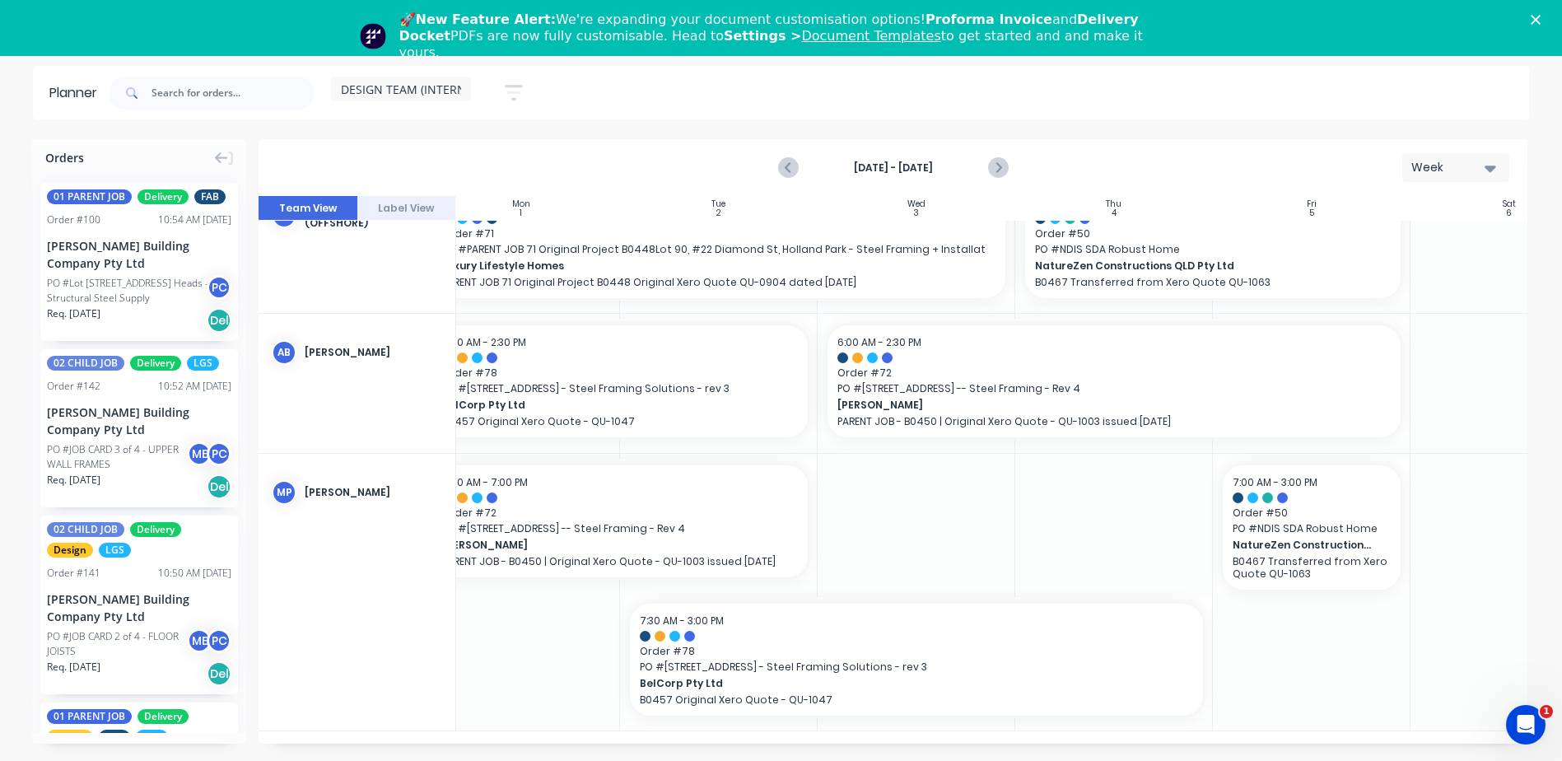
scroll to position [204, 264]
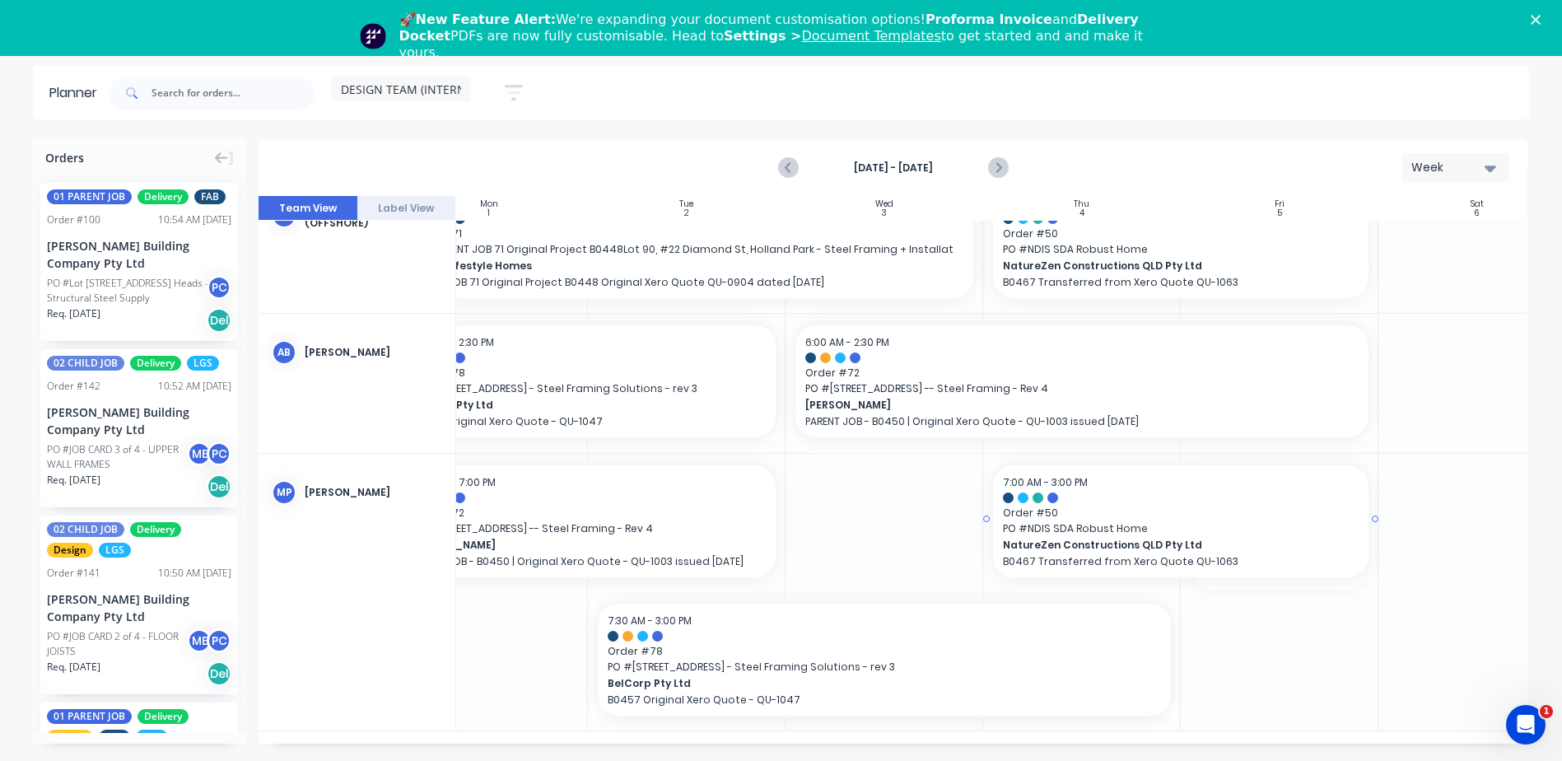
drag, startPoint x: 1182, startPoint y: 518, endPoint x: 1165, endPoint y: 520, distance: 16.6
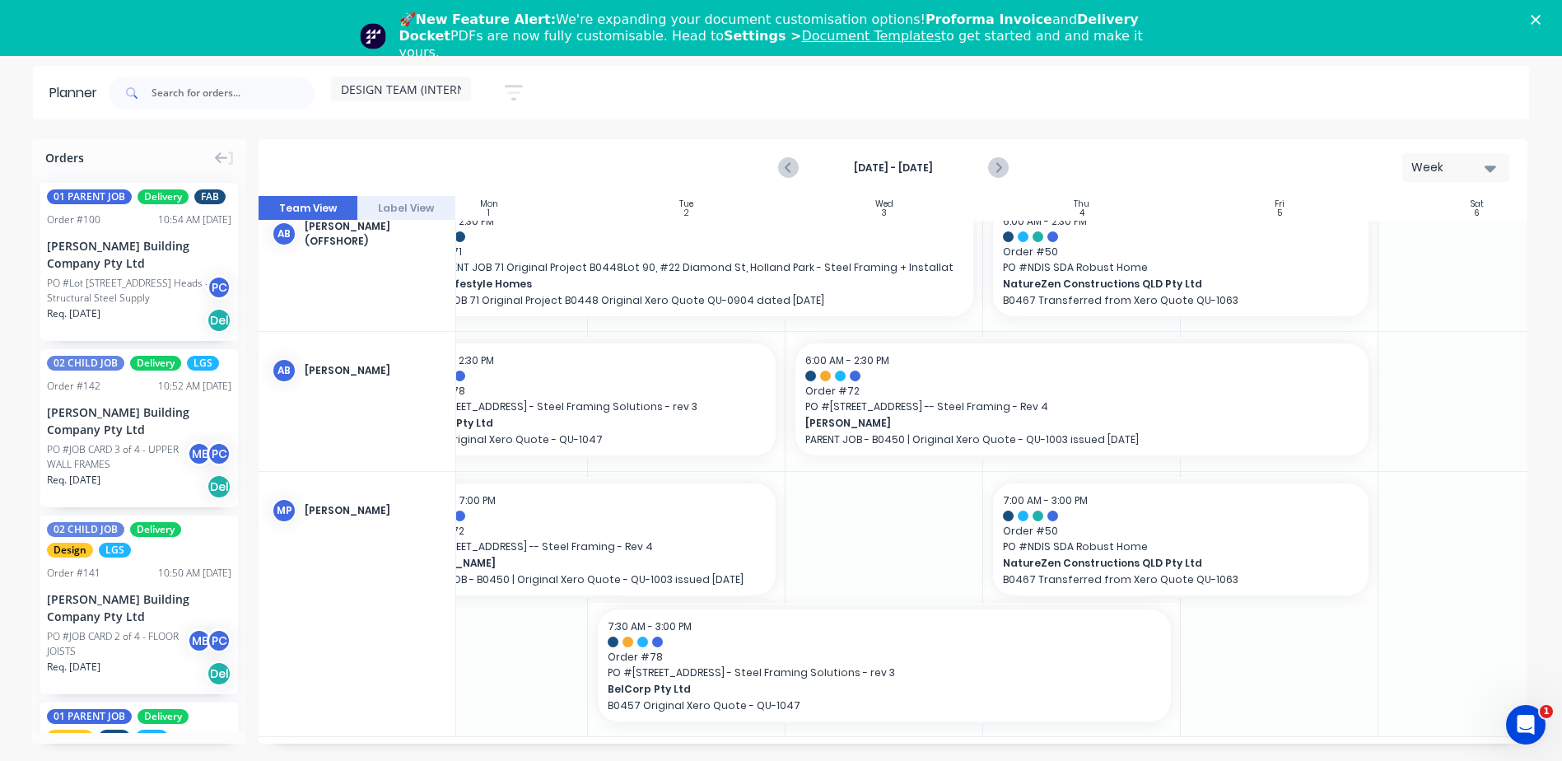
drag, startPoint x: 796, startPoint y: 746, endPoint x: 679, endPoint y: 739, distance: 116.4
click at [679, 739] on div "Orders 01 PARENT JOB Delivery FAB Order # 100 10:54 AM [DATE] [PERSON_NAME] Bui…" at bounding box center [781, 449] width 1562 height 621
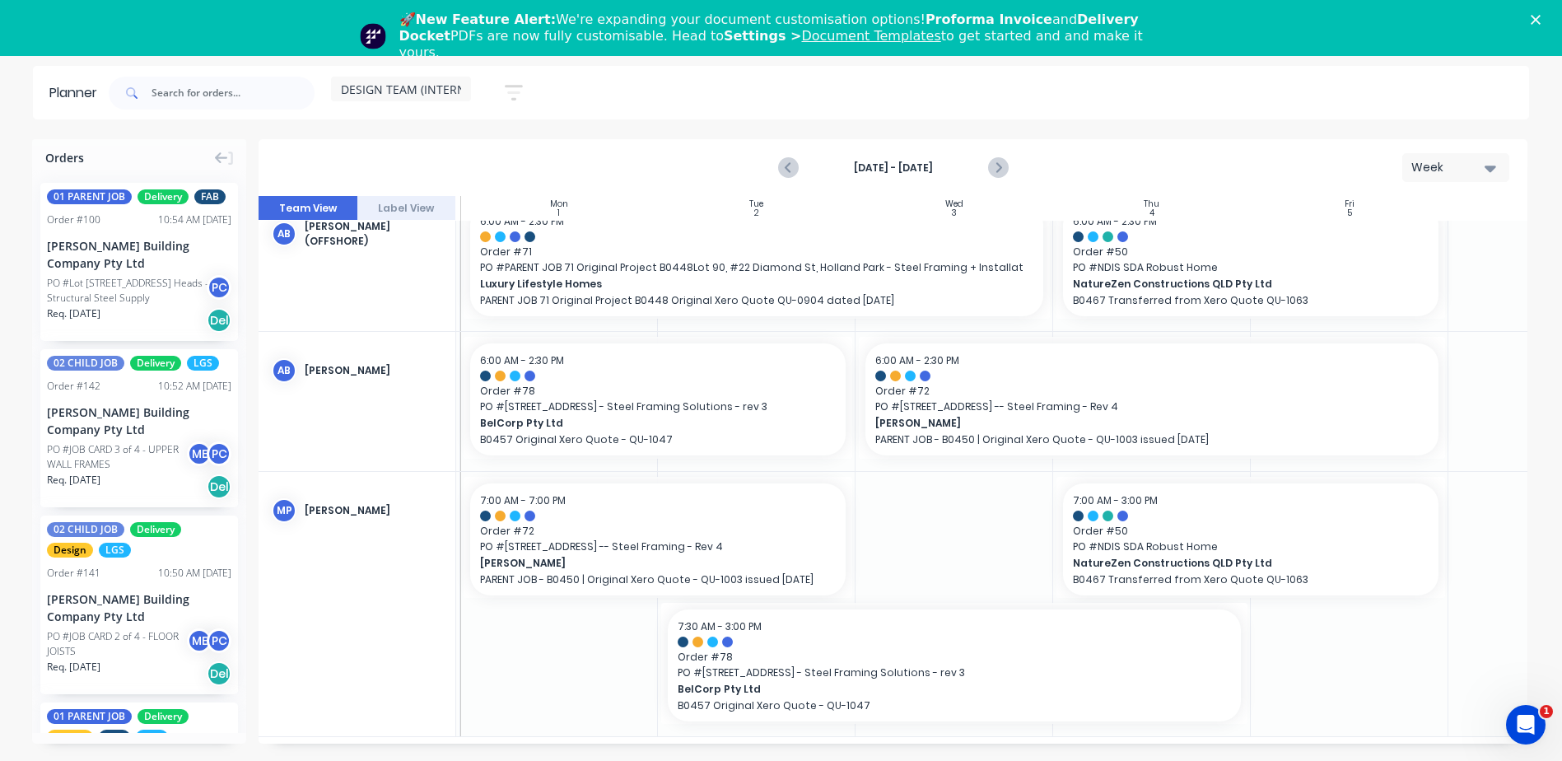
scroll to position [180, 189]
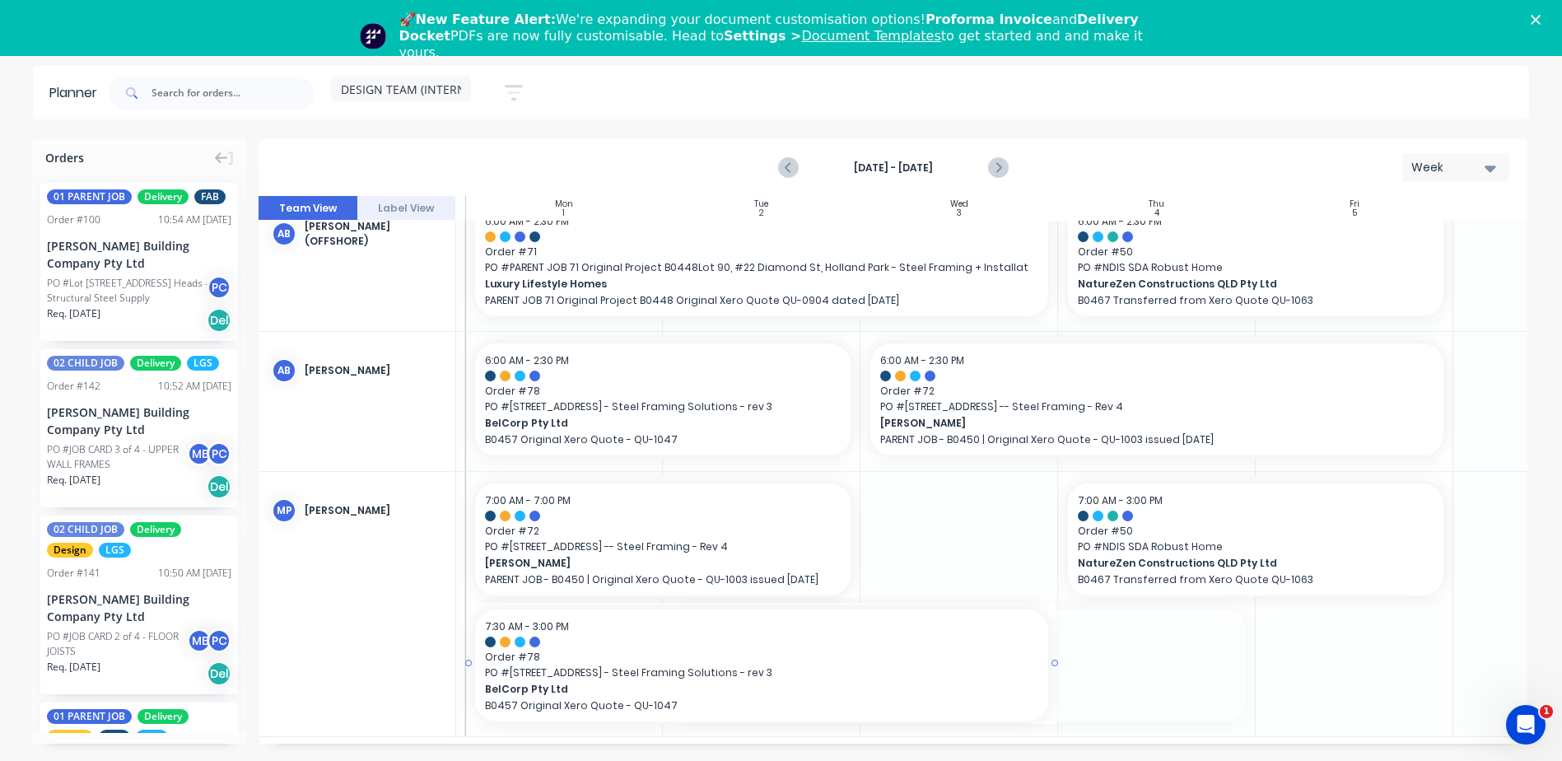
drag, startPoint x: 749, startPoint y: 673, endPoint x: 609, endPoint y: 664, distance: 139.5
drag, startPoint x: 635, startPoint y: 553, endPoint x: 1109, endPoint y: 552, distance: 474.4
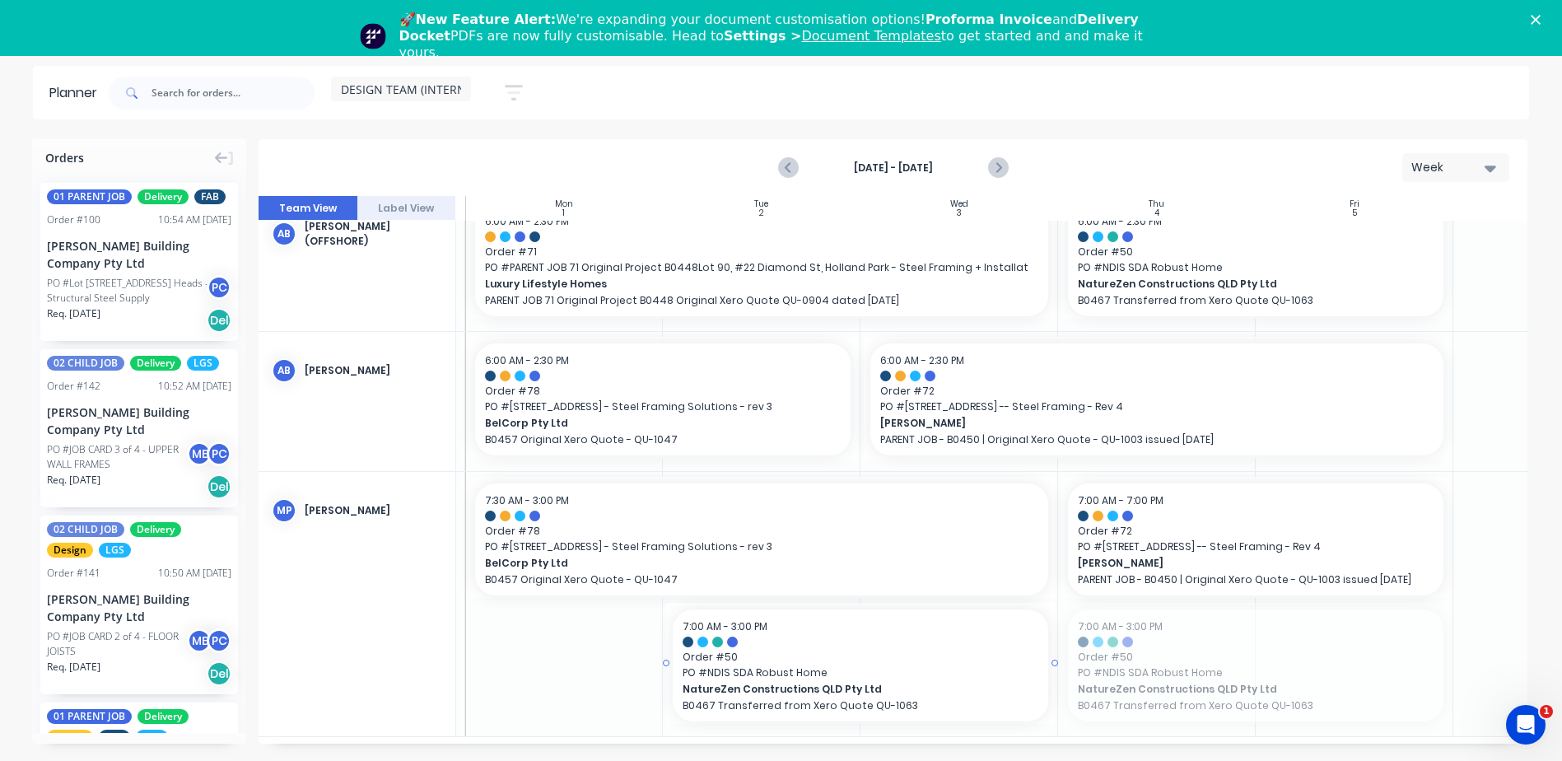
drag, startPoint x: 1173, startPoint y: 664, endPoint x: 844, endPoint y: 679, distance: 328.9
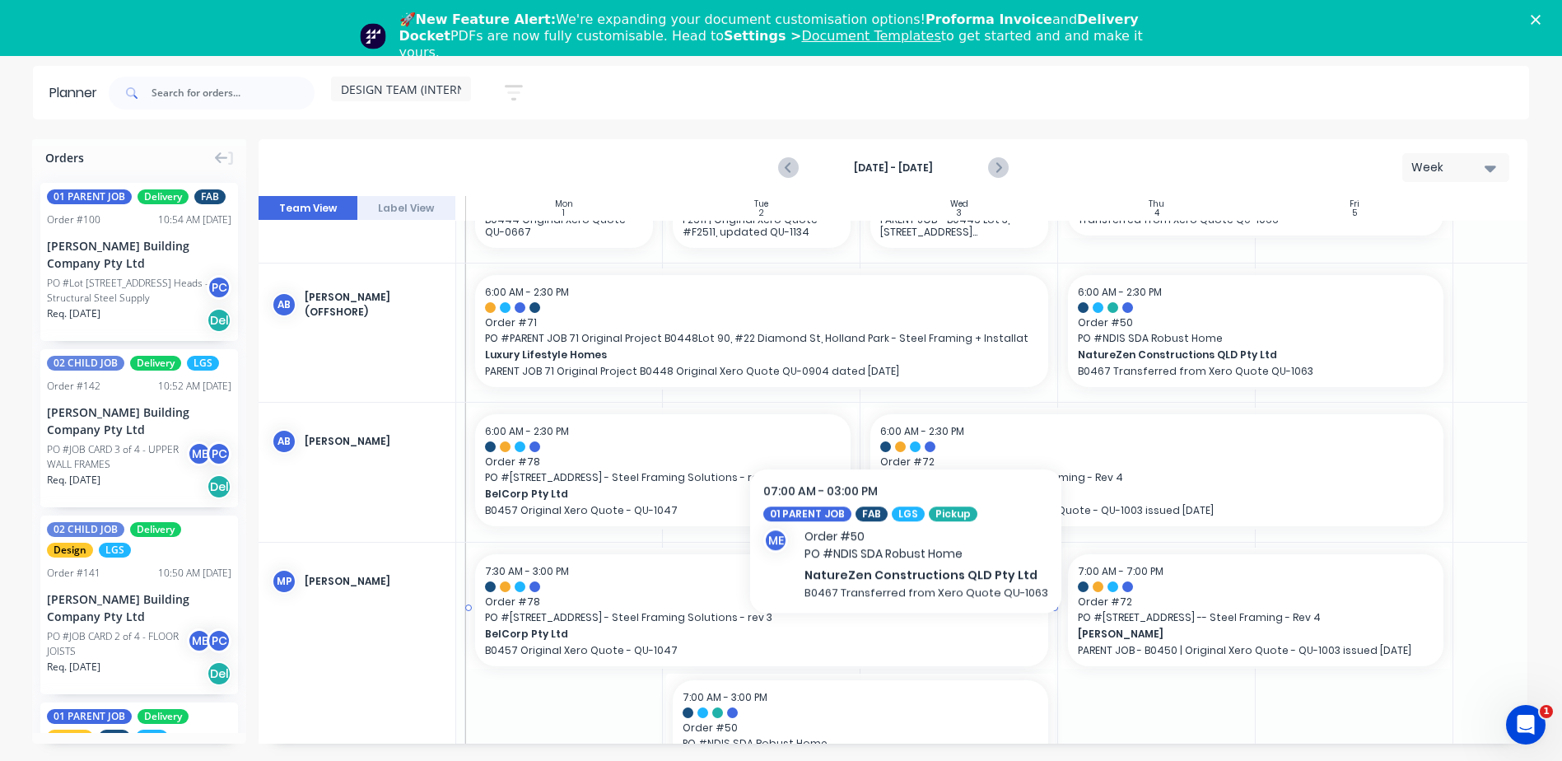
scroll to position [0, 189]
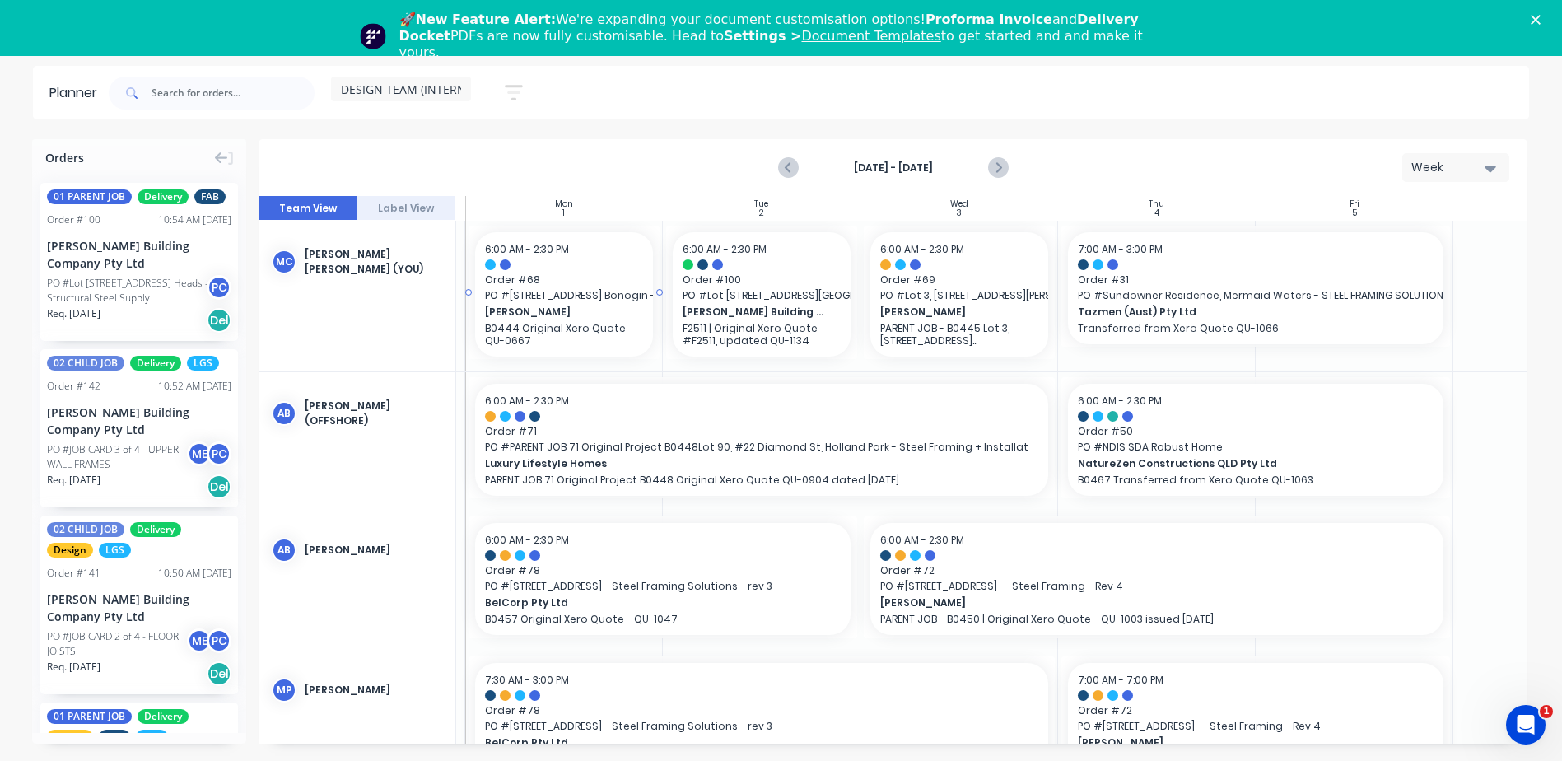
click at [514, 316] on span "[PERSON_NAME]" at bounding box center [556, 312] width 142 height 15
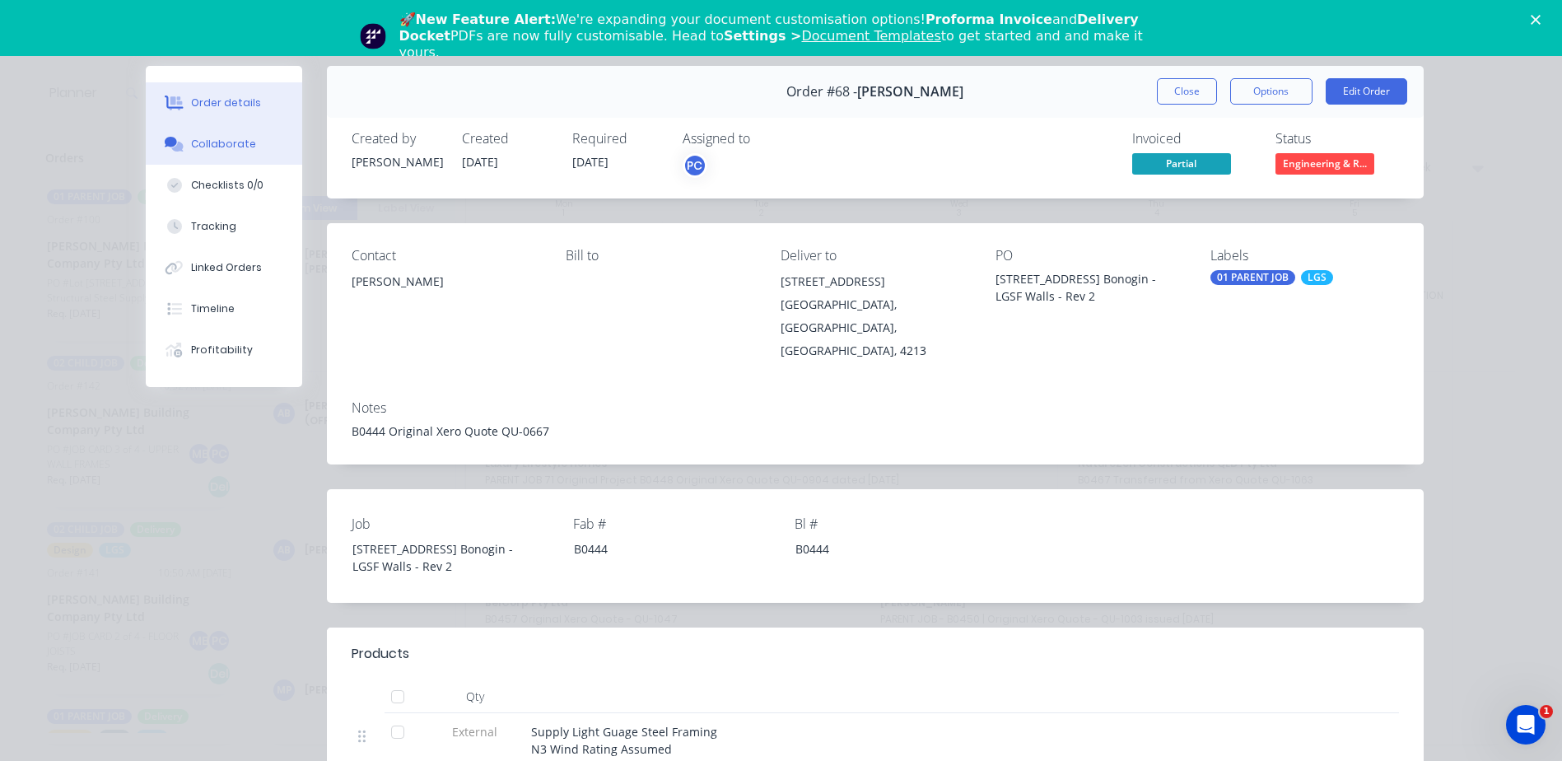
click at [180, 147] on div at bounding box center [174, 144] width 25 height 15
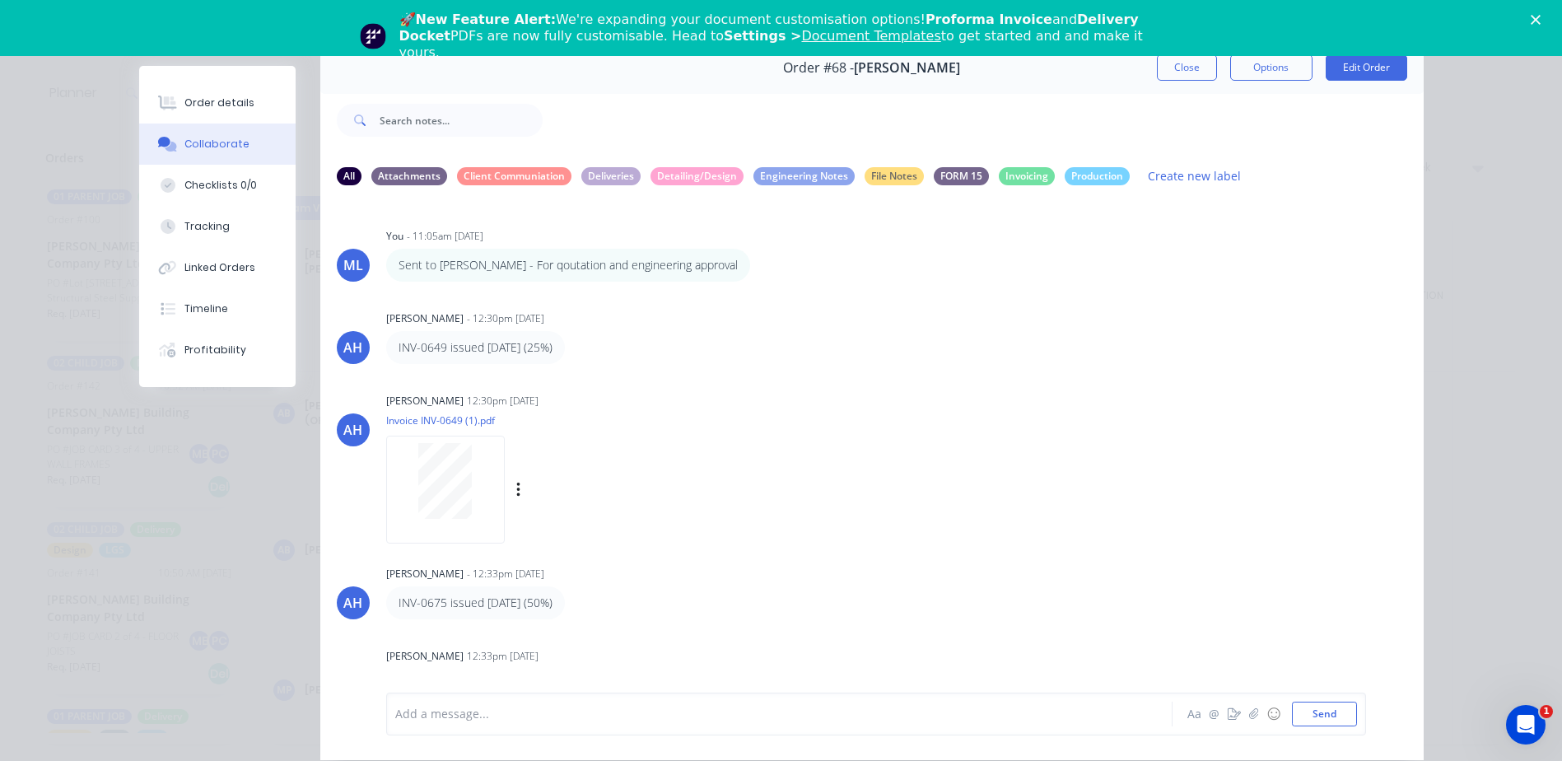
scroll to position [0, 0]
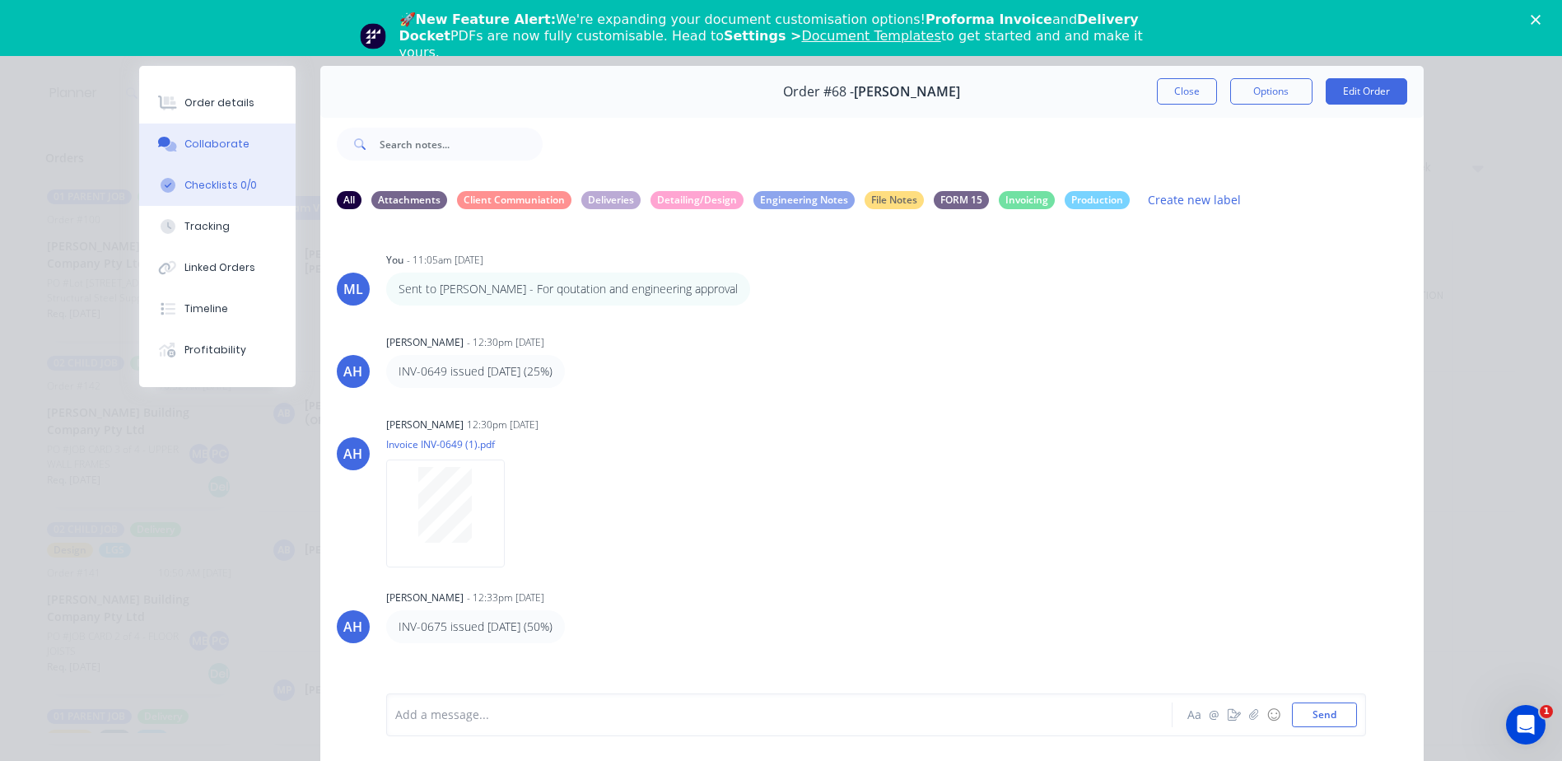
click at [192, 187] on div "Checklists 0/0" at bounding box center [220, 185] width 72 height 15
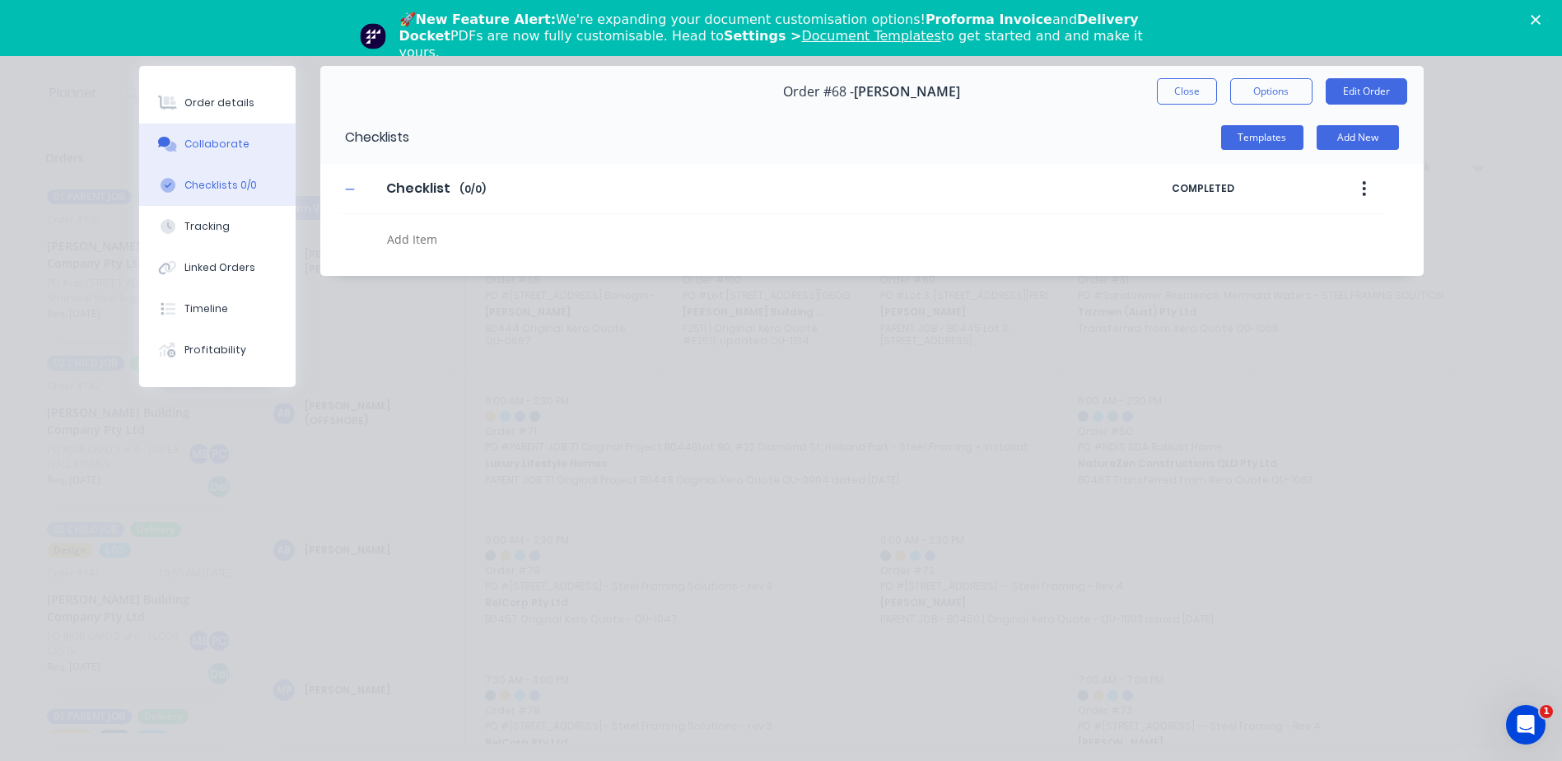
click at [157, 142] on div at bounding box center [168, 144] width 25 height 15
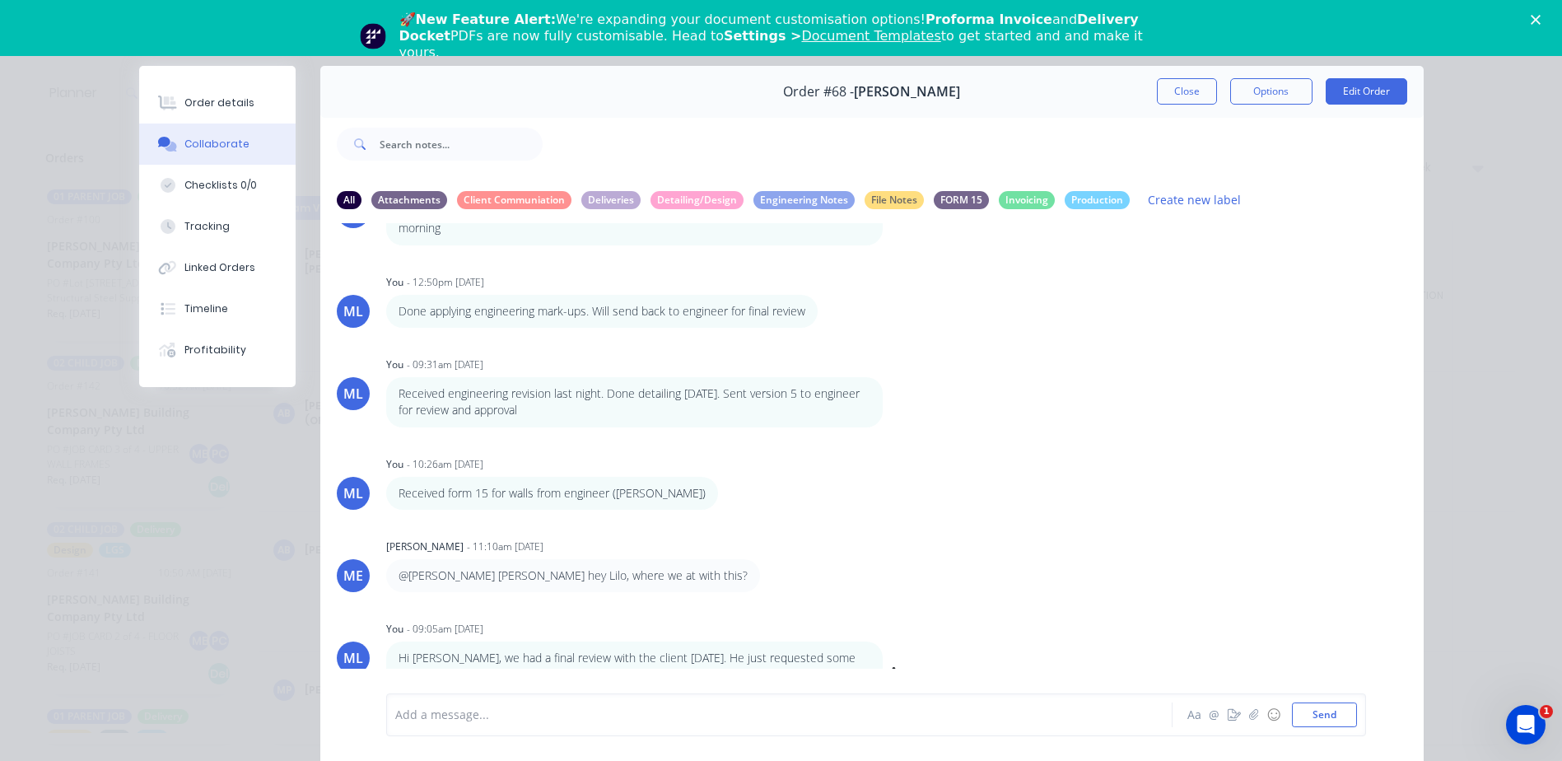
scroll to position [75, 0]
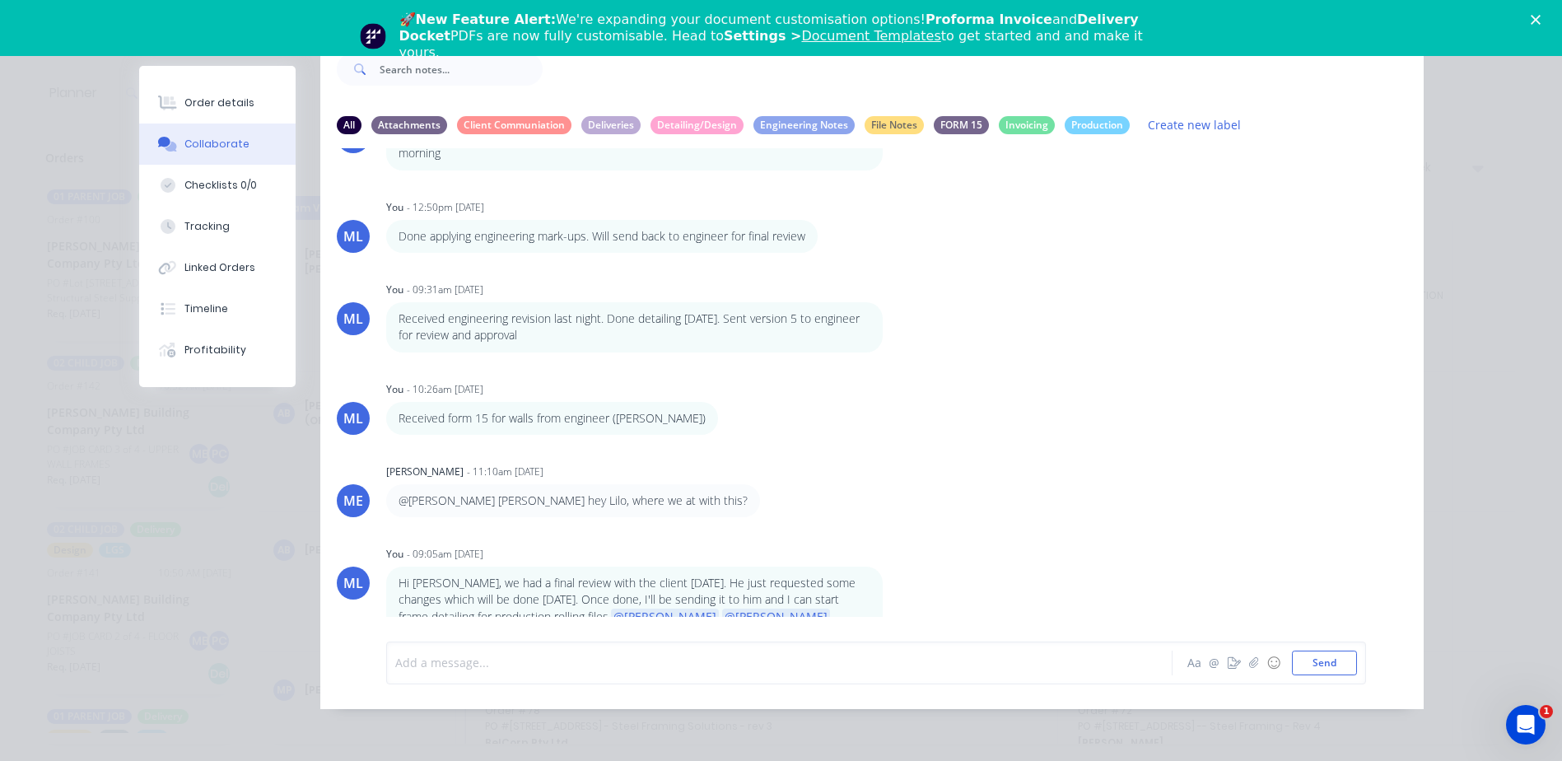
click at [483, 661] on div at bounding box center [756, 662] width 721 height 17
drag, startPoint x: 739, startPoint y: 663, endPoint x: 578, endPoint y: 678, distance: 161.3
click at [578, 678] on div "Received another client revisions. Start commencing detailing on Sept 1 again A…" at bounding box center [876, 663] width 980 height 43
drag, startPoint x: 773, startPoint y: 669, endPoint x: 785, endPoint y: 655, distance: 18.1
click at [777, 668] on div "Received another client revisions. Scheduled detailing on Sept 1 again" at bounding box center [756, 662] width 721 height 17
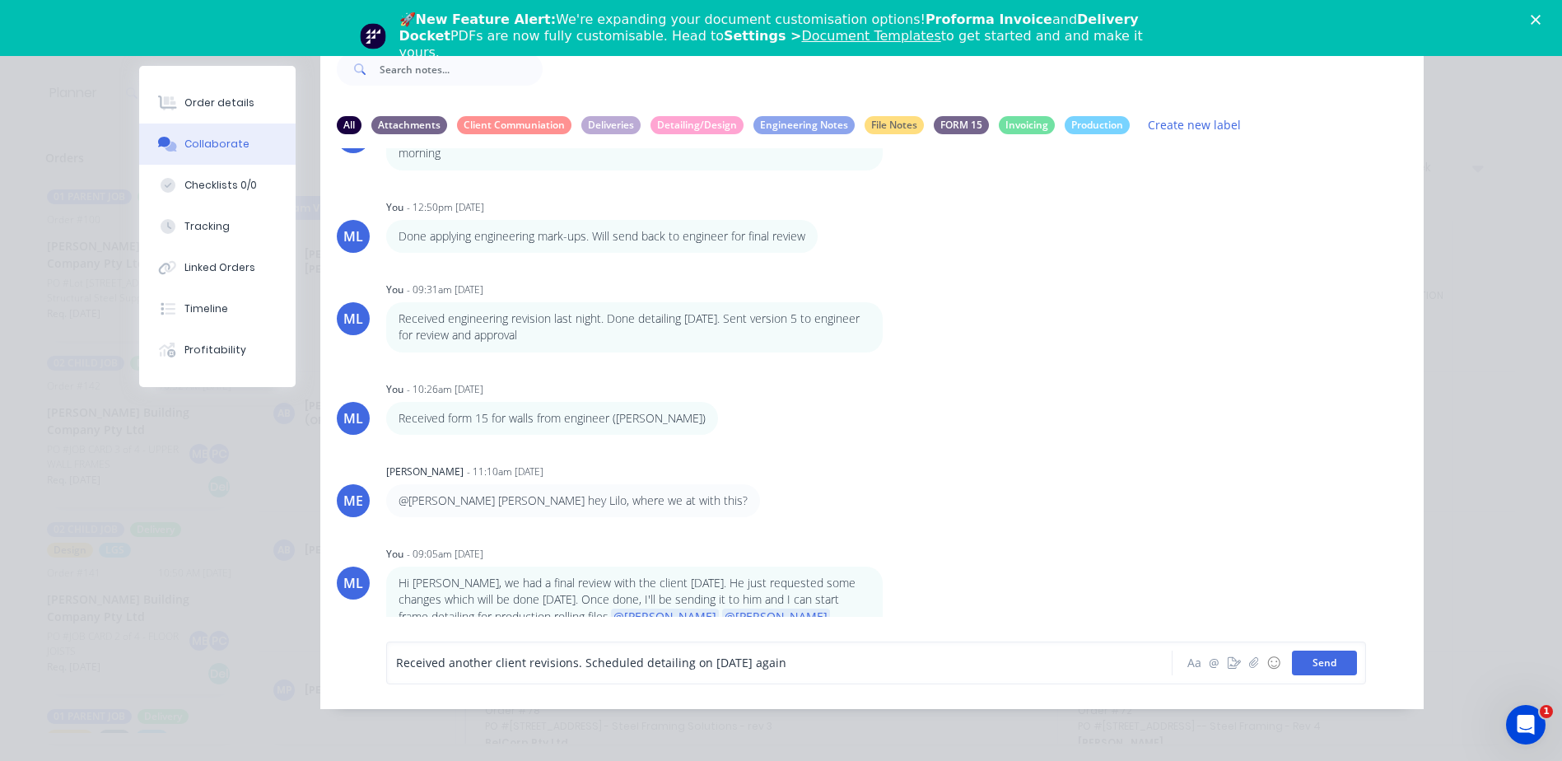
click at [1307, 657] on button "Send" at bounding box center [1324, 663] width 65 height 25
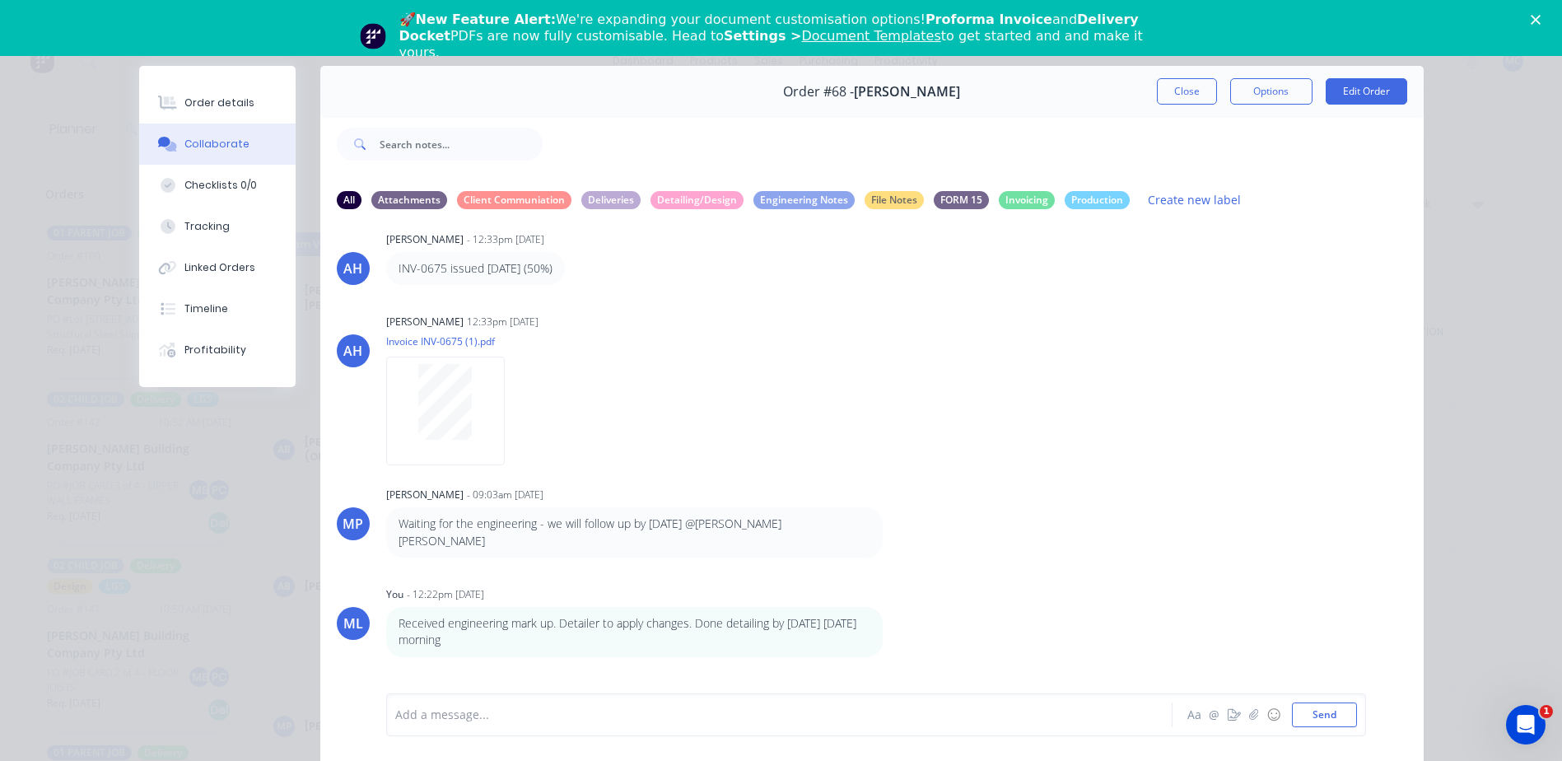
scroll to position [0, 0]
click at [1165, 95] on div "Order #68 - Andrew Youhanna Close Options Edit Order" at bounding box center [872, 92] width 1104 height 52
click at [1165, 95] on button "Close" at bounding box center [1187, 91] width 60 height 26
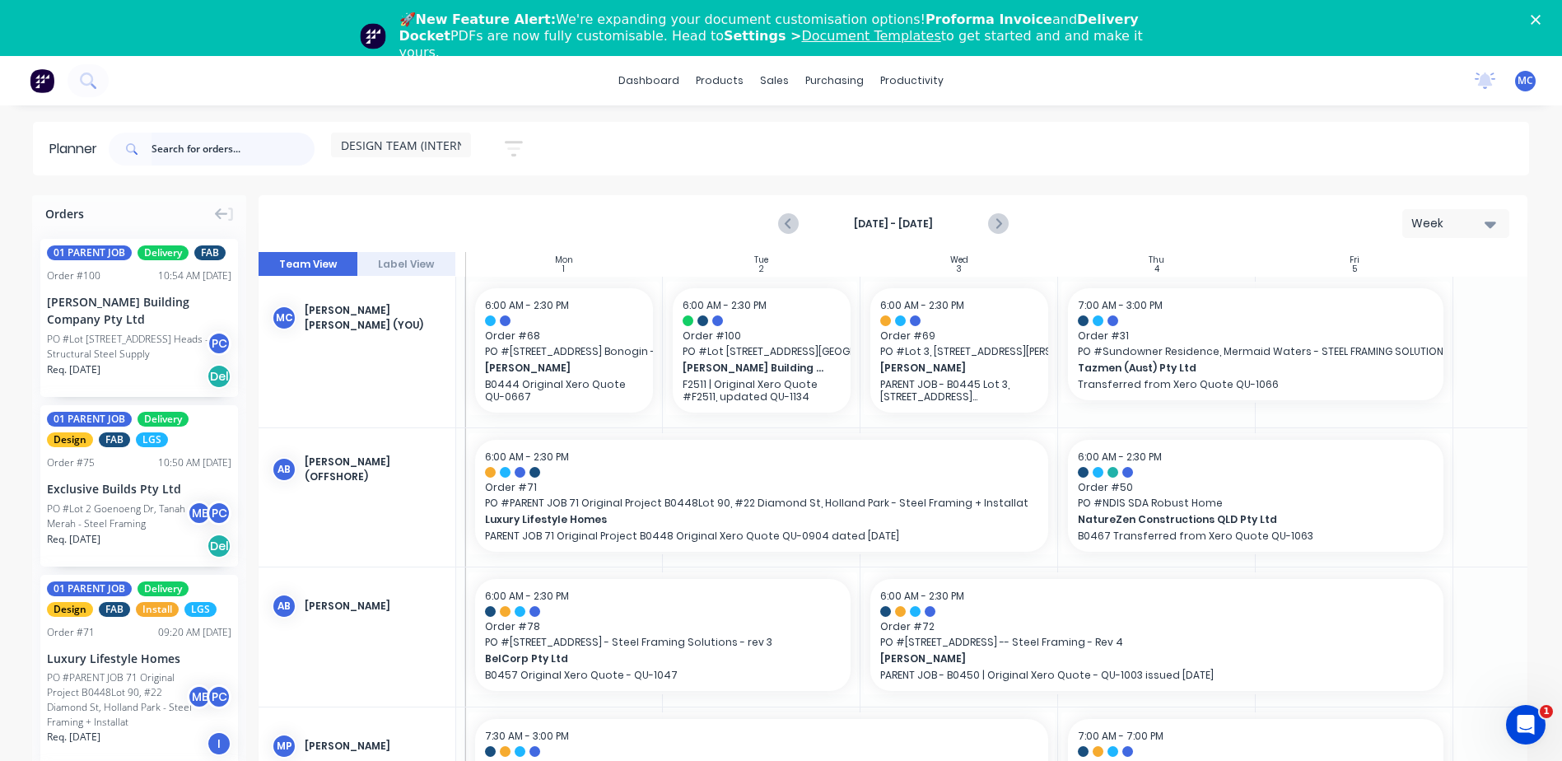
click at [199, 137] on input "text" at bounding box center [233, 149] width 163 height 33
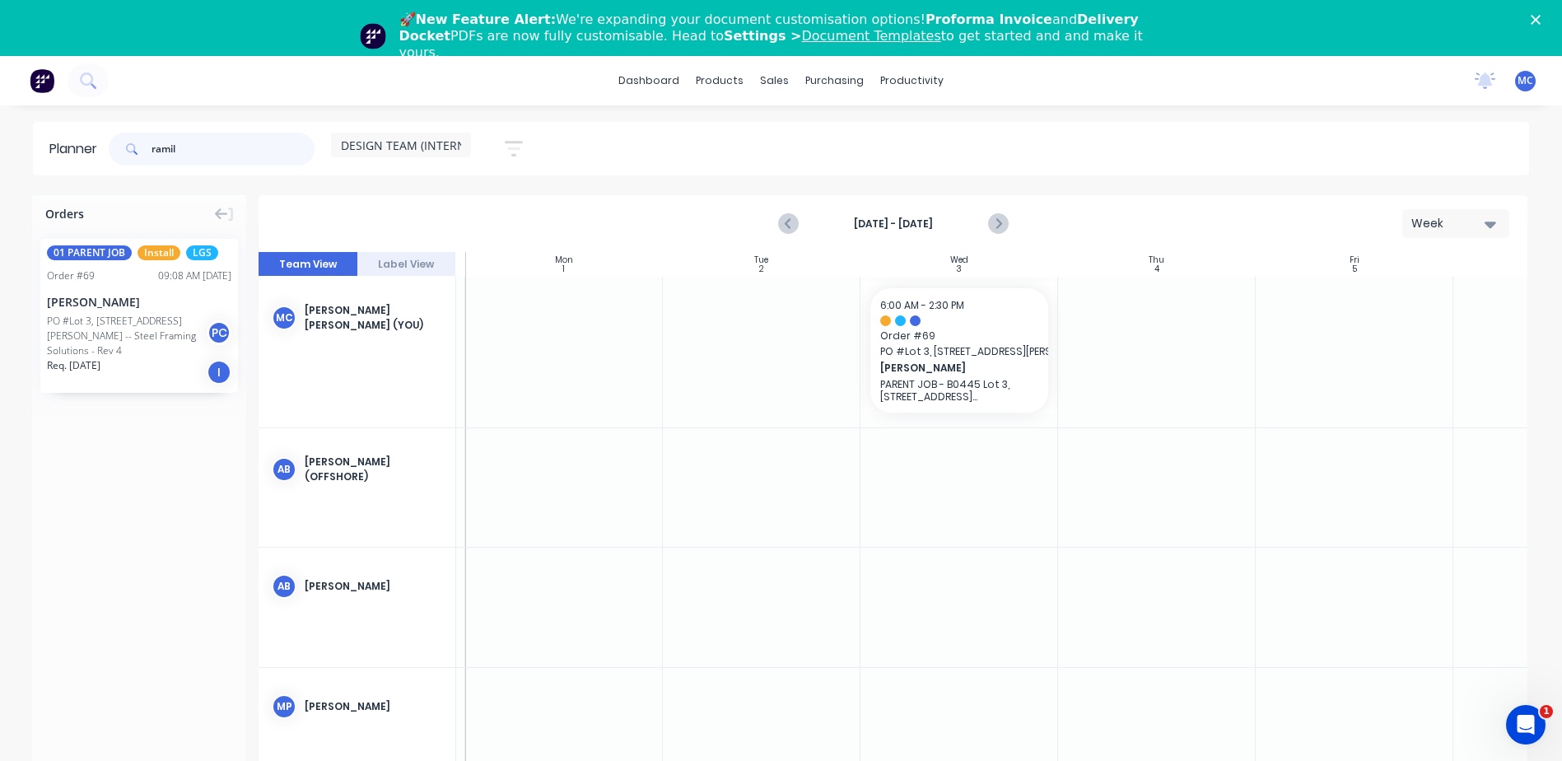
type input "ramil"
click at [131, 320] on div "PO #Lot 3, [STREET_ADDRESS][PERSON_NAME] -- Steel Framing Solutions - Rev 4" at bounding box center [129, 336] width 165 height 44
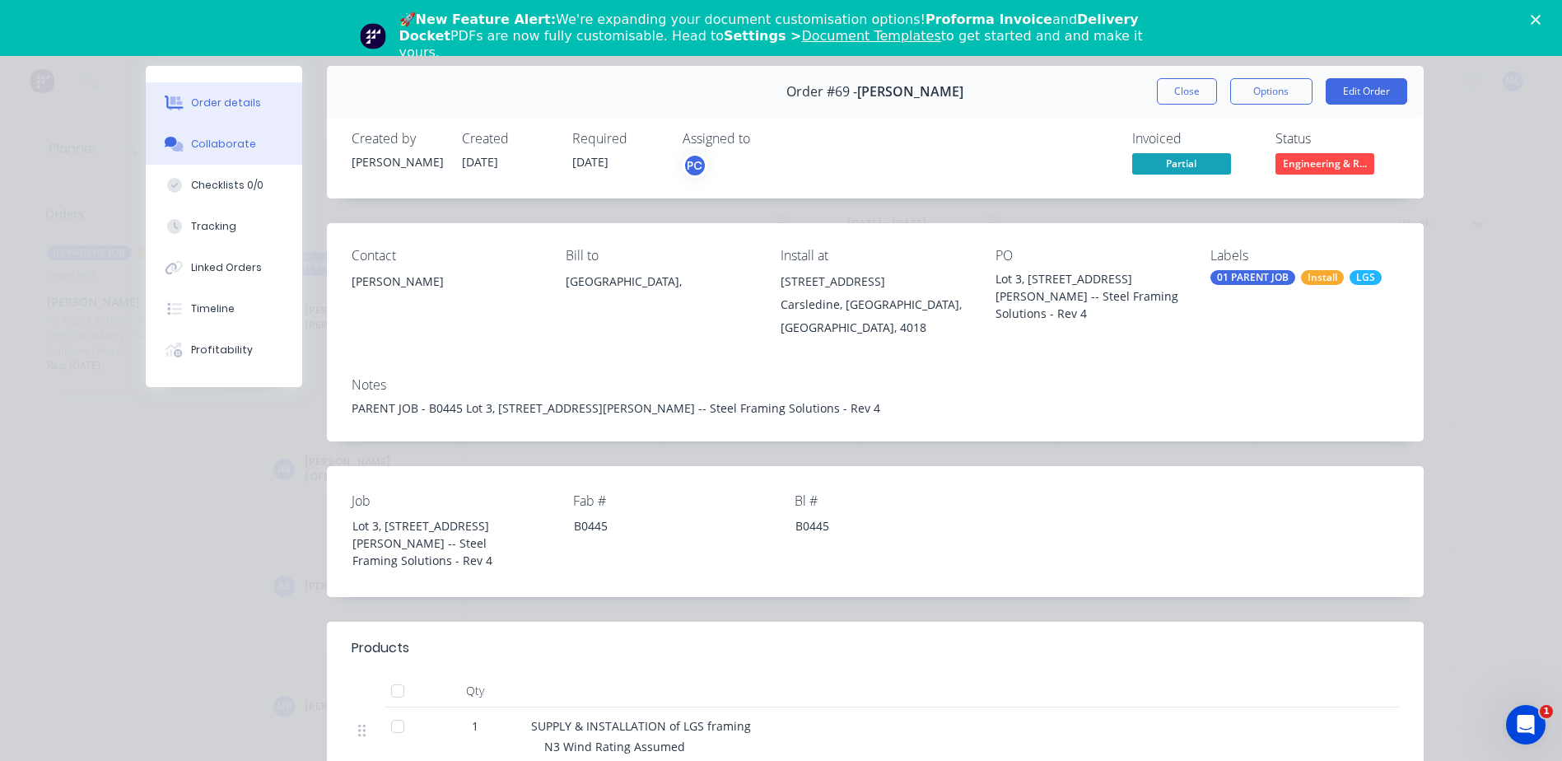
click at [208, 147] on div "Collaborate" at bounding box center [223, 144] width 65 height 15
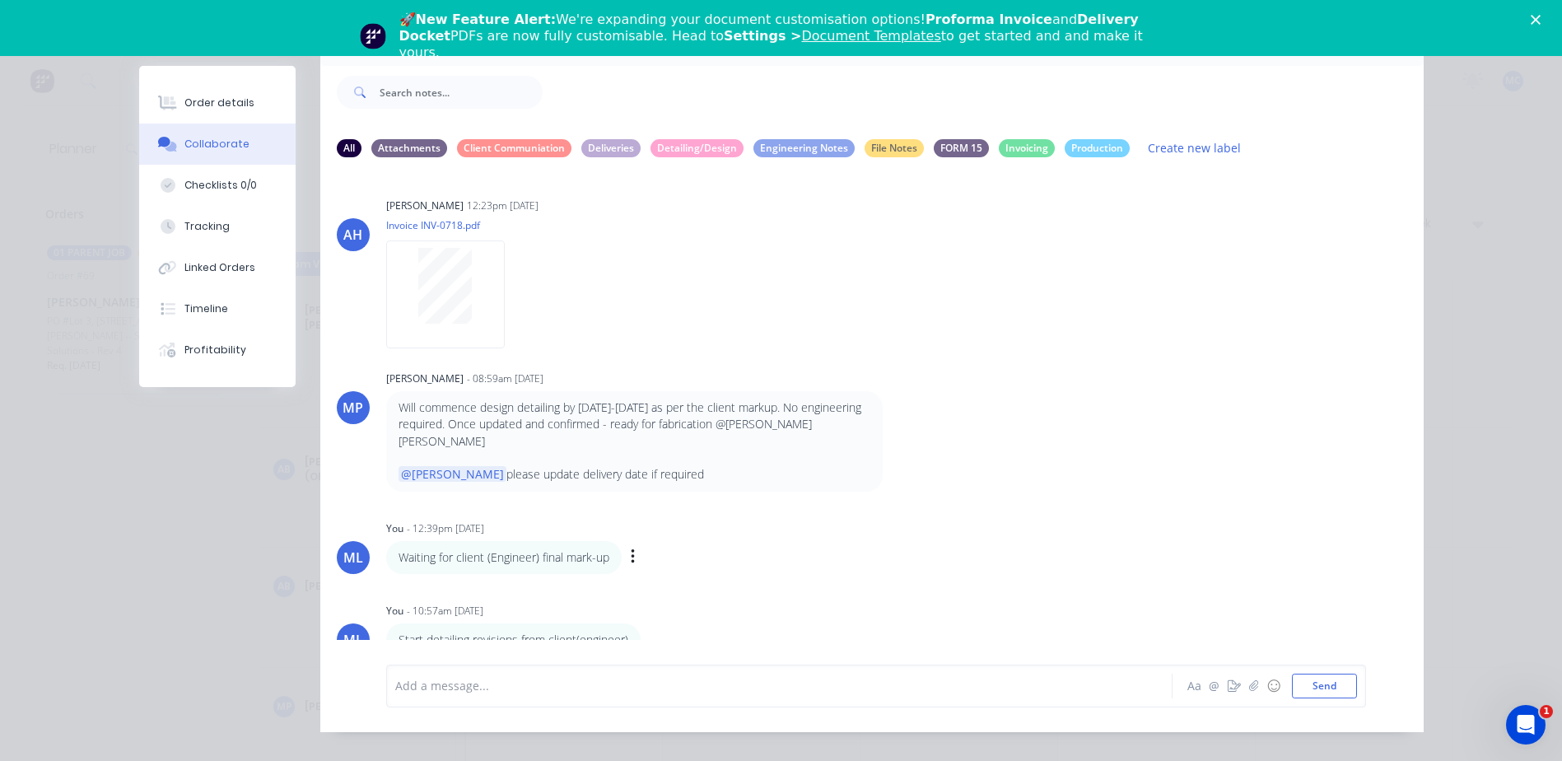
scroll to position [75, 0]
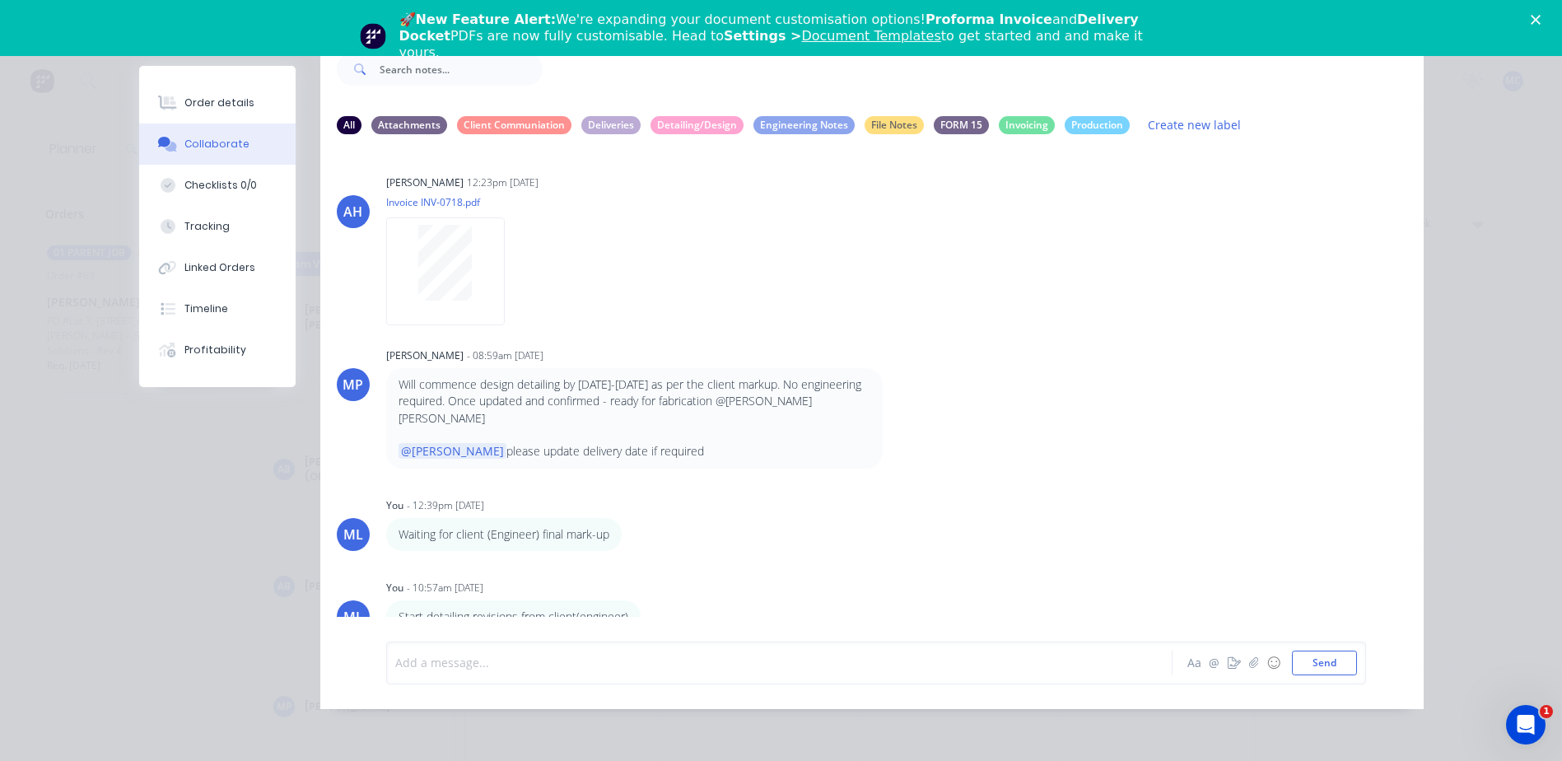
click at [558, 657] on div at bounding box center [756, 662] width 721 height 17
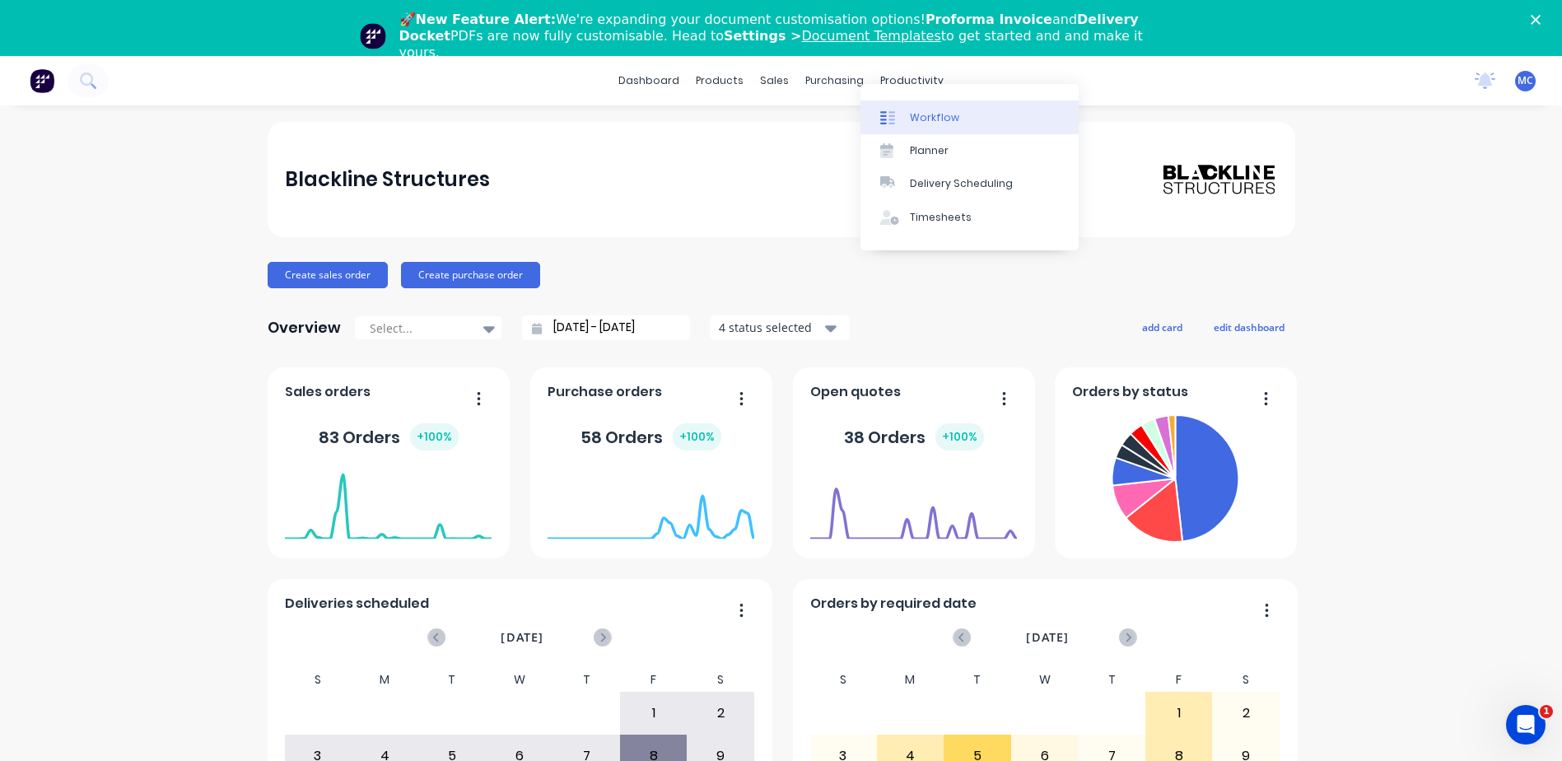
click at [931, 115] on div "Workflow" at bounding box center [934, 117] width 49 height 15
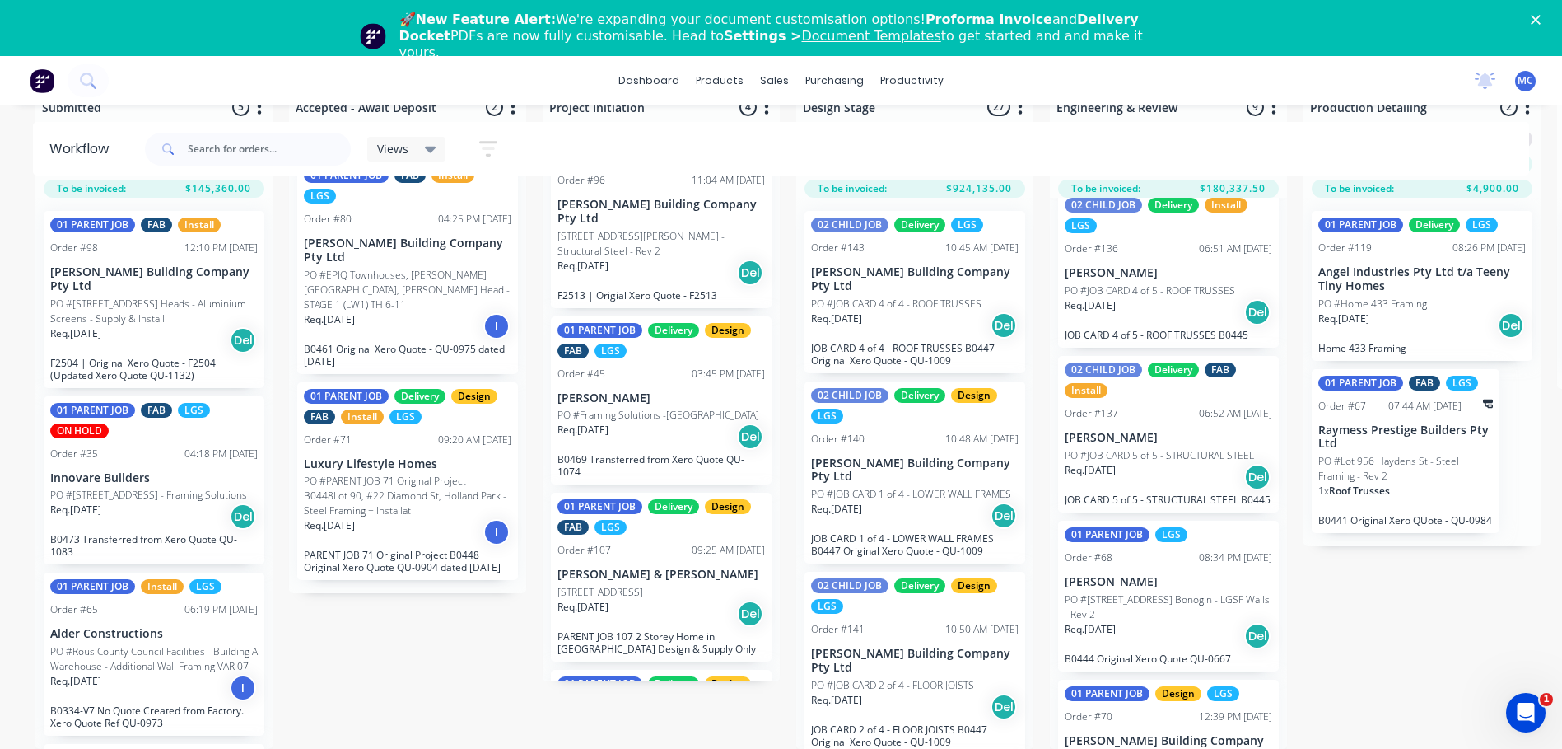
scroll to position [824, 0]
